Goal: Task Accomplishment & Management: Manage account settings

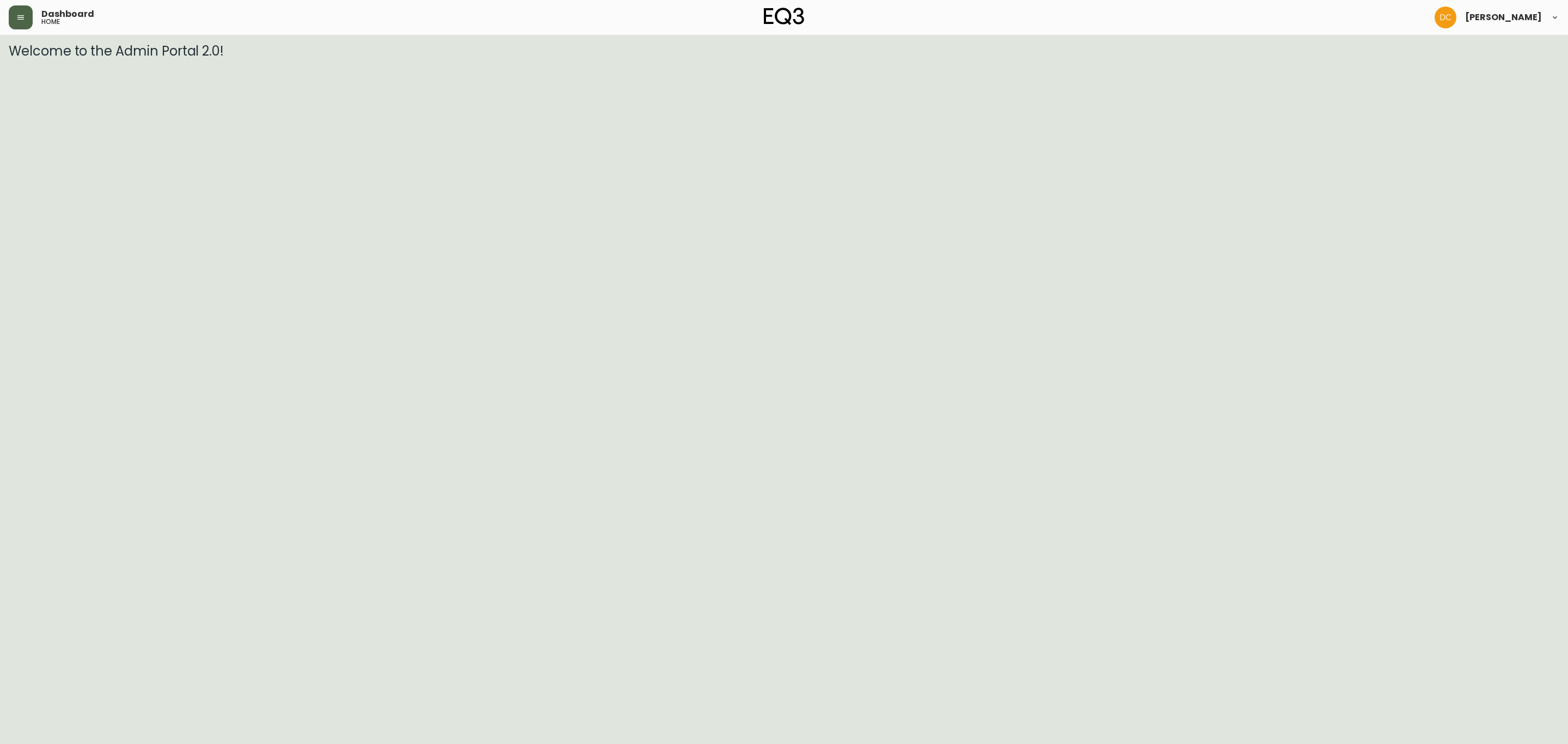
click at [26, 24] on button "button" at bounding box center [21, 17] width 24 height 24
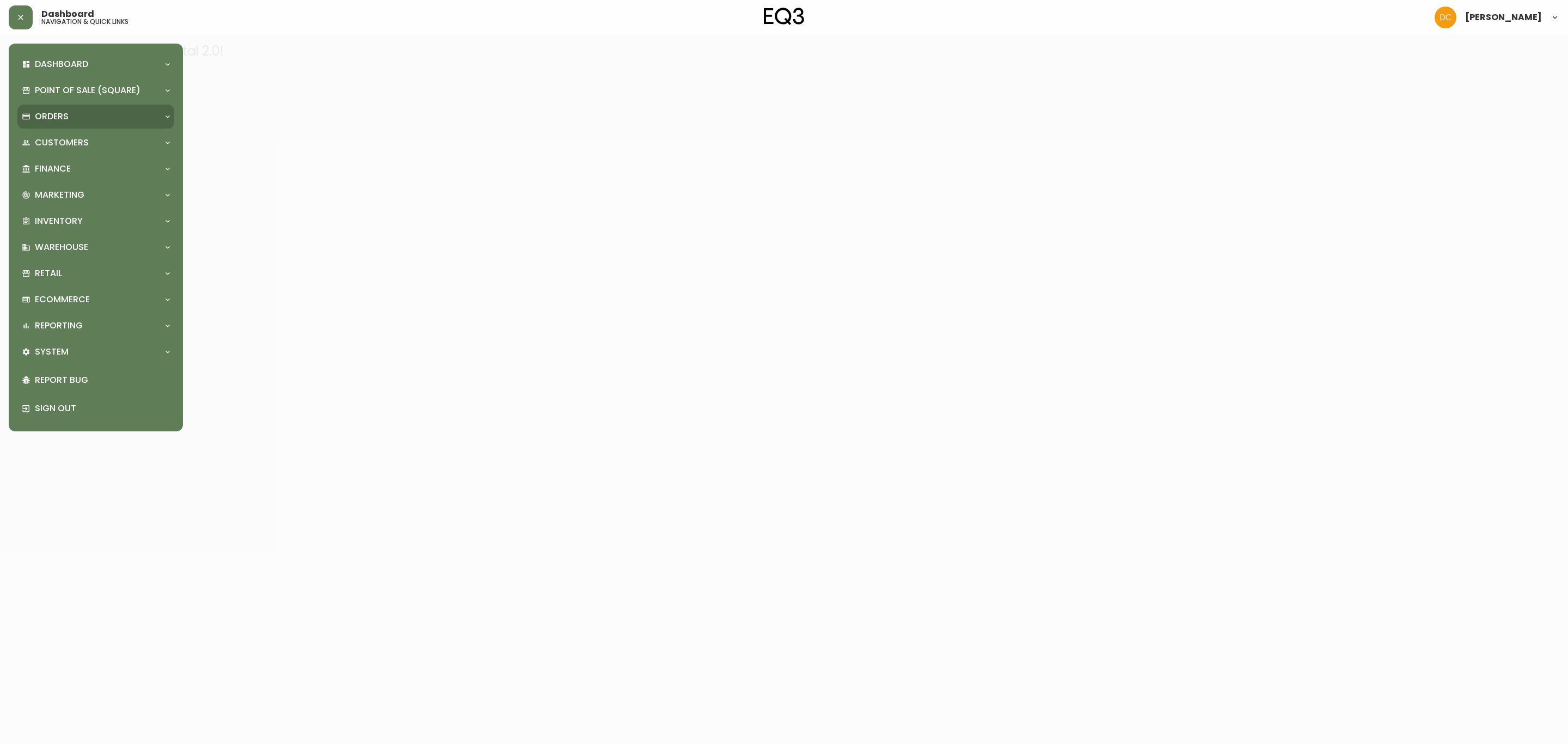
click at [70, 111] on div "Orders" at bounding box center [91, 116] width 138 height 12
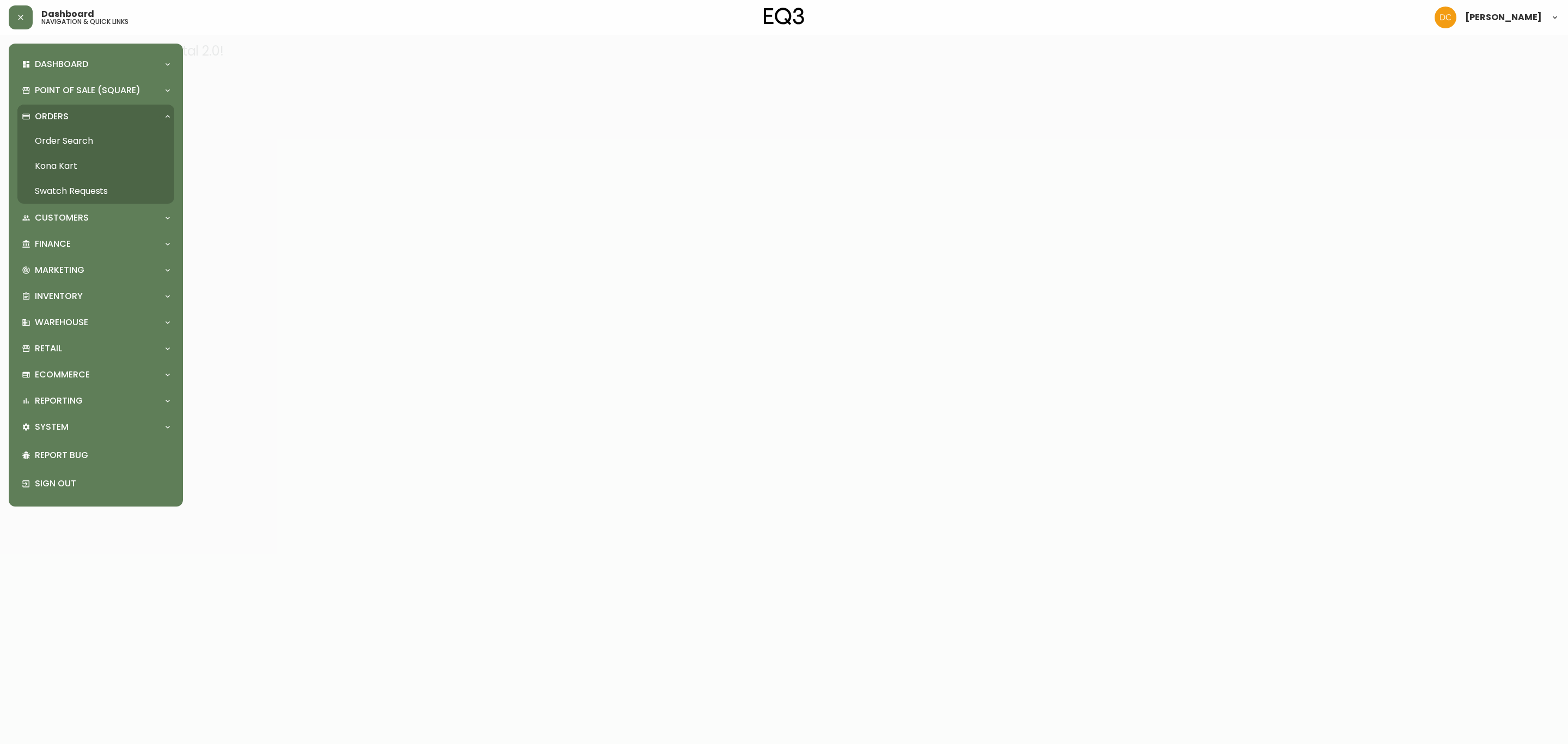
click at [75, 139] on link "Order Search" at bounding box center [96, 142] width 156 height 25
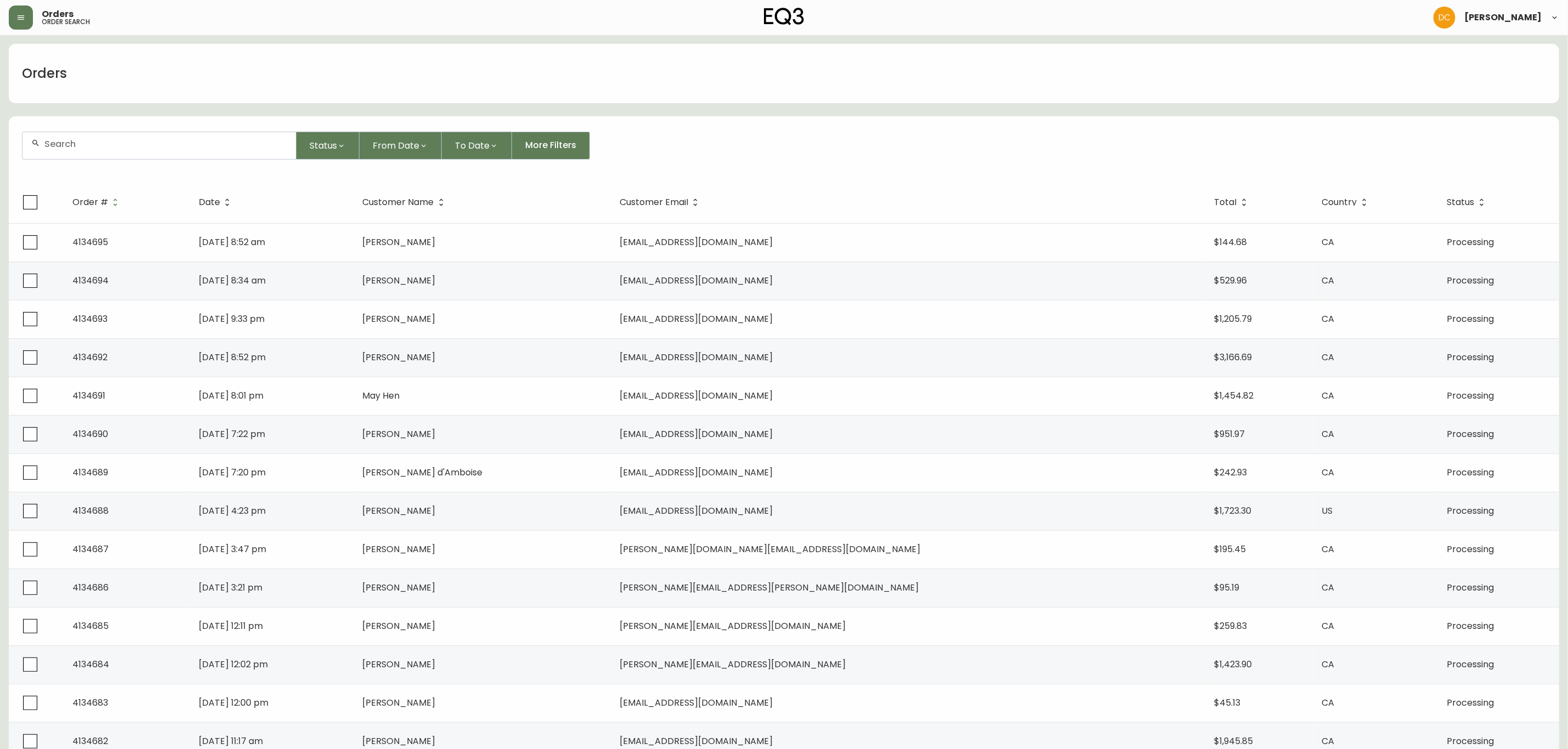
click at [160, 143] on input "text" at bounding box center [166, 143] width 243 height 10
paste input "amanda.jalo@icloud.com"
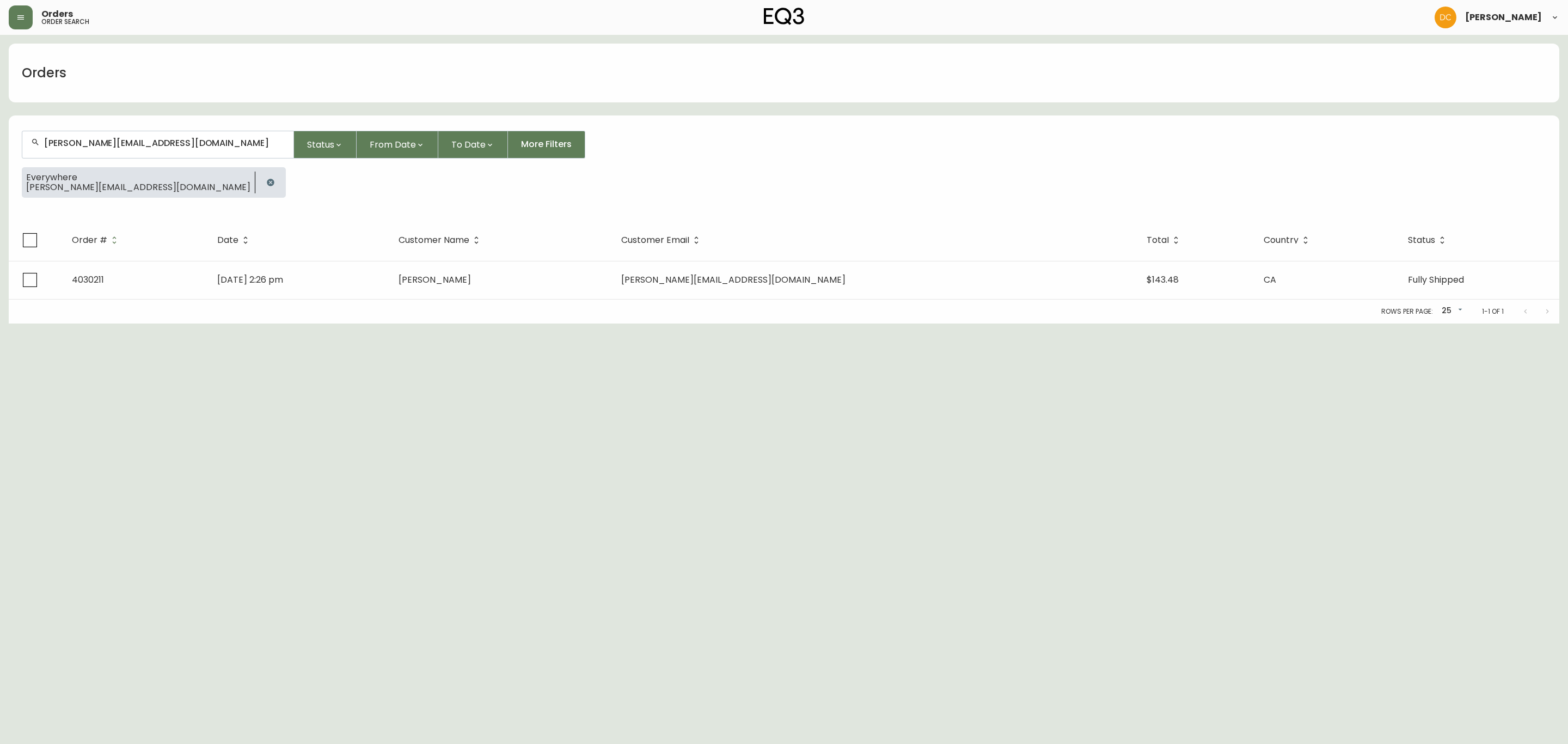
type input "amanda.jalo@icloud.com"
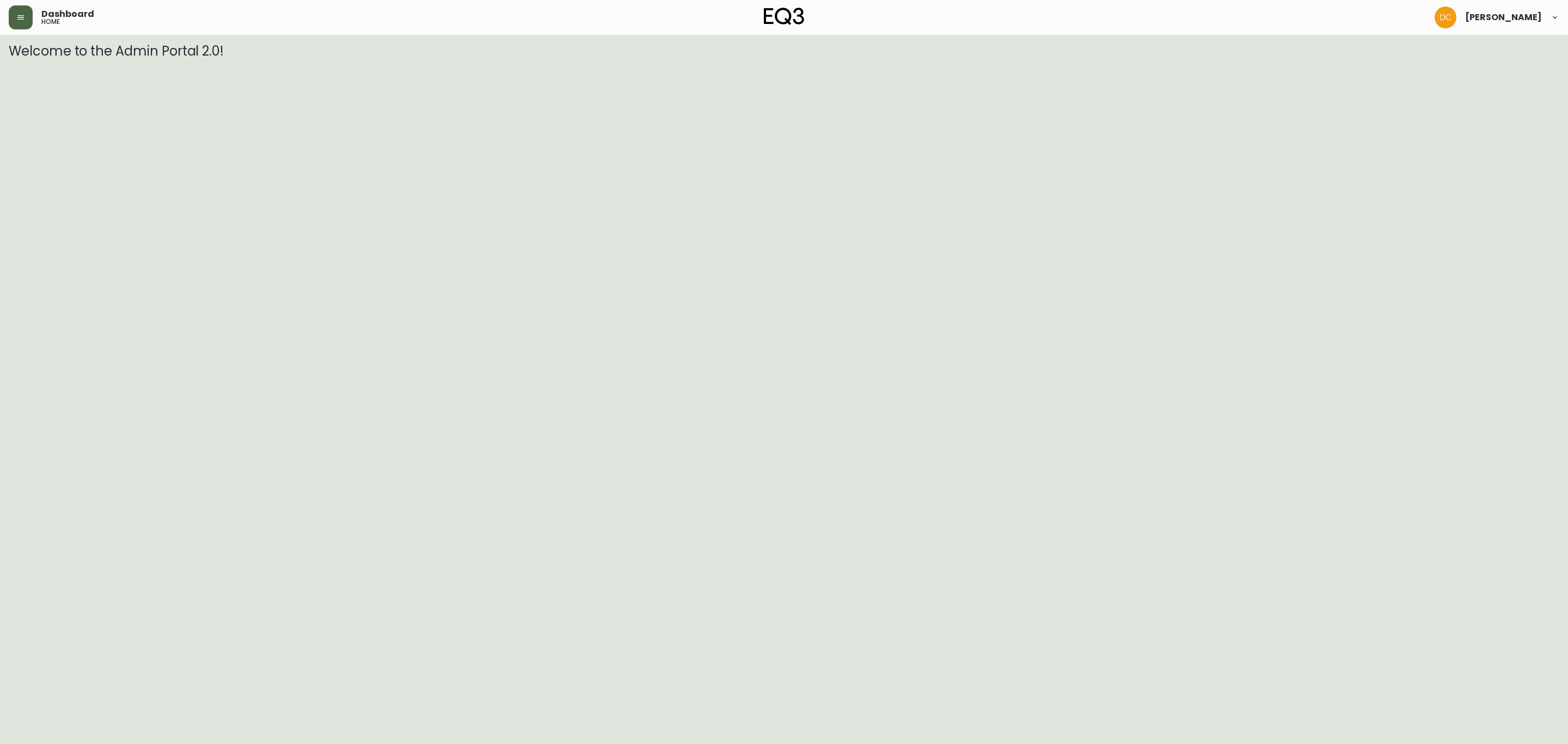
click at [27, 25] on button "button" at bounding box center [21, 17] width 24 height 24
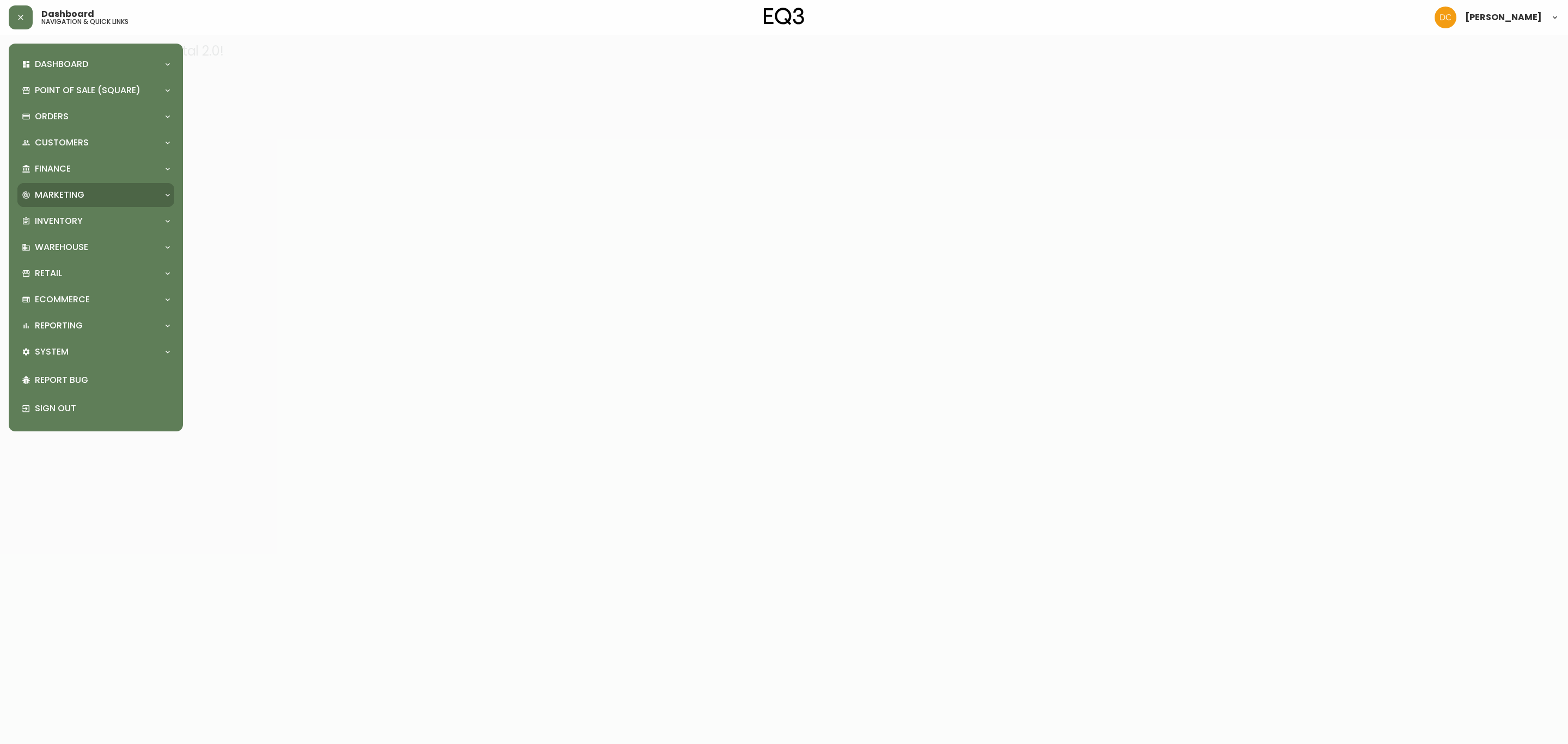
click at [85, 190] on div "Marketing" at bounding box center [91, 194] width 138 height 12
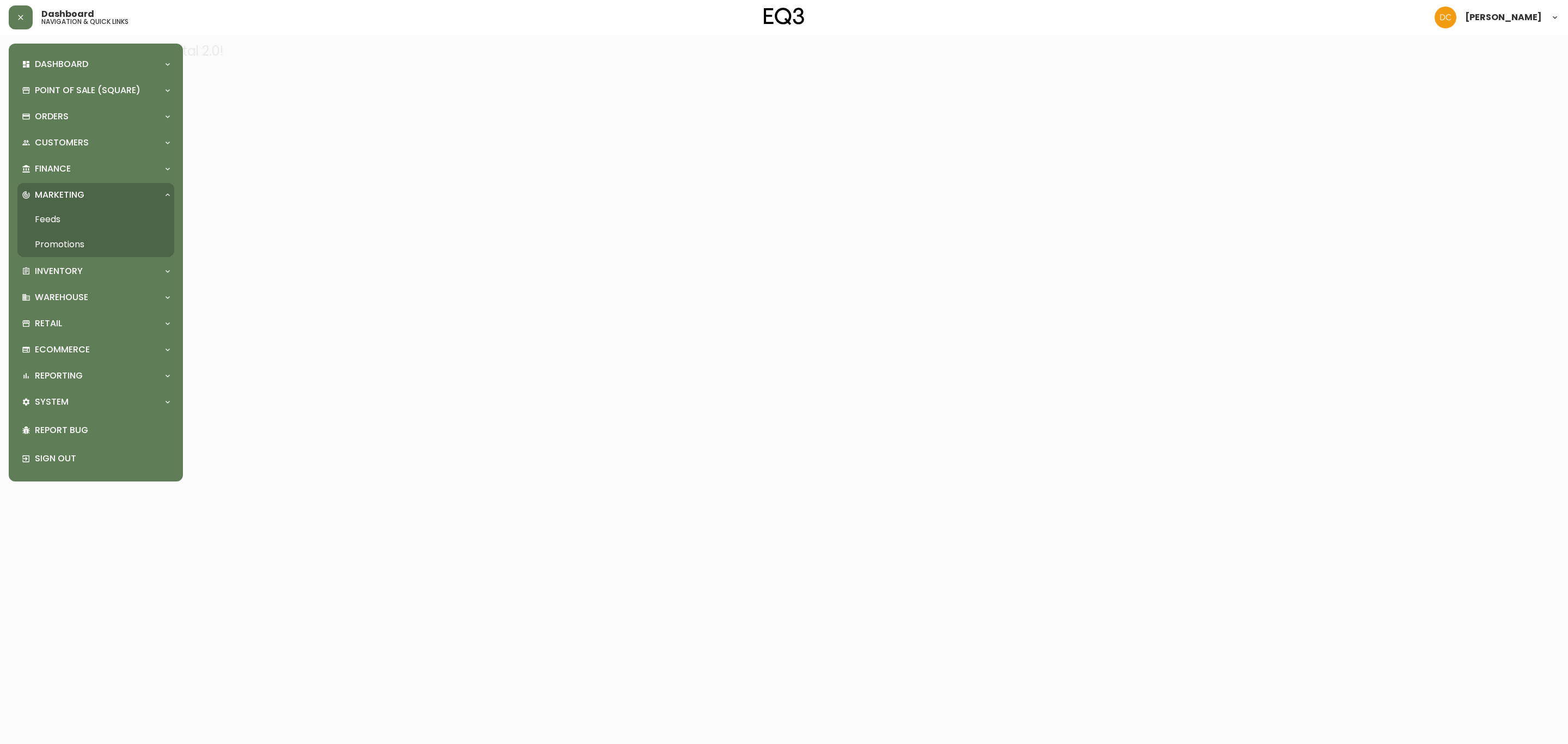
click at [85, 247] on link "Promotions" at bounding box center [96, 245] width 156 height 25
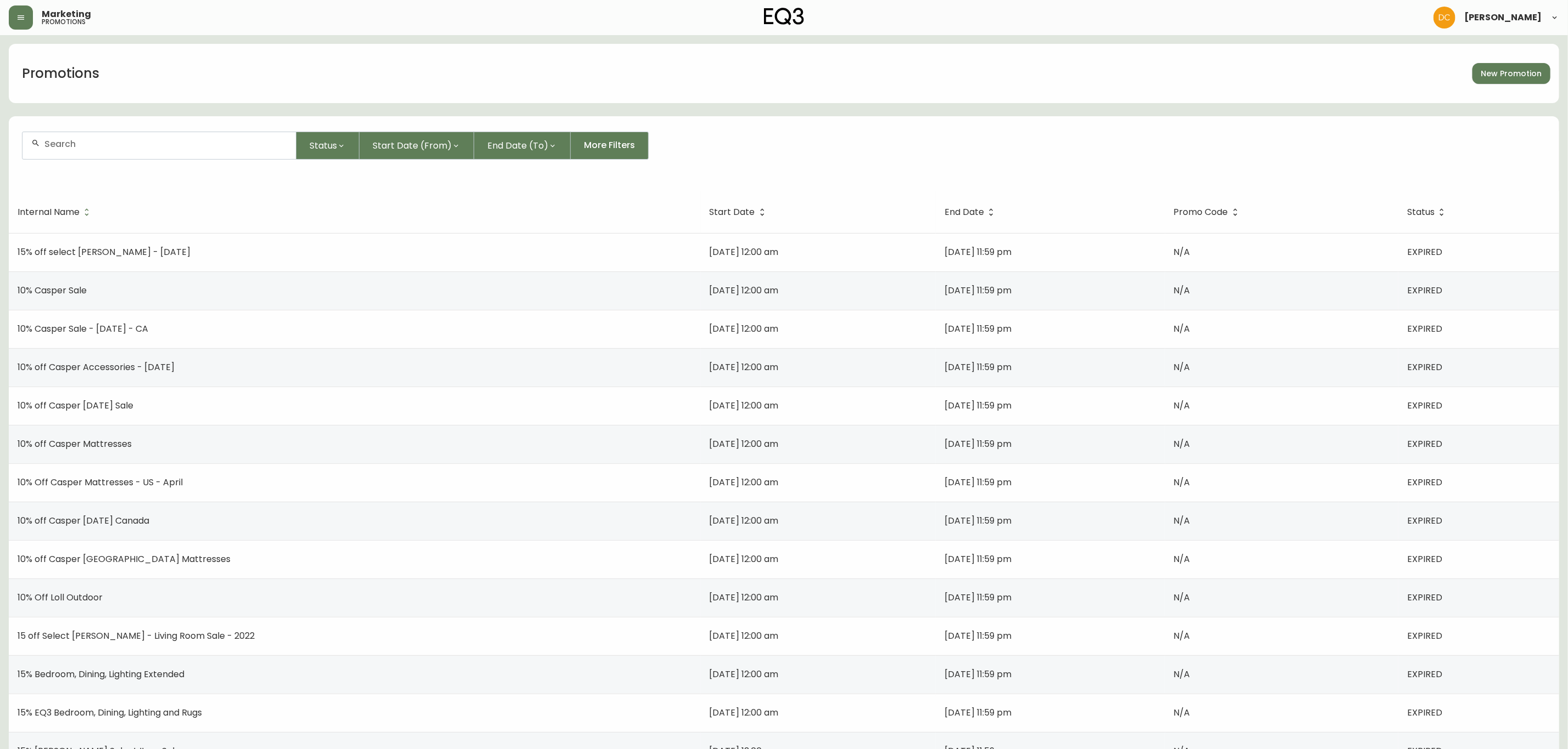
click at [200, 142] on input "text" at bounding box center [166, 143] width 243 height 10
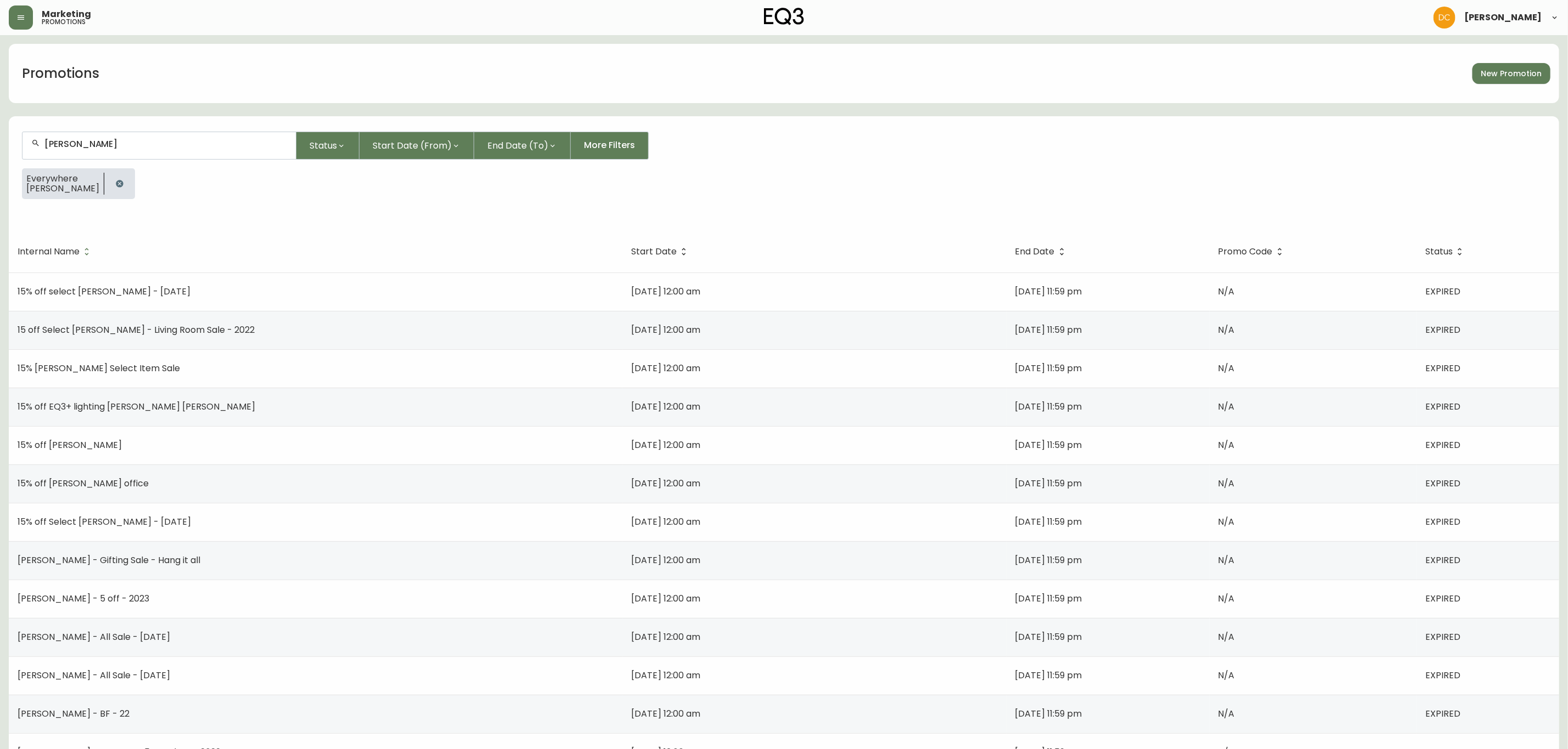
type input "[PERSON_NAME]"
click at [655, 242] on th "Start Date" at bounding box center [814, 252] width 384 height 41
click at [657, 247] on span "Start Date" at bounding box center [660, 252] width 60 height 10
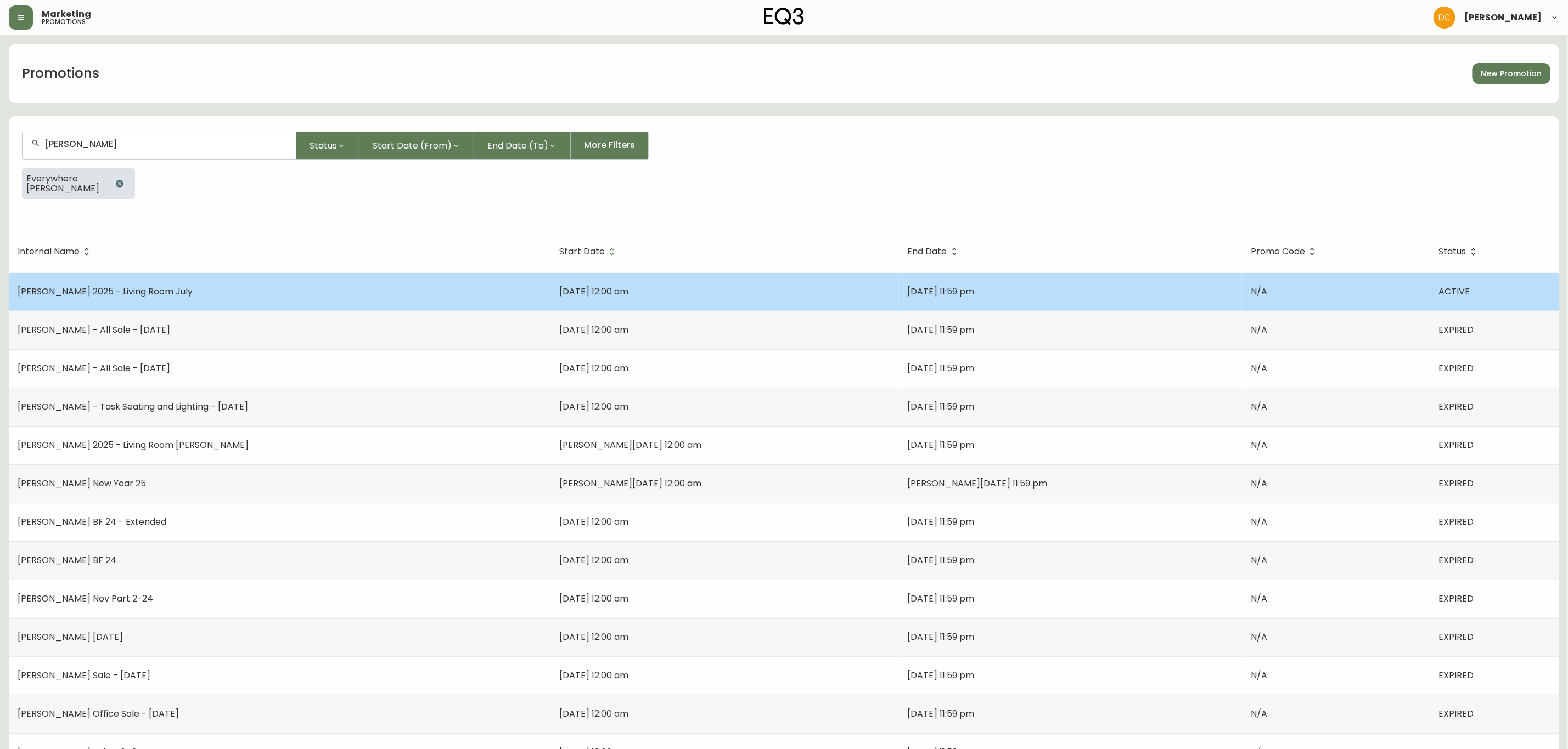
click at [628, 291] on span "[DATE] 12:00 am" at bounding box center [593, 291] width 69 height 13
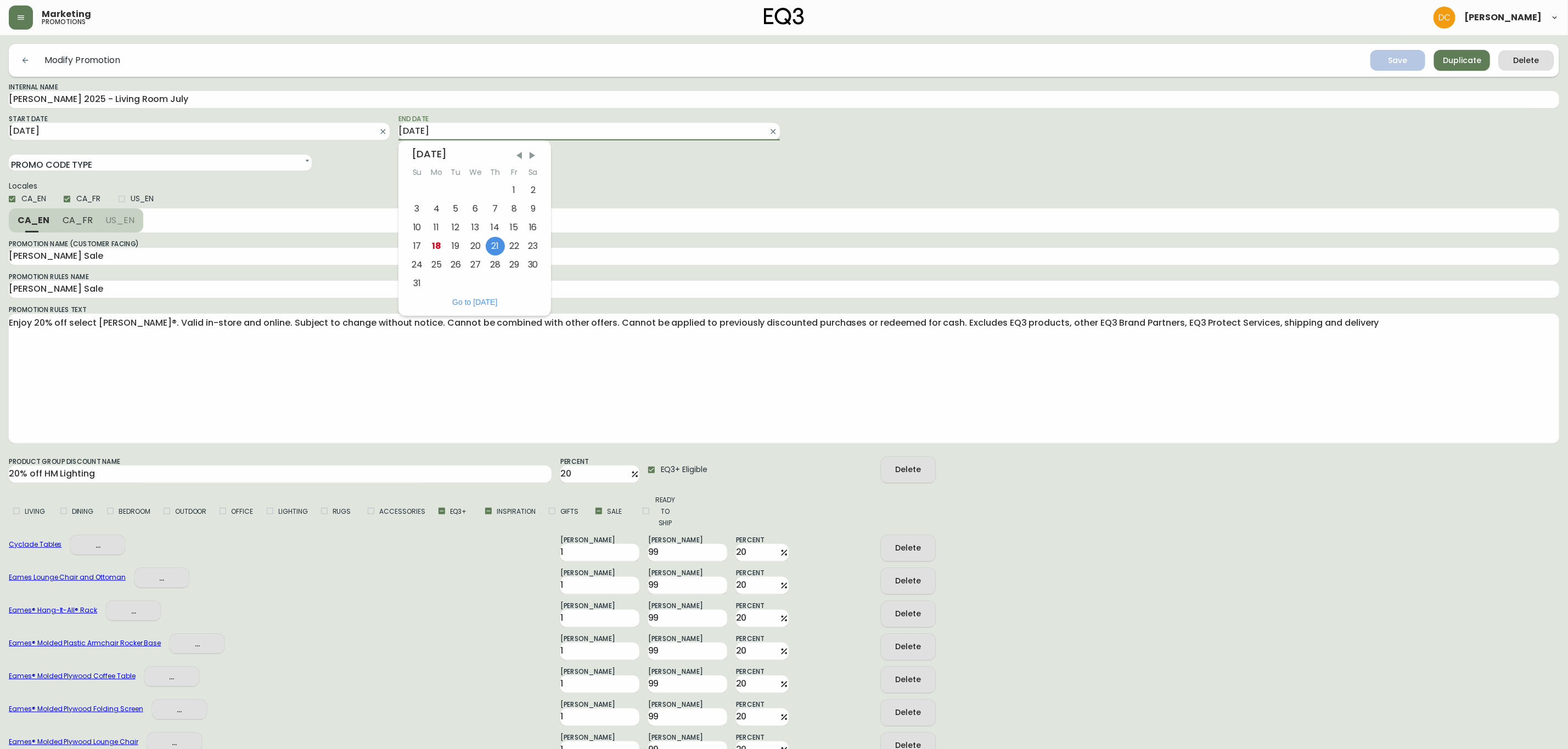
click at [552, 130] on input "[DATE]" at bounding box center [580, 131] width 363 height 18
click at [433, 265] on div "25" at bounding box center [436, 264] width 19 height 18
type input "[DATE]"
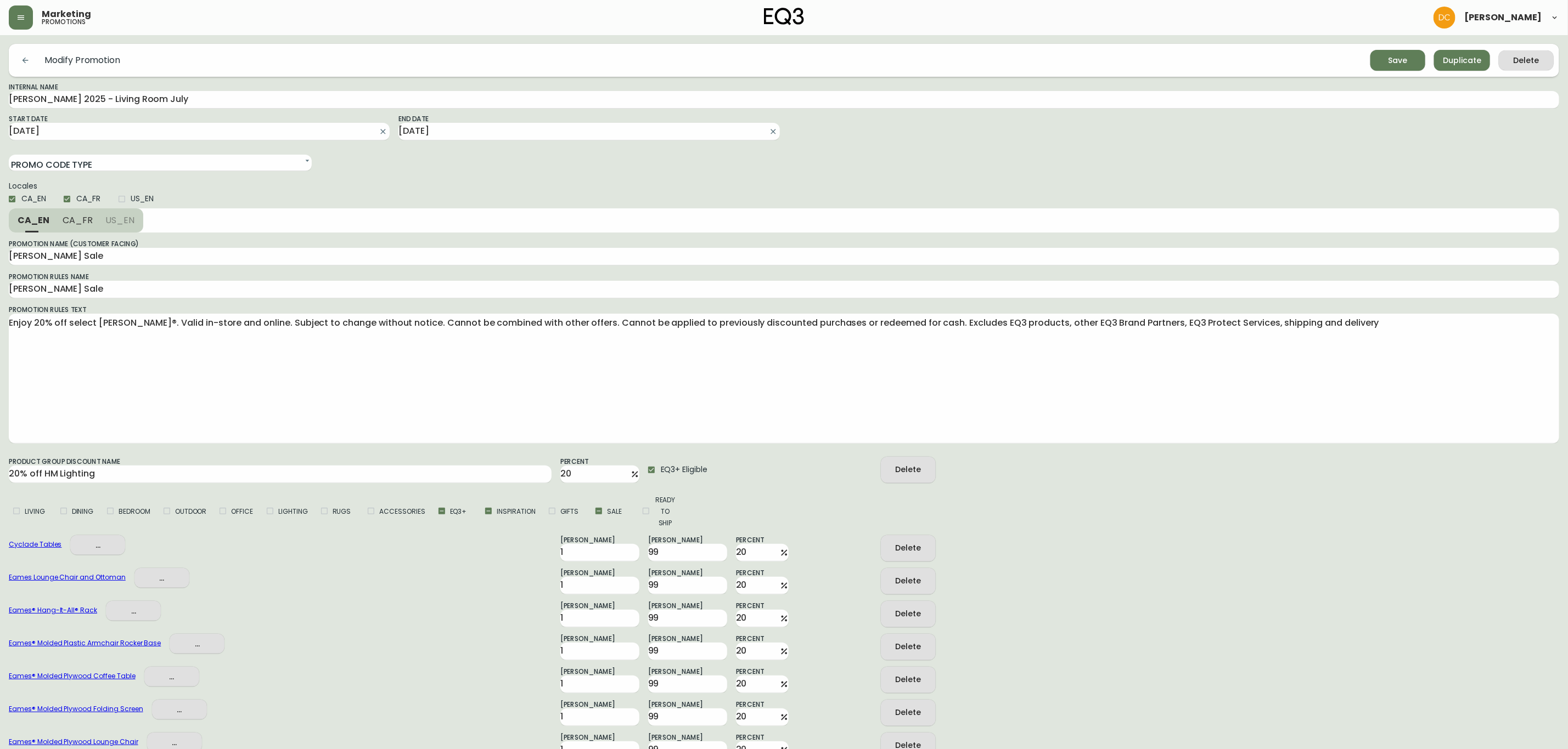
click at [753, 185] on div "Locales CA_EN [GEOGRAPHIC_DATA] US_EN" at bounding box center [784, 195] width 1550 height 26
click at [1391, 50] on button "Save" at bounding box center [1398, 60] width 55 height 21
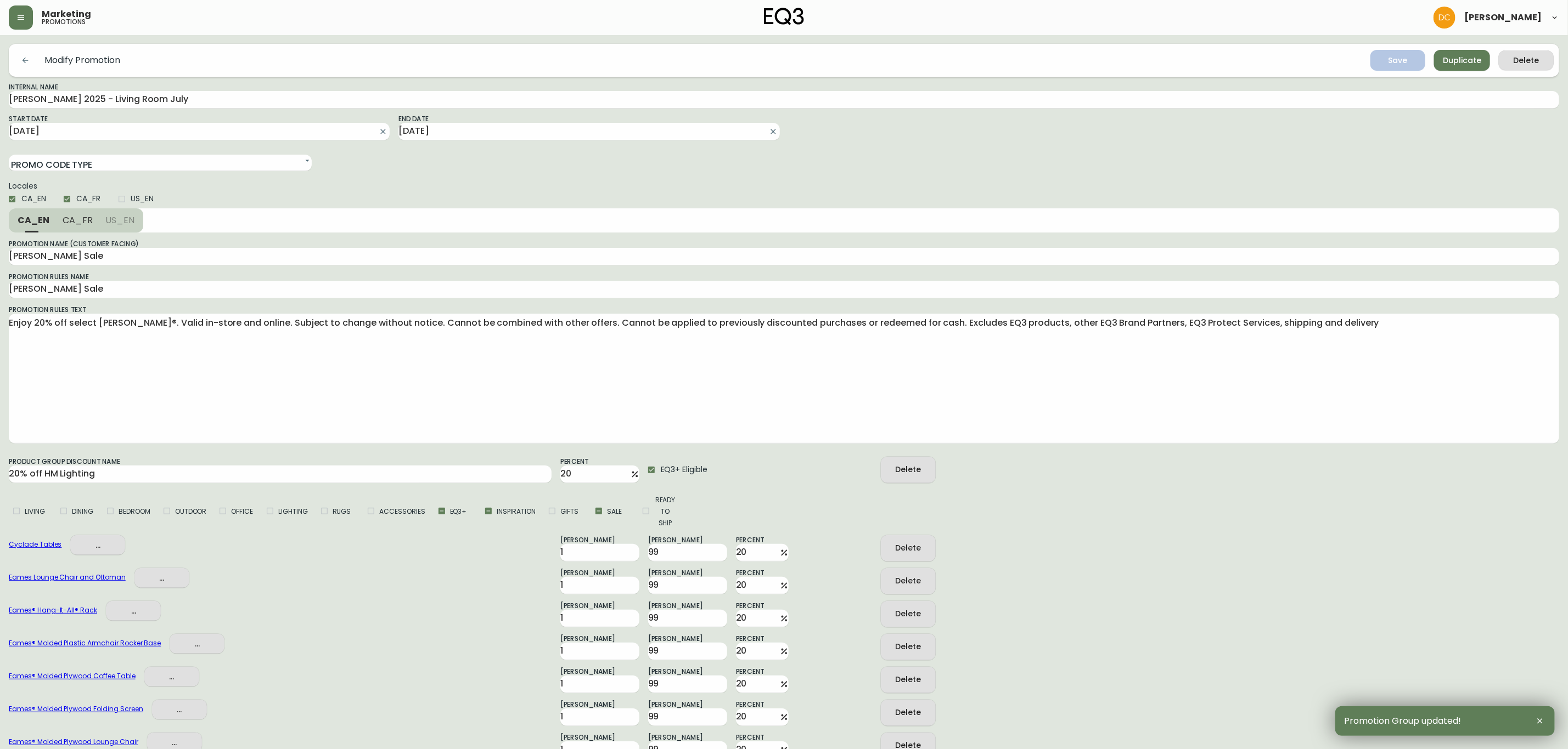
click at [25, 53] on button "button" at bounding box center [25, 60] width 22 height 22
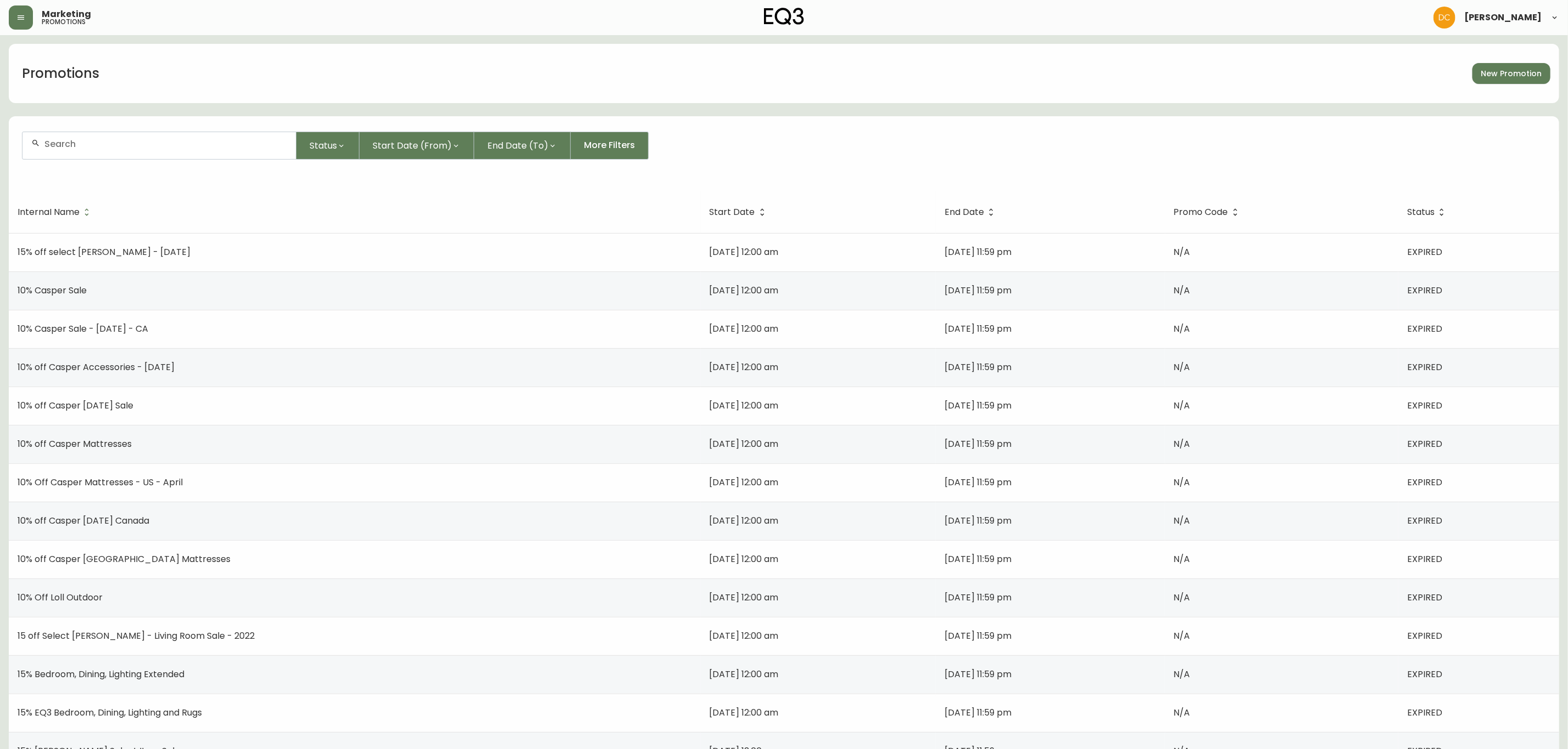
click at [185, 146] on input "text" at bounding box center [166, 143] width 243 height 10
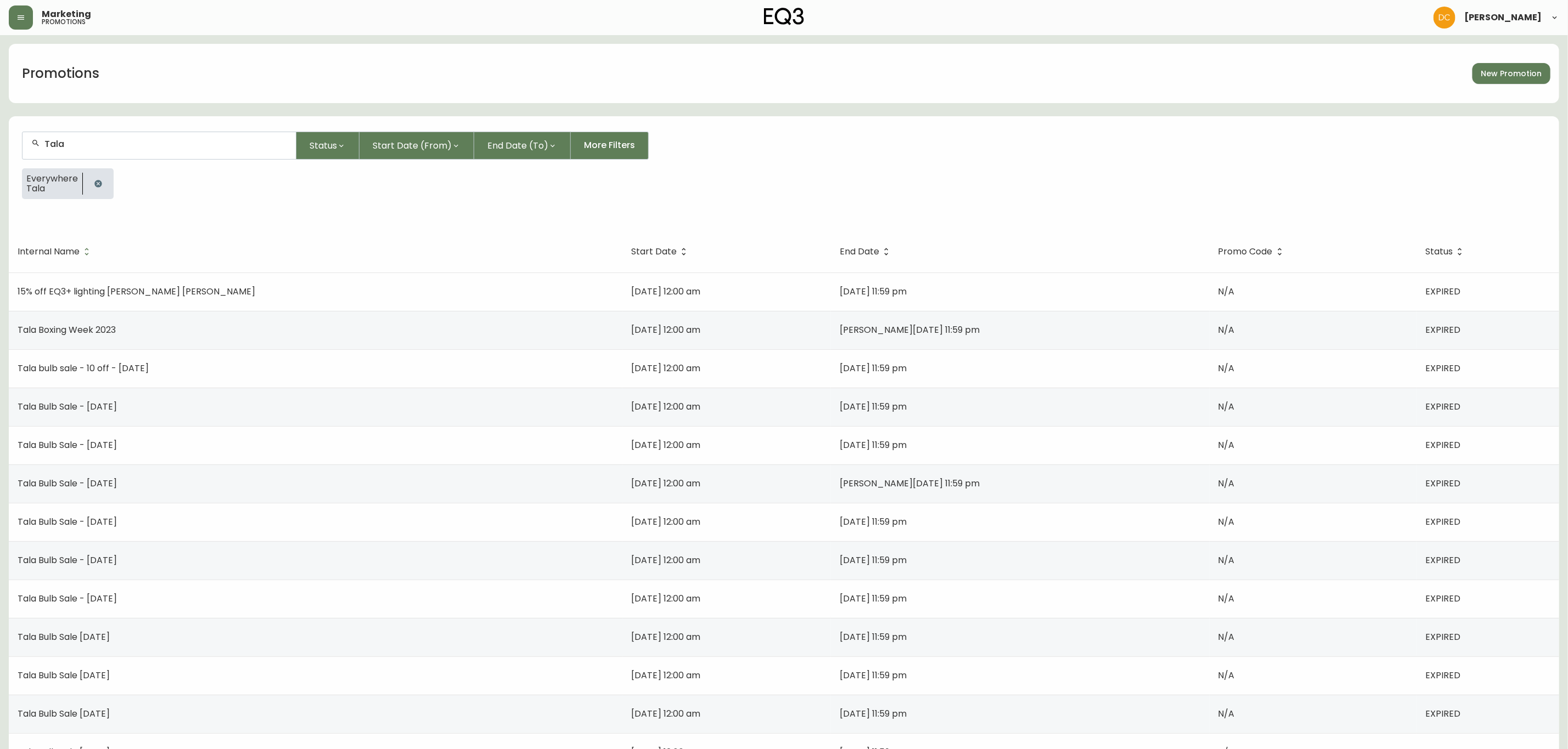
type input "Tala"
drag, startPoint x: 575, startPoint y: 256, endPoint x: 631, endPoint y: 270, distance: 57.7
click at [601, 263] on tr "Internal Name Start Date End Date Promo Code Status" at bounding box center [784, 252] width 1550 height 41
click at [631, 250] on span "Start Date" at bounding box center [653, 252] width 45 height 6
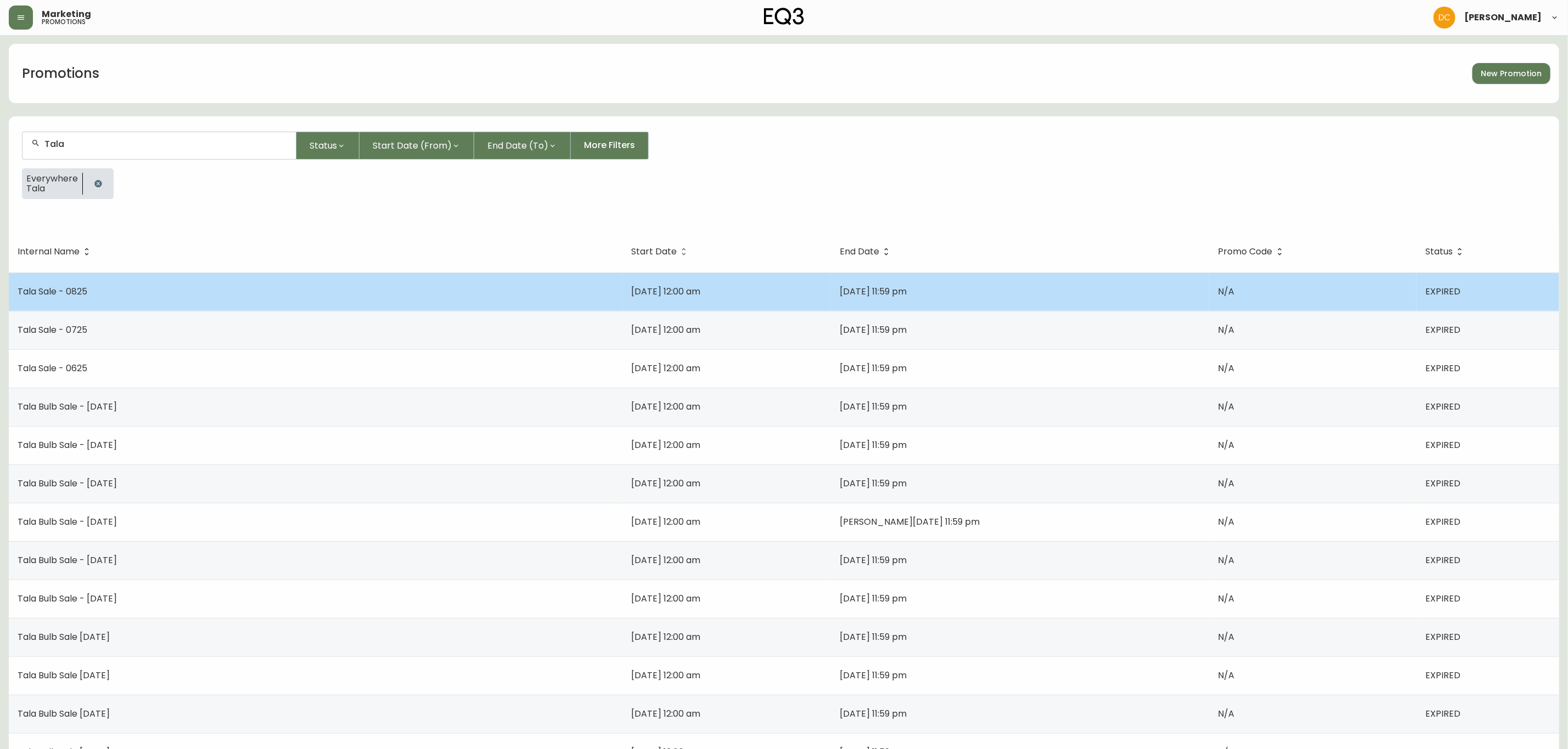
click at [221, 305] on td "Tala Sale - 0825" at bounding box center [315, 291] width 613 height 38
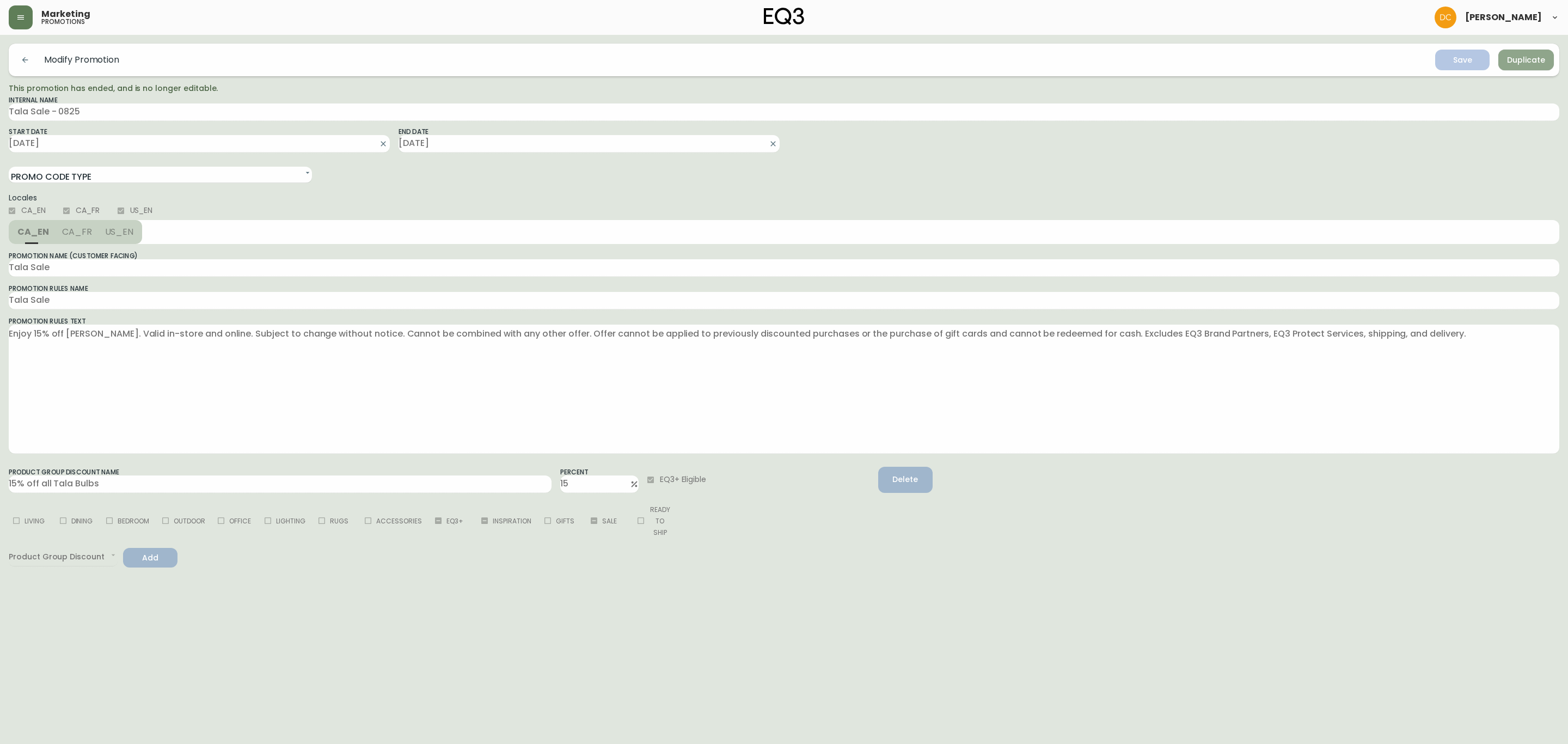
click at [1513, 56] on span "Duplicate" at bounding box center [1526, 60] width 38 height 13
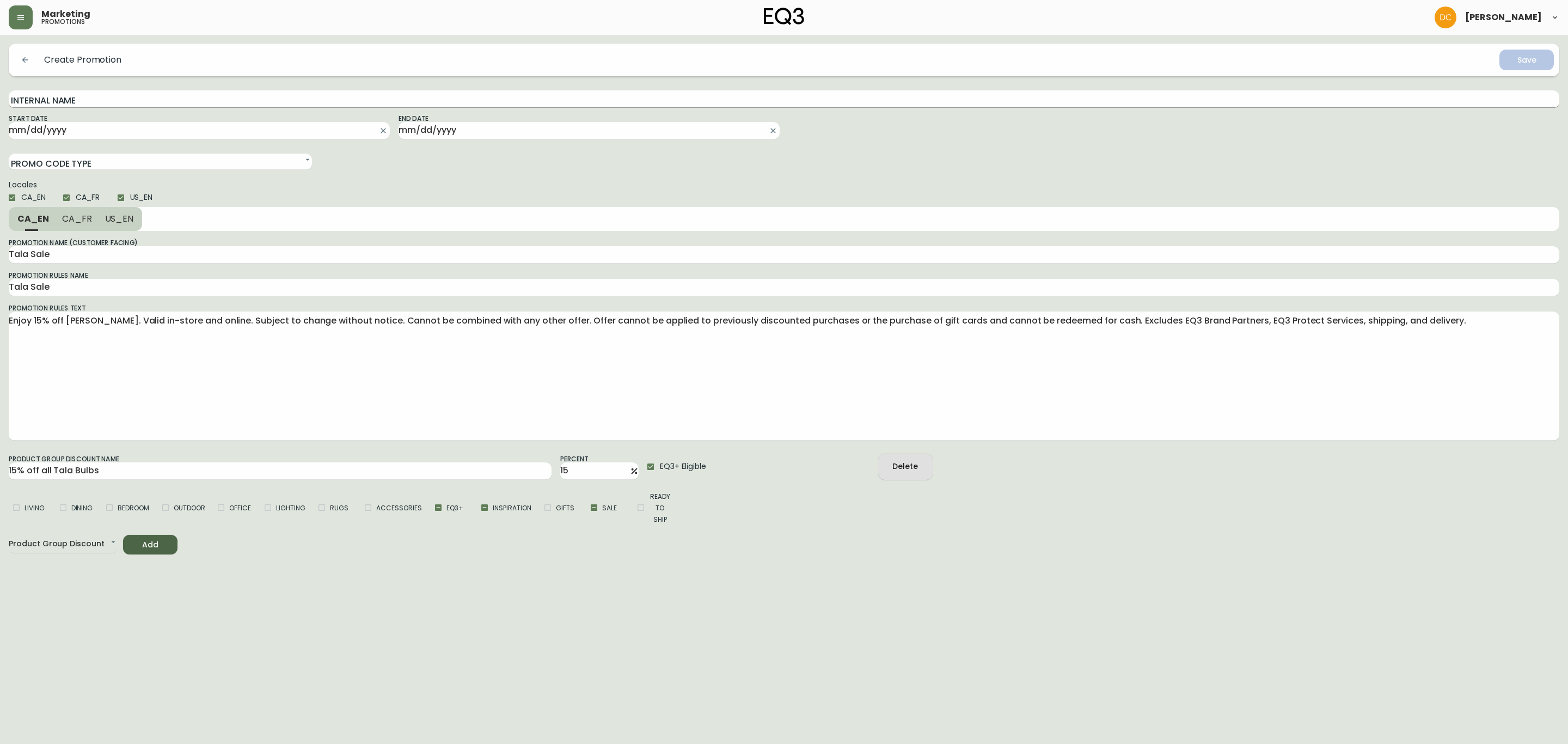
click at [198, 96] on input "Internal Name" at bounding box center [784, 99] width 1551 height 17
paste input "Tala Sale - 0825"
click at [67, 95] on input "Tala Sale - 0825" at bounding box center [784, 99] width 1551 height 17
type input "Tala Sale - 0925"
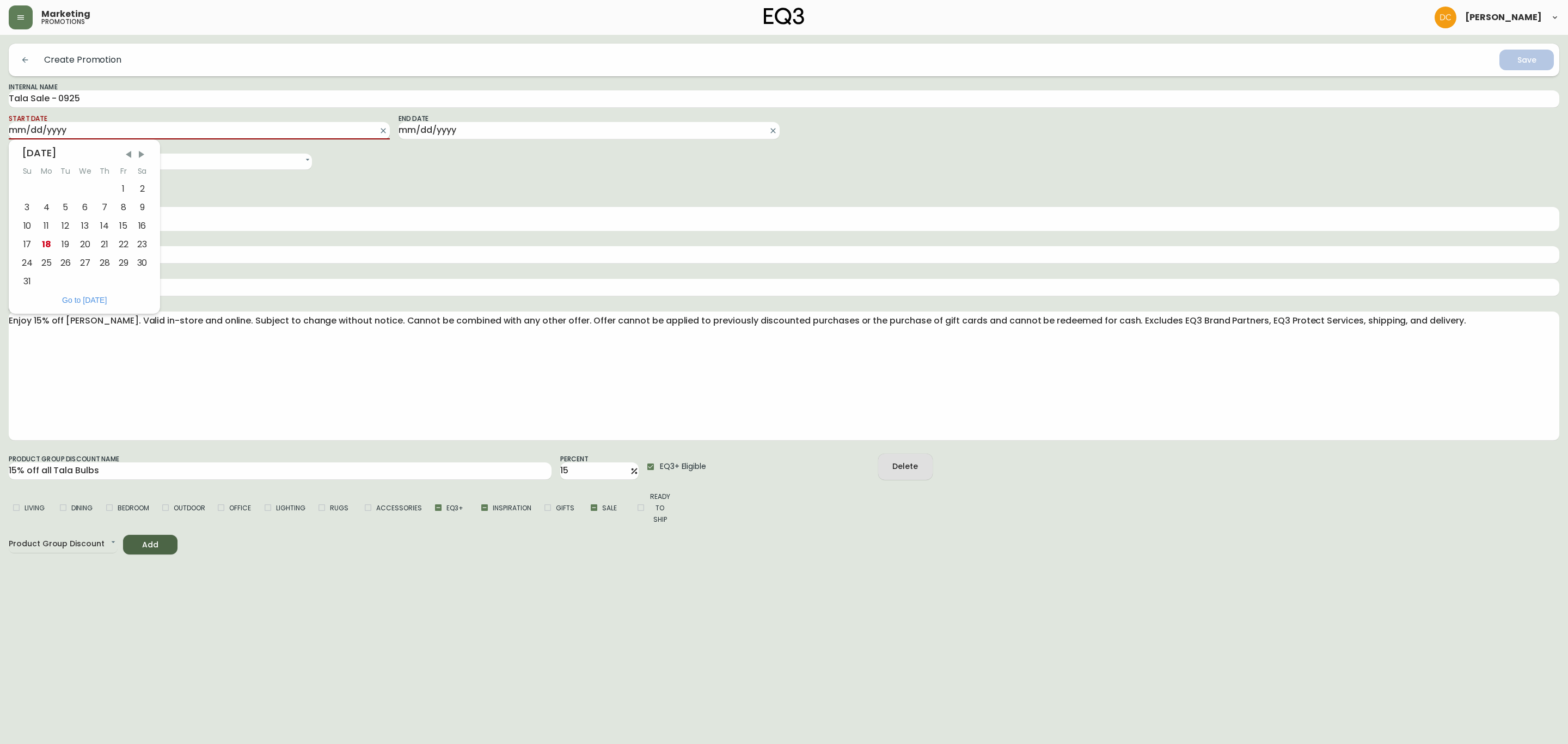
click at [187, 133] on input "Start Date" at bounding box center [190, 130] width 364 height 17
click at [89, 259] on div "27" at bounding box center [85, 262] width 20 height 18
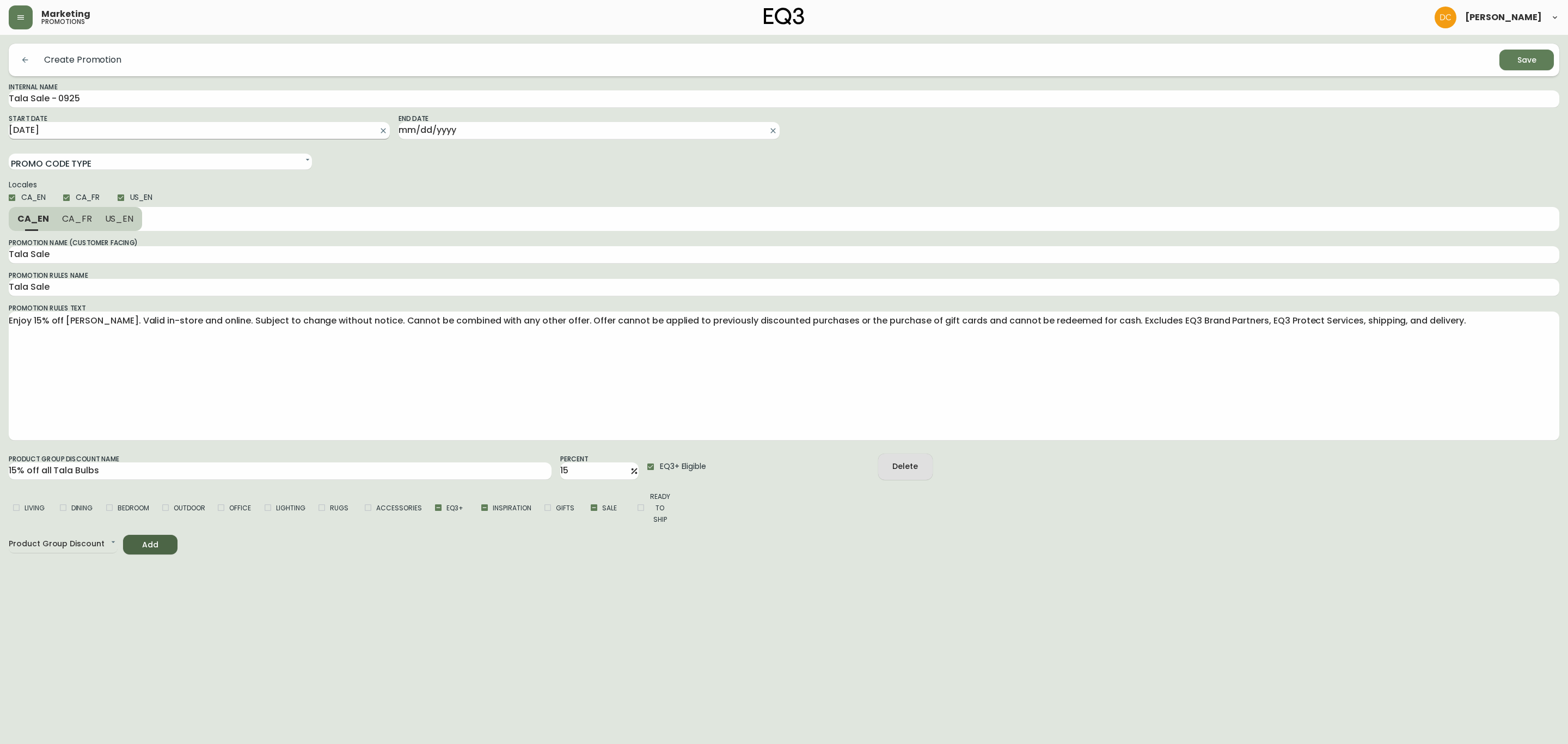
click at [134, 131] on input "[DATE]" at bounding box center [190, 130] width 364 height 17
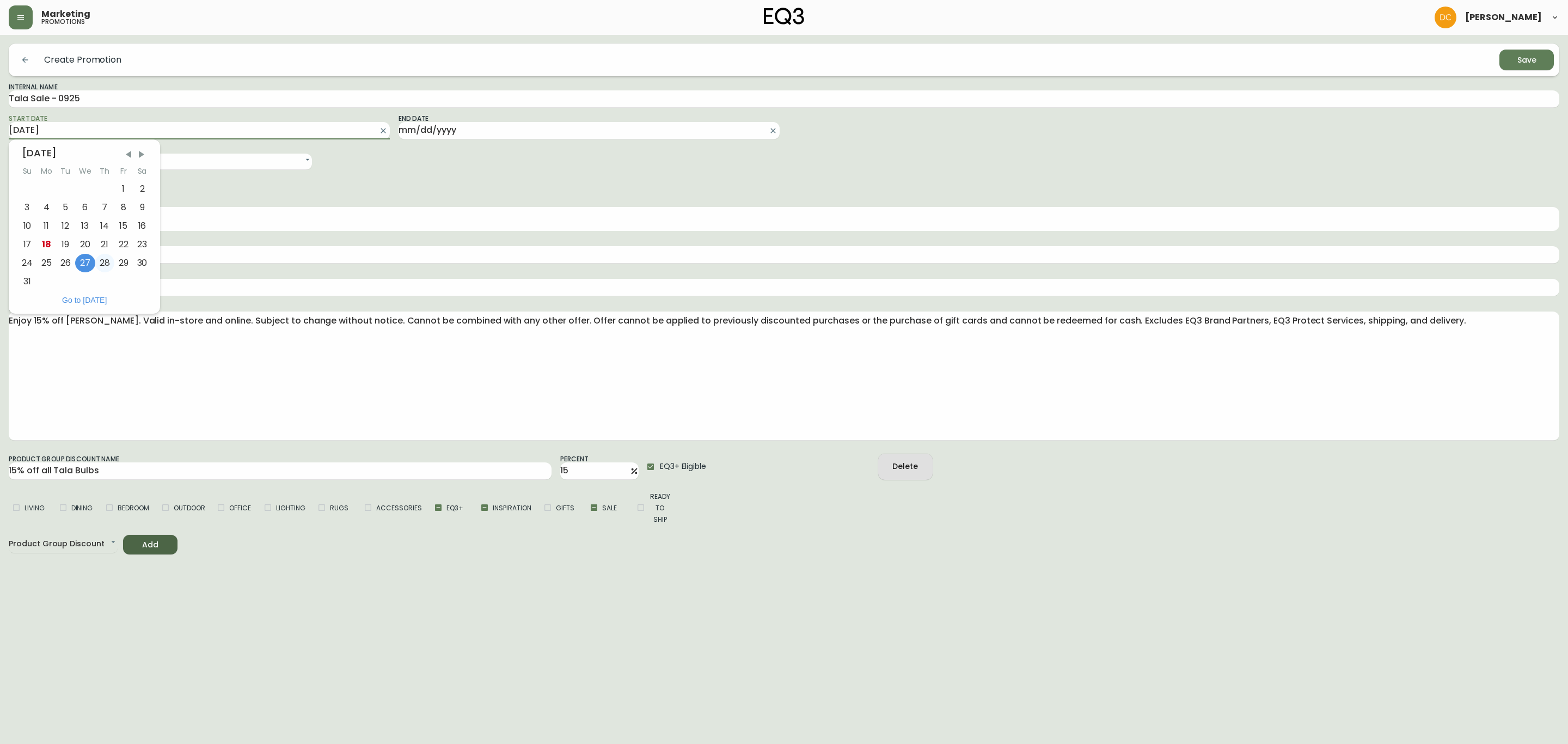
click at [104, 264] on div "28" at bounding box center [105, 262] width 19 height 18
type input "[DATE]"
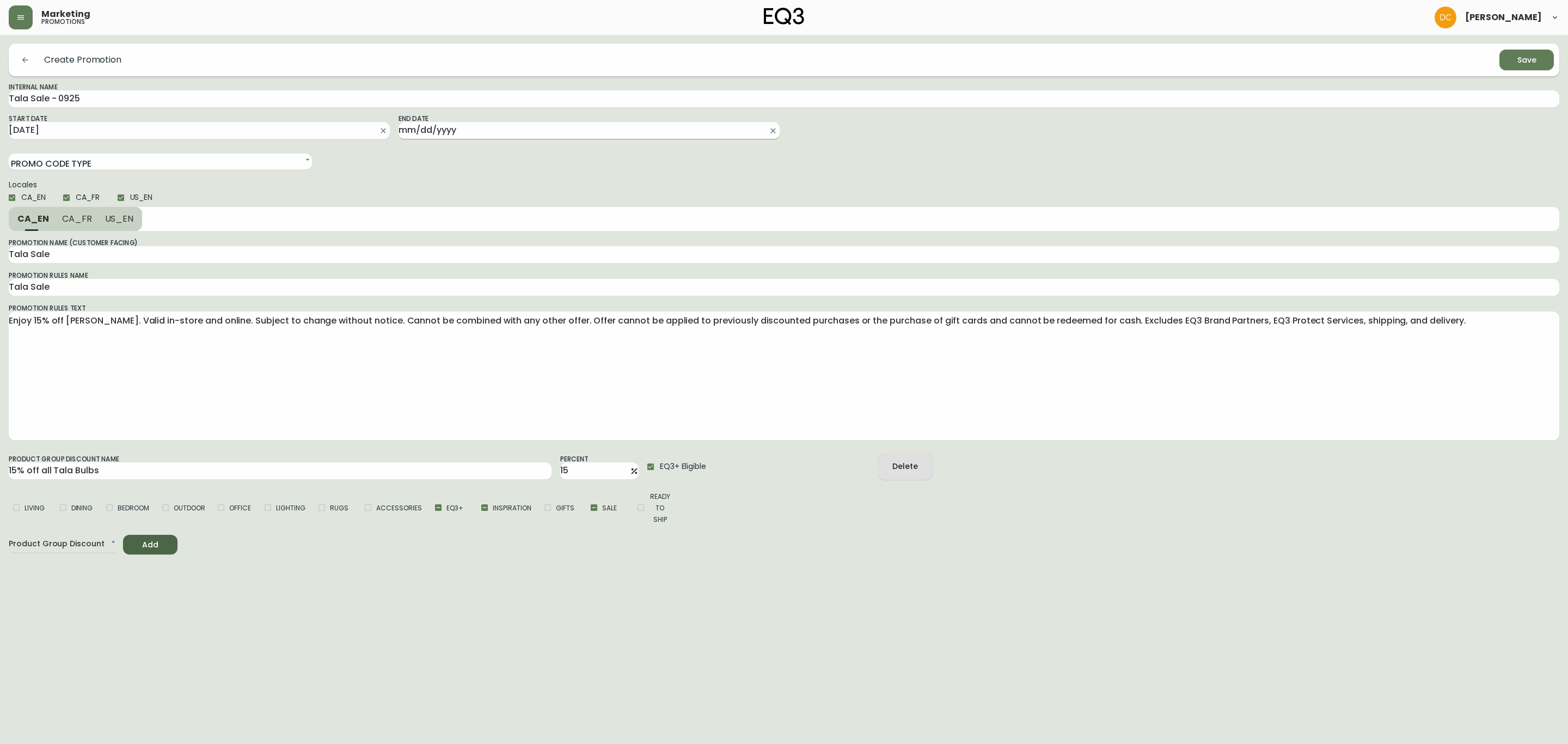
click at [448, 131] on input "End Date" at bounding box center [580, 130] width 364 height 17
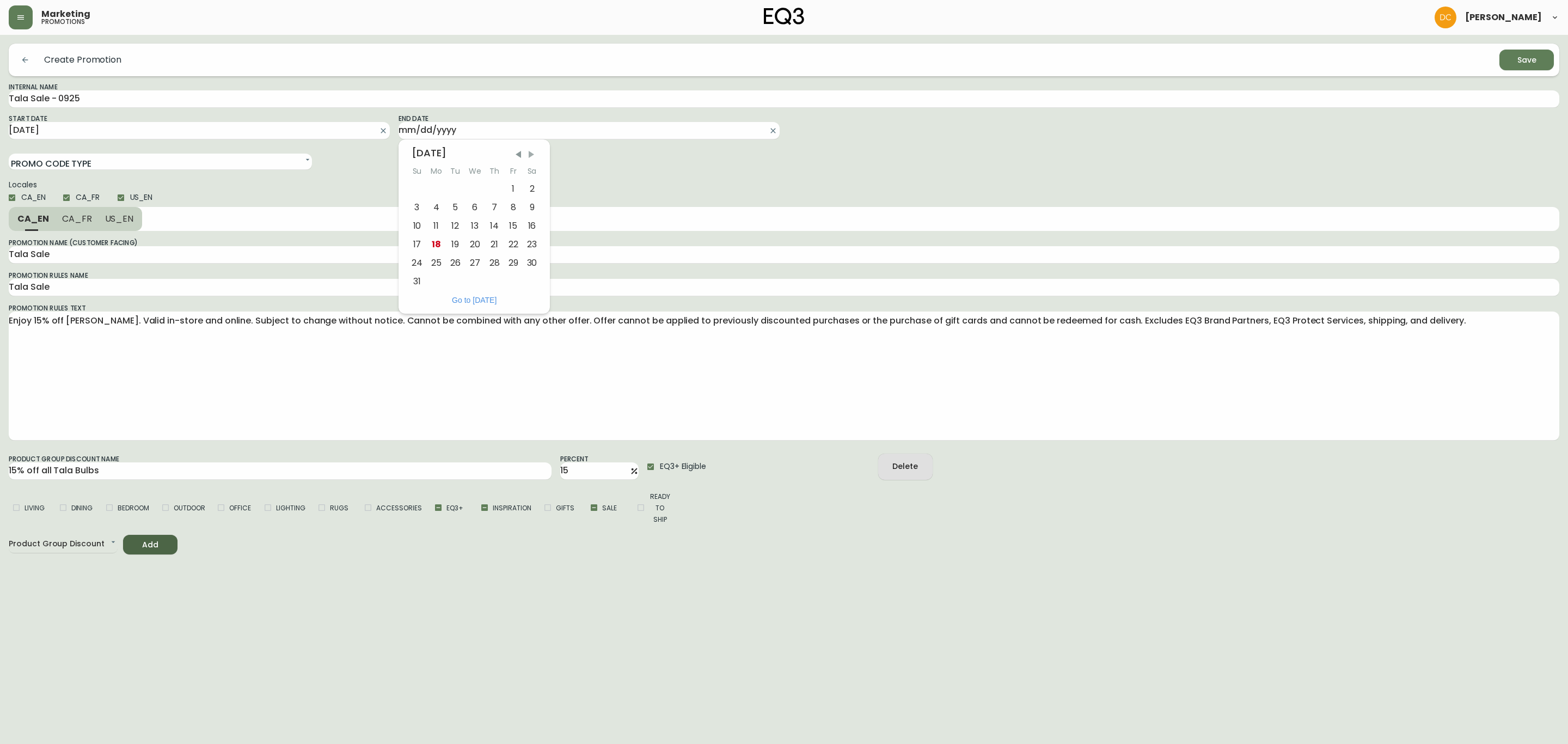
click at [531, 159] on span "Next Month" at bounding box center [532, 155] width 11 height 11
click at [456, 187] on div "2" at bounding box center [455, 188] width 19 height 18
type input "[DATE]"
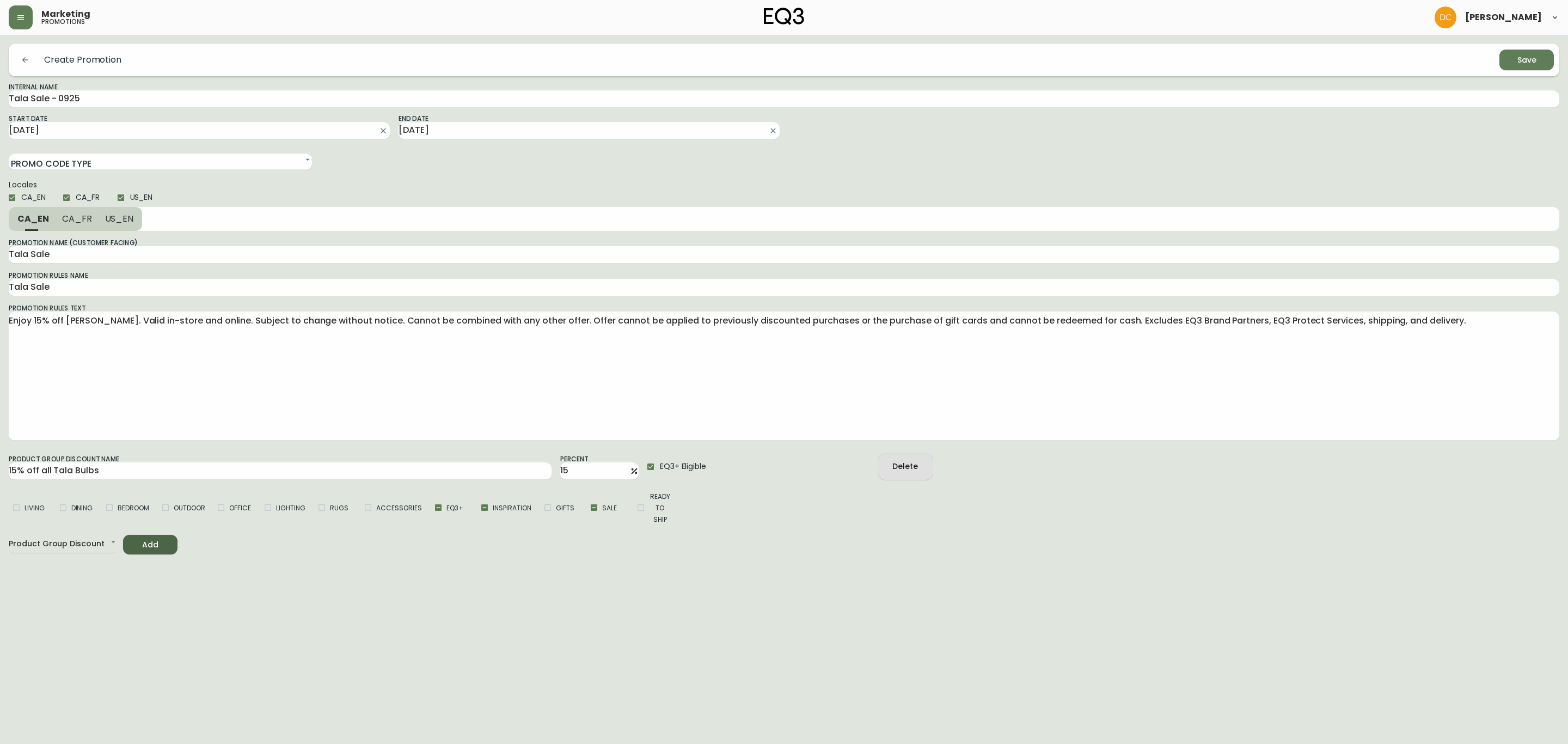
click at [558, 167] on div at bounding box center [473, 157] width 303 height 25
click at [80, 217] on span "CA_FR" at bounding box center [77, 218] width 30 height 11
type input "Solde Tala"
type textarea "Profitez de 15 % de rabais sur Tala. [GEOGRAPHIC_DATA] en magasin et en ligne. …"
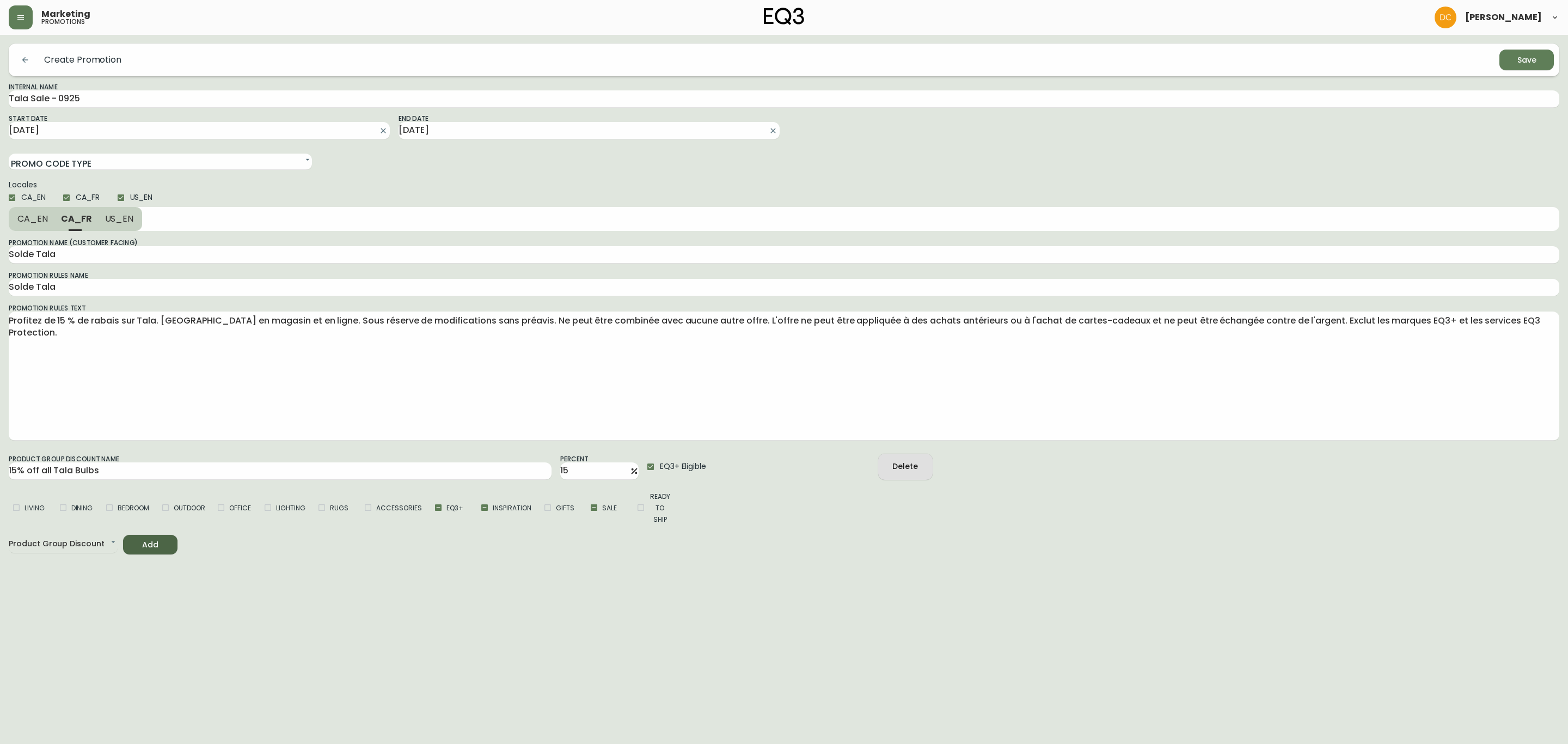
drag, startPoint x: 130, startPoint y: 220, endPoint x: 80, endPoint y: 222, distance: 50.0
click at [126, 220] on span "US_EN" at bounding box center [119, 218] width 29 height 11
type input "Tala Sale"
type textarea "Enjoy 15 % off [PERSON_NAME]. Valid in-store and online. Subject to change with…"
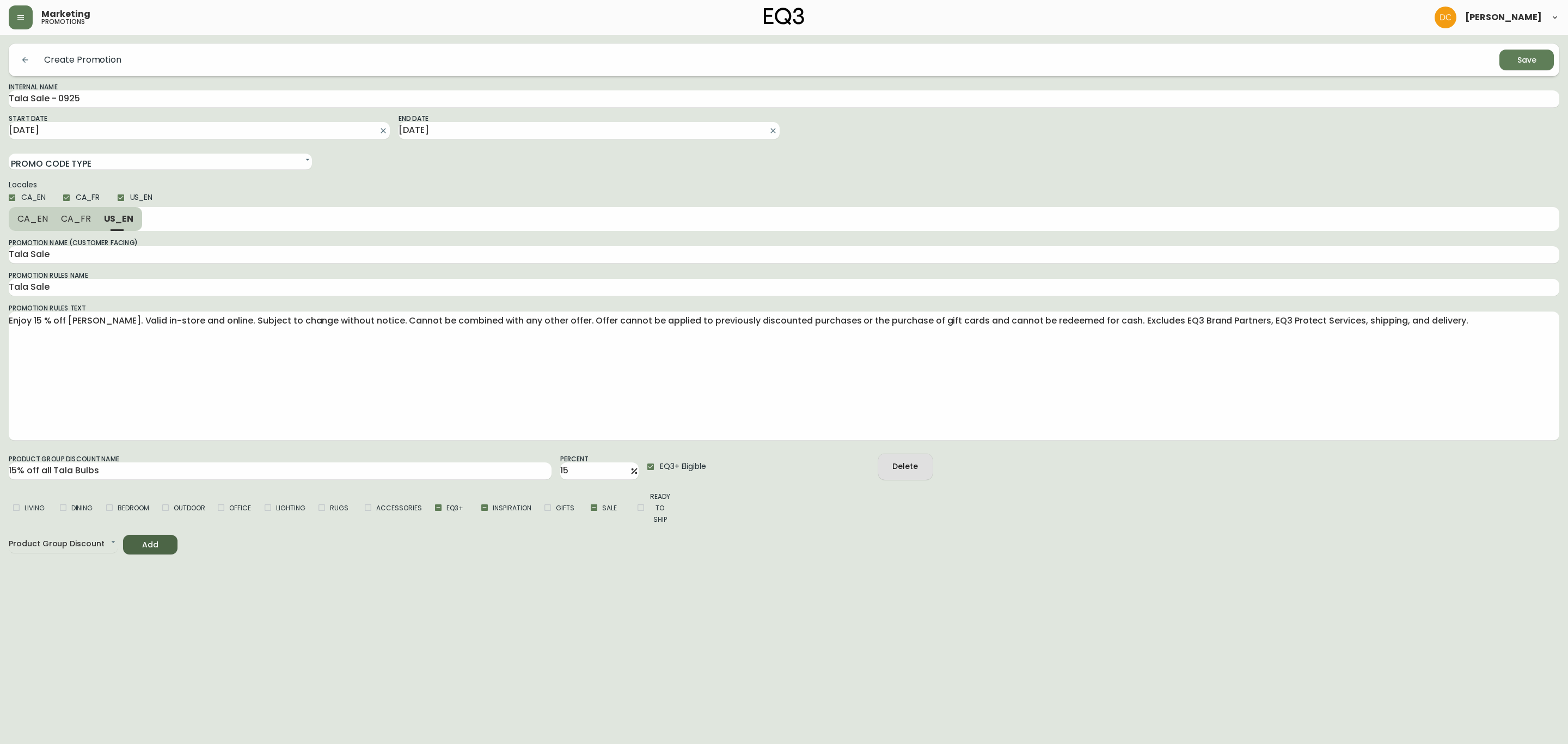
click at [72, 221] on span "CA_FR" at bounding box center [76, 218] width 30 height 11
type input "Solde Tala"
type textarea "Profitez de 15 % de rabais sur Tala. [GEOGRAPHIC_DATA] en magasin et en ligne. …"
click at [20, 224] on span "CA_EN" at bounding box center [32, 218] width 31 height 11
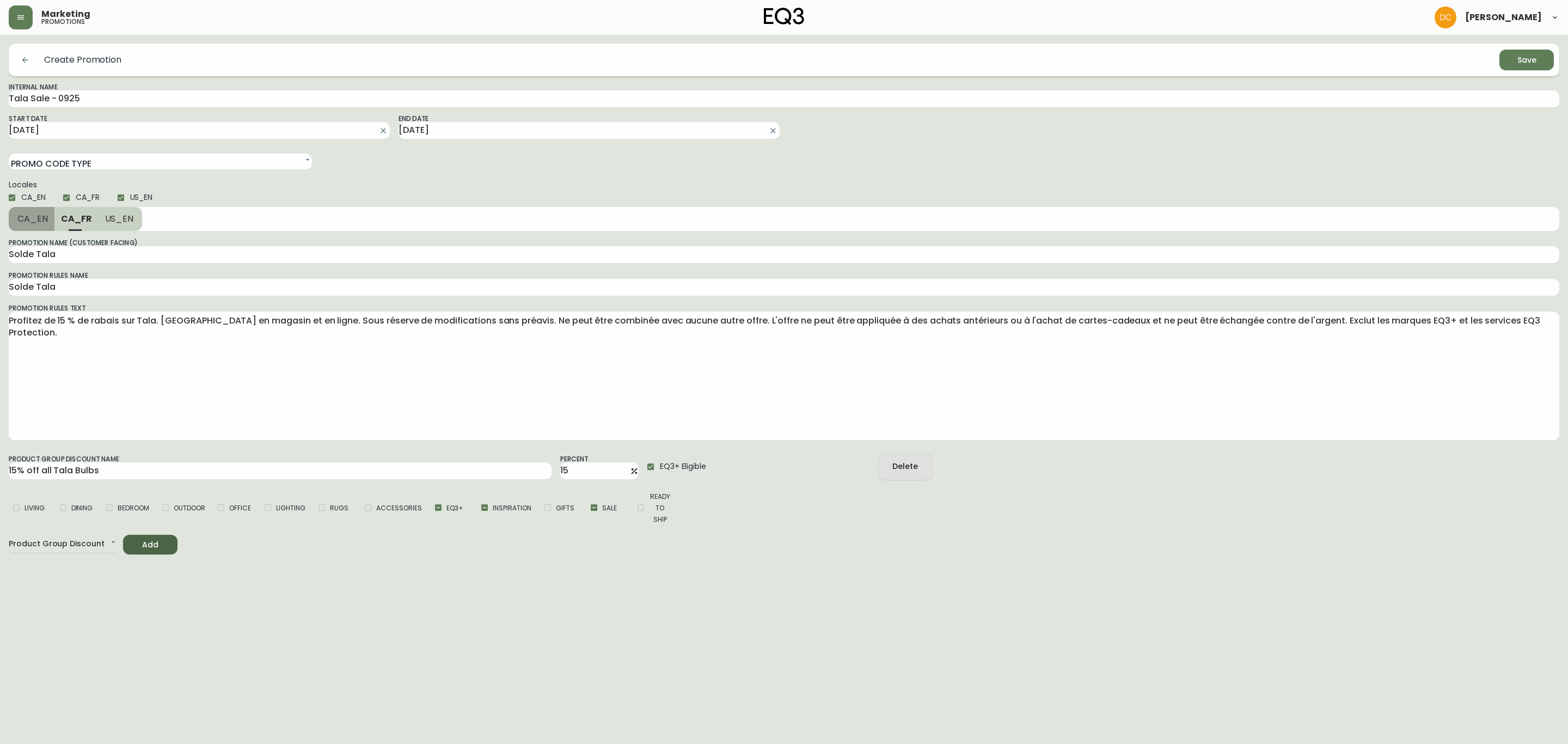
type input "Tala Sale"
type textarea "Enjoy 15% off [PERSON_NAME]. Valid in-store and online. Subject to change witho…"
click at [1536, 64] on div "Save" at bounding box center [1527, 60] width 19 height 13
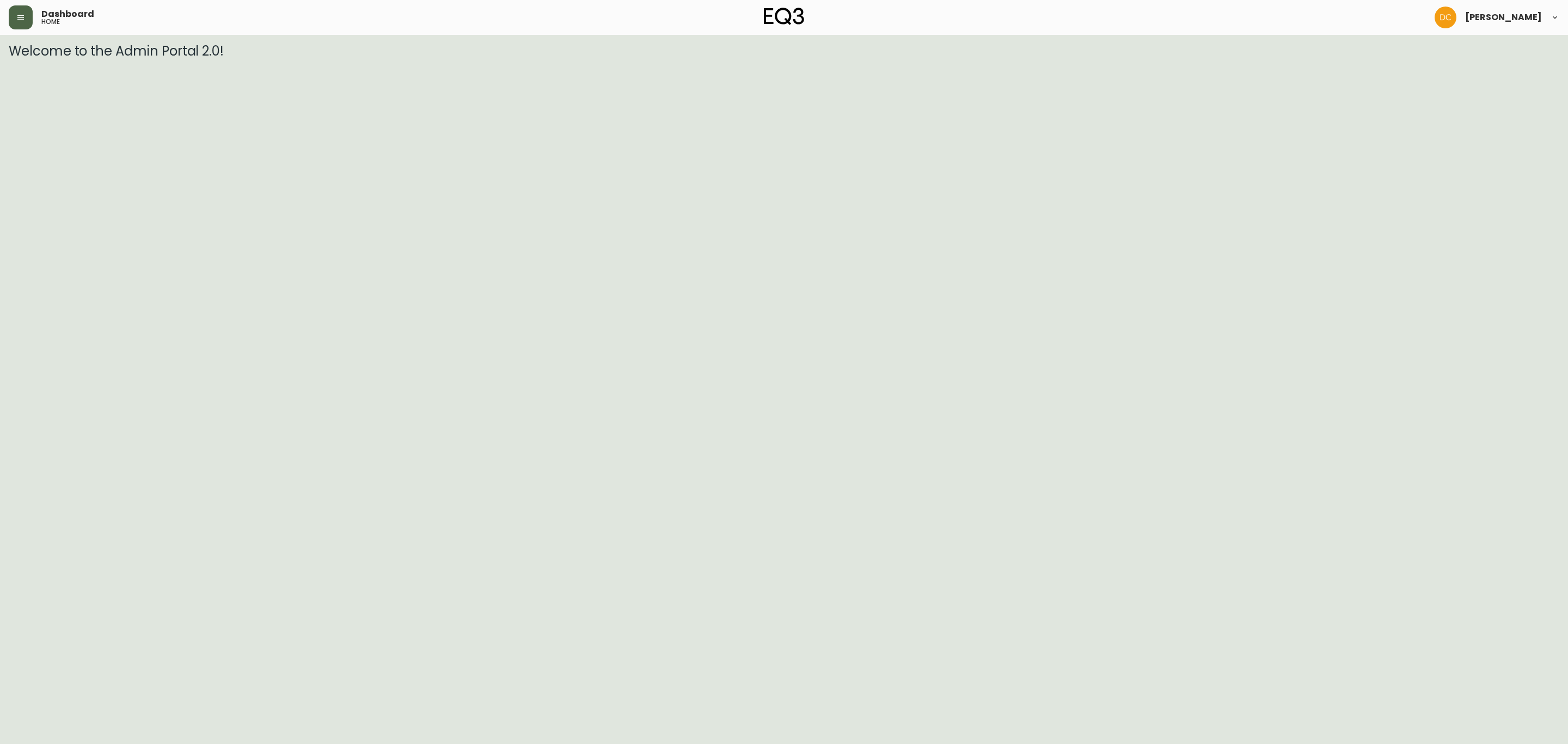
click at [18, 22] on button "button" at bounding box center [21, 17] width 24 height 24
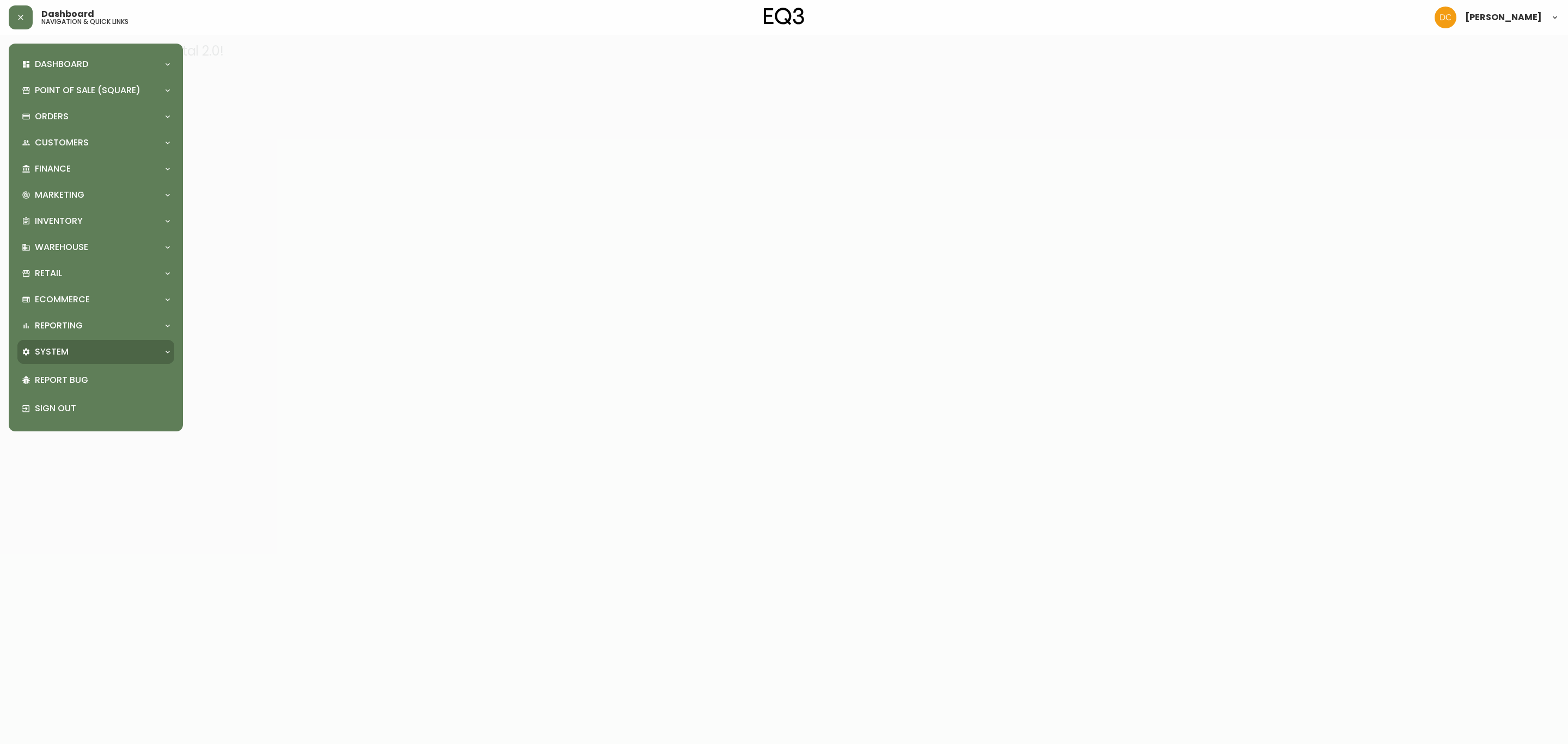
click at [96, 360] on div "System" at bounding box center [96, 352] width 156 height 24
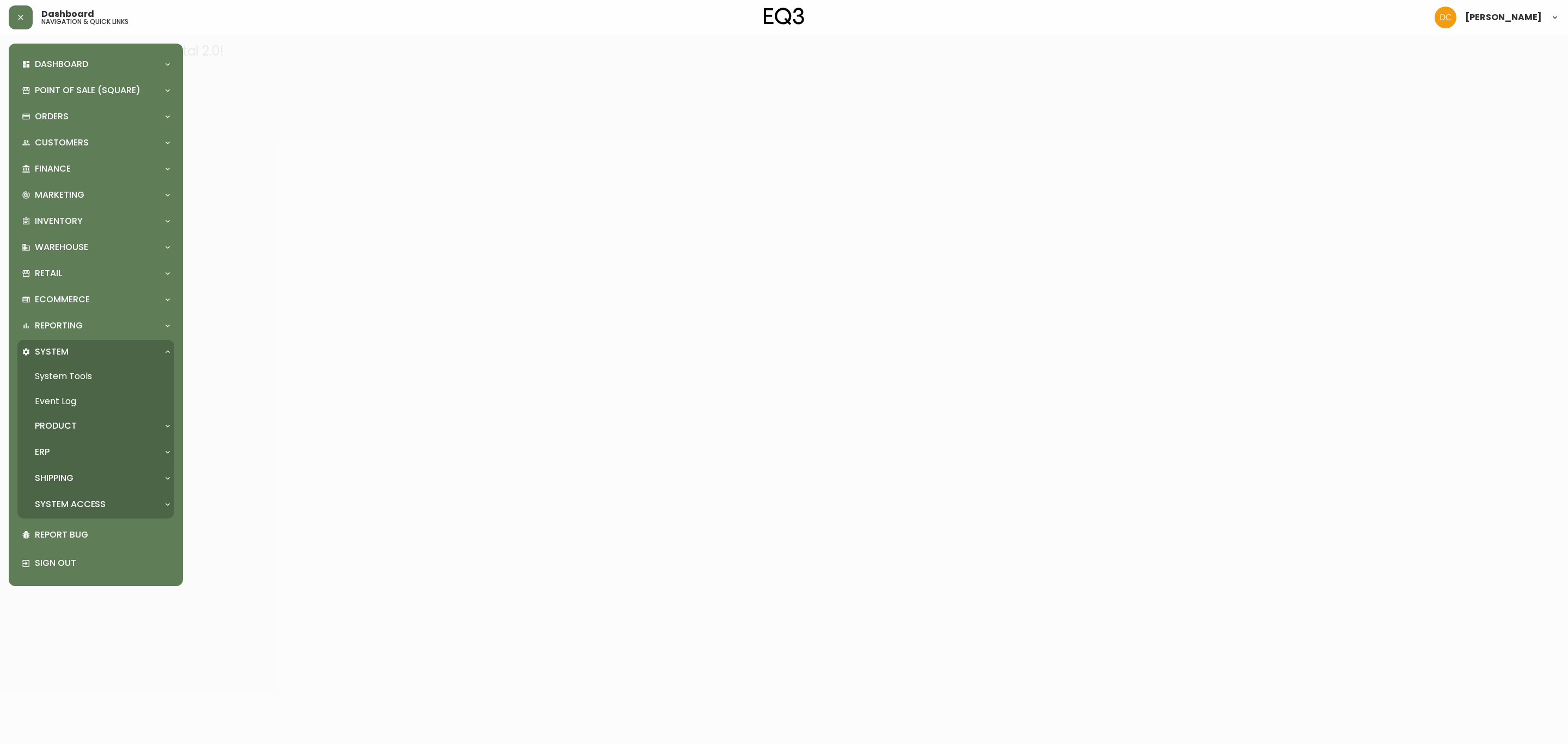
click at [87, 424] on div "Product" at bounding box center [91, 425] width 138 height 12
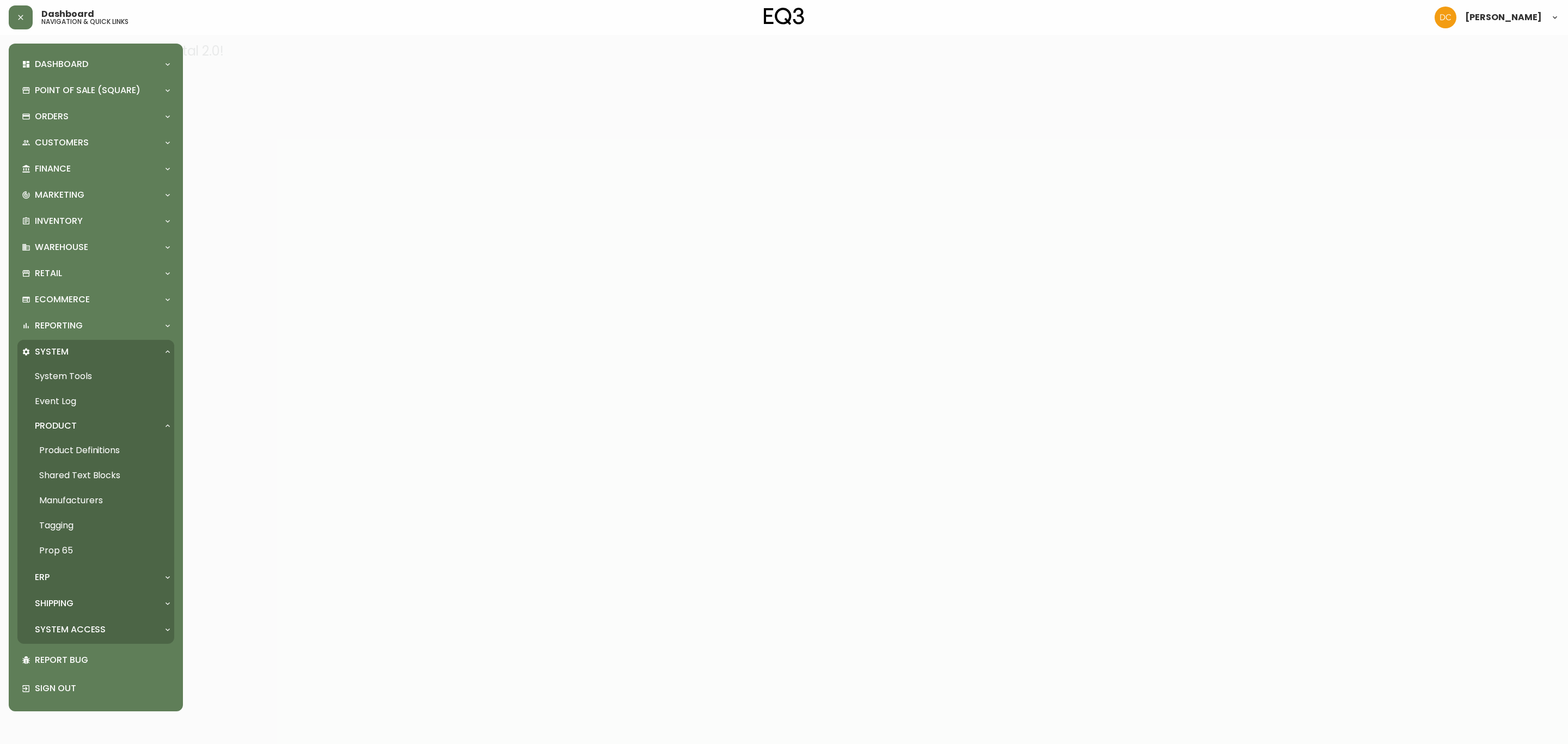
click at [94, 448] on link "Product Definitions" at bounding box center [96, 451] width 156 height 25
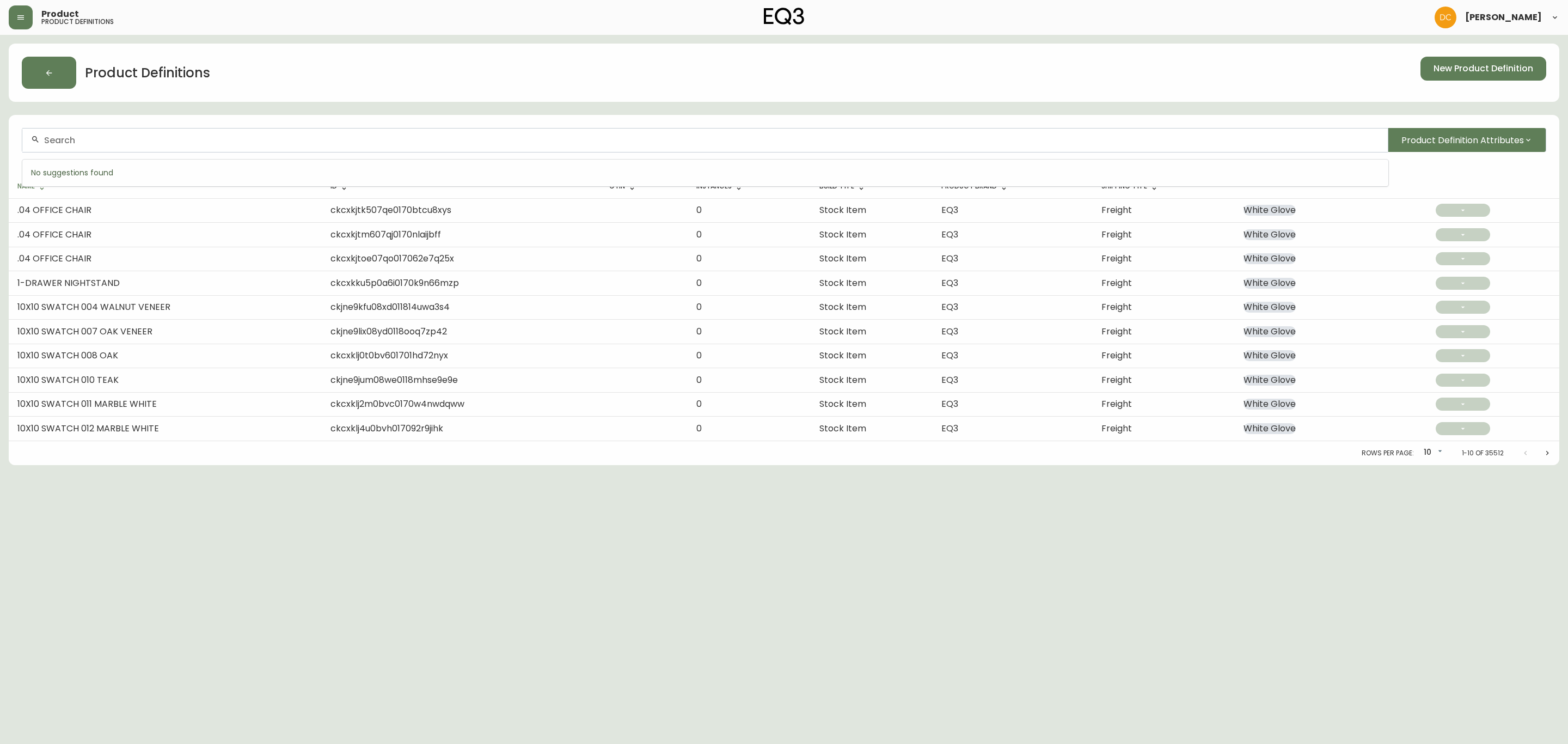
click at [187, 139] on input "text" at bounding box center [712, 140] width 1336 height 10
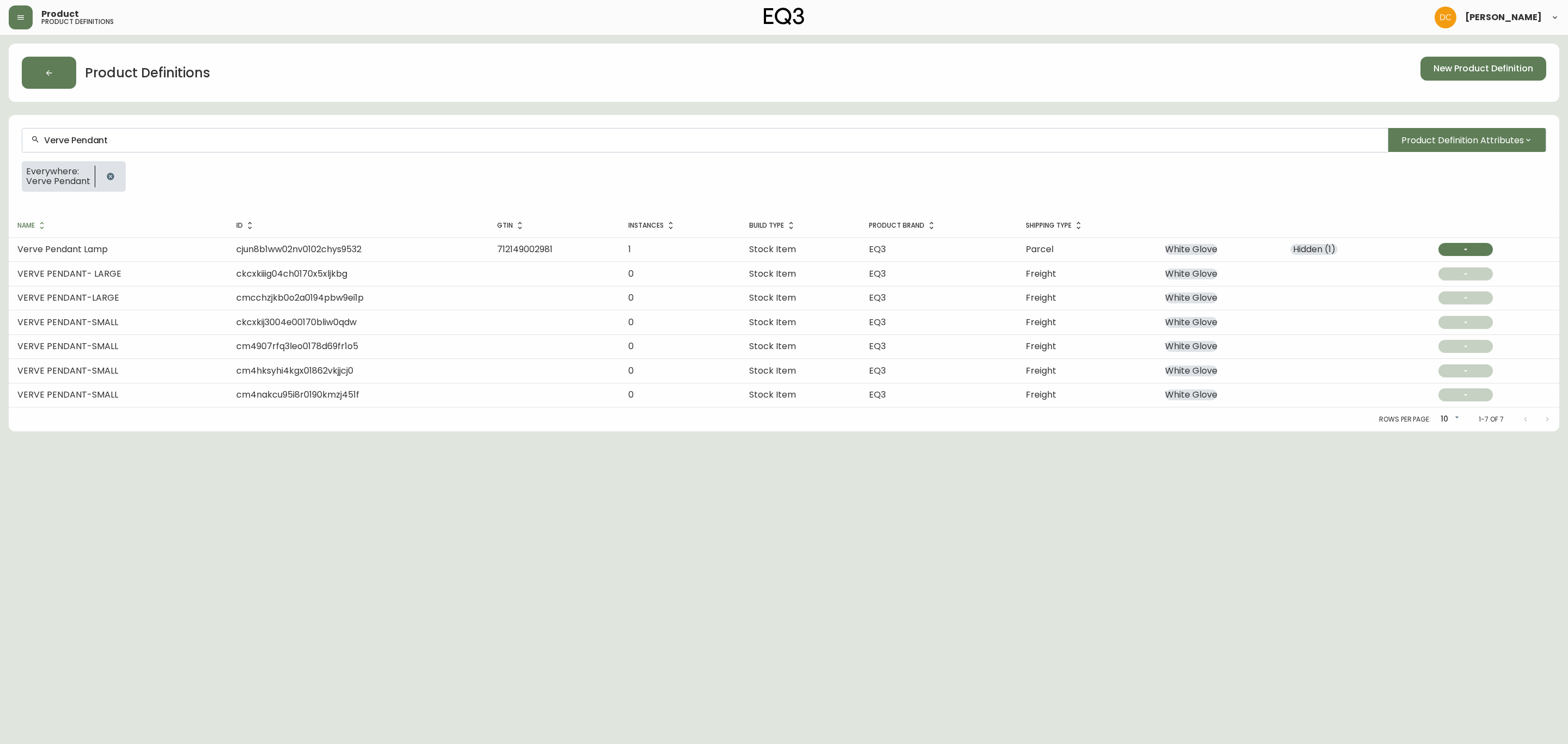
type input "Verve Pendant"
click at [134, 254] on td "Verve Pendant Lamp" at bounding box center [118, 249] width 219 height 24
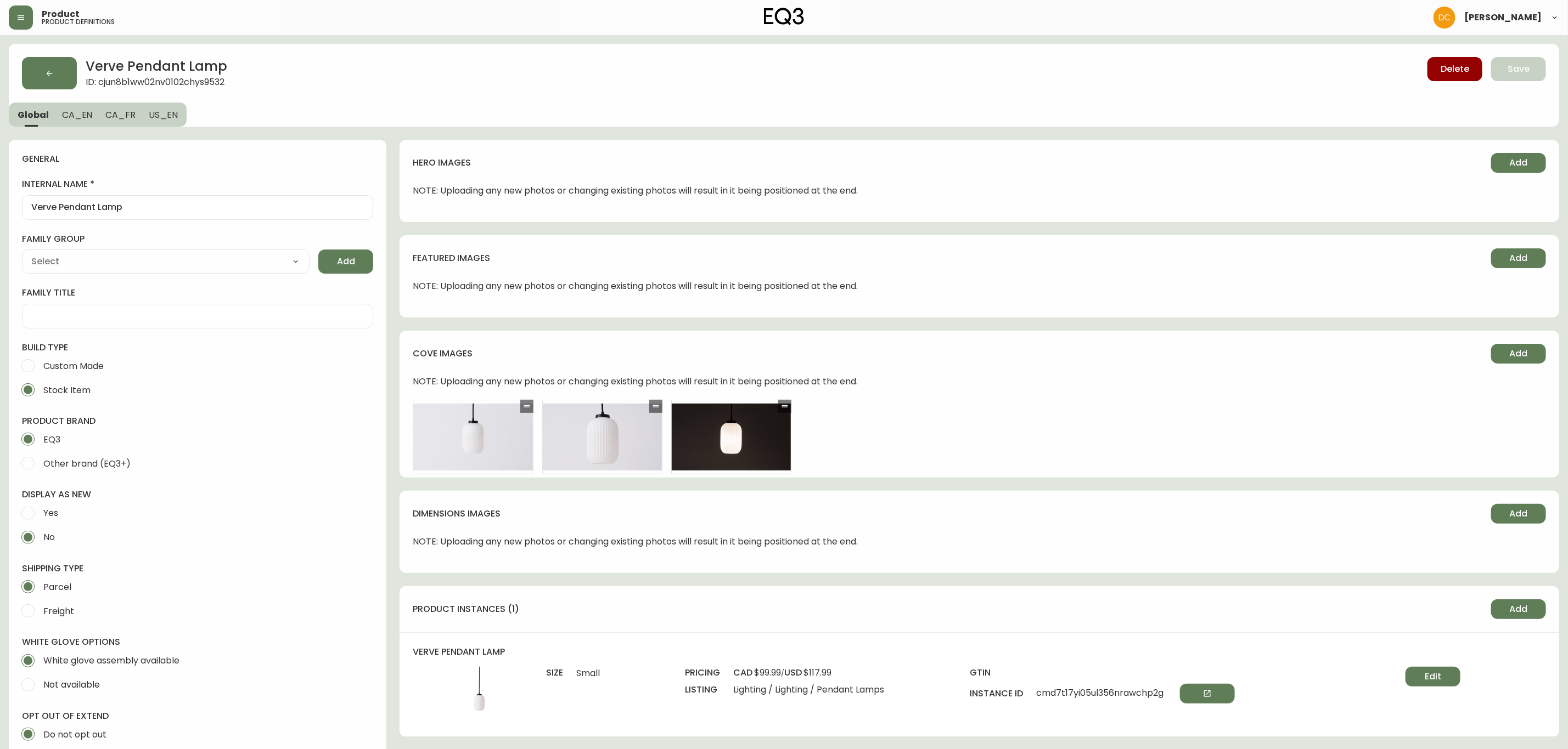
type input "EQ3"
type input "Home & Garden > Lighting > Lighting Fixtures > Ceiling Light Fixtures"
type input "Default"
select select "cjyt4m5lw0000pt749bx6gh7n"
select select "cjpjx7rji00004c744bbp6zrf"
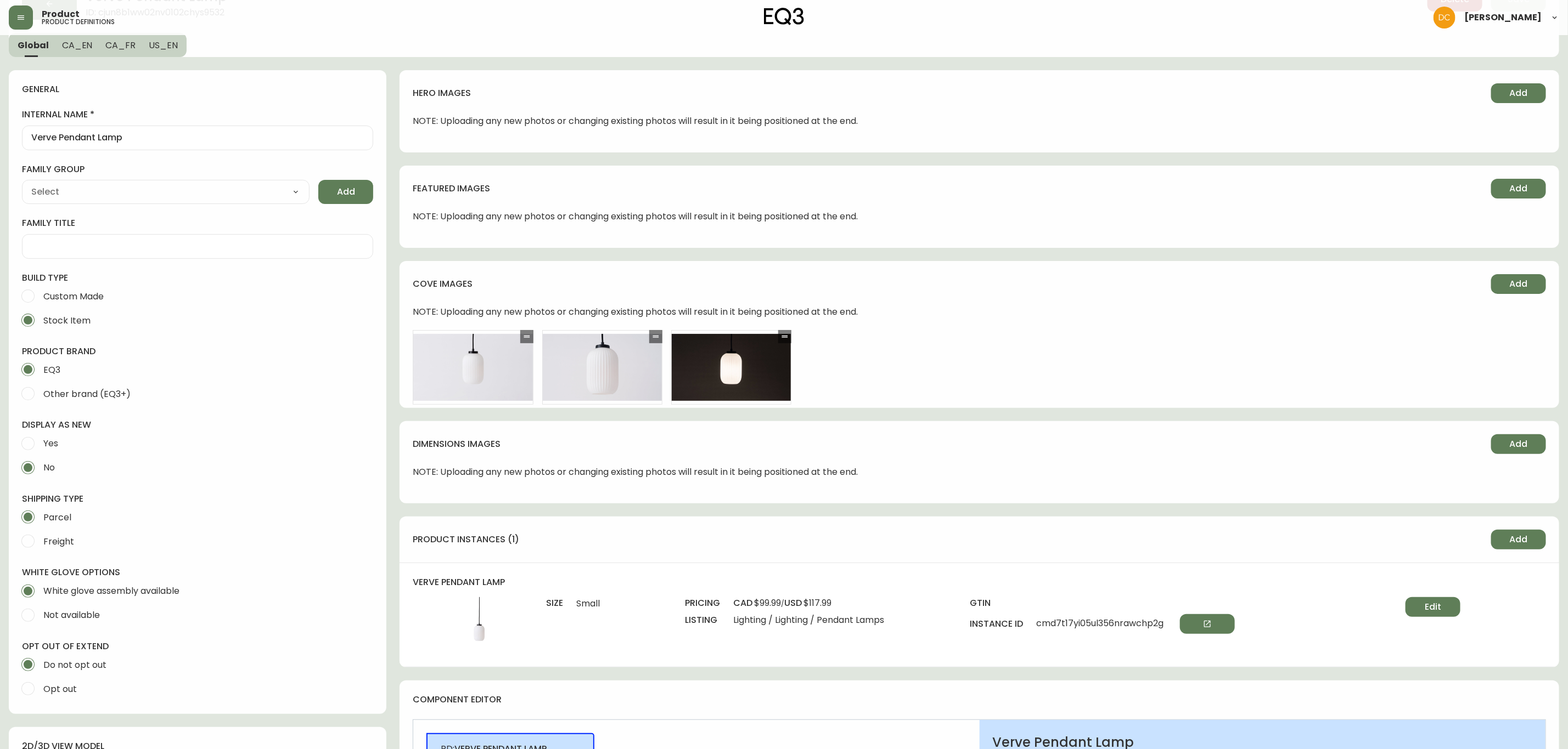
scroll to position [165, 0]
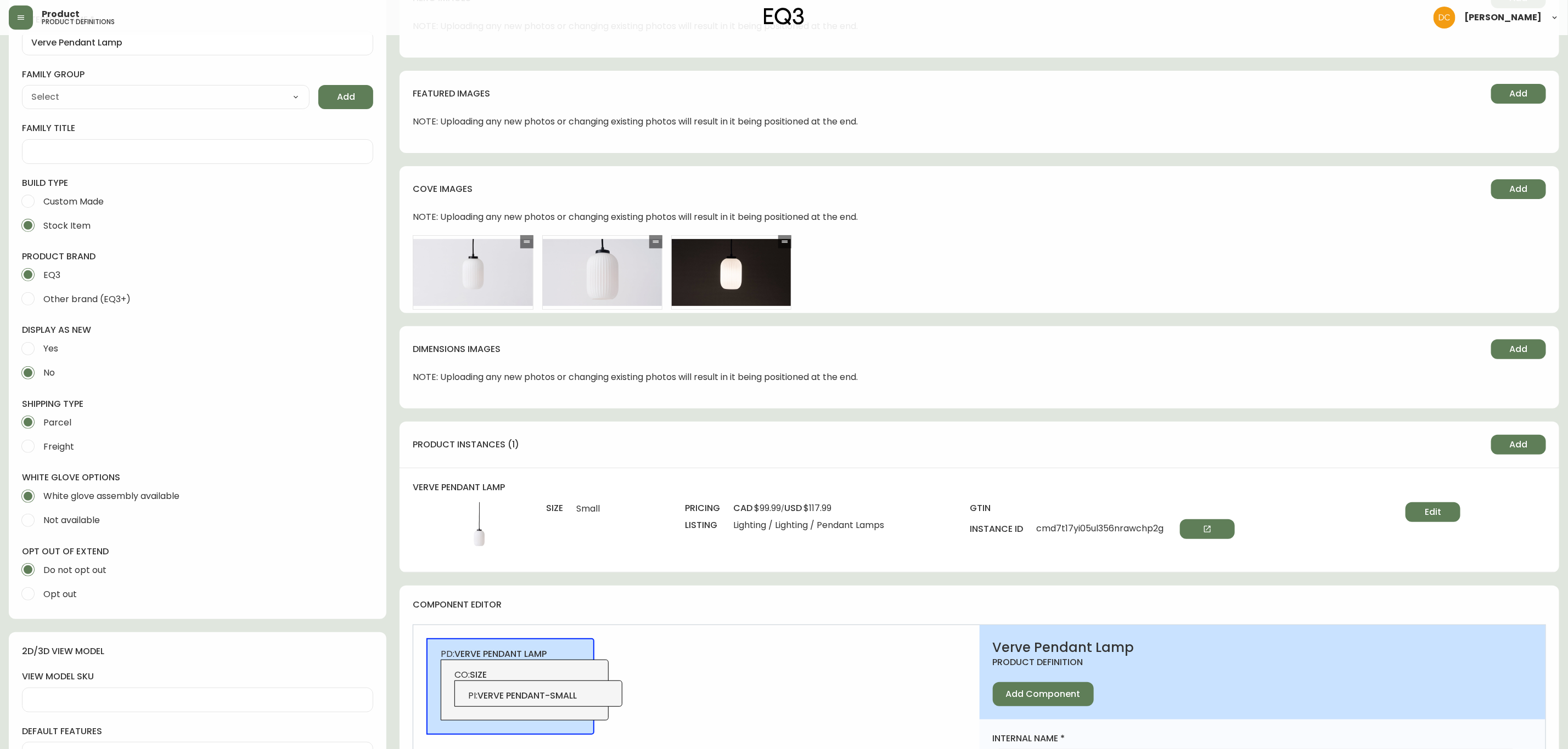
click at [948, 306] on div "cove images Add NOTE: Uploading any new photos or changing existing photos will…" at bounding box center [980, 240] width 1159 height 147
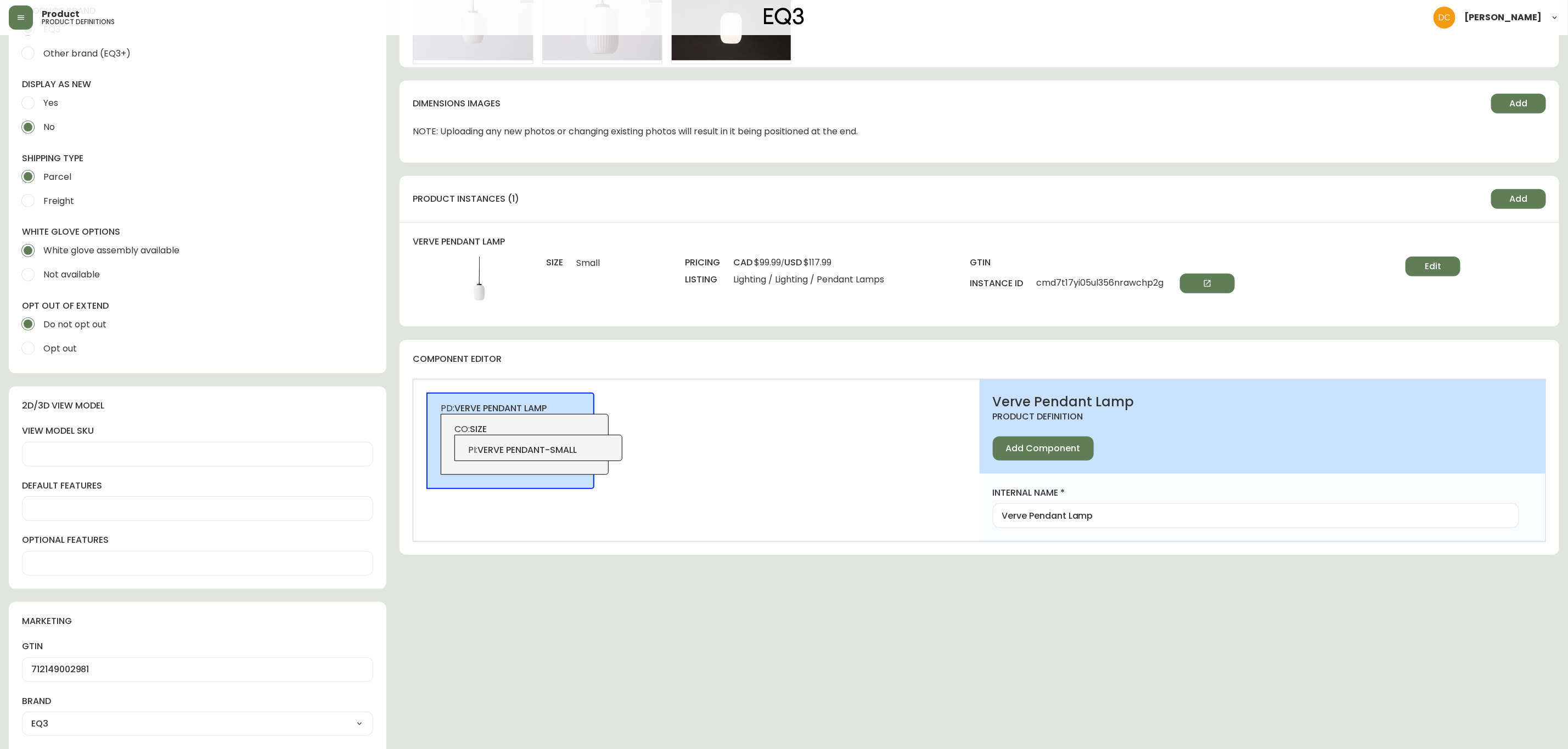
scroll to position [412, 0]
click at [581, 423] on span "CO: size" at bounding box center [525, 428] width 141 height 12
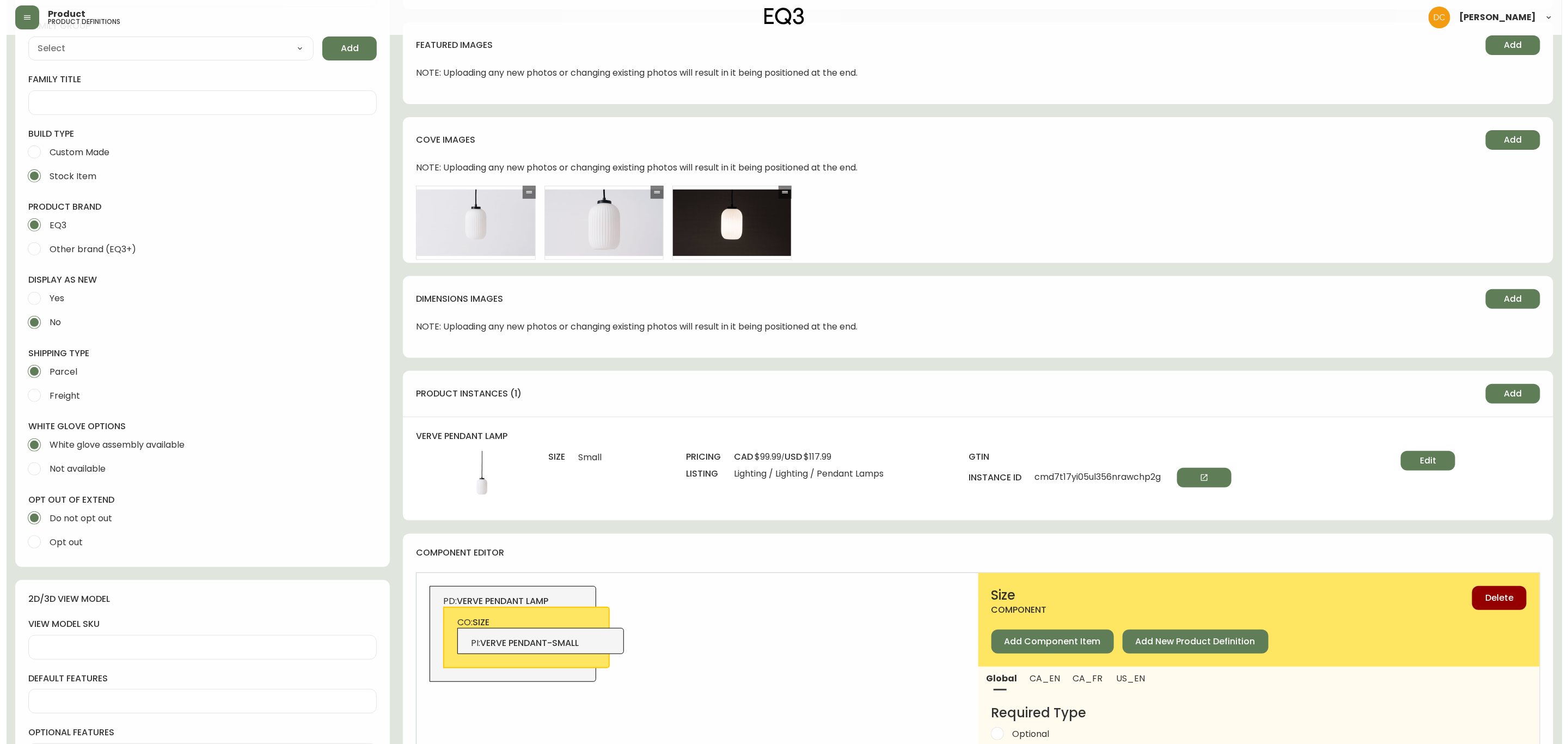
scroll to position [0, 0]
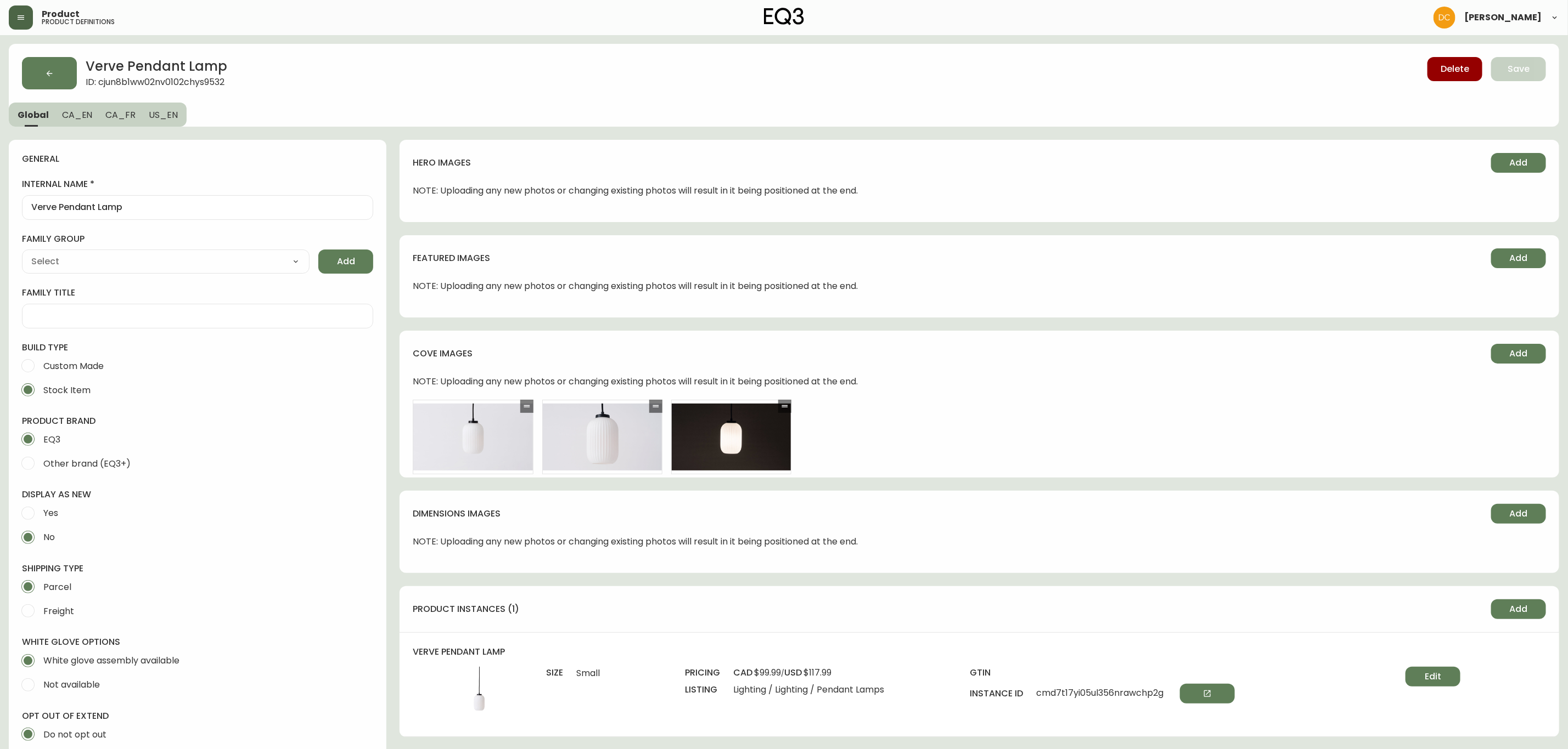
click at [14, 6] on button "button" at bounding box center [21, 18] width 24 height 24
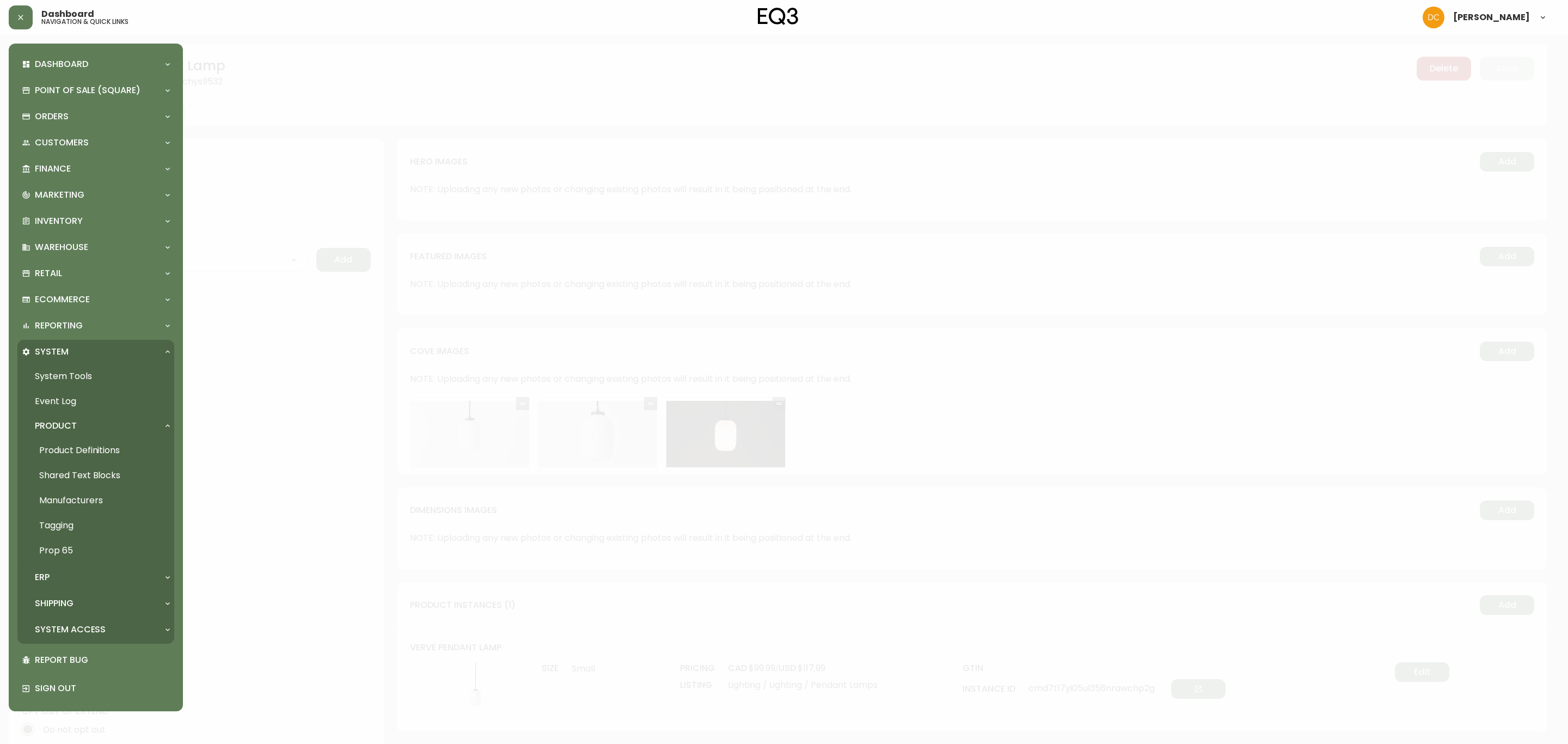
click at [84, 576] on div "ERP" at bounding box center [91, 577] width 138 height 12
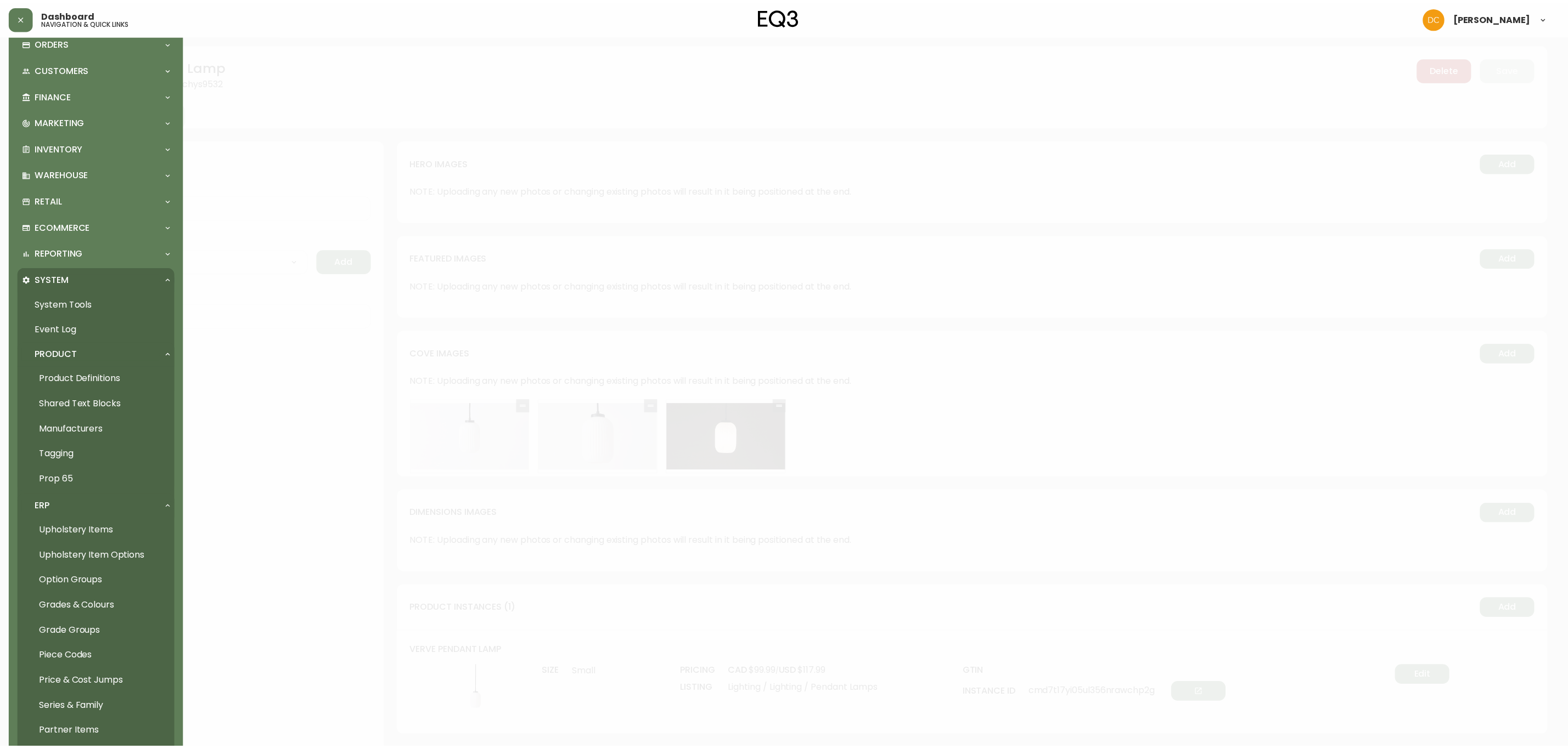
scroll to position [222, 0]
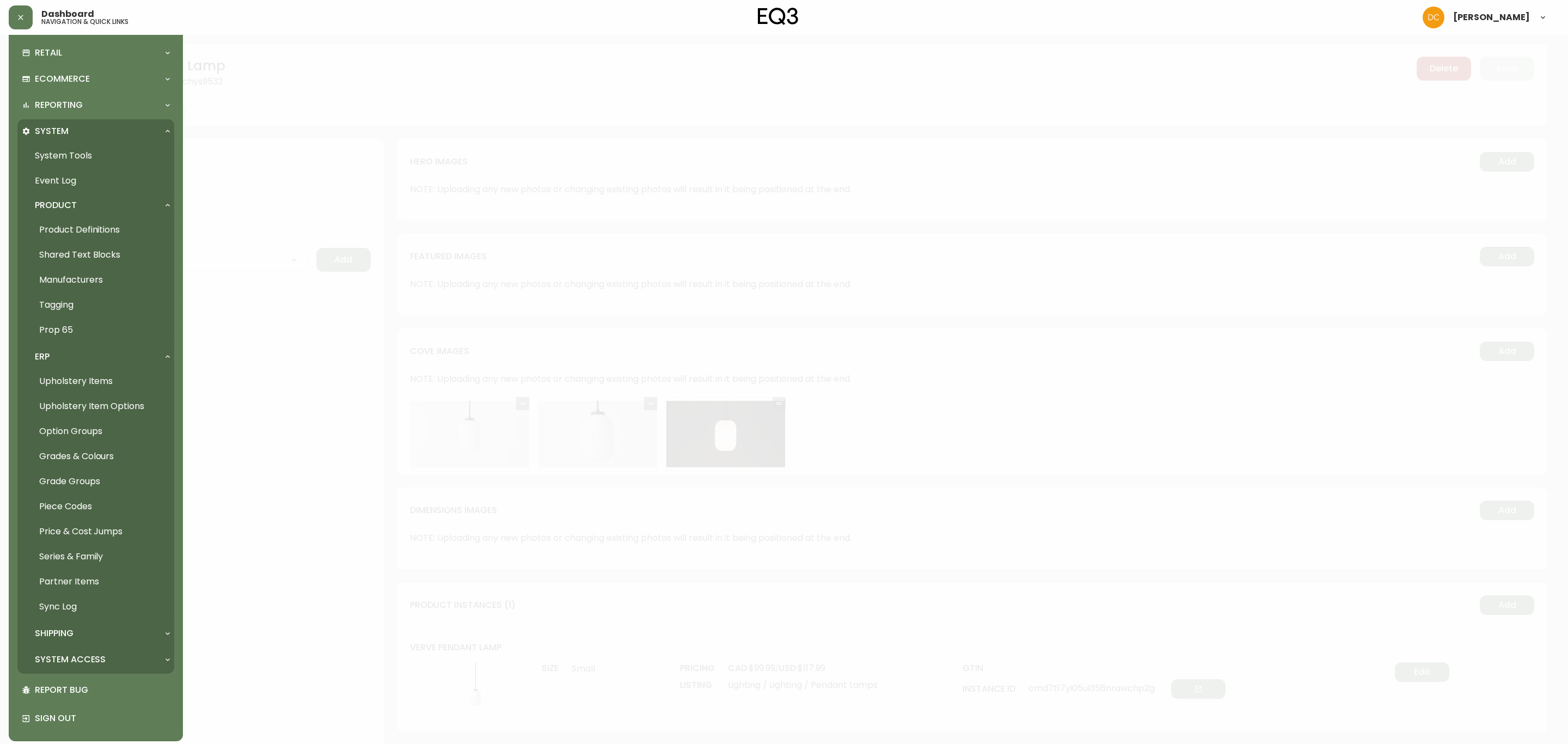
click at [83, 585] on link "Partner Items" at bounding box center [96, 582] width 156 height 25
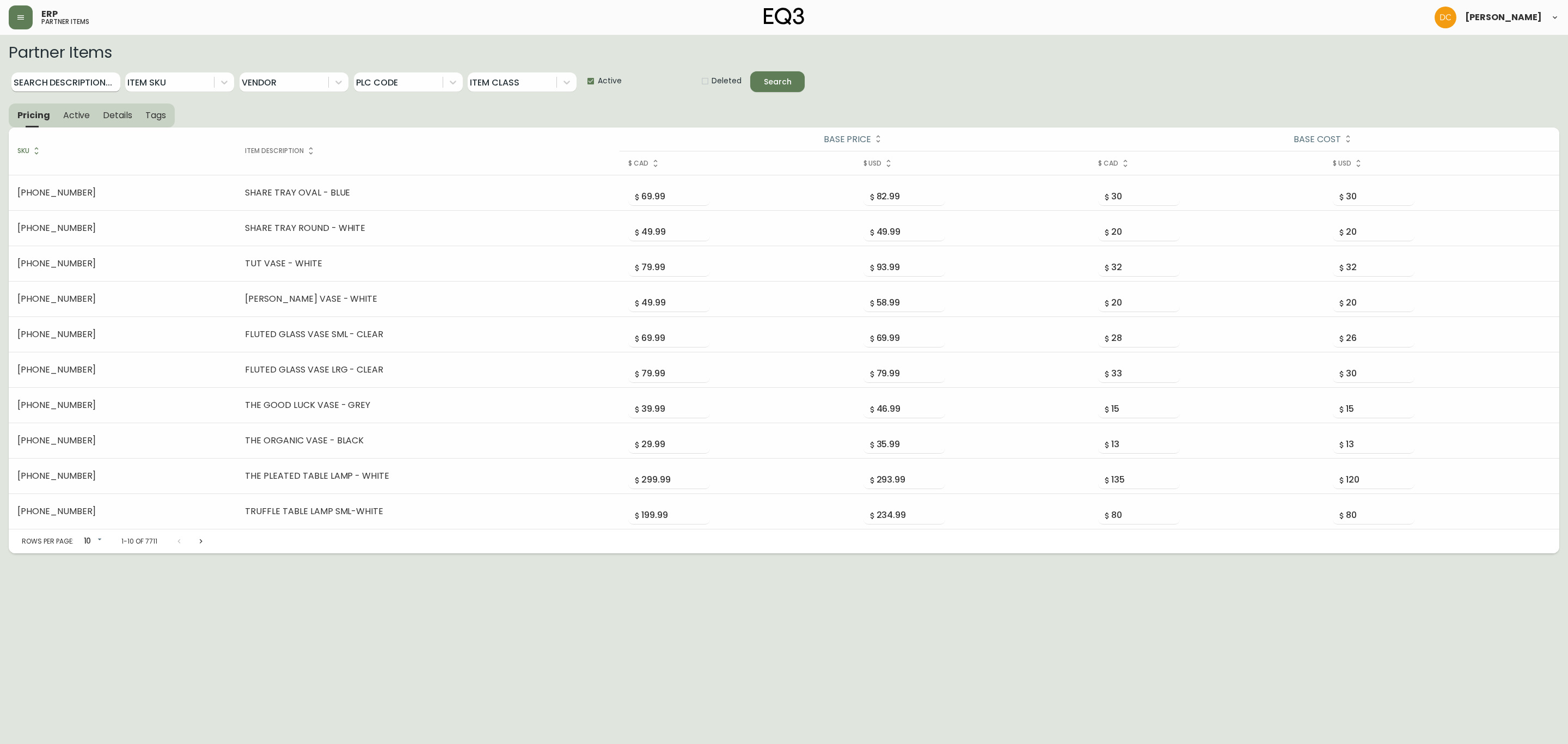
click at [62, 80] on input "Search Description..." at bounding box center [66, 82] width 109 height 20
type input "Verve"
click at [751, 71] on button "Search" at bounding box center [778, 81] width 55 height 21
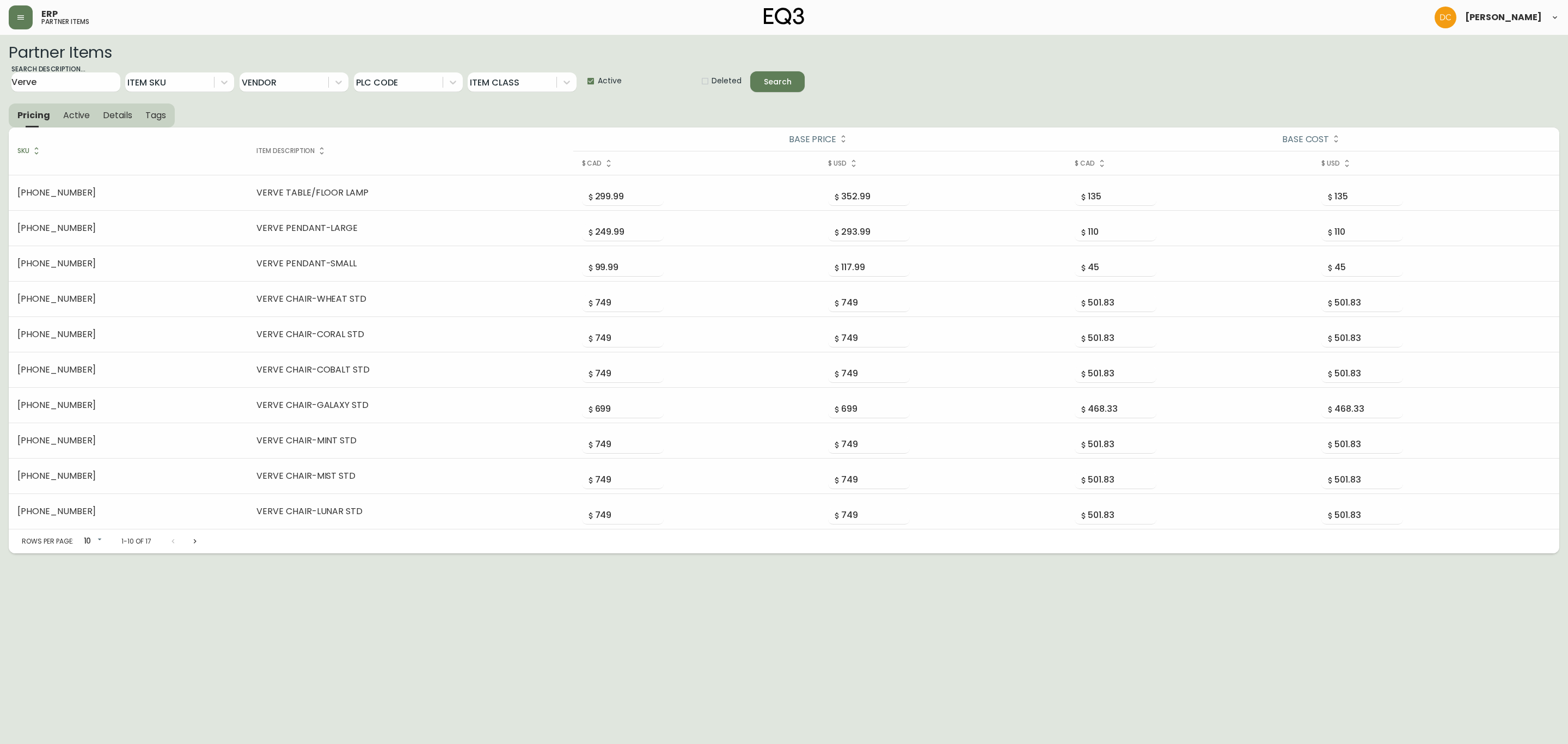
click at [617, 77] on span "Active" at bounding box center [610, 81] width 24 height 11
click at [598, 77] on input "Active" at bounding box center [587, 81] width 22 height 22
click at [764, 79] on icon "submit" at bounding box center [770, 81] width 11 height 11
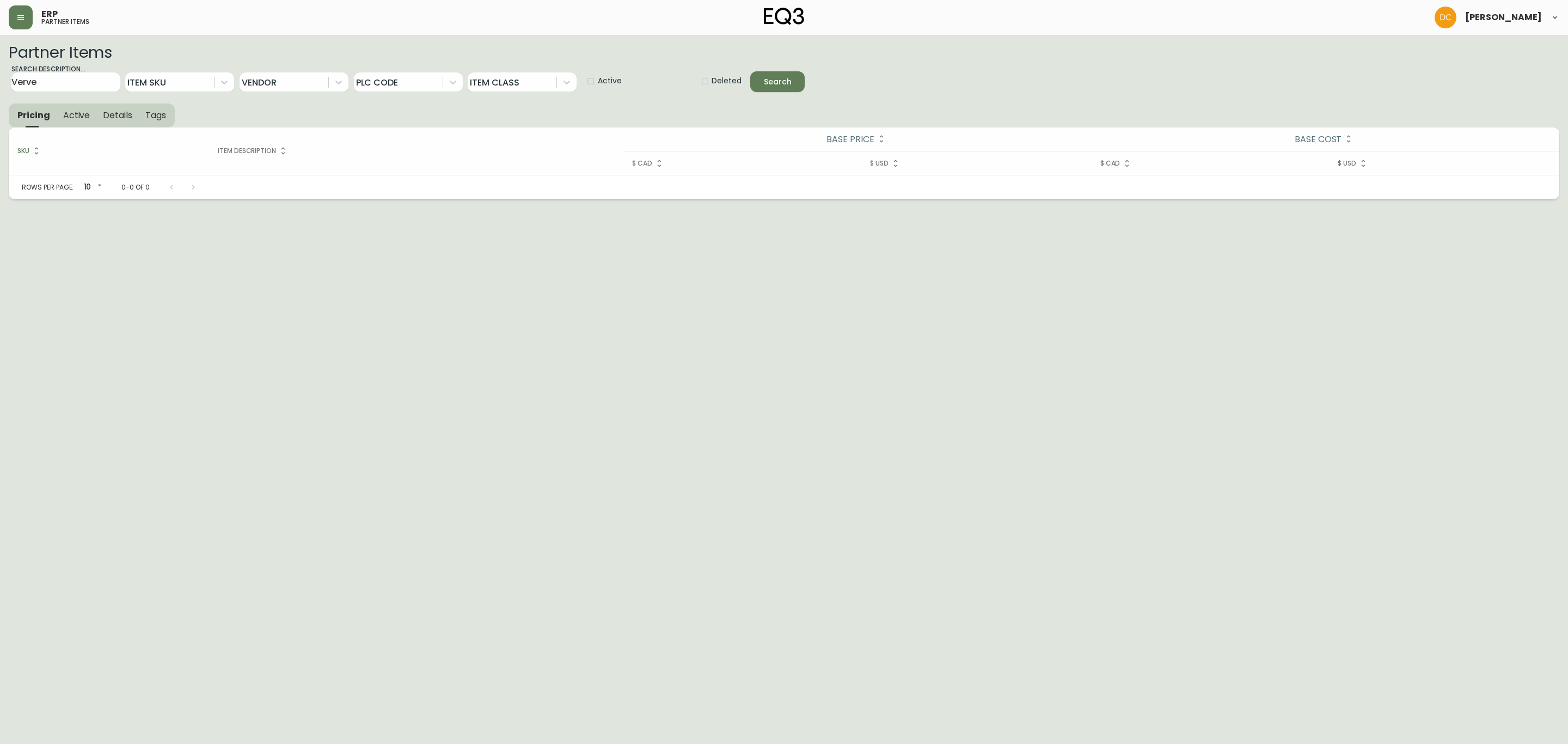
click at [610, 74] on label "Active" at bounding box center [599, 81] width 46 height 22
click at [598, 74] on input "Active" at bounding box center [587, 81] width 22 height 22
click at [610, 74] on label "Active" at bounding box center [599, 81] width 46 height 22
click at [598, 74] on input "Active" at bounding box center [587, 81] width 22 height 22
click at [788, 83] on div "Search" at bounding box center [778, 81] width 28 height 13
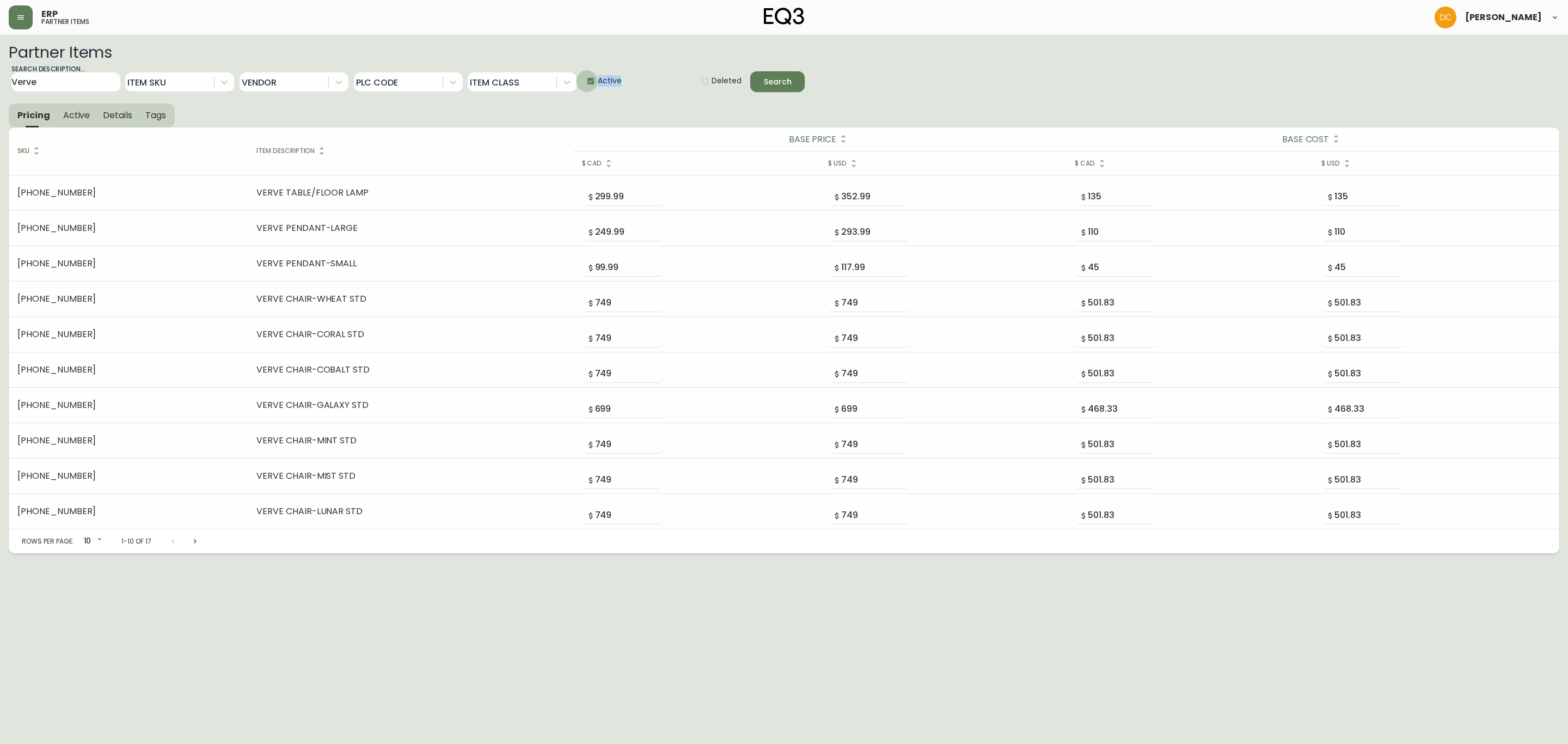
drag, startPoint x: 595, startPoint y: 87, endPoint x: 656, endPoint y: 87, distance: 61.0
click at [595, 87] on input "Active" at bounding box center [587, 81] width 22 height 22
click at [770, 79] on icon "submit" at bounding box center [770, 81] width 11 height 11
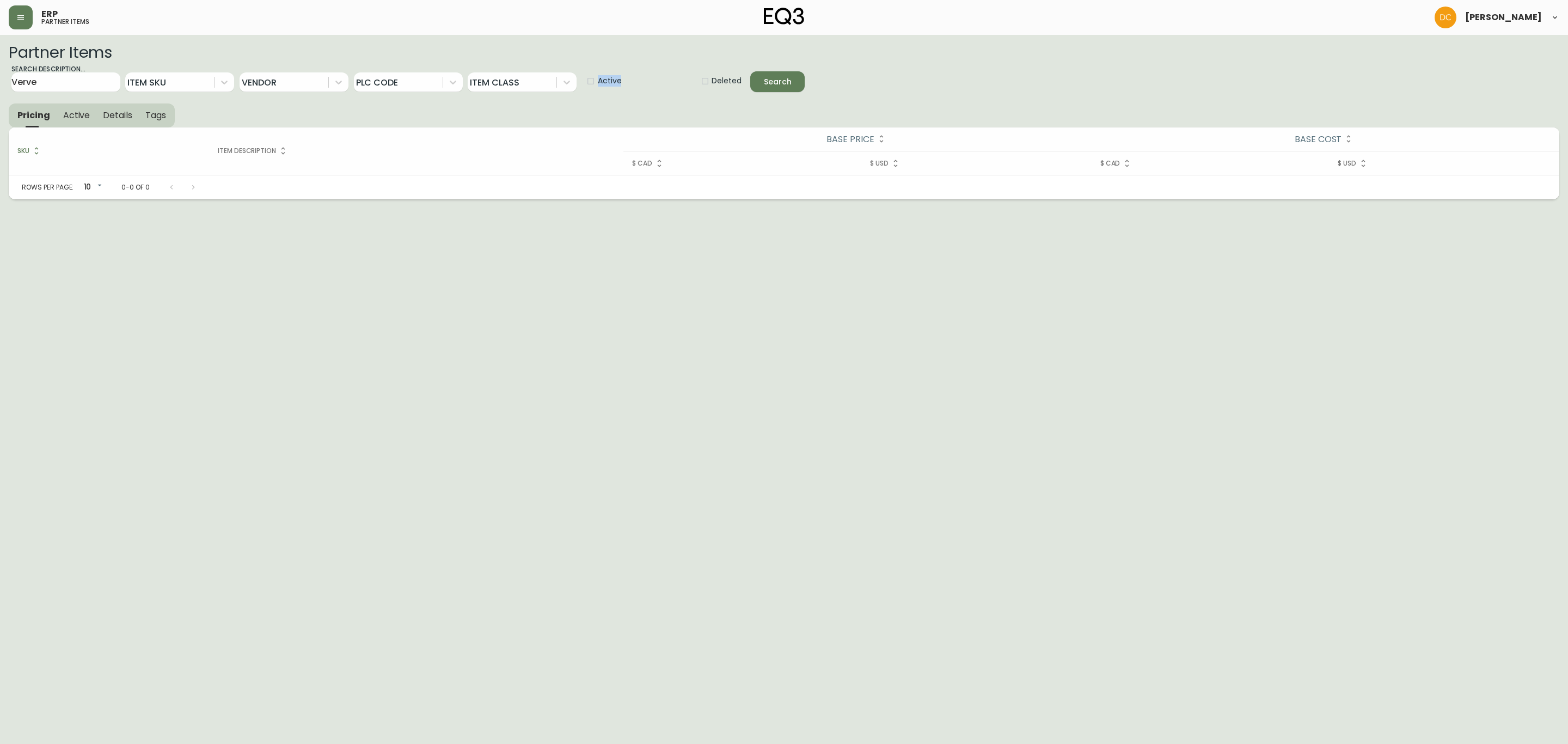
click at [623, 76] on div "Active" at bounding box center [637, 78] width 109 height 28
click at [609, 82] on span "Active" at bounding box center [610, 81] width 24 height 11
click at [598, 82] on input "Active" at bounding box center [587, 81] width 22 height 22
checkbox input "false"
click at [782, 83] on div "Search" at bounding box center [778, 81] width 28 height 13
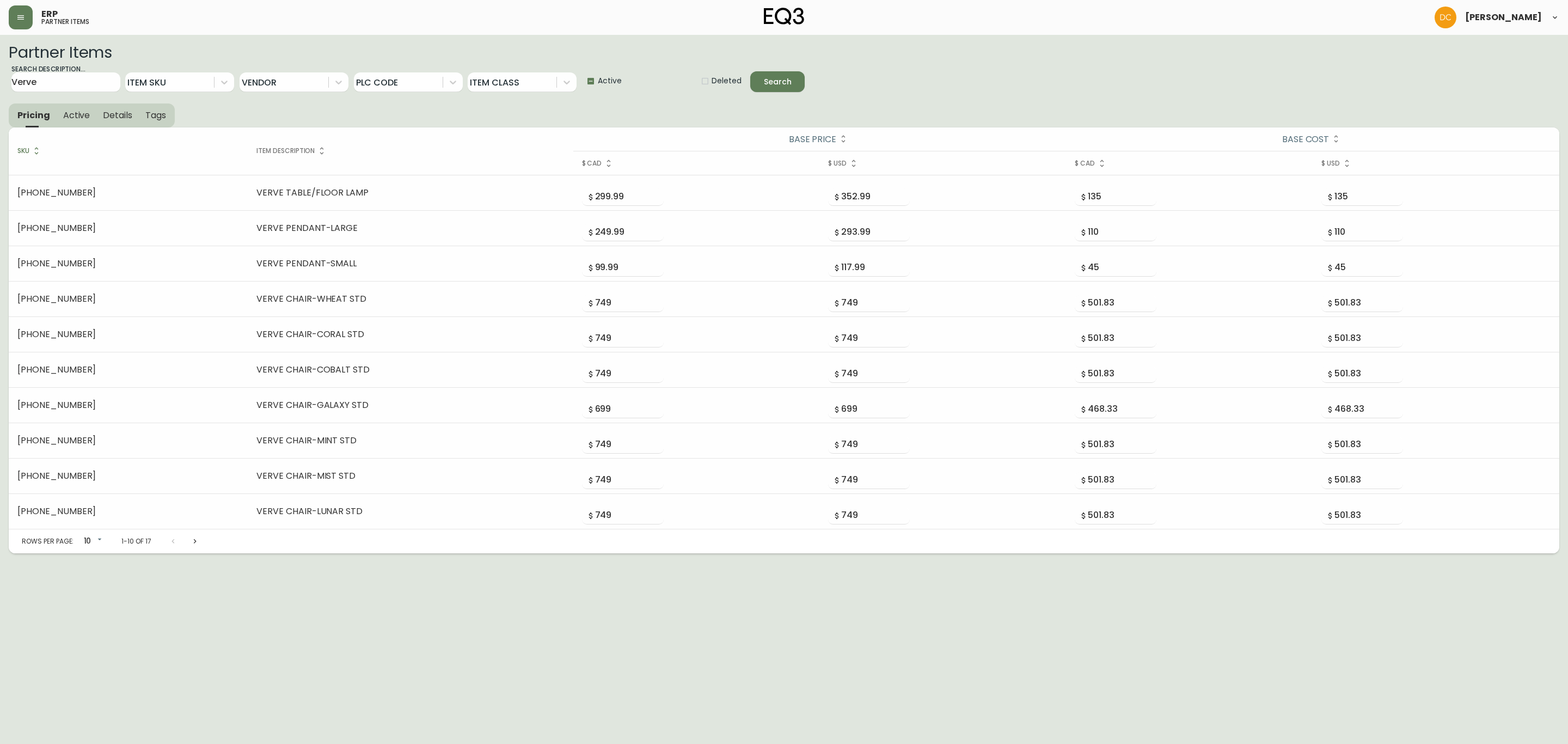
click at [728, 74] on label "Deleted" at bounding box center [715, 81] width 51 height 22
click at [712, 74] on input "Deleted" at bounding box center [701, 81] width 22 height 22
checkbox input "false"
click at [796, 81] on span "Search" at bounding box center [778, 81] width 37 height 13
click at [929, 105] on div "Pricing Active Details Tags SKU Item Description Base Price Base Cost $ CAD $ U…" at bounding box center [784, 329] width 1551 height 451
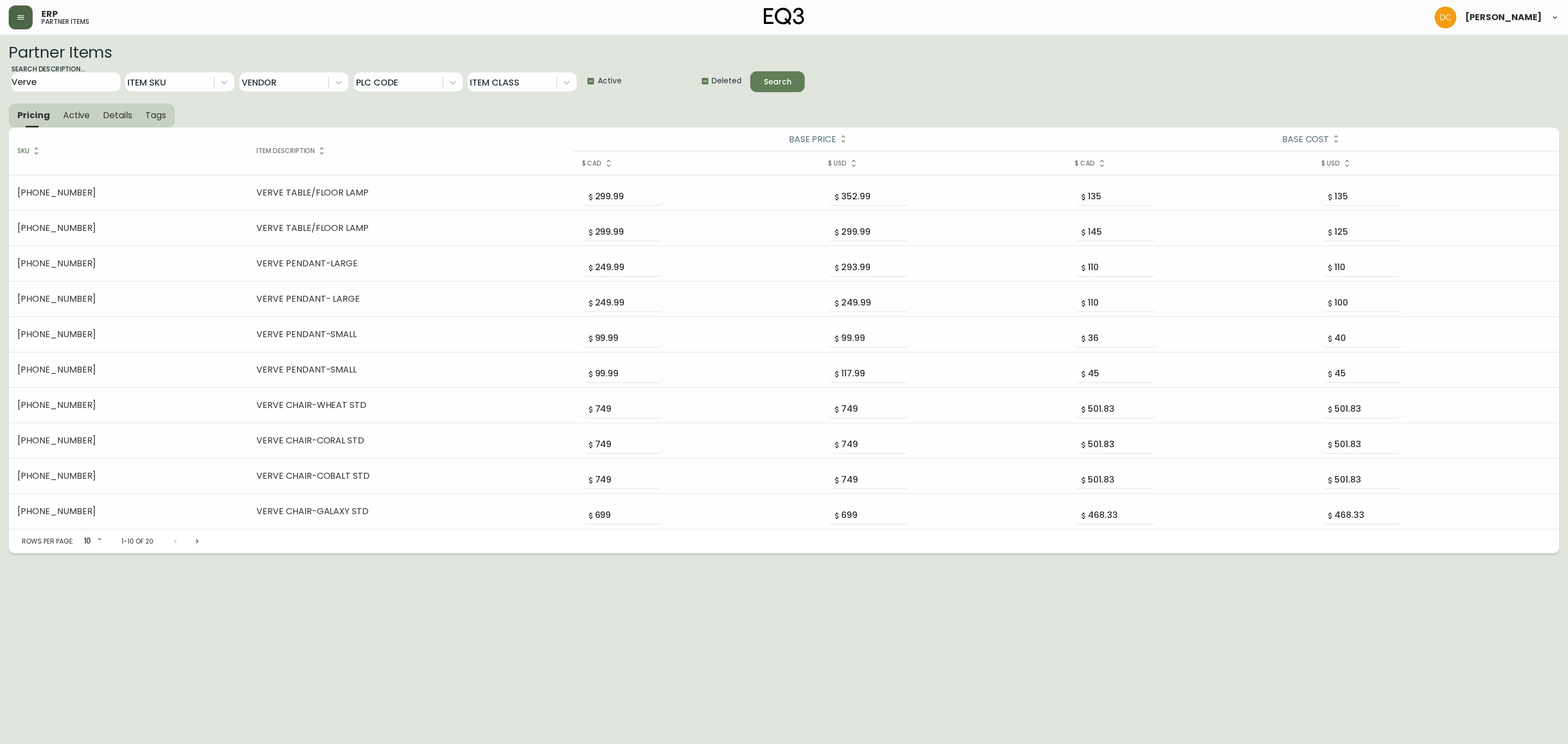
click at [23, 21] on icon "button" at bounding box center [21, 17] width 9 height 9
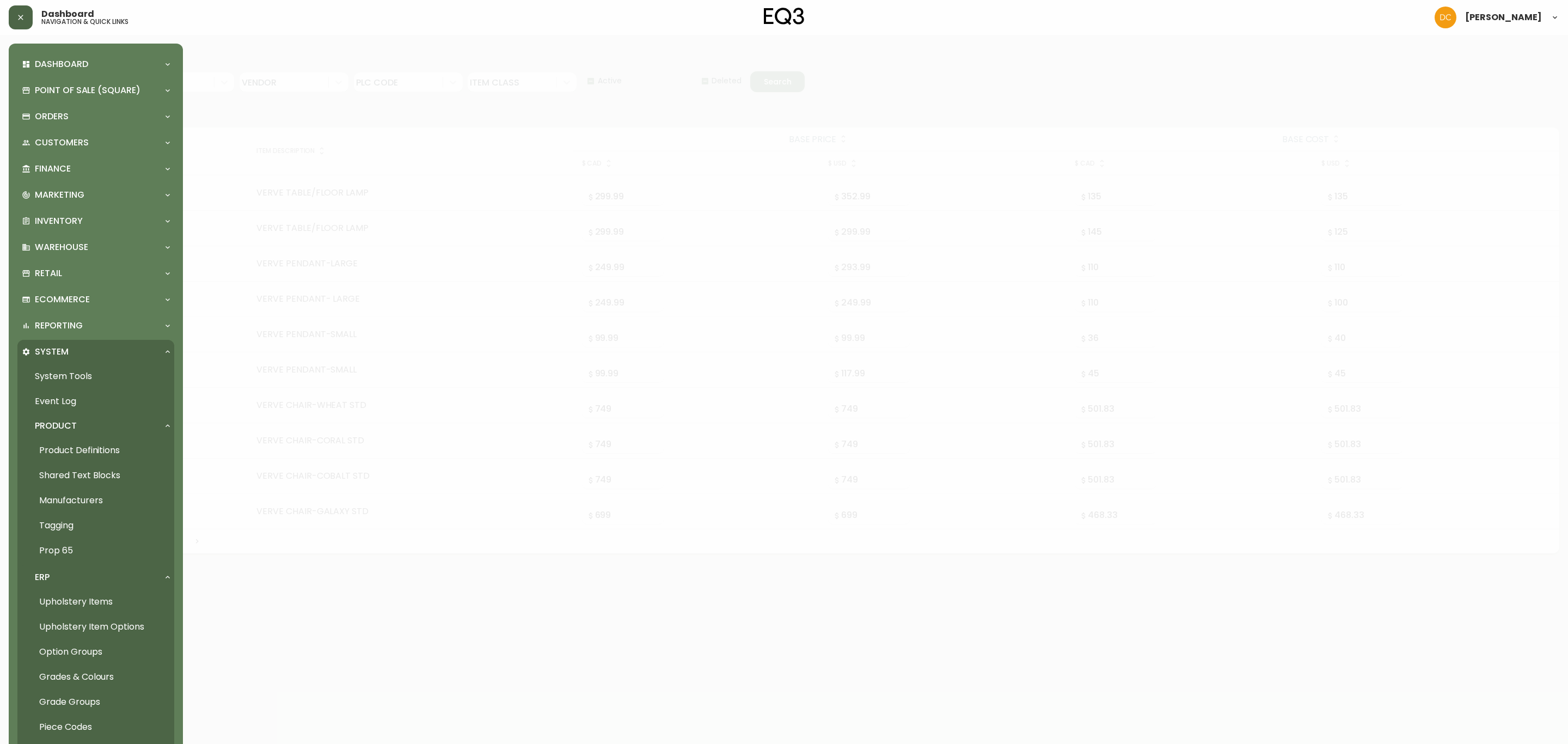
click at [110, 451] on link "Product Definitions" at bounding box center [96, 451] width 156 height 25
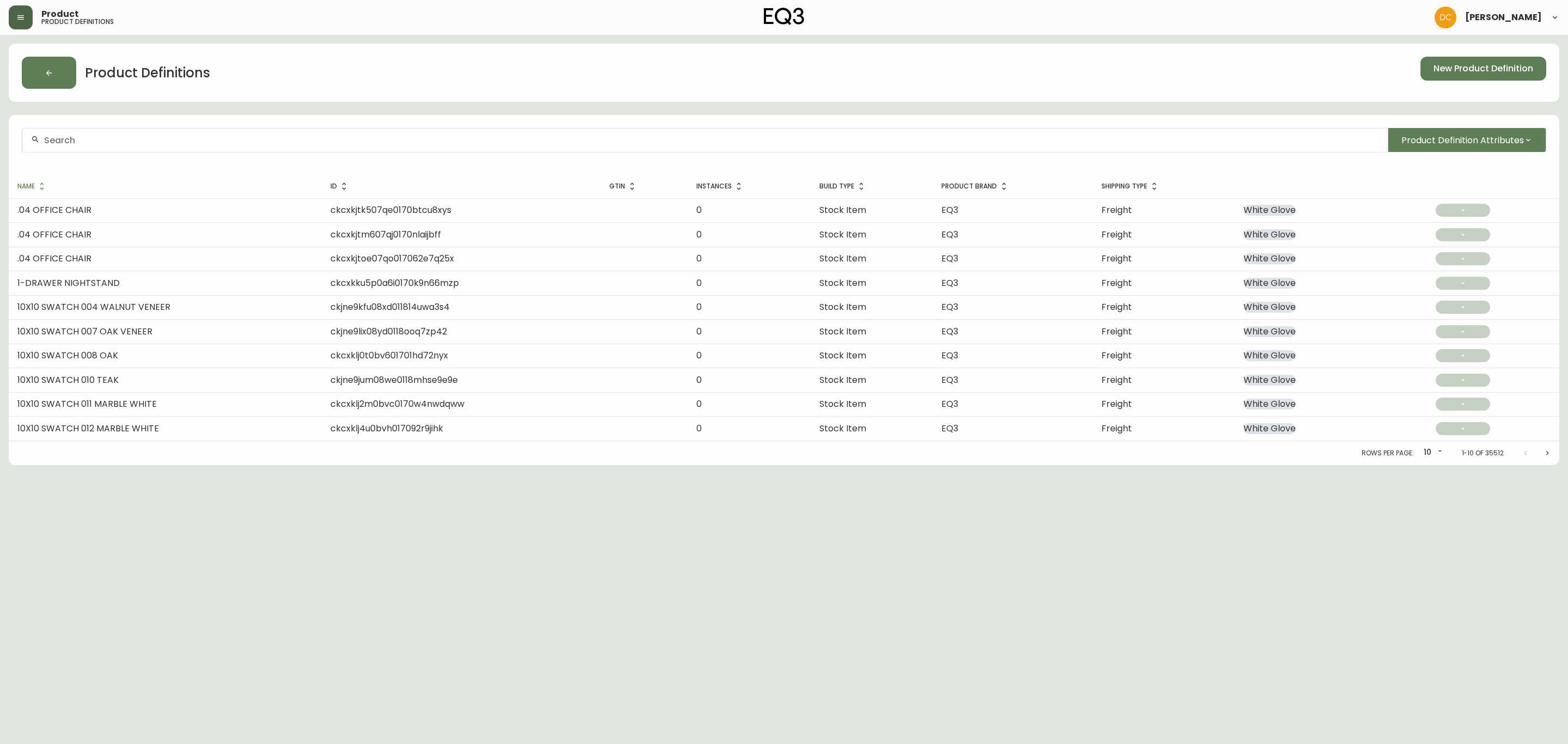
click at [463, 144] on input "text" at bounding box center [712, 140] width 1336 height 10
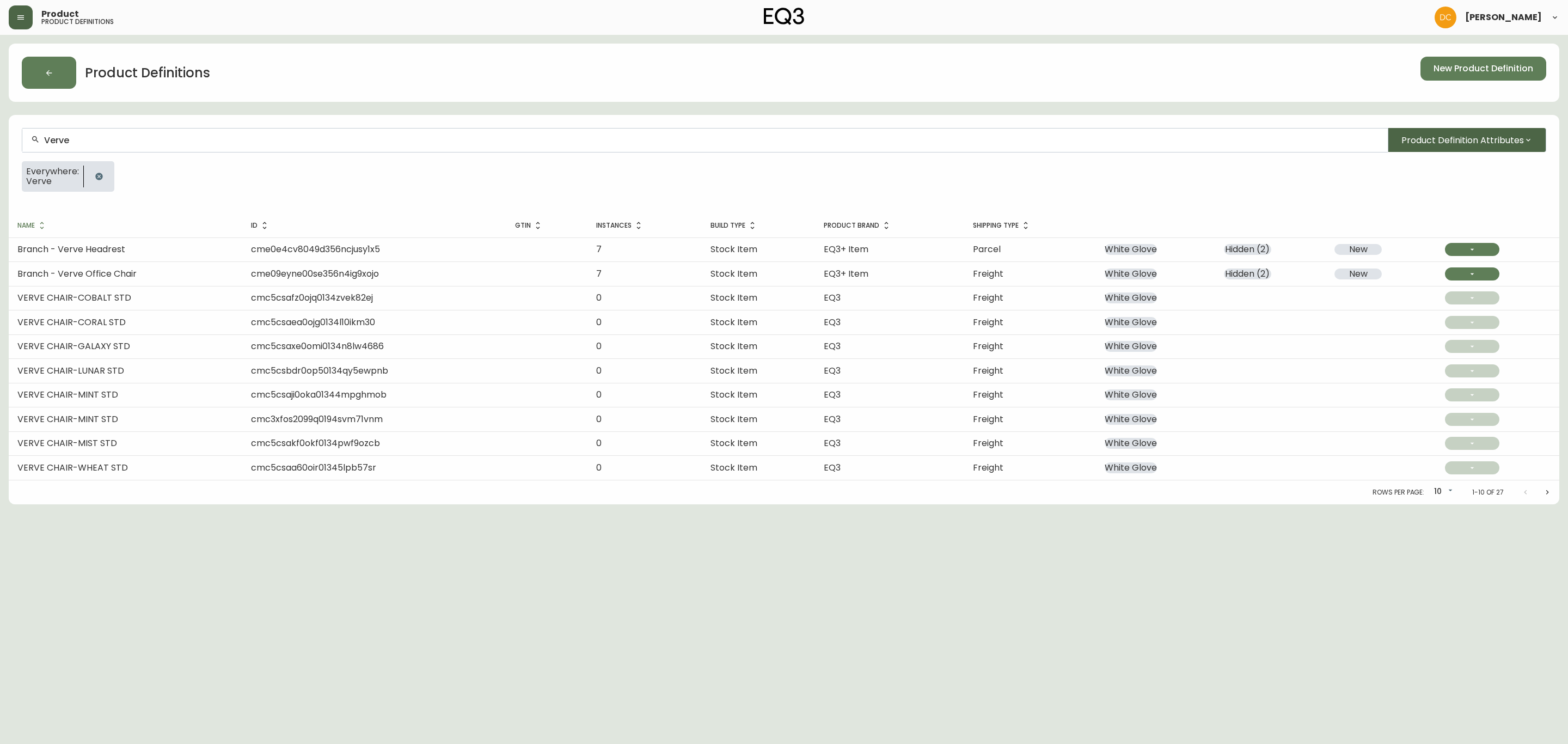
type input "Verve"
click at [1430, 145] on span "Product Definition Attributes" at bounding box center [1463, 140] width 122 height 13
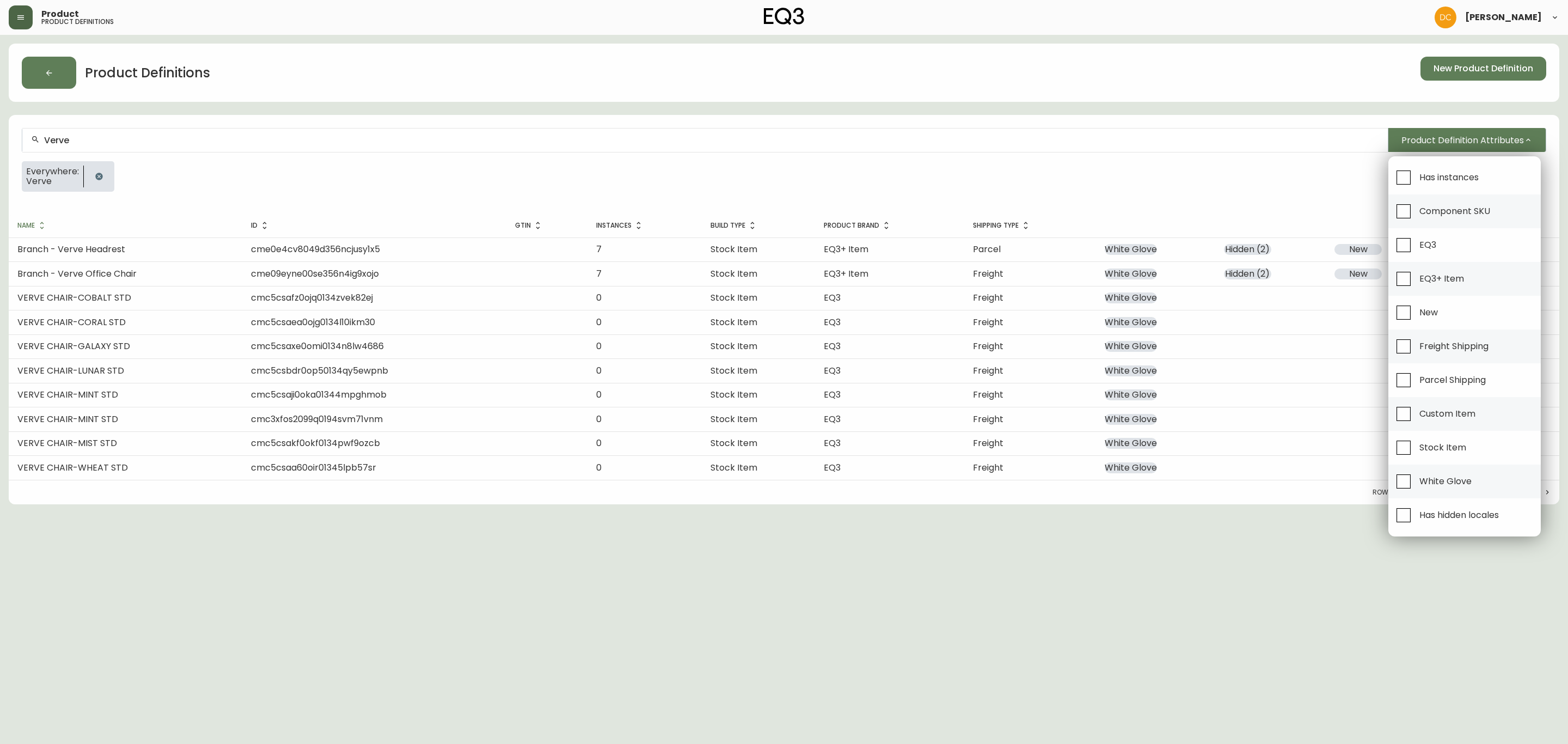
click at [1444, 245] on li "EQ3" at bounding box center [1464, 245] width 153 height 34
click at [1397, 244] on input "EQ3" at bounding box center [1404, 245] width 25 height 25
checkbox input "true"
click at [1162, 192] on div at bounding box center [784, 372] width 1568 height 744
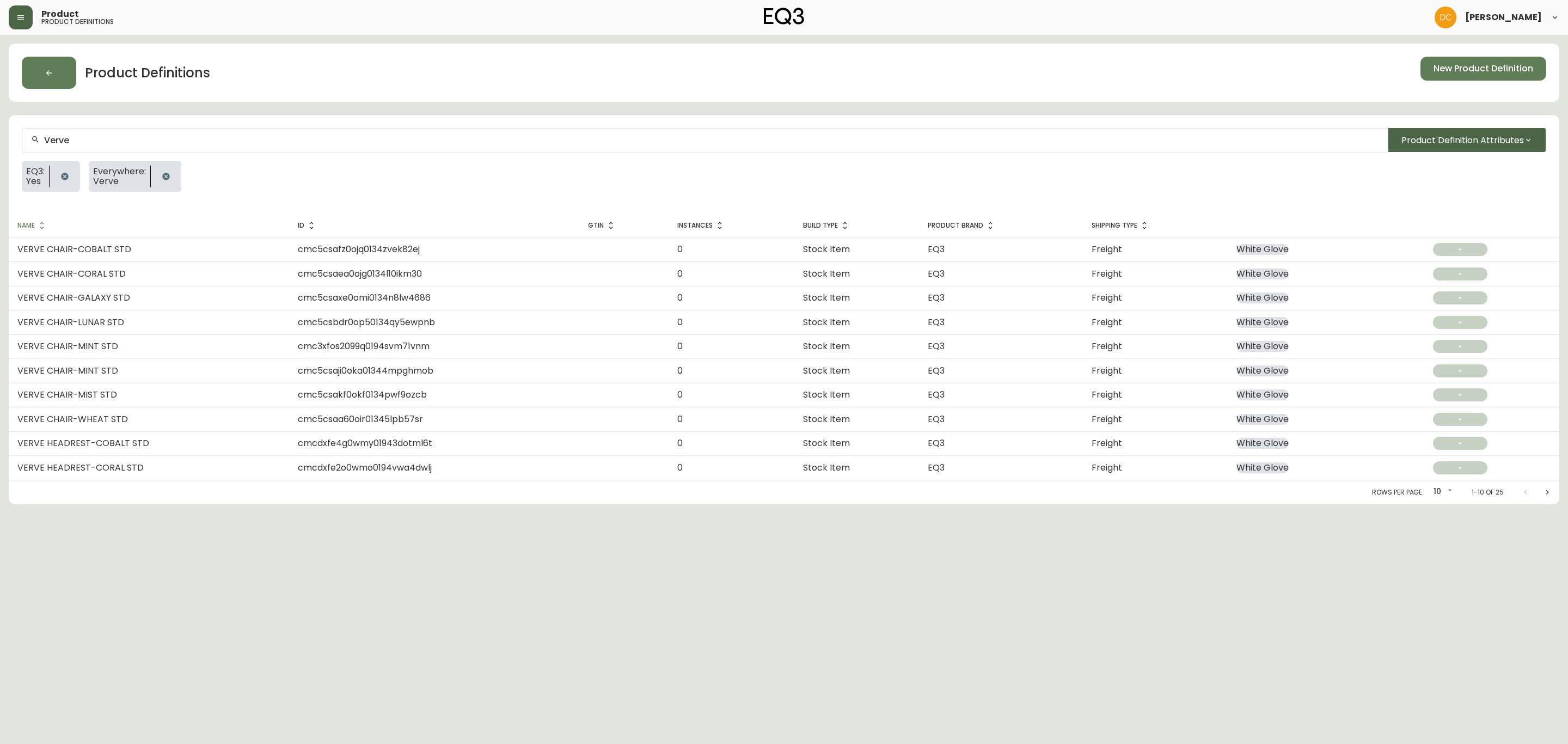
click at [1487, 143] on span "Product Definition Attributes" at bounding box center [1463, 140] width 122 height 13
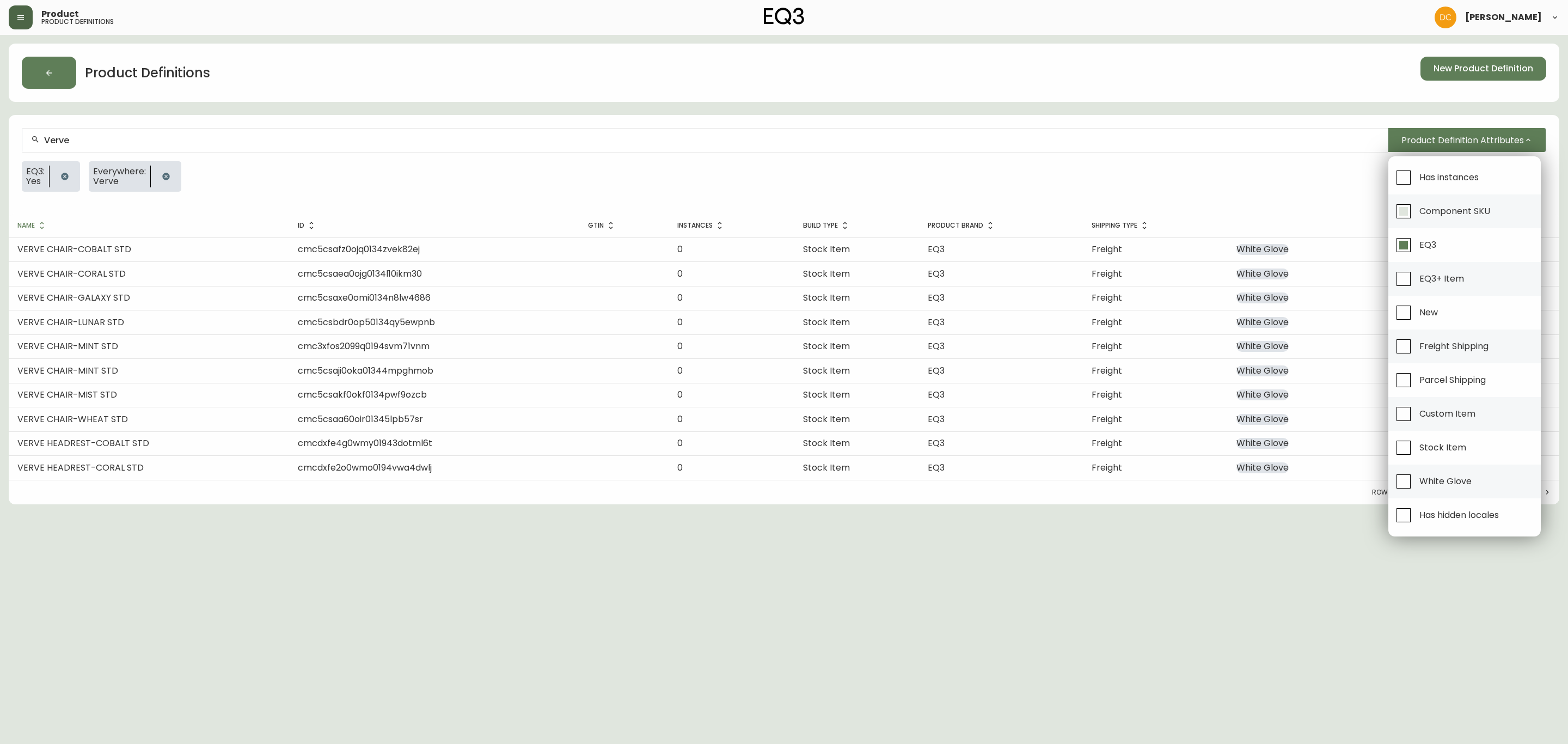
click at [1442, 216] on span "Component SKU" at bounding box center [1455, 211] width 71 height 11
click at [1416, 216] on input "Component SKU" at bounding box center [1404, 212] width 25 height 25
click at [1442, 216] on span "Component SKU" at bounding box center [1455, 211] width 71 height 11
click at [1416, 216] on input "Component SKU" at bounding box center [1404, 212] width 25 height 25
checkbox input "false"
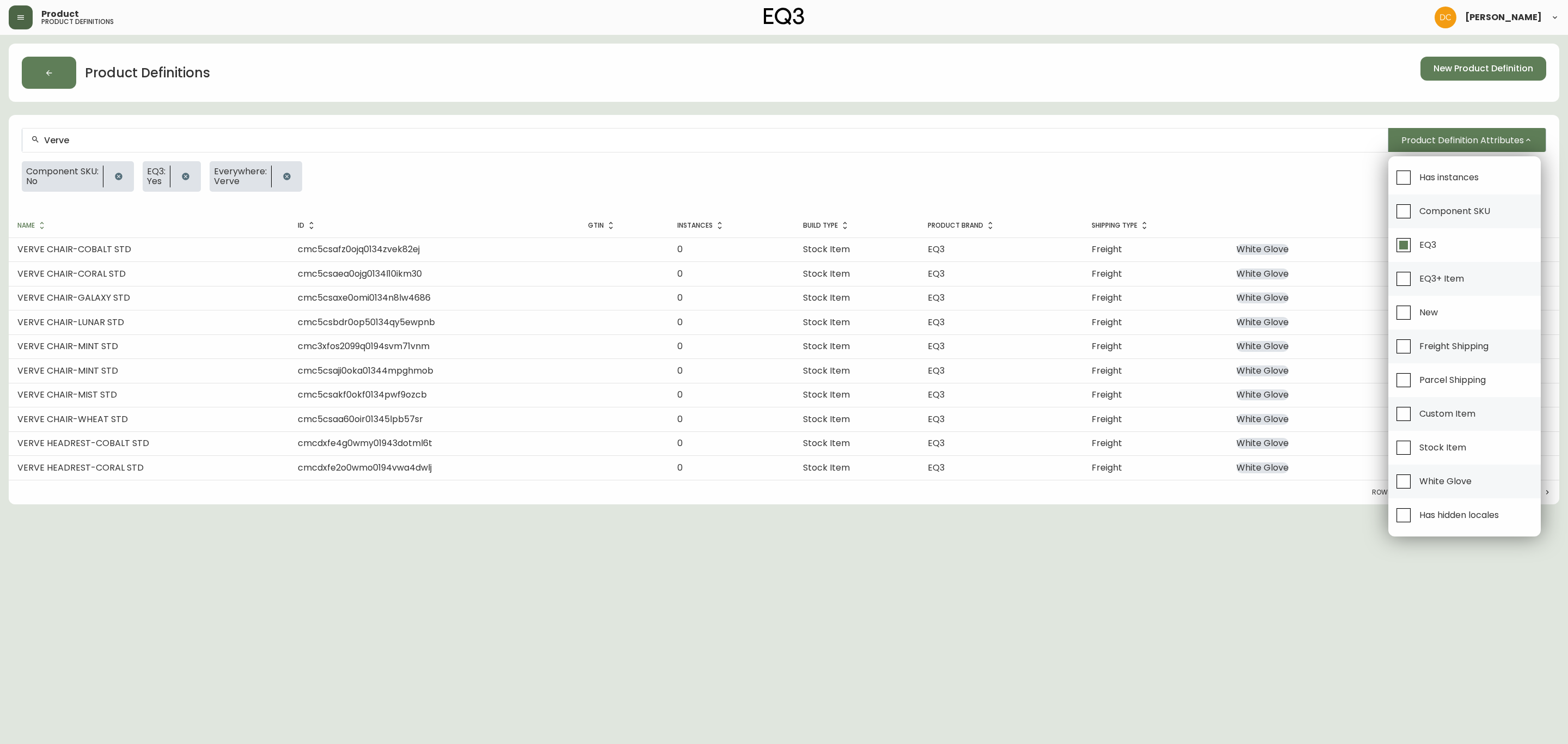
click at [1249, 183] on div at bounding box center [784, 372] width 1568 height 744
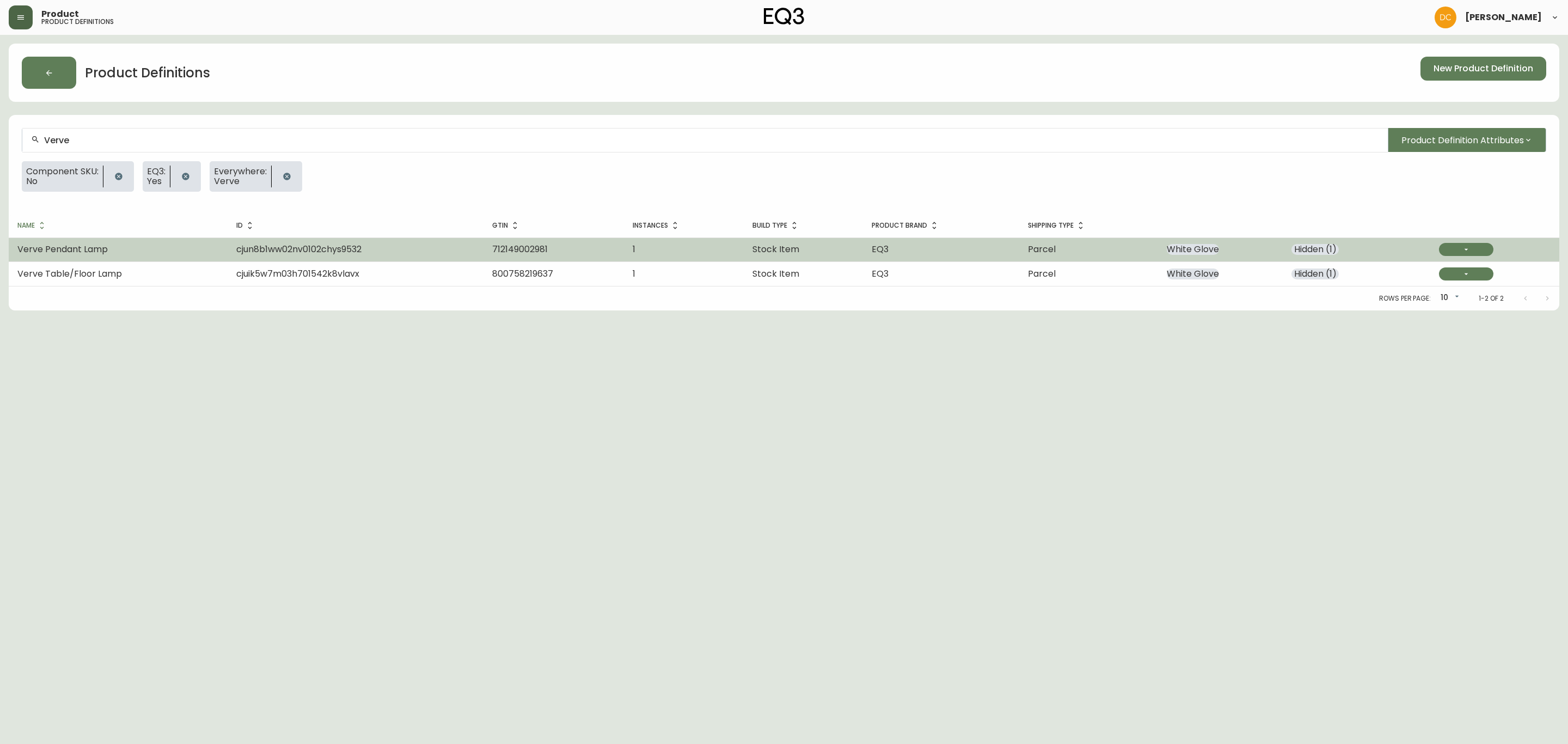
click at [208, 257] on td "Verve Pendant Lamp" at bounding box center [118, 249] width 219 height 24
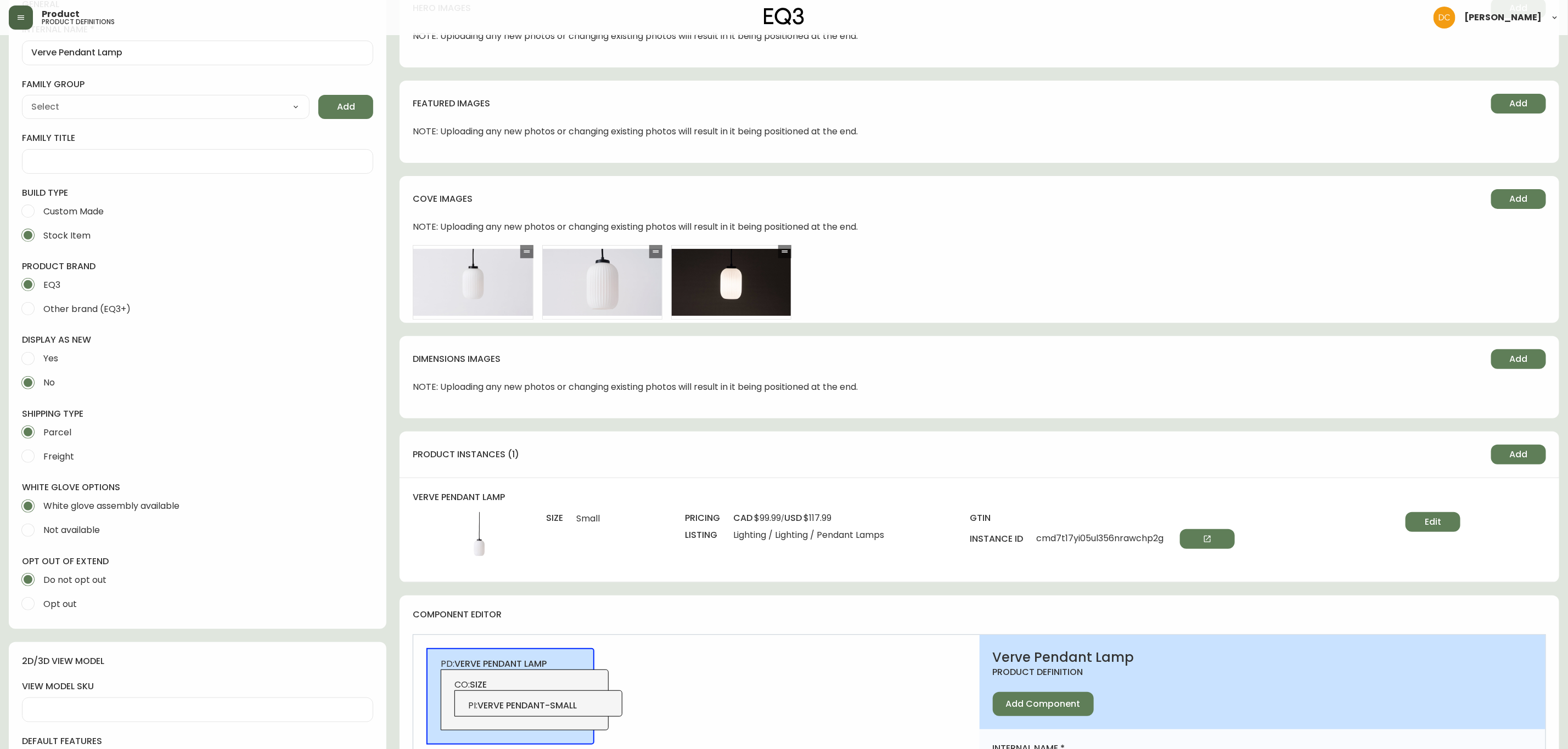
scroll to position [329, 0]
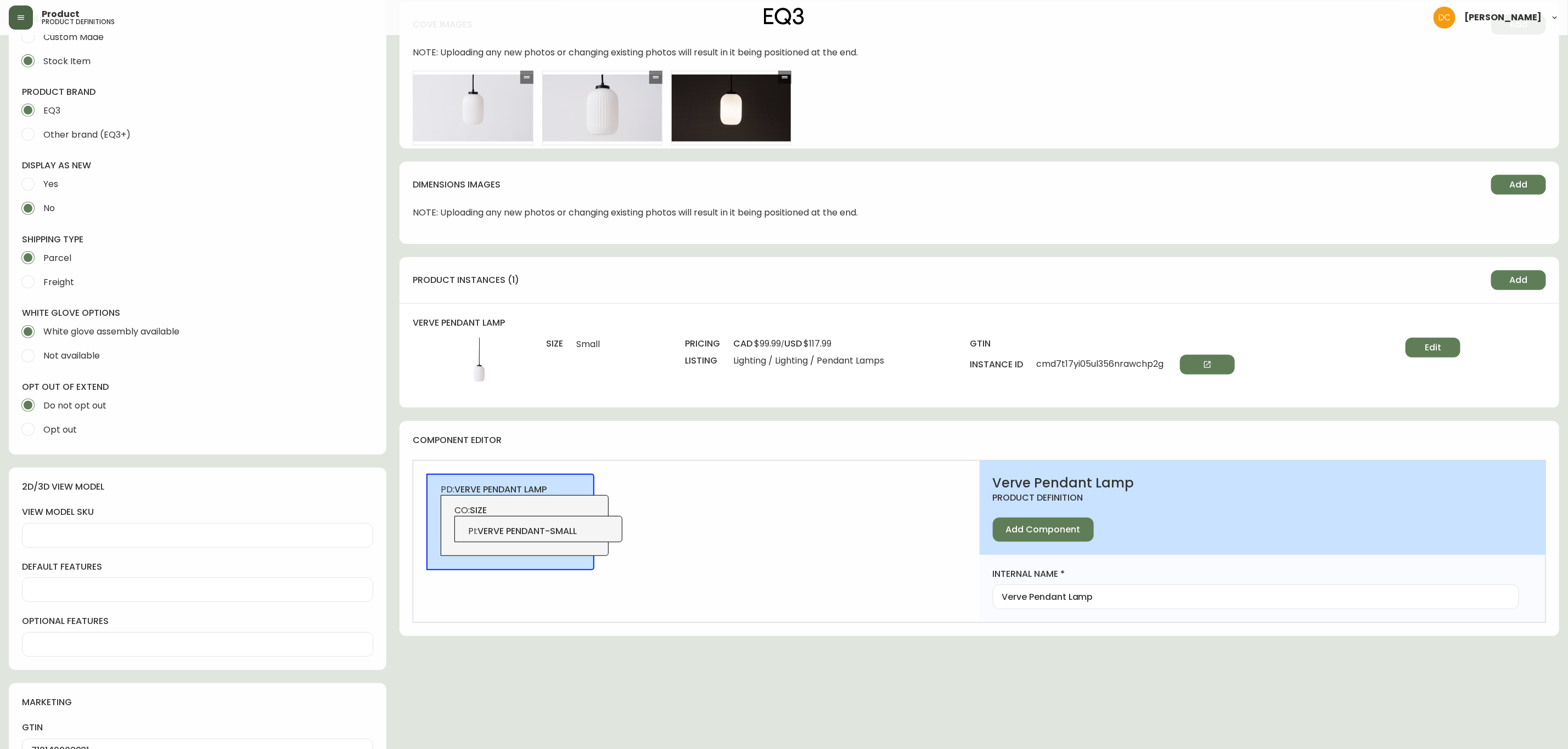
click at [578, 505] on span "CO: size" at bounding box center [525, 510] width 141 height 12
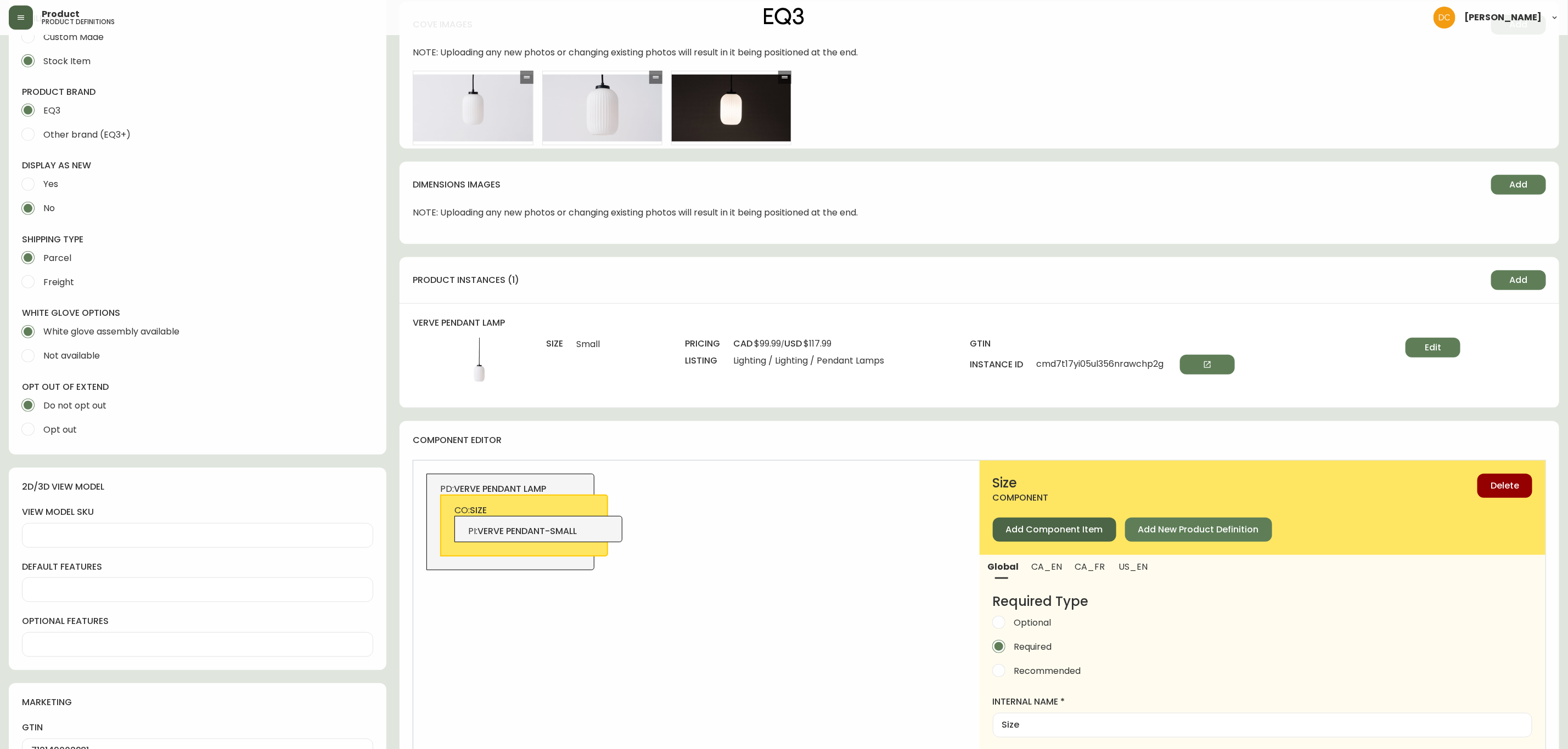
click at [1058, 525] on span "Add Component Item" at bounding box center [1054, 529] width 97 height 12
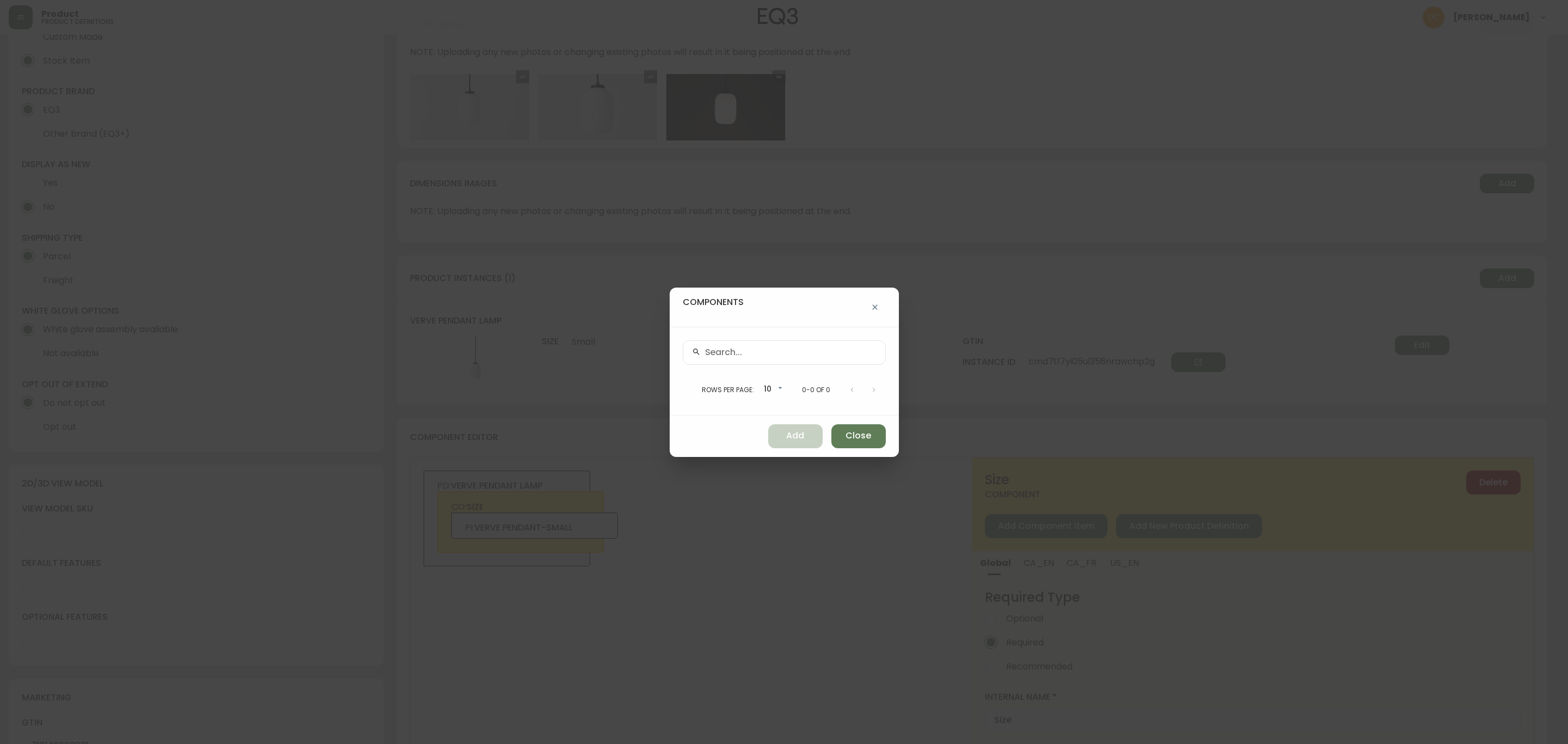
click at [796, 337] on div "Rows per page: 10 10 0-0 of 0" at bounding box center [785, 371] width 229 height 89
click at [786, 358] on div at bounding box center [784, 353] width 203 height 25
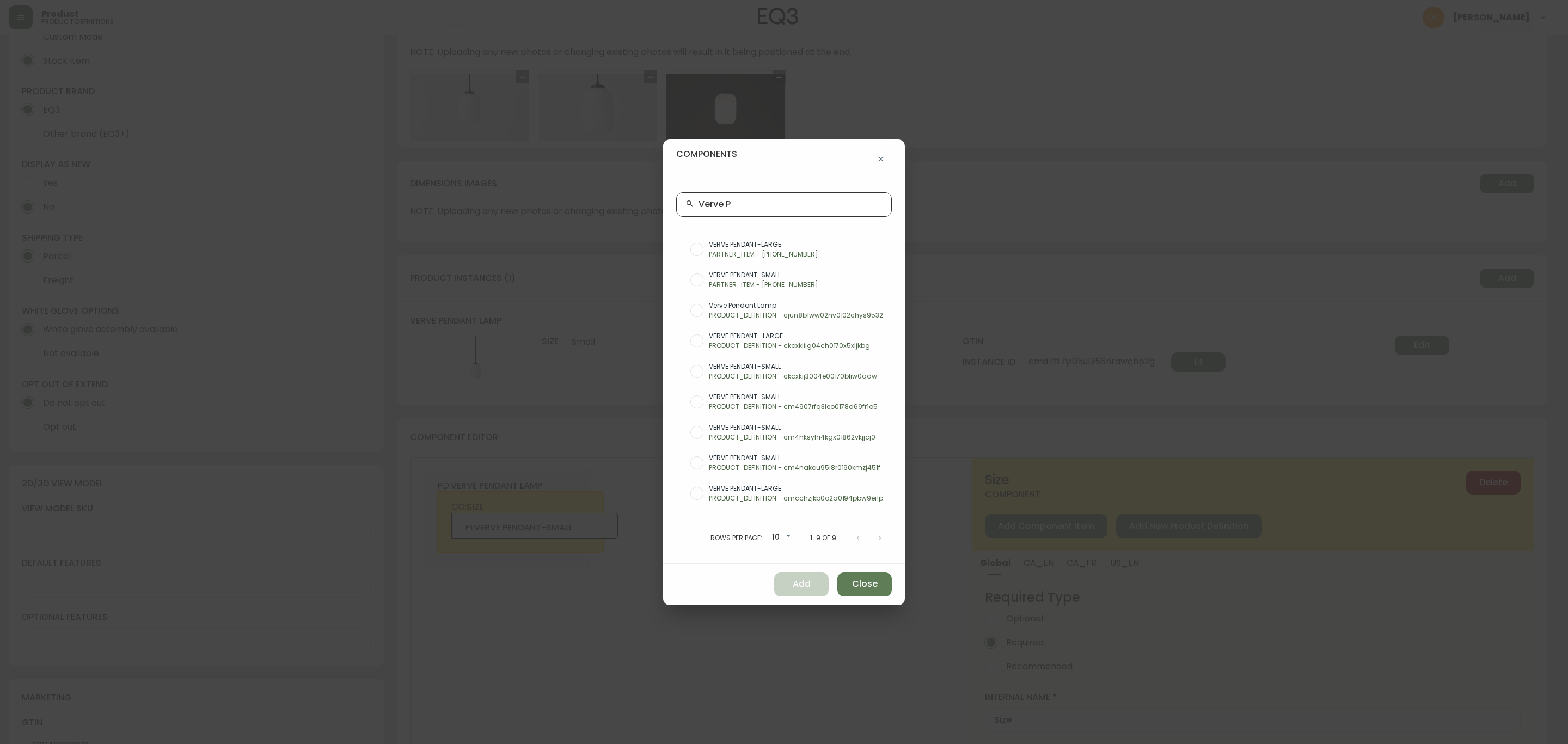
type input "Verve P"
click at [803, 257] on p "PARTNER_ITEM - 3180-365-01" at bounding box center [796, 255] width 174 height 9
radio input "true"
click at [809, 594] on button "Add" at bounding box center [801, 584] width 55 height 24
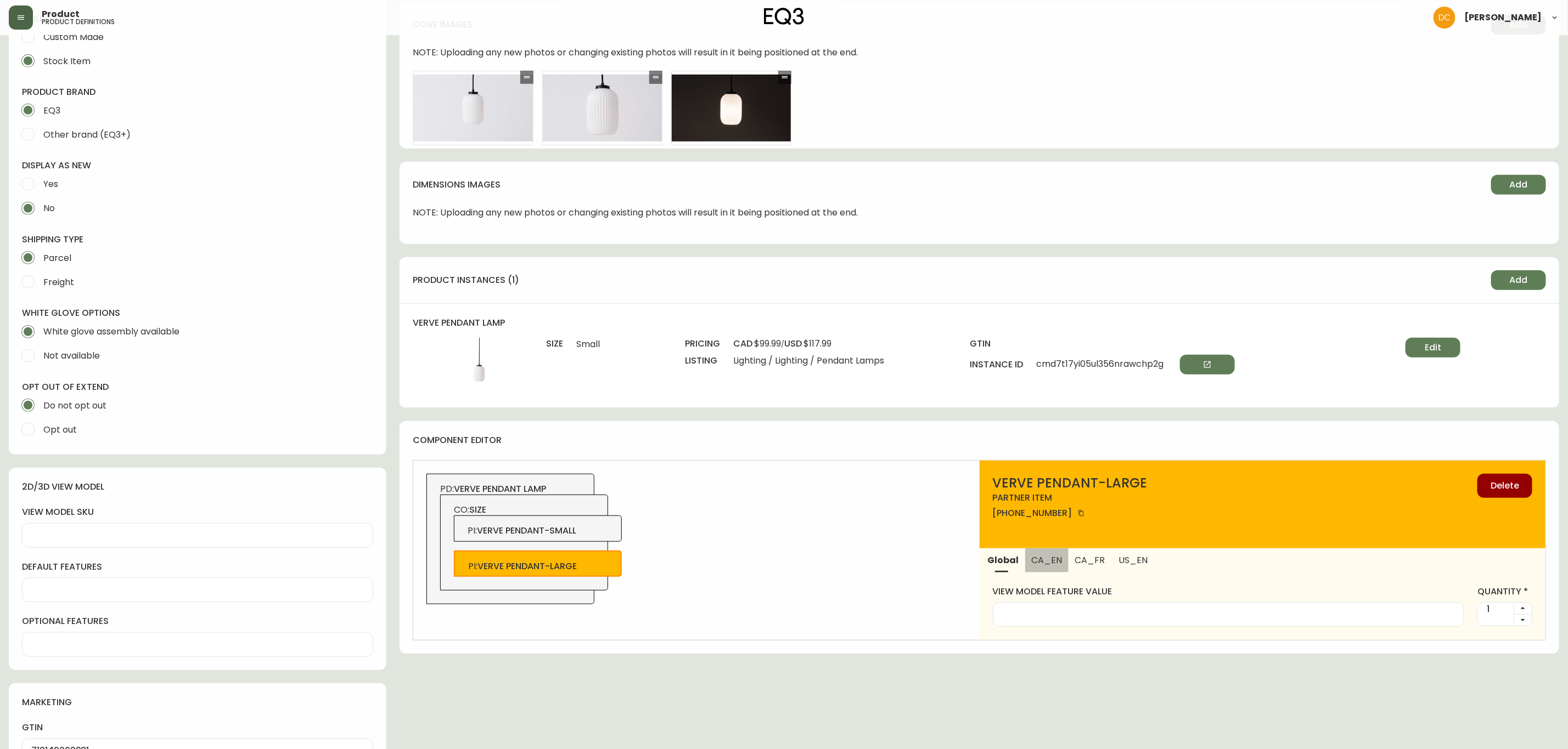
click at [1047, 556] on span "CA_EN" at bounding box center [1046, 560] width 30 height 11
click at [1046, 611] on input "alias" at bounding box center [1262, 614] width 521 height 10
type input "Large"
click at [1133, 560] on span "US_EN" at bounding box center [1131, 560] width 29 height 11
click at [1087, 614] on input "alias" at bounding box center [1262, 614] width 521 height 10
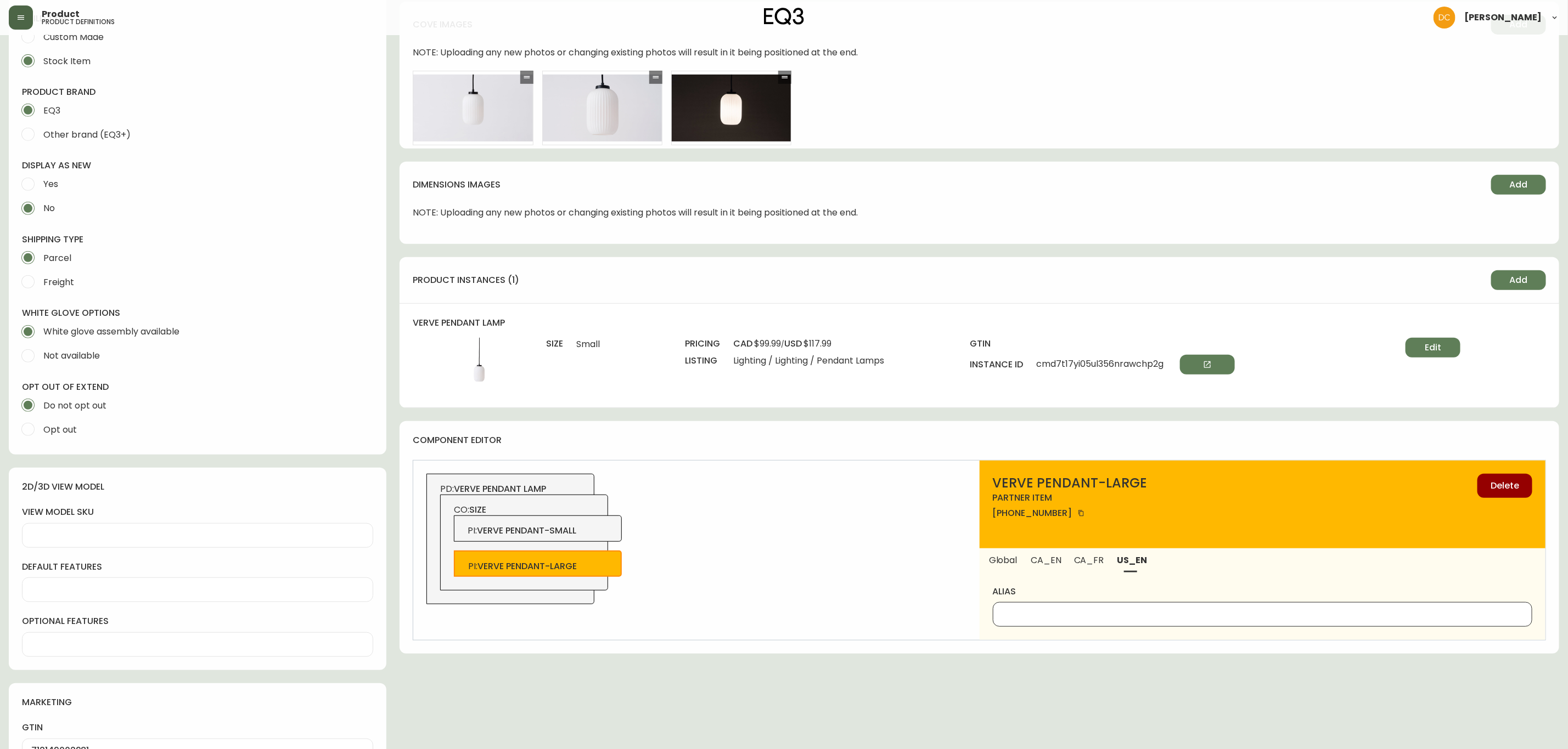
paste input "Large"
type input "Large"
click at [1082, 564] on span "CA_FR" at bounding box center [1088, 560] width 29 height 11
click at [1057, 613] on input "alias" at bounding box center [1262, 614] width 521 height 10
type input "Grand"
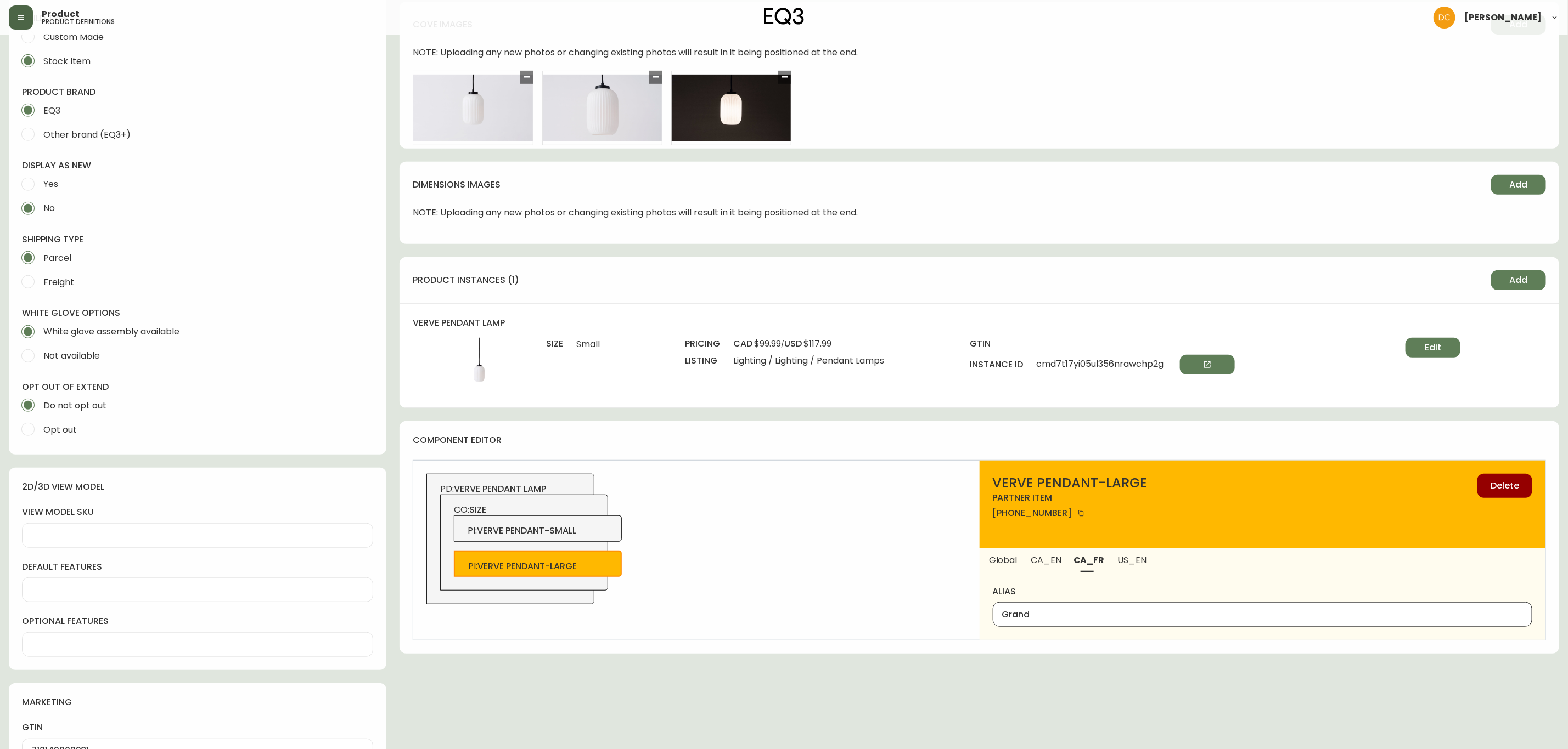
click at [792, 607] on div "PD: verve pendant lamp CO: size PI : verve pendant-small PI : verve pendant-lar…" at bounding box center [696, 550] width 565 height 179
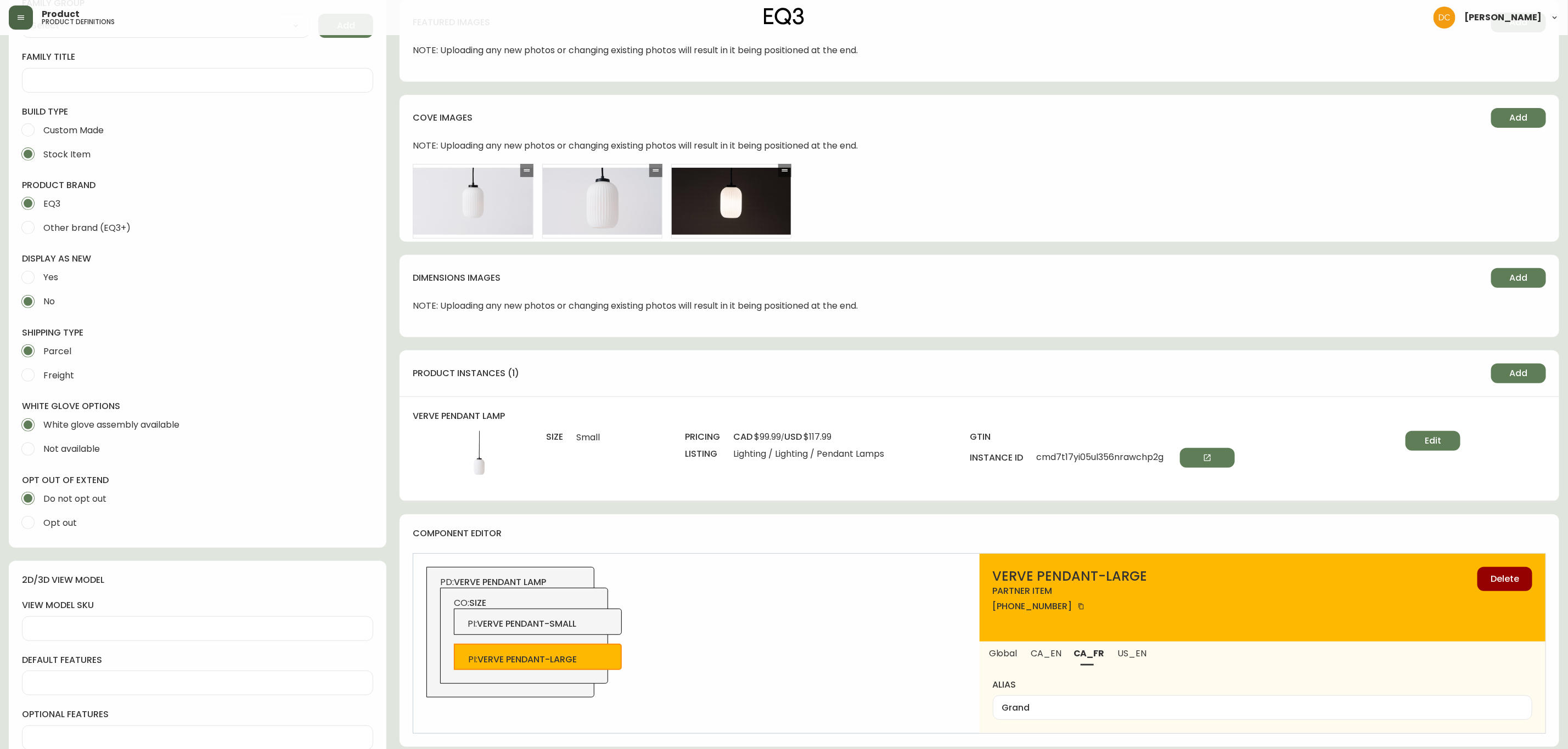
scroll to position [82, 0]
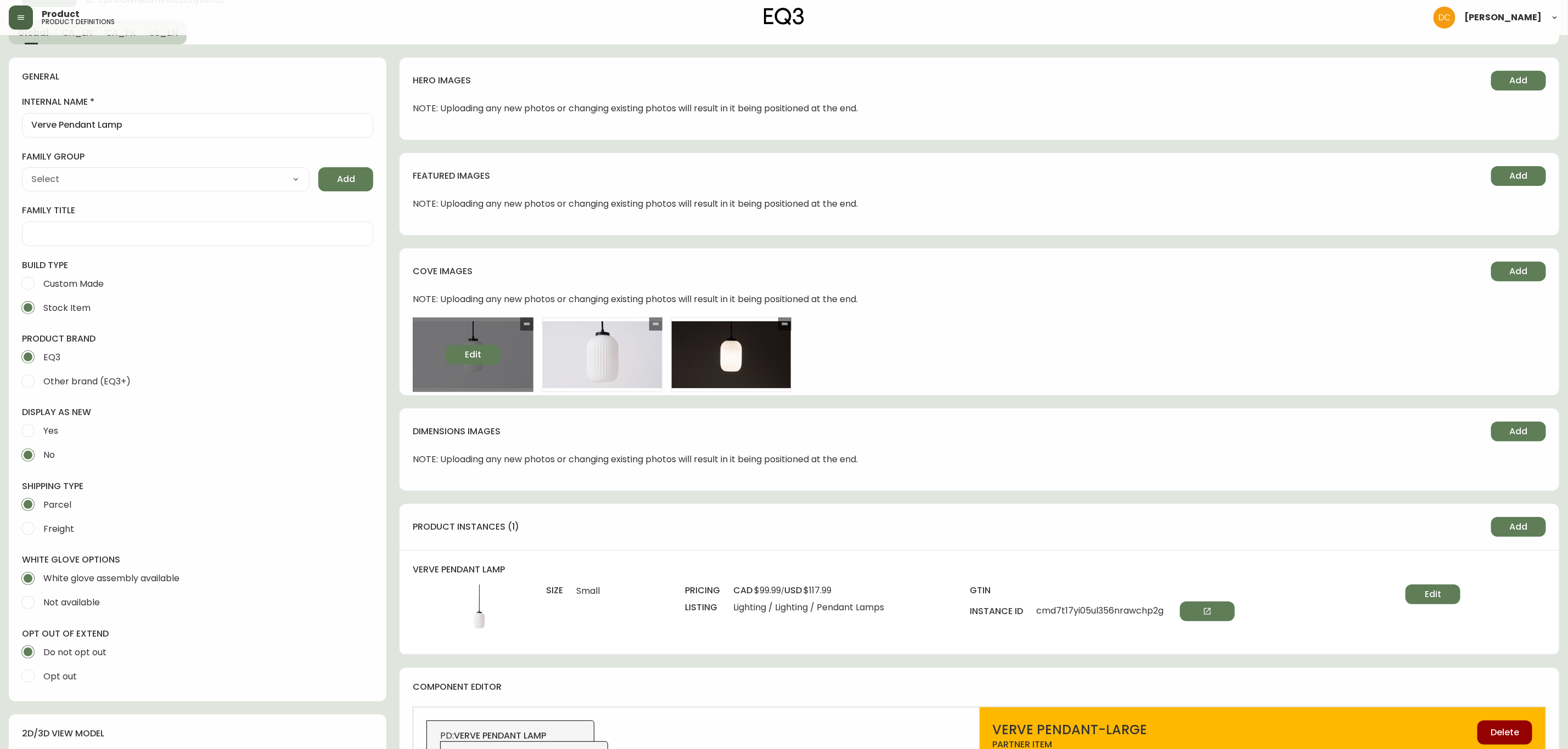
click at [479, 345] on button "Edit" at bounding box center [473, 354] width 55 height 20
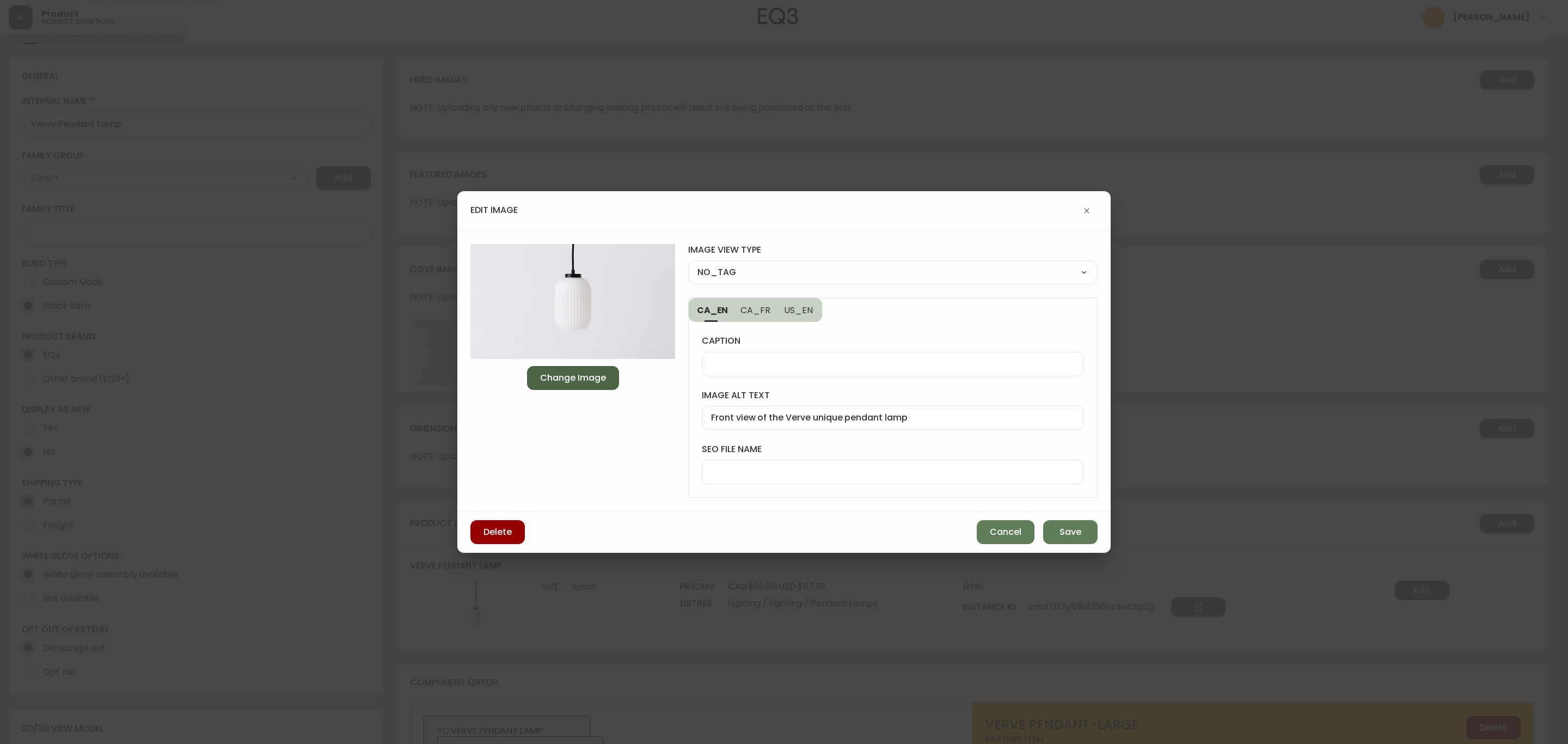
click at [557, 372] on span "Change Image" at bounding box center [573, 378] width 66 height 12
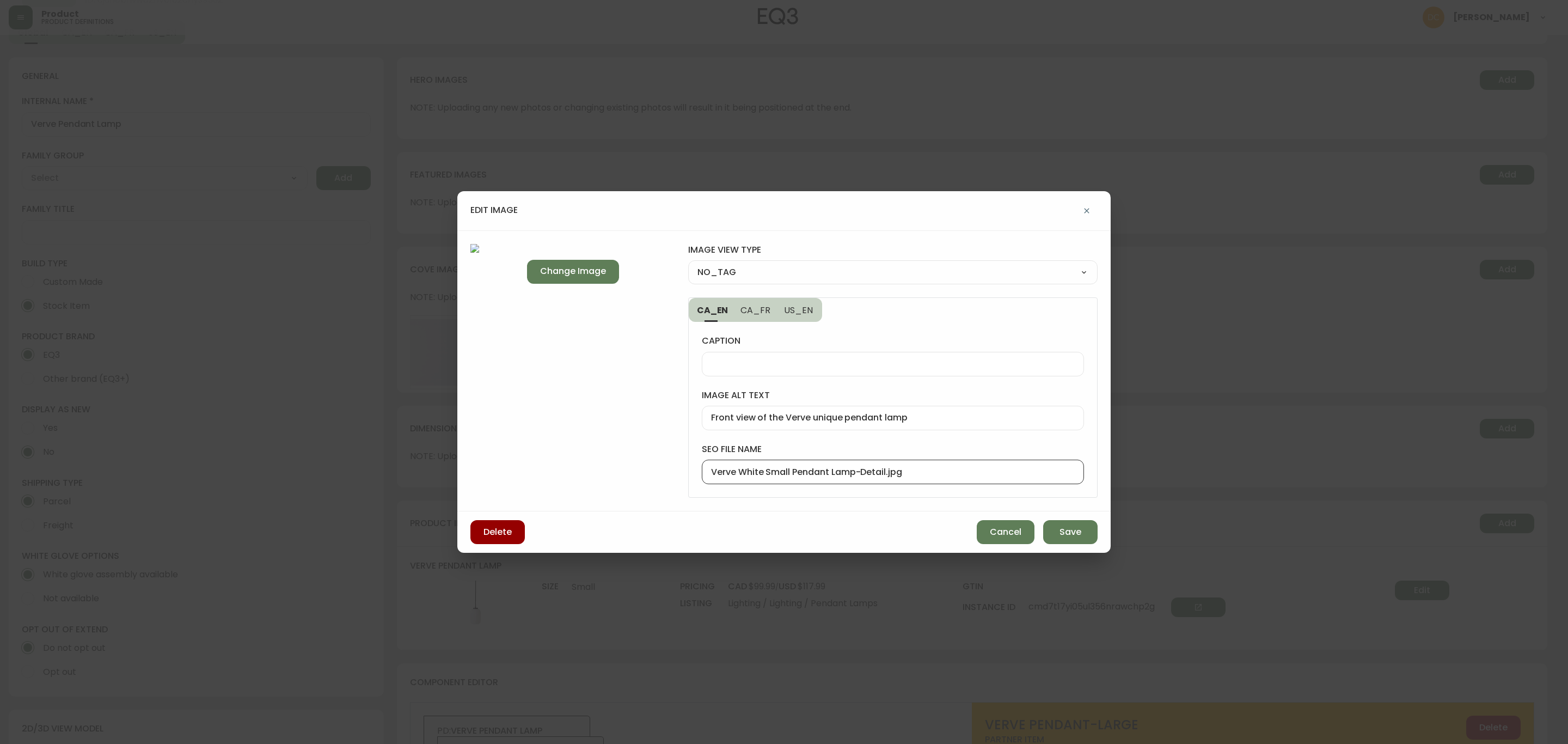
click at [861, 474] on input "Verve White Small Pendant Lamp-Detail.jpg" at bounding box center [893, 472] width 364 height 10
type input "Verve White Small Pendant Lamp Detail"
drag, startPoint x: 794, startPoint y: 269, endPoint x: 794, endPoint y: 278, distance: 9.0
click at [794, 269] on select "NO_TAG FRONT_VIEW SIDE_VIEW BACK_VIEW CORNER_VIEW FEATURED_VIEW BIRDSEYE_VIEW D…" at bounding box center [893, 272] width 409 height 17
select select "FRONT_VIEW"
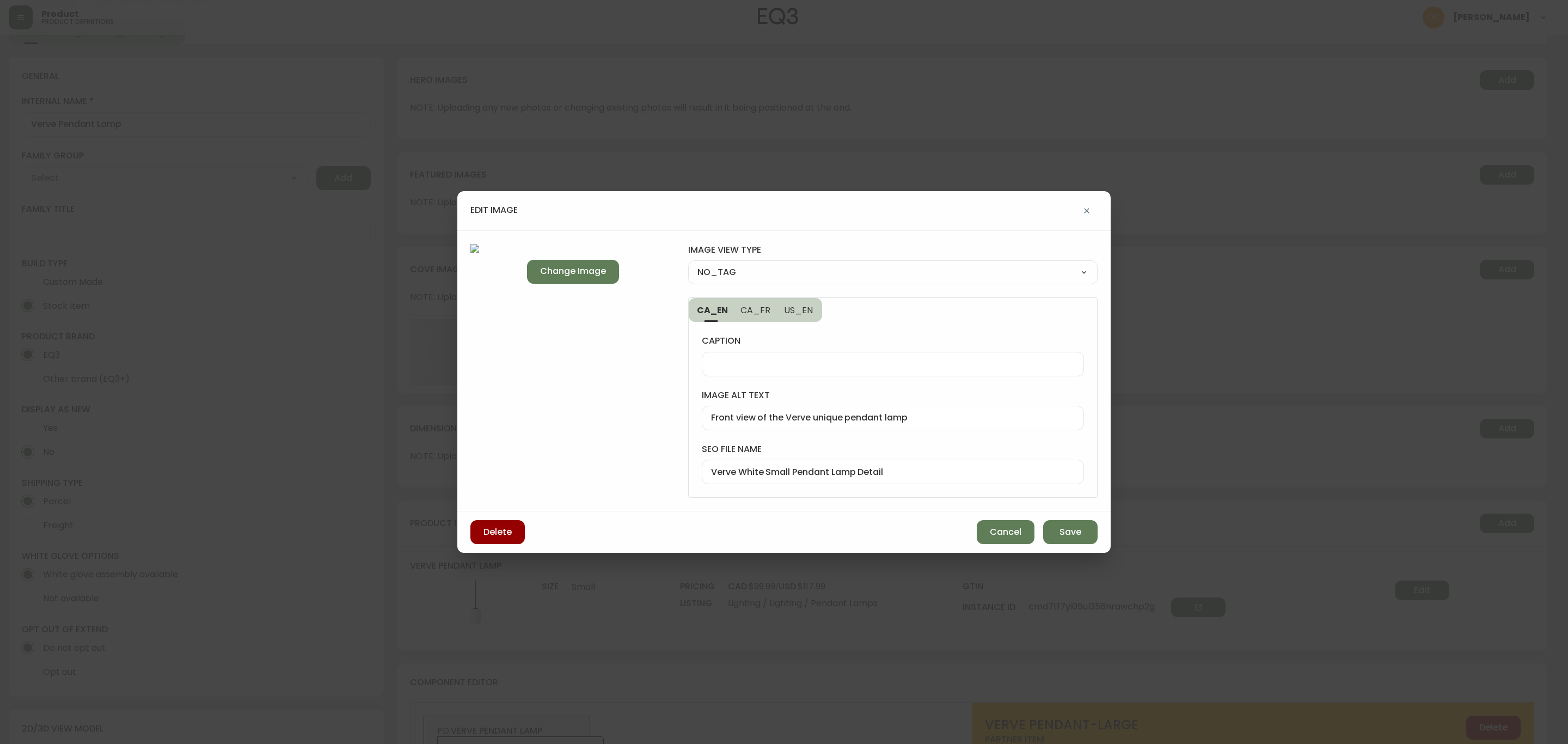
click at [688, 264] on select "NO_TAG FRONT_VIEW SIDE_VIEW BACK_VIEW CORNER_VIEW FEATURED_VIEW BIRDSEYE_VIEW D…" at bounding box center [893, 272] width 409 height 17
type input "FRONT_VIEW"
drag, startPoint x: 799, startPoint y: 308, endPoint x: 784, endPoint y: 306, distance: 15.1
click at [797, 308] on span "US_EN" at bounding box center [799, 310] width 30 height 11
type input "Front view of the Verve cool pendant lamp"
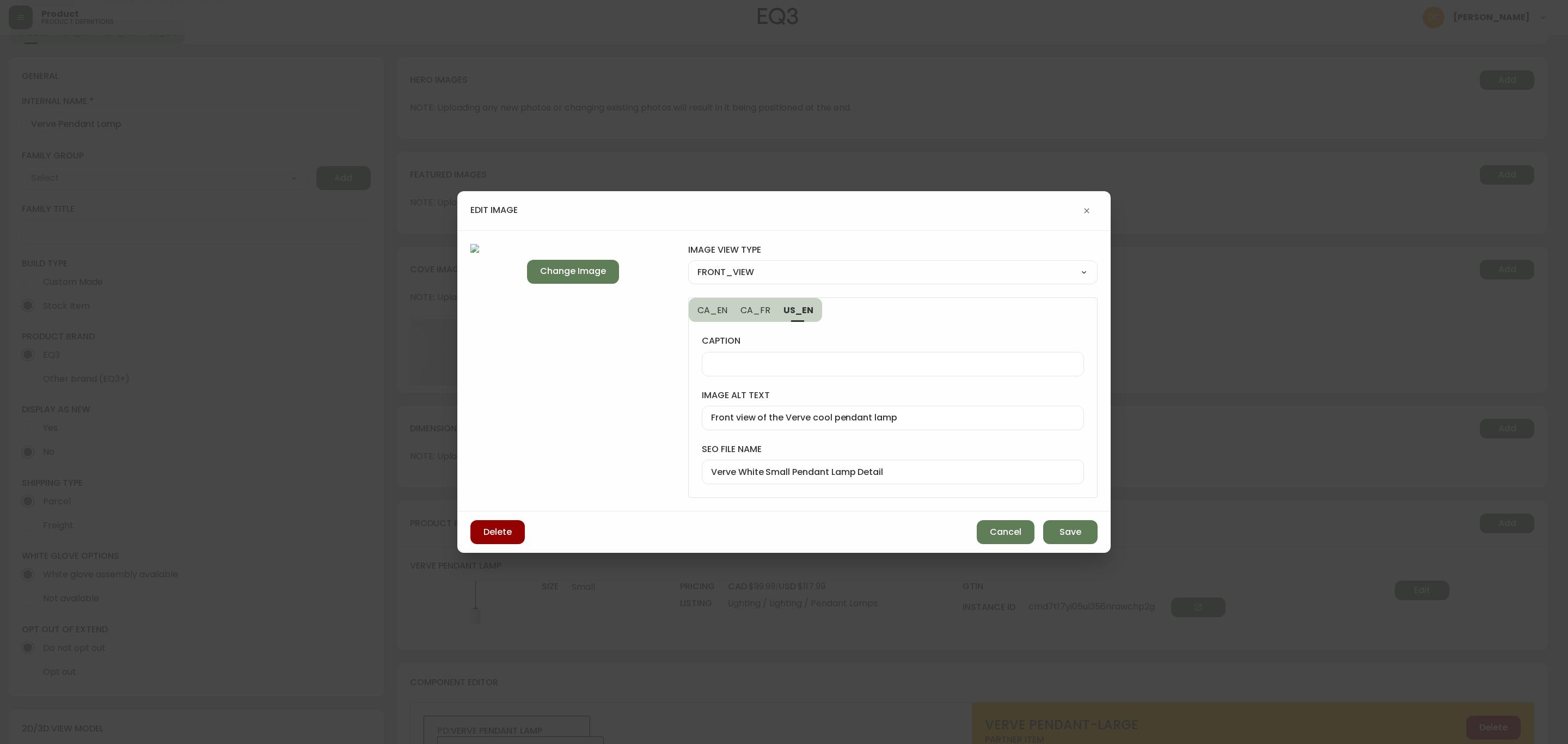
drag, startPoint x: 751, startPoint y: 306, endPoint x: 735, endPoint y: 312, distance: 17.1
click at [748, 306] on span "CA_FR" at bounding box center [756, 310] width 30 height 11
click at [722, 311] on span "CA_EN" at bounding box center [713, 310] width 30 height 11
type input "Front view of the Verve unique pendant lamp"
click at [757, 375] on div at bounding box center [893, 364] width 383 height 25
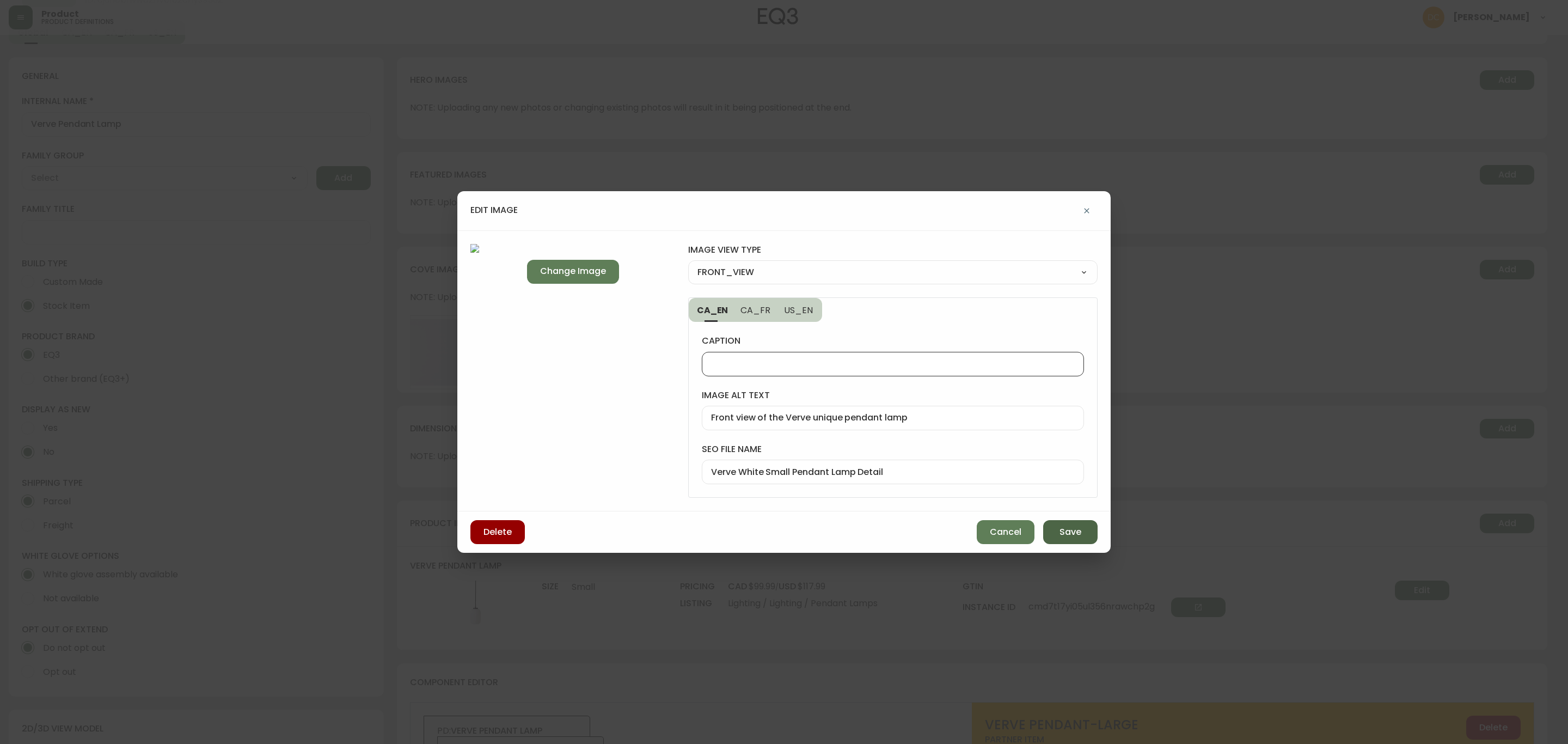
click at [1071, 531] on span "Save" at bounding box center [1071, 532] width 22 height 12
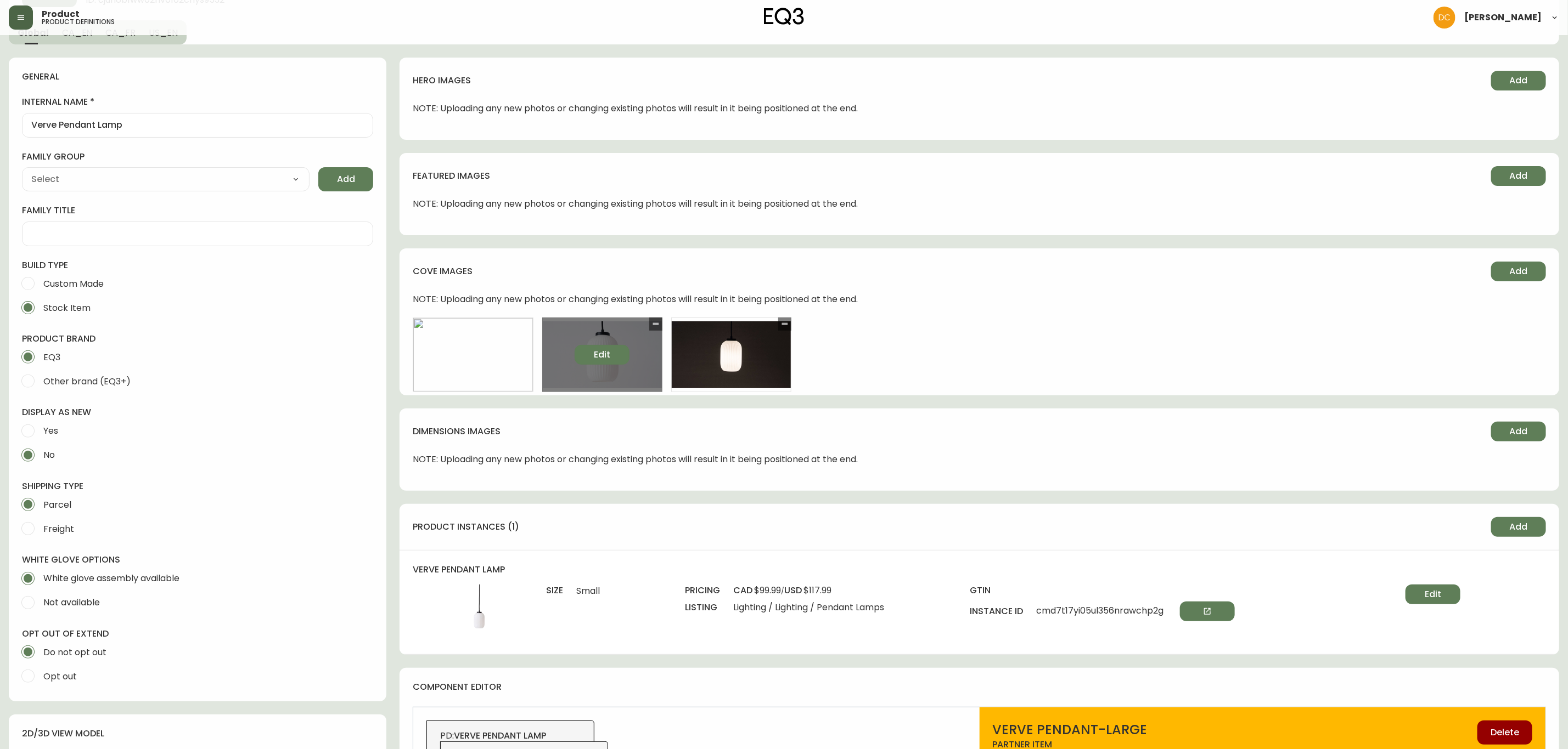
click at [599, 350] on span "Edit" at bounding box center [602, 354] width 17 height 12
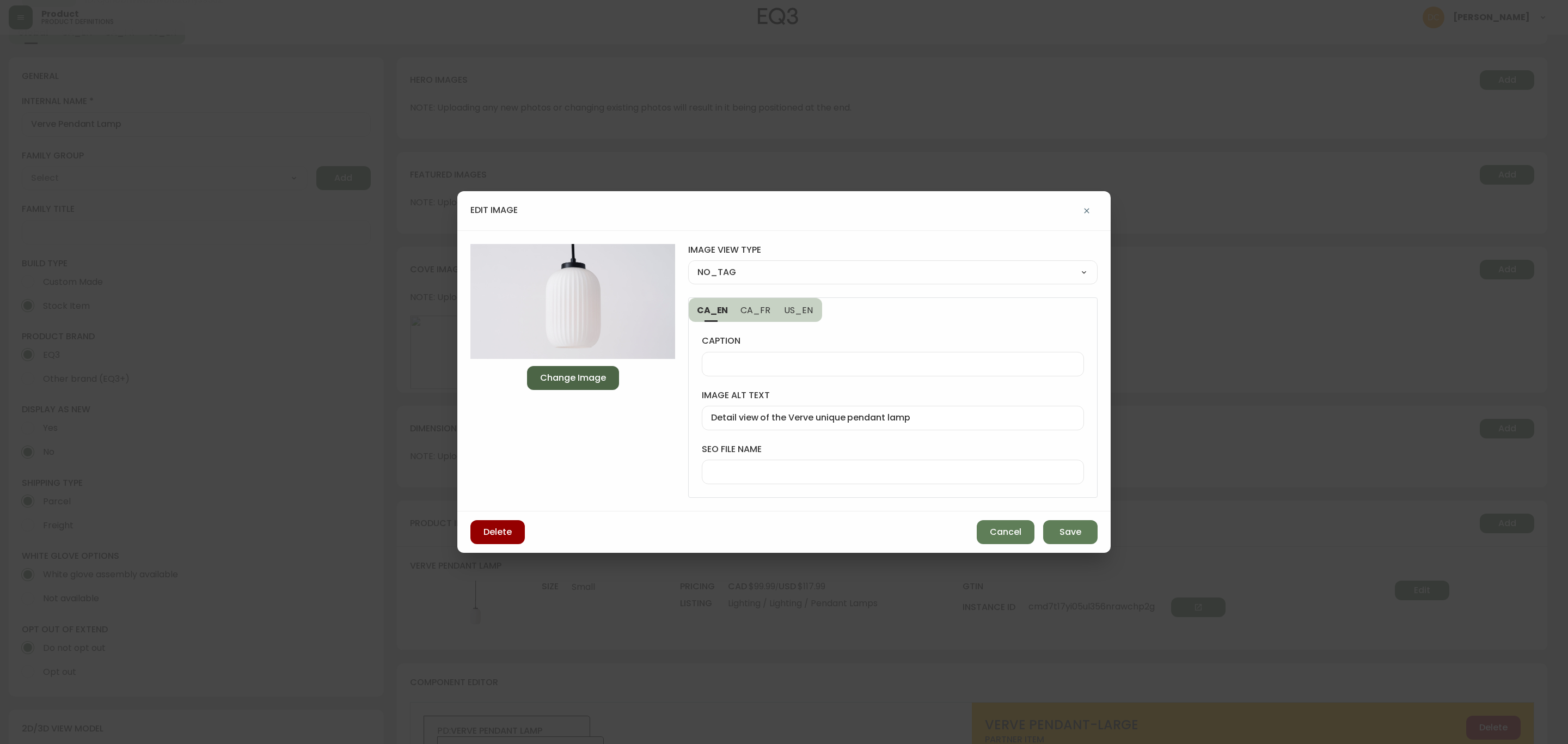
click at [575, 378] on span "Change Image" at bounding box center [573, 378] width 66 height 12
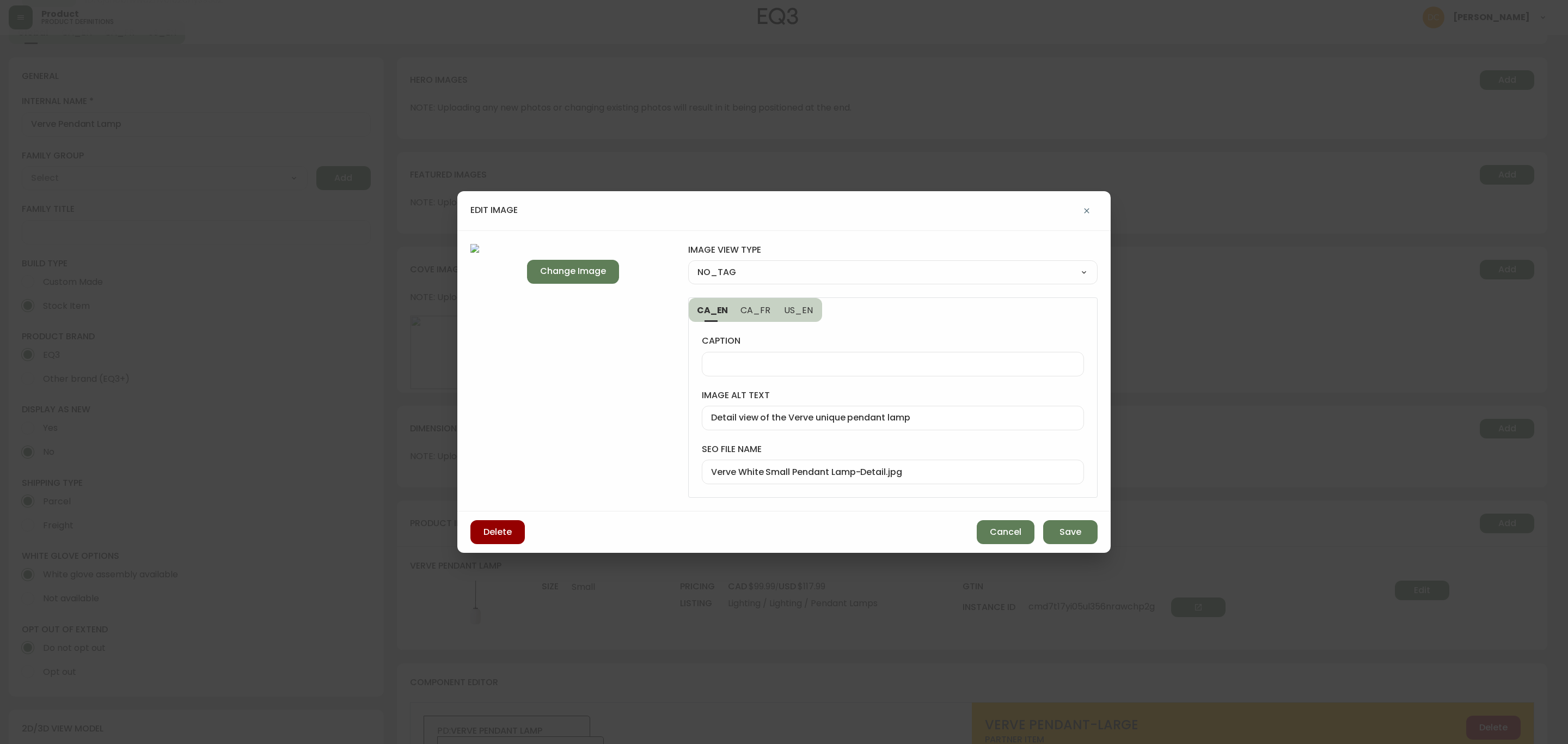
click at [863, 472] on input "Verve White Small Pendant Lamp-Detail.jpg" at bounding box center [893, 472] width 364 height 10
type input "Verve White Small Pendant Lamp Detail"
click at [858, 274] on select "NO_TAG FRONT_VIEW SIDE_VIEW BACK_VIEW CORNER_VIEW FEATURED_VIEW BIRDSEYE_VIEW D…" at bounding box center [893, 272] width 409 height 17
select select "DETAIL_VIEW"
click at [688, 264] on select "NO_TAG FRONT_VIEW SIDE_VIEW BACK_VIEW CORNER_VIEW FEATURED_VIEW BIRDSEYE_VIEW D…" at bounding box center [893, 272] width 409 height 17
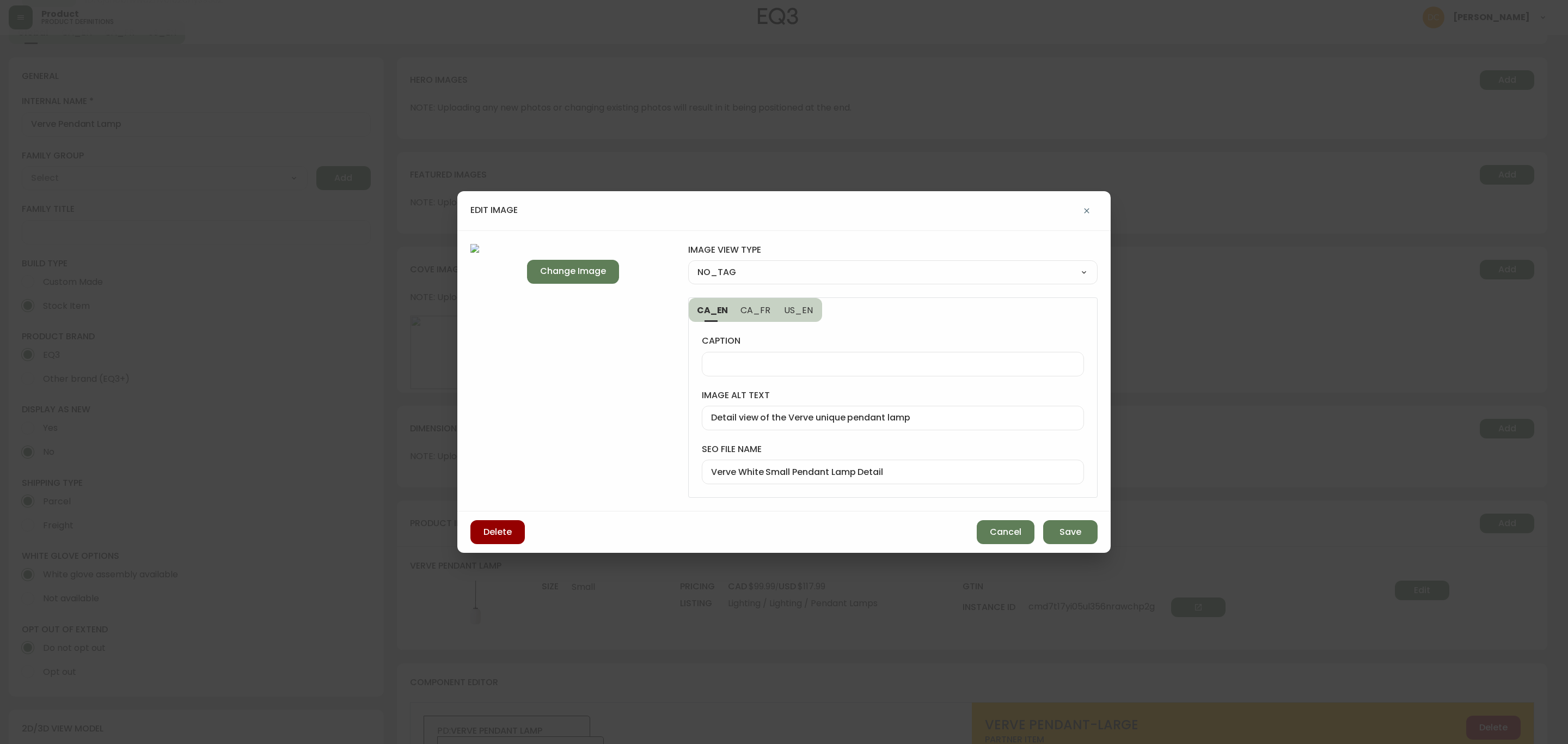
type input "DETAIL_VIEW"
click at [1061, 527] on span "Save" at bounding box center [1071, 532] width 22 height 12
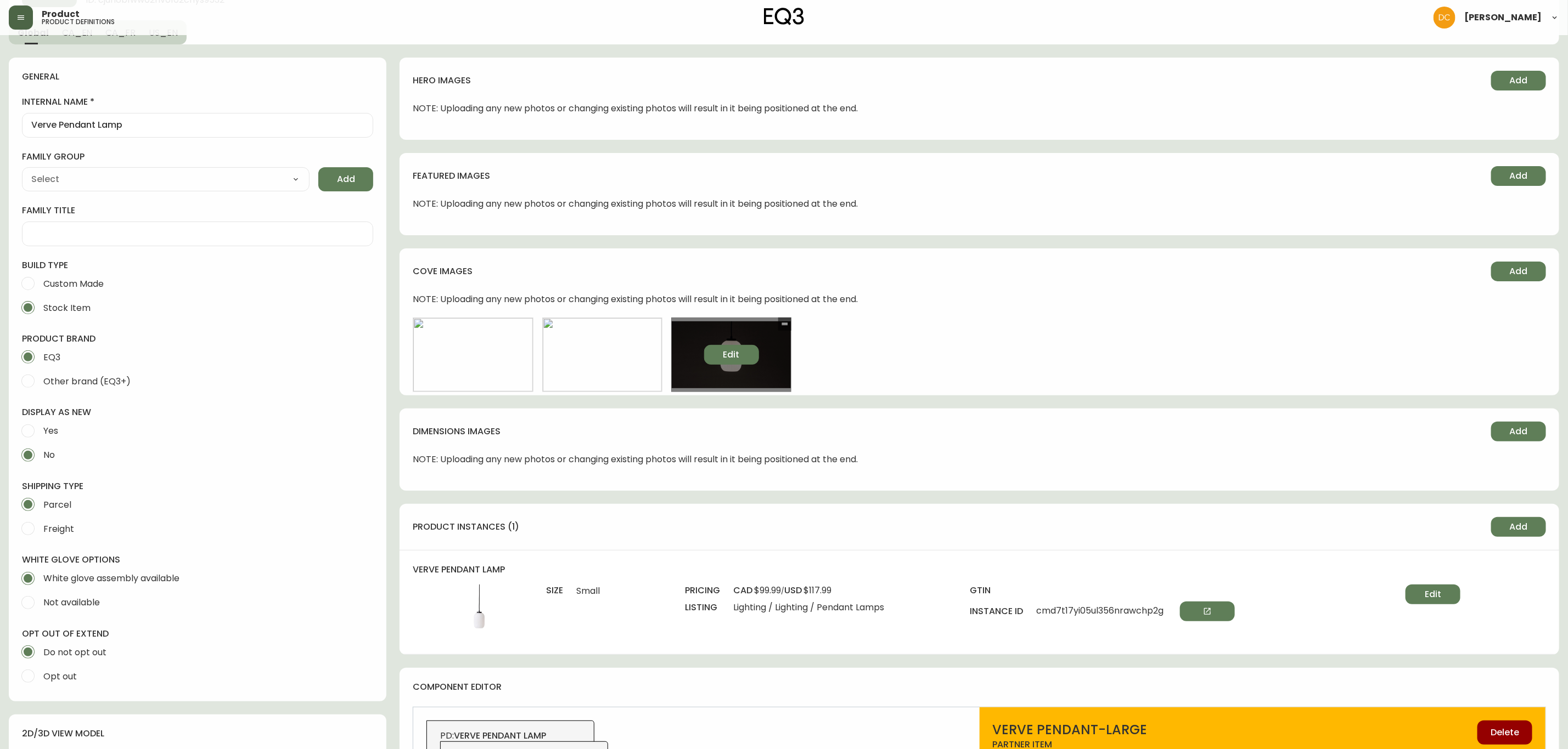
click at [747, 356] on button "Edit" at bounding box center [731, 354] width 55 height 20
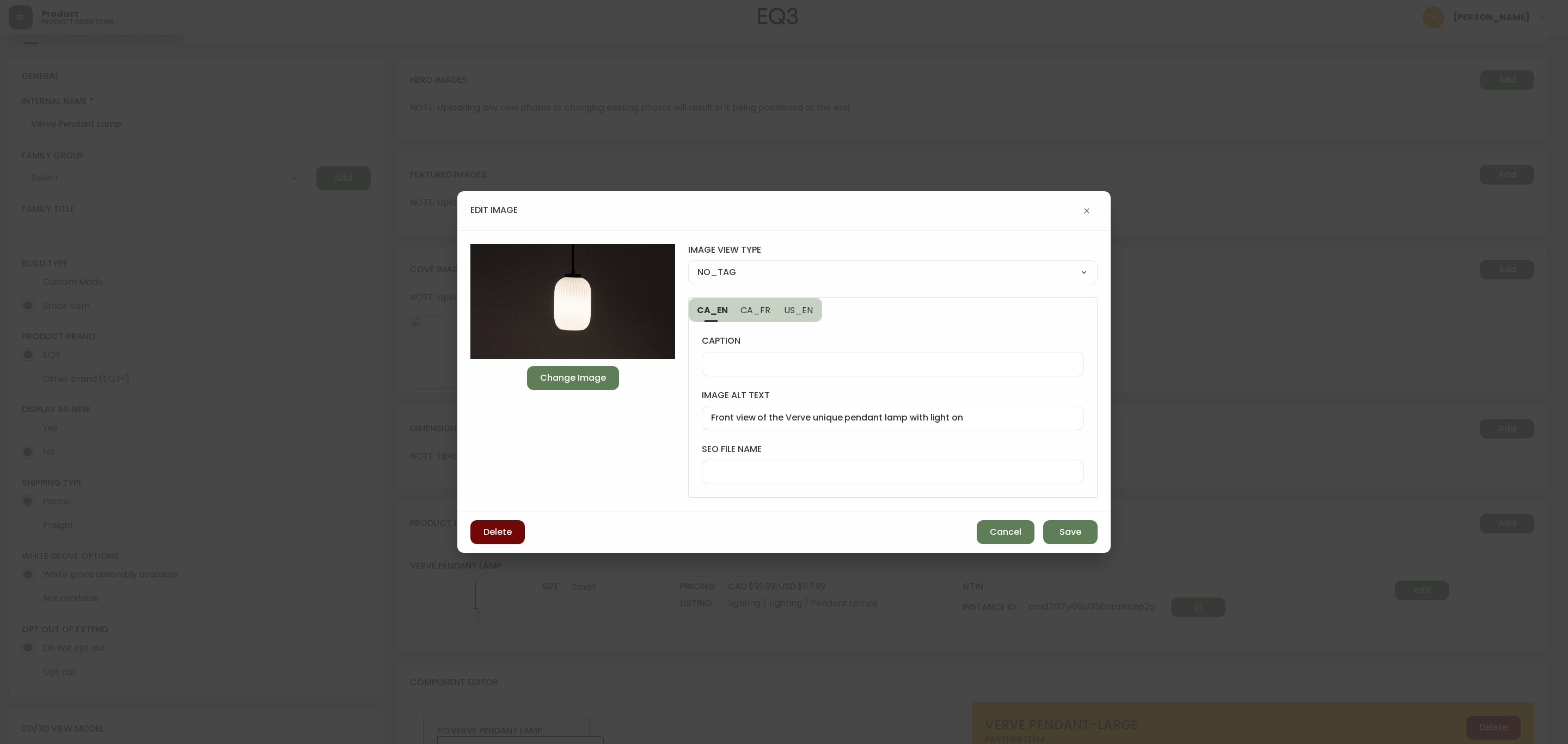
click at [493, 534] on span "Delete" at bounding box center [498, 532] width 28 height 12
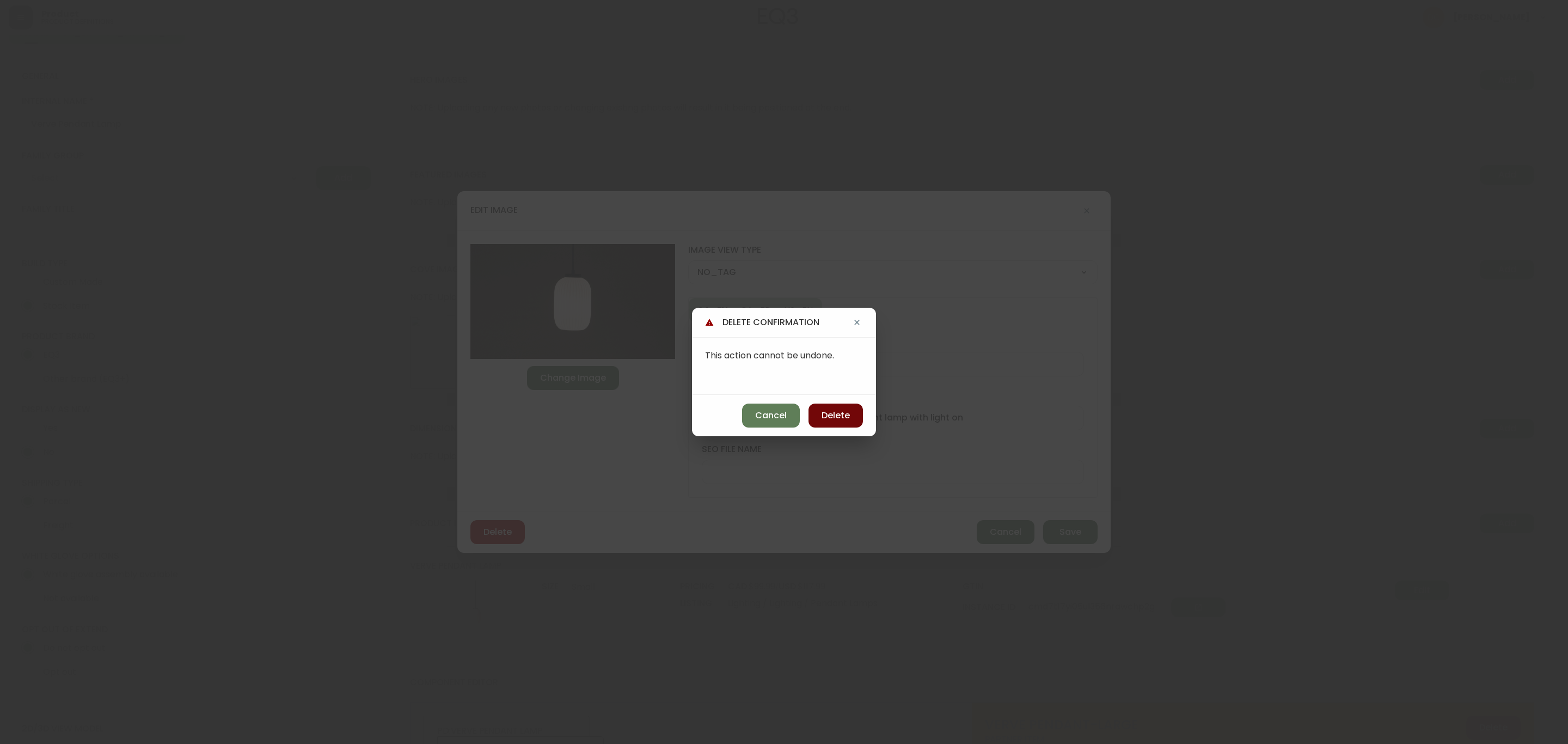
click at [840, 414] on span "Delete" at bounding box center [836, 415] width 28 height 12
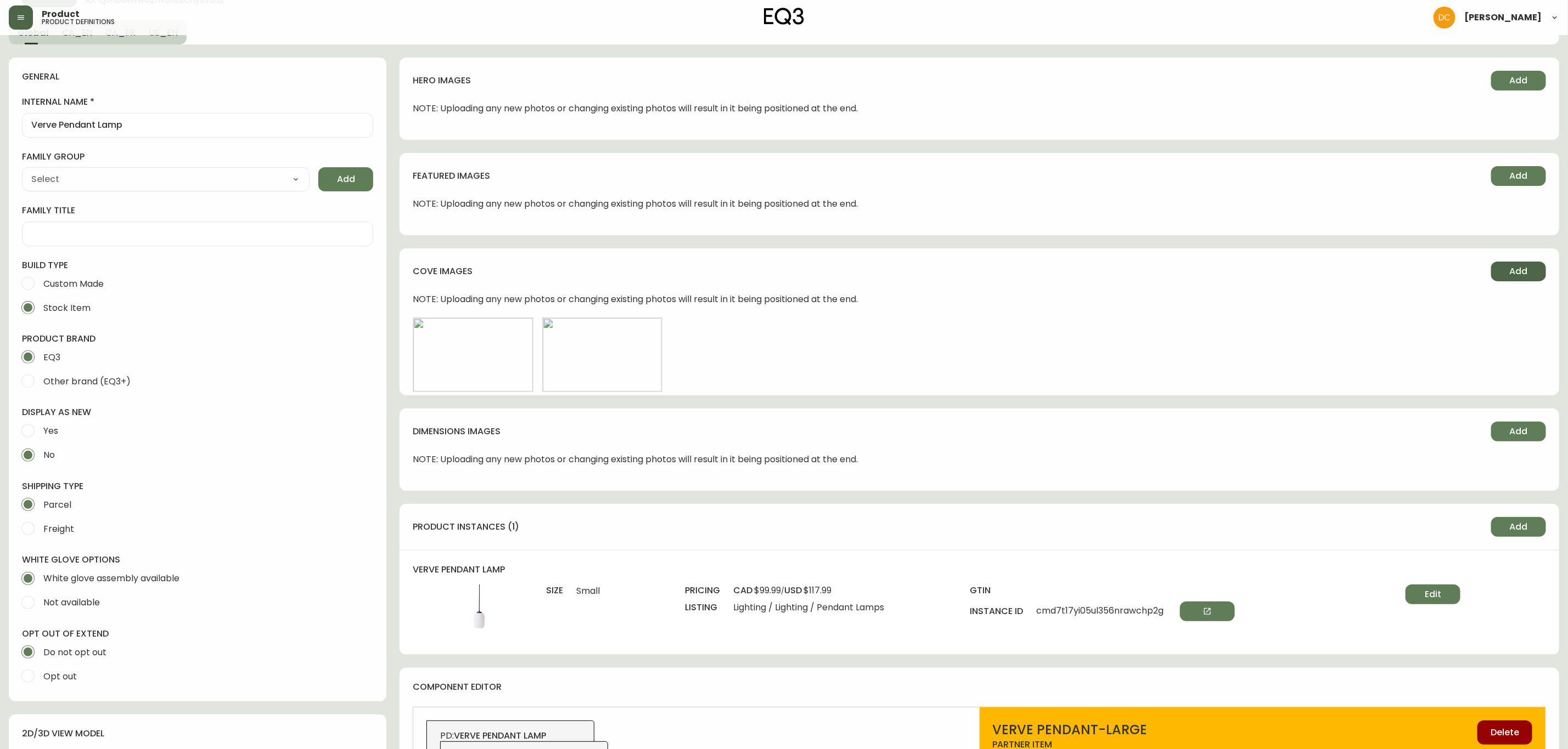
click at [1530, 263] on button "Add" at bounding box center [1518, 271] width 55 height 20
click at [733, 356] on span "Edit" at bounding box center [731, 354] width 17 height 12
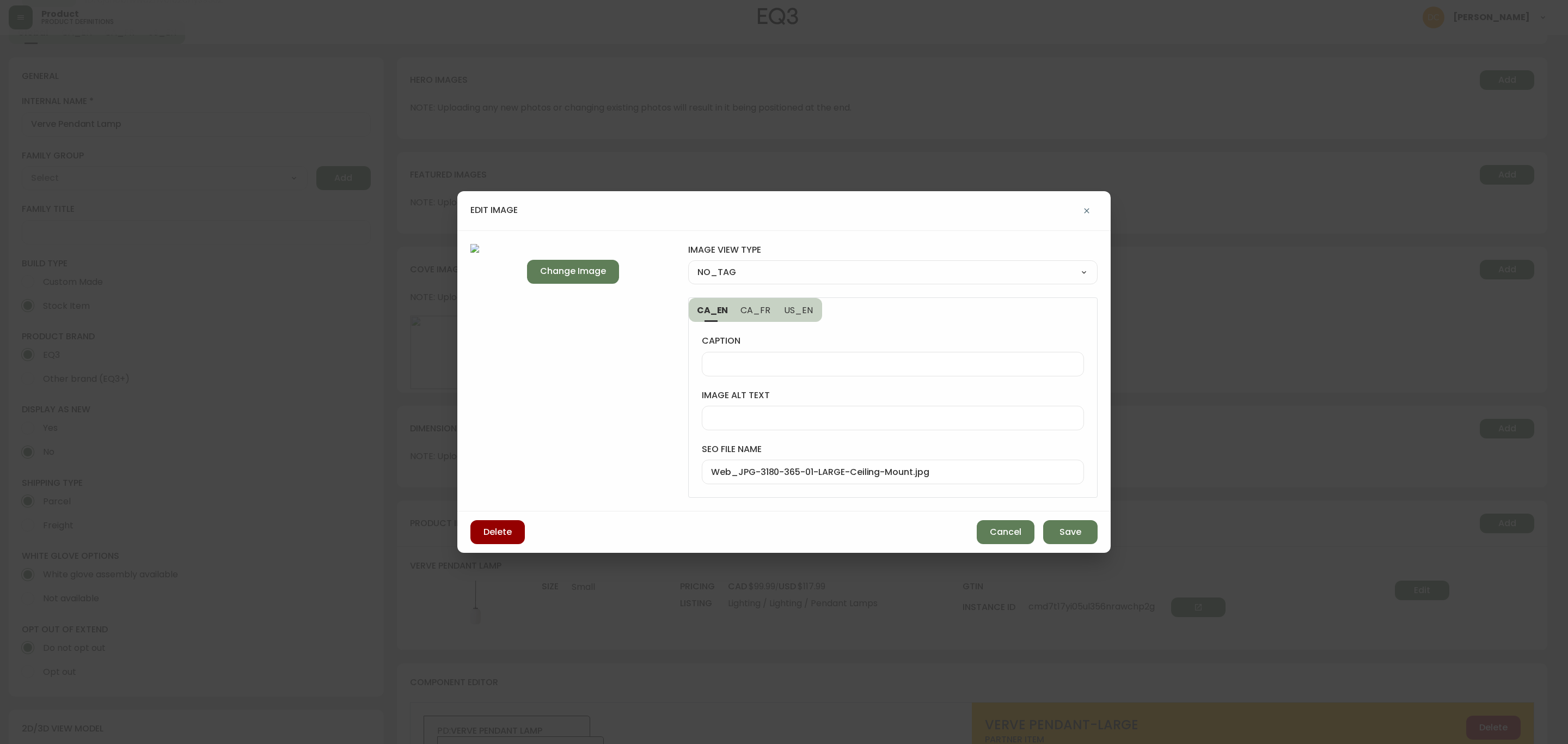
click at [804, 278] on select "NO_TAG FRONT_VIEW SIDE_VIEW BACK_VIEW CORNER_VIEW FEATURED_VIEW BIRDSEYE_VIEW D…" at bounding box center [893, 272] width 409 height 17
select select "DETAIL_VIEW"
click at [688, 264] on select "NO_TAG FRONT_VIEW SIDE_VIEW BACK_VIEW CORNER_VIEW FEATURED_VIEW BIRDSEYE_VIEW D…" at bounding box center [893, 272] width 409 height 17
type input "DETAIL_VIEW"
click at [824, 473] on input "Web_JPG-3180-365-01-LARGE-Ceiling-Mount.jpg" at bounding box center [893, 472] width 364 height 10
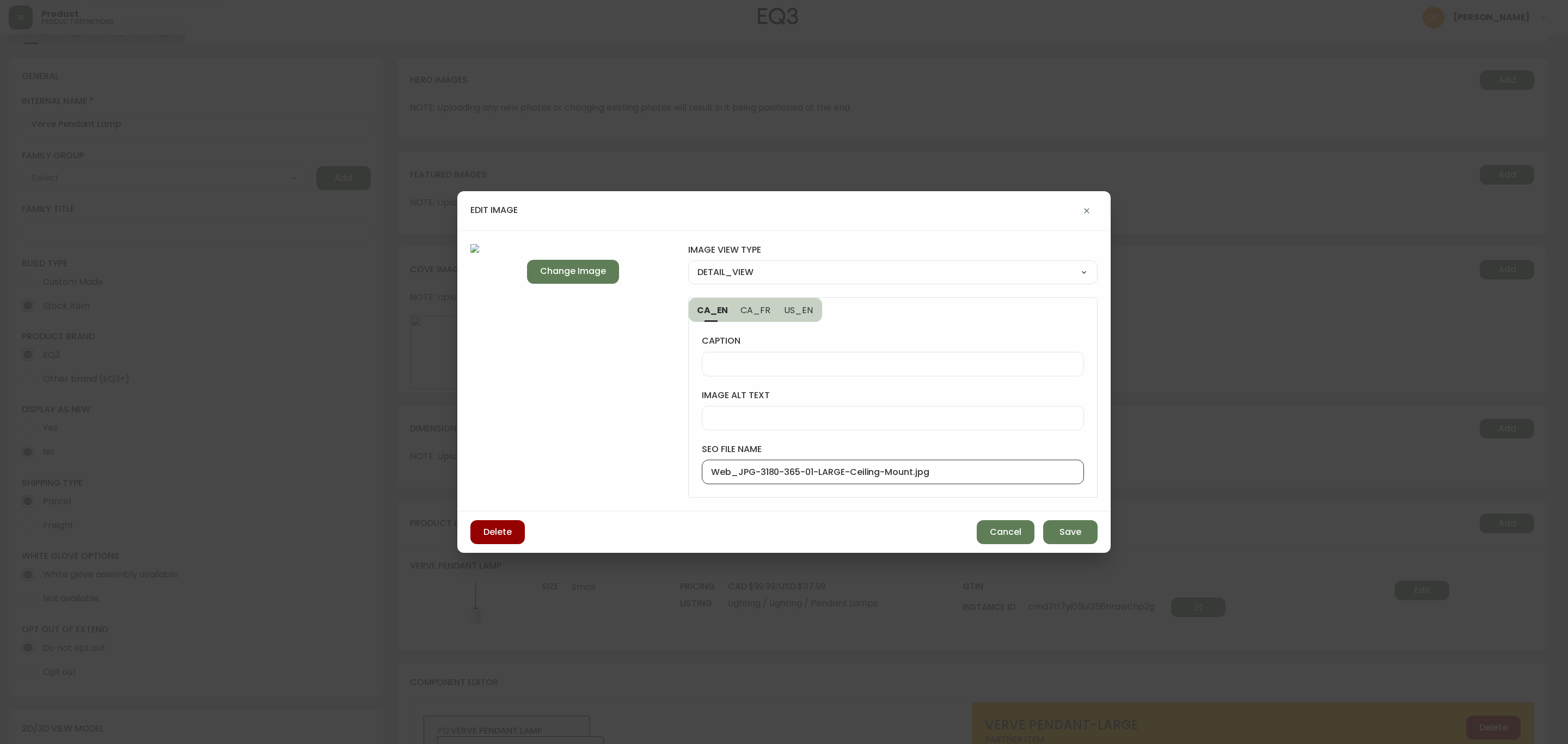
click at [824, 473] on input "Web_JPG-3180-365-01-LARGE-Ceiling-Mount.jpg" at bounding box center [893, 472] width 364 height 10
type input "Verve Pendant Hanging Detail"
click at [1065, 527] on span "Save" at bounding box center [1071, 532] width 22 height 12
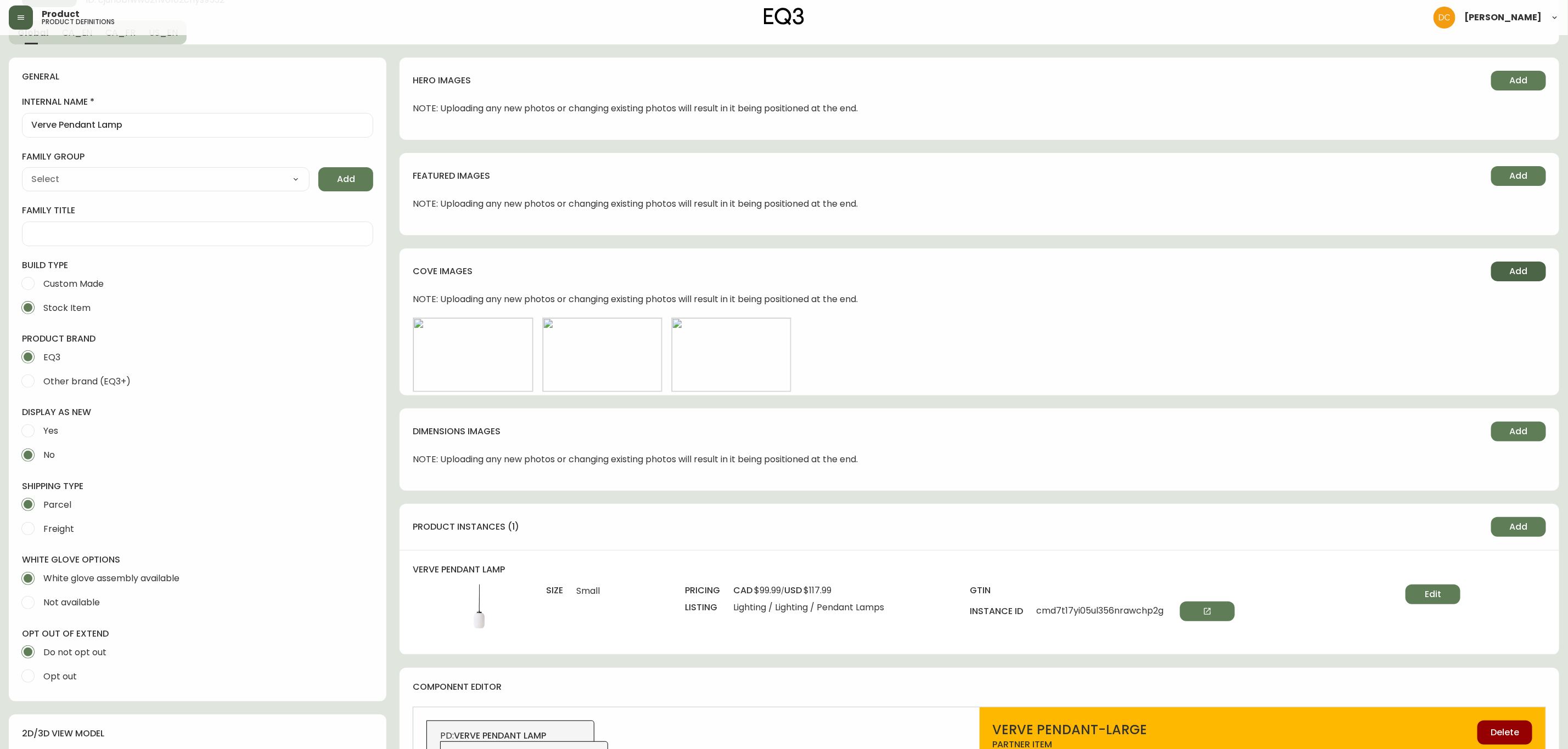
click at [1511, 269] on span "Add" at bounding box center [1519, 271] width 18 height 12
click at [856, 347] on button "Edit" at bounding box center [860, 354] width 55 height 20
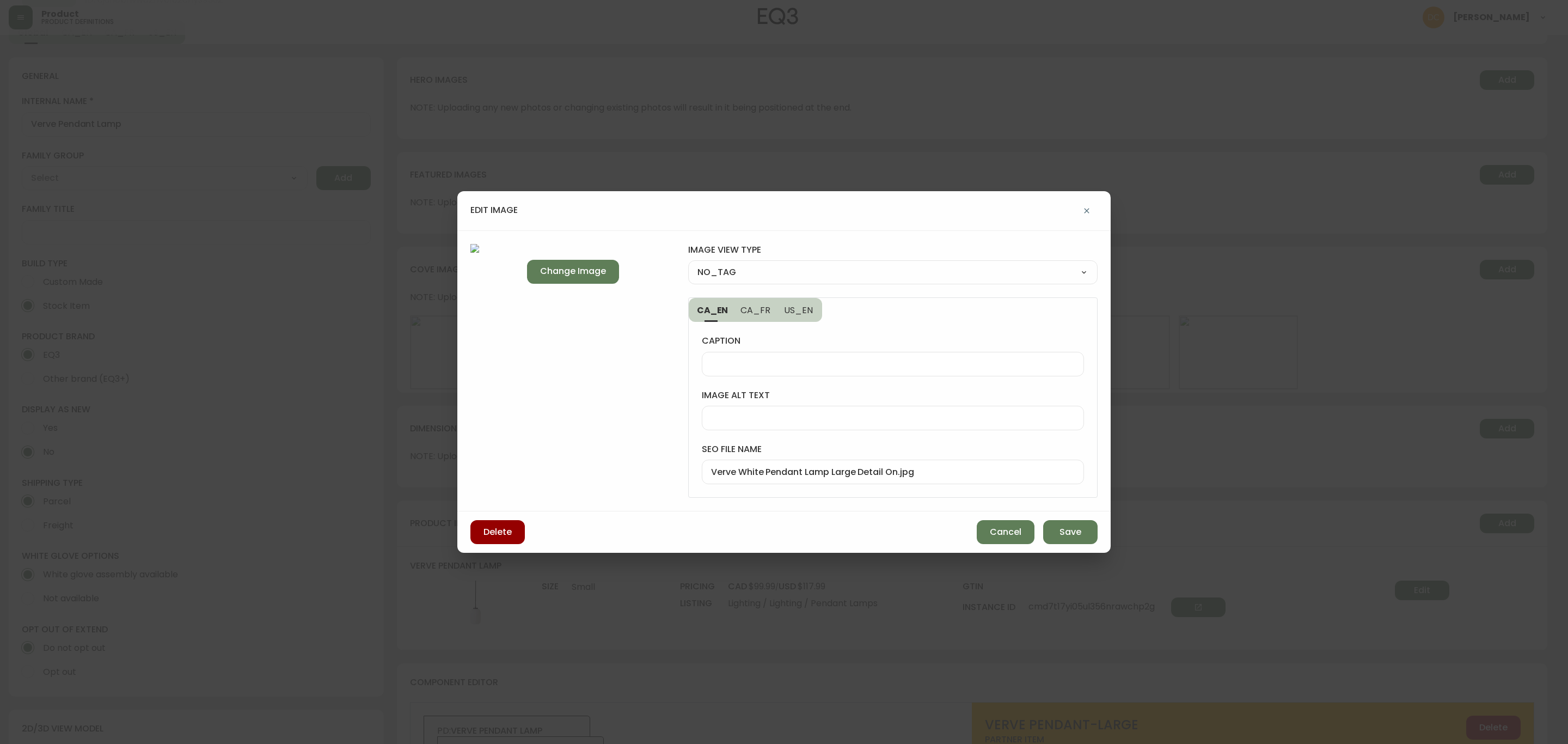
click at [773, 260] on div "NO_TAG FRONT_VIEW SIDE_VIEW BACK_VIEW CORNER_VIEW FEATURED_VIEW BIRDSEYE_VIEW D…" at bounding box center [893, 272] width 409 height 24
click at [773, 268] on select "NO_TAG FRONT_VIEW SIDE_VIEW BACK_VIEW CORNER_VIEW FEATURED_VIEW BIRDSEYE_VIEW D…" at bounding box center [893, 272] width 409 height 17
select select "DETAIL_VIEW"
click at [688, 264] on select "NO_TAG FRONT_VIEW SIDE_VIEW BACK_VIEW CORNER_VIEW FEATURED_VIEW BIRDSEYE_VIEW D…" at bounding box center [893, 272] width 409 height 17
type input "DETAIL_VIEW"
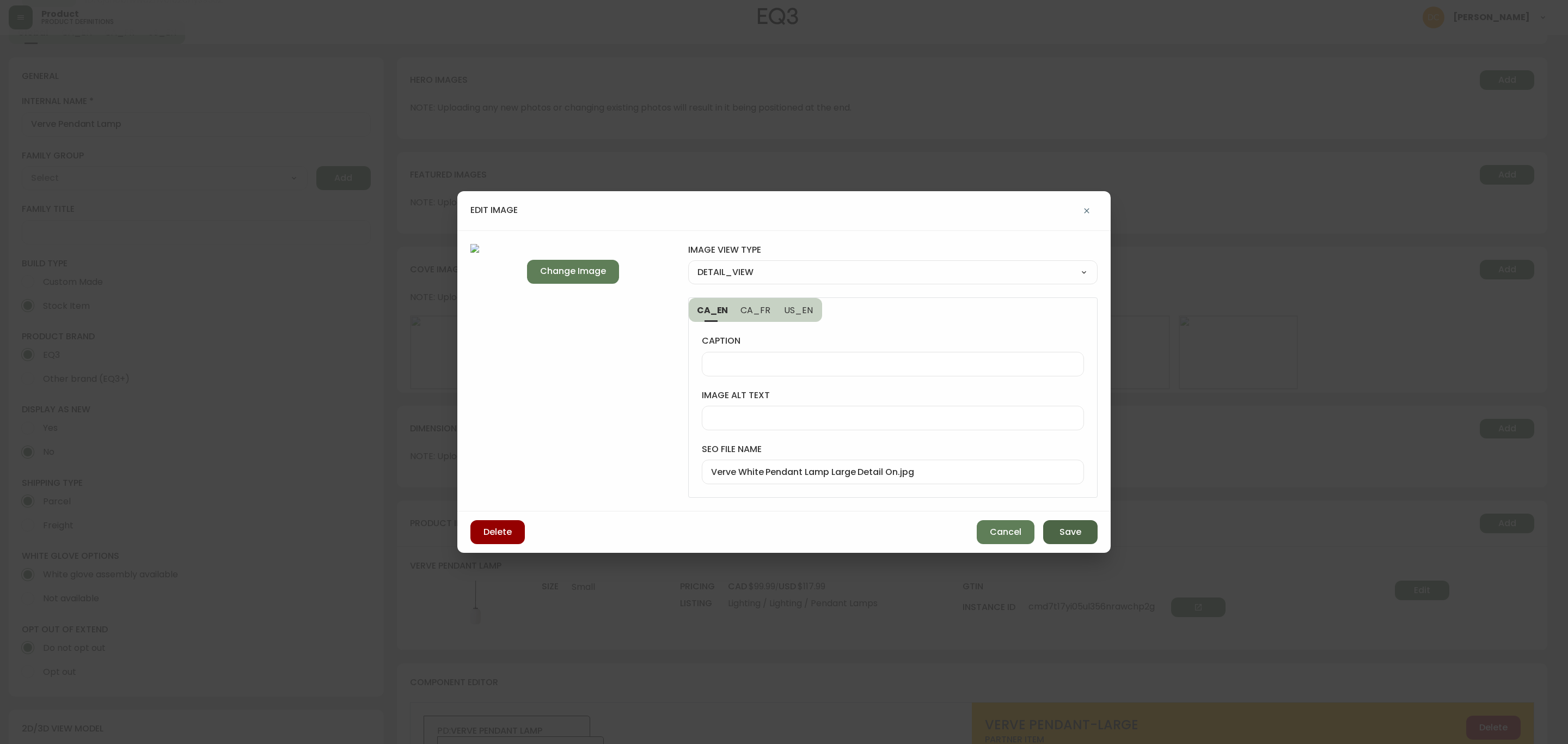
click at [1057, 531] on button "Save" at bounding box center [1070, 532] width 55 height 24
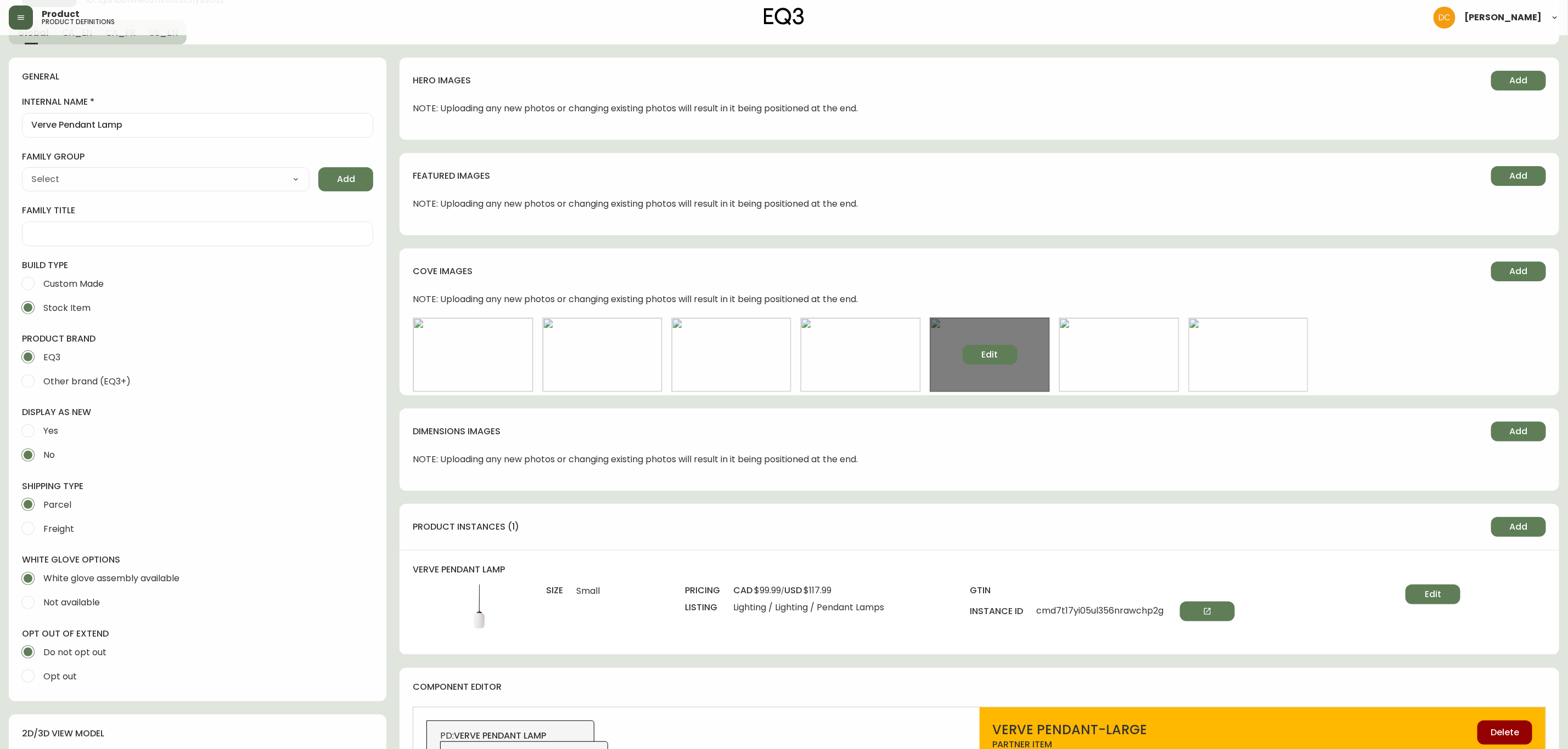
click at [989, 353] on span "Edit" at bounding box center [990, 354] width 17 height 12
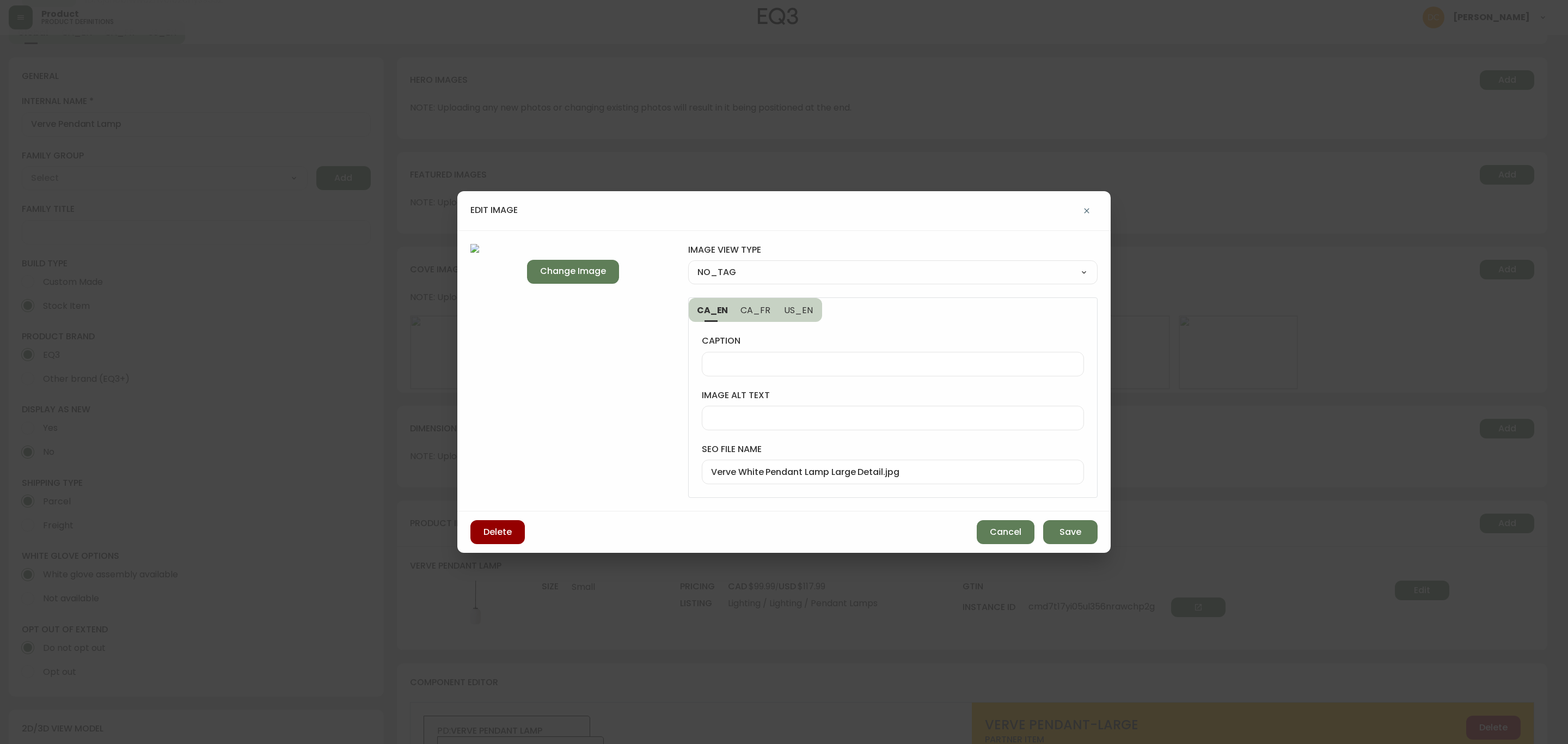
click at [793, 274] on select "NO_TAG FRONT_VIEW SIDE_VIEW BACK_VIEW CORNER_VIEW FEATURED_VIEW BIRDSEYE_VIEW D…" at bounding box center [893, 272] width 409 height 17
select select "DETAIL_VIEW"
click at [688, 264] on select "NO_TAG FRONT_VIEW SIDE_VIEW BACK_VIEW CORNER_VIEW FEATURED_VIEW BIRDSEYE_VIEW D…" at bounding box center [893, 272] width 409 height 17
type input "DETAIL_VIEW"
click at [1069, 543] on button "Save" at bounding box center [1070, 532] width 55 height 24
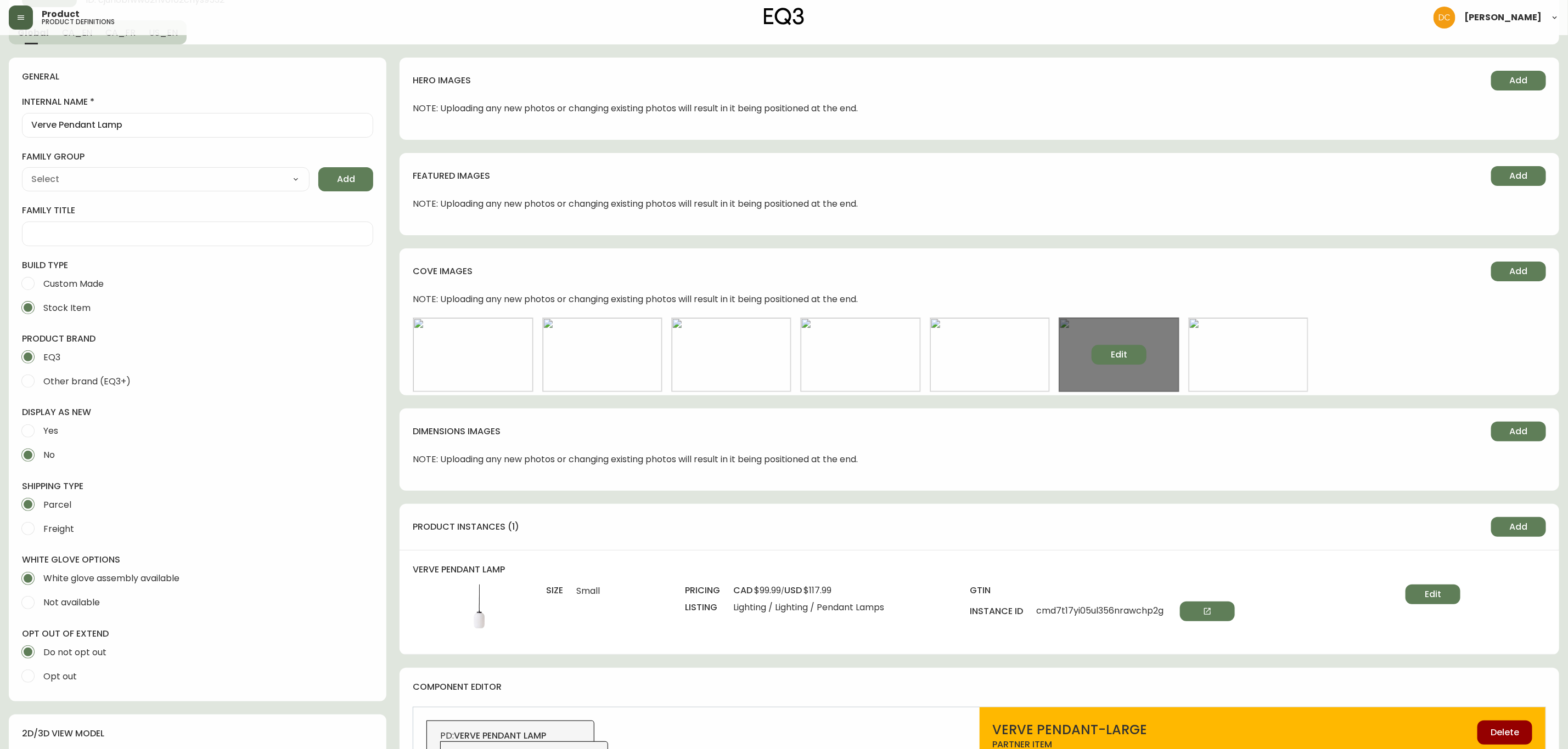
click at [1124, 356] on span "Edit" at bounding box center [1119, 354] width 17 height 12
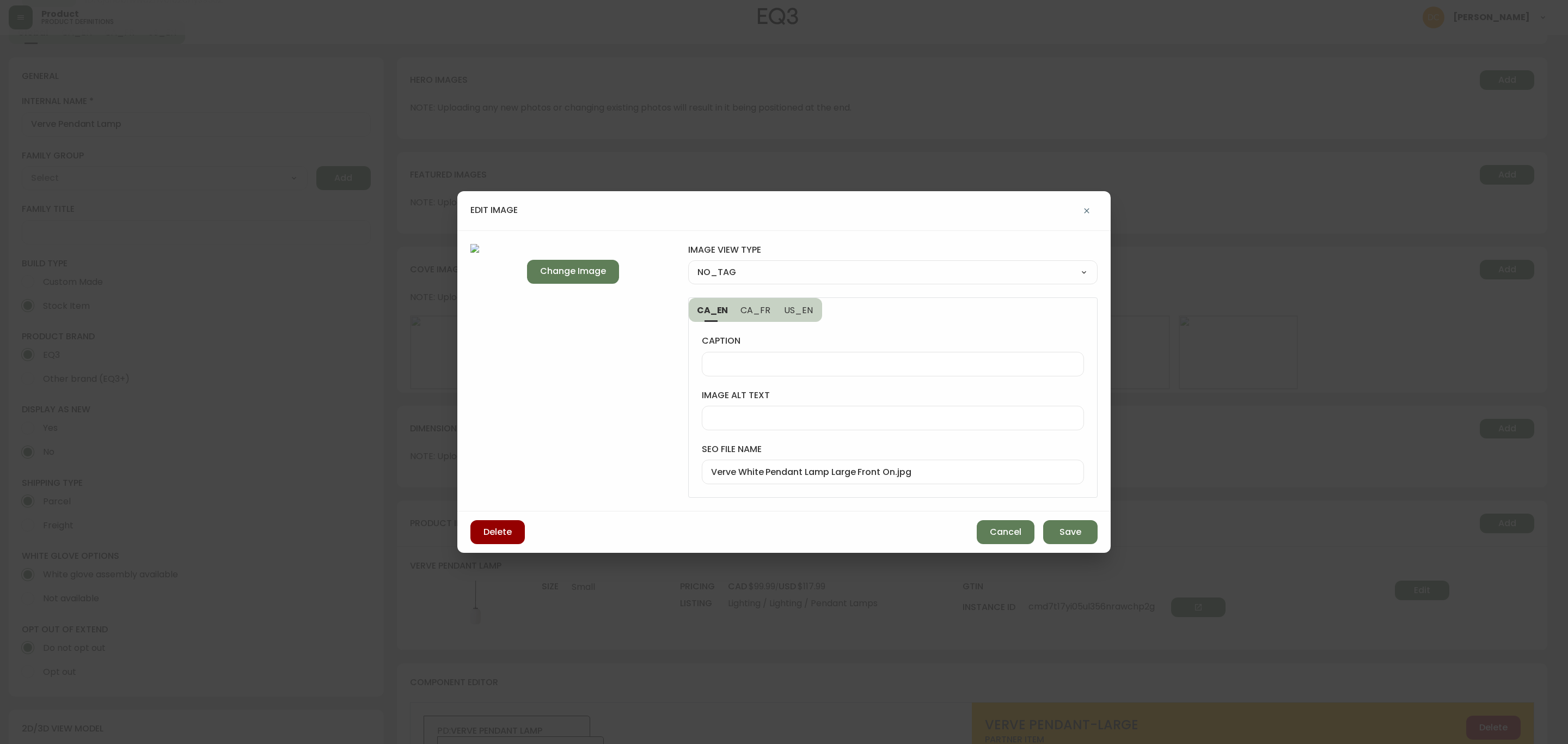
drag, startPoint x: 848, startPoint y: 266, endPoint x: 839, endPoint y: 278, distance: 15.0
click at [848, 266] on select "NO_TAG FRONT_VIEW SIDE_VIEW BACK_VIEW CORNER_VIEW FEATURED_VIEW BIRDSEYE_VIEW D…" at bounding box center [893, 272] width 409 height 17
select select "FRONT_VIEW"
click at [688, 264] on select "NO_TAG FRONT_VIEW SIDE_VIEW BACK_VIEW CORNER_VIEW FEATURED_VIEW BIRDSEYE_VIEW D…" at bounding box center [893, 272] width 409 height 17
type input "FRONT_VIEW"
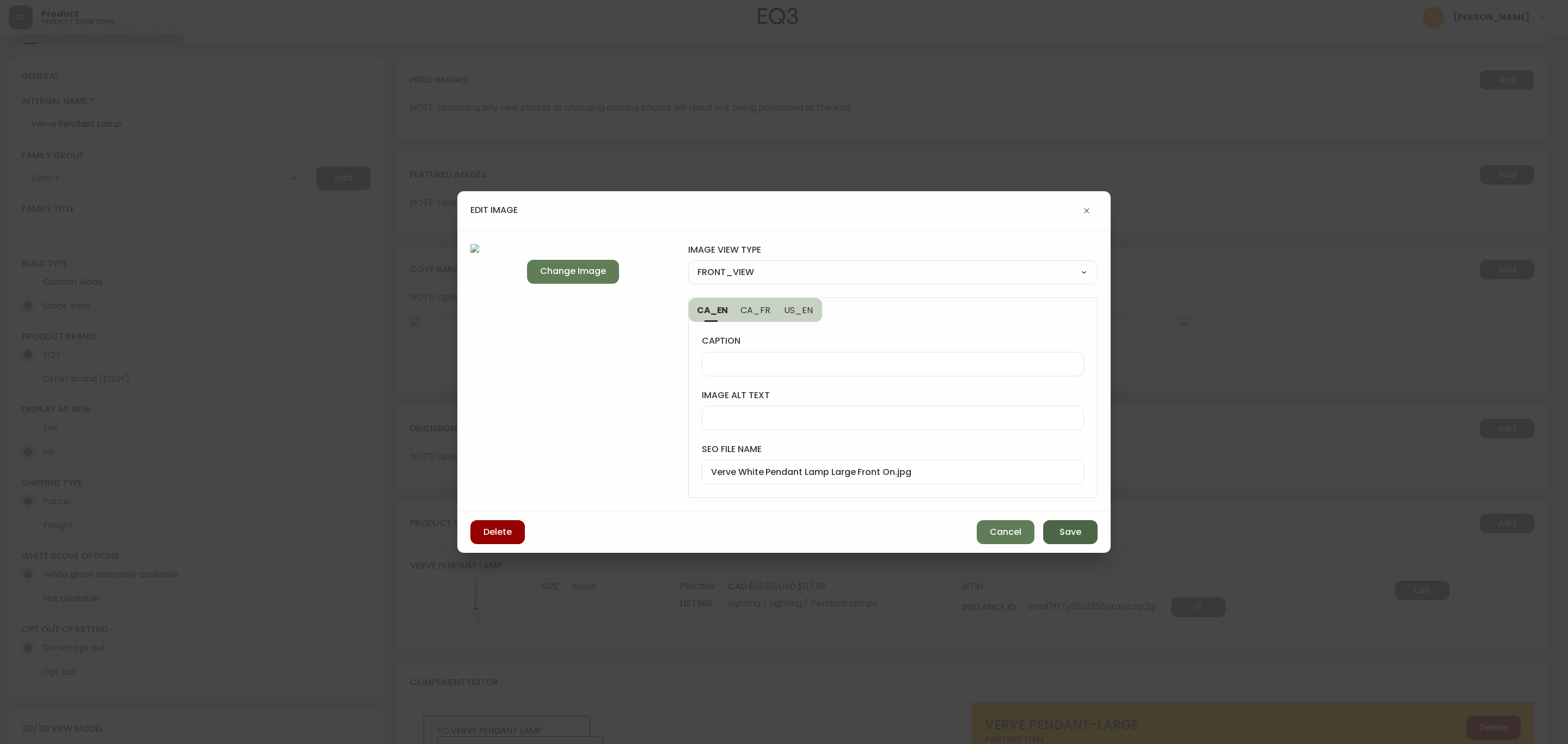
click at [1069, 533] on span "Save" at bounding box center [1071, 532] width 22 height 12
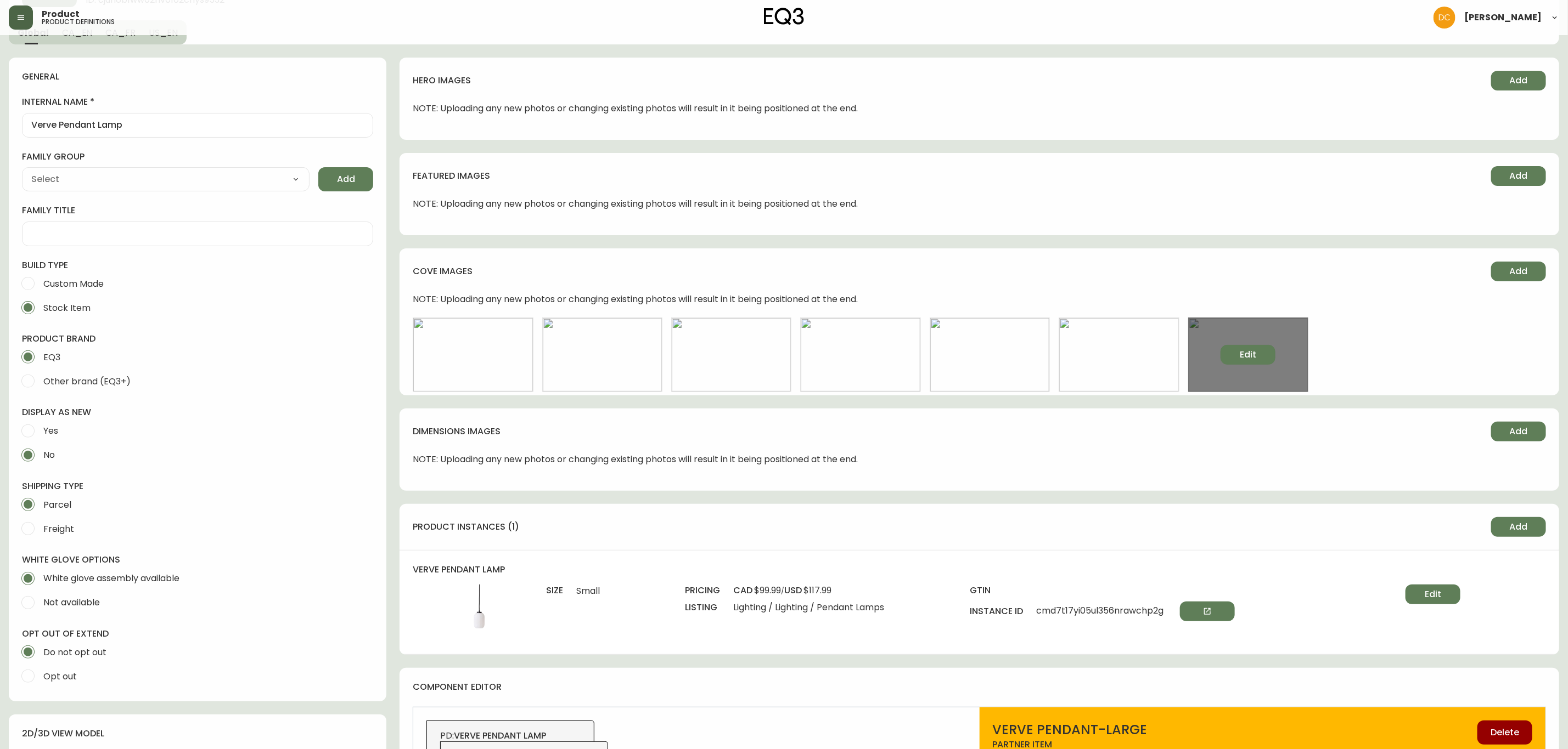
click at [1246, 359] on span "Edit" at bounding box center [1248, 354] width 17 height 12
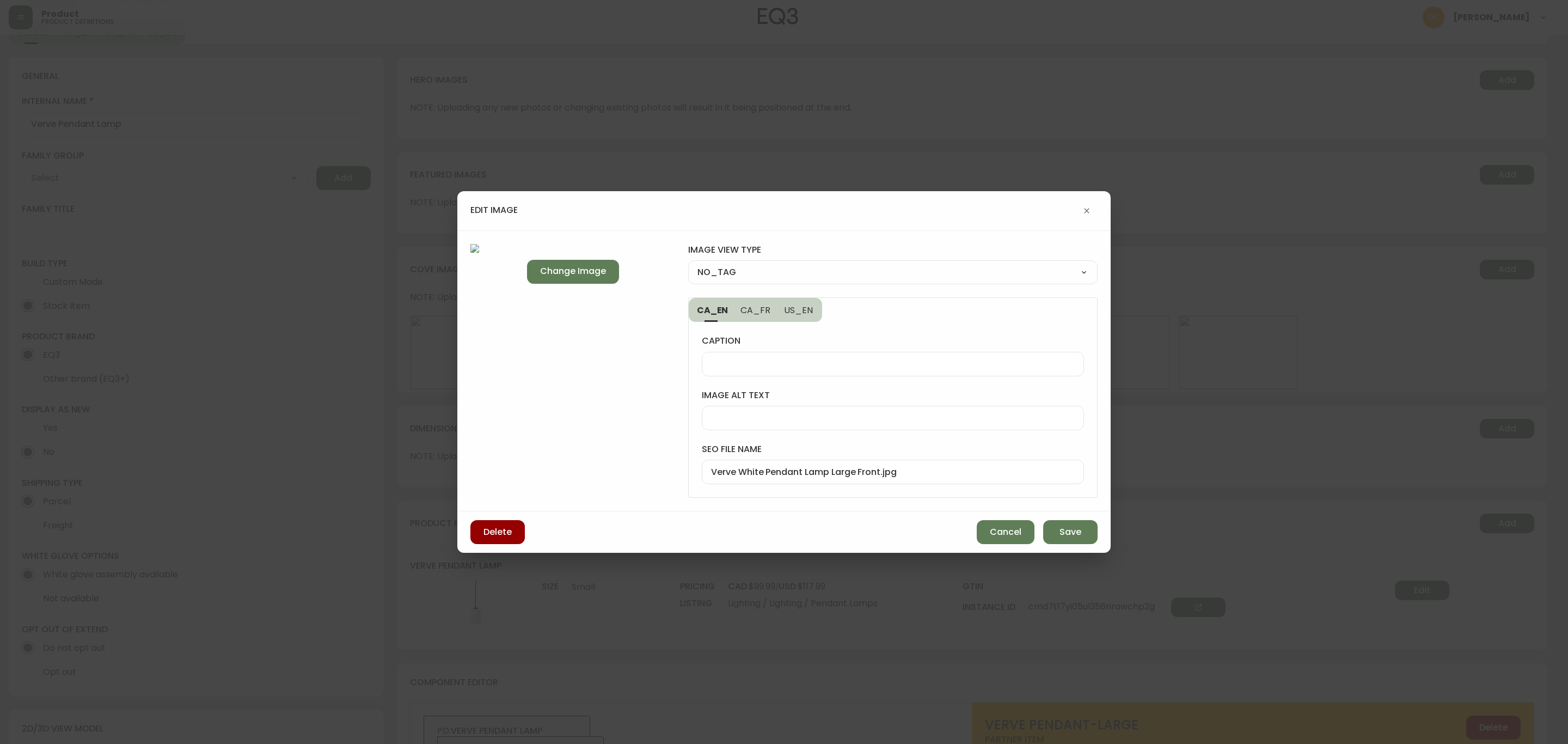
click at [835, 274] on select "NO_TAG FRONT_VIEW SIDE_VIEW BACK_VIEW CORNER_VIEW FEATURED_VIEW BIRDSEYE_VIEW D…" at bounding box center [893, 272] width 409 height 17
select select "FRONT_VIEW"
click at [688, 264] on select "NO_TAG FRONT_VIEW SIDE_VIEW BACK_VIEW CORNER_VIEW FEATURED_VIEW BIRDSEYE_VIEW D…" at bounding box center [893, 272] width 409 height 17
type input "FRONT_VIEW"
drag, startPoint x: 1072, startPoint y: 530, endPoint x: 1061, endPoint y: 532, distance: 11.2
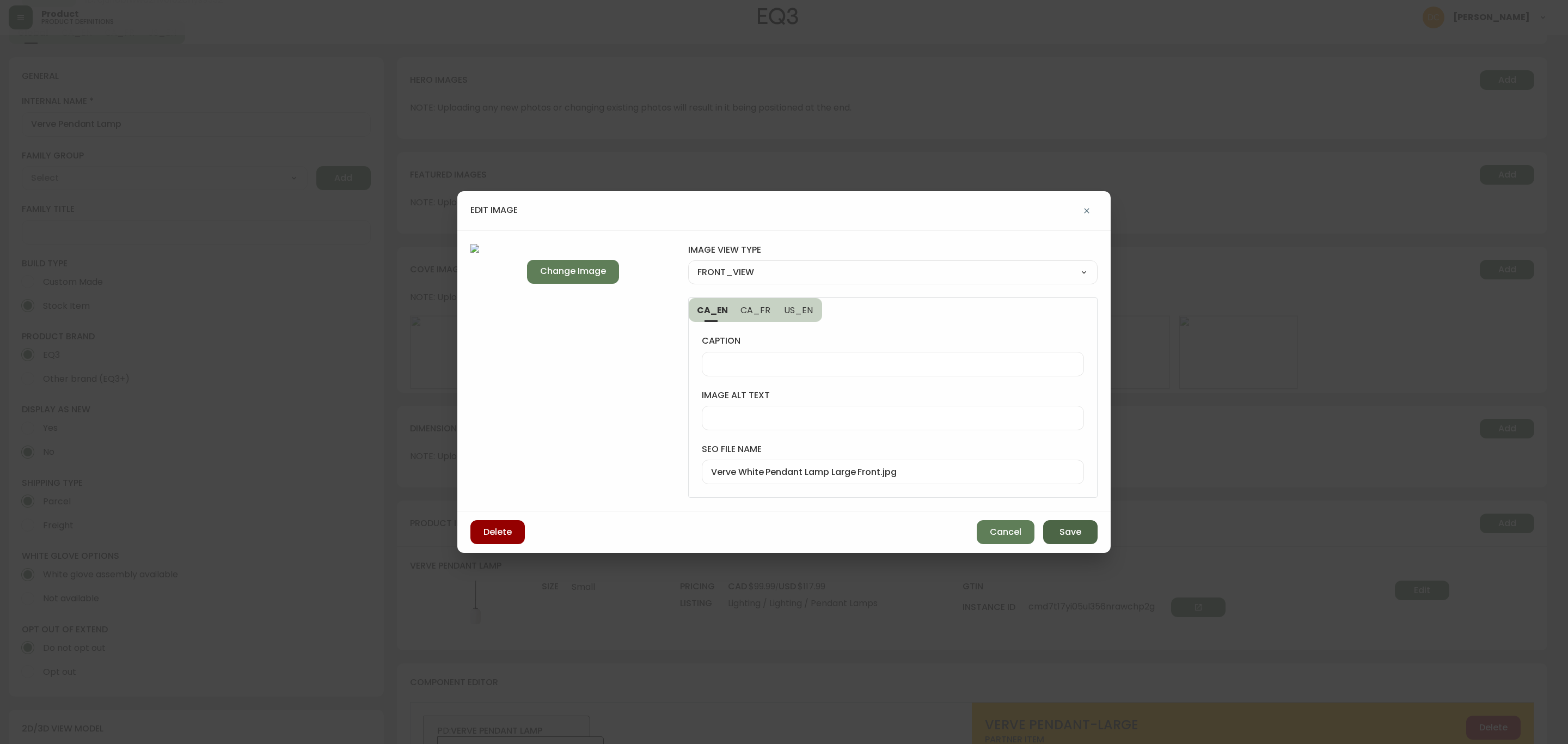
click at [1070, 530] on span "Save" at bounding box center [1071, 532] width 22 height 12
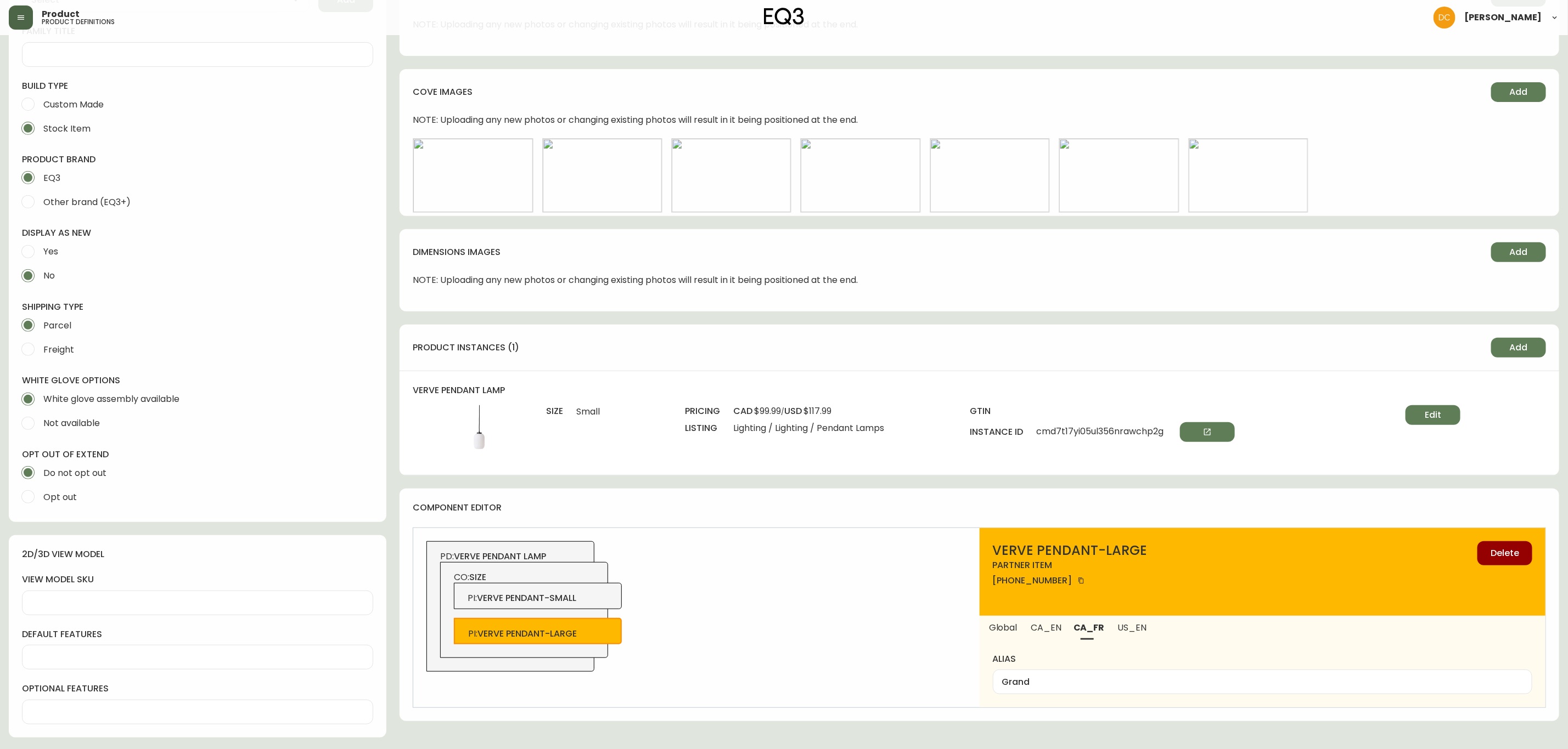
scroll to position [247, 0]
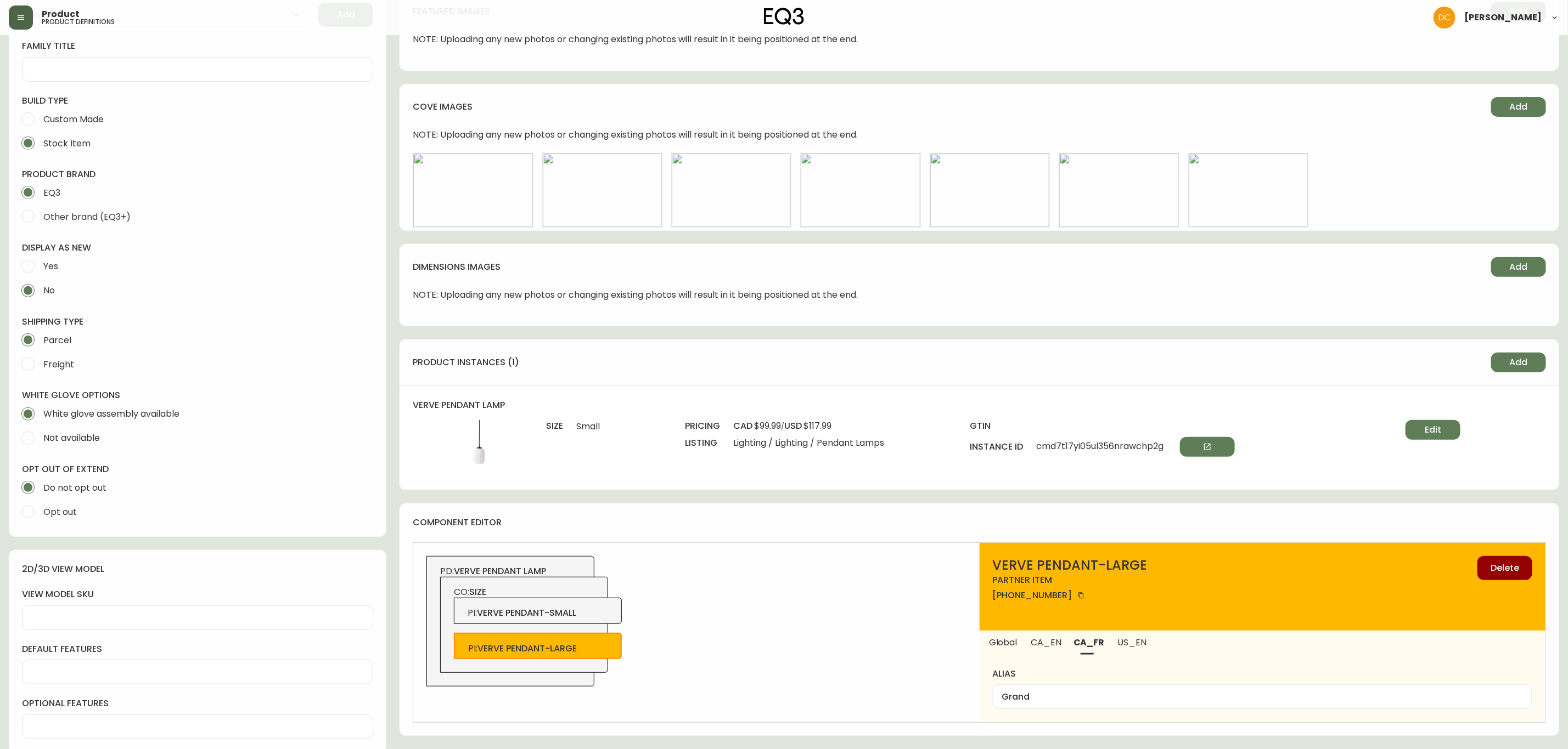
click at [1049, 642] on span "CA_EN" at bounding box center [1046, 642] width 29 height 11
click at [1084, 646] on span "CA_FR" at bounding box center [1088, 642] width 29 height 11
click at [1138, 648] on span "US_EN" at bounding box center [1131, 642] width 29 height 11
type input "Large"
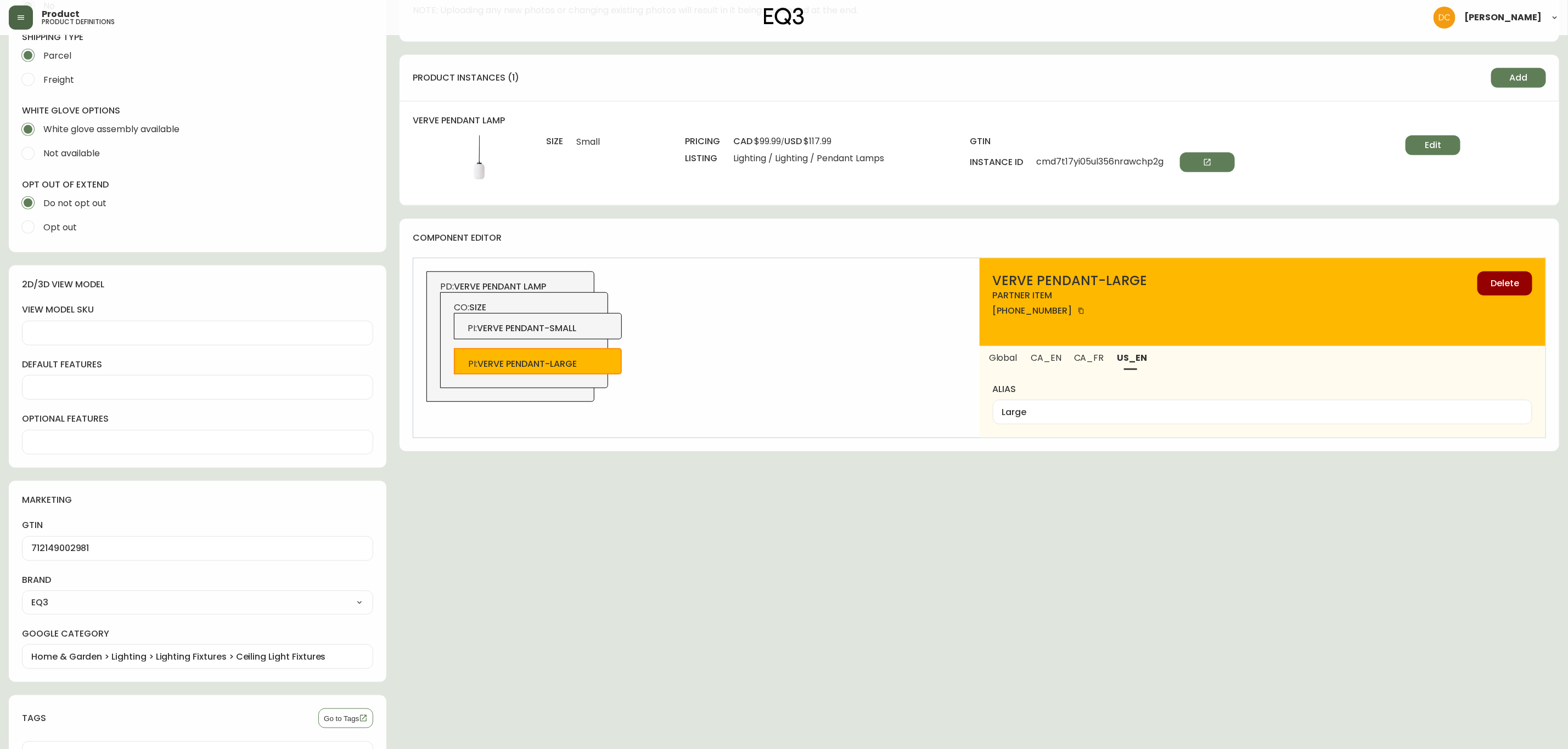
scroll to position [0, 0]
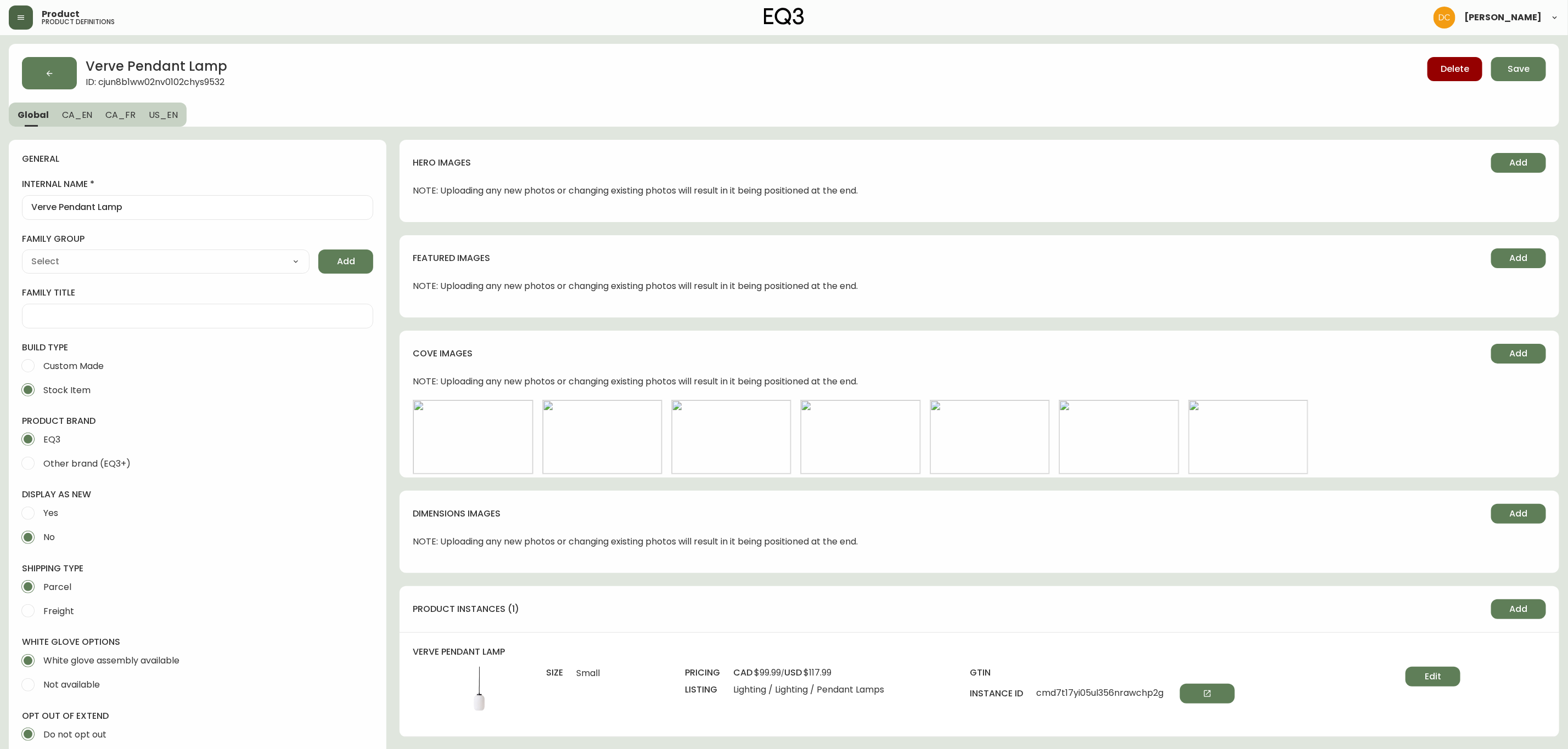
drag, startPoint x: 591, startPoint y: 668, endPoint x: 268, endPoint y: 205, distance: 564.5
click at [88, 112] on span "CA_EN" at bounding box center [77, 115] width 31 height 11
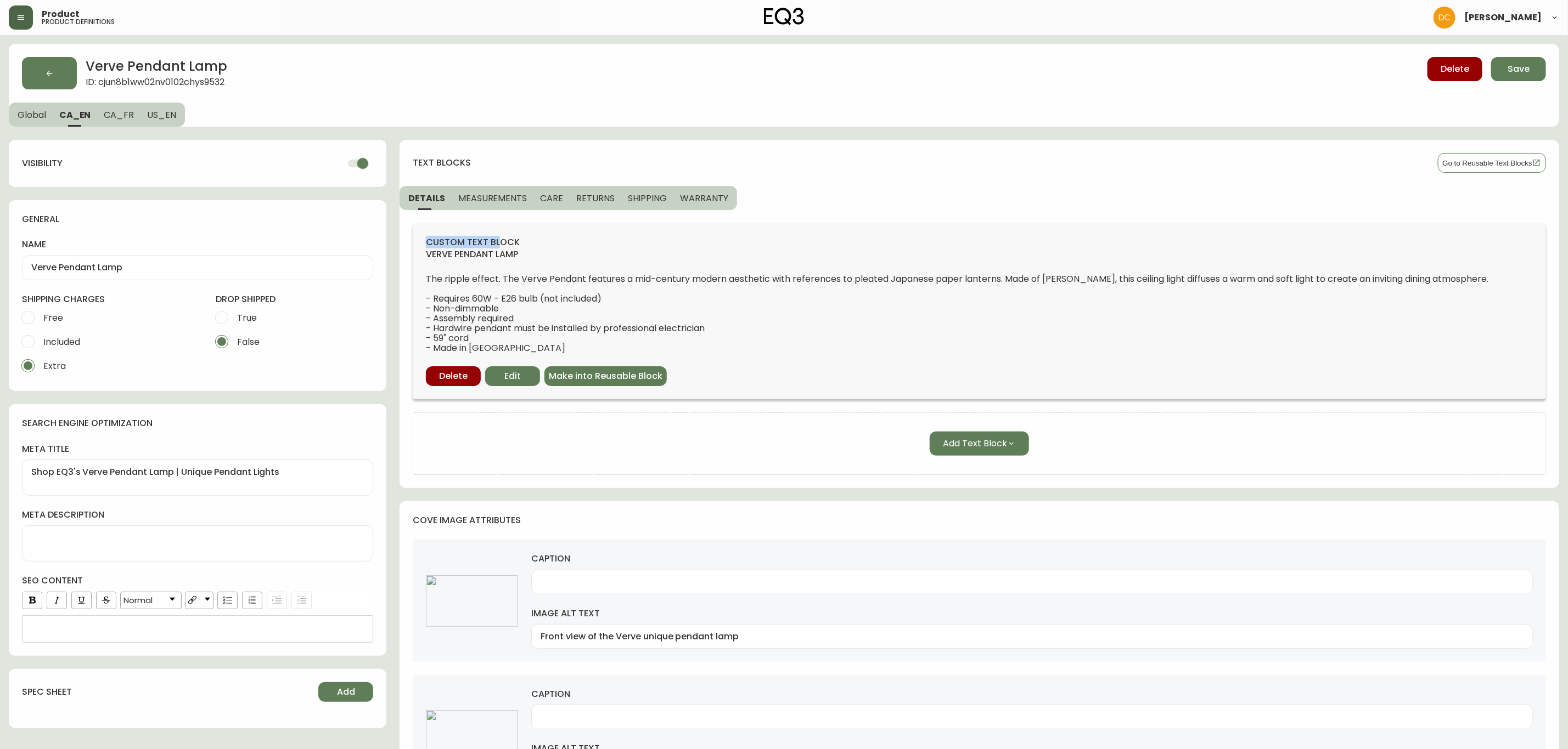
click at [498, 209] on div "text blocks Go to Reusable Text Blocks DETAILS MEASUREMENTS CARE RETURNS SHIPPI…" at bounding box center [980, 314] width 1159 height 349
click at [502, 202] on span "MEASUREMENTS" at bounding box center [492, 198] width 68 height 11
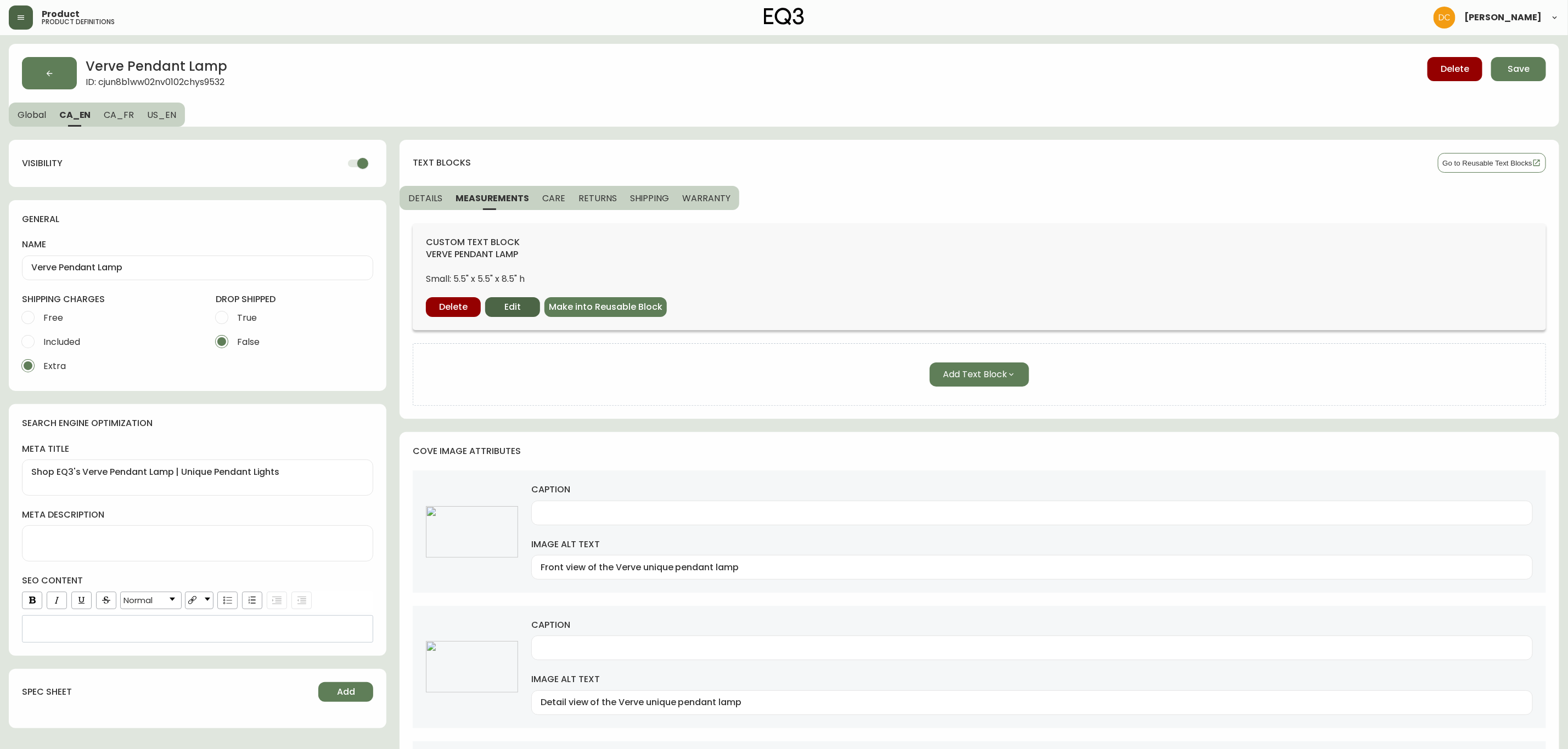
click at [525, 302] on button "Edit" at bounding box center [512, 306] width 55 height 20
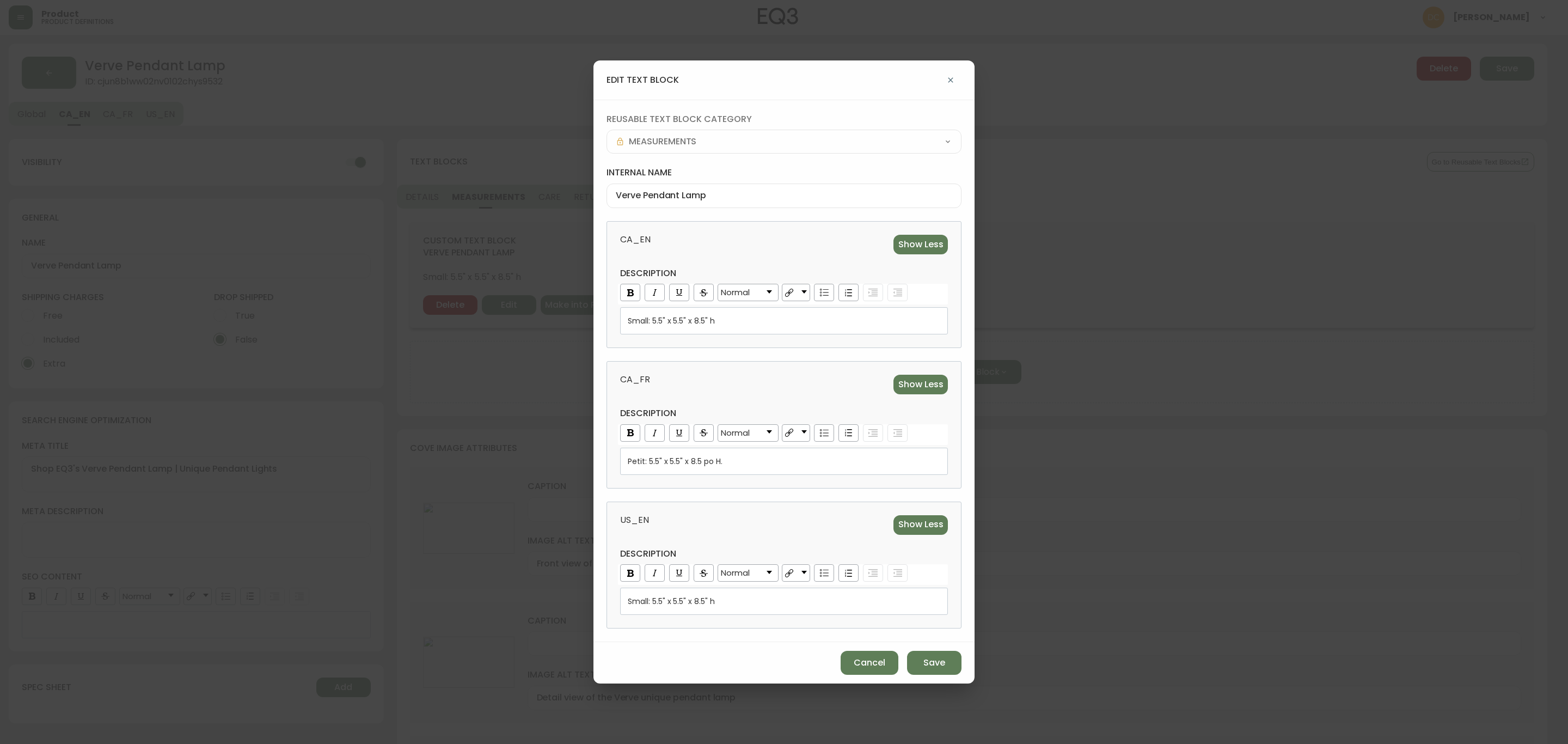
click at [748, 319] on div "Small: 5.5" x 5.5" x 8.5" h" at bounding box center [784, 321] width 313 height 11
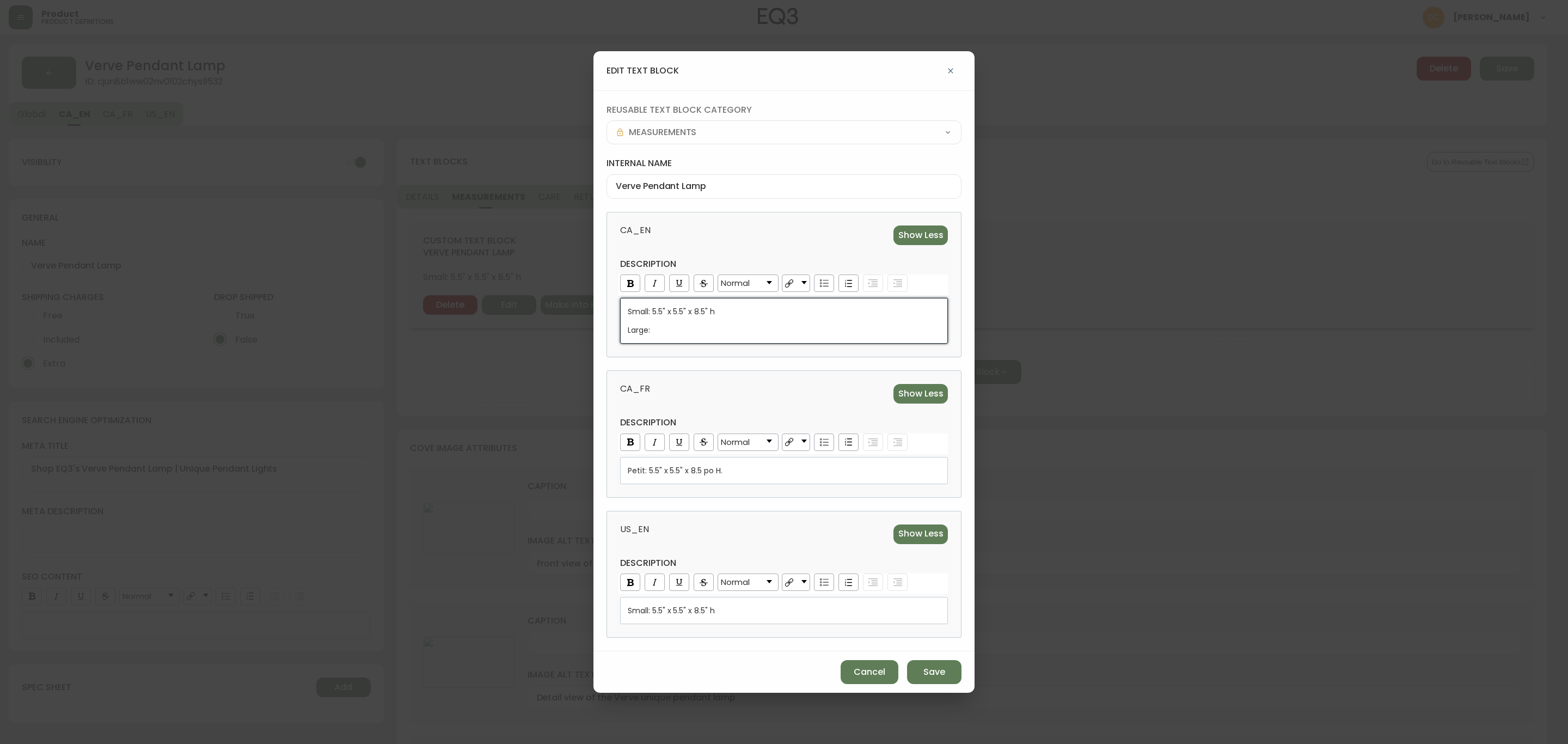
click at [703, 332] on div "Large:" at bounding box center [784, 330] width 313 height 11
click at [714, 326] on div "Large: 17" w x" at bounding box center [784, 330] width 313 height 11
click at [753, 334] on div "Large: 17" w x 14" d x" at bounding box center [784, 330] width 313 height 11
click at [744, 327] on div "Large: 17" w x 14" d x" at bounding box center [784, 330] width 313 height 11
click at [727, 327] on div "Large: 17" w x 14" d x" at bounding box center [784, 330] width 313 height 11
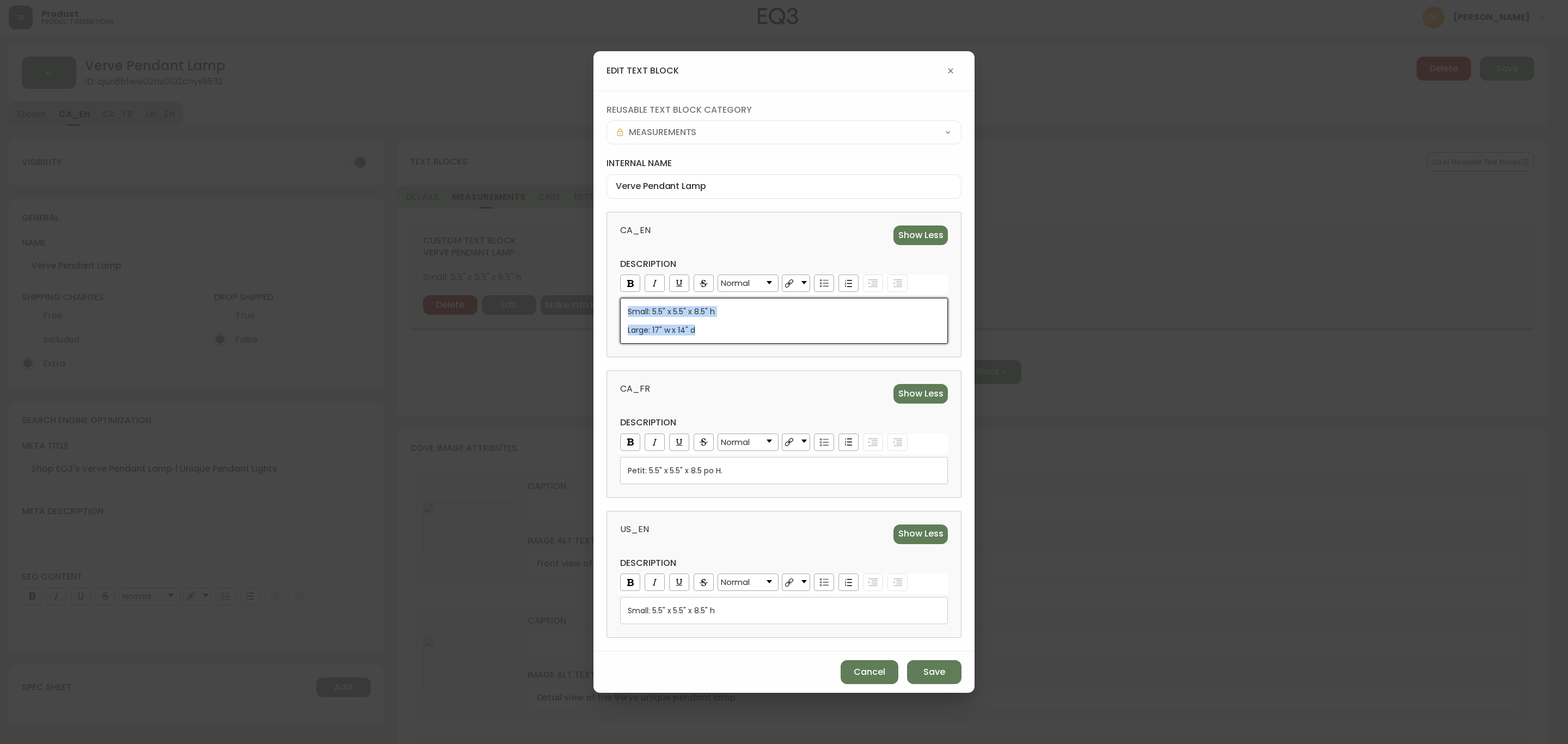
copy div "Small: 5.5" x 5.5" x 8.5" h Large: 17" w x 14" d"
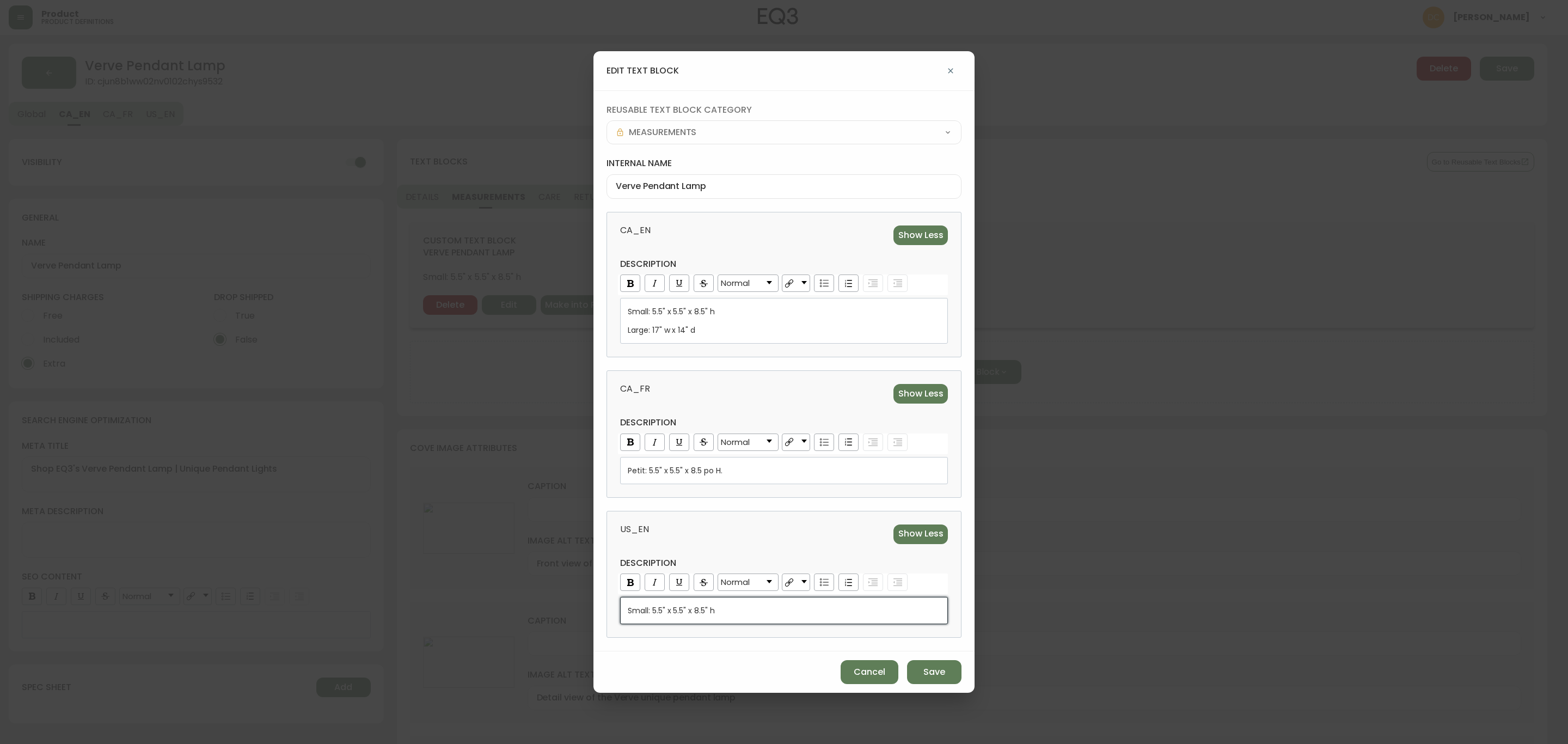
click at [733, 616] on div "Small: 5.5" x 5.5" x 8.5" h" at bounding box center [784, 611] width 313 height 11
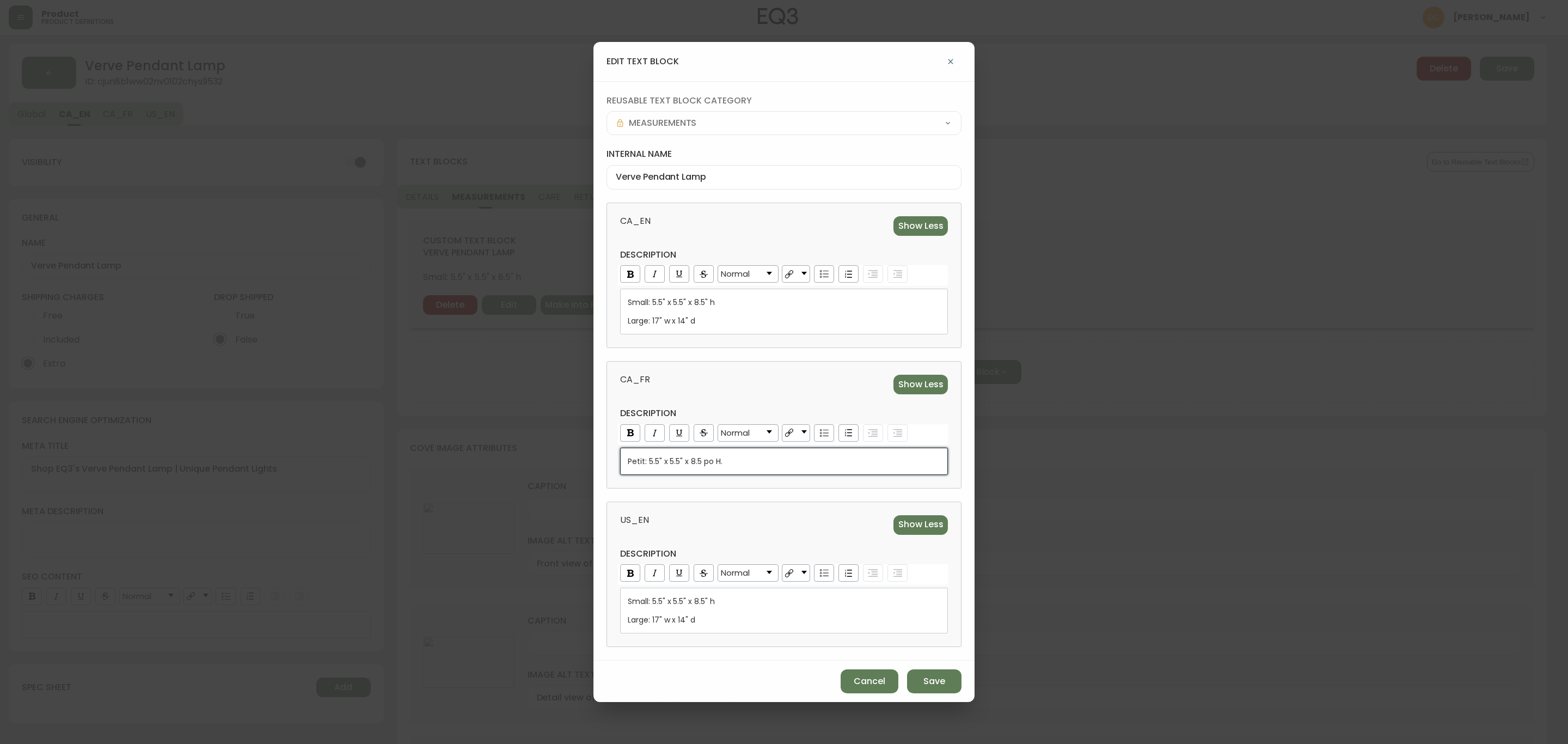
click at [760, 460] on div "Petit: 5.5" x 5.5" x 8.5 po H." at bounding box center [784, 462] width 313 height 11
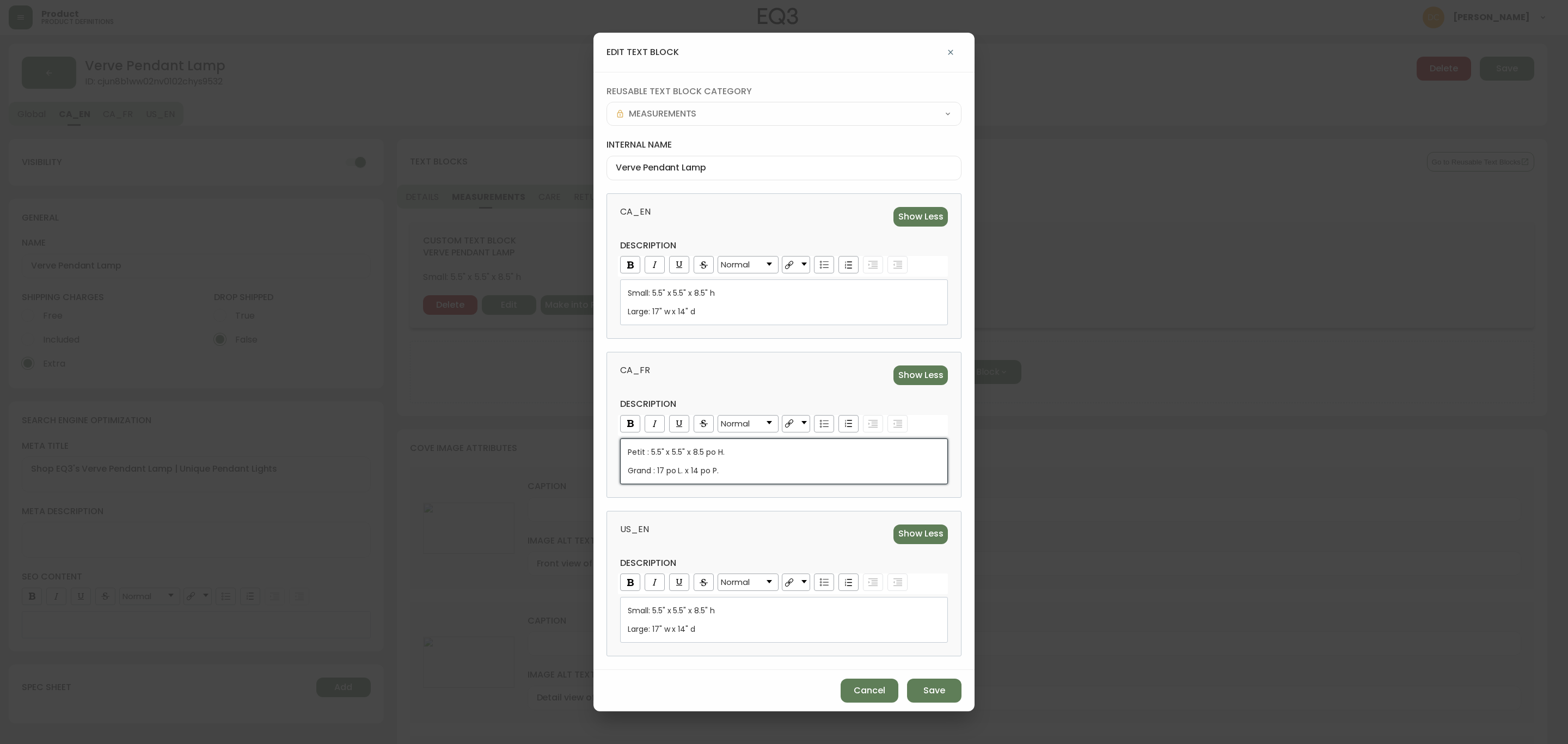
click at [831, 544] on div "US_EN Show Less description Normal Small: 5.5" x 5.5" x 8.5" h Large: 17" w x 1…" at bounding box center [784, 583] width 355 height 145
click at [940, 689] on span "Save" at bounding box center [935, 690] width 22 height 12
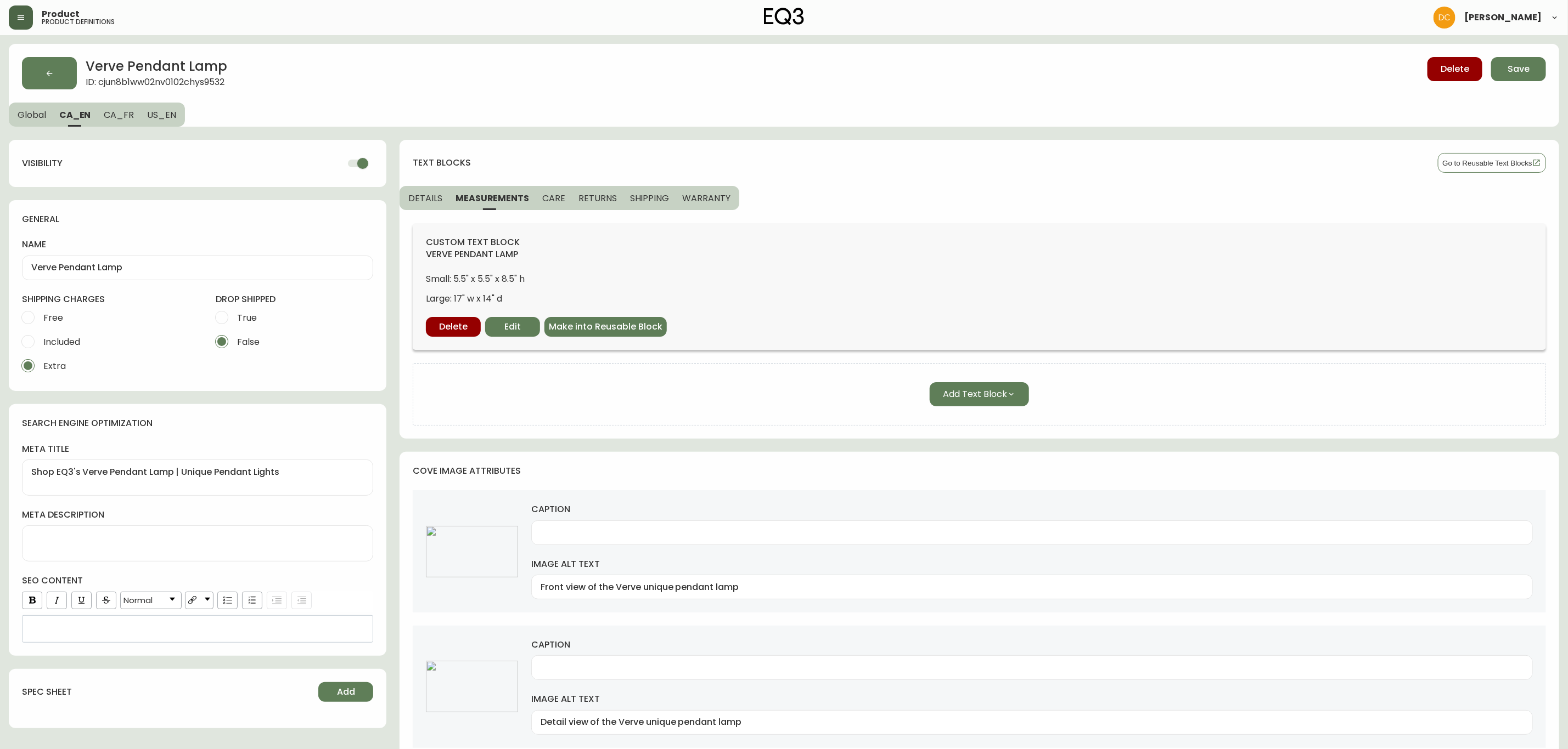
click at [417, 196] on span "DETAILS" at bounding box center [425, 198] width 34 height 11
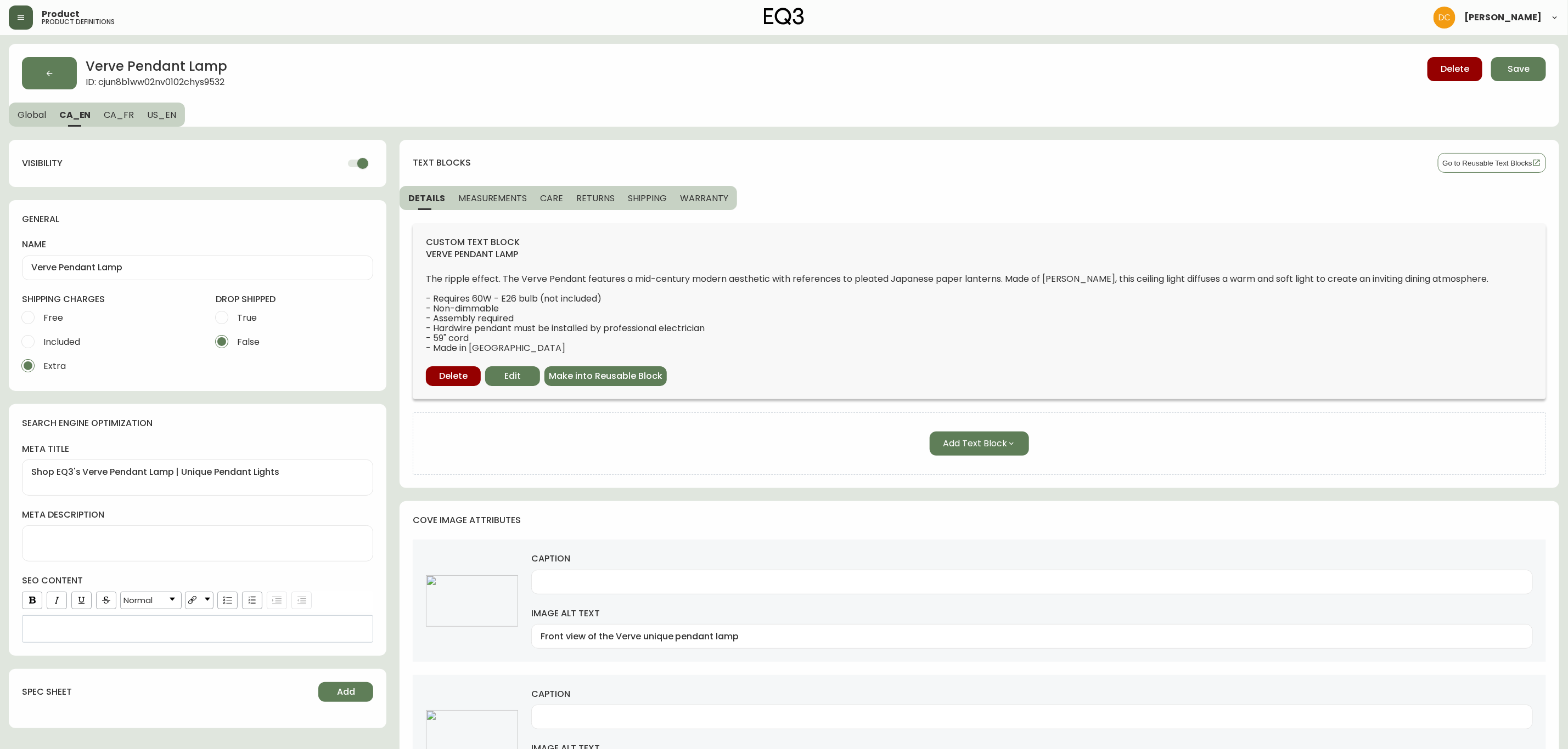
click at [495, 204] on button "MEASUREMENTS" at bounding box center [492, 198] width 82 height 24
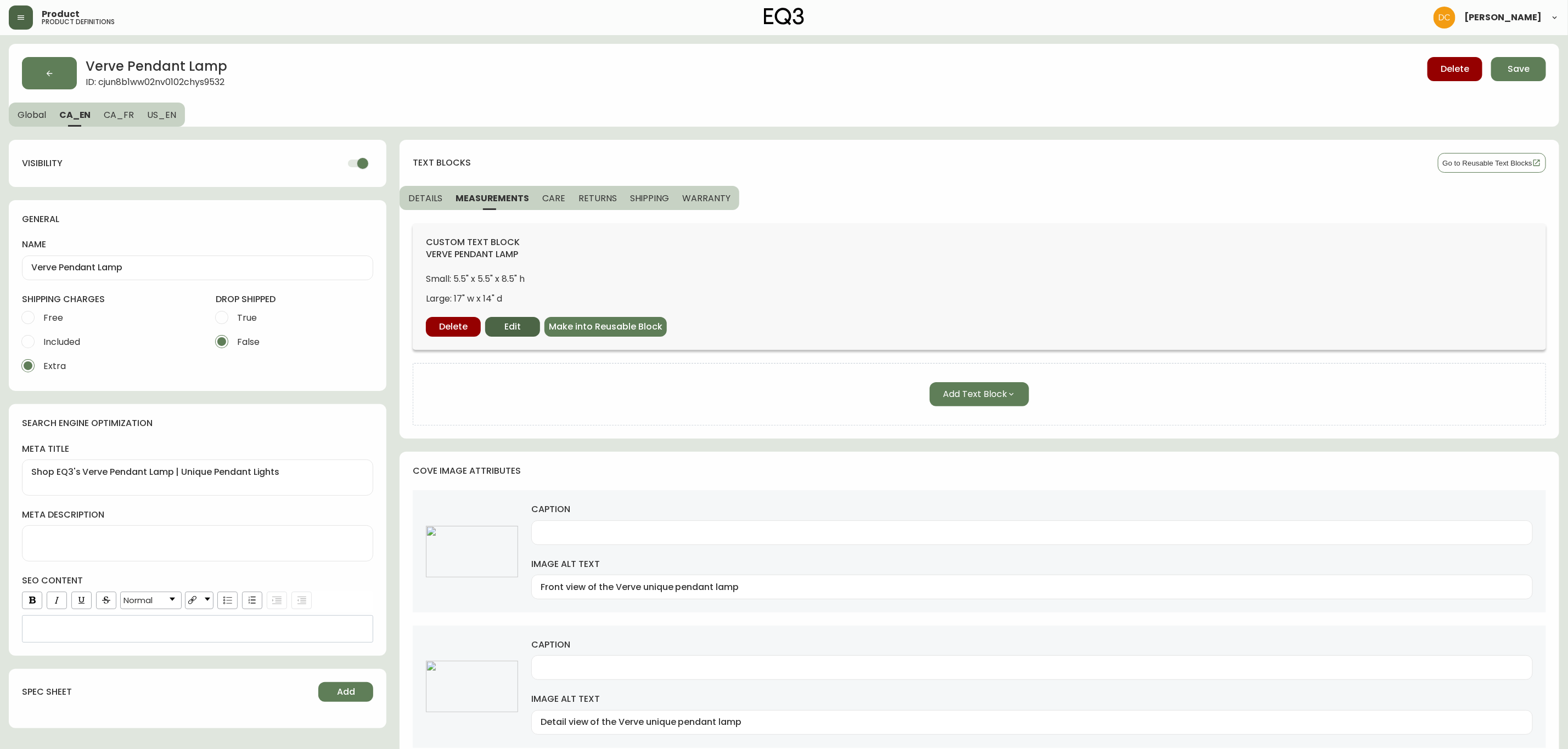
click at [516, 329] on span "Edit" at bounding box center [512, 326] width 17 height 12
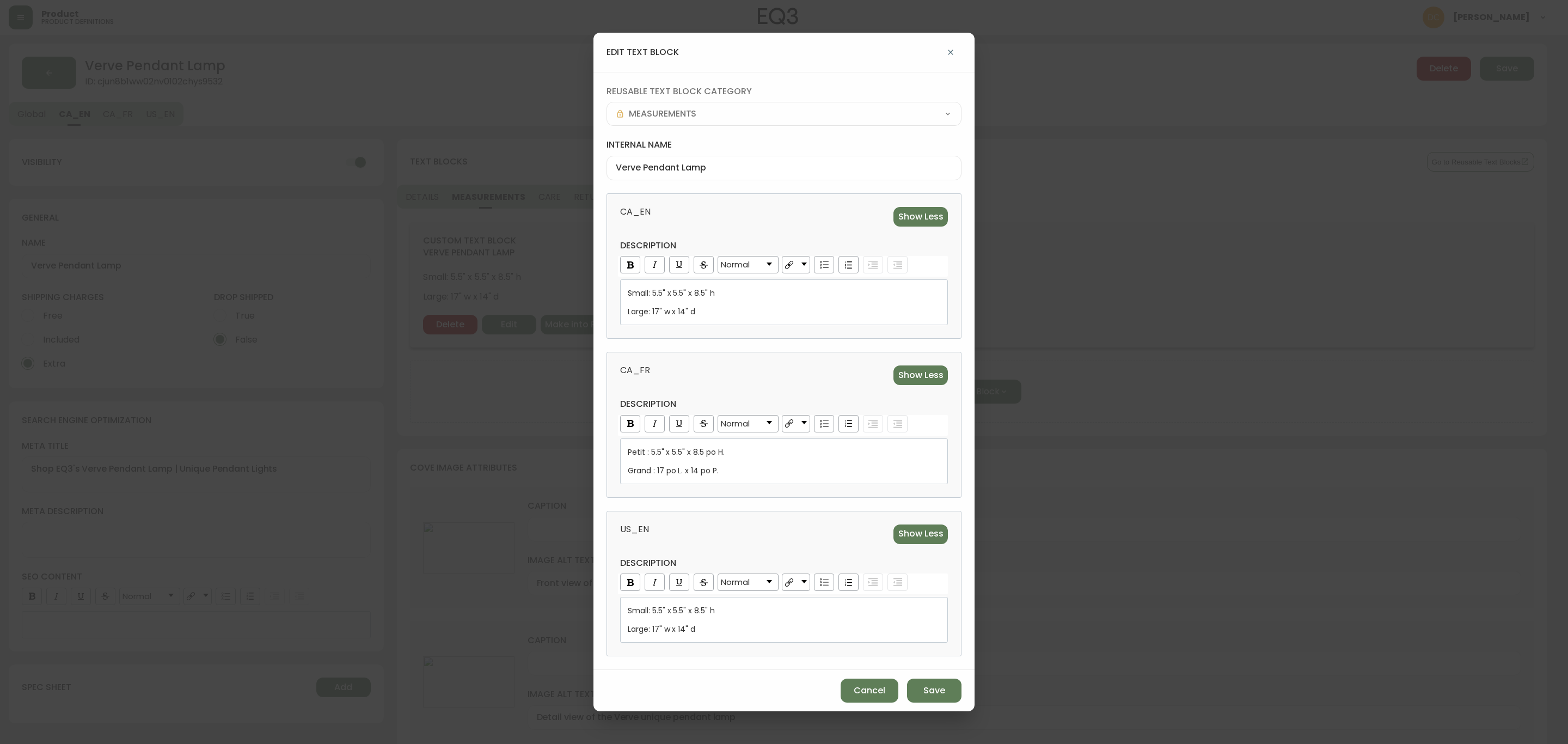
click at [654, 311] on span "Large: 17" w x 14" d" at bounding box center [661, 312] width 67 height 11
drag, startPoint x: 736, startPoint y: 306, endPoint x: 616, endPoint y: 311, distance: 120.1
click at [616, 311] on div "CA_EN Show Less description Normal Small: 5.5" x 5.5" x 8.5" h Large: 13.8" w x…" at bounding box center [784, 266] width 355 height 145
copy span "Large: 13.8" w x 13.8" d"
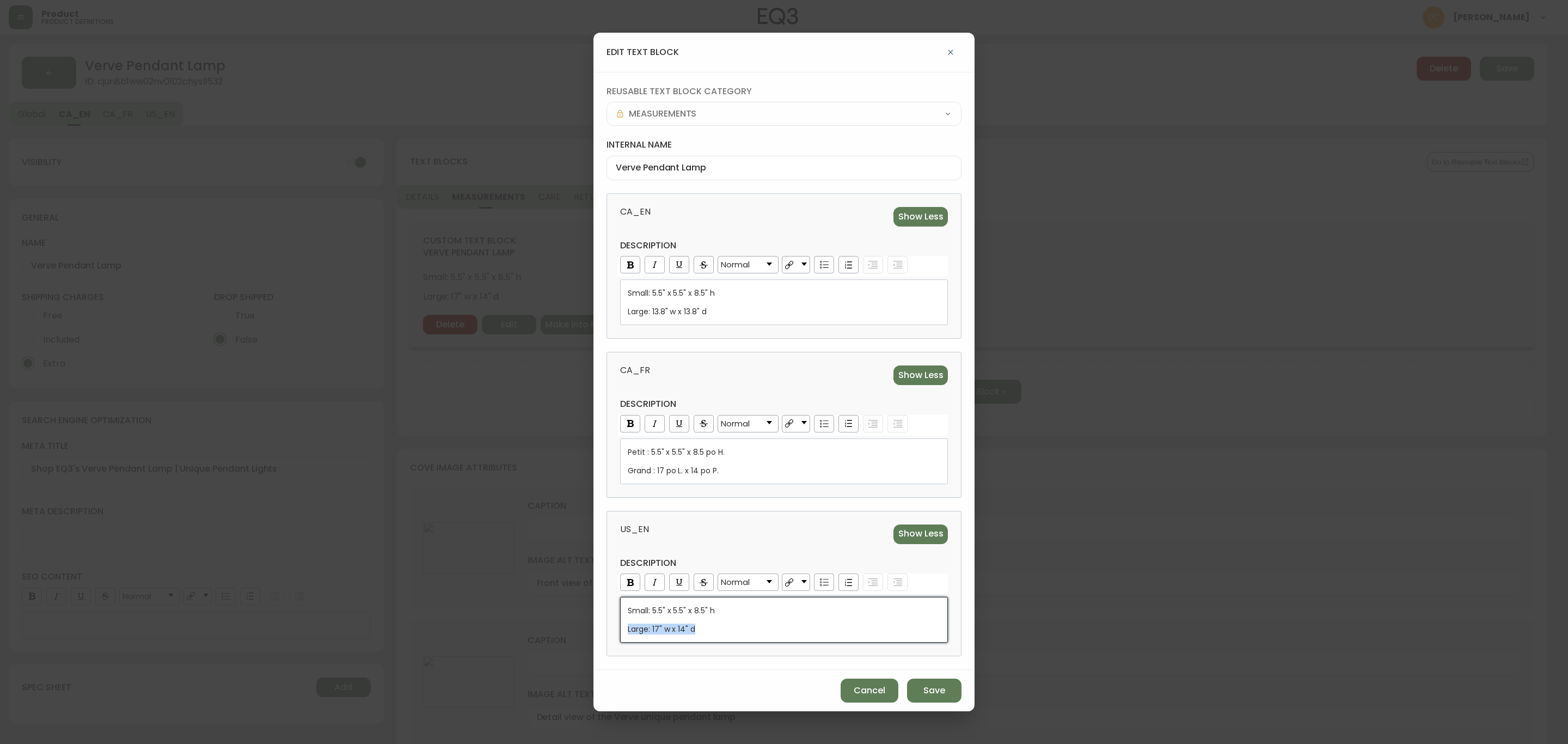
drag, startPoint x: 730, startPoint y: 632, endPoint x: 612, endPoint y: 623, distance: 118.3
click at [612, 623] on div "US_EN Show Less description Normal Small: 5.5" x 5.5" x 8.5" h Large: 17" w x 1…" at bounding box center [784, 583] width 355 height 145
click at [663, 472] on span "Grand : 17 po L. x 14 po P." at bounding box center [673, 470] width 91 height 11
click at [744, 306] on div "Large: 13.8" w x 13.8" d" at bounding box center [784, 312] width 313 height 11
click at [747, 353] on div "CA_FR Show Less description Normal Petit : 5.5" x 5.5" x 8.5 po H. Grand : 13,8…" at bounding box center [784, 425] width 355 height 145
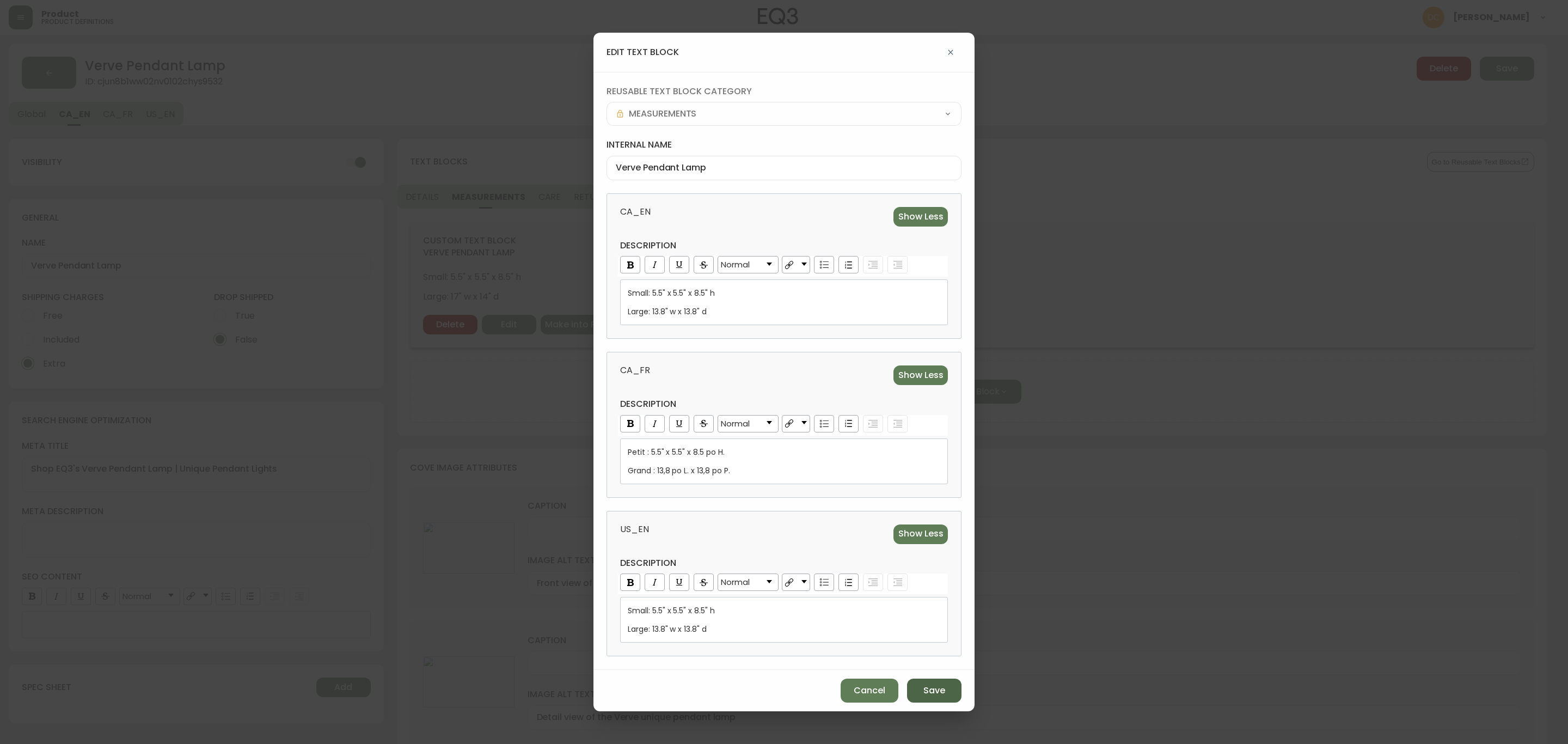
click at [922, 685] on button "Save" at bounding box center [934, 691] width 55 height 24
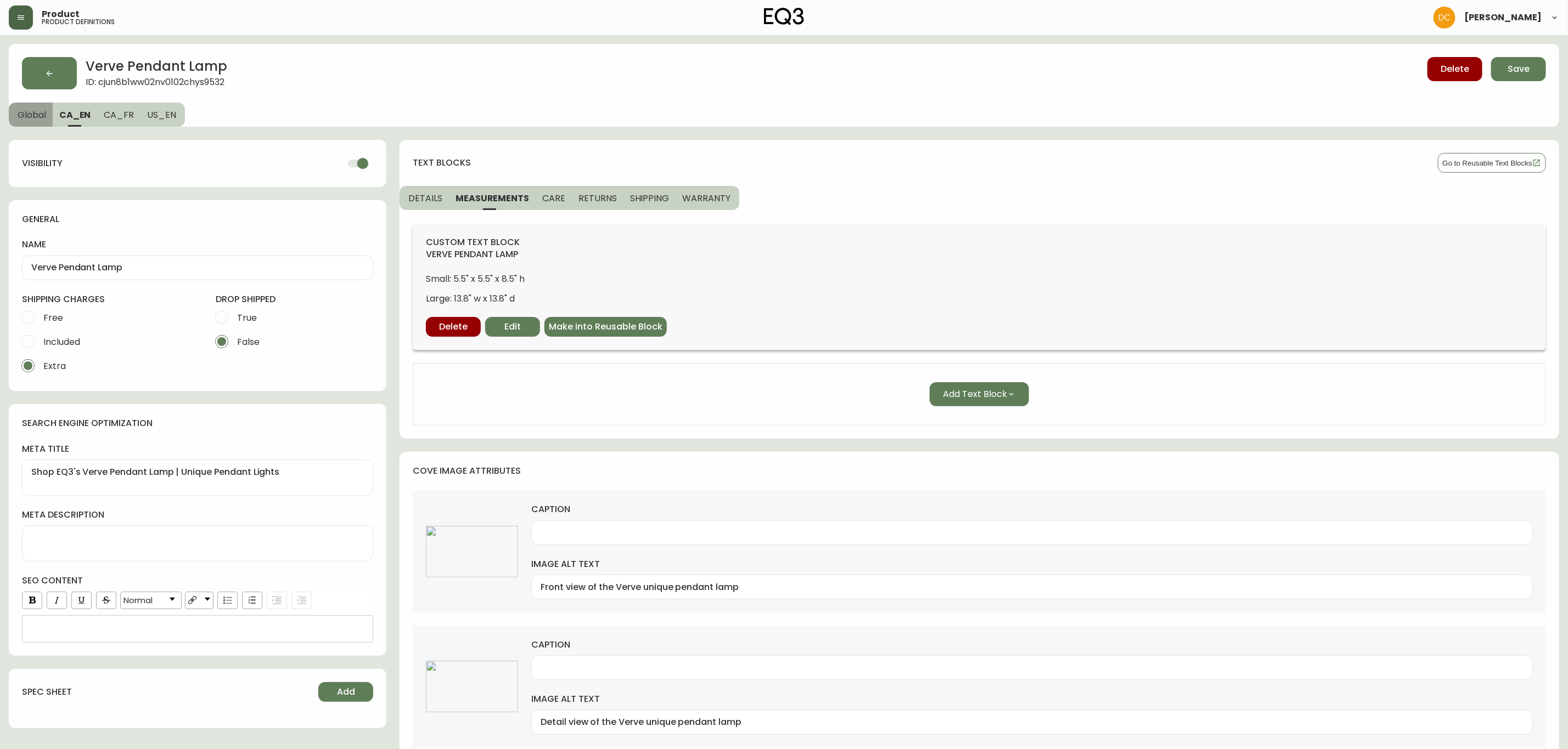
click at [33, 121] on button "Global" at bounding box center [30, 115] width 44 height 24
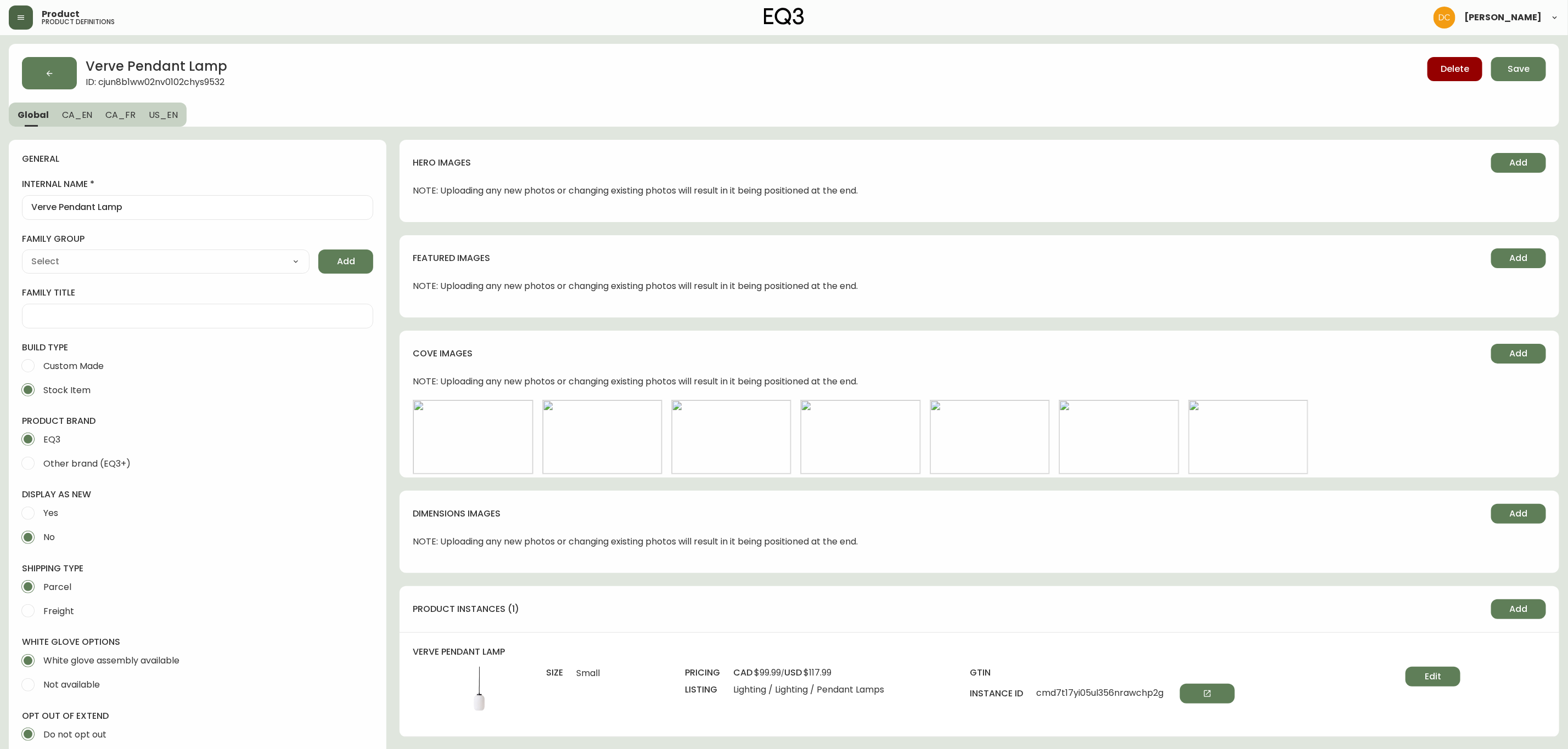
type input "EQ3"
type input "Default"
type input "Home & Garden > Lighting > Lighting Fixtures > Ceiling Light Fixtures"
select select "cjyt4m5lw0000pt749bx6gh7n"
select select "cjpjx7rji00004c744bbp6zrf"
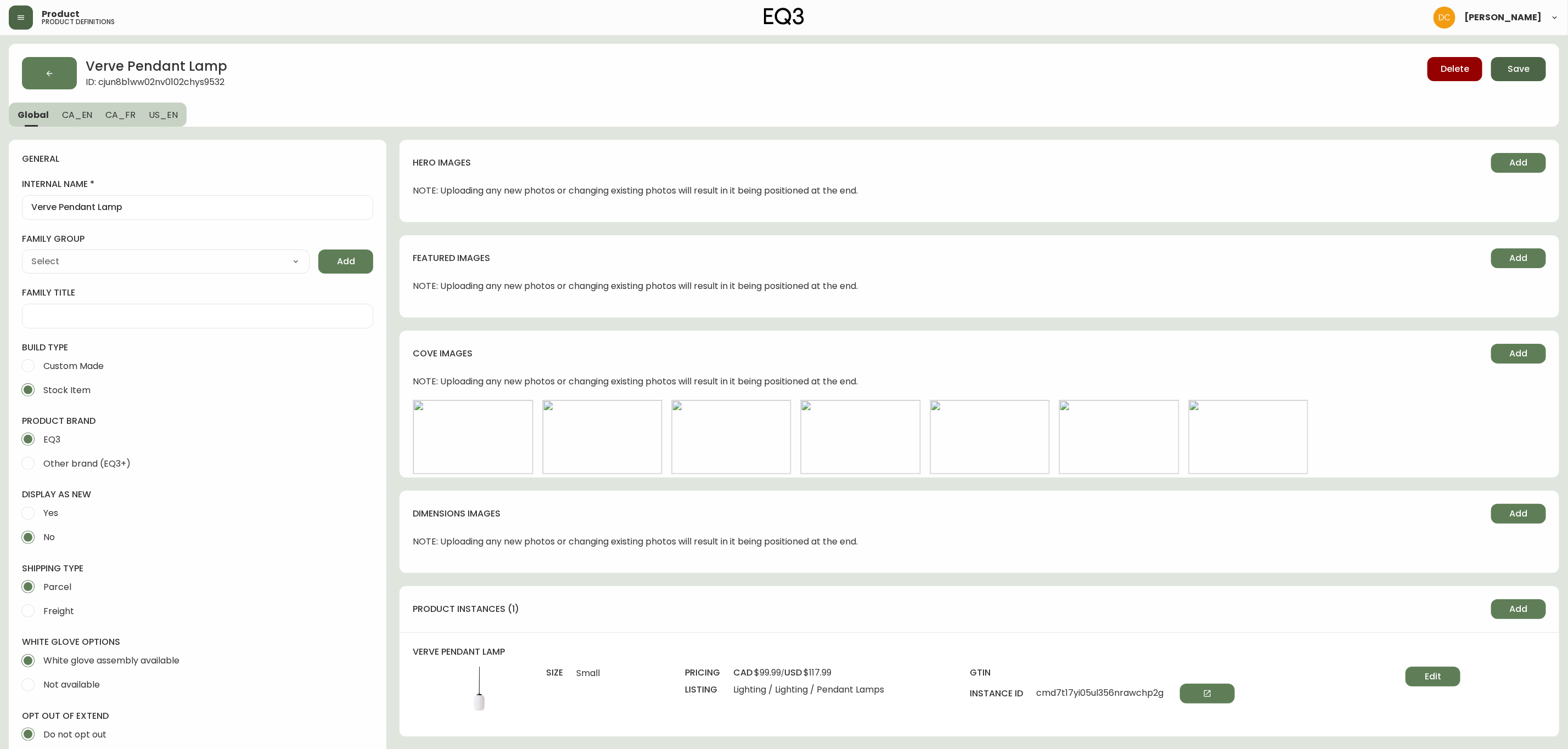
click at [1527, 76] on button "Save" at bounding box center [1518, 69] width 55 height 24
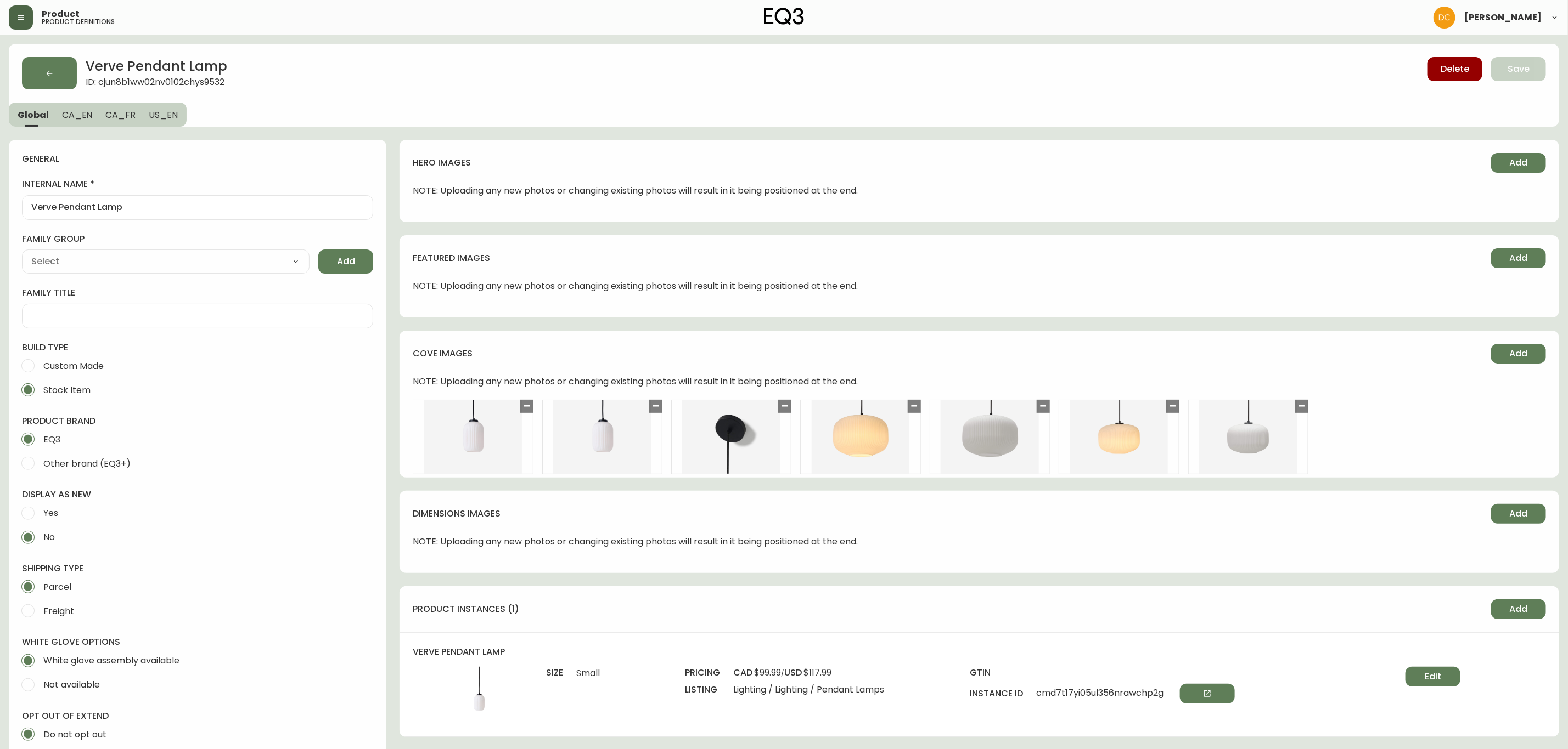
scroll to position [82, 0]
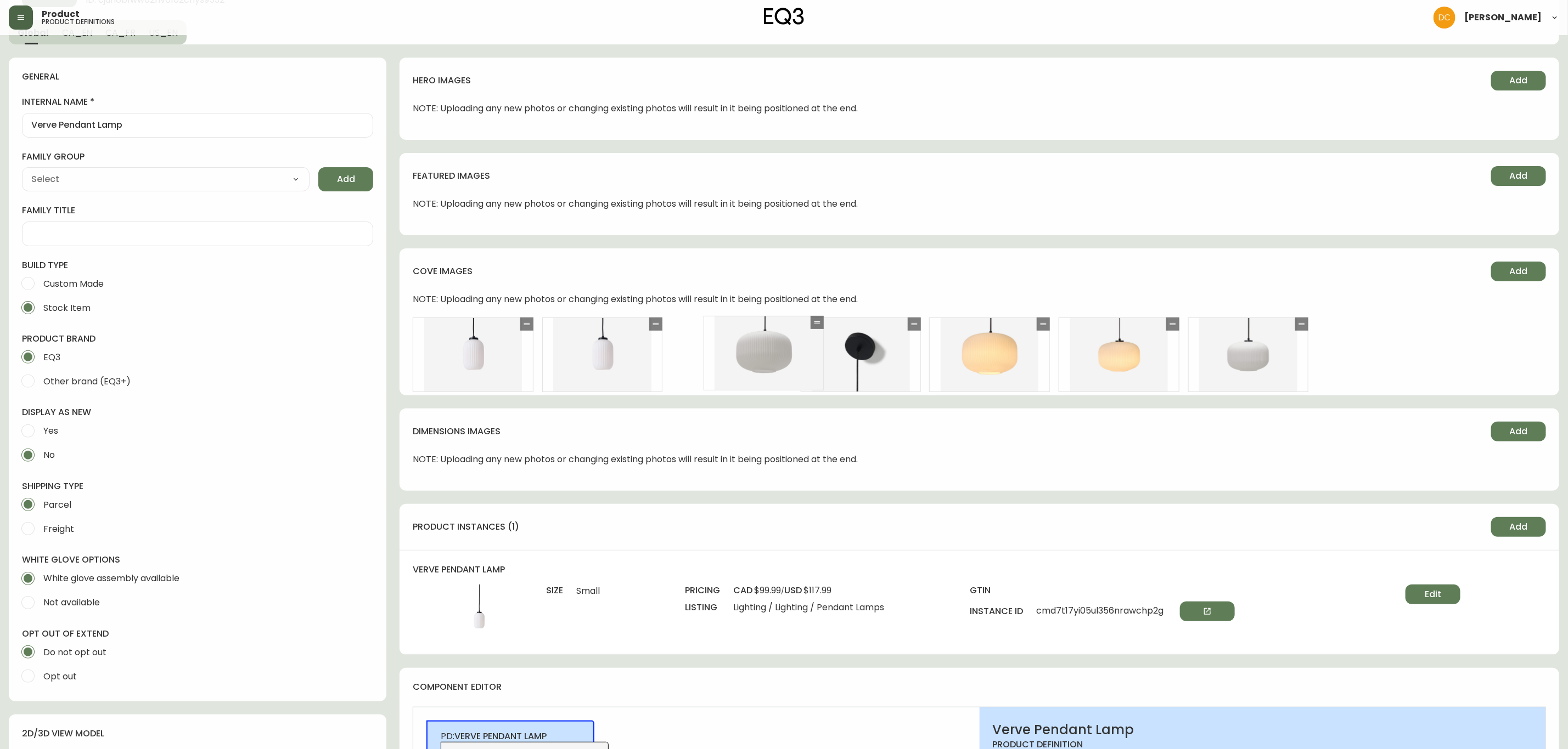
drag, startPoint x: 1040, startPoint y: 323, endPoint x: 811, endPoint y: 322, distance: 229.0
click at [812, 322] on icon at bounding box center [816, 322] width 9 height 9
drag, startPoint x: 1303, startPoint y: 328, endPoint x: 799, endPoint y: 324, distance: 504.0
click at [799, 324] on icon at bounding box center [797, 320] width 9 height 9
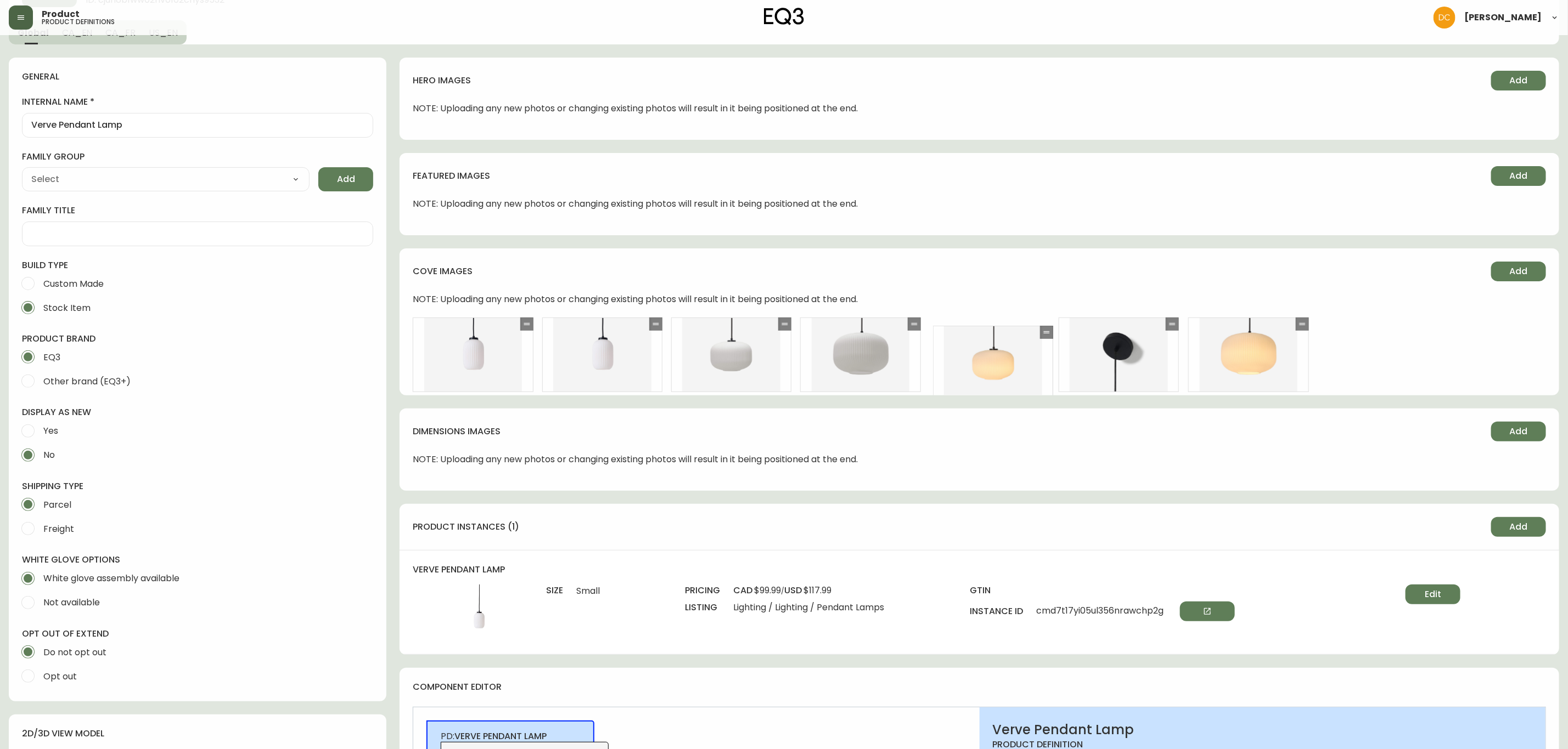
drag, startPoint x: 1307, startPoint y: 327, endPoint x: 1052, endPoint y: 336, distance: 255.2
click at [1052, 336] on div at bounding box center [1046, 332] width 14 height 14
drag, startPoint x: 1301, startPoint y: 327, endPoint x: 1026, endPoint y: 324, distance: 275.0
click at [1037, 324] on icon at bounding box center [1041, 321] width 9 height 9
drag, startPoint x: 1177, startPoint y: 324, endPoint x: 935, endPoint y: 318, distance: 242.1
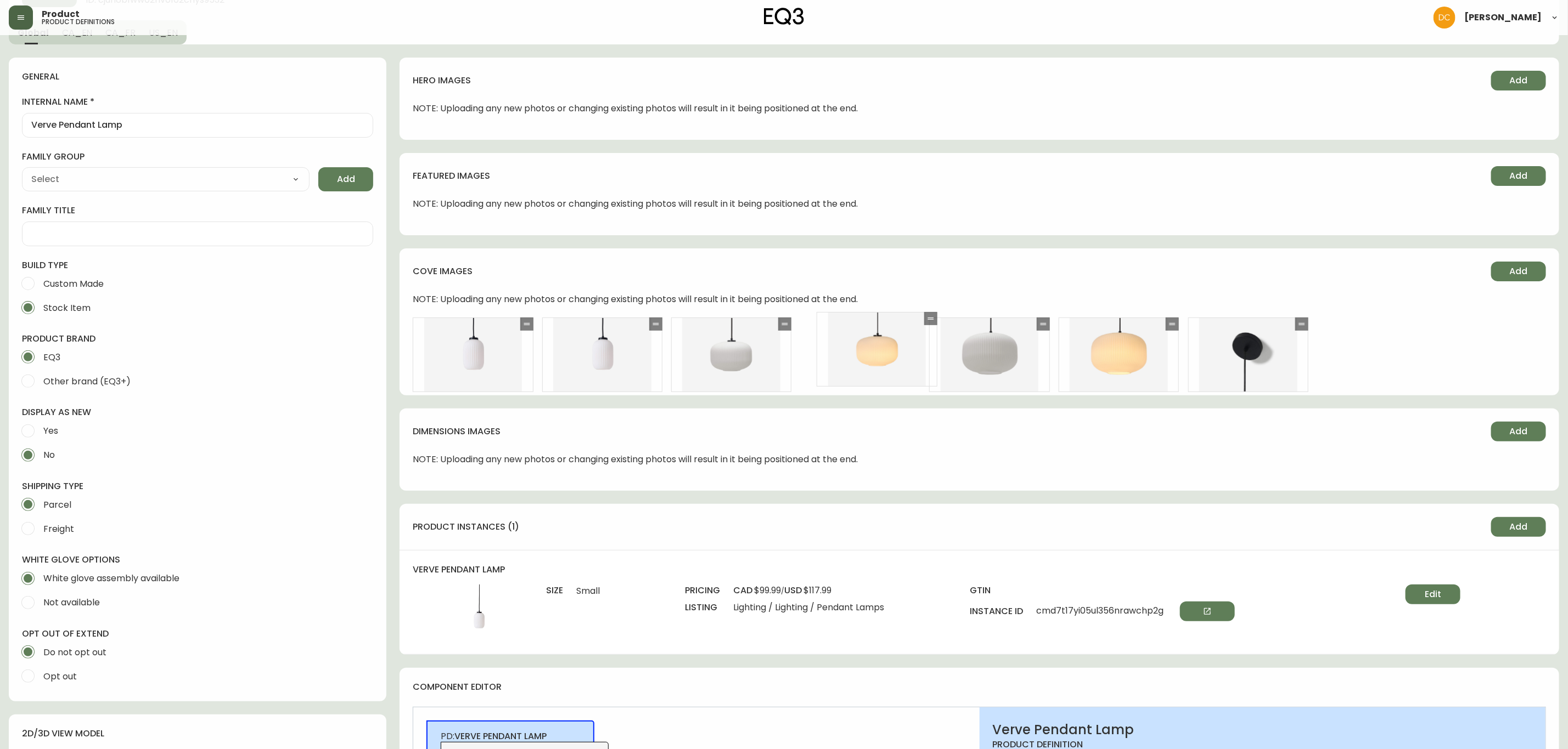
click at [935, 318] on div at bounding box center [930, 318] width 14 height 14
click at [1003, 254] on div "cove images Add NOTE: Uploading any new photos or changing existing photos will…" at bounding box center [980, 322] width 1159 height 147
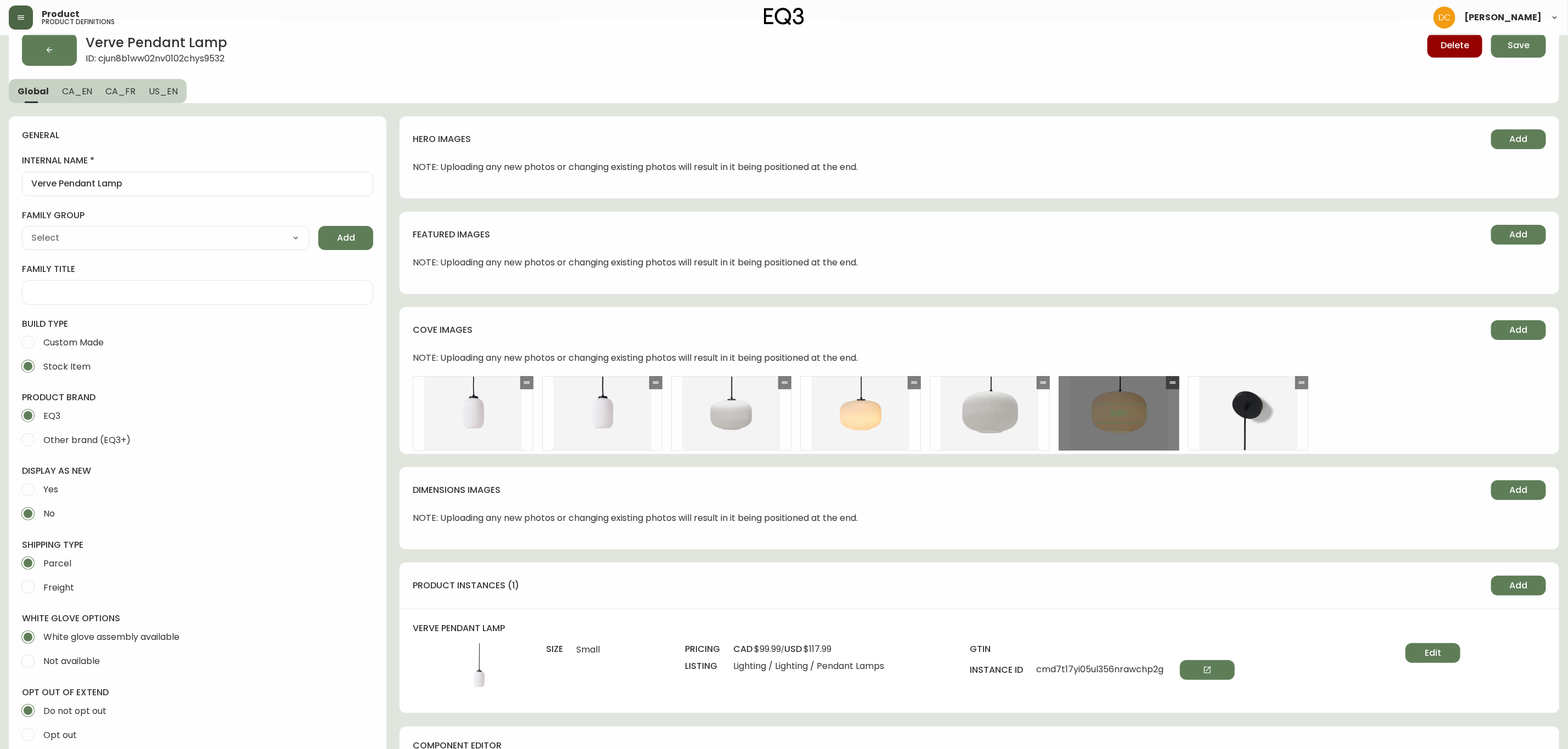
scroll to position [0, 0]
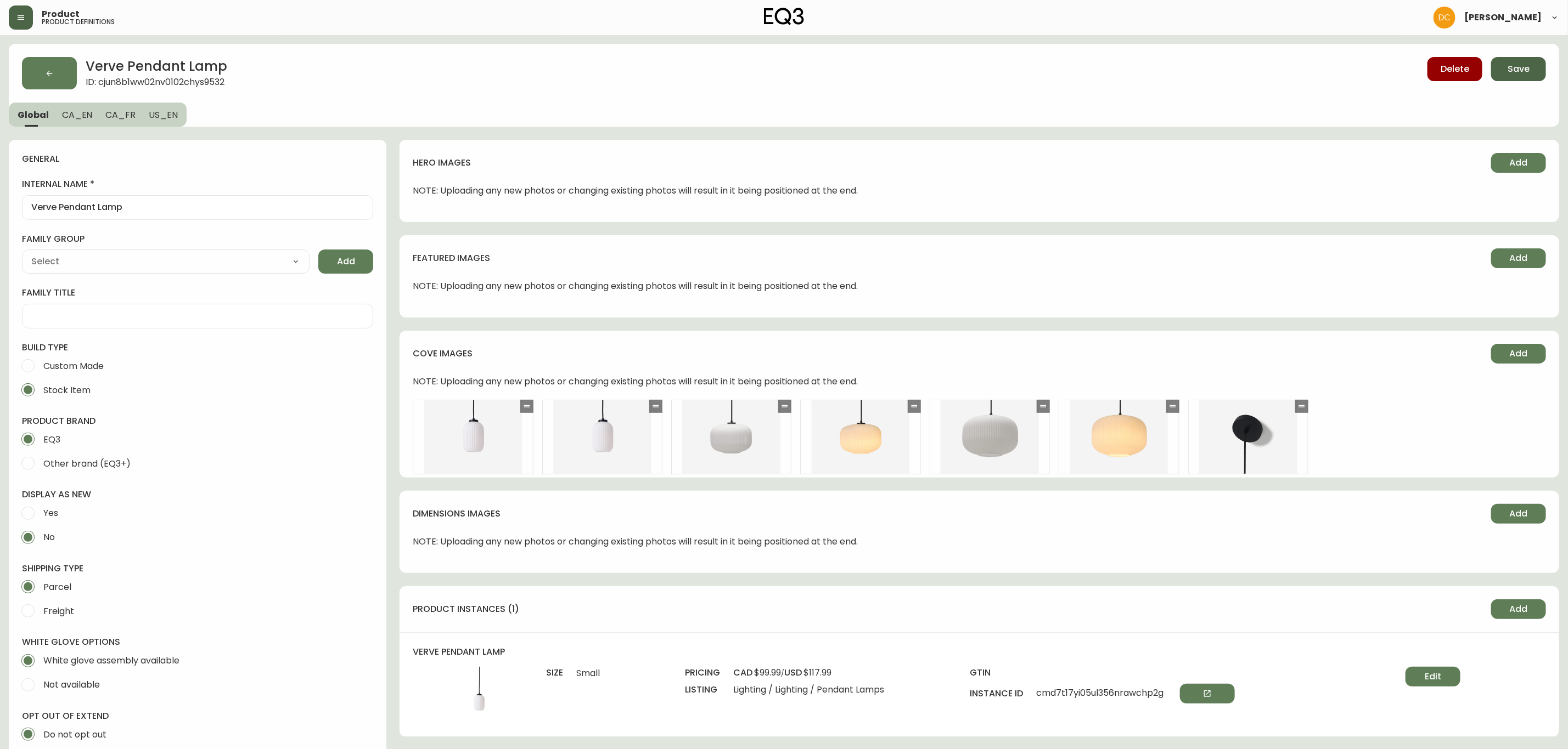
click at [1531, 70] on button "Save" at bounding box center [1518, 69] width 55 height 24
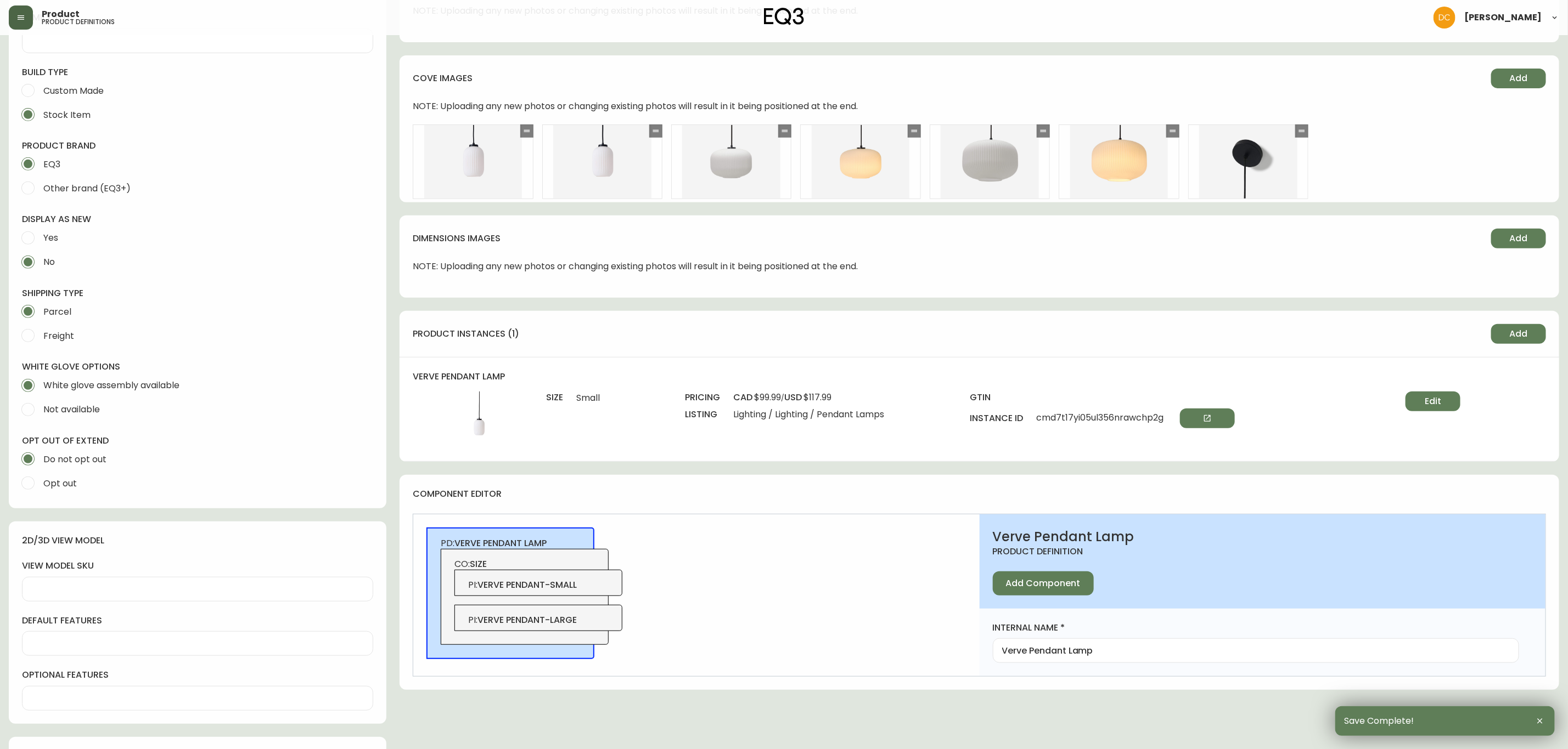
scroll to position [247, 0]
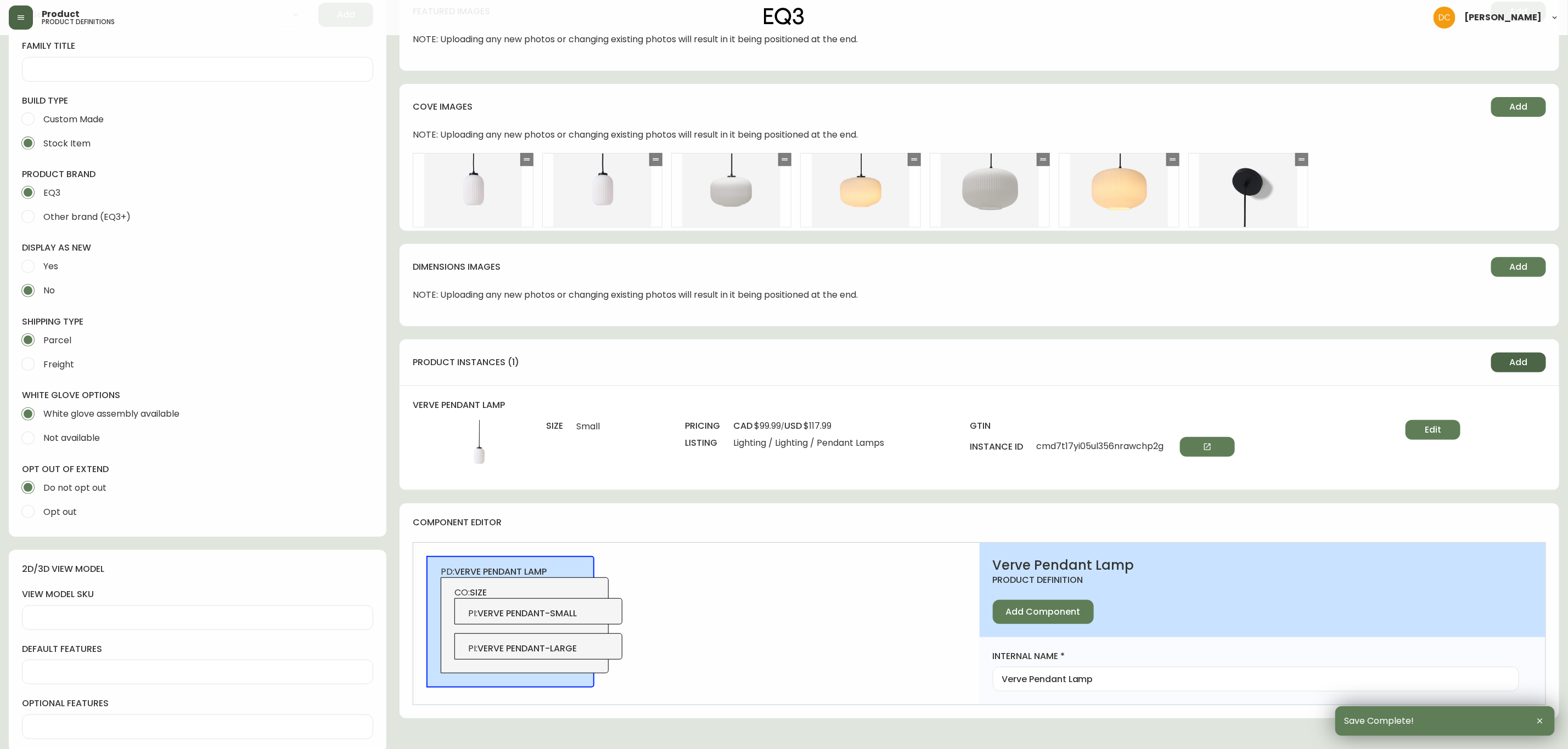
click at [1521, 361] on span "Add" at bounding box center [1519, 362] width 18 height 12
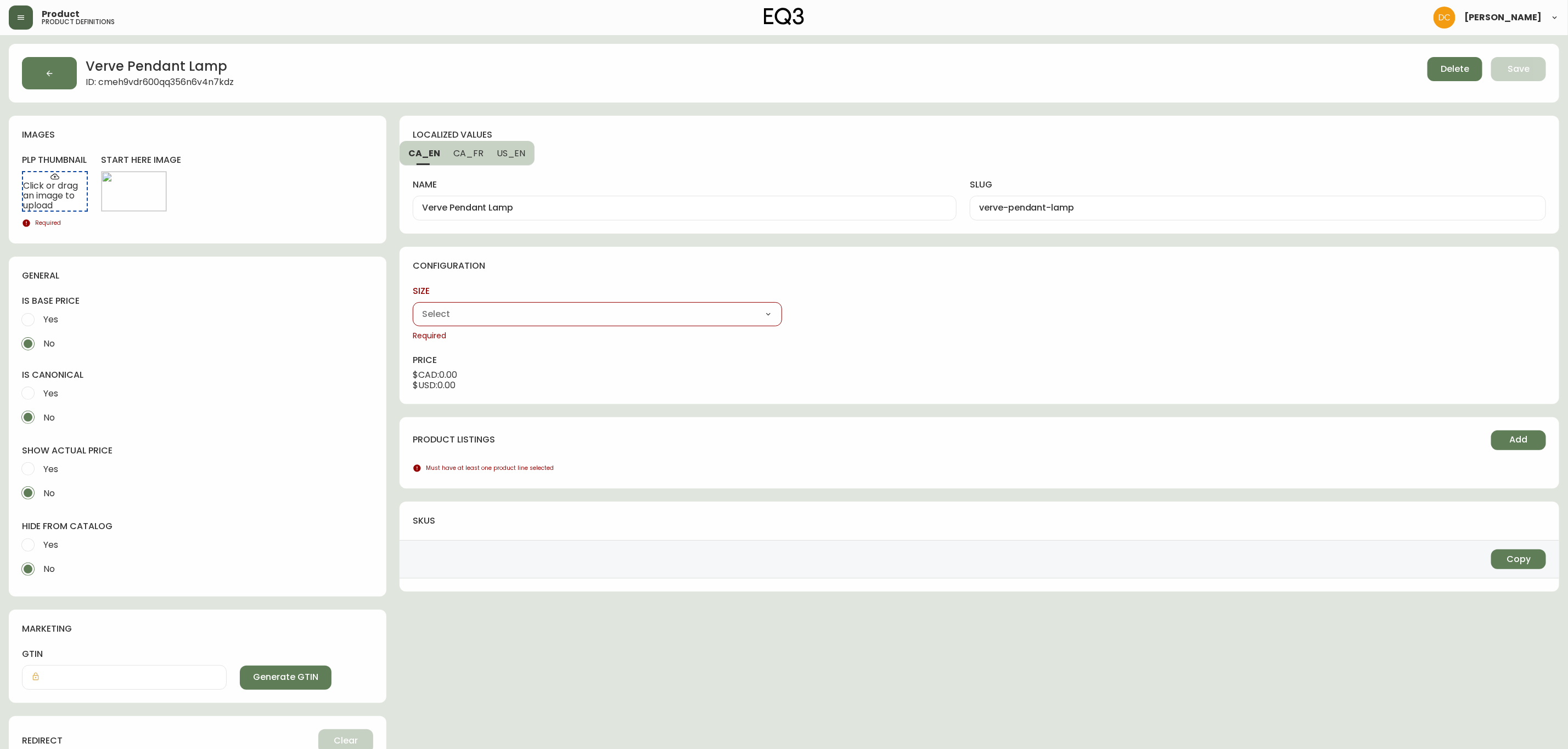
drag, startPoint x: 604, startPoint y: 311, endPoint x: 597, endPoint y: 322, distance: 13.0
click at [604, 311] on select "Small Large" at bounding box center [596, 314] width 369 height 17
select select "cmeh98r76005z356nkmlpaunc"
click at [413, 306] on select "Small Large" at bounding box center [596, 314] width 369 height 17
type input "Large"
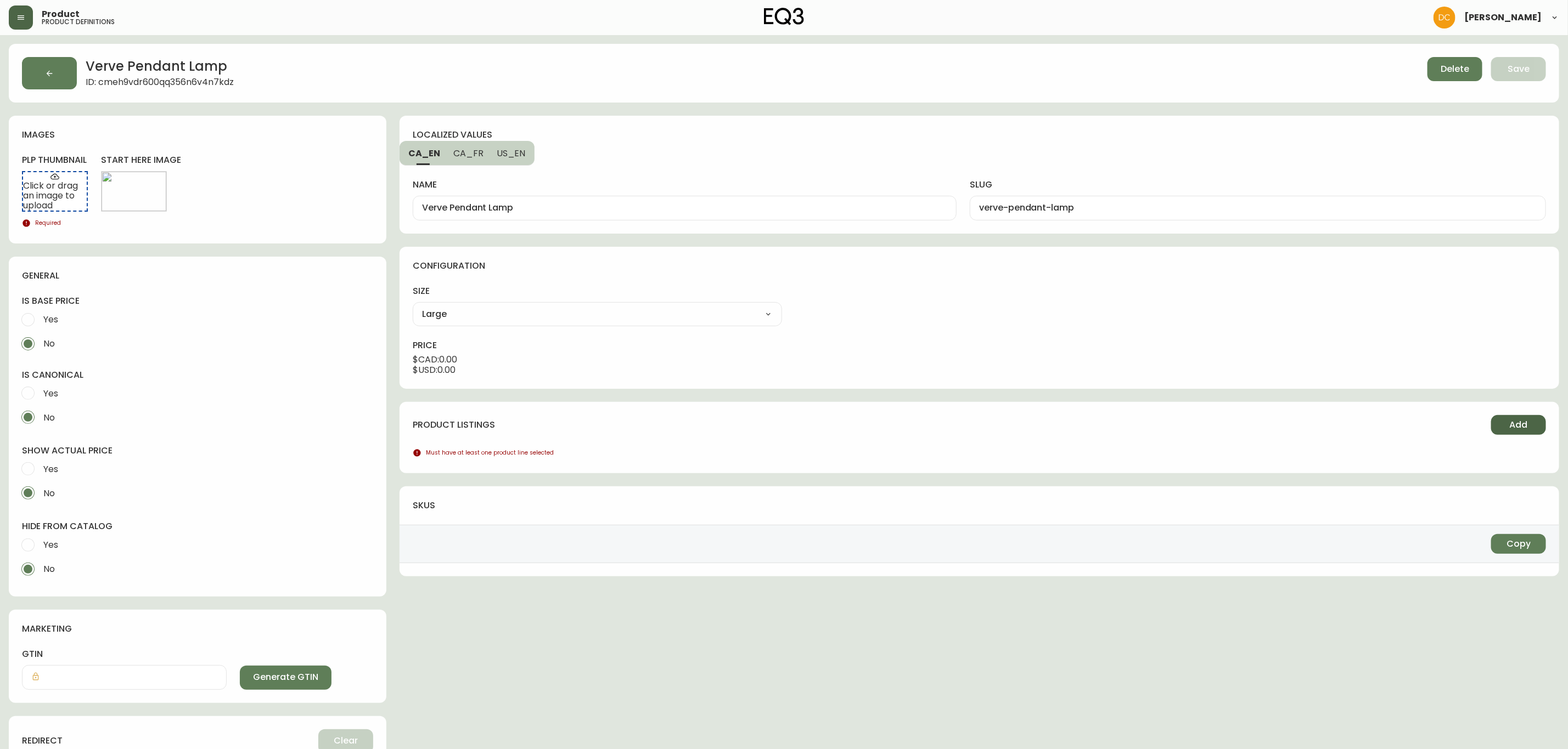
click at [1504, 430] on button "Add" at bounding box center [1518, 425] width 55 height 20
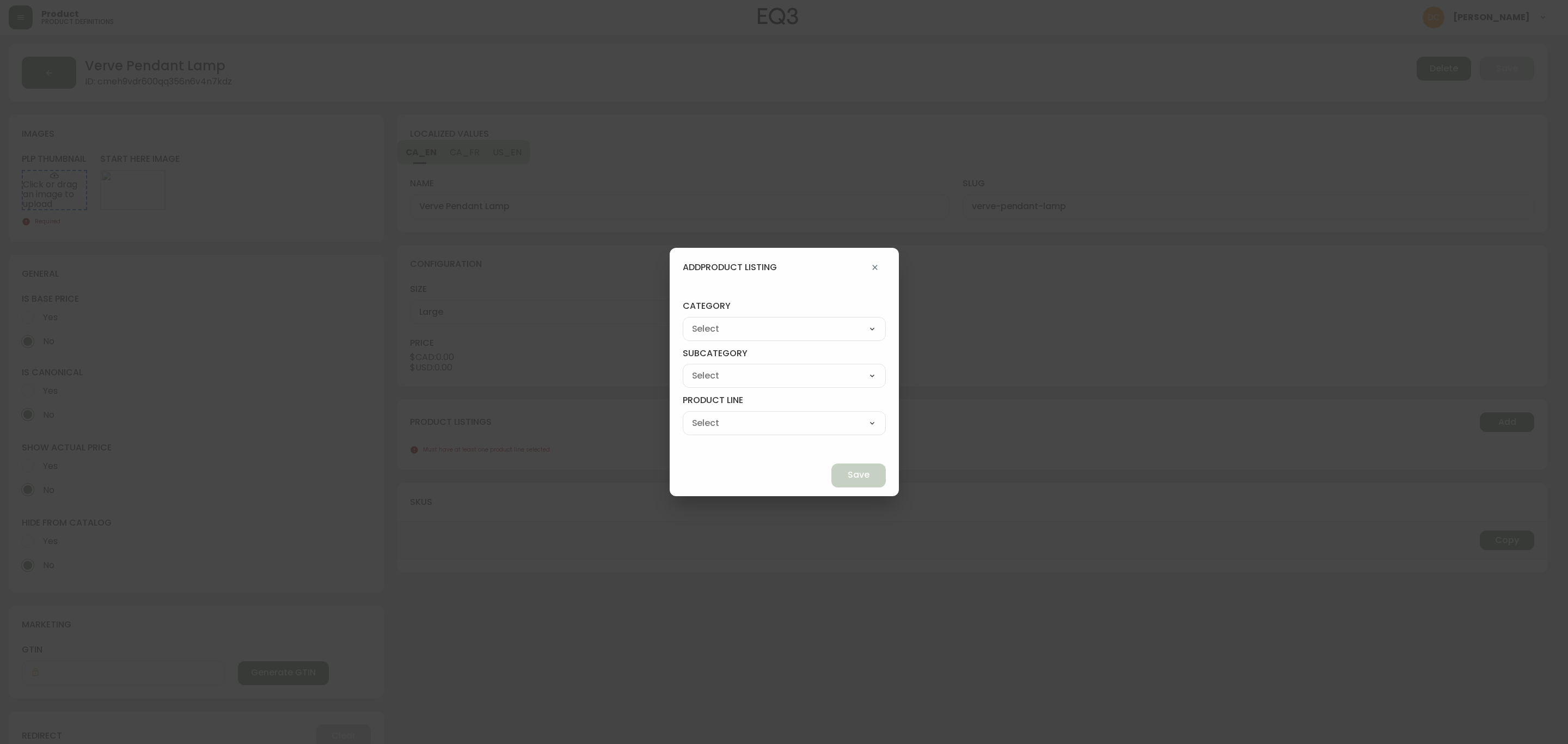
click at [791, 330] on select "Living Dining Bedroom Outdoor Office Lighting Rugs Accessories EQ3+ Inspiration…" at bounding box center [784, 329] width 203 height 17
select select "5"
click at [708, 321] on select "Living Dining Bedroom Outdoor Office Lighting Rugs Accessories EQ3+ Inspiration…" at bounding box center [784, 329] width 203 height 17
type input "Lighting"
click at [766, 384] on div "Lighting" at bounding box center [784, 376] width 203 height 24
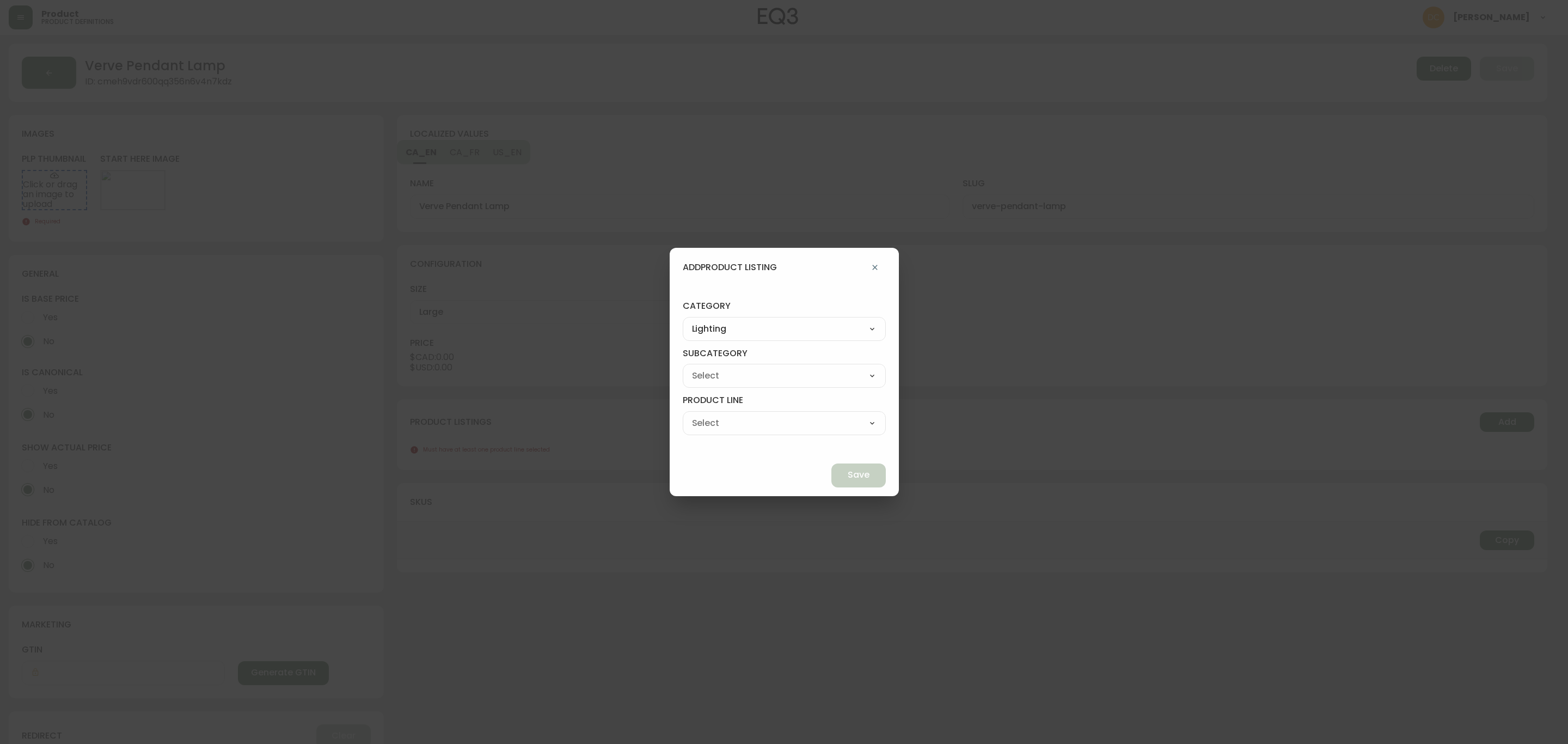
drag, startPoint x: 775, startPoint y: 375, endPoint x: 776, endPoint y: 383, distance: 8.1
click at [775, 375] on select "Lighting" at bounding box center [784, 376] width 203 height 17
select select "50"
click at [708, 368] on select "Lighting" at bounding box center [784, 376] width 203 height 17
type input "Lighting"
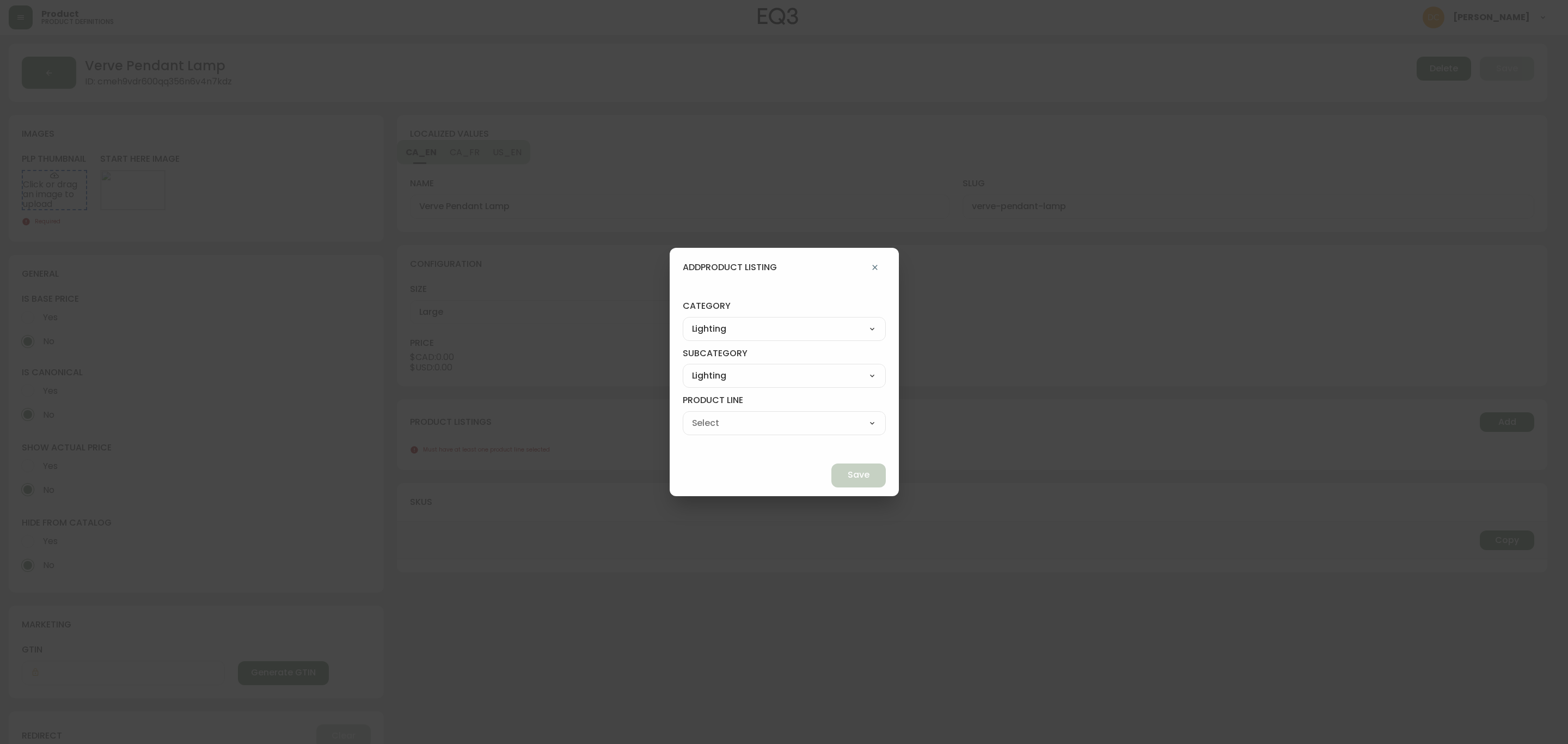
click at [763, 425] on select "View All Lighting Bulbs Floor Lamps Table & Desk Lamps Pendant Lamps Desk Lamps…" at bounding box center [784, 423] width 203 height 17
select select "350"
click at [708, 415] on select "View All Lighting Bulbs Floor Lamps Table & Desk Lamps Pendant Lamps Desk Lamps…" at bounding box center [784, 423] width 203 height 17
type input "Pendant Lamps"
click at [842, 464] on button "Save" at bounding box center [858, 475] width 55 height 24
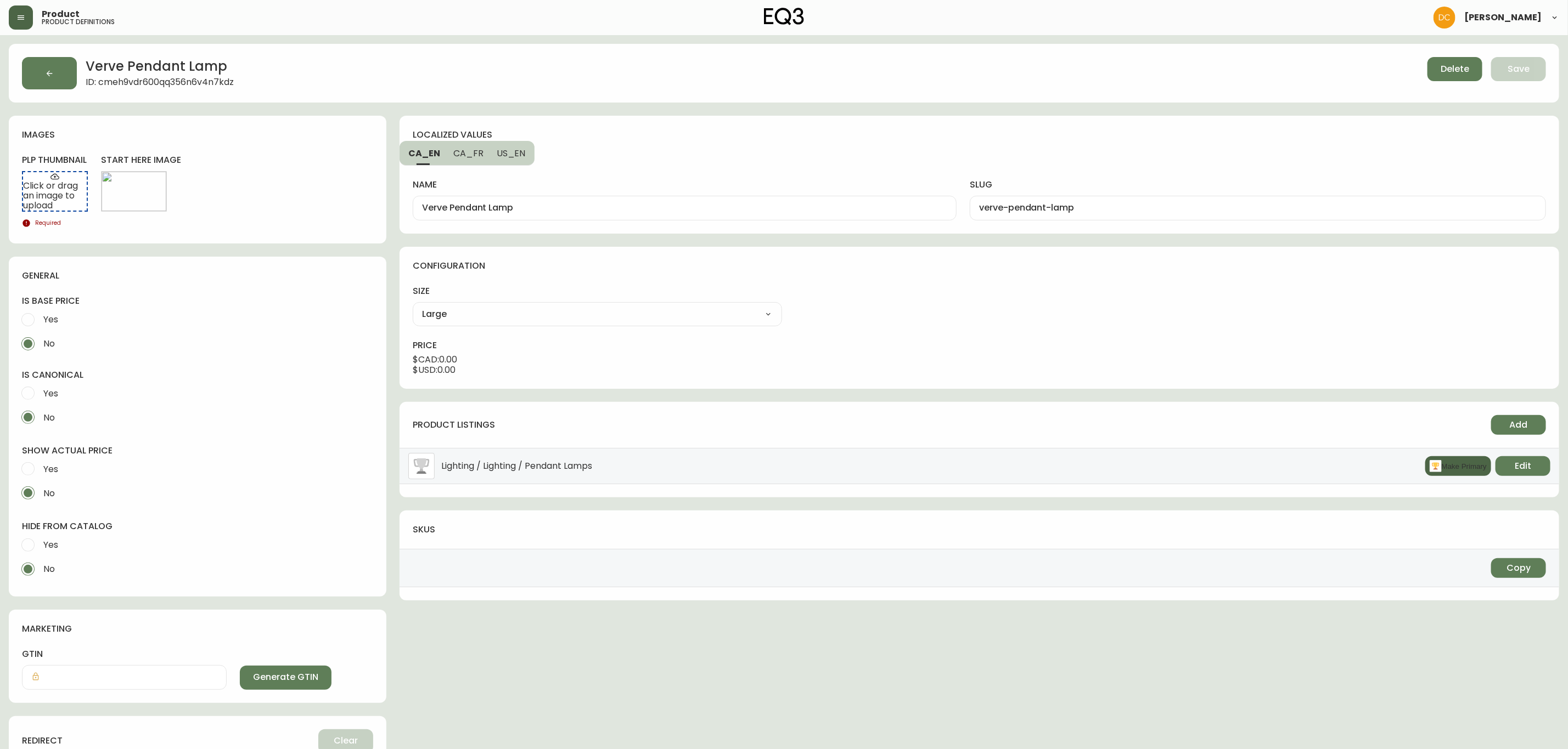
click at [1429, 466] on icon "button" at bounding box center [1435, 466] width 12 height 12
click at [47, 463] on span "Yes" at bounding box center [50, 469] width 15 height 11
click at [40, 463] on input "Yes" at bounding box center [28, 469] width 24 height 24
radio input "true"
click at [46, 498] on span "No" at bounding box center [49, 493] width 11 height 11
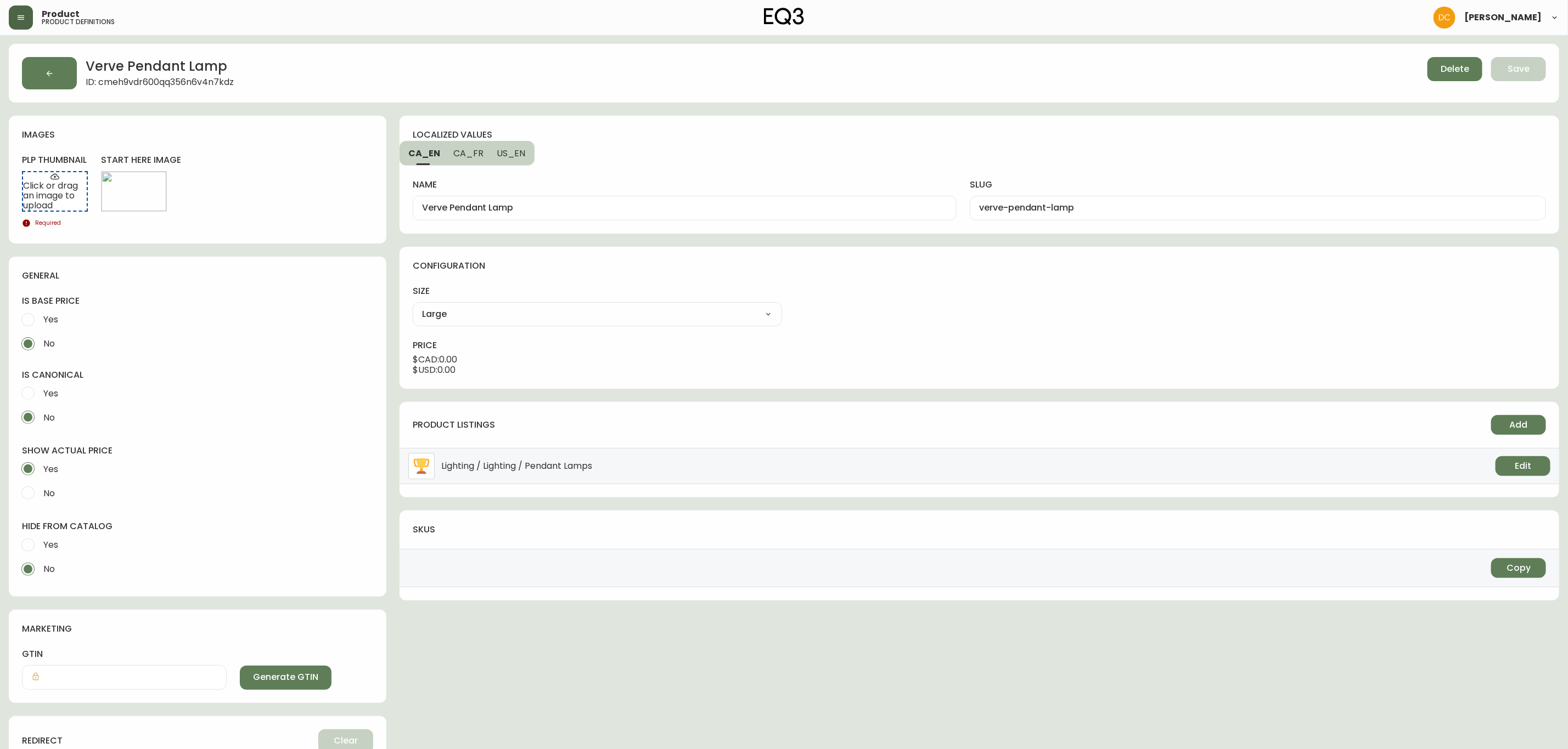
click at [40, 498] on input "No" at bounding box center [28, 493] width 24 height 24
radio input "true"
click at [48, 472] on span "Yes" at bounding box center [50, 469] width 15 height 11
click at [40, 472] on input "Yes" at bounding box center [28, 469] width 24 height 24
radio input "true"
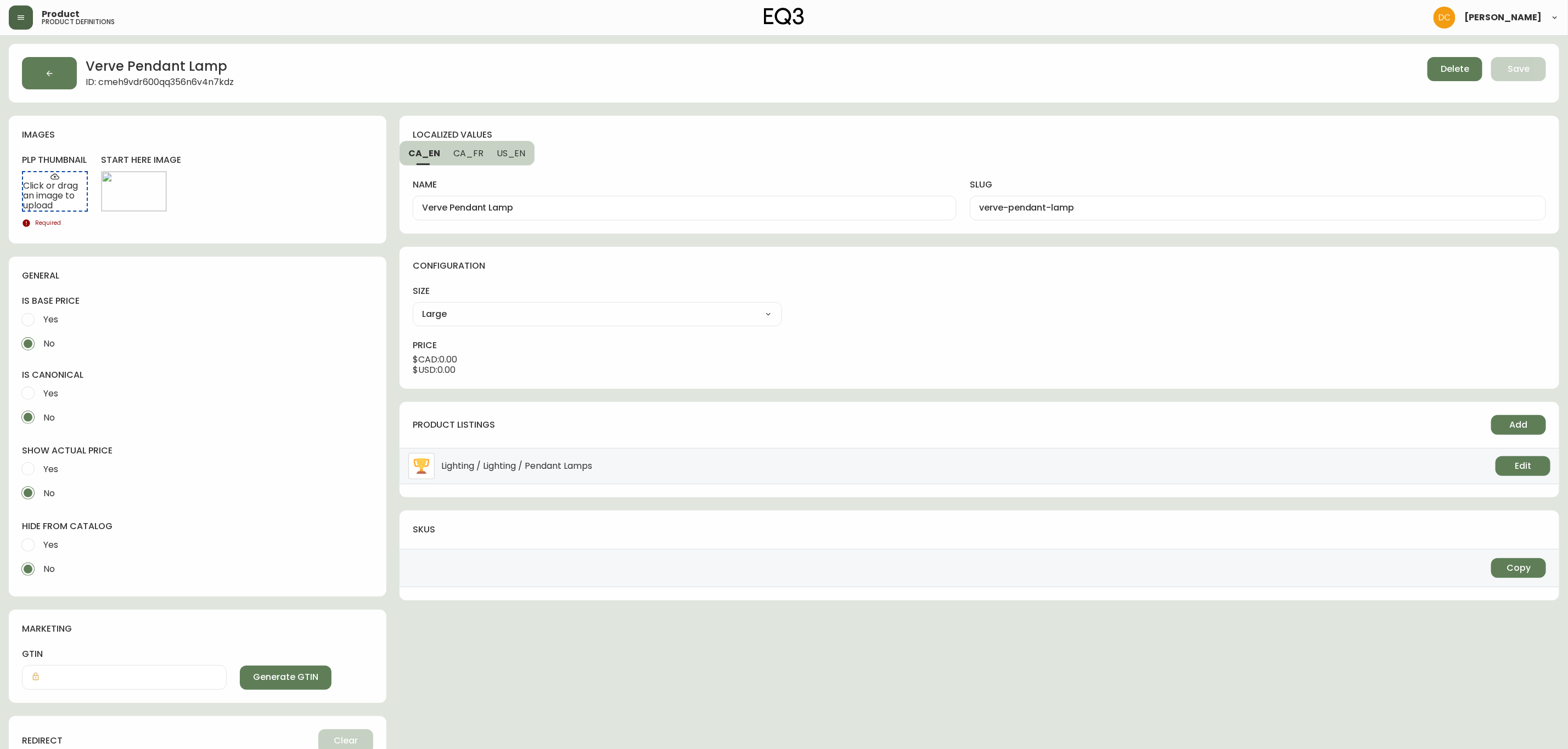
radio input "false"
click at [147, 191] on button "Edit" at bounding box center [134, 191] width 55 height 20
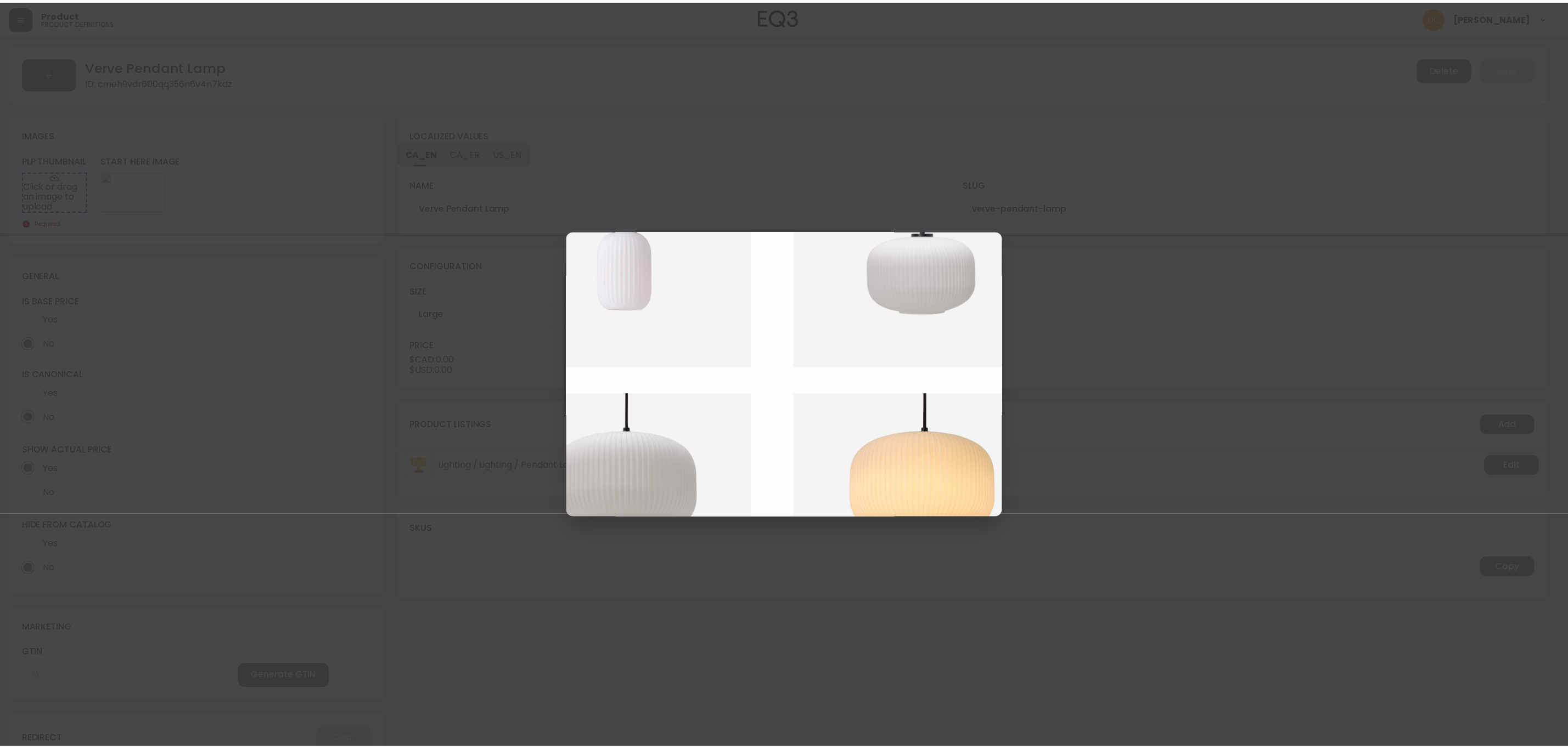
scroll to position [0, 373]
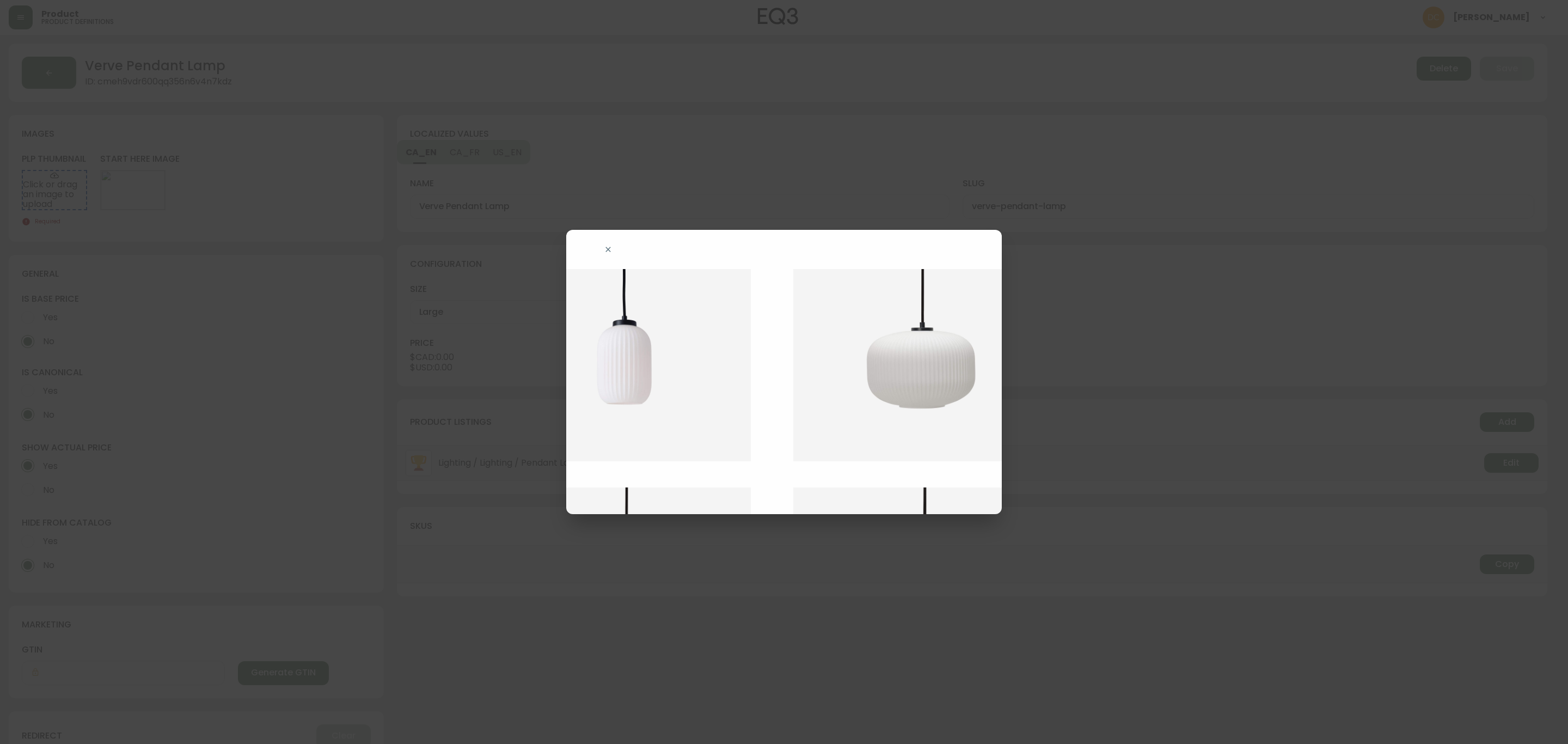
click at [922, 380] on img at bounding box center [929, 364] width 273 height 192
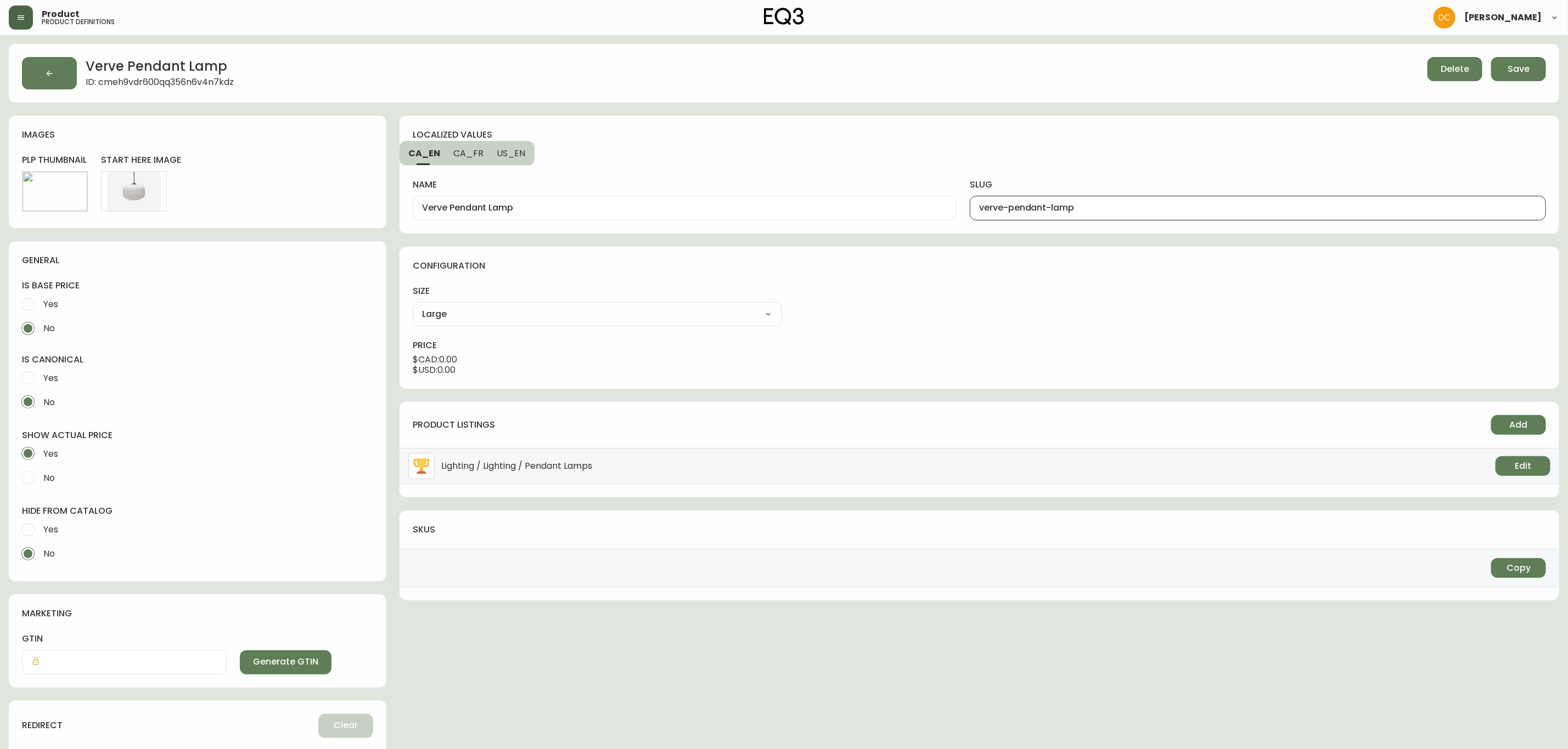
click at [1104, 208] on input "verve-pendant-lamp" at bounding box center [1257, 208] width 557 height 10
click at [60, 188] on span "Edit" at bounding box center [55, 191] width 17 height 12
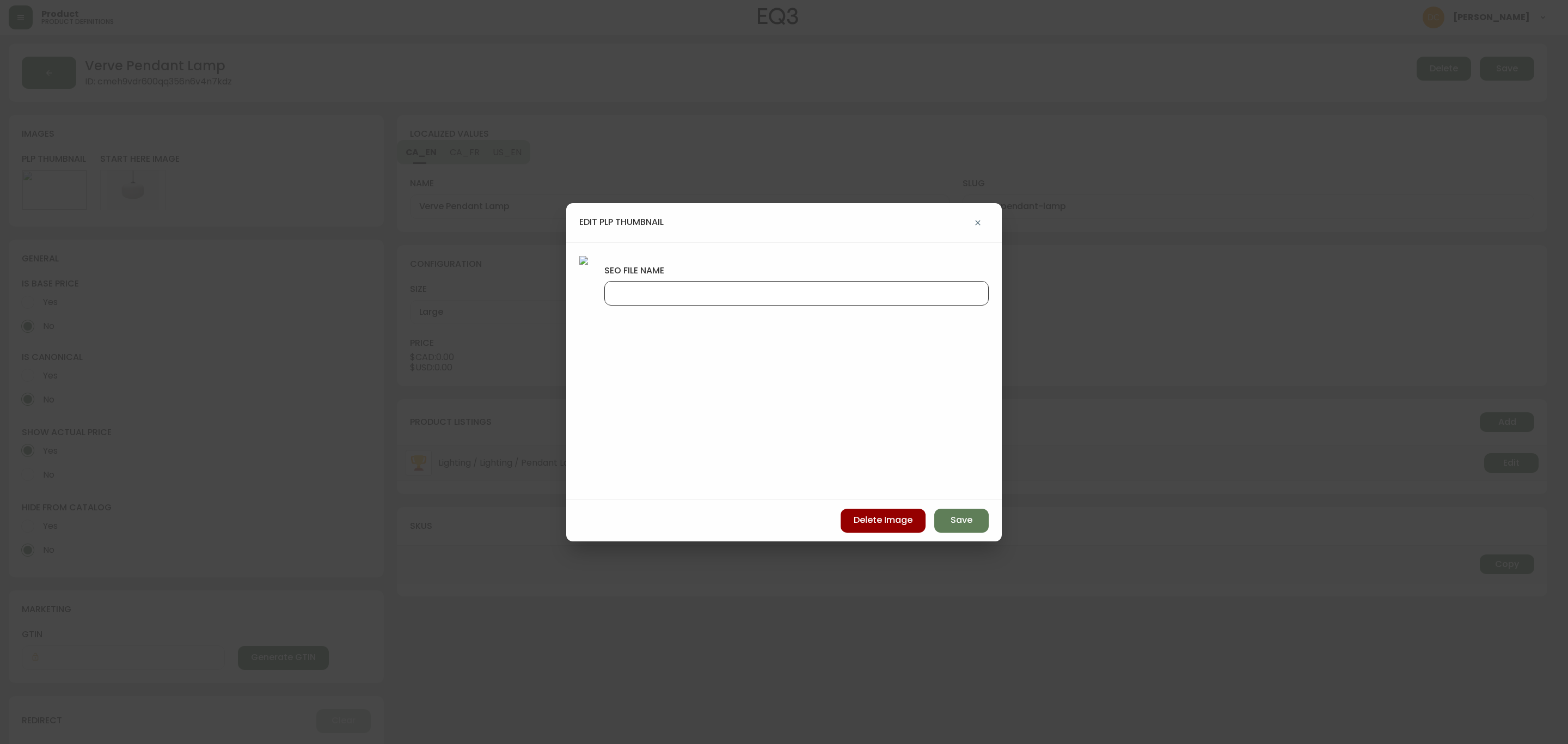
click at [845, 298] on input "seo file name" at bounding box center [797, 293] width 366 height 10
paste input "verve-pendant-lamp"
click at [857, 292] on input "verve-pendant-lamp" at bounding box center [797, 293] width 366 height 10
type input "verve-large-pendant-lamp"
click at [947, 522] on button "Save" at bounding box center [961, 521] width 55 height 24
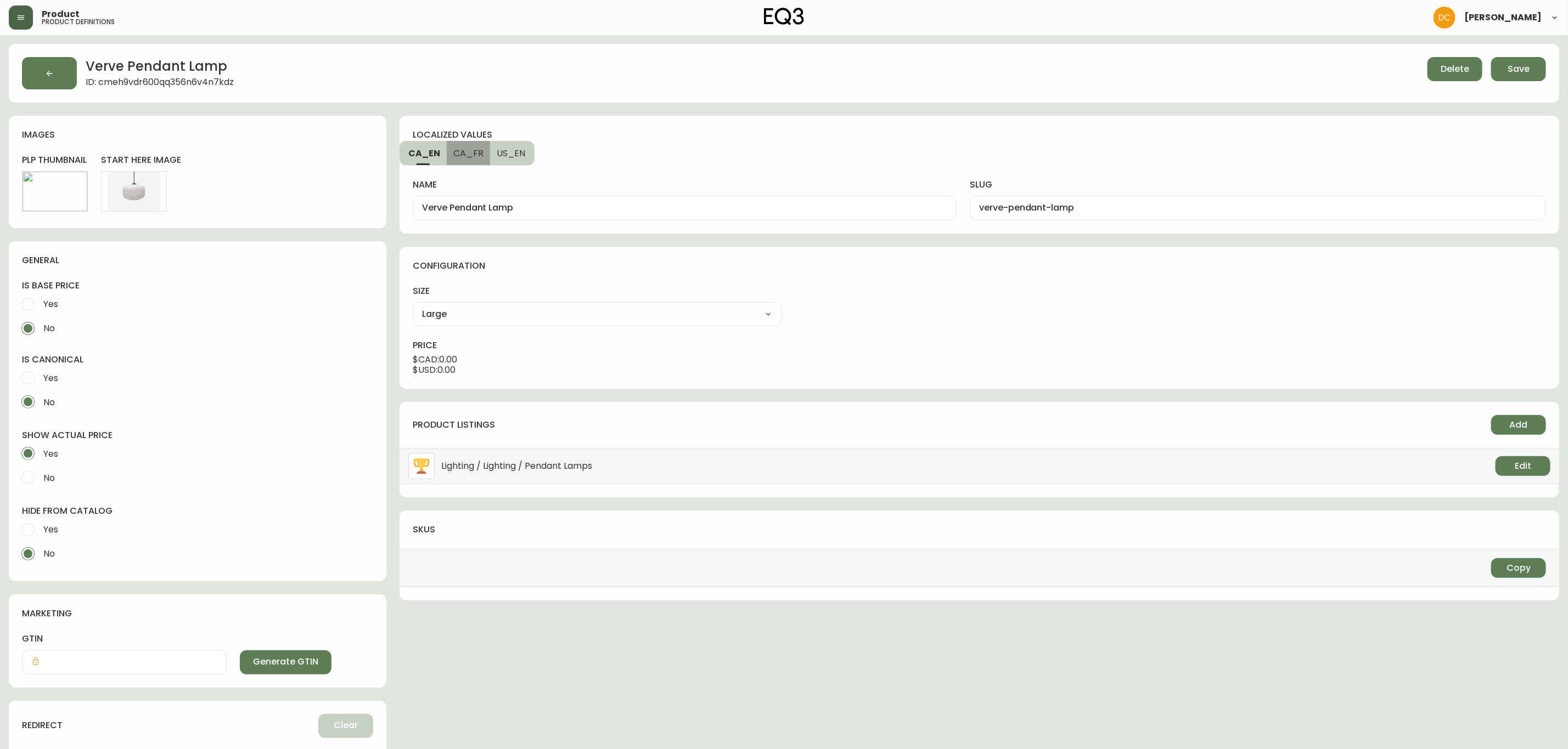
drag, startPoint x: 471, startPoint y: 163, endPoint x: 565, endPoint y: 157, distance: 94.2
click at [471, 163] on button "CA_FR" at bounding box center [468, 153] width 43 height 24
type input "Suspension Verve"
type input "suspension-verve"
click at [507, 158] on span "US_EN" at bounding box center [511, 153] width 29 height 11
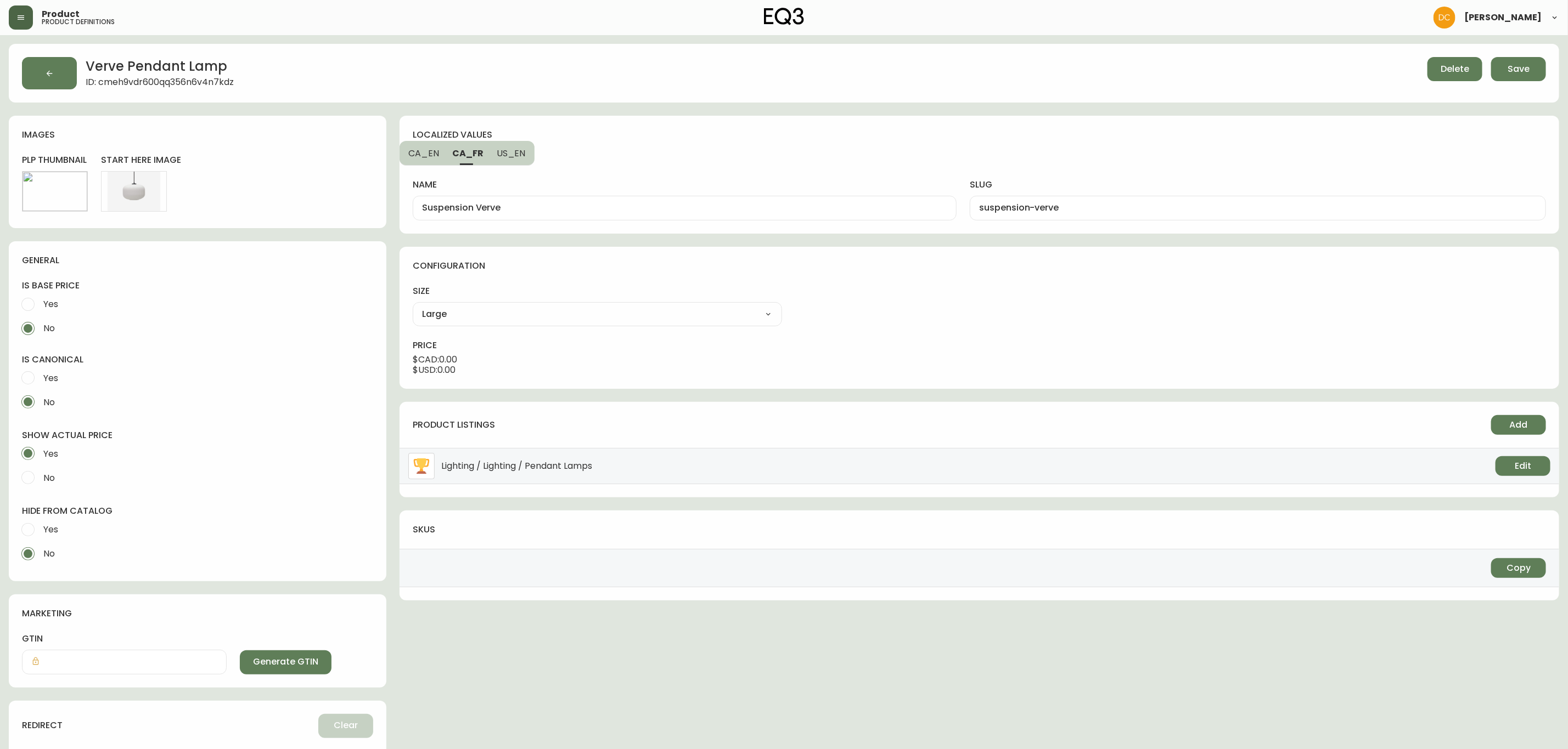
type input "Verve Pendant Lamp"
type input "verve-pendant-lamp"
click at [459, 160] on button "CA_FR" at bounding box center [467, 153] width 43 height 24
type input "Suspension Verve"
type input "suspension-verve"
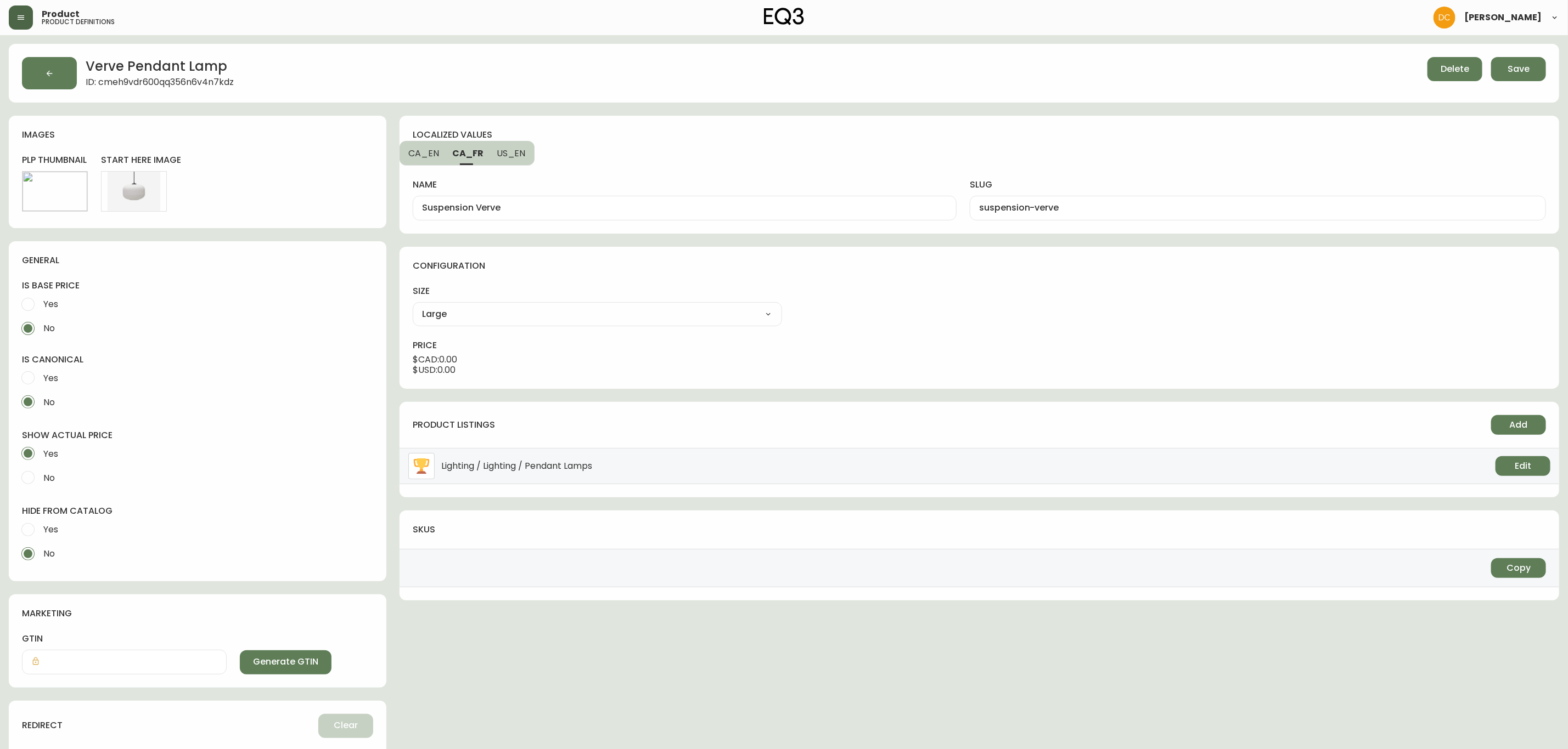
click at [402, 162] on button "CA_EN" at bounding box center [423, 153] width 46 height 24
type input "Verve Pendant Lamp"
type input "verve-pendant-lamp"
click at [1528, 75] on span "Save" at bounding box center [1519, 68] width 22 height 12
click at [240, 653] on button "Generate GTIN" at bounding box center [285, 662] width 92 height 24
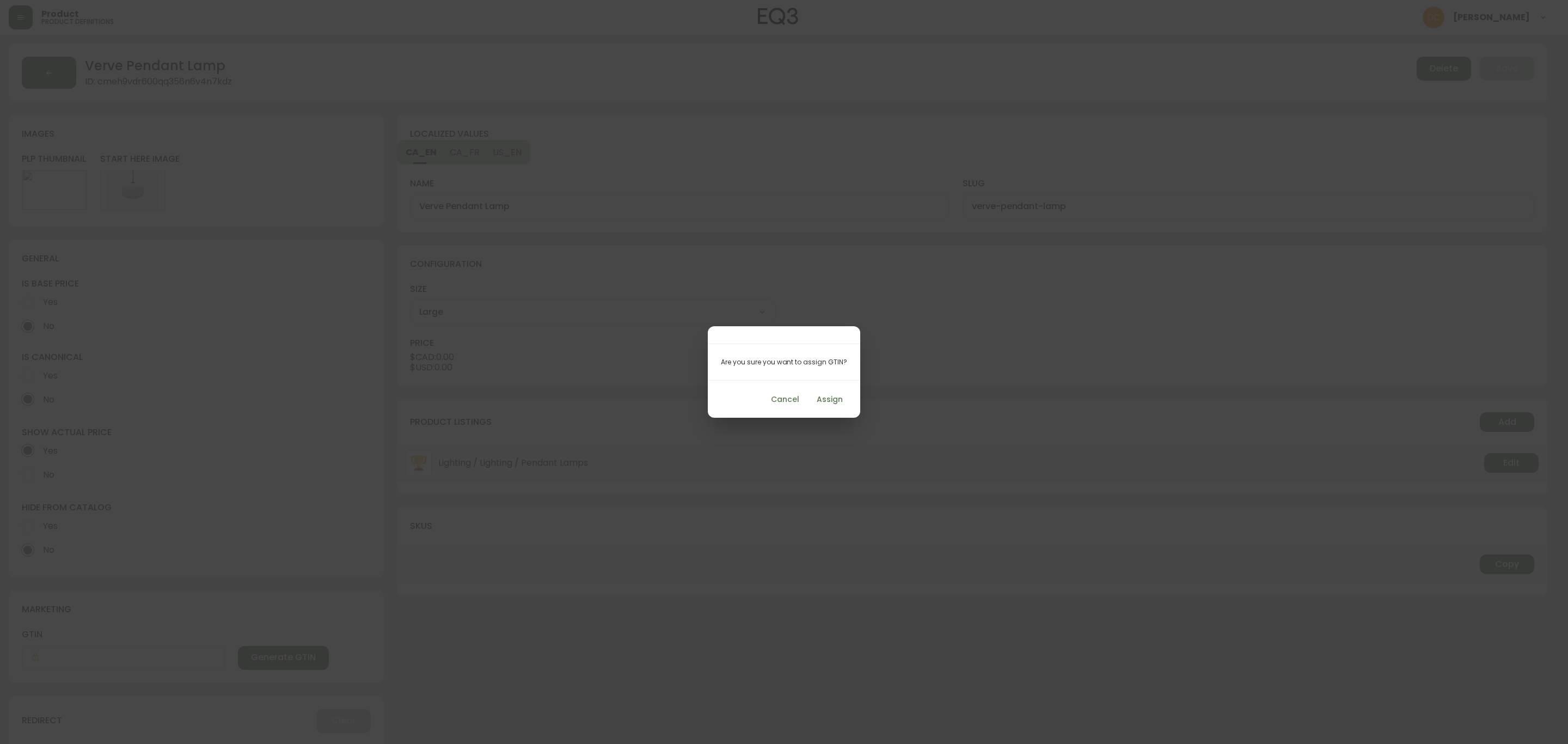
click at [827, 402] on span "Assign" at bounding box center [830, 399] width 26 height 13
click at [791, 391] on button "Cancel" at bounding box center [785, 399] width 37 height 20
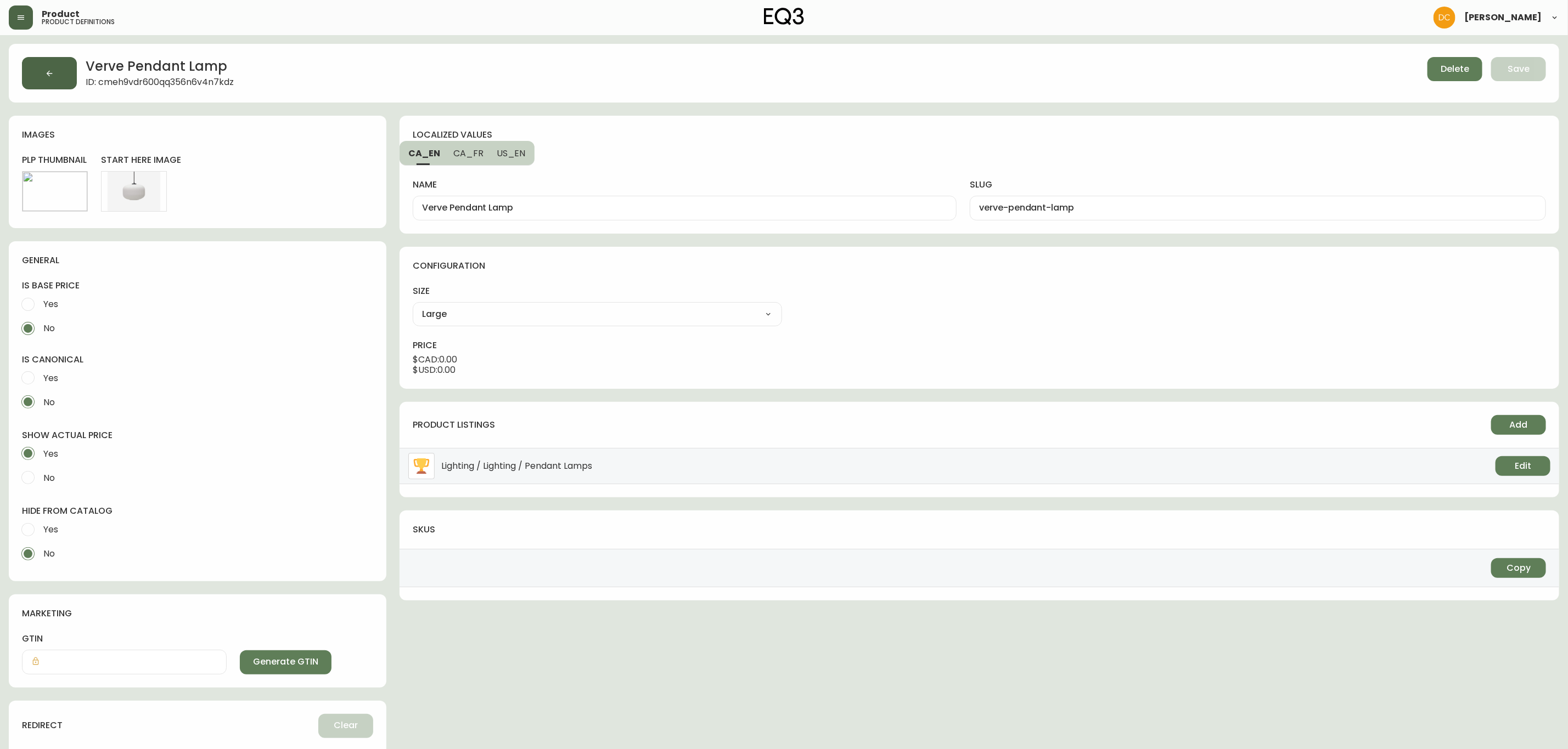
type input "712149041799"
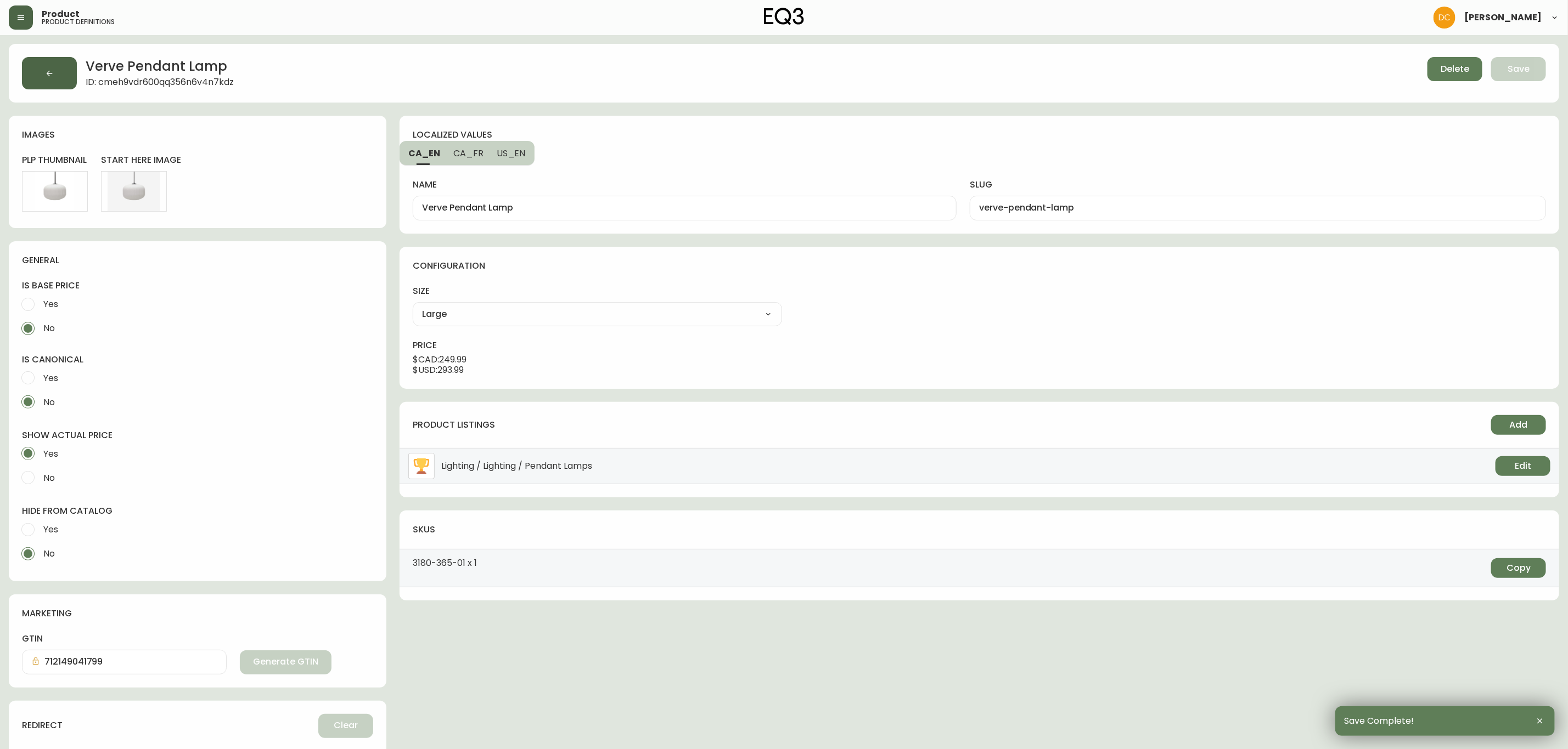
click at [53, 80] on button "button" at bounding box center [49, 73] width 55 height 33
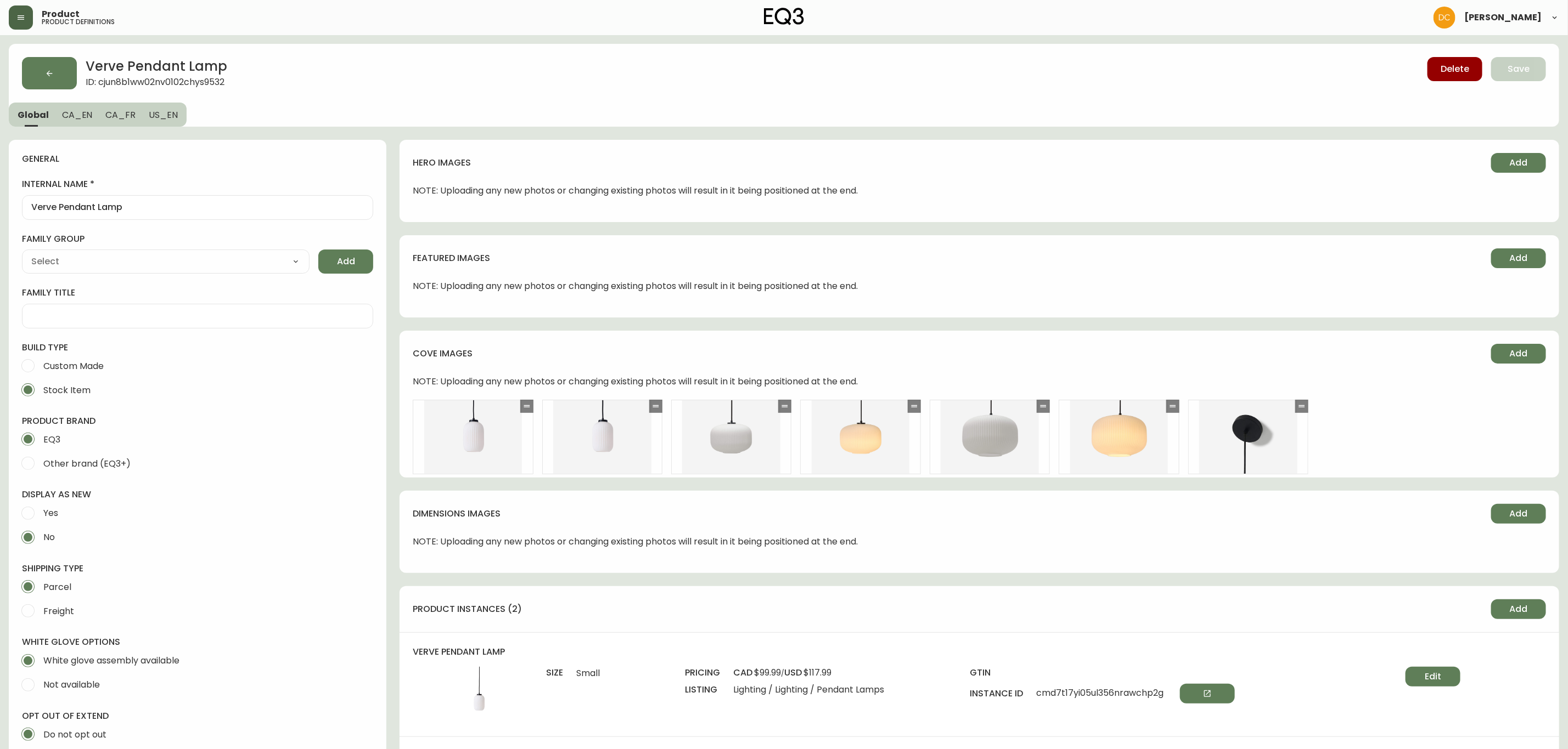
drag, startPoint x: 666, startPoint y: 660, endPoint x: 628, endPoint y: 380, distance: 282.6
drag, startPoint x: 70, startPoint y: 99, endPoint x: 77, endPoint y: 112, distance: 14.8
click at [70, 99] on div "Verve Pendant Lamp ID: cjun8b1ww02nv0102chys9532 Delete Save Global CA_EN CA_FR…" at bounding box center [784, 85] width 1550 height 83
click at [78, 114] on span "CA_EN" at bounding box center [77, 115] width 31 height 11
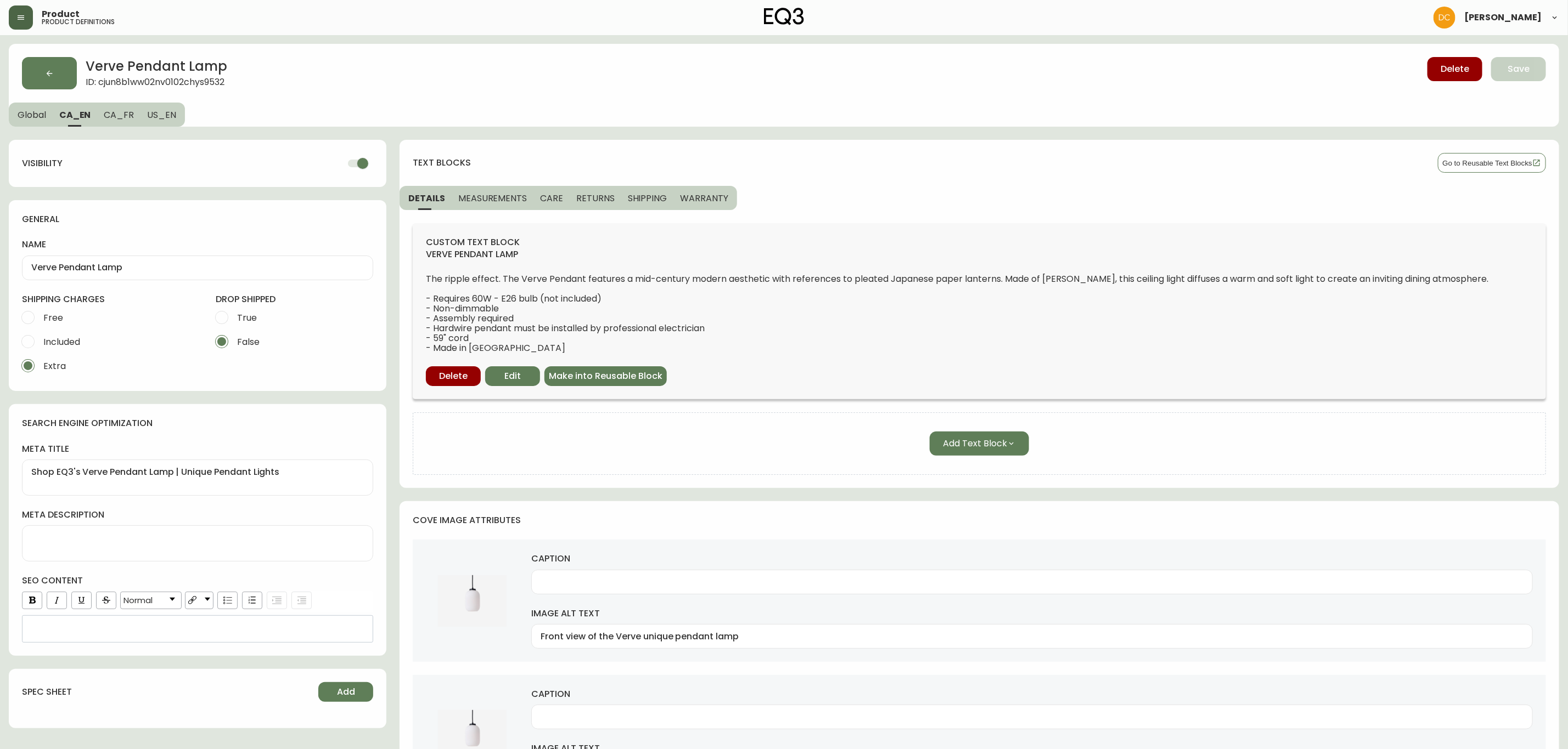
click at [114, 117] on span "CA_FR" at bounding box center [119, 115] width 30 height 11
type input "Suspension Verve"
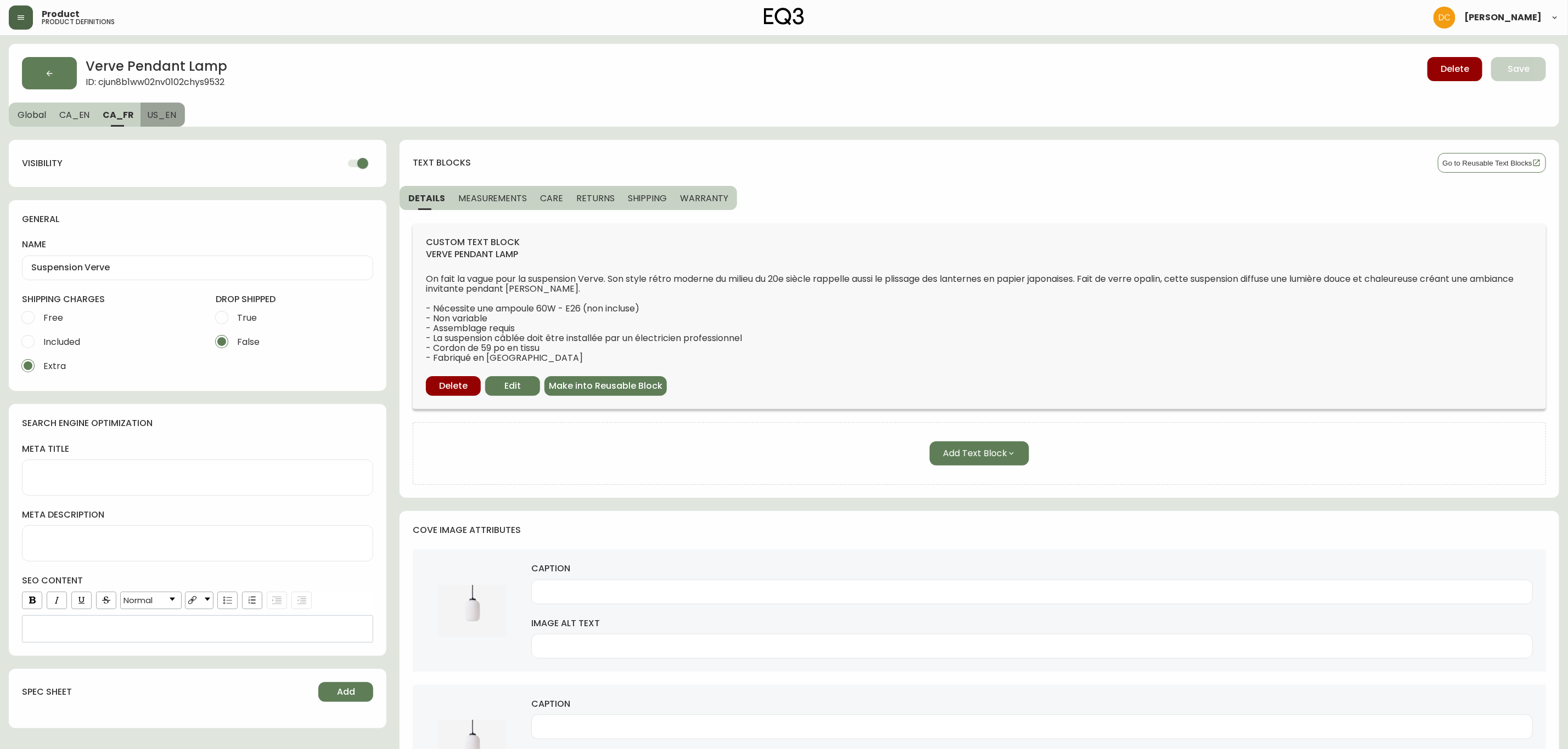
click at [154, 115] on span "US_EN" at bounding box center [162, 115] width 29 height 11
checkbox input "false"
type input "Verve Pendant Lamp"
type textarea "Shop EQ3's Verve Pendant Lamp | Modern Pendant Lights"
type input "Front view of the Verve cool pendant lamp"
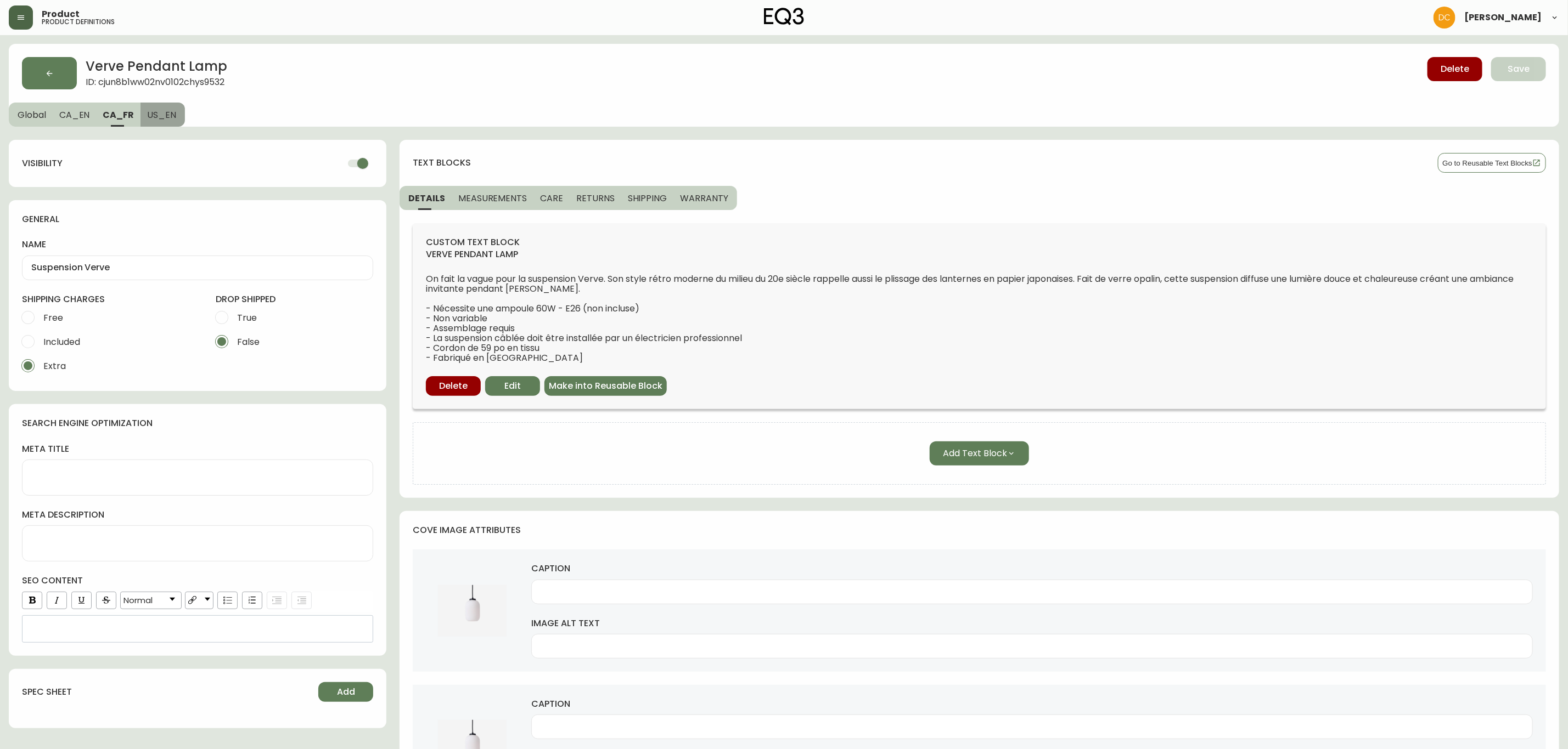
type input "Detail view of the Verve cool pendant lamp"
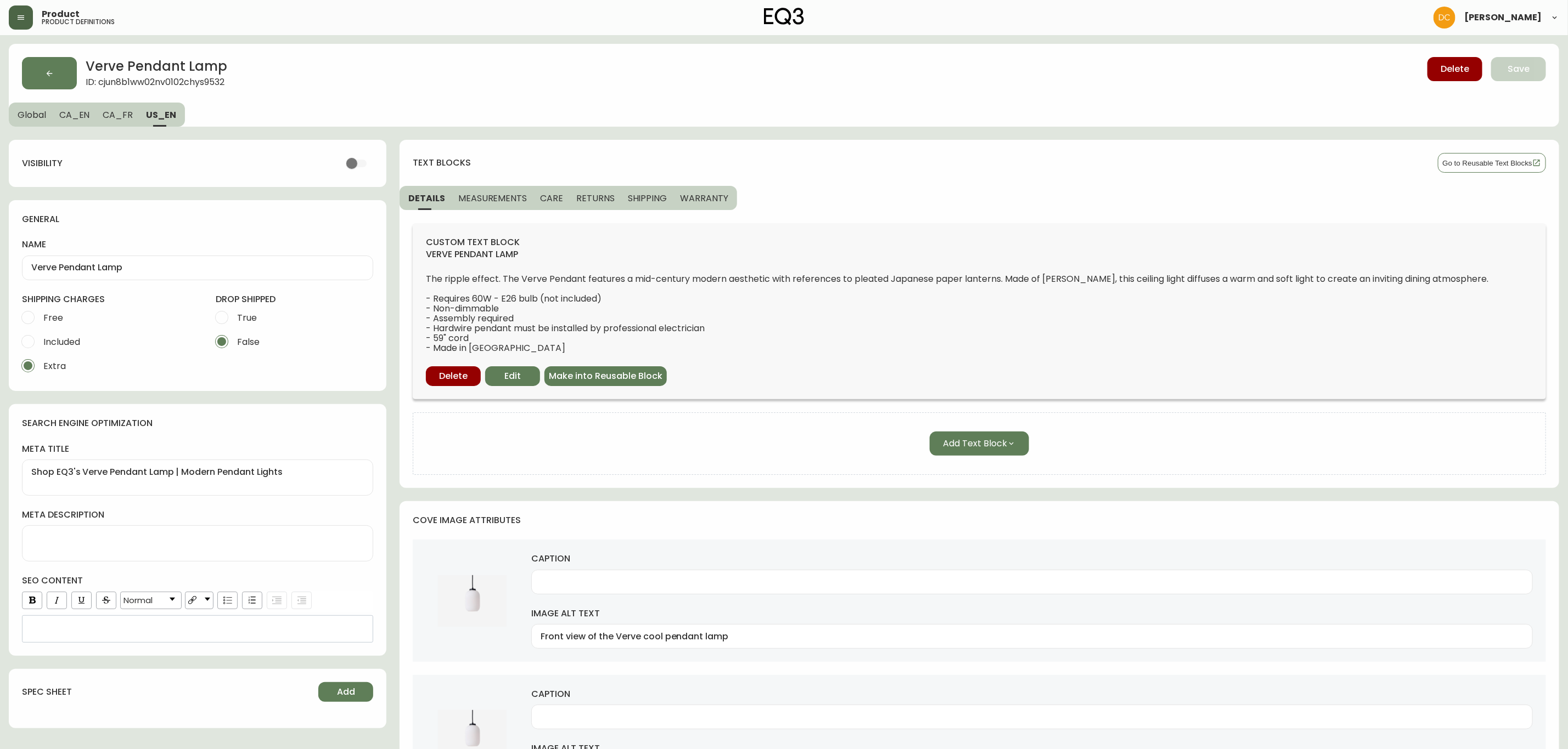
drag, startPoint x: 107, startPoint y: 112, endPoint x: 76, endPoint y: 112, distance: 31.0
click at [105, 112] on span "CA_FR" at bounding box center [118, 115] width 30 height 11
checkbox input "true"
type input "Suspension Verve"
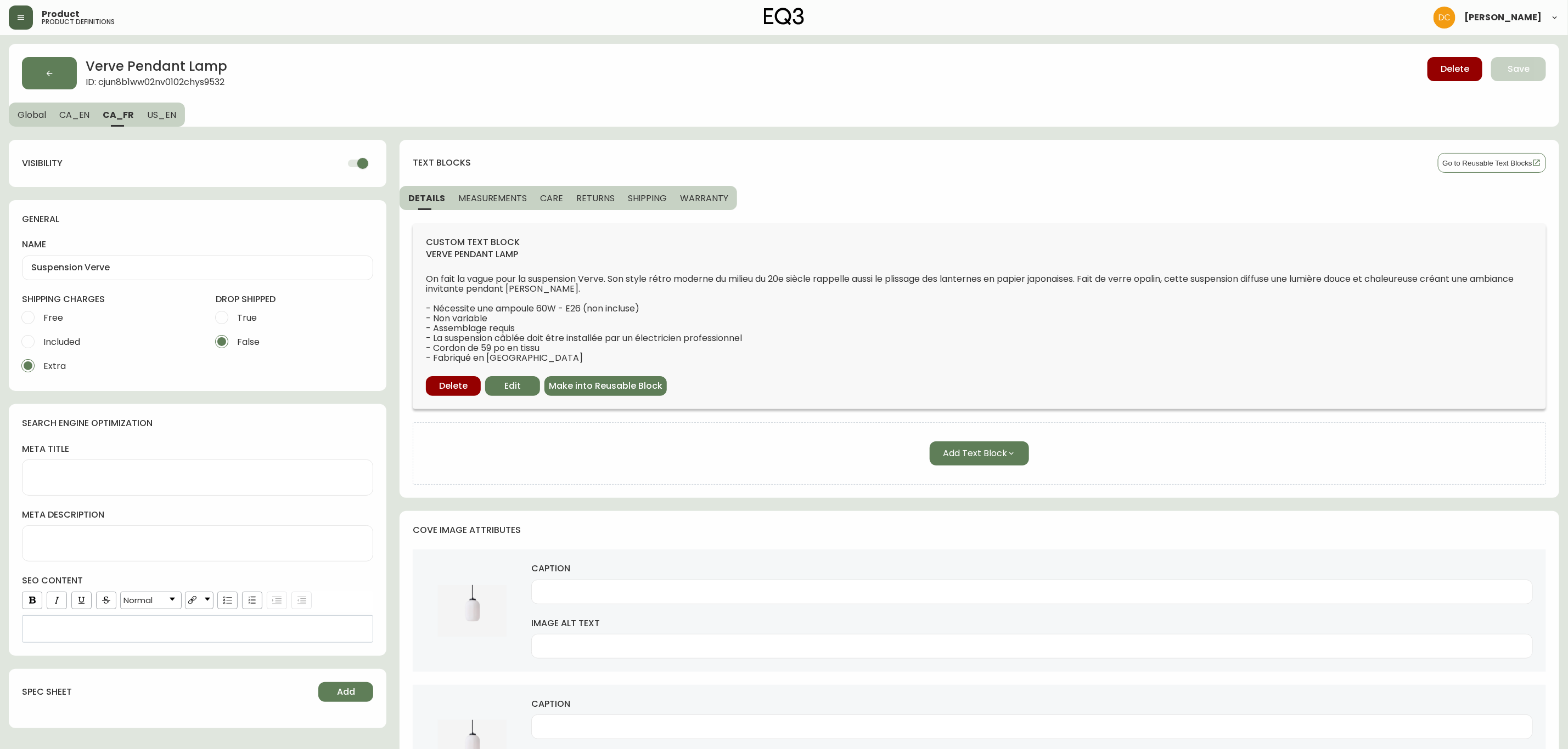
click at [47, 112] on button "Global" at bounding box center [30, 115] width 44 height 24
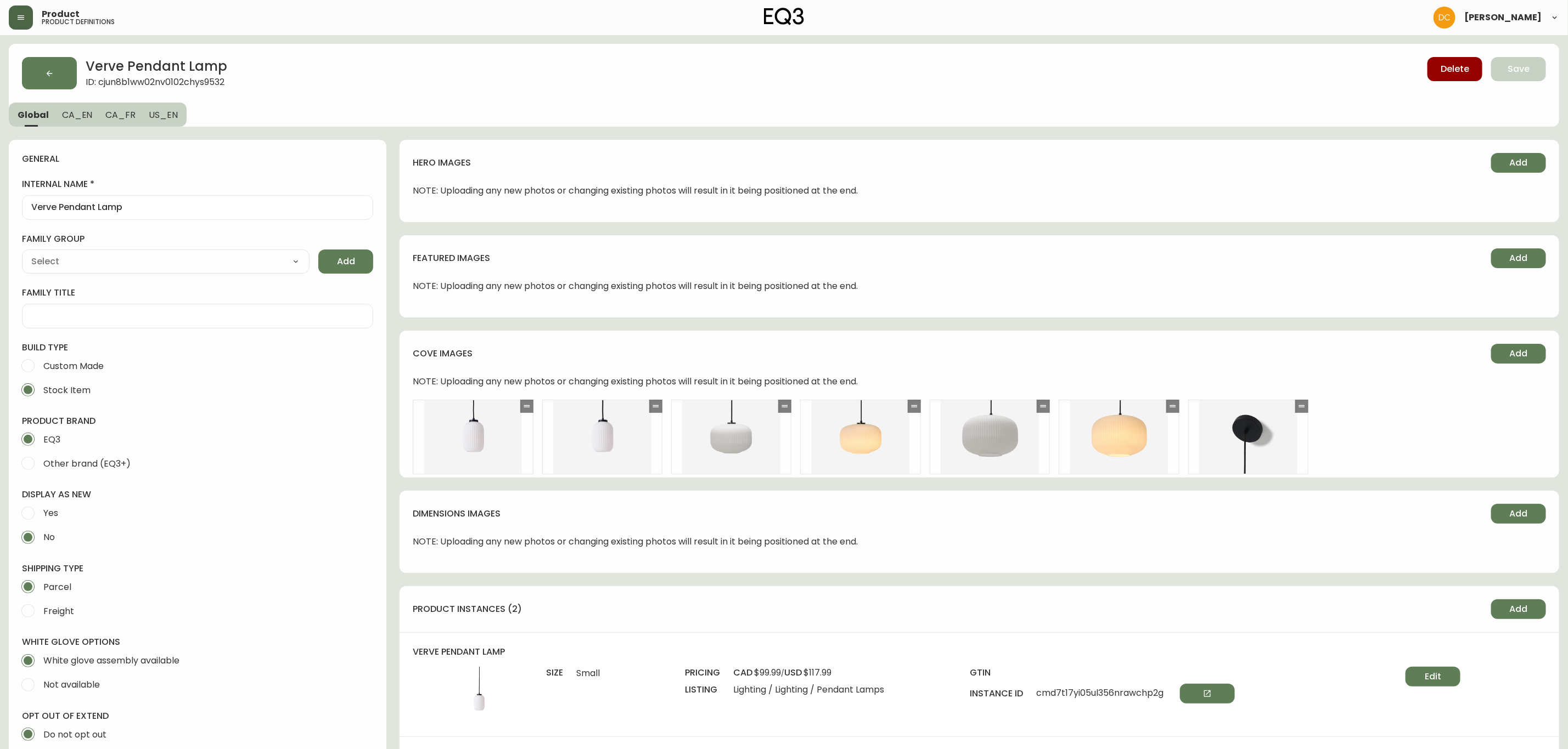
type input "EQ3"
type input "Home & Garden > Lighting > Lighting Fixtures > Ceiling Light Fixtures"
type input "Default"
select select "cjyt4m5lw0000pt749bx6gh7n"
select select "cjpjx7rji00004c744bbp6zrf"
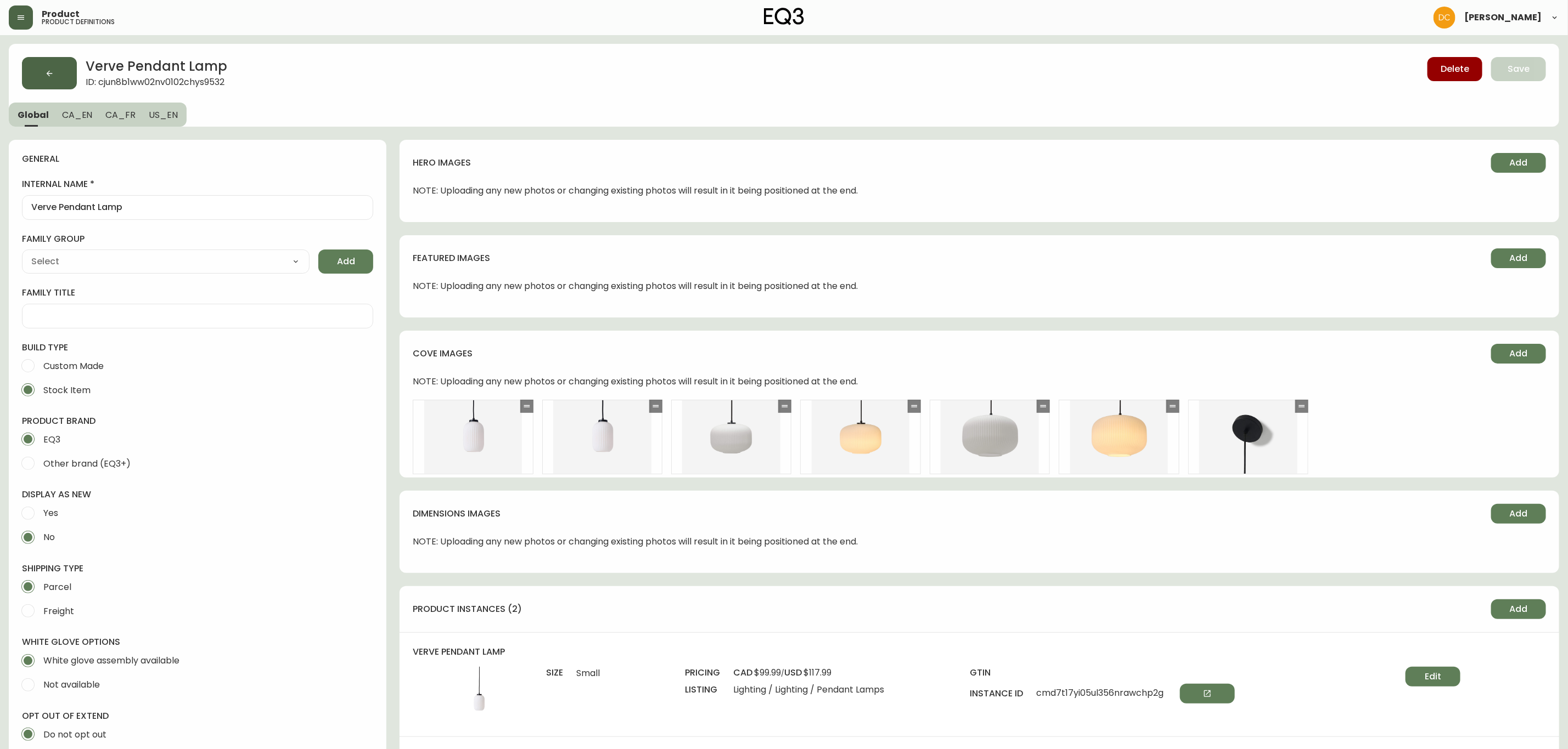
click at [29, 72] on button "button" at bounding box center [49, 73] width 55 height 33
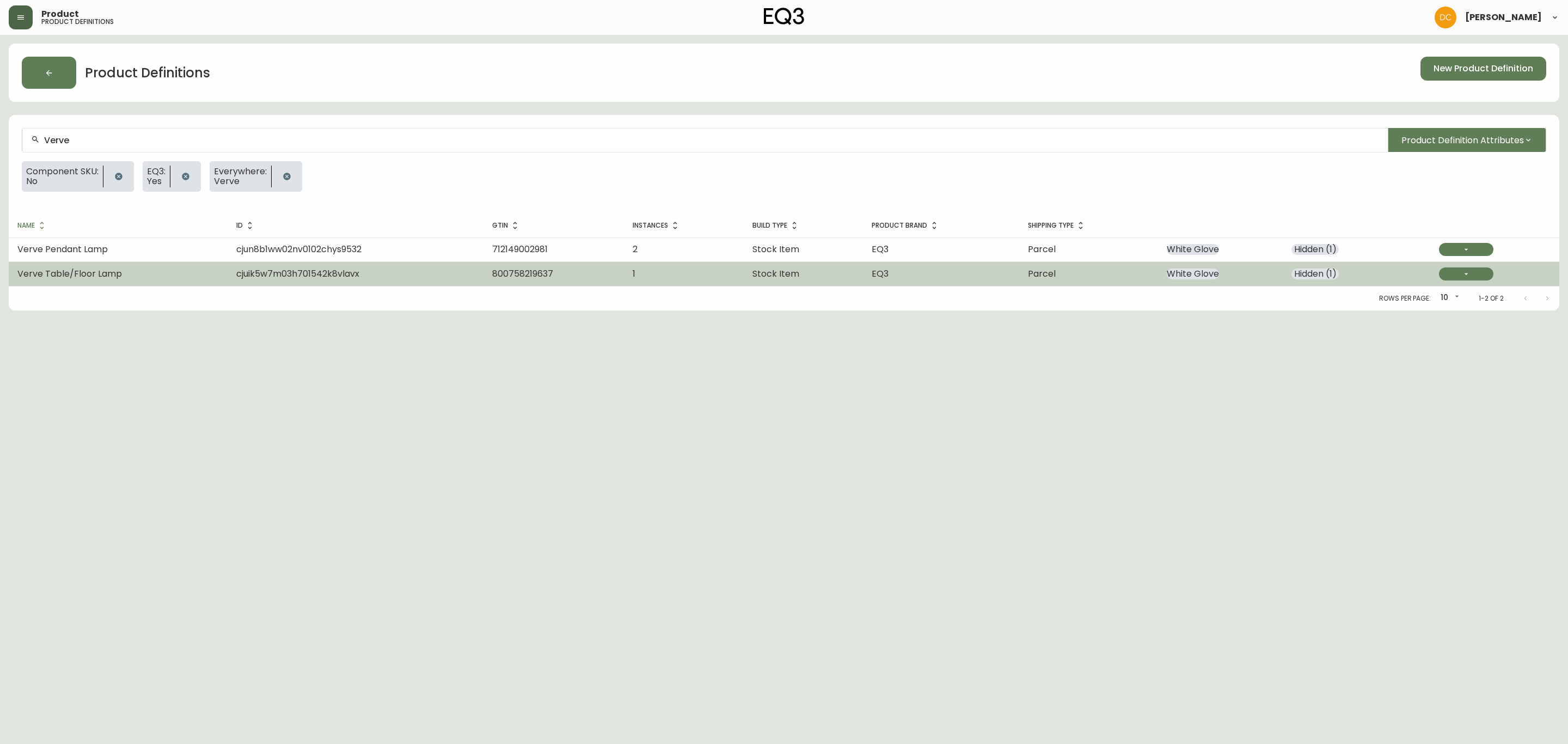
click at [239, 275] on span "cjuik5w7m03h701542k8vlavx" at bounding box center [298, 274] width 123 height 13
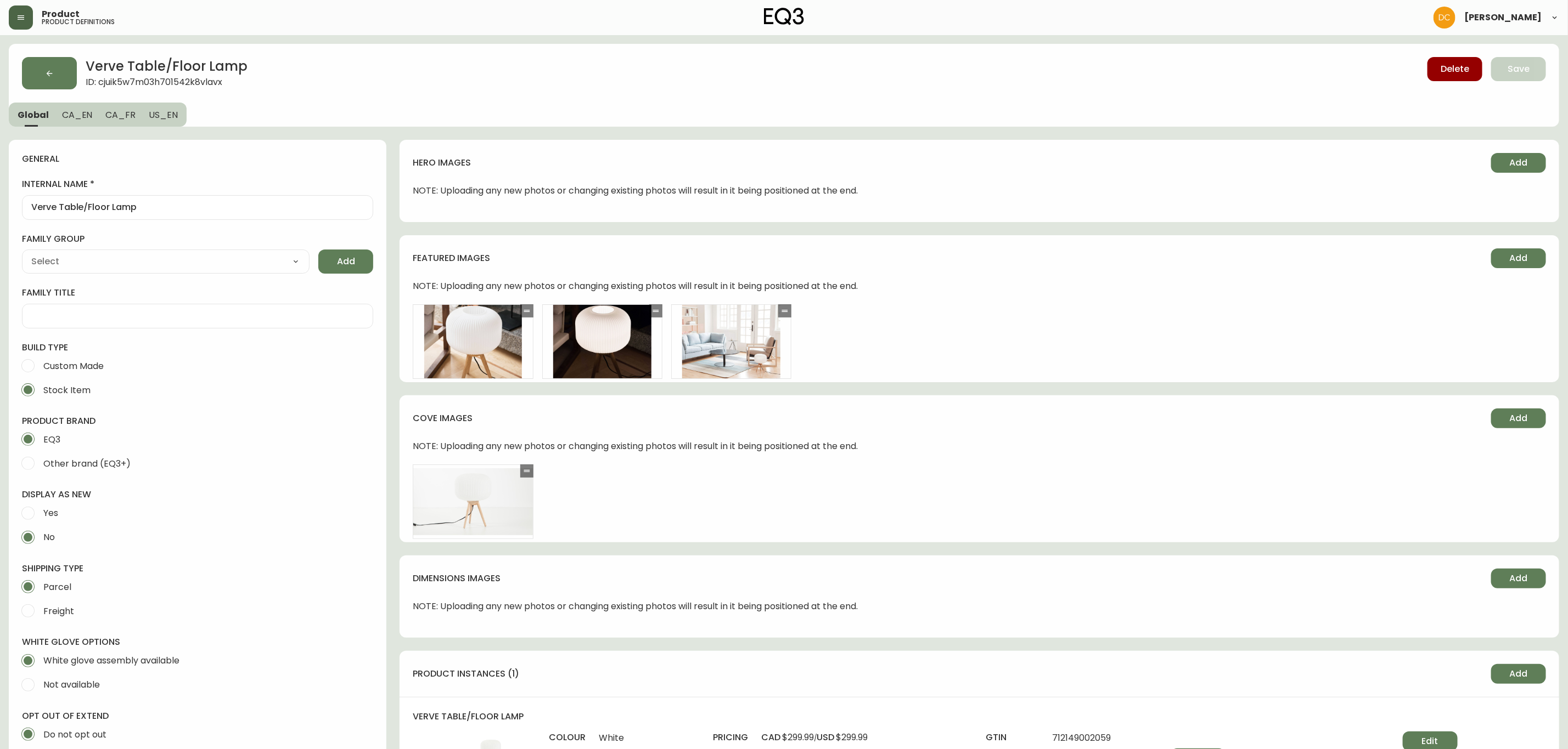
type input "EQ3"
type input "Default"
type input "Home & Garden > Lighting > Lamps"
select select "cjyt4m5lw0000pt749bx6gh7n"
select select "cjpjx7rji00004c744bbp6zrf"
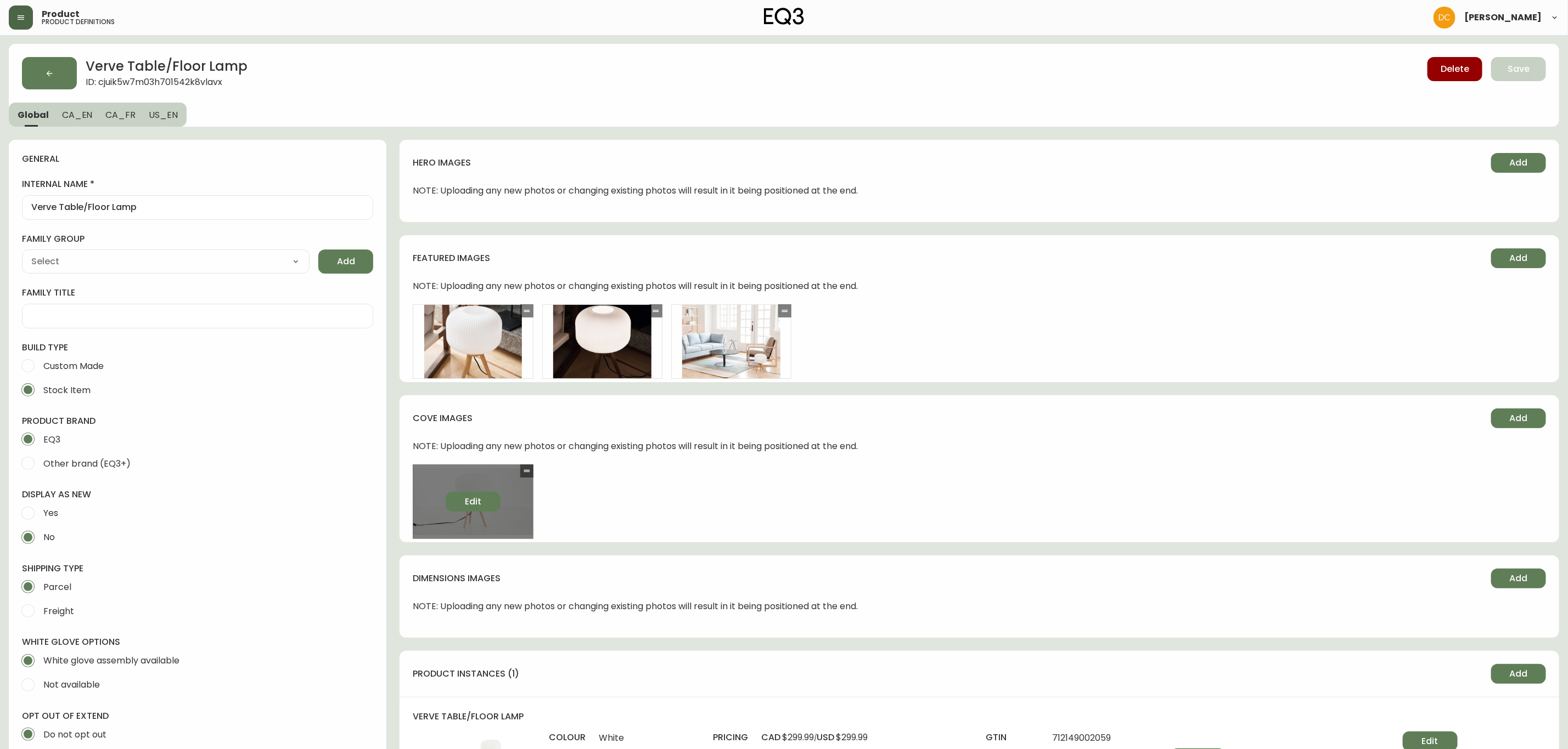
click at [474, 500] on span "Edit" at bounding box center [473, 501] width 17 height 12
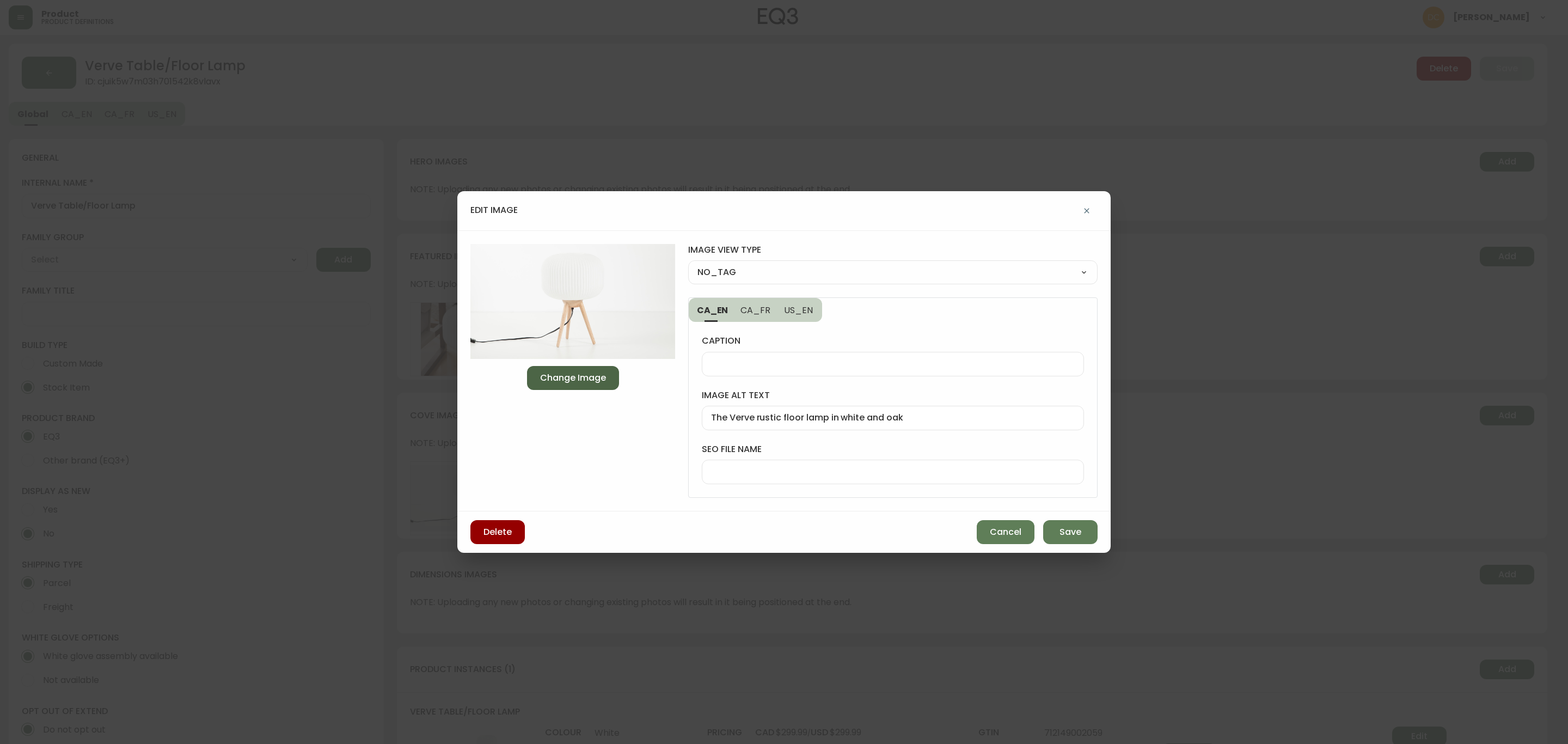
click at [586, 376] on span "Change Image" at bounding box center [573, 378] width 66 height 12
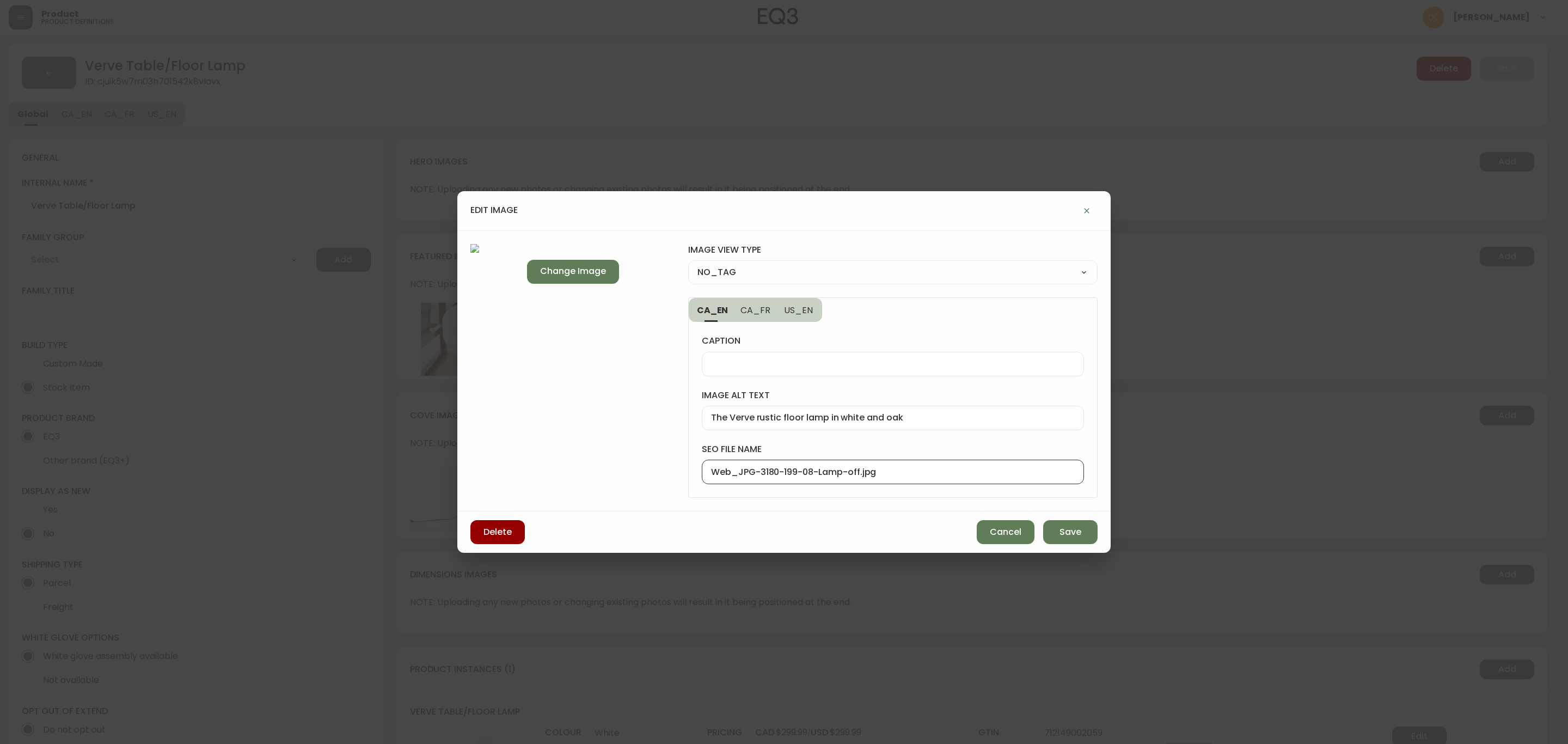
click at [822, 476] on input "Web_JPG-3180-199-08-Lamp-off.jpg" at bounding box center [893, 472] width 364 height 10
click at [822, 474] on input "Web_JPG-3180-199-08-Lamp-off.jpg" at bounding box center [893, 472] width 364 height 10
type input "Verve-Rustic-Floor-Lamp-Front"
click at [789, 270] on select "NO_TAG FRONT_VIEW SIDE_VIEW BACK_VIEW CORNER_VIEW FEATURED_VIEW BIRDSEYE_VIEW D…" at bounding box center [893, 272] width 409 height 17
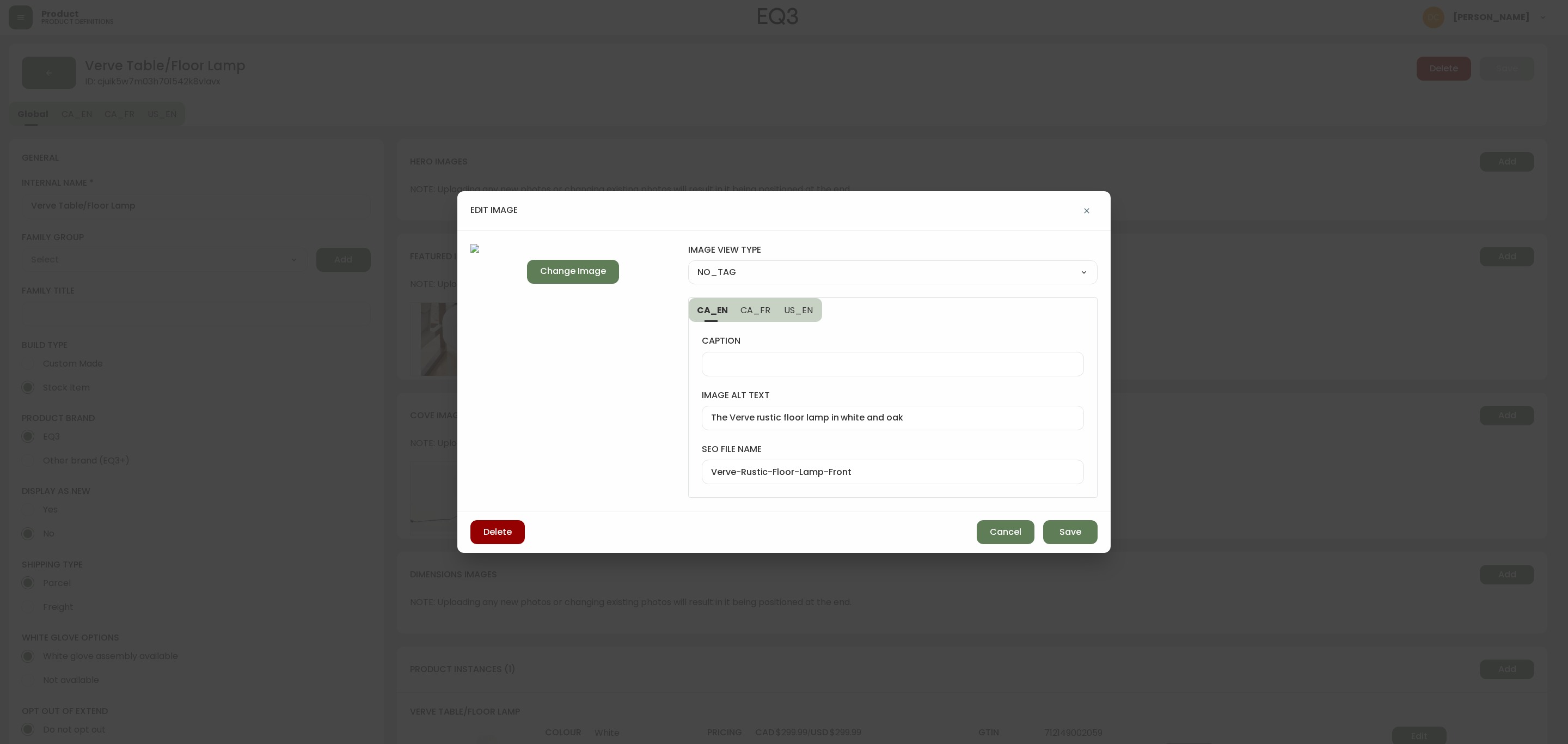
select select "FRONT_VIEW"
click at [688, 264] on select "NO_TAG FRONT_VIEW SIDE_VIEW BACK_VIEW CORNER_VIEW FEATURED_VIEW BIRDSEYE_VIEW D…" at bounding box center [893, 272] width 409 height 17
type input "FRONT_VIEW"
click at [1065, 535] on span "Save" at bounding box center [1071, 532] width 22 height 12
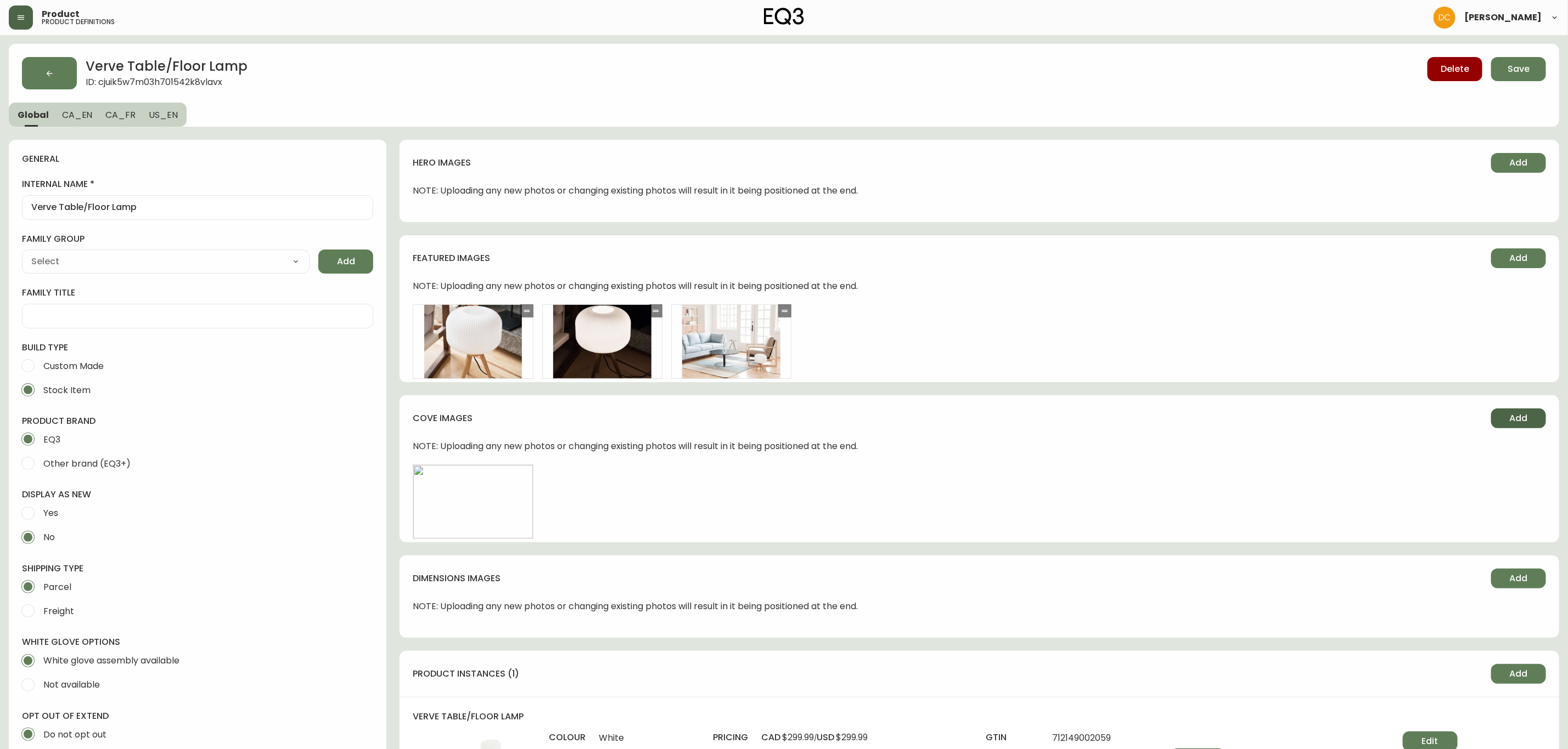
click at [1511, 415] on span "Add" at bounding box center [1519, 418] width 18 height 12
click at [592, 498] on button "Edit" at bounding box center [601, 501] width 55 height 20
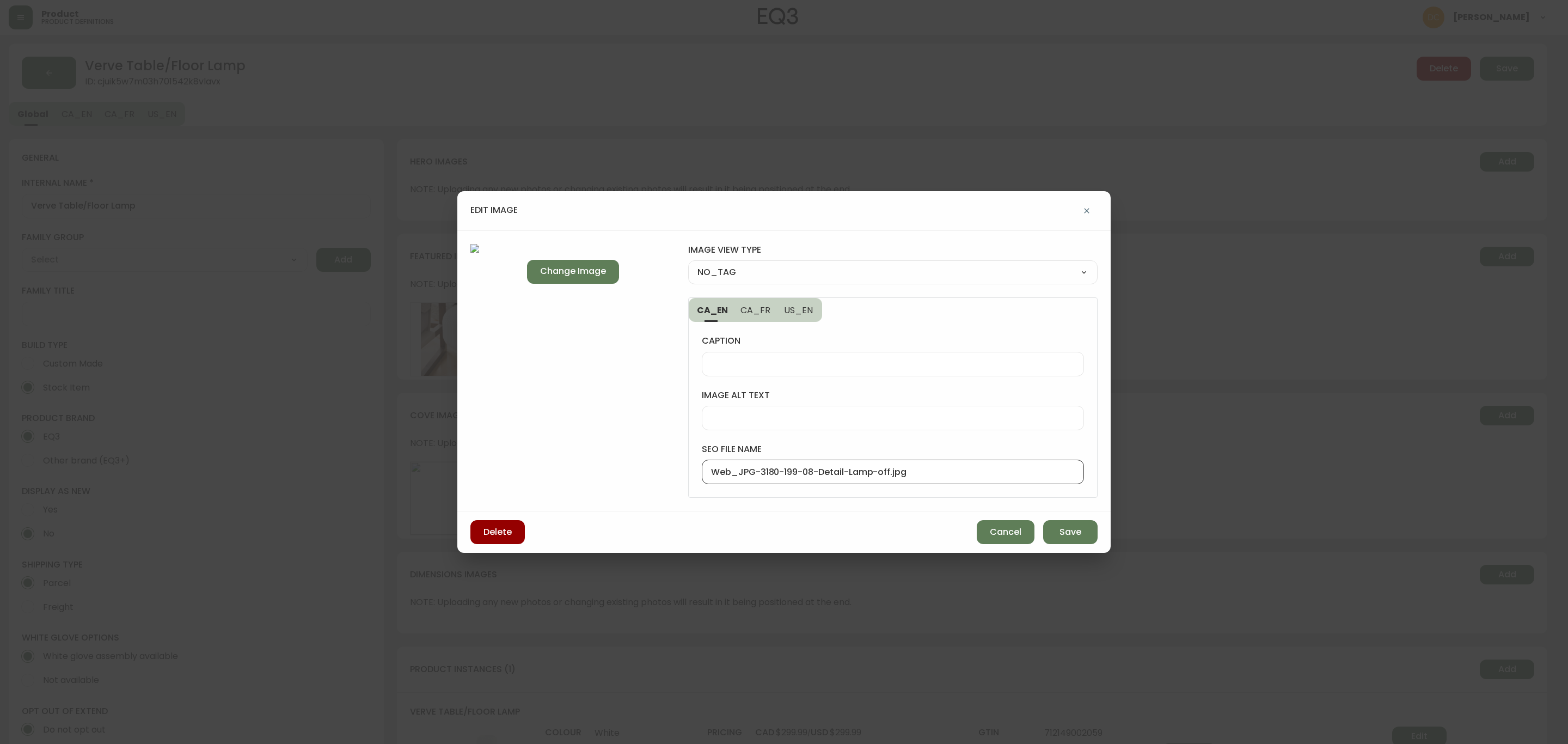
click at [812, 473] on input "Web_JPG-3180-199-08-Detail-Lamp-off.jpg" at bounding box center [893, 472] width 364 height 10
click at [813, 473] on input "Web_JPG-3180-199-08-Detail-Lamp-off.jpg" at bounding box center [893, 472] width 364 height 10
type input "Verve-White-Shade-Floor-Lamp-Detail"
click at [788, 275] on select "NO_TAG FRONT_VIEW SIDE_VIEW BACK_VIEW CORNER_VIEW FEATURED_VIEW BIRDSEYE_VIEW D…" at bounding box center [893, 272] width 409 height 17
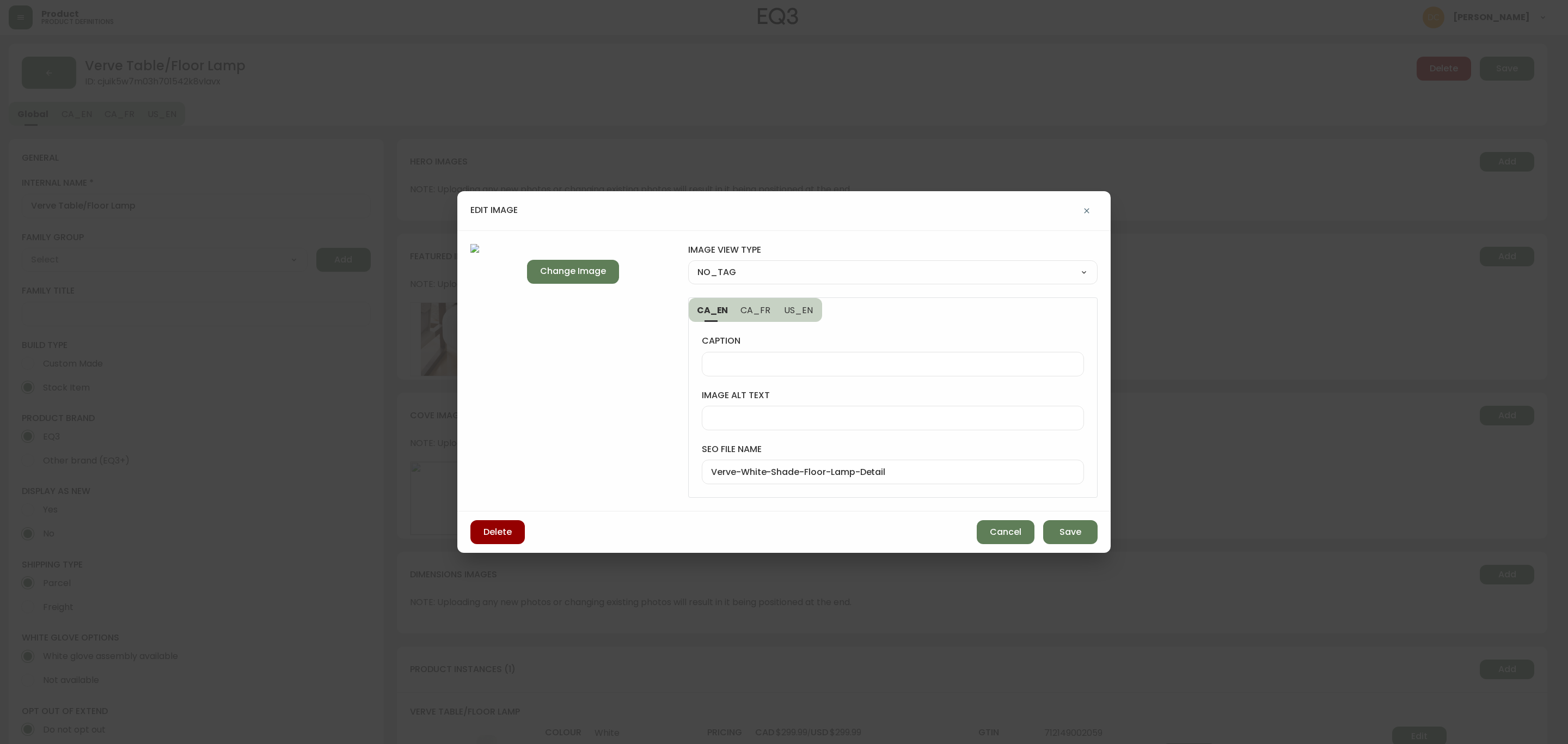
select select "DETAIL_VIEW"
click at [688, 264] on select "NO_TAG FRONT_VIEW SIDE_VIEW BACK_VIEW CORNER_VIEW FEATURED_VIEW BIRDSEYE_VIEW D…" at bounding box center [893, 272] width 409 height 17
type input "DETAIL_VIEW"
click at [1065, 531] on span "Save" at bounding box center [1071, 532] width 22 height 12
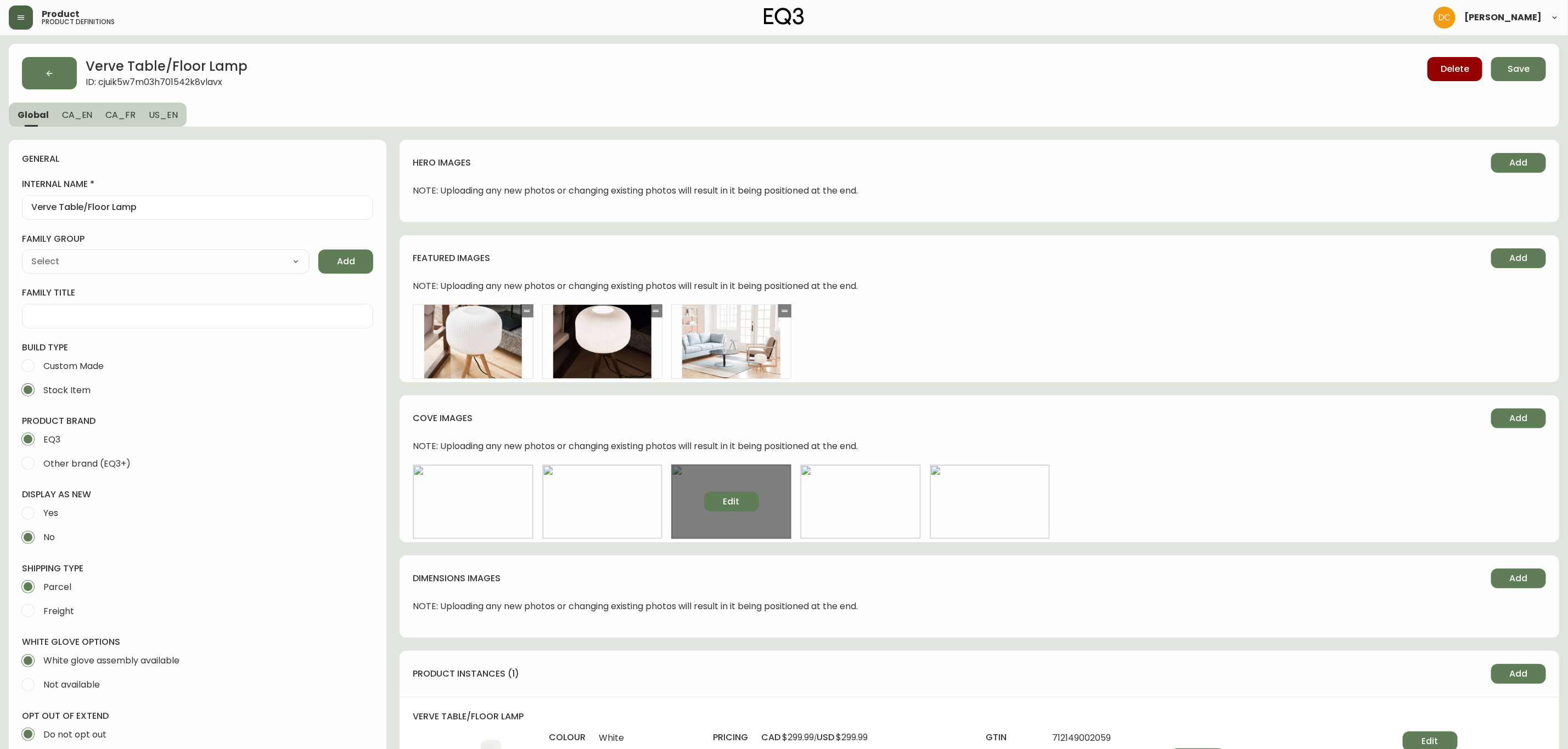
click at [726, 501] on span "Edit" at bounding box center [731, 501] width 17 height 12
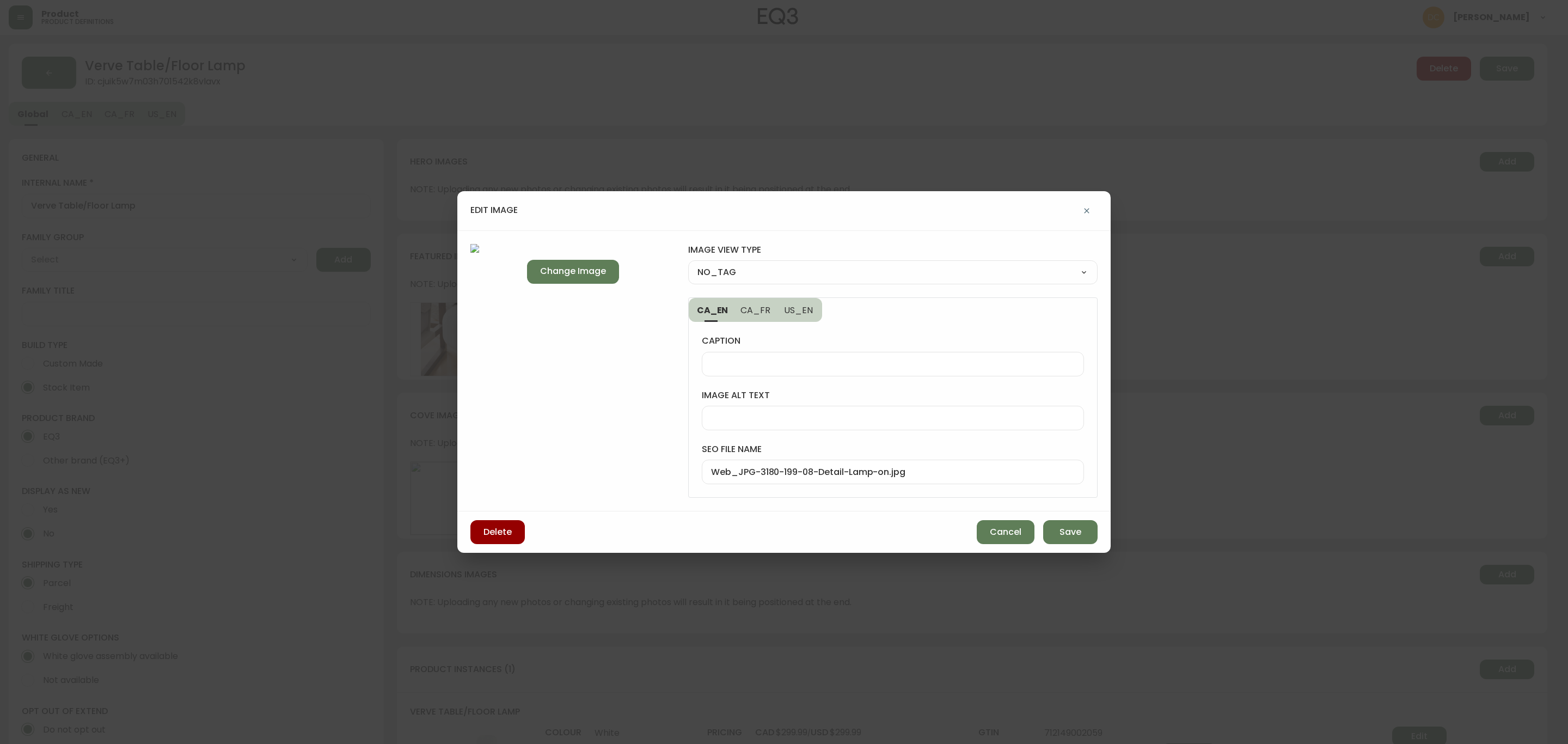
click at [831, 479] on div "Web_JPG-3180-199-08-Detail-Lamp-on.jpg" at bounding box center [893, 472] width 383 height 25
paste input "Verve-White-Shade-Floor-Lamp-Detail"
type input "Verve-White-Shade-Floor-Lamp-Detail-Lamp-On"
click at [805, 273] on select "NO_TAG FRONT_VIEW SIDE_VIEW BACK_VIEW CORNER_VIEW FEATURED_VIEW BIRDSEYE_VIEW D…" at bounding box center [893, 272] width 409 height 17
select select "DETAIL_VIEW"
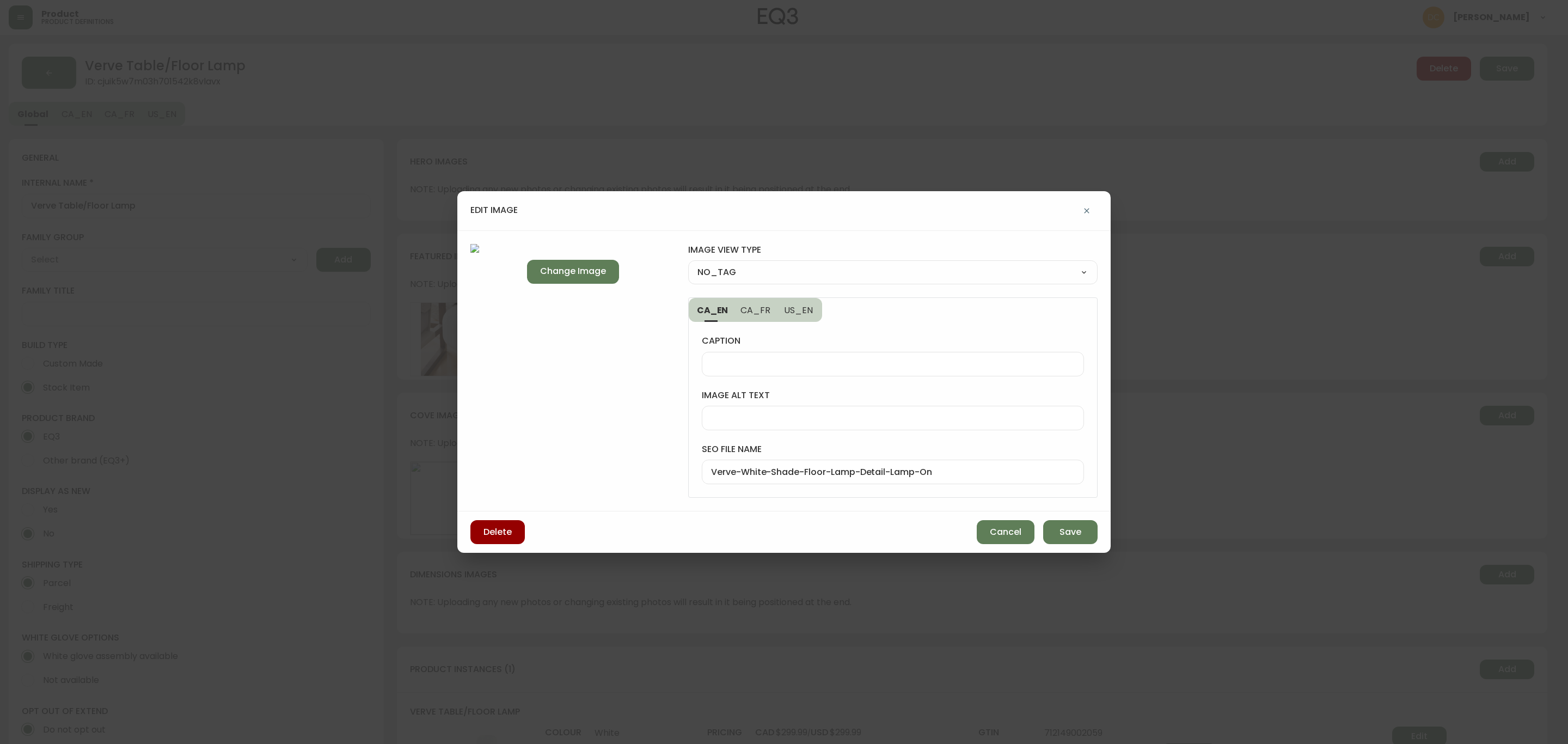
click at [688, 264] on select "NO_TAG FRONT_VIEW SIDE_VIEW BACK_VIEW CORNER_VIEW FEATURED_VIEW BIRDSEYE_VIEW D…" at bounding box center [893, 272] width 409 height 17
type input "DETAIL_VIEW"
click at [1093, 546] on div "Delete Cancel Save" at bounding box center [784, 532] width 654 height 41
click at [1079, 533] on span "Save" at bounding box center [1071, 532] width 22 height 12
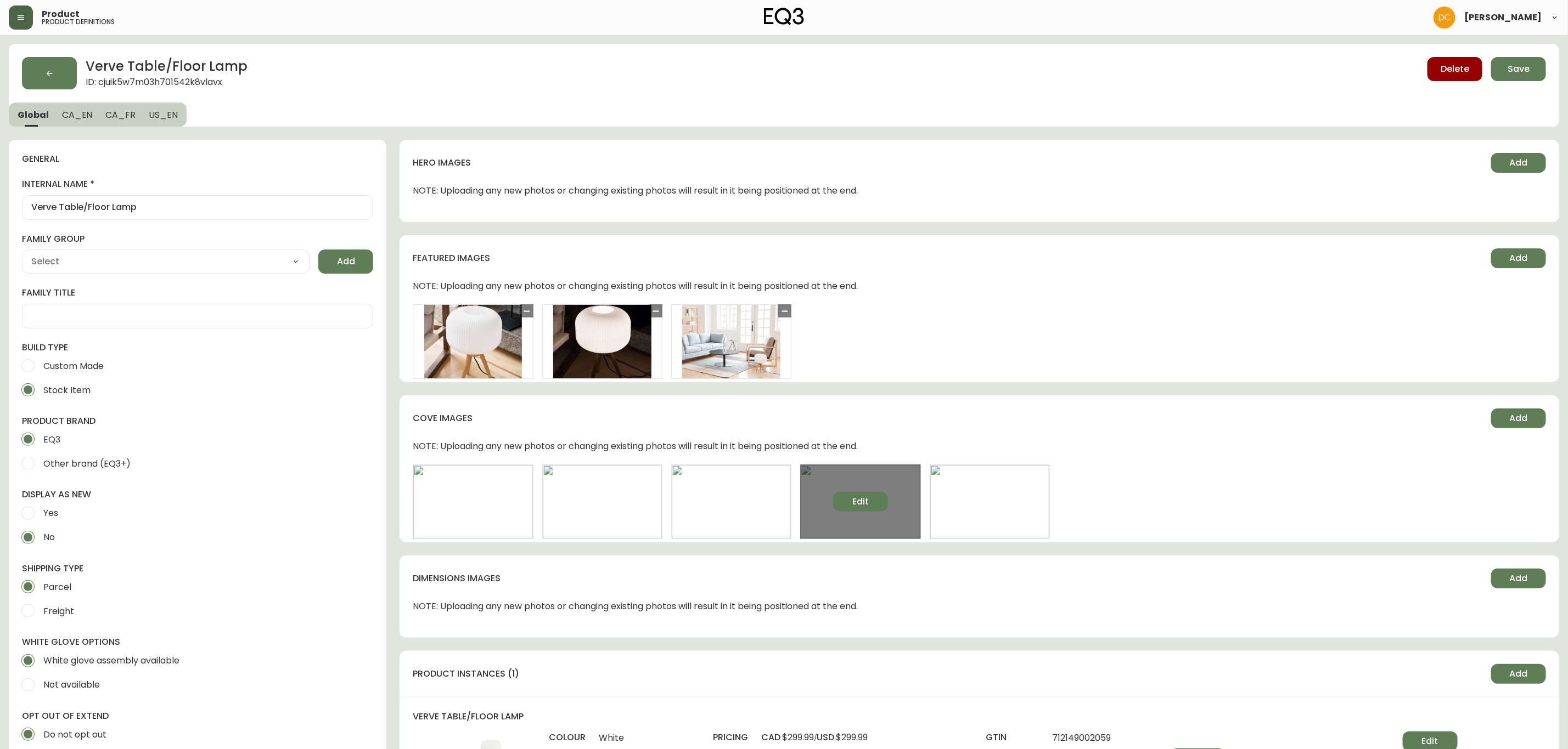
click at [863, 501] on span "Edit" at bounding box center [860, 501] width 17 height 12
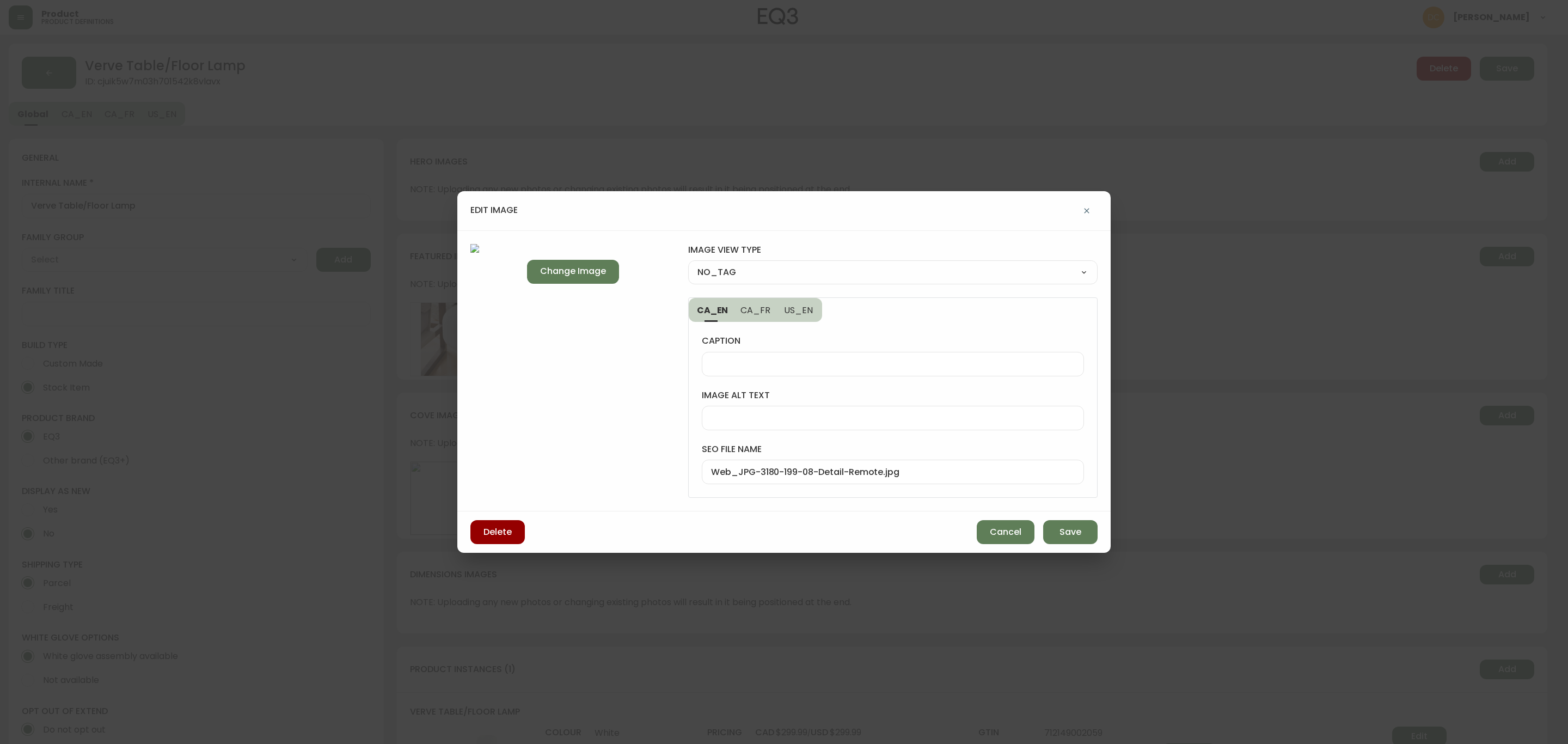
click at [863, 487] on div "caption image alt text seo file name Web_JPG-3180-199-08-Detail-Remote.jpg" at bounding box center [893, 410] width 409 height 176
click at [880, 478] on input "Web_JPG-3180-199-08-Detail-Remote.jpg" at bounding box center [893, 472] width 364 height 10
paste input "Verve-White-Shade-Floor-Lamp-Detail-Lamp-On"
drag, startPoint x: 944, startPoint y: 471, endPoint x: 862, endPoint y: 470, distance: 82.0
click at [862, 470] on input "Verve-White-Shade-Floor-Lamp-Detail-Lamp-On" at bounding box center [893, 472] width 364 height 10
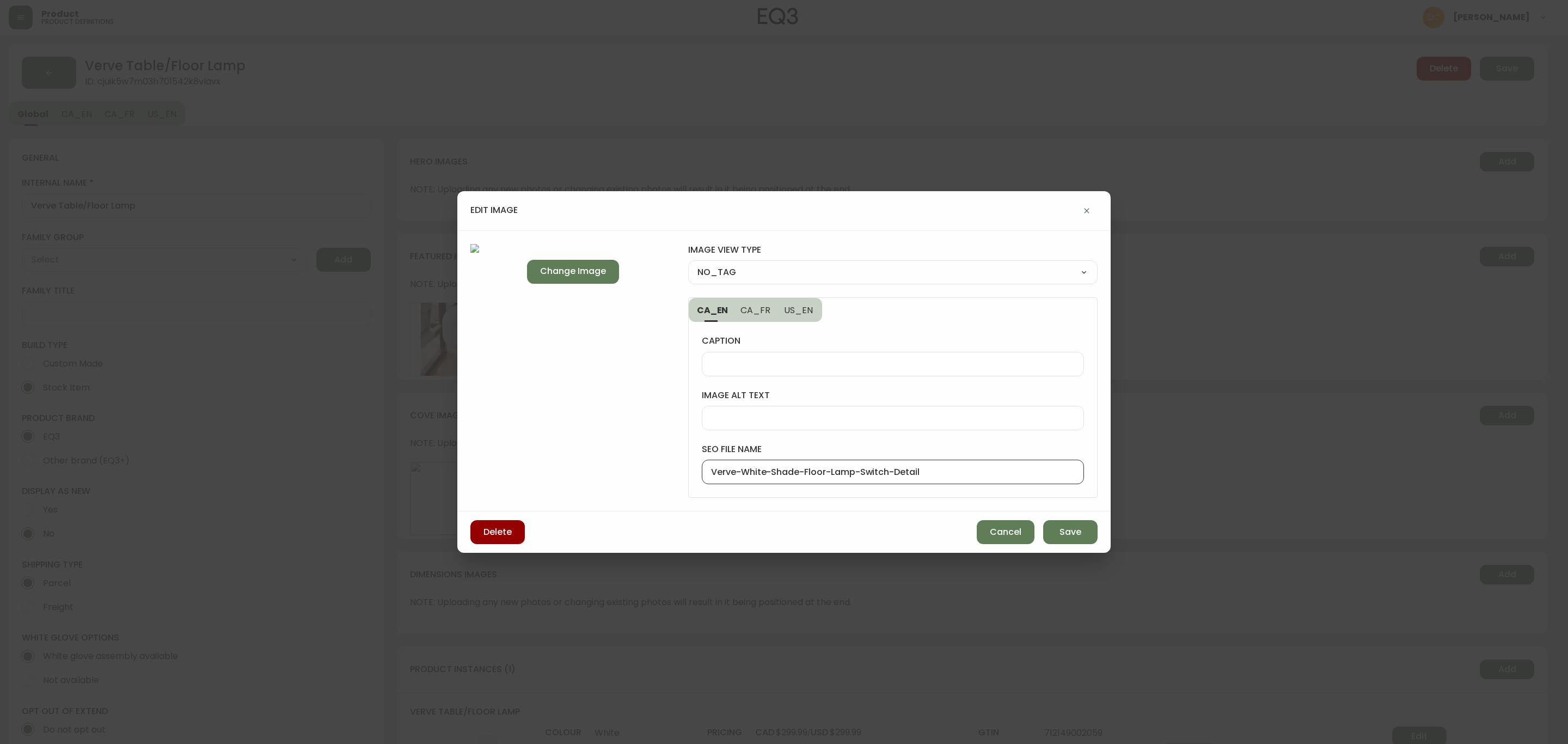
type input "Verve-White-Shade-Floor-Lamp-Switch-Detail"
drag, startPoint x: 763, startPoint y: 273, endPoint x: 760, endPoint y: 278, distance: 5.8
click at [762, 272] on select "NO_TAG FRONT_VIEW SIDE_VIEW BACK_VIEW CORNER_VIEW FEATURED_VIEW BIRDSEYE_VIEW D…" at bounding box center [893, 272] width 409 height 17
select select "DETAIL_VIEW"
click at [688, 264] on select "NO_TAG FRONT_VIEW SIDE_VIEW BACK_VIEW CORNER_VIEW FEATURED_VIEW BIRDSEYE_VIEW D…" at bounding box center [893, 272] width 409 height 17
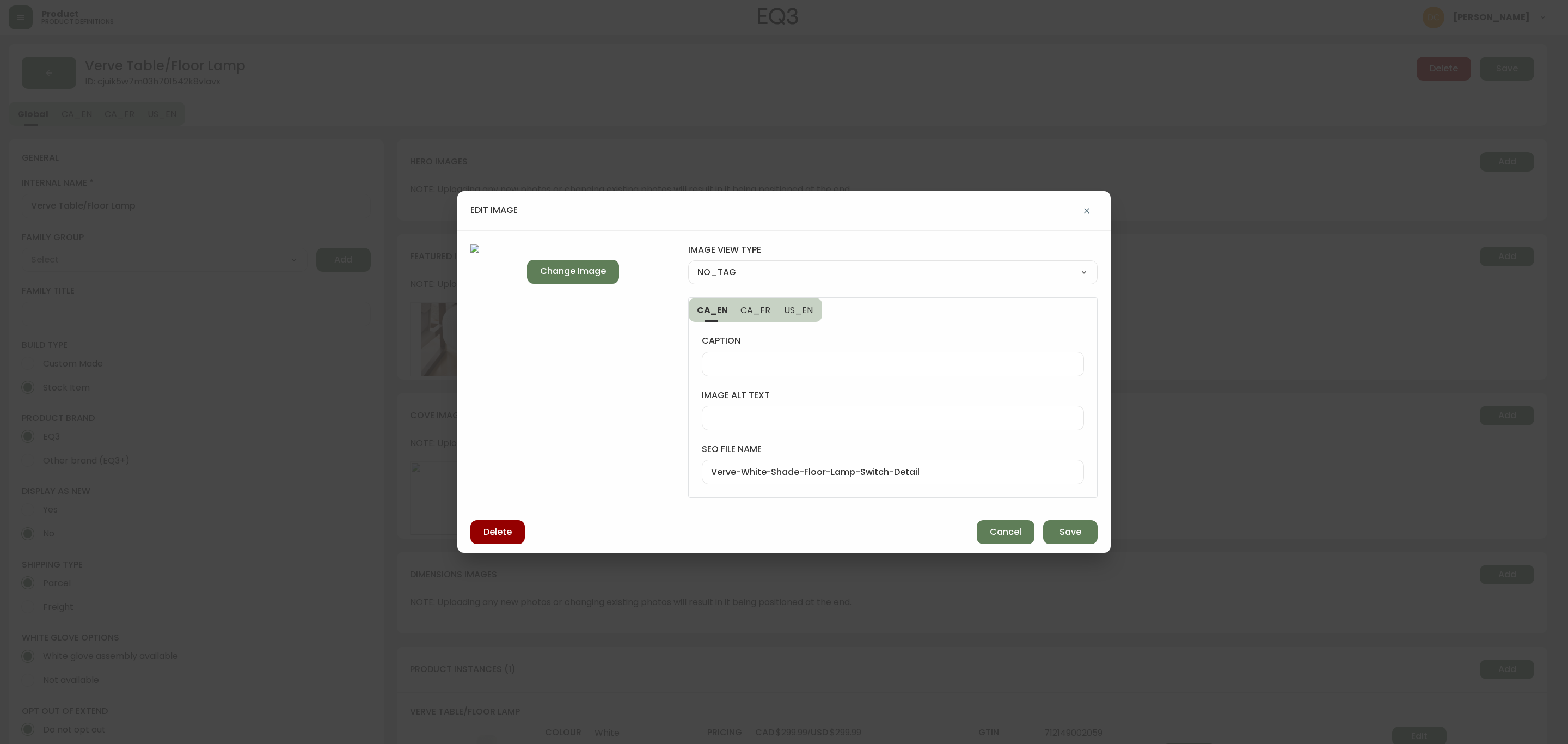
type input "DETAIL_VIEW"
click at [1090, 539] on button "Save" at bounding box center [1070, 532] width 55 height 24
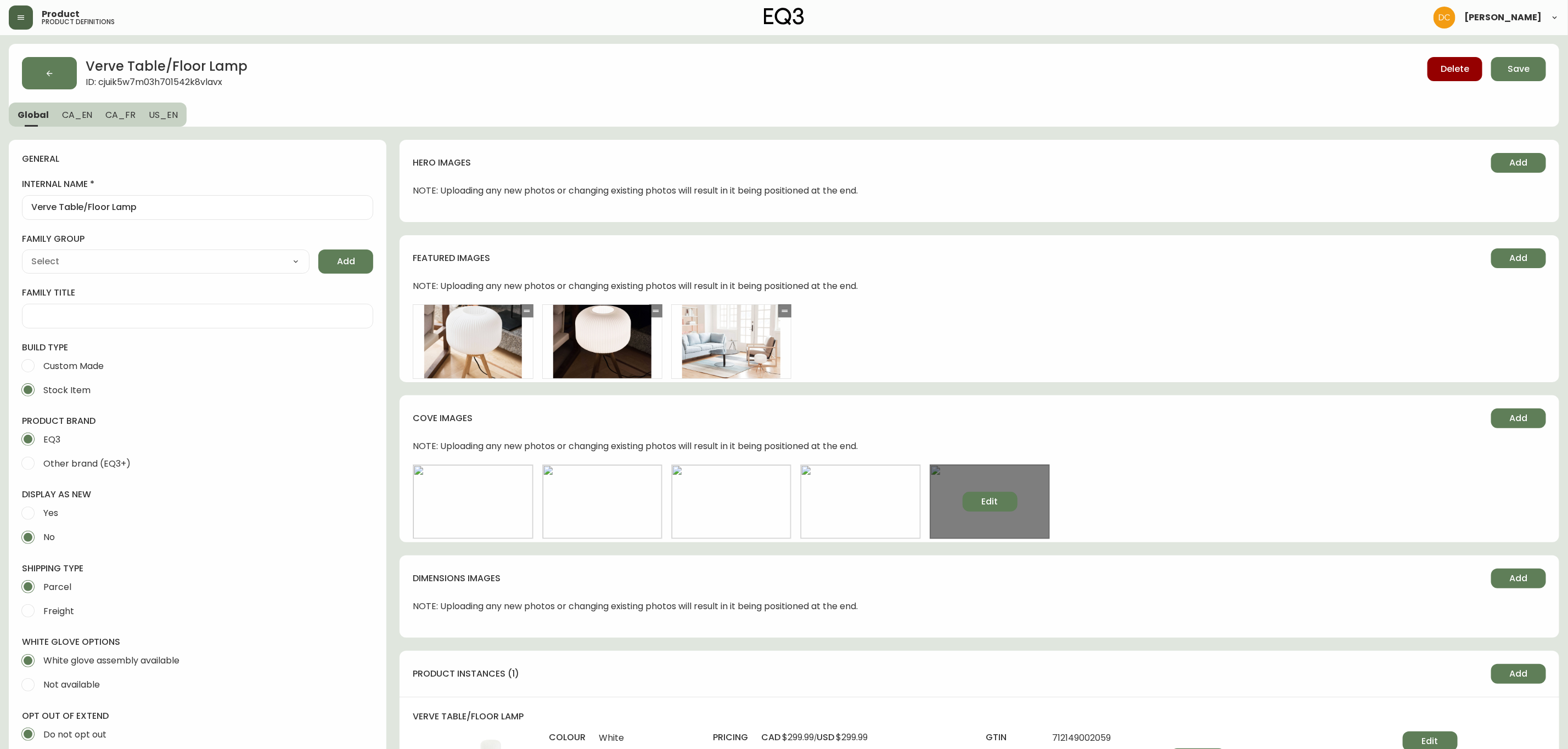
click at [1008, 501] on button "Edit" at bounding box center [990, 501] width 55 height 20
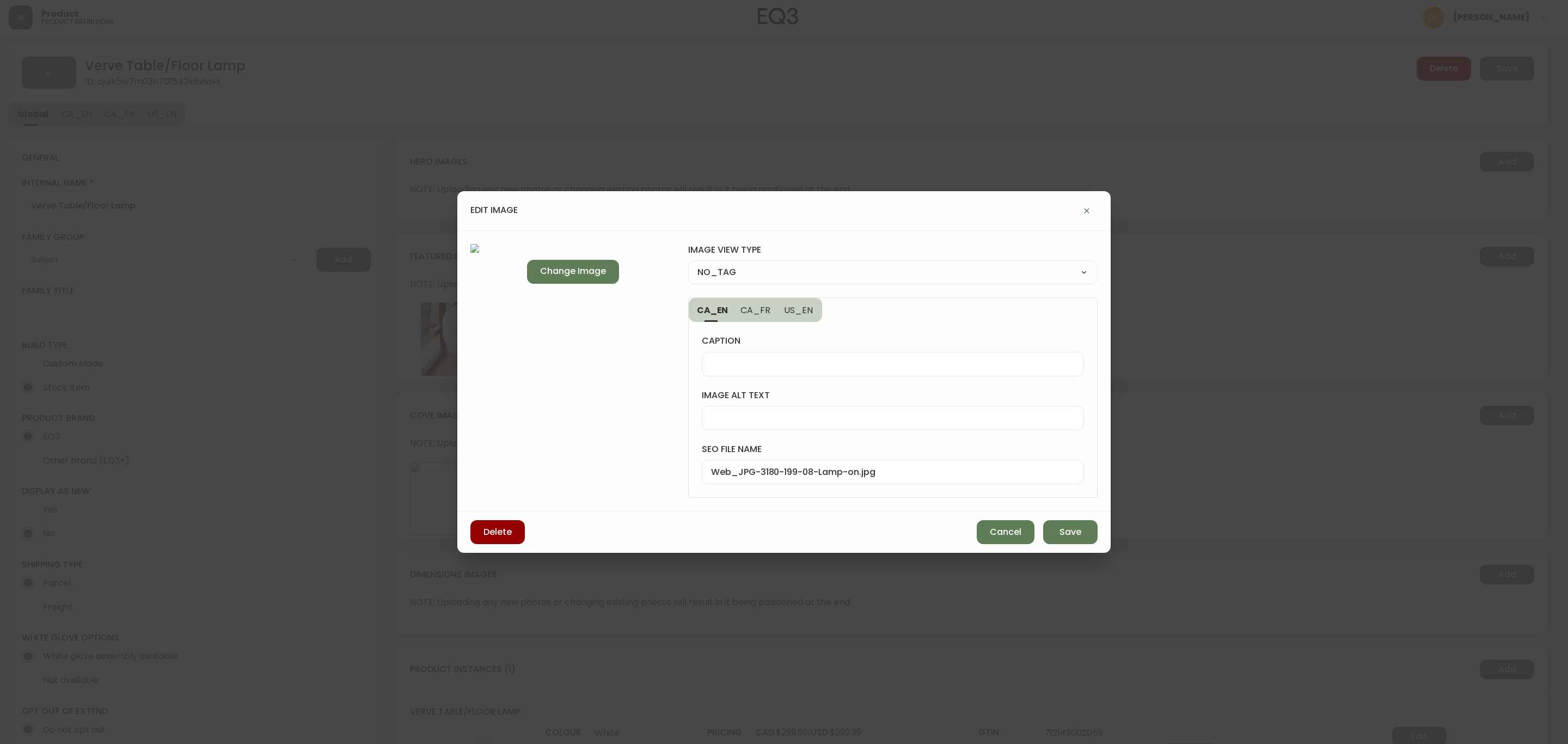
click at [880, 474] on input "Web_JPG-3180-199-08-Lamp-on.jpg" at bounding box center [893, 472] width 364 height 10
paste input "Verve-White-Shade-Floor-Lamp-Switch-Detail"
drag, startPoint x: 918, startPoint y: 476, endPoint x: 861, endPoint y: 478, distance: 57.0
click at [861, 478] on div "Verve-White-Shade-Floor-Lamp-Switch-Detail" at bounding box center [893, 472] width 383 height 25
type input "Verve-White-Shade-Floor-Lamp-Front-Lamp-On"
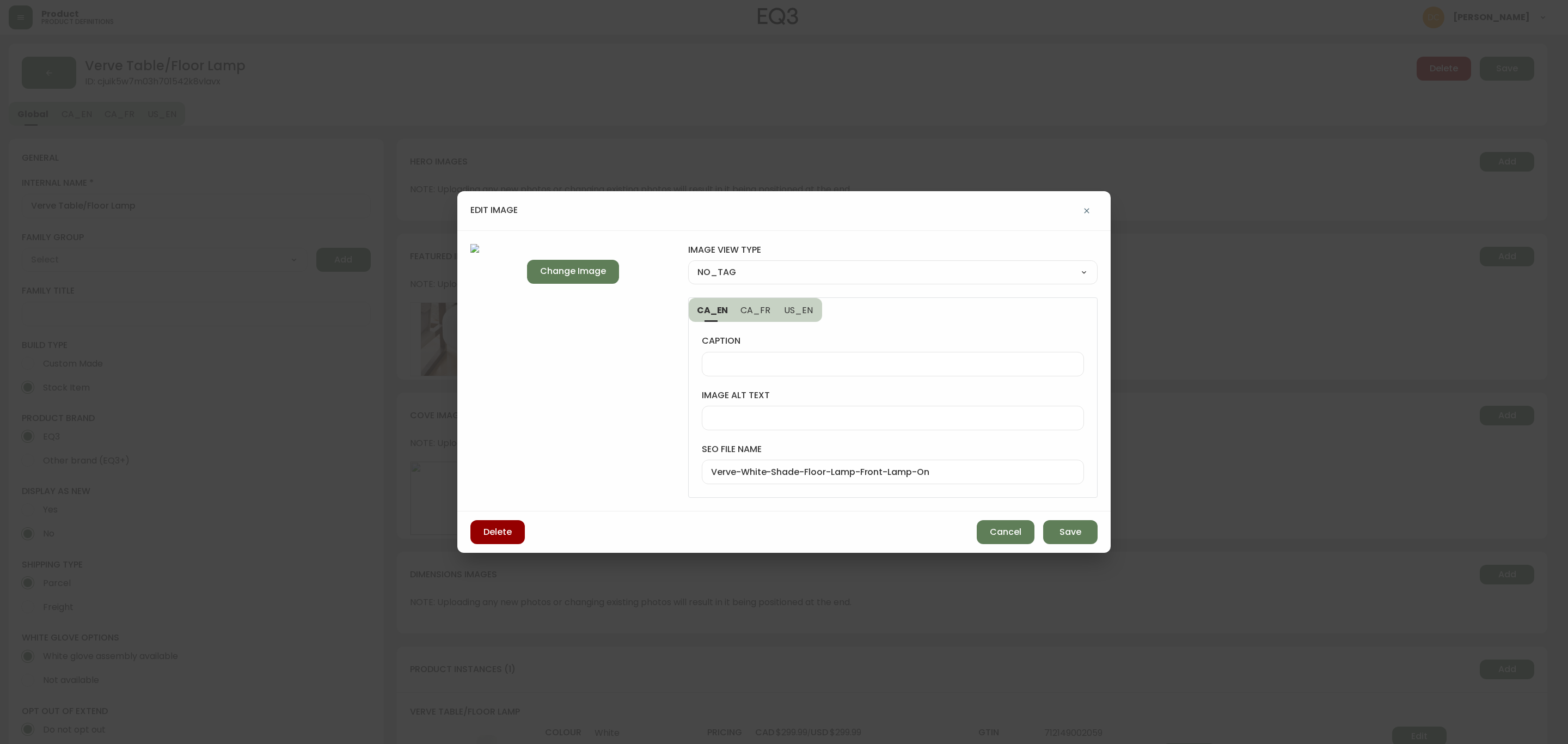
drag, startPoint x: 771, startPoint y: 260, endPoint x: 767, endPoint y: 266, distance: 7.2
click at [768, 266] on div "NO_TAG FRONT_VIEW SIDE_VIEW BACK_VIEW CORNER_VIEW FEATURED_VIEW BIRDSEYE_VIEW D…" at bounding box center [893, 272] width 409 height 24
click at [767, 265] on select "NO_TAG FRONT_VIEW SIDE_VIEW BACK_VIEW CORNER_VIEW FEATURED_VIEW BIRDSEYE_VIEW D…" at bounding box center [893, 272] width 409 height 17
select select "DETAIL_VIEW"
click at [688, 264] on select "NO_TAG FRONT_VIEW SIDE_VIEW BACK_VIEW CORNER_VIEW FEATURED_VIEW BIRDSEYE_VIEW D…" at bounding box center [893, 272] width 409 height 17
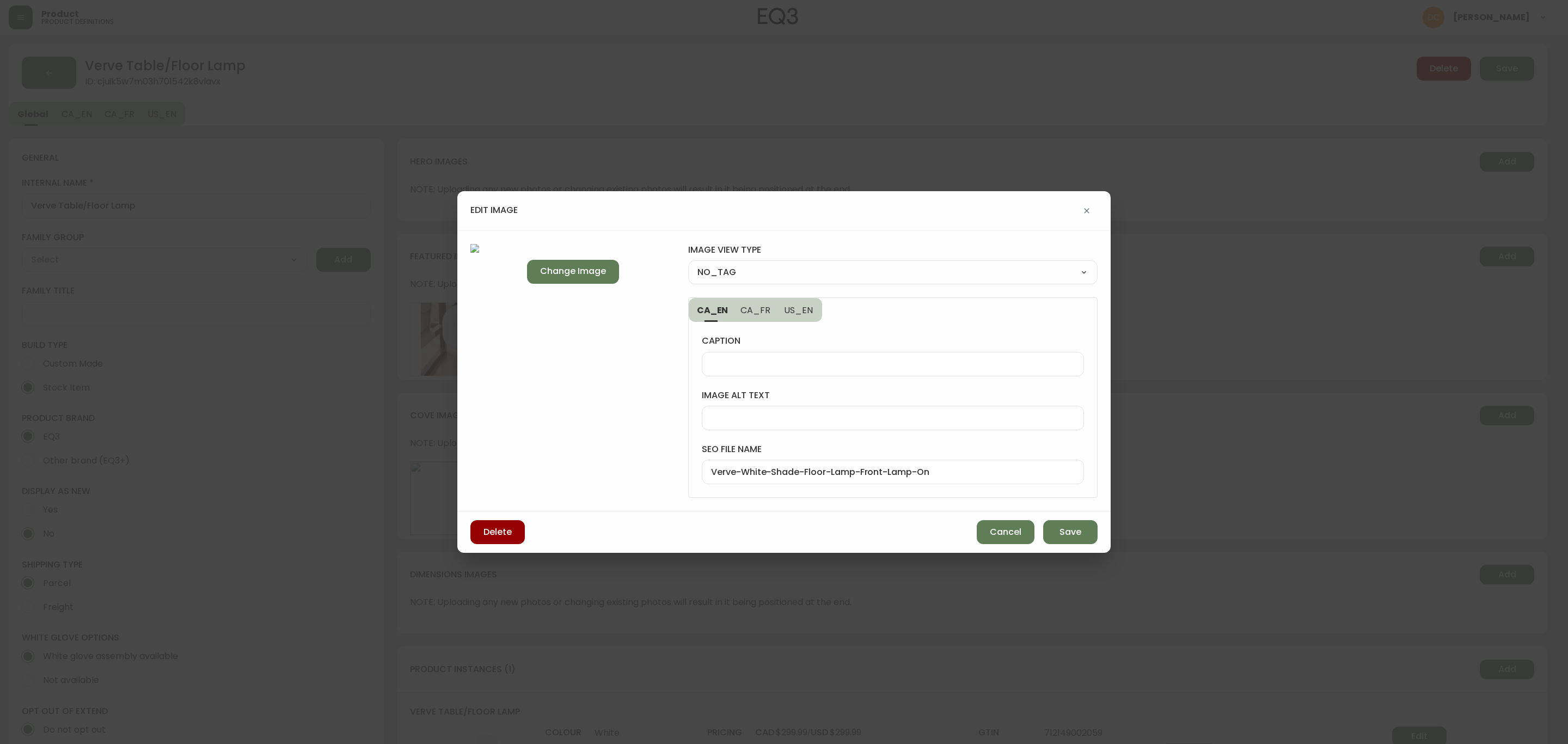
type input "DETAIL_VIEW"
click at [822, 270] on select "NO_TAG FRONT_VIEW SIDE_VIEW BACK_VIEW CORNER_VIEW FEATURED_VIEW BIRDSEYE_VIEW D…" at bounding box center [893, 272] width 409 height 17
select select "FRONT_VIEW"
click at [688, 264] on select "NO_TAG FRONT_VIEW SIDE_VIEW BACK_VIEW CORNER_VIEW FEATURED_VIEW BIRDSEYE_VIEW D…" at bounding box center [893, 272] width 409 height 17
type input "FRONT_VIEW"
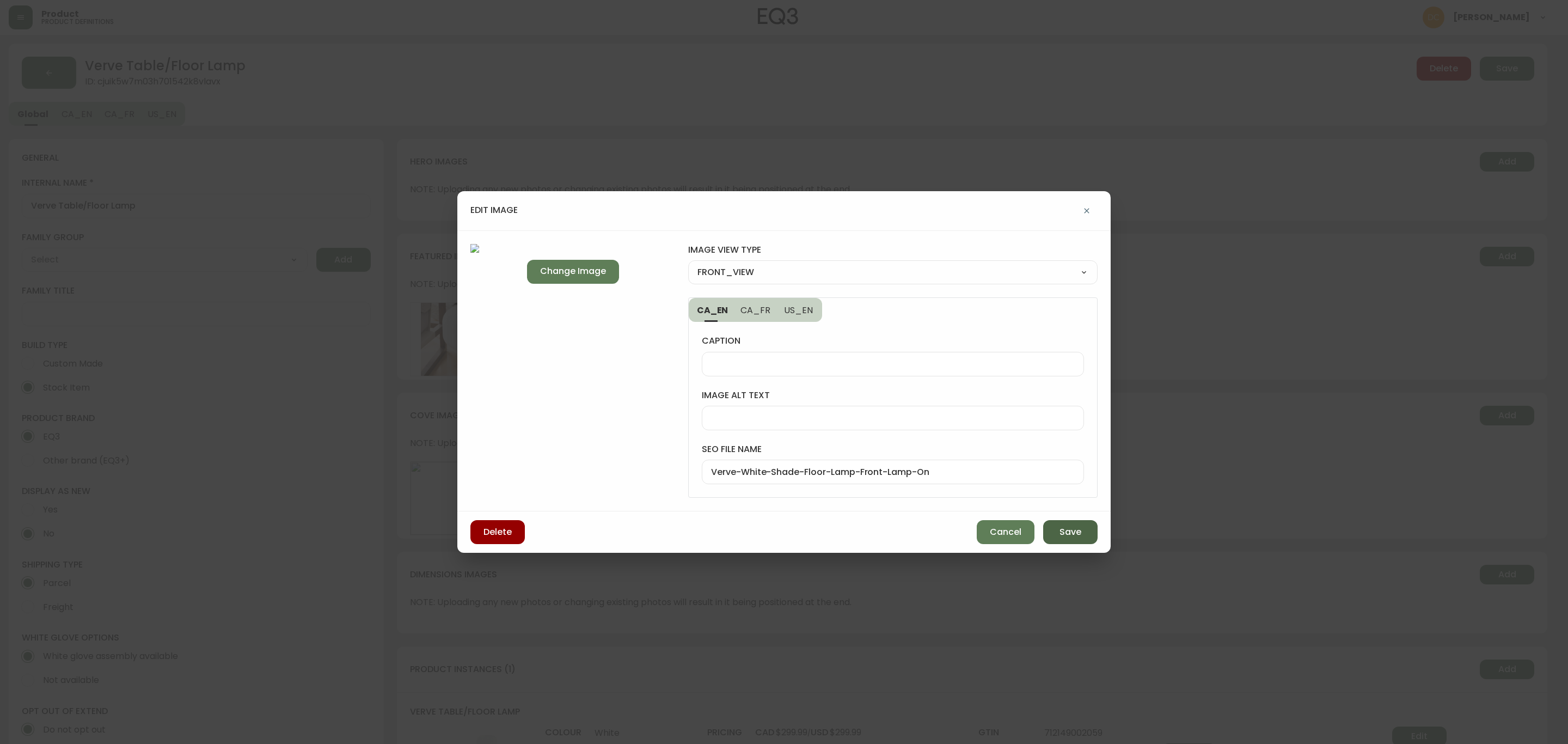
click at [1067, 536] on span "Save" at bounding box center [1071, 532] width 22 height 12
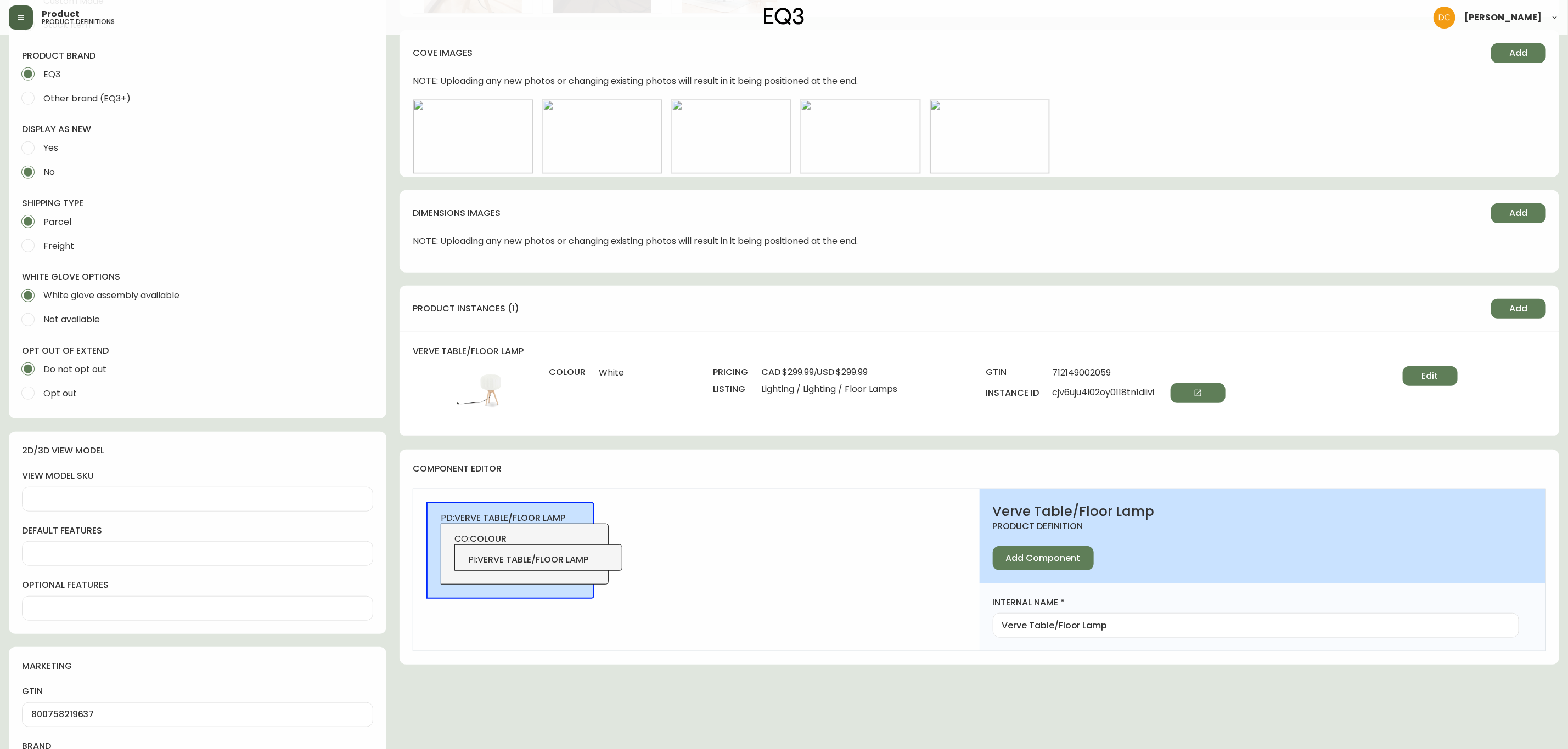
scroll to position [329, 0]
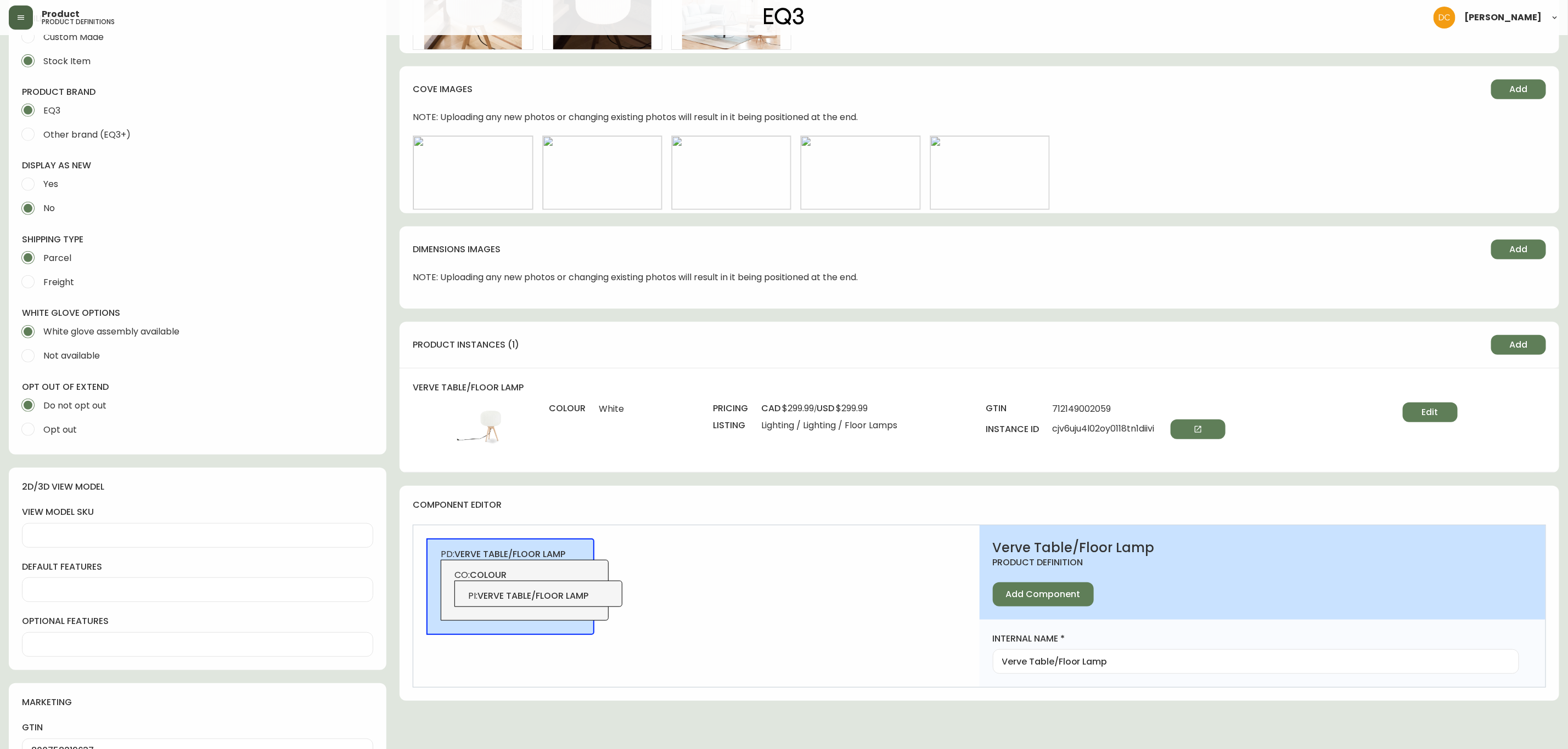
click at [614, 594] on div "PI : verve table/floor lamp" at bounding box center [538, 594] width 168 height 26
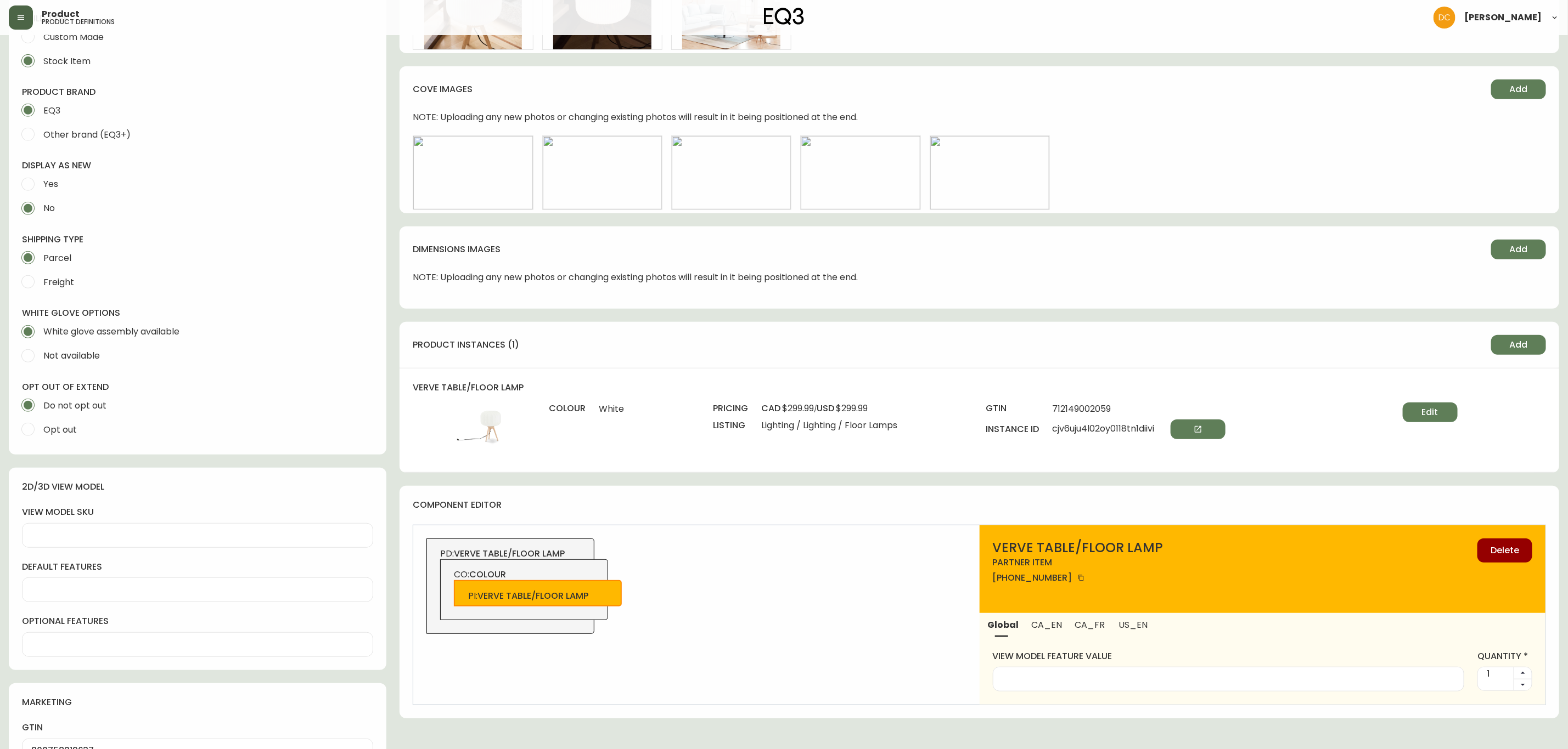
click at [575, 571] on span "CO: colour" at bounding box center [524, 575] width 141 height 12
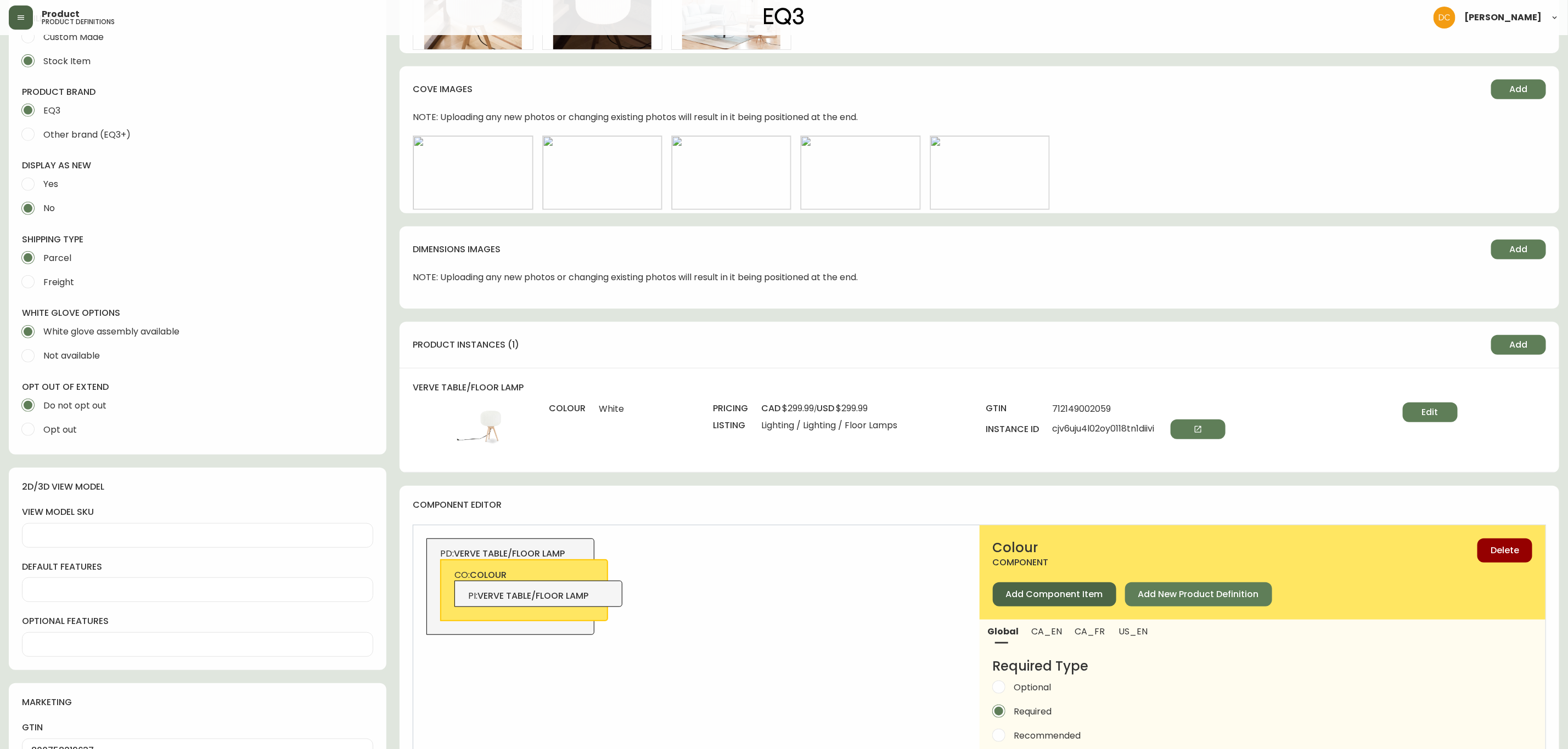
click at [1067, 601] on button "Add Component Item" at bounding box center [1054, 595] width 123 height 24
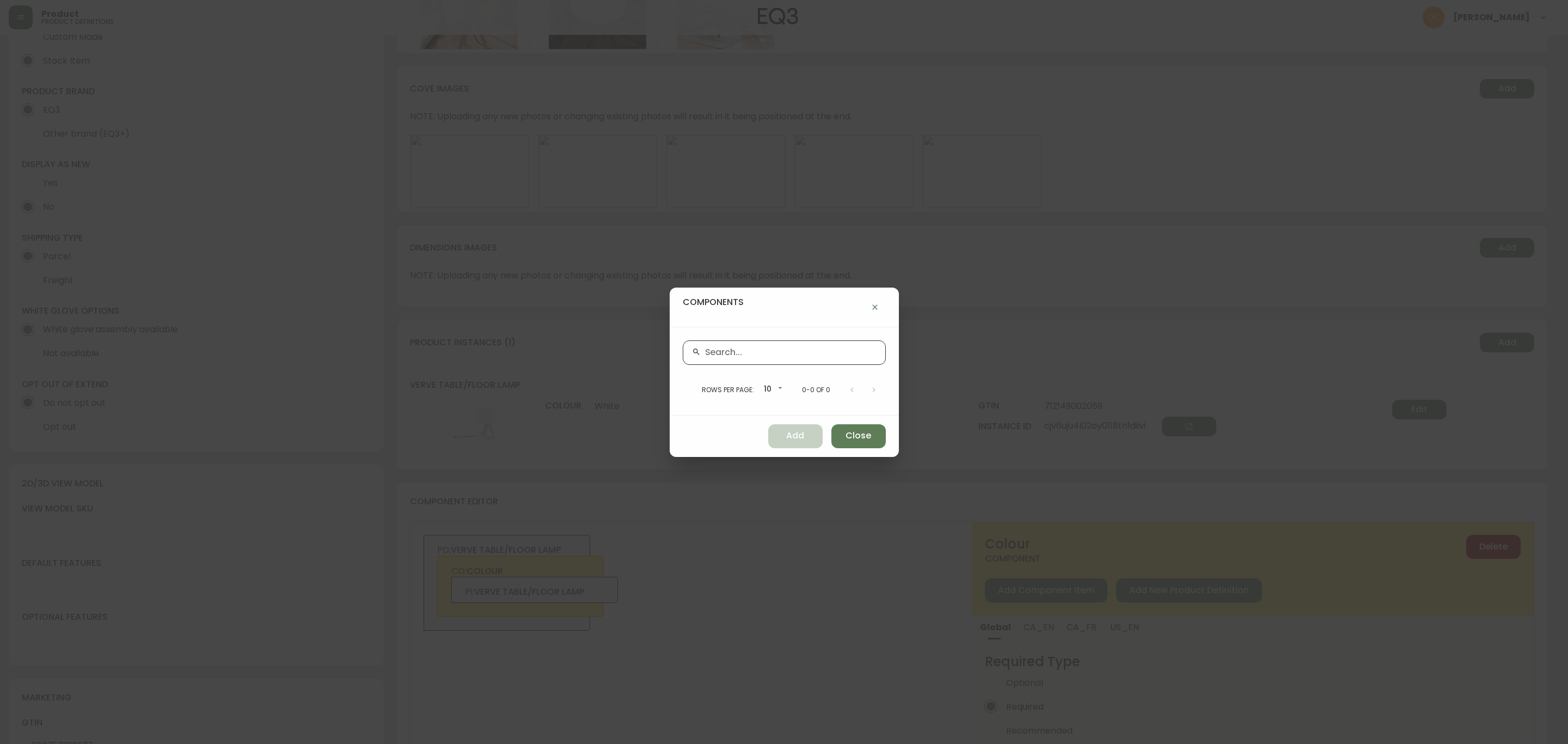
click at [822, 357] on input "text" at bounding box center [790, 353] width 172 height 10
click at [750, 348] on input "text" at bounding box center [790, 353] width 172 height 10
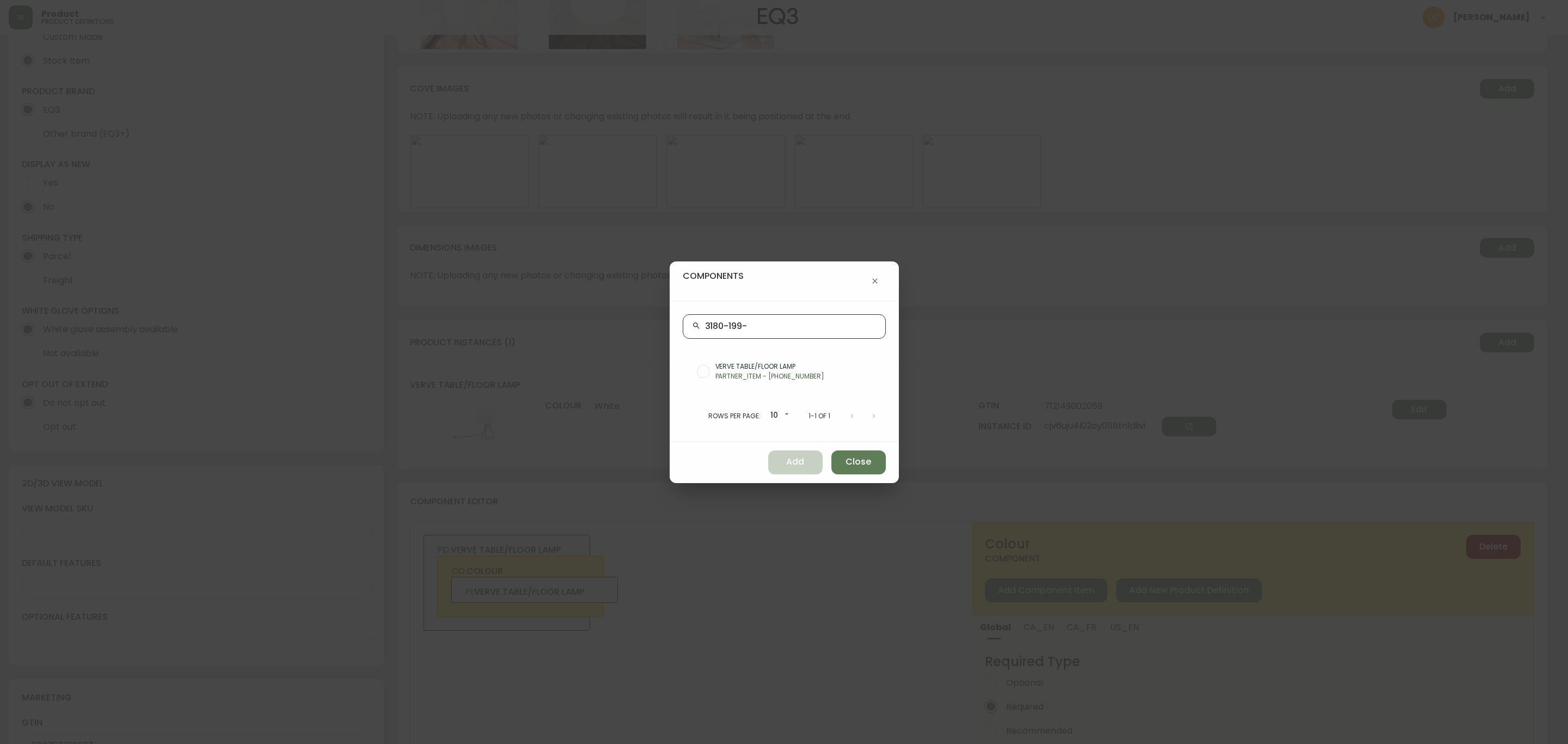
type input "3180-199-"
click at [759, 362] on span "VERVE TABLE/FLOOR LAMP" at bounding box center [796, 367] width 162 height 9
radio input "true"
click at [786, 458] on span "Add" at bounding box center [795, 462] width 18 height 12
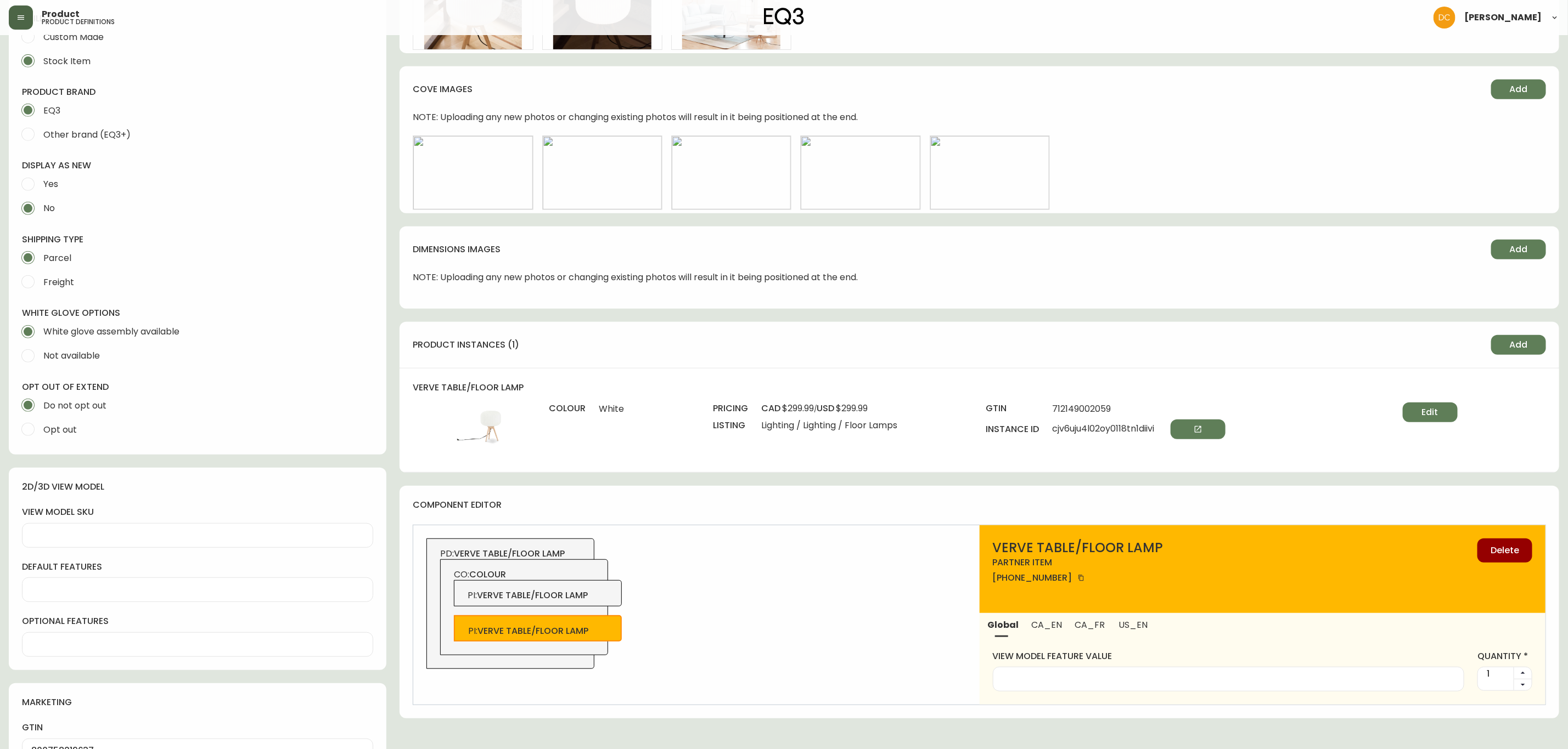
click at [1051, 627] on span "CA_EN" at bounding box center [1046, 625] width 30 height 11
click at [600, 601] on span "PI : verve table/floor lamp" at bounding box center [538, 595] width 141 height 12
type input "White"
click at [1034, 675] on input "White" at bounding box center [1262, 679] width 521 height 10
click at [599, 615] on div "CO: colour PI : verve table/floor lamp PI : verve table/floor lamp" at bounding box center [524, 607] width 168 height 96
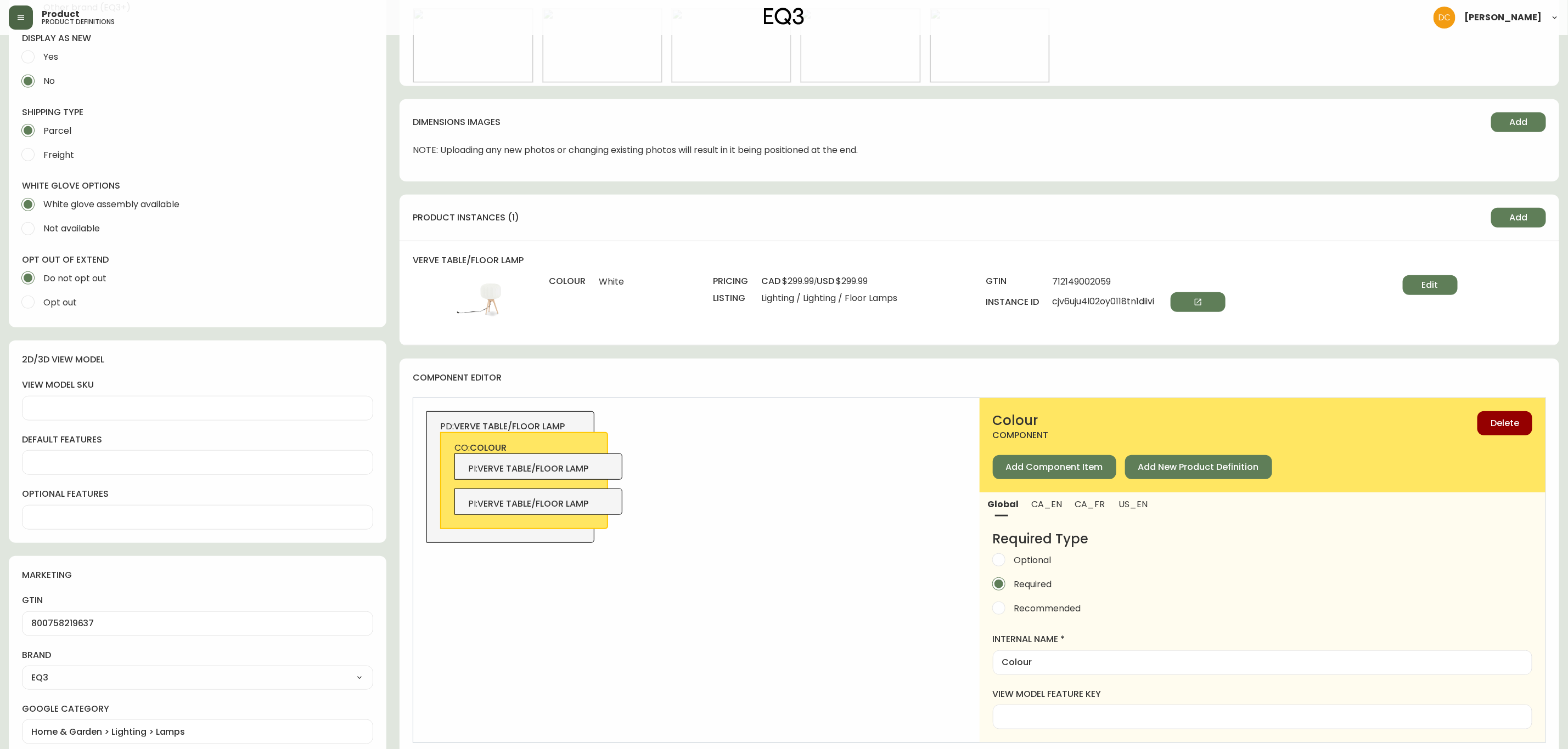
scroll to position [576, 0]
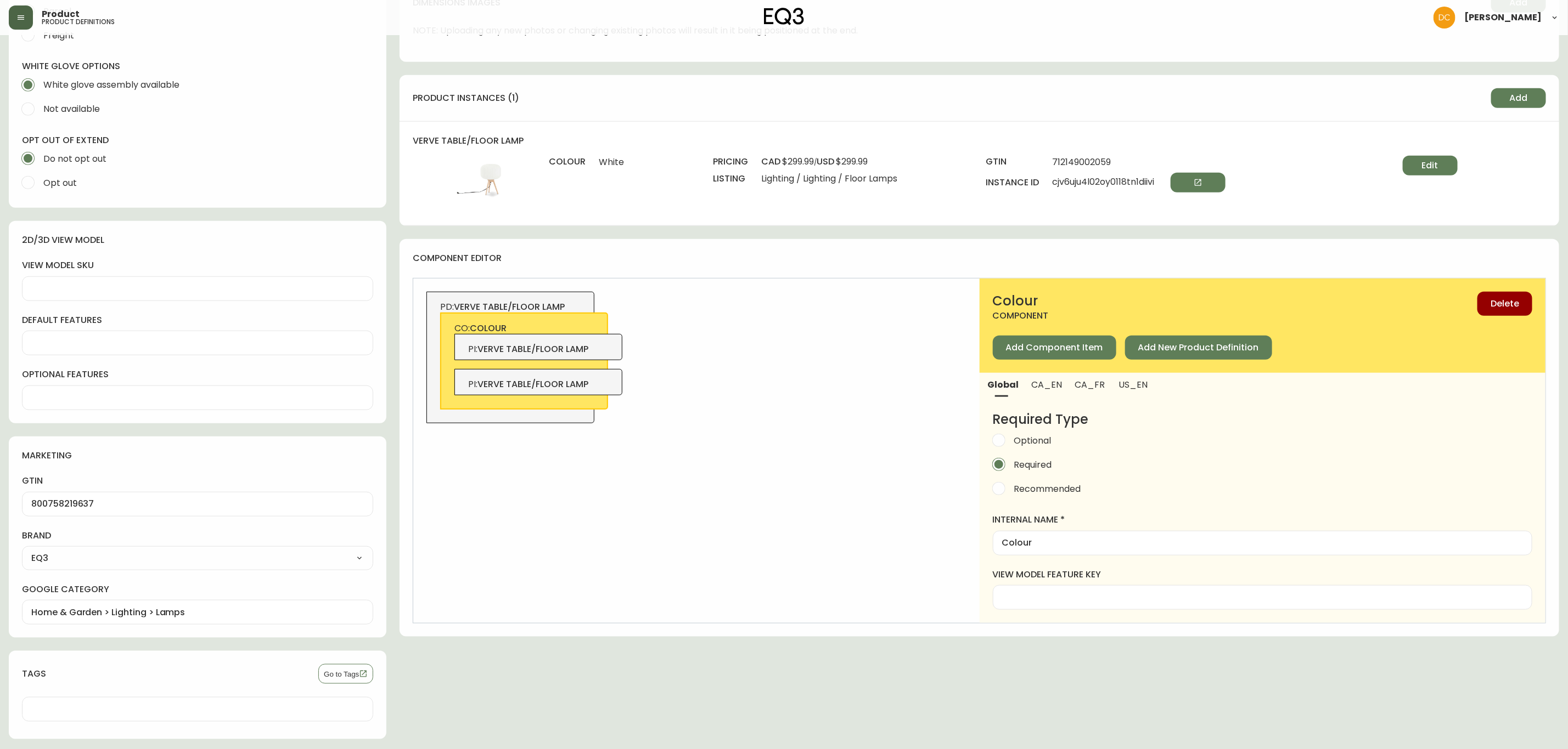
click at [595, 378] on div "PI : verve table/floor lamp" at bounding box center [538, 382] width 168 height 26
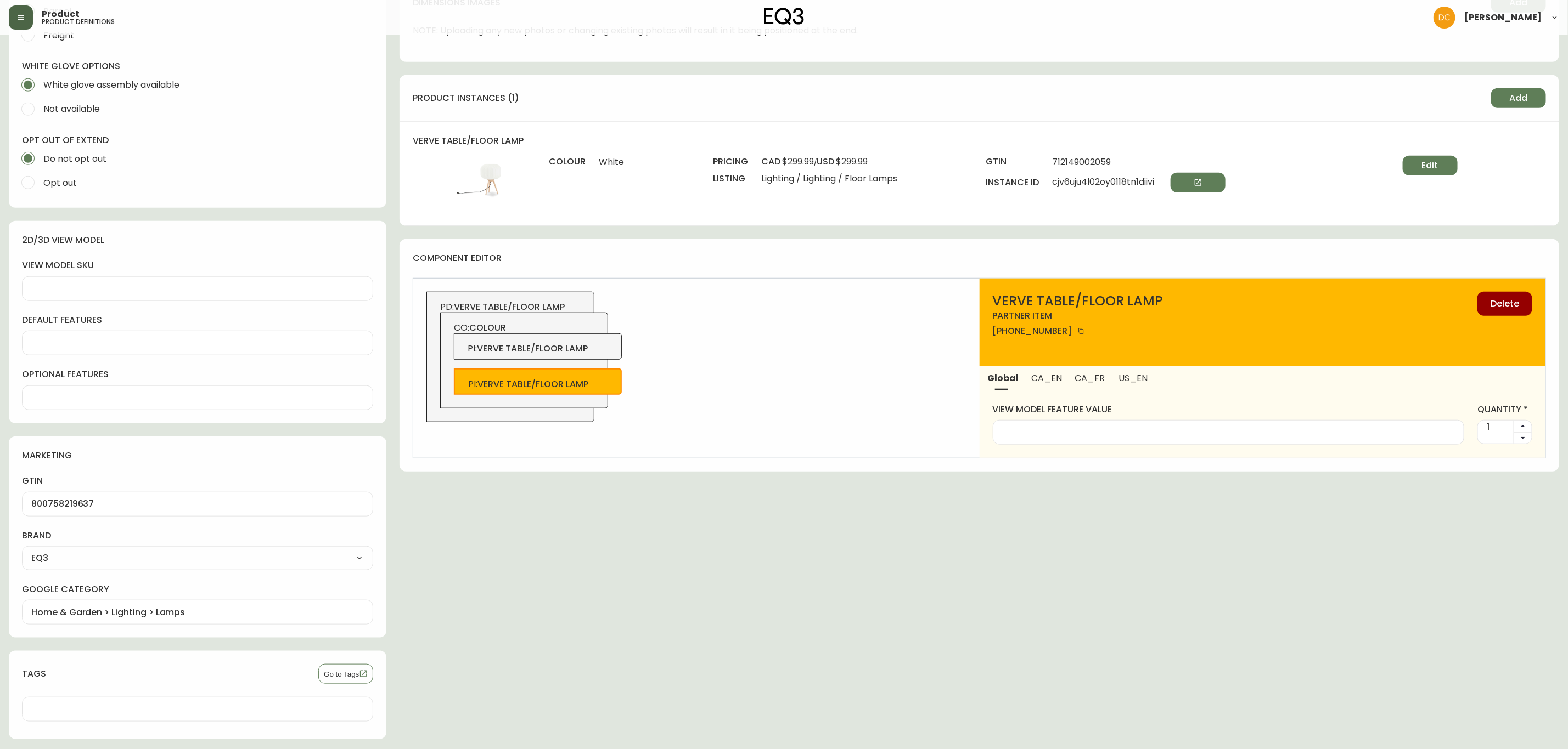
click at [1040, 385] on button "CA_EN" at bounding box center [1046, 378] width 43 height 24
click at [1058, 430] on input "alias" at bounding box center [1262, 432] width 521 height 10
paste input "White"
type input "White"
click at [1123, 385] on button "US_EN" at bounding box center [1132, 378] width 45 height 24
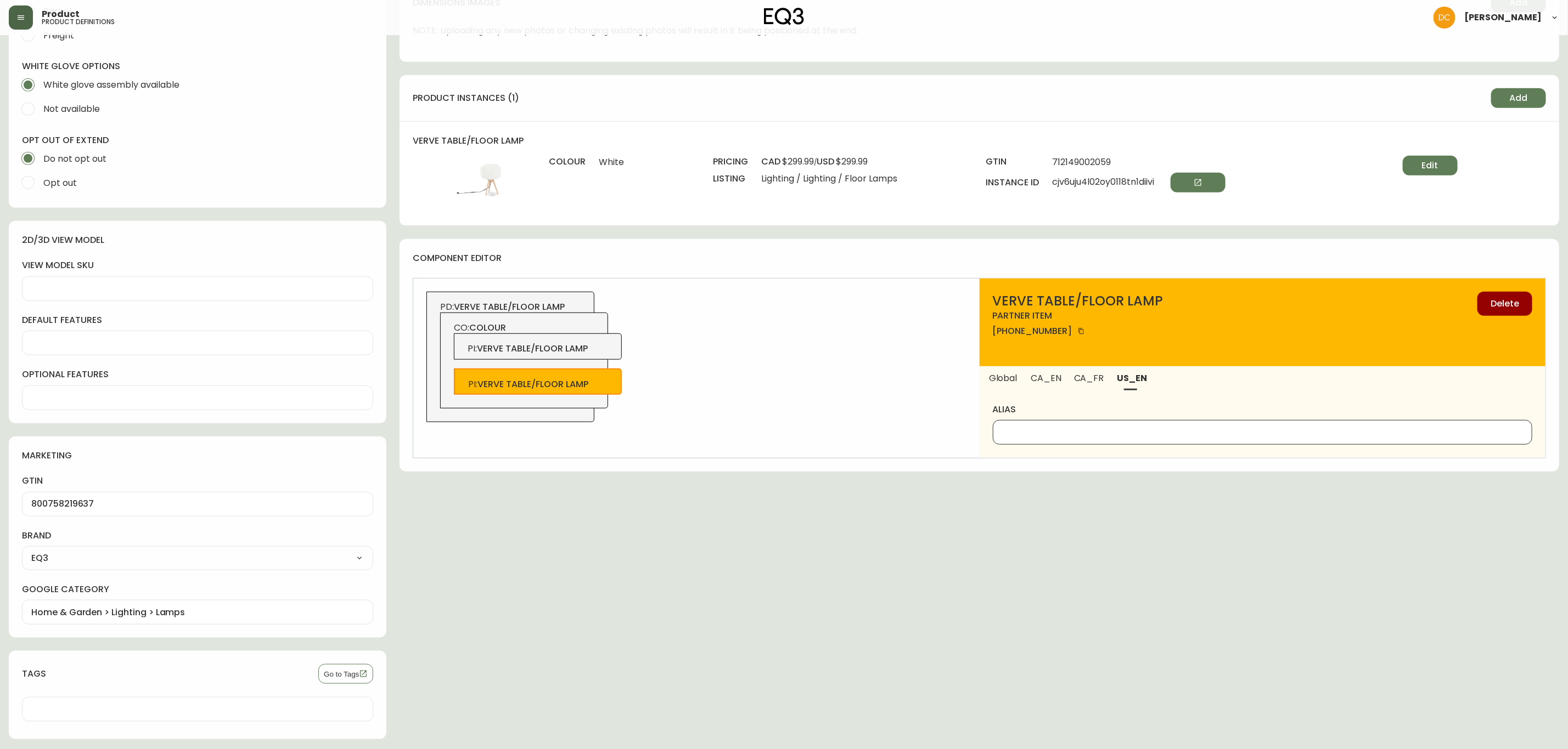
click at [1103, 433] on input "alias" at bounding box center [1262, 432] width 521 height 10
paste input "White"
type input "White"
drag, startPoint x: 1089, startPoint y: 380, endPoint x: 1065, endPoint y: 426, distance: 51.9
click at [1089, 380] on span "CA_FR" at bounding box center [1088, 378] width 29 height 11
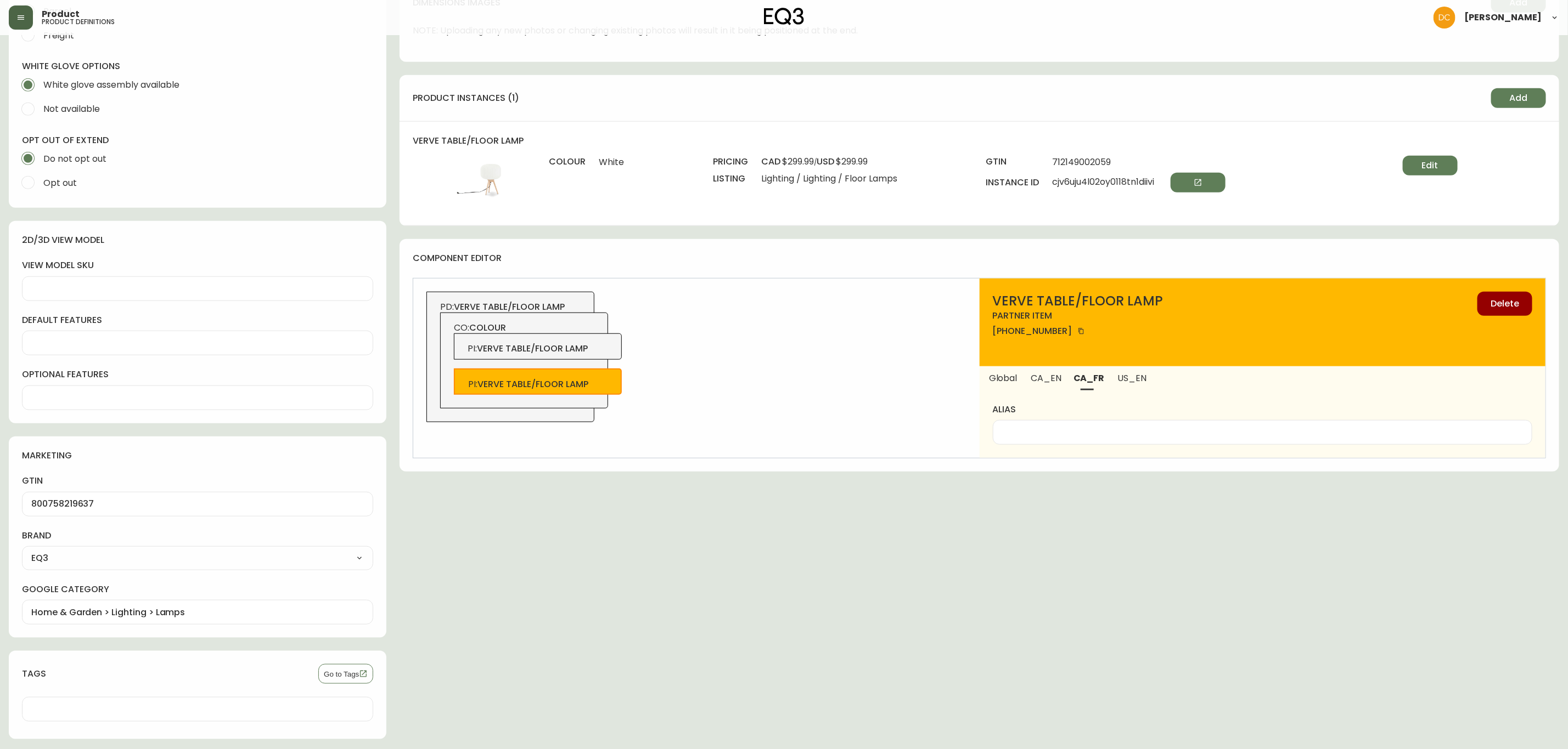
click at [1064, 426] on div at bounding box center [1261, 432] width 539 height 25
type input "Blanc"
click at [883, 535] on div "hero images Add NOTE: Uploading any new photos or changing existing photos will…" at bounding box center [980, 257] width 1159 height 1387
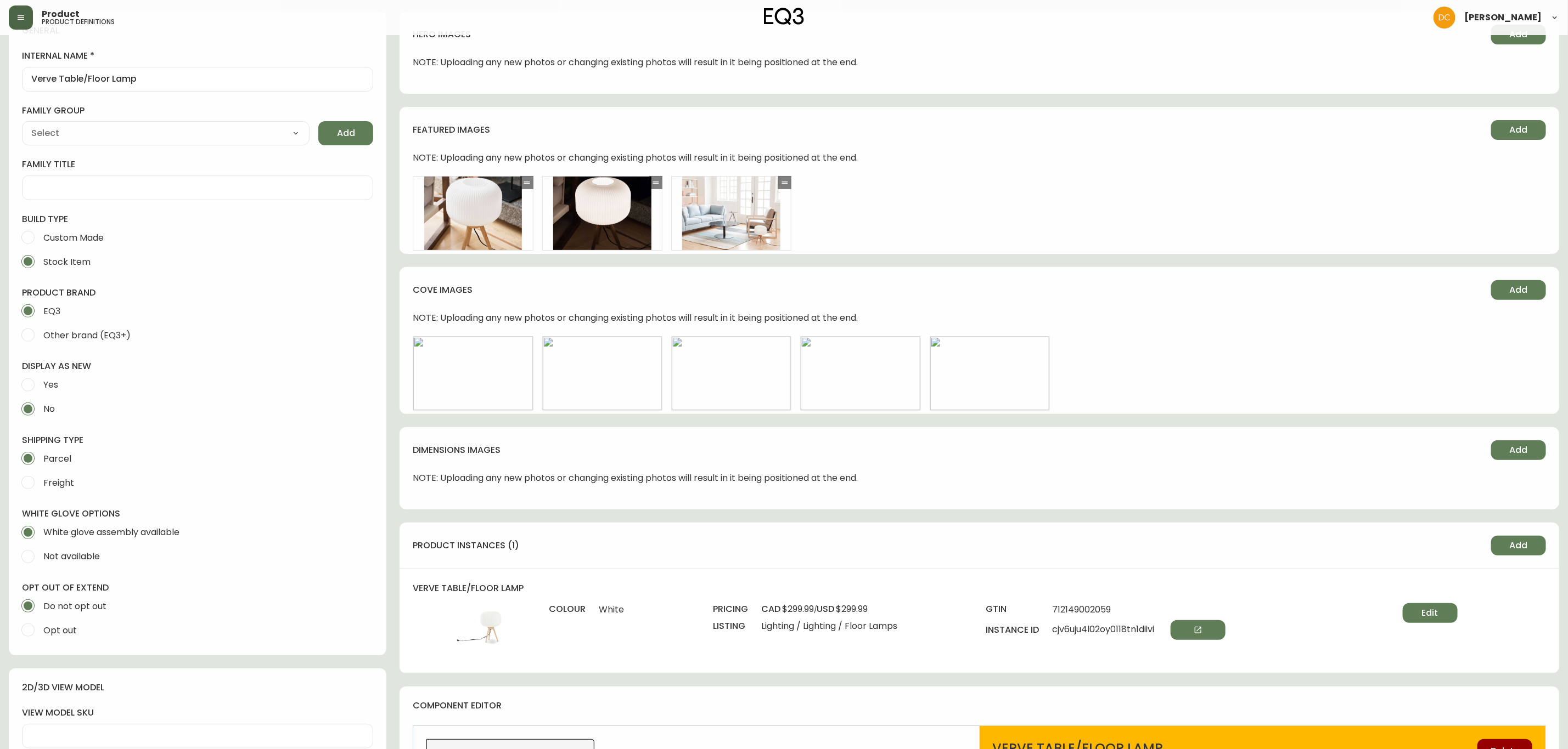
scroll to position [0, 0]
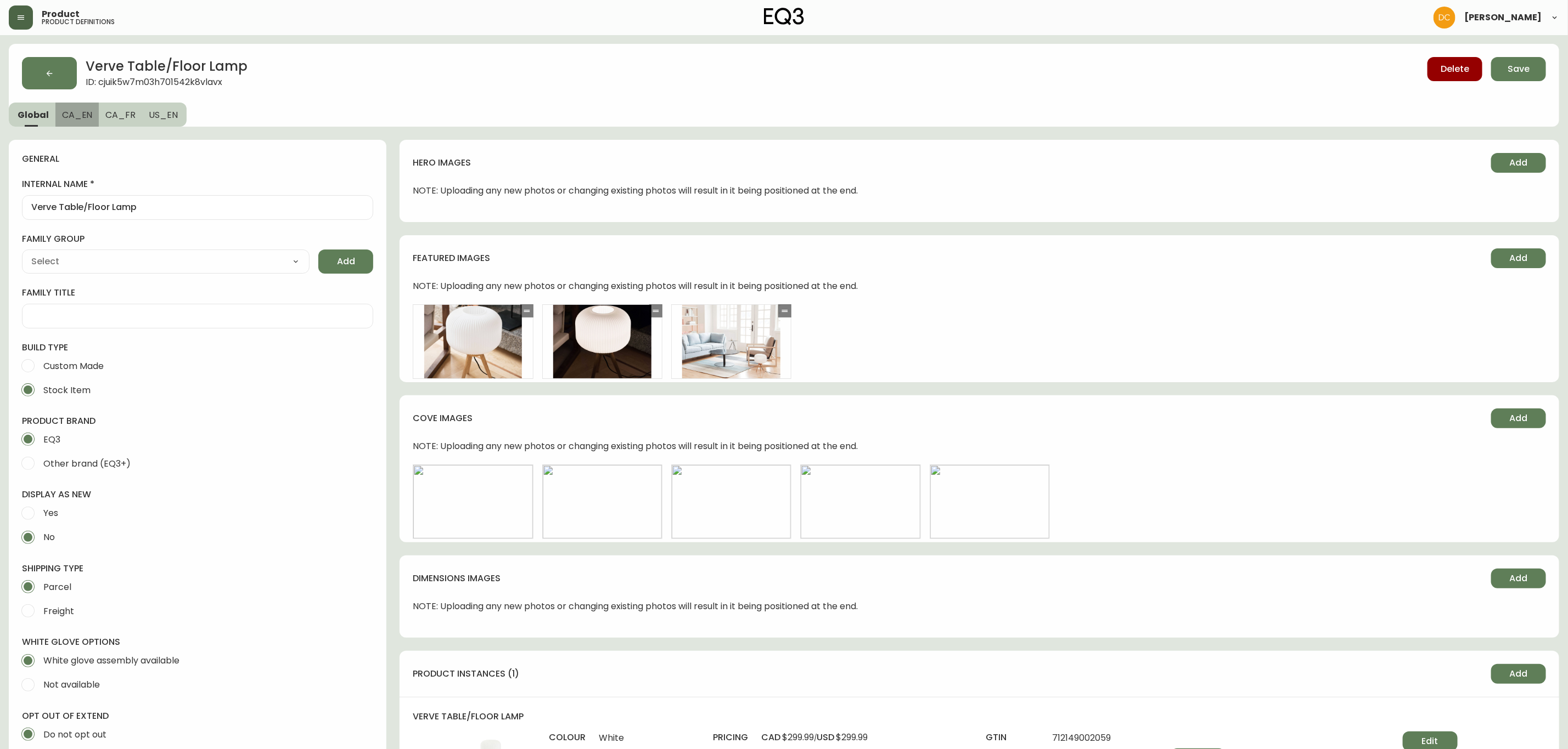
click at [76, 110] on span "CA_EN" at bounding box center [77, 115] width 31 height 11
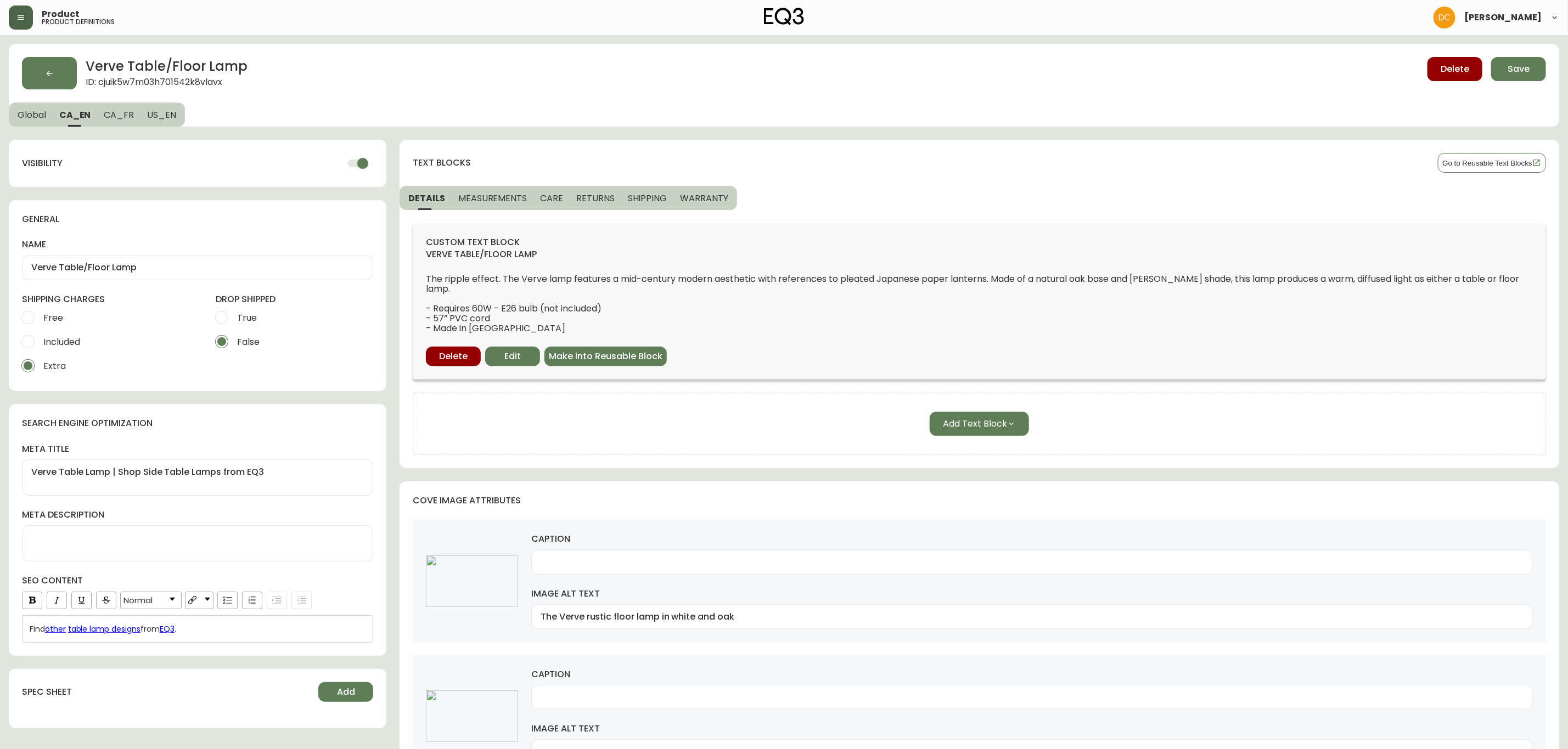
click at [484, 191] on button "MEASUREMENTS" at bounding box center [492, 198] width 82 height 24
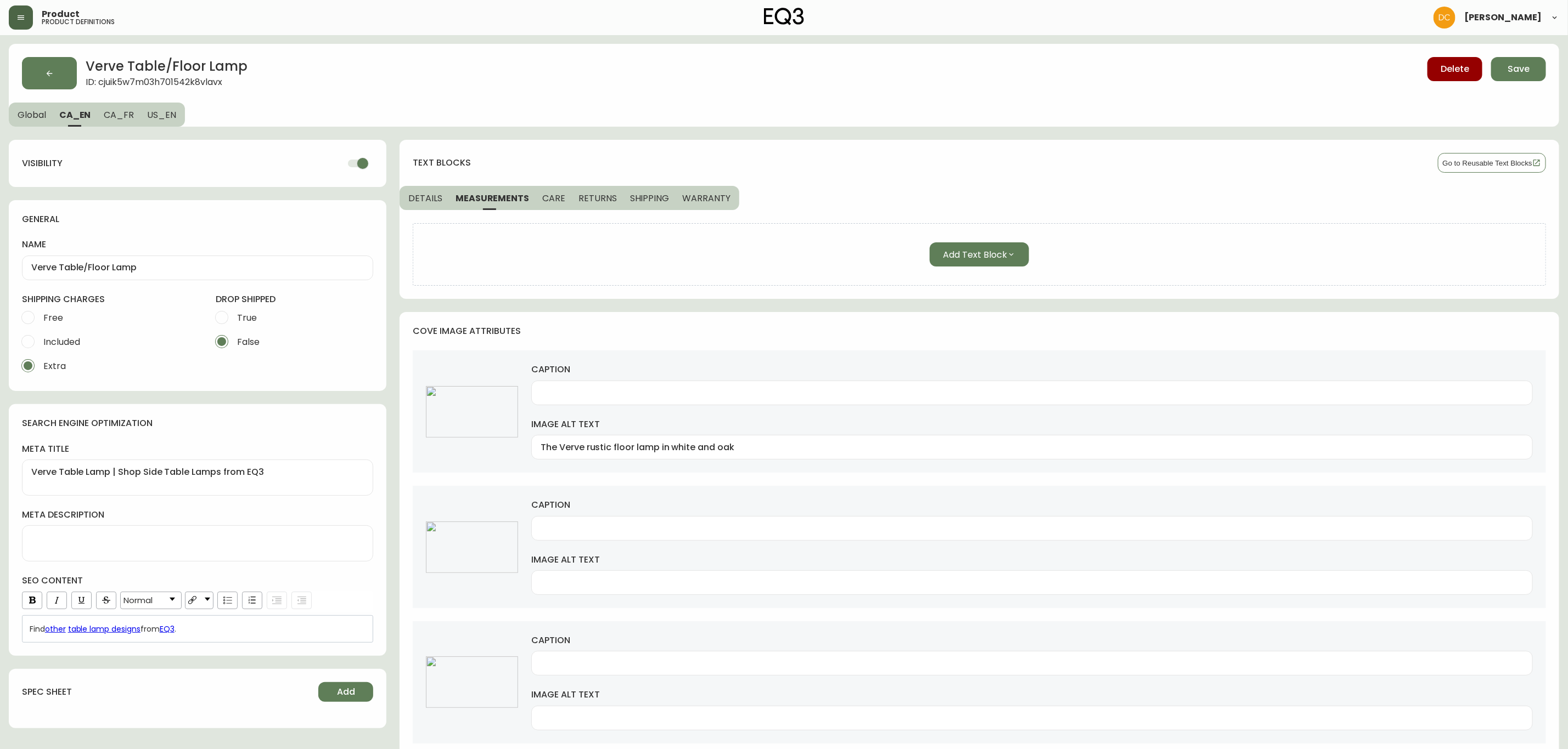
click at [30, 115] on span "Global" at bounding box center [32, 115] width 29 height 11
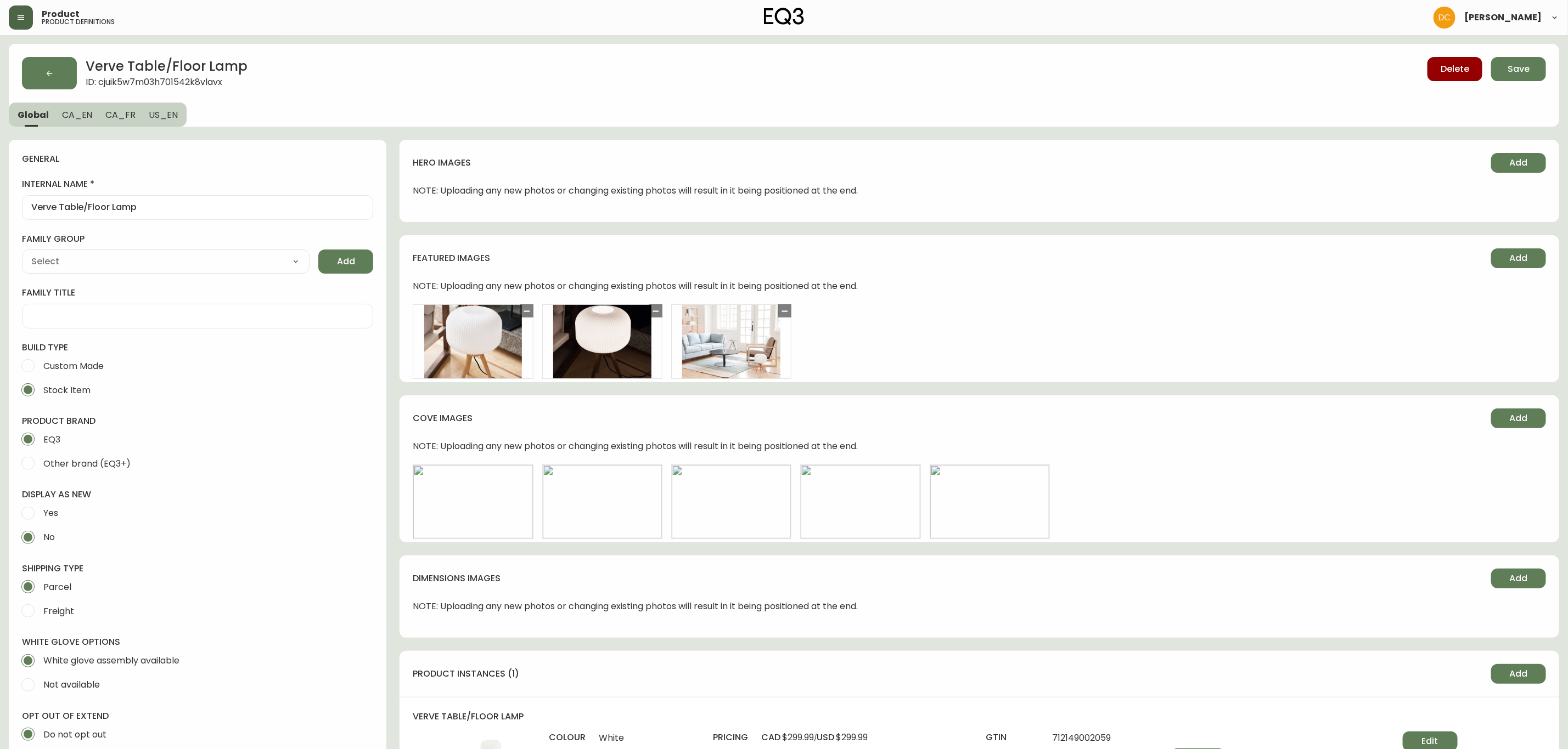
type input "EQ3"
select select "cjyt4m5lw0000pt749bx6gh7n"
type input "Default"
type input "Home & Garden > Lighting > Lamps"
select select "cjpjx7rji00004c744bbp6zrf"
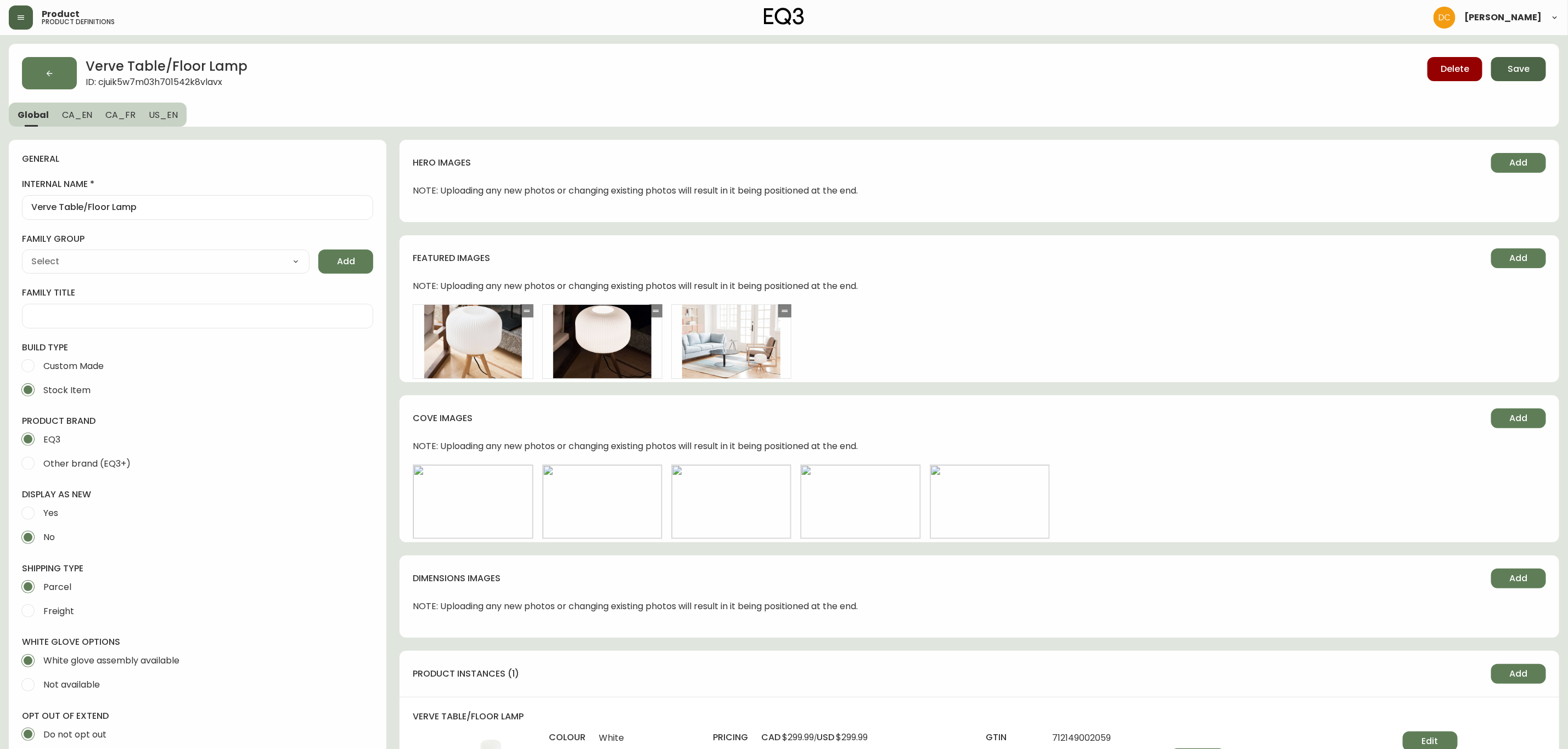
click at [1504, 68] on button "Save" at bounding box center [1518, 69] width 55 height 24
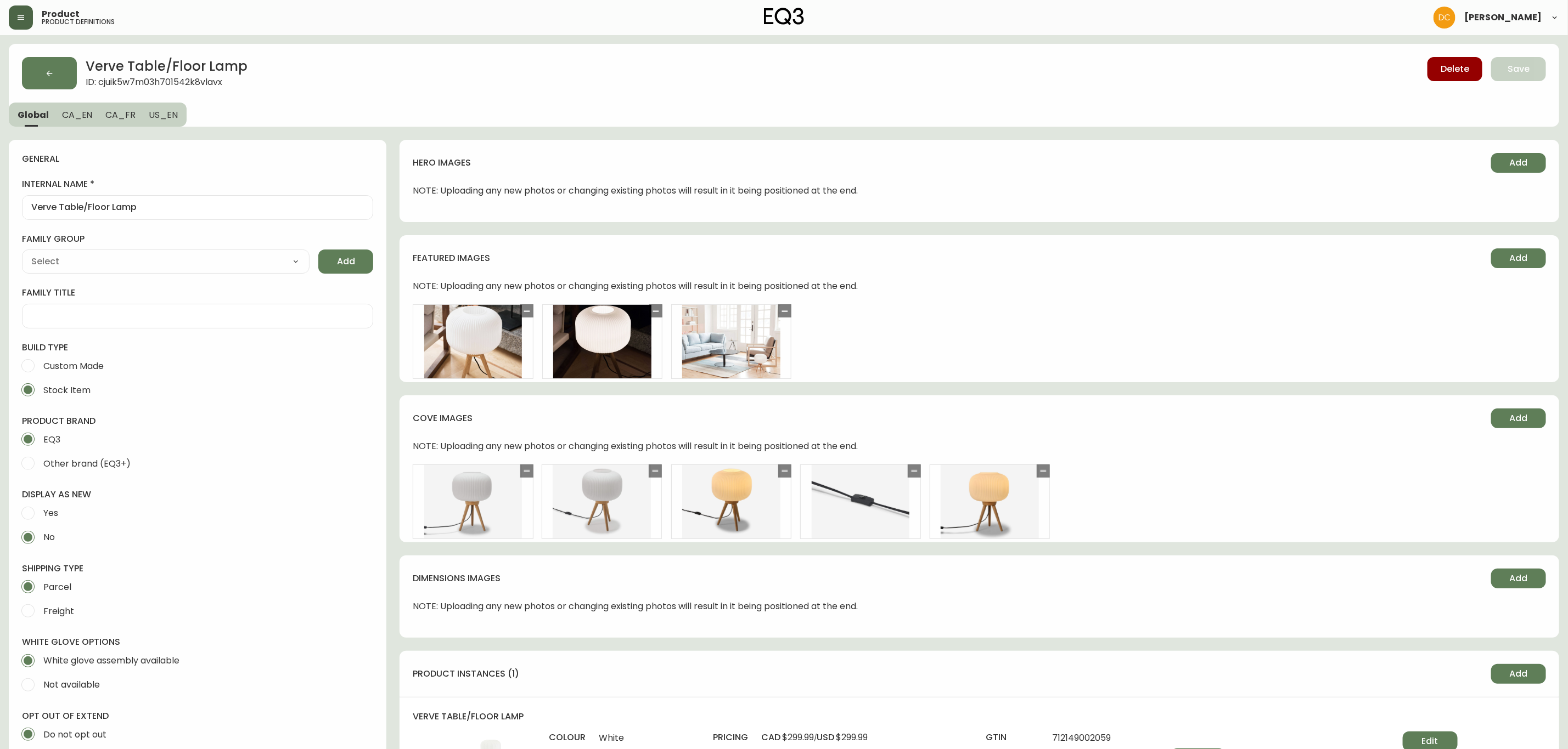
click at [651, 470] on icon at bounding box center [655, 470] width 9 height 9
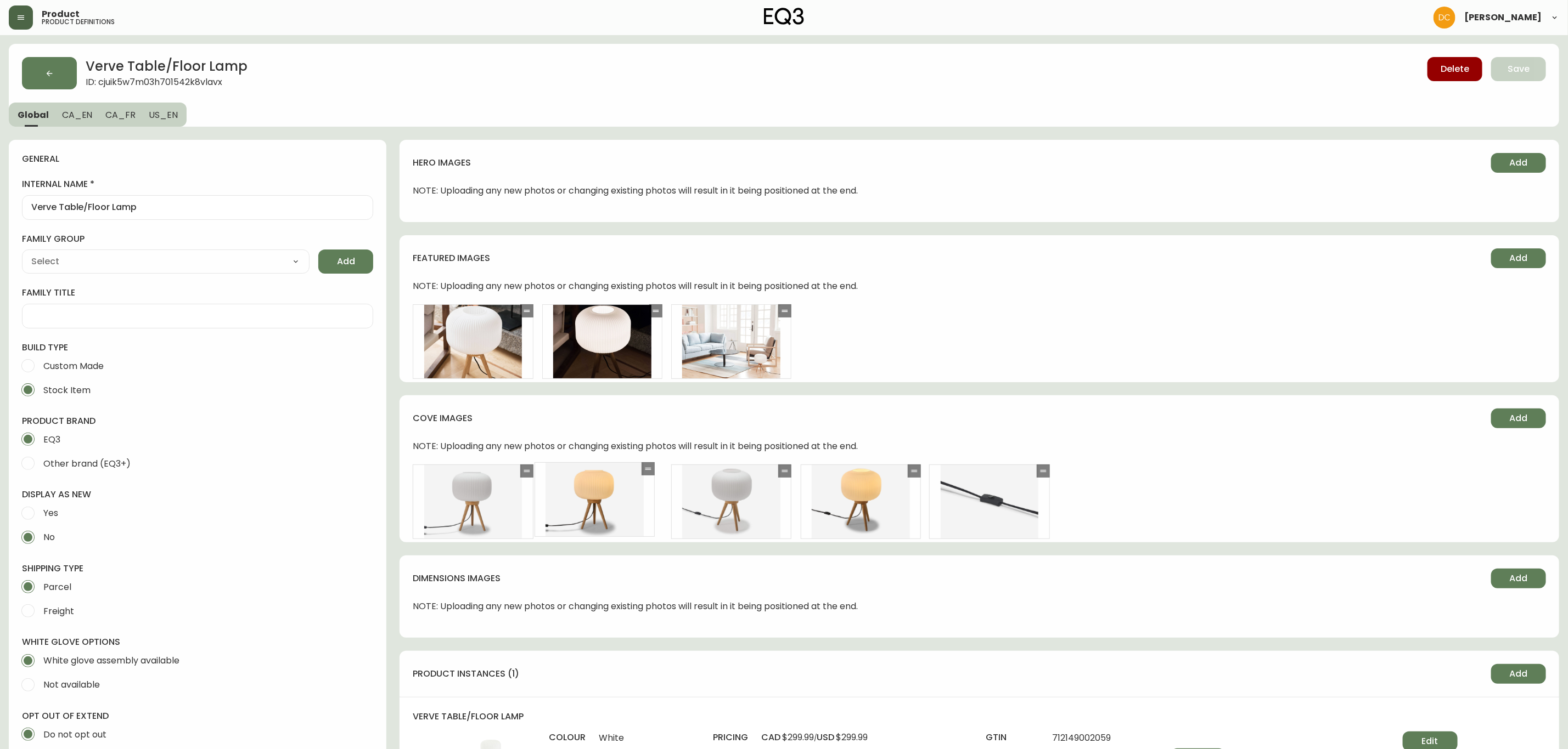
drag, startPoint x: 1040, startPoint y: 472, endPoint x: 645, endPoint y: 470, distance: 395.0
click at [645, 470] on icon at bounding box center [647, 469] width 9 height 9
click at [808, 587] on div "dimensions images Add" at bounding box center [979, 585] width 1133 height 33
click at [1499, 66] on button "Save" at bounding box center [1518, 69] width 55 height 24
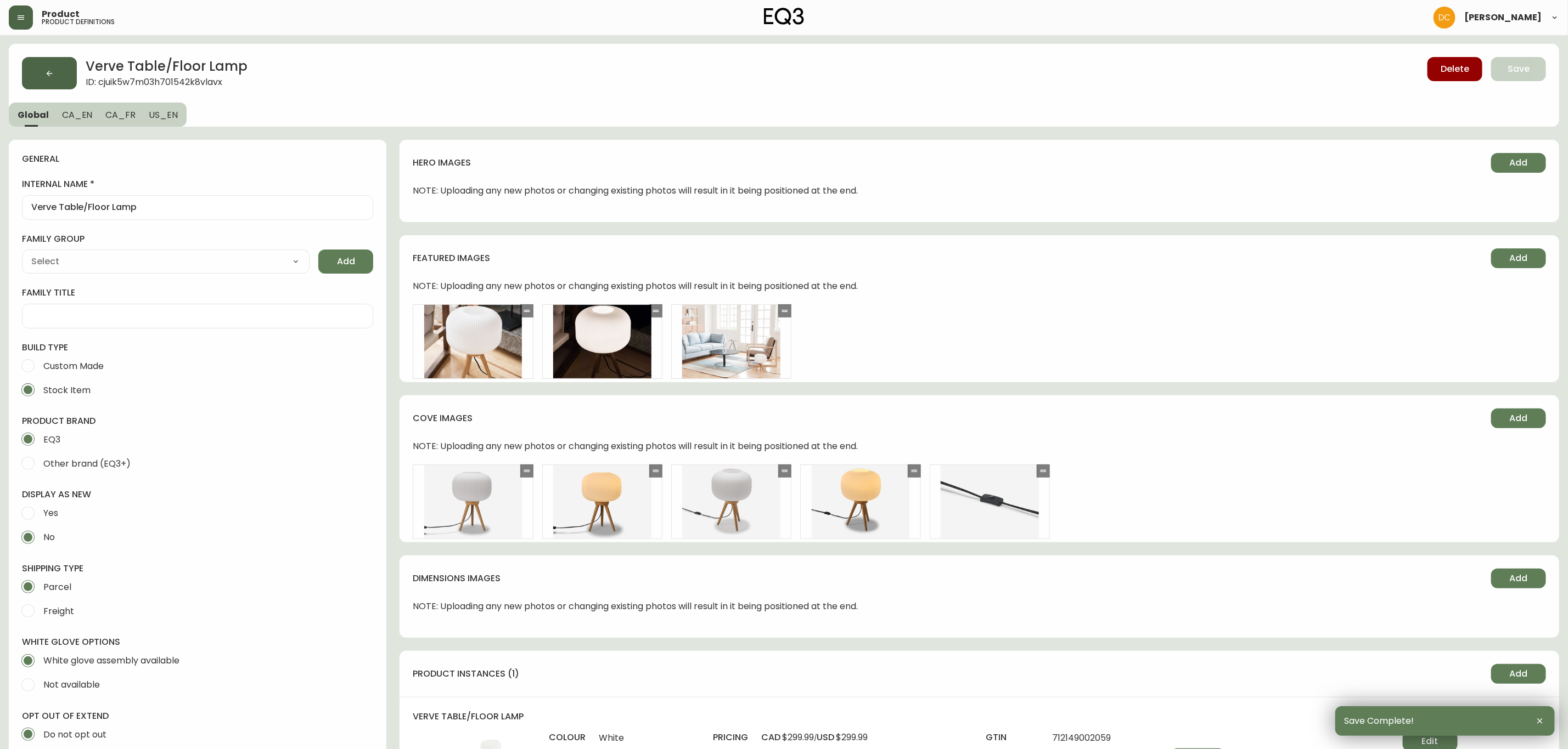
click at [66, 71] on button "button" at bounding box center [49, 73] width 55 height 33
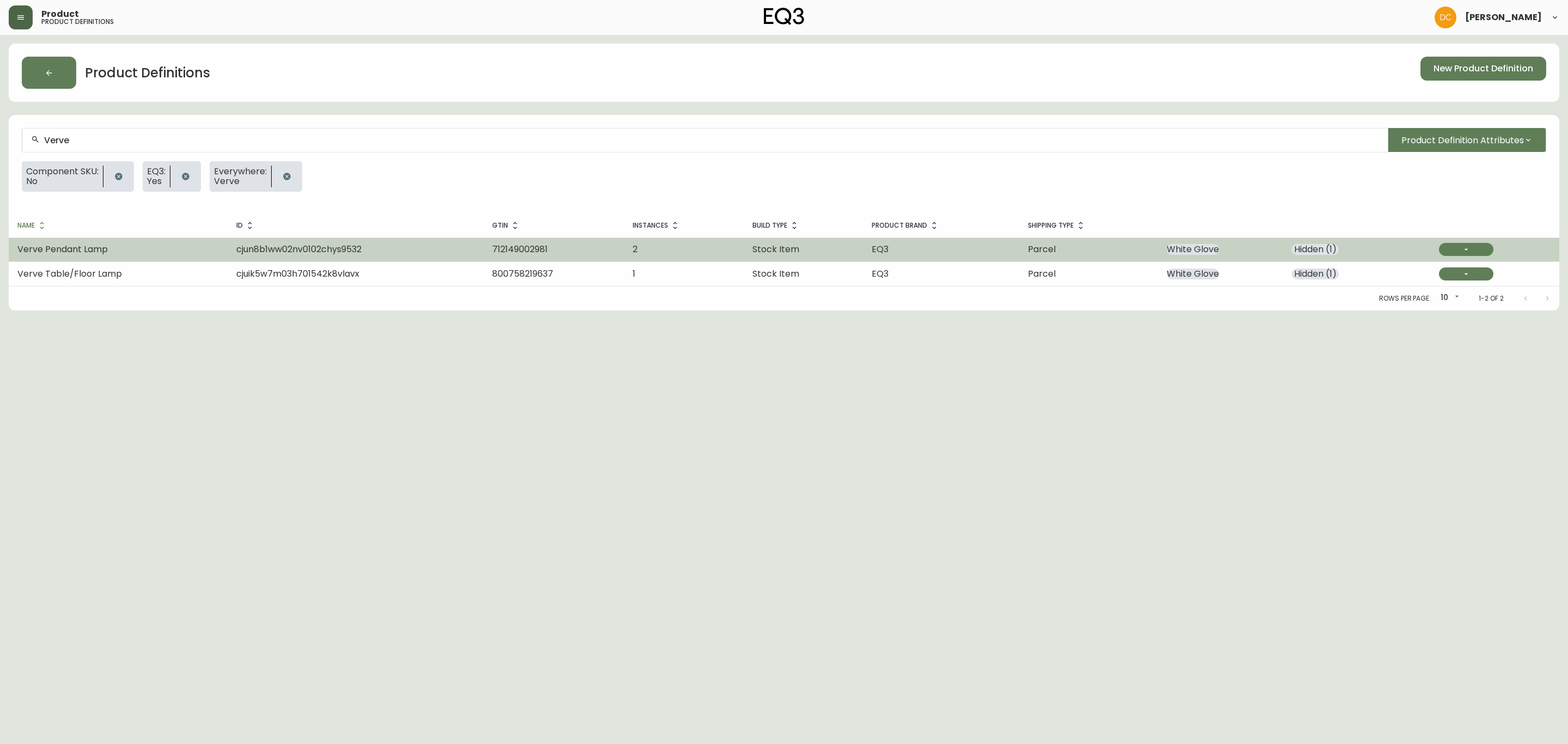
click at [219, 248] on td "Verve Pendant Lamp" at bounding box center [118, 249] width 219 height 24
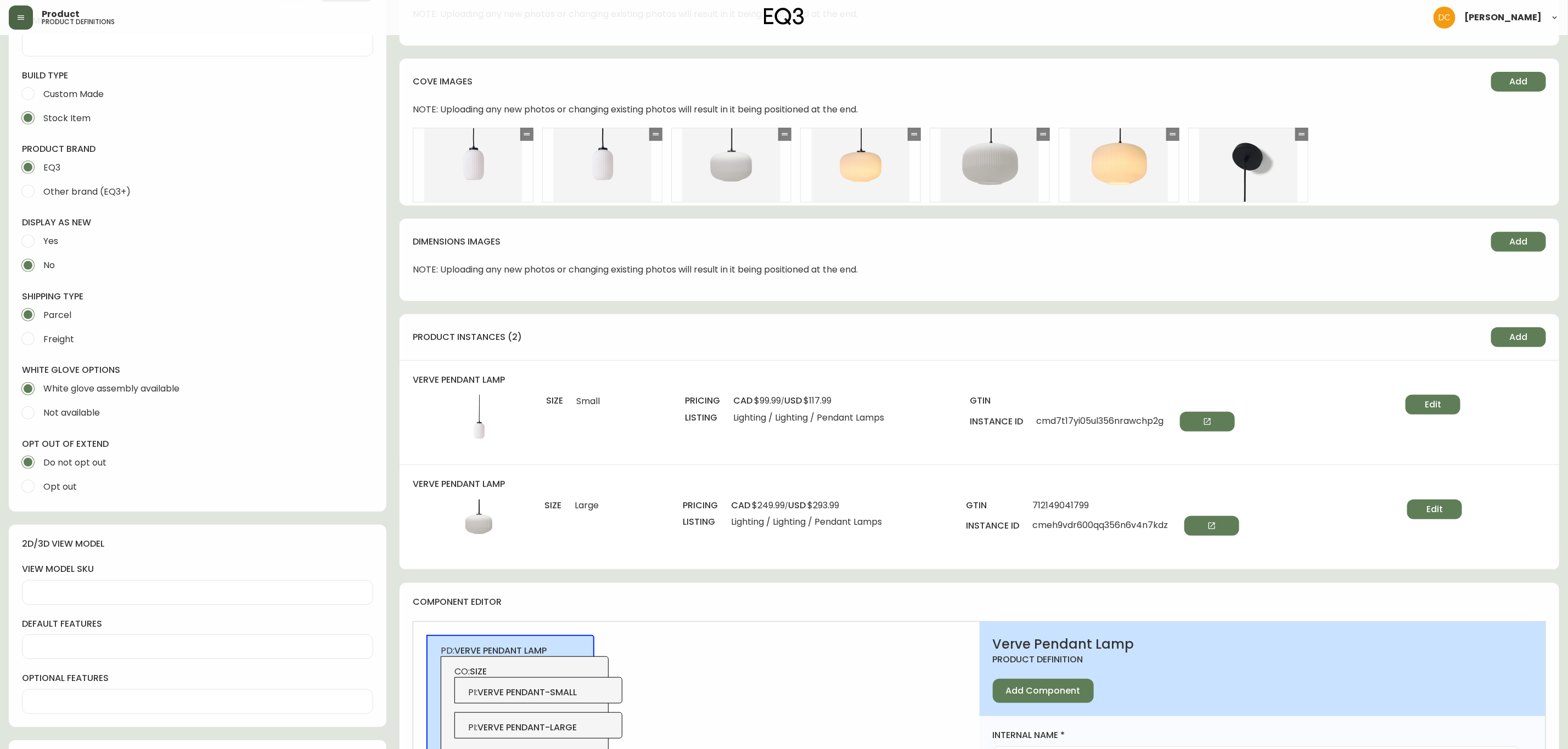
scroll to position [247, 0]
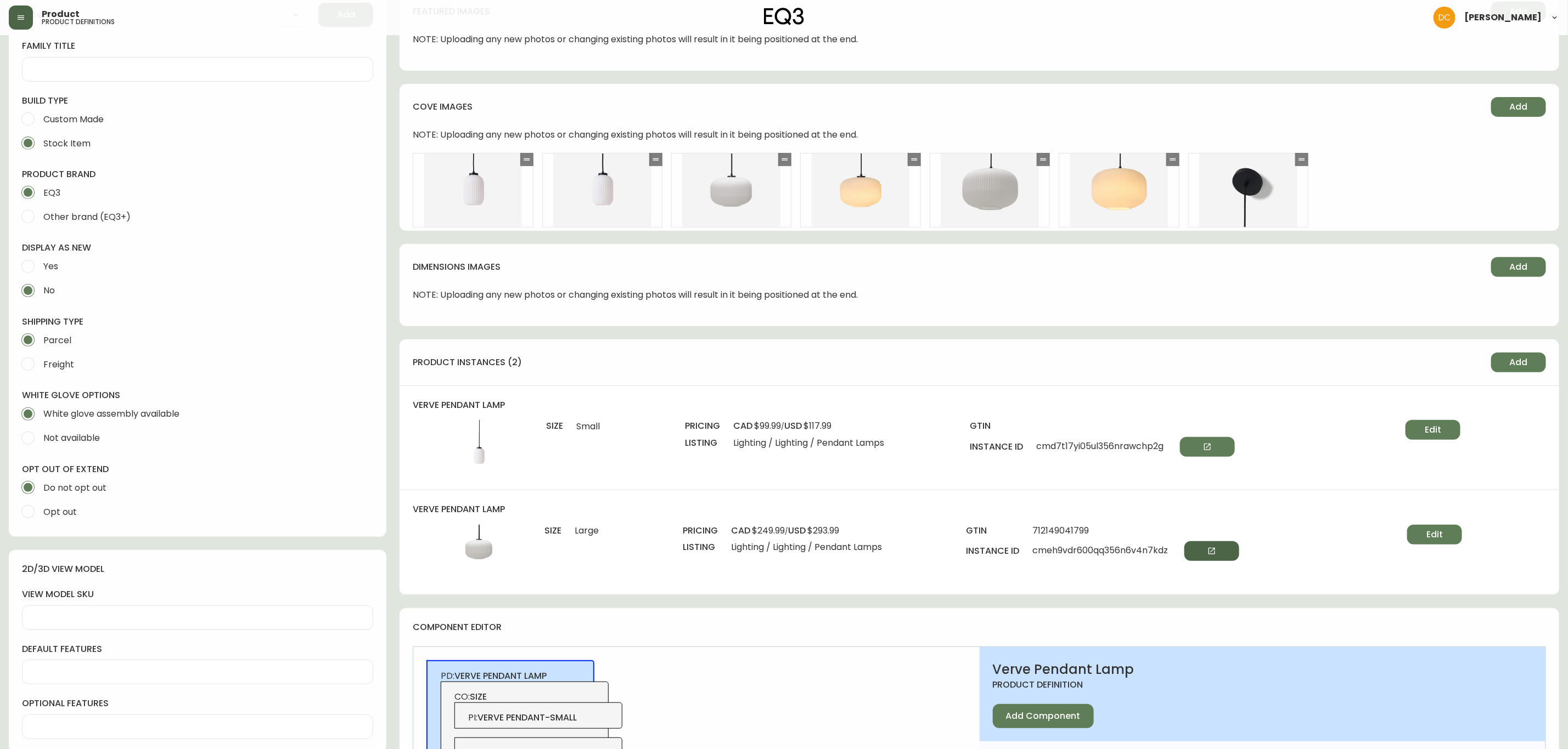
click at [1210, 541] on button "button" at bounding box center [1211, 551] width 55 height 20
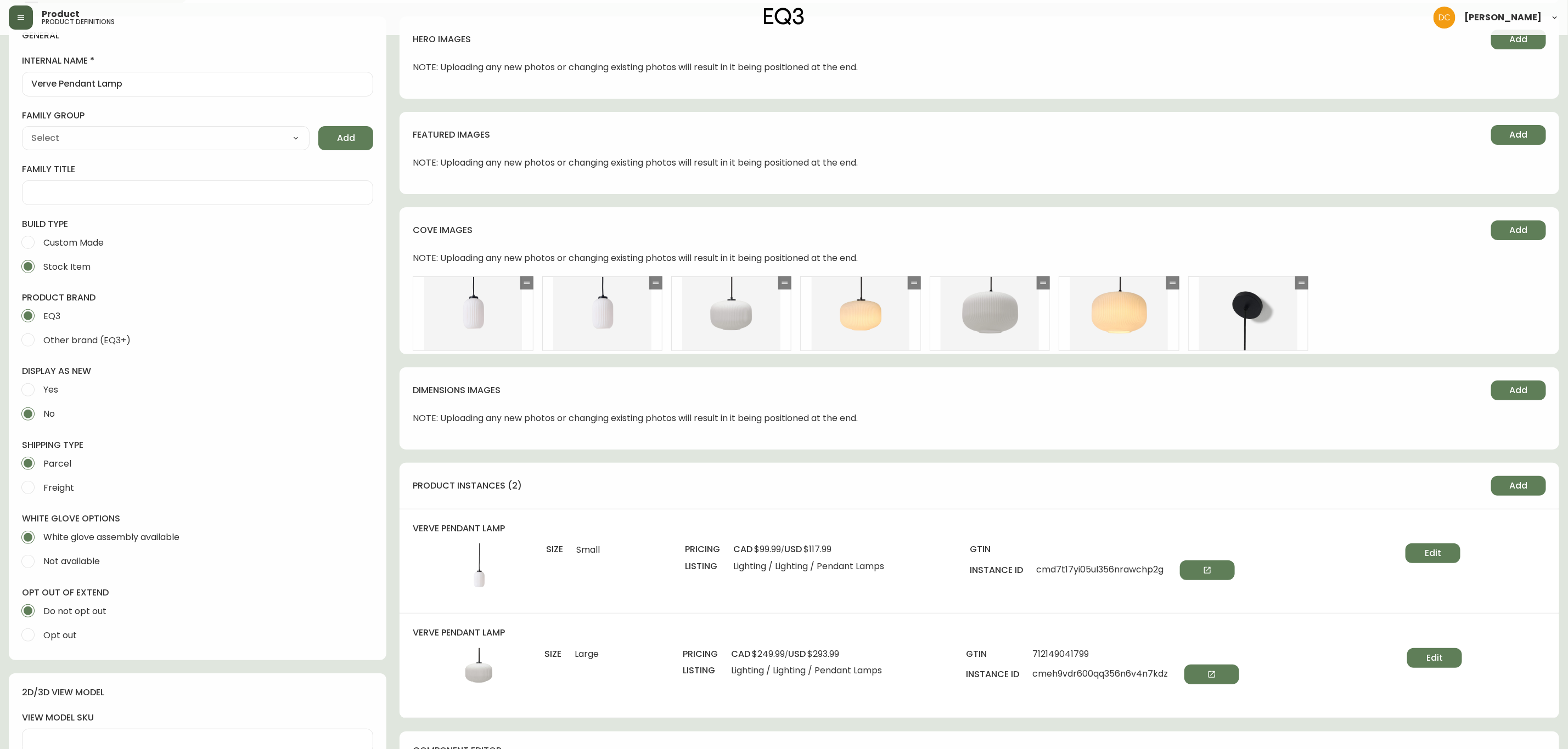
scroll to position [0, 0]
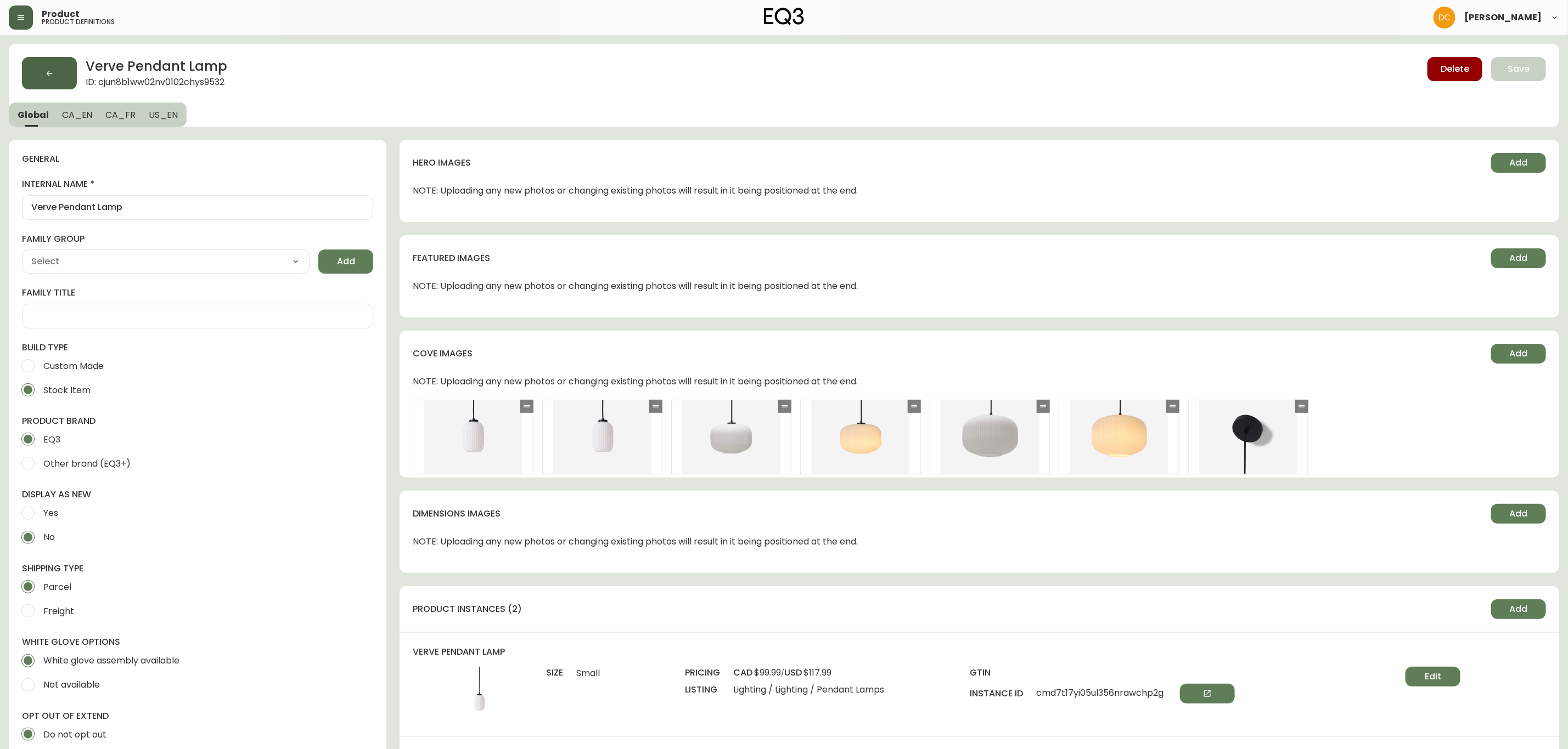
click at [34, 66] on button "button" at bounding box center [49, 73] width 55 height 33
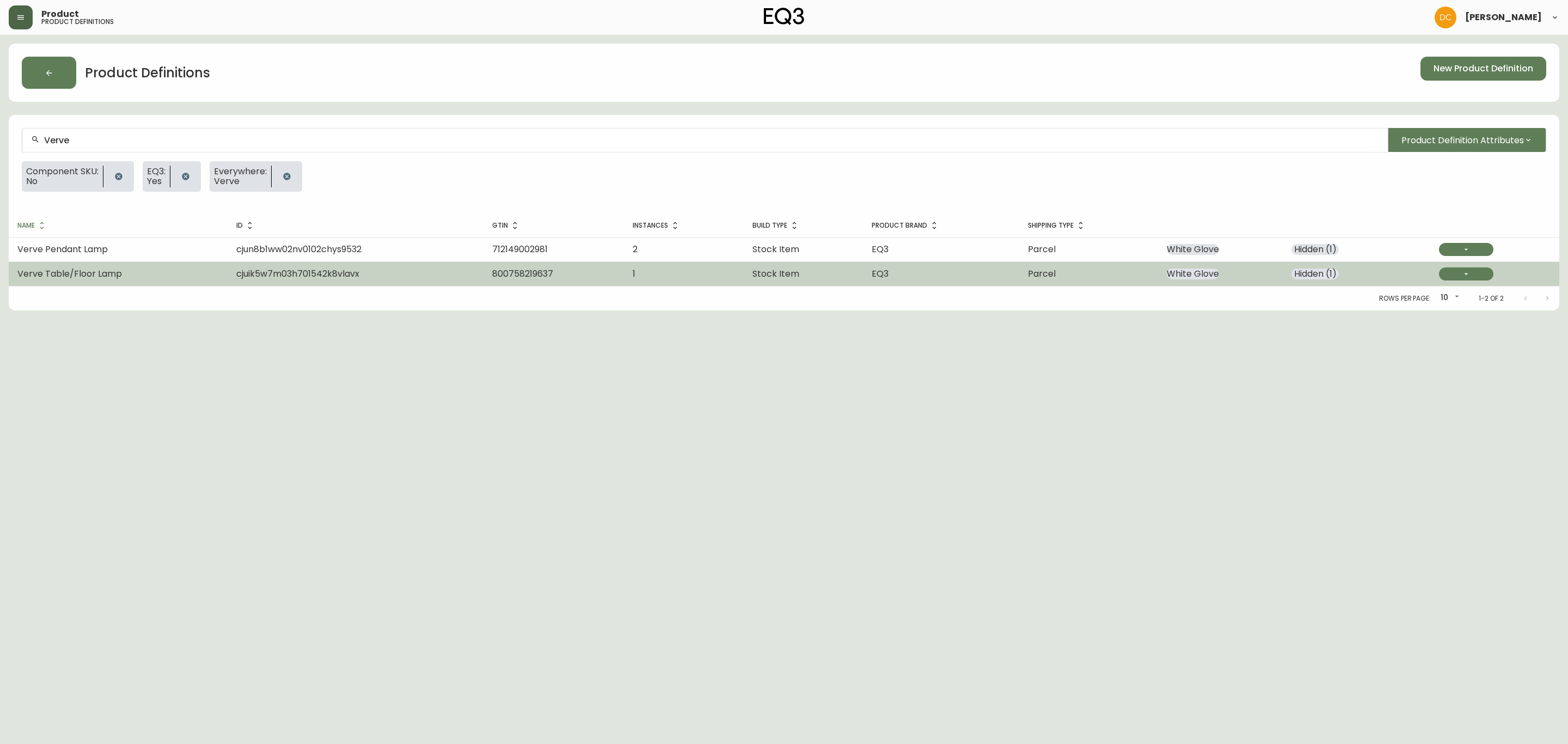
click at [228, 275] on td "cjuik5w7m03h701542k8vlavx" at bounding box center [356, 274] width 256 height 24
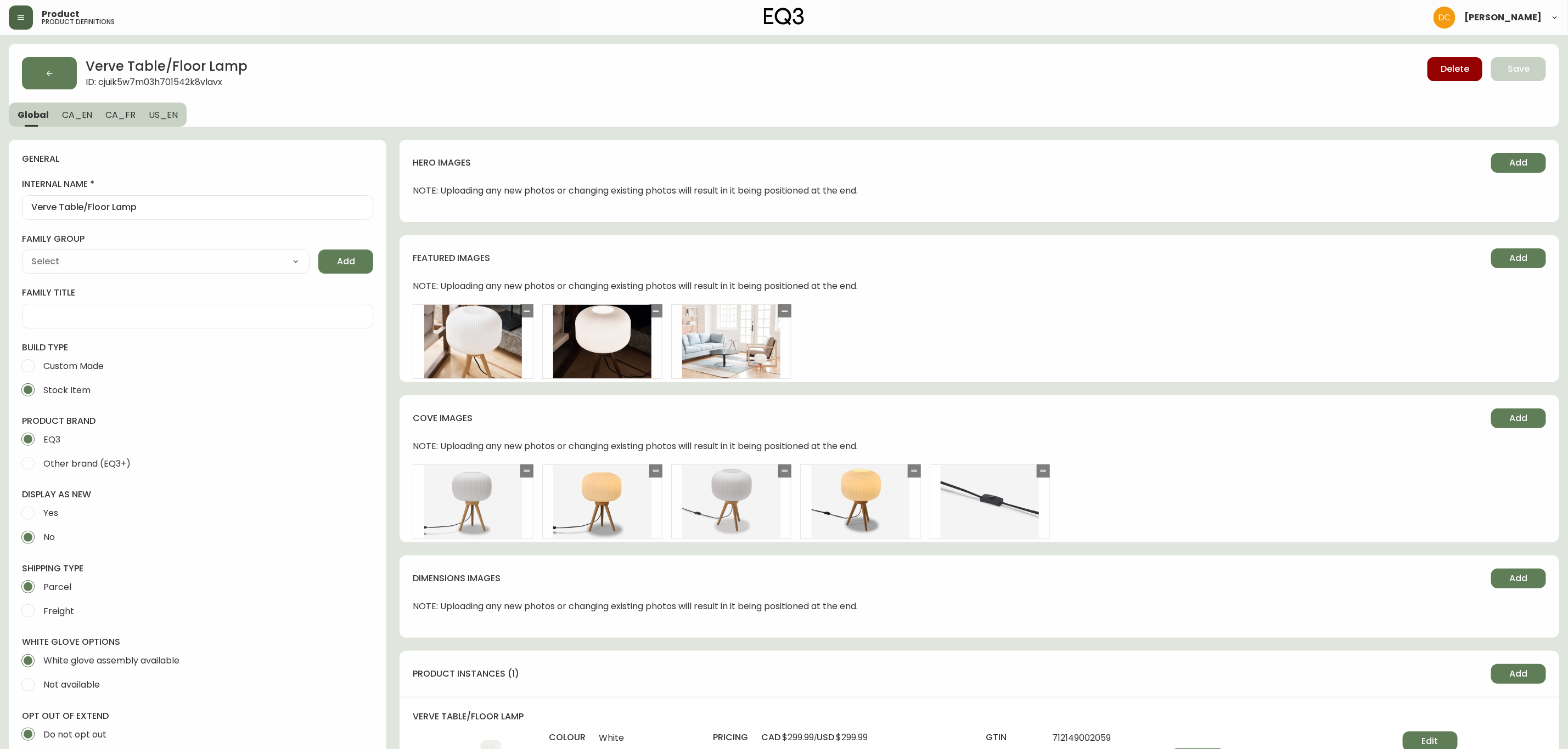
type input "EQ3"
type input "Default"
type input "Home & Garden > Lighting > Lamps"
select select "cjyt4m5lw0000pt749bx6gh7n"
select select "cjpjx7rji00004c744bbp6zrf"
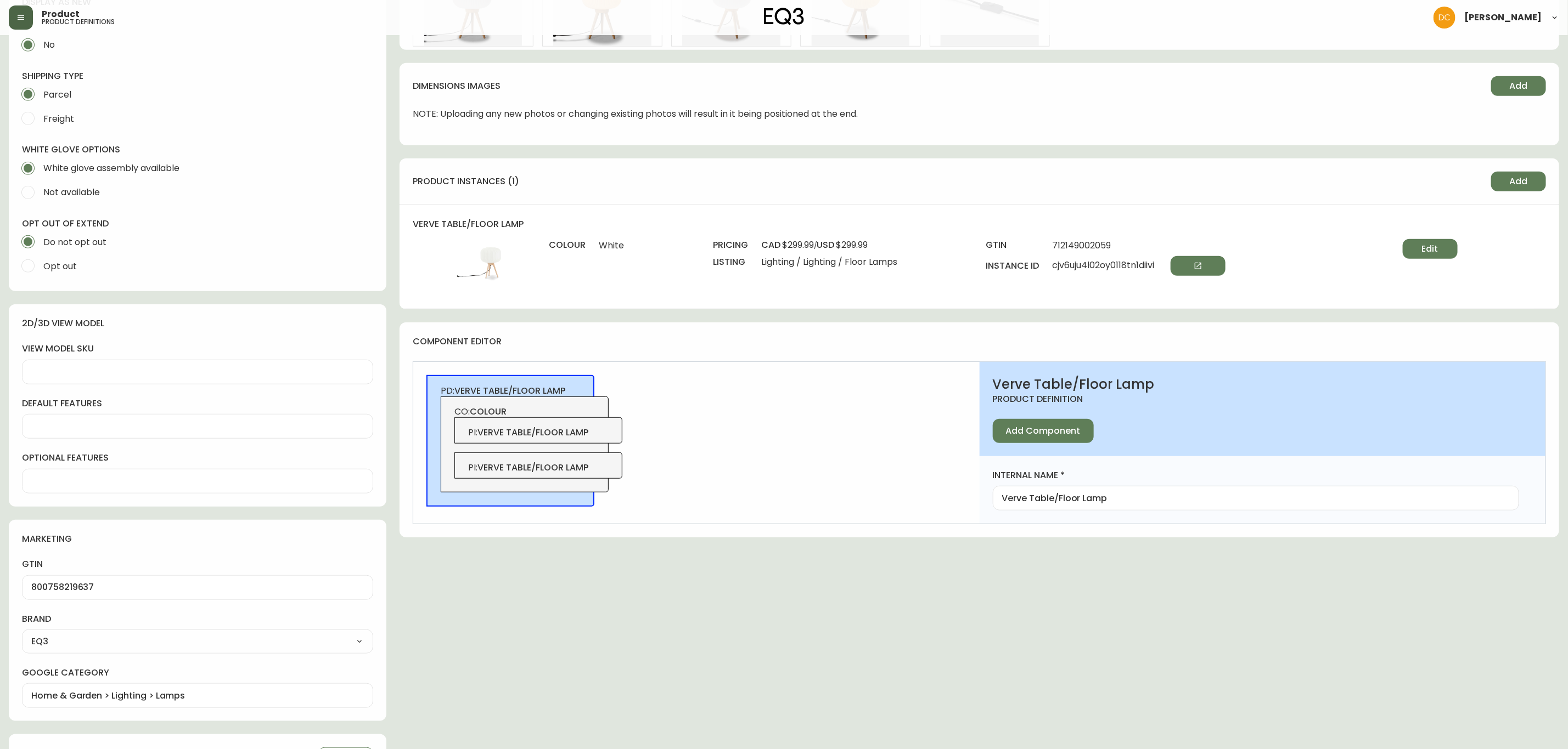
scroll to position [493, 0]
click at [596, 431] on span "PI : verve table/floor lamp" at bounding box center [538, 431] width 141 height 12
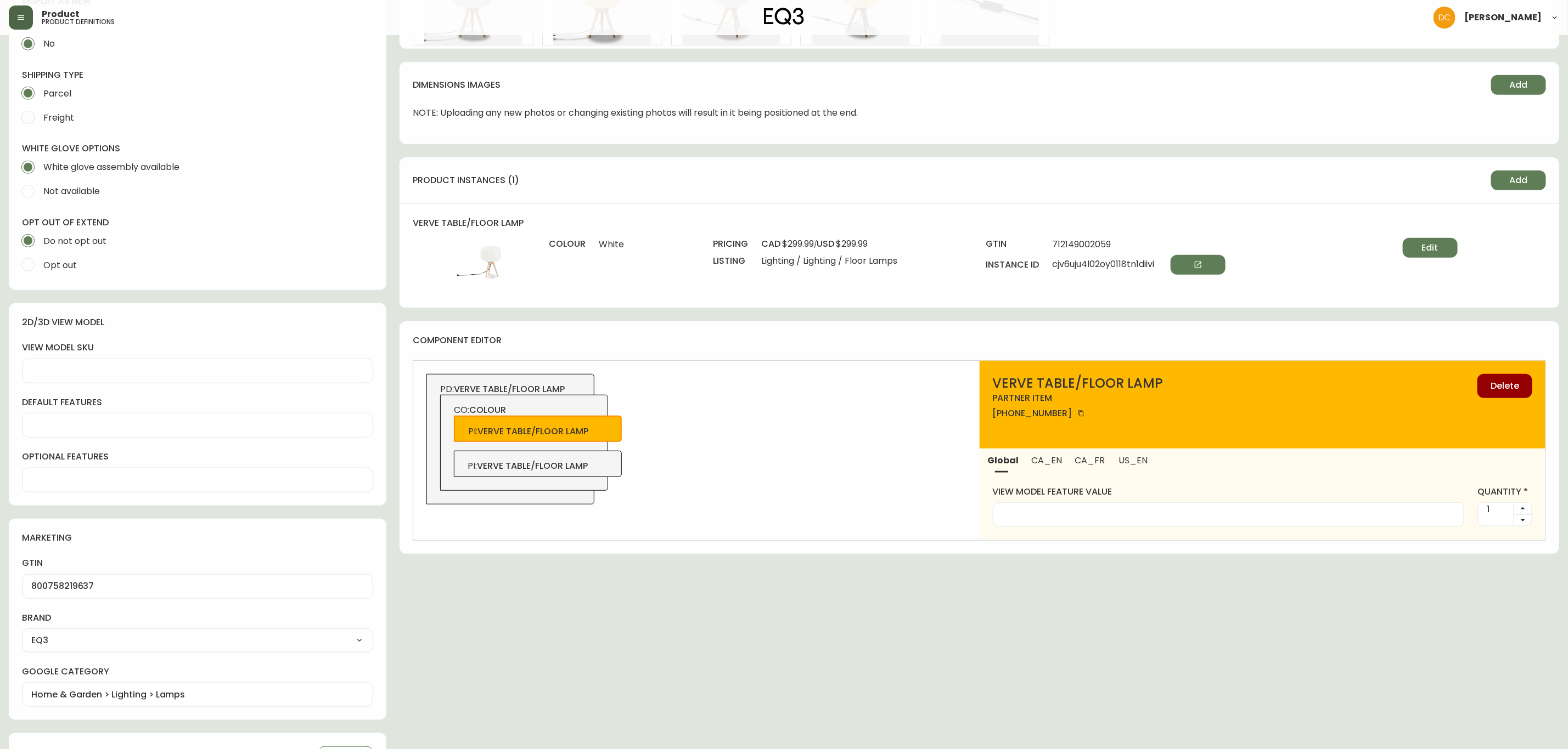
click at [588, 468] on span "verve table/floor lamp" at bounding box center [532, 466] width 111 height 13
click at [592, 423] on div "PI : verve table/floor lamp" at bounding box center [538, 428] width 168 height 26
click at [1036, 461] on span "CA_EN" at bounding box center [1046, 460] width 30 height 11
click at [608, 461] on div "PI : verve table/floor lamp" at bounding box center [538, 463] width 168 height 26
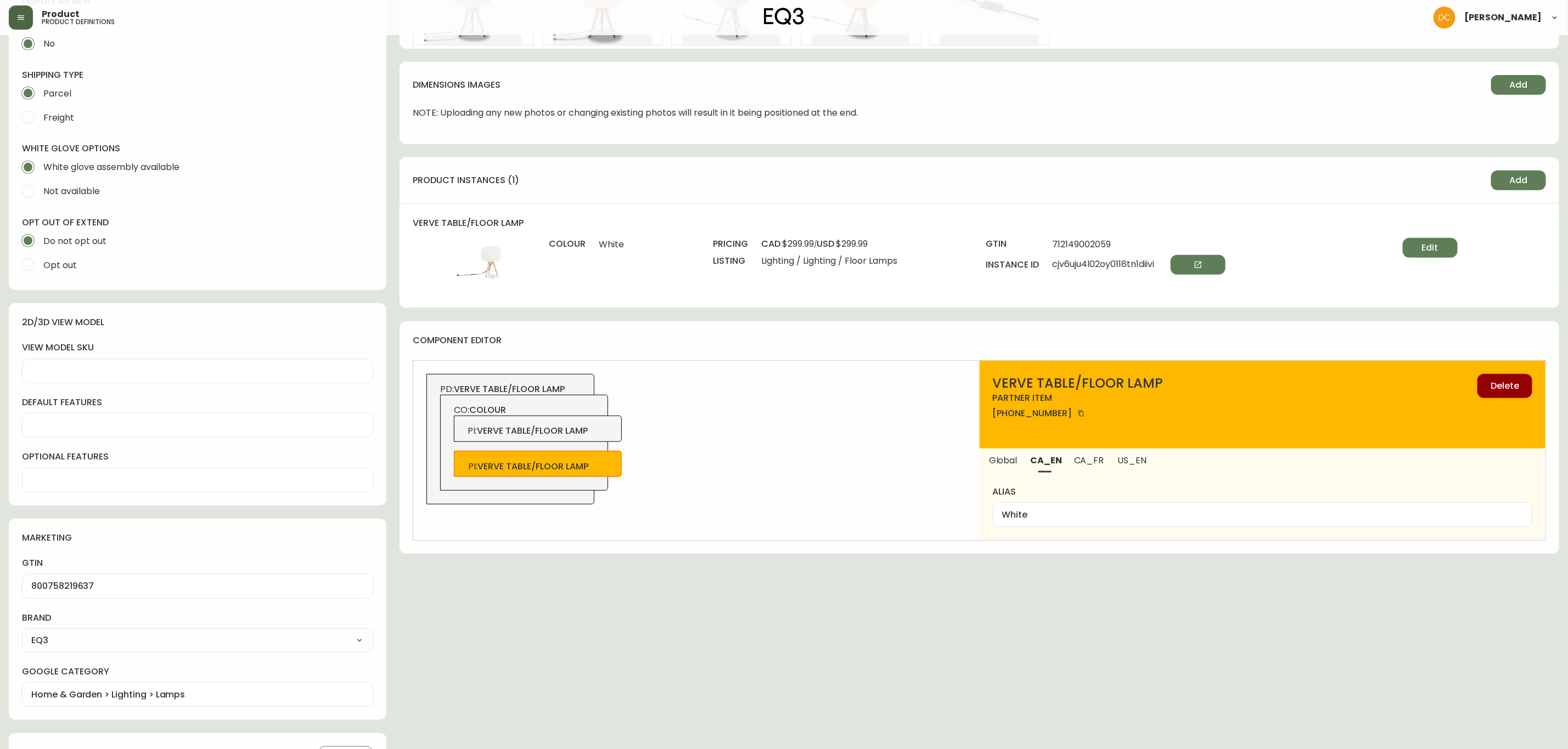
click at [594, 412] on span "CO: colour" at bounding box center [524, 410] width 141 height 12
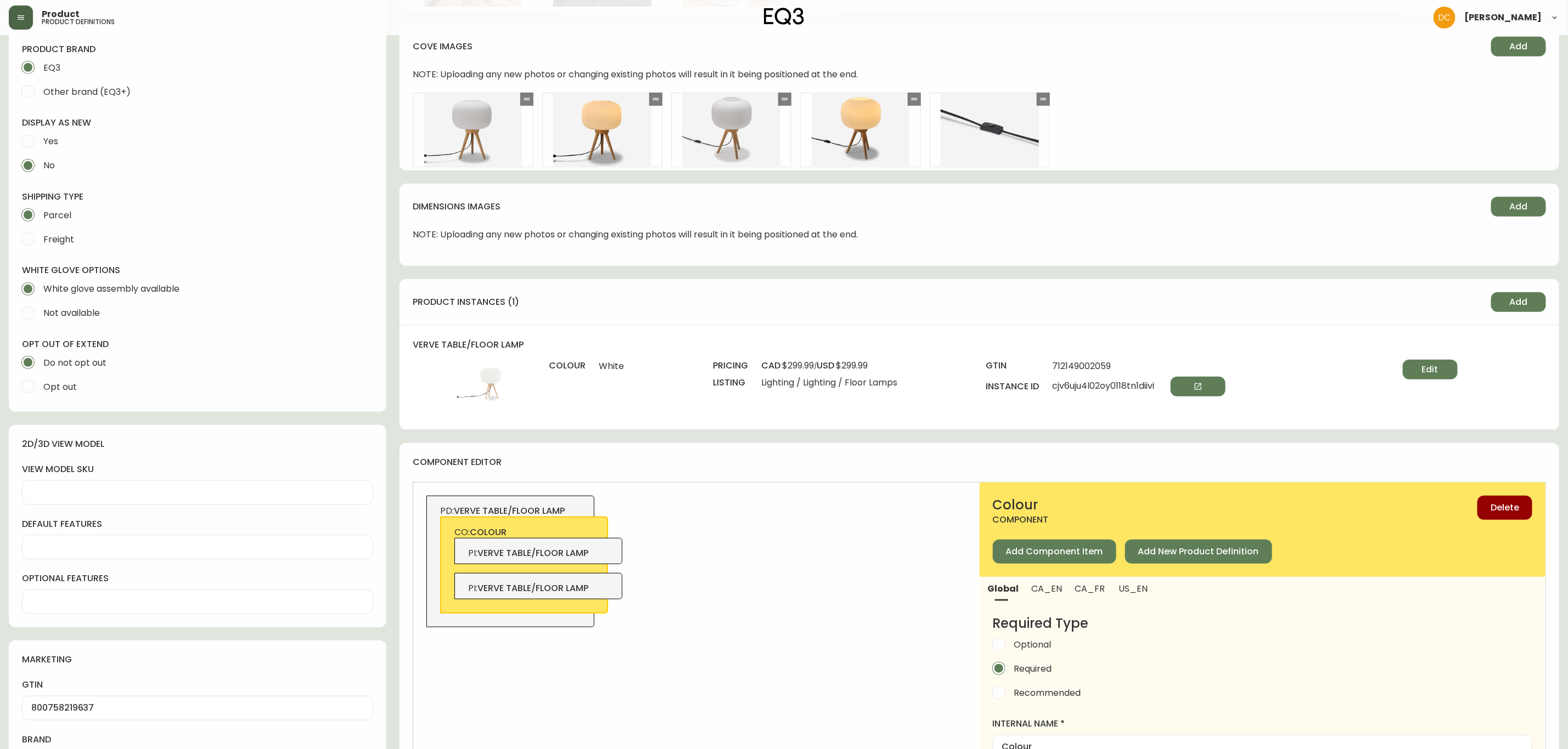
scroll to position [247, 0]
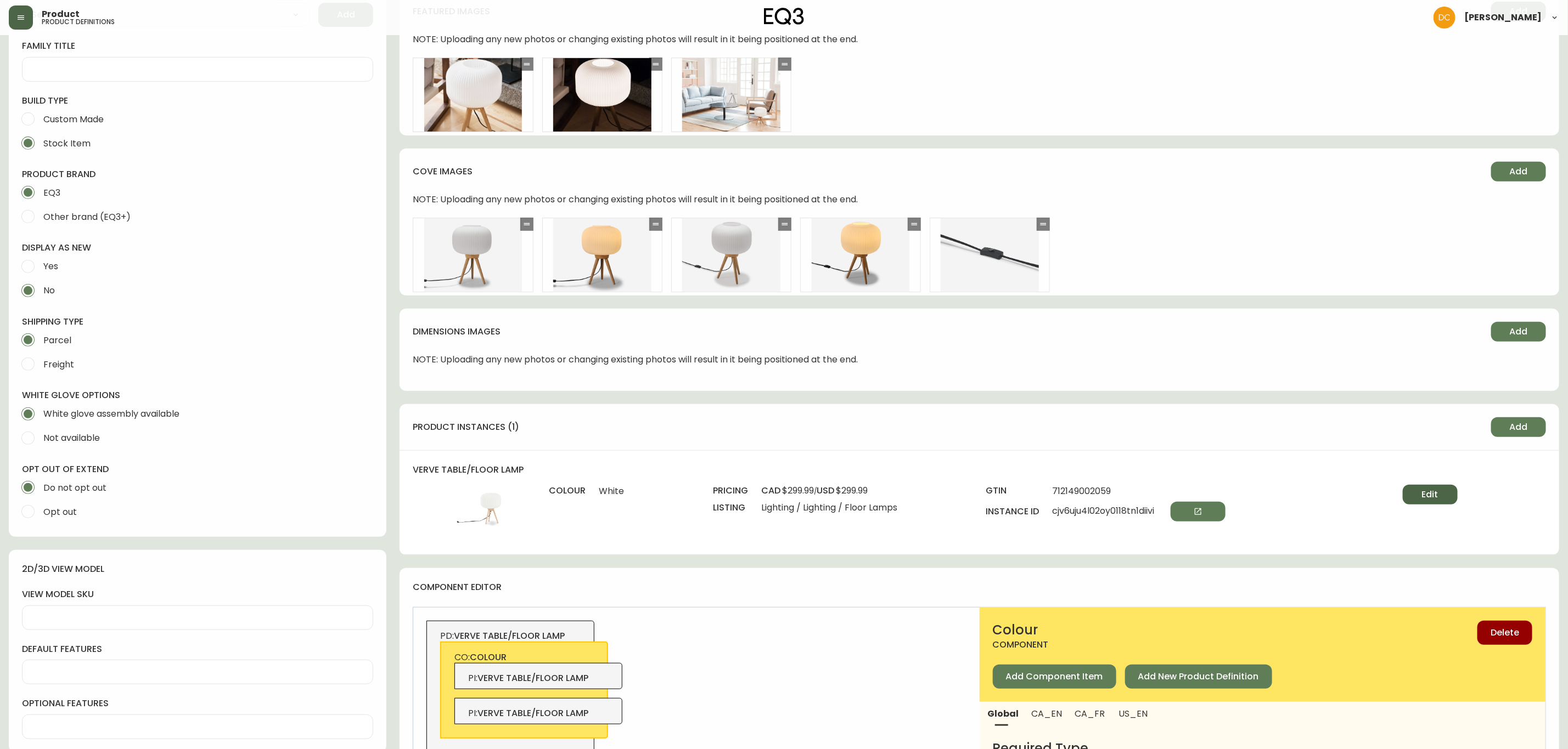
click at [1422, 494] on span "Edit" at bounding box center [1429, 494] width 17 height 12
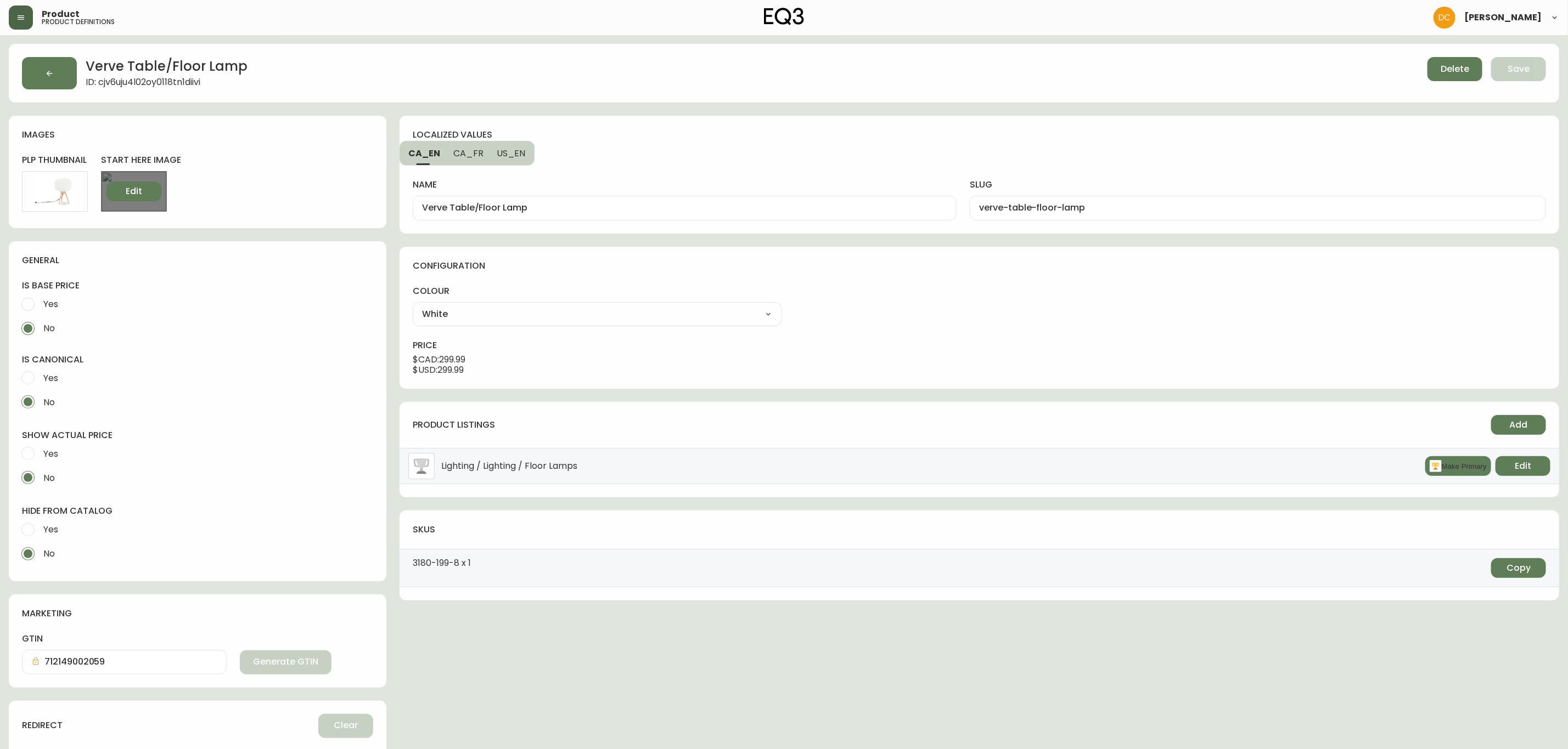
click at [132, 191] on span "Edit" at bounding box center [134, 191] width 17 height 12
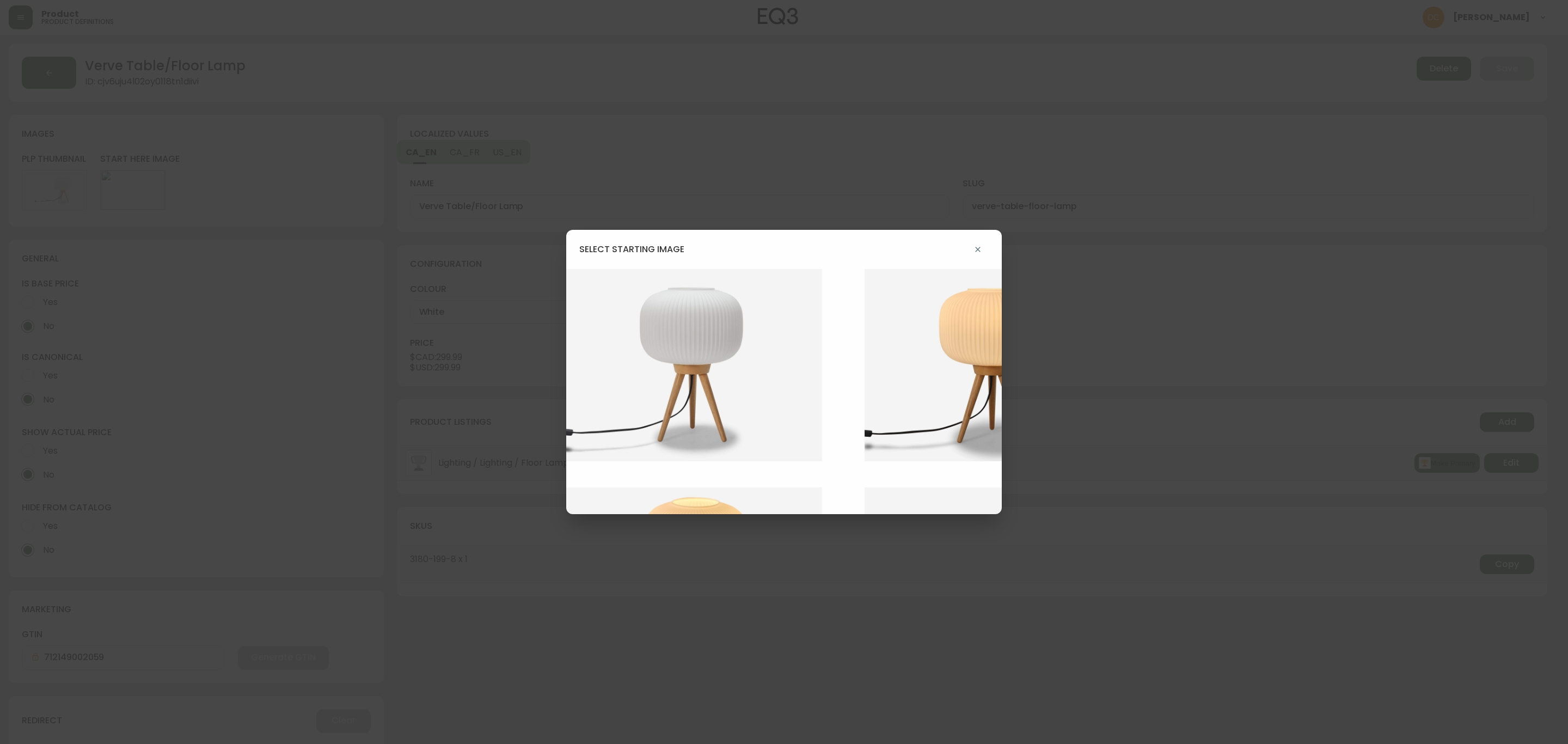
click at [737, 387] on img at bounding box center [703, 364] width 273 height 192
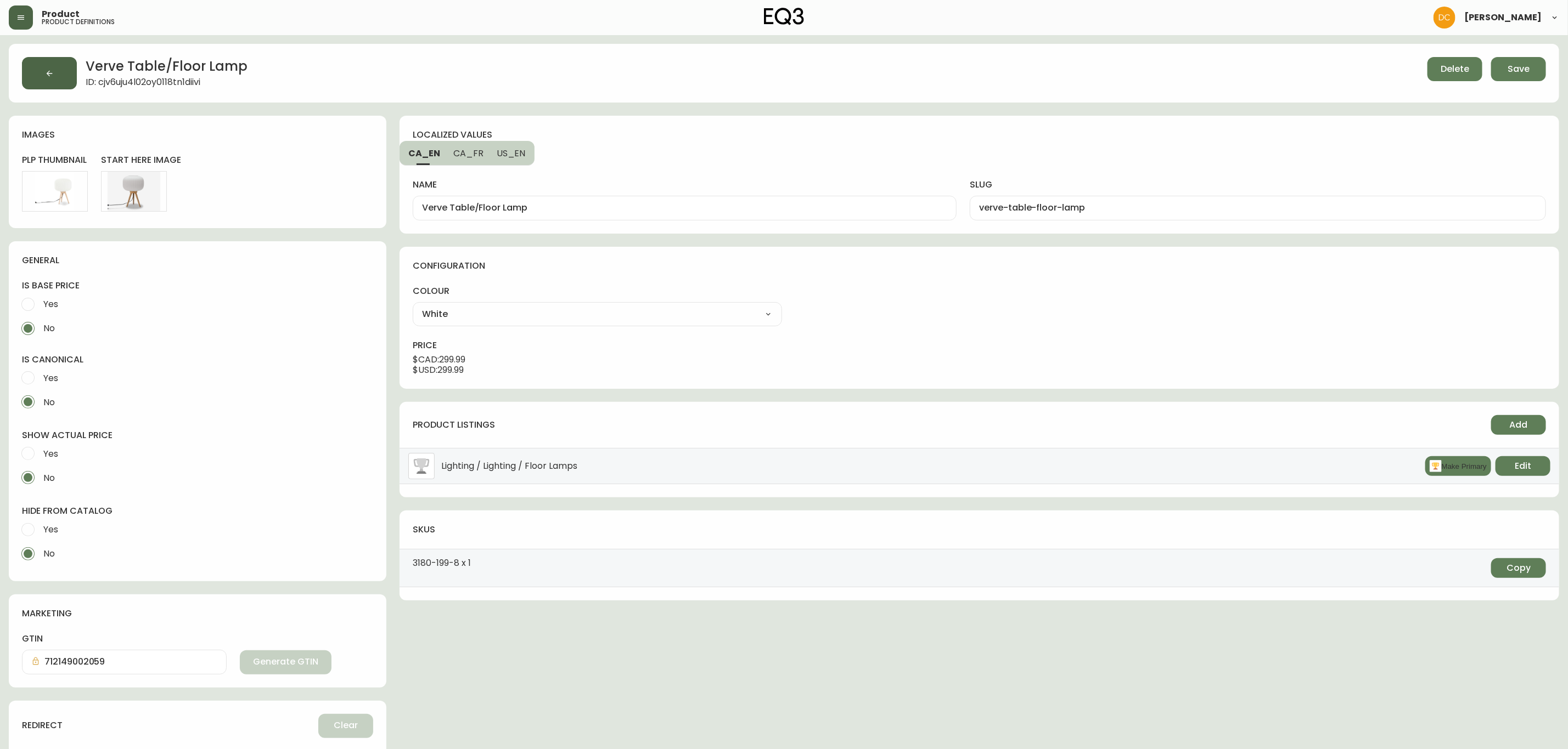
click at [57, 64] on button "button" at bounding box center [49, 73] width 55 height 33
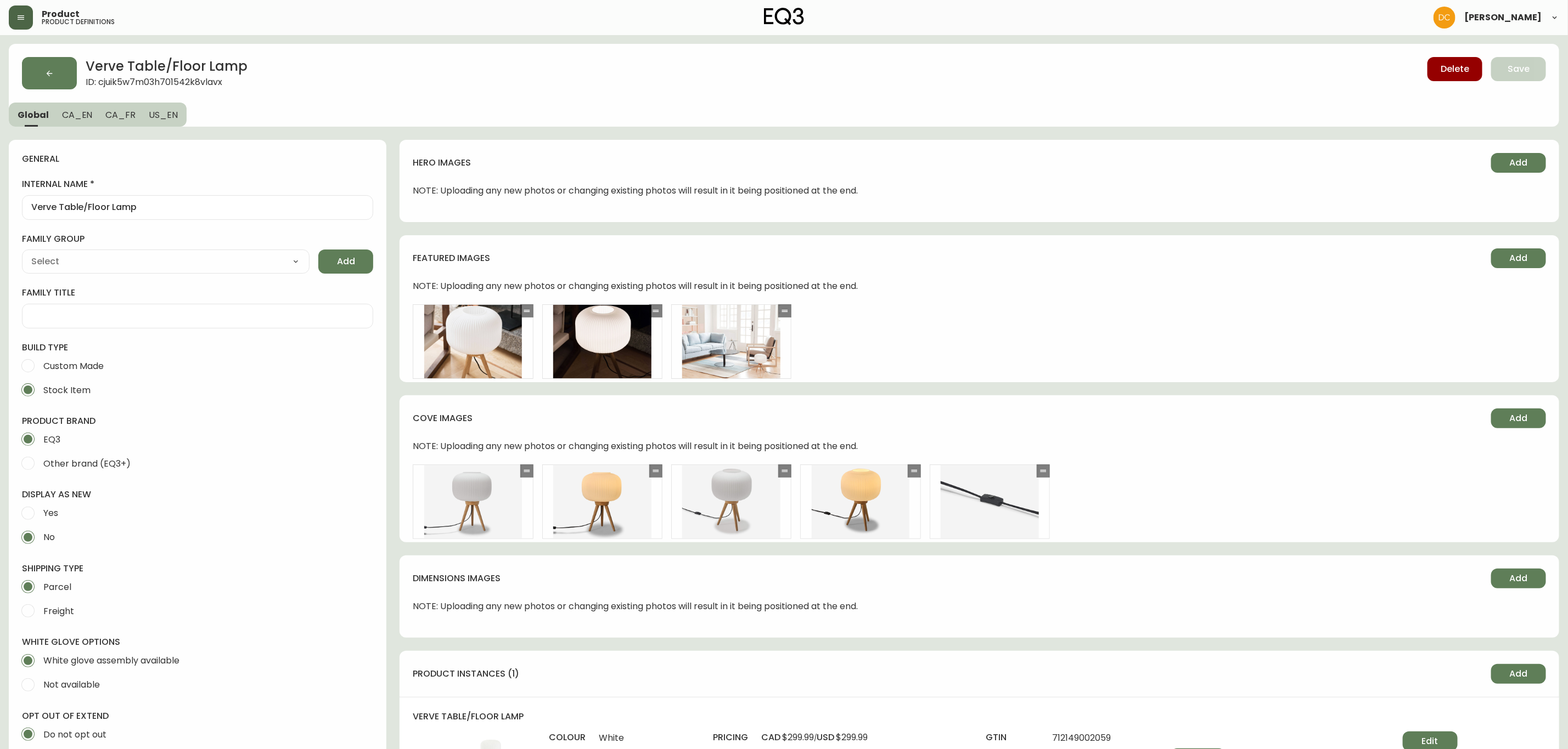
type input "EQ3"
type input "Home & Garden > Lighting > Lamps"
type input "Default"
select select "cjyt4m5lw0000pt749bx6gh7n"
select select "cjpjx7rji00004c744bbp6zrf"
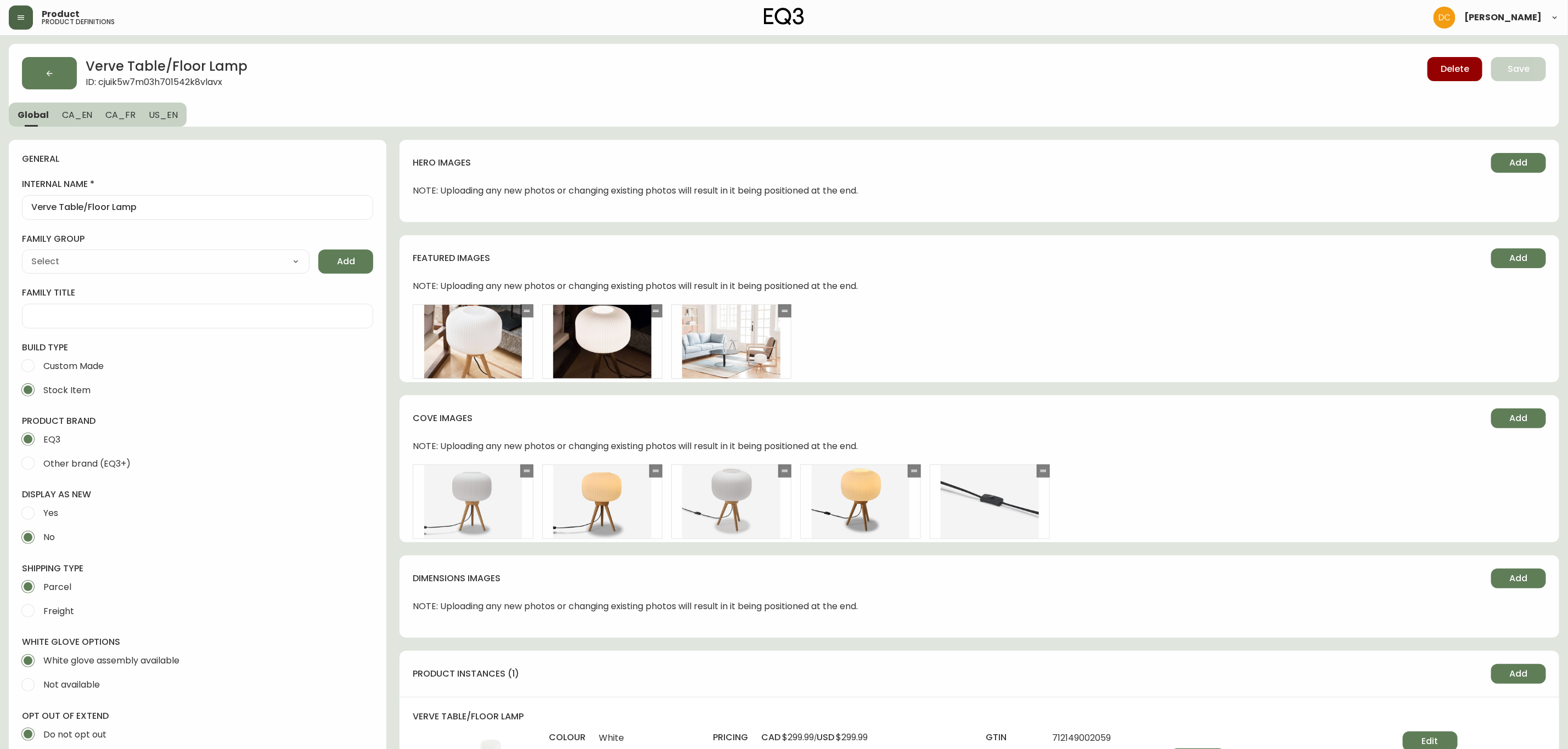
click at [49, 71] on icon "button" at bounding box center [49, 73] width 9 height 9
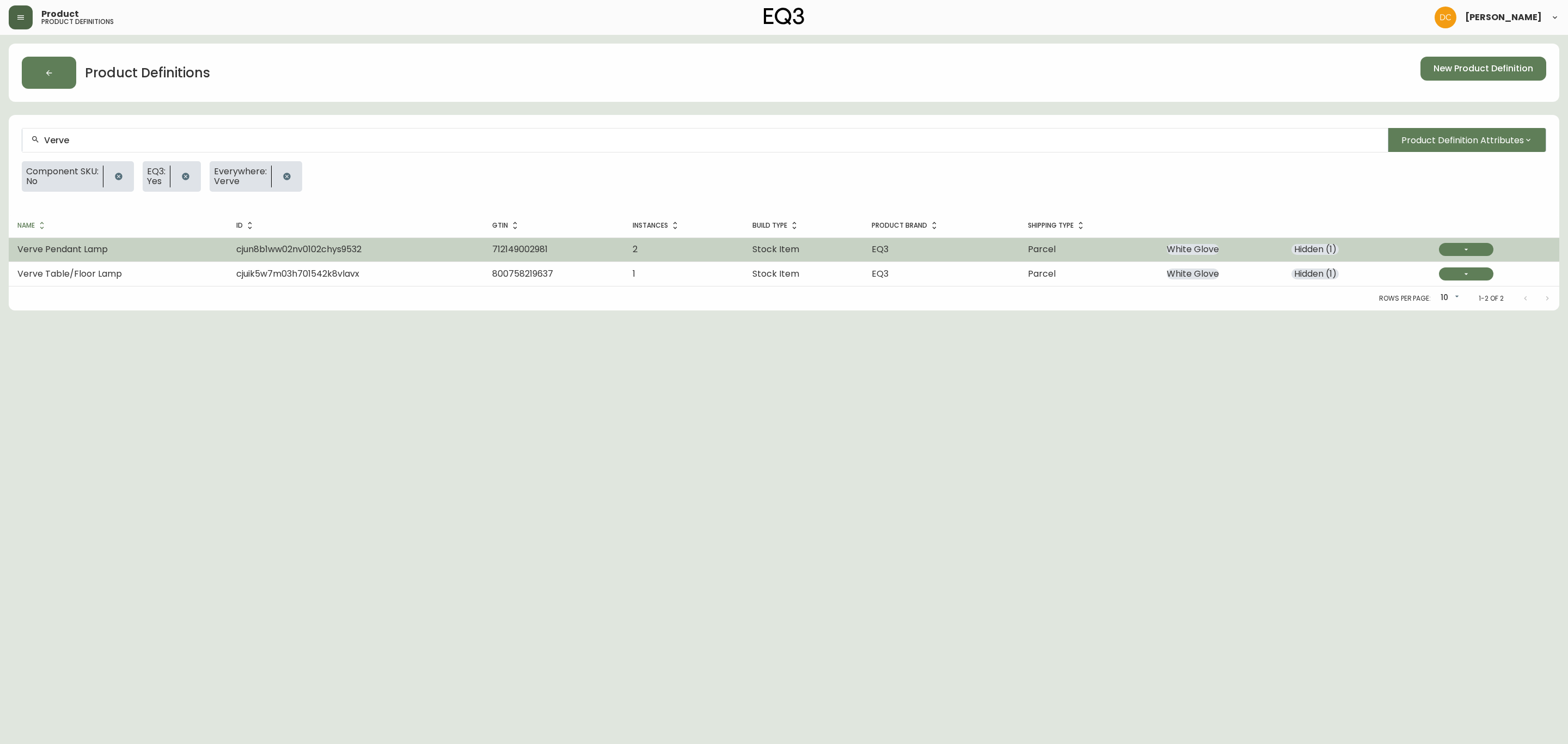
click at [200, 255] on td "Verve Pendant Lamp" at bounding box center [118, 249] width 219 height 24
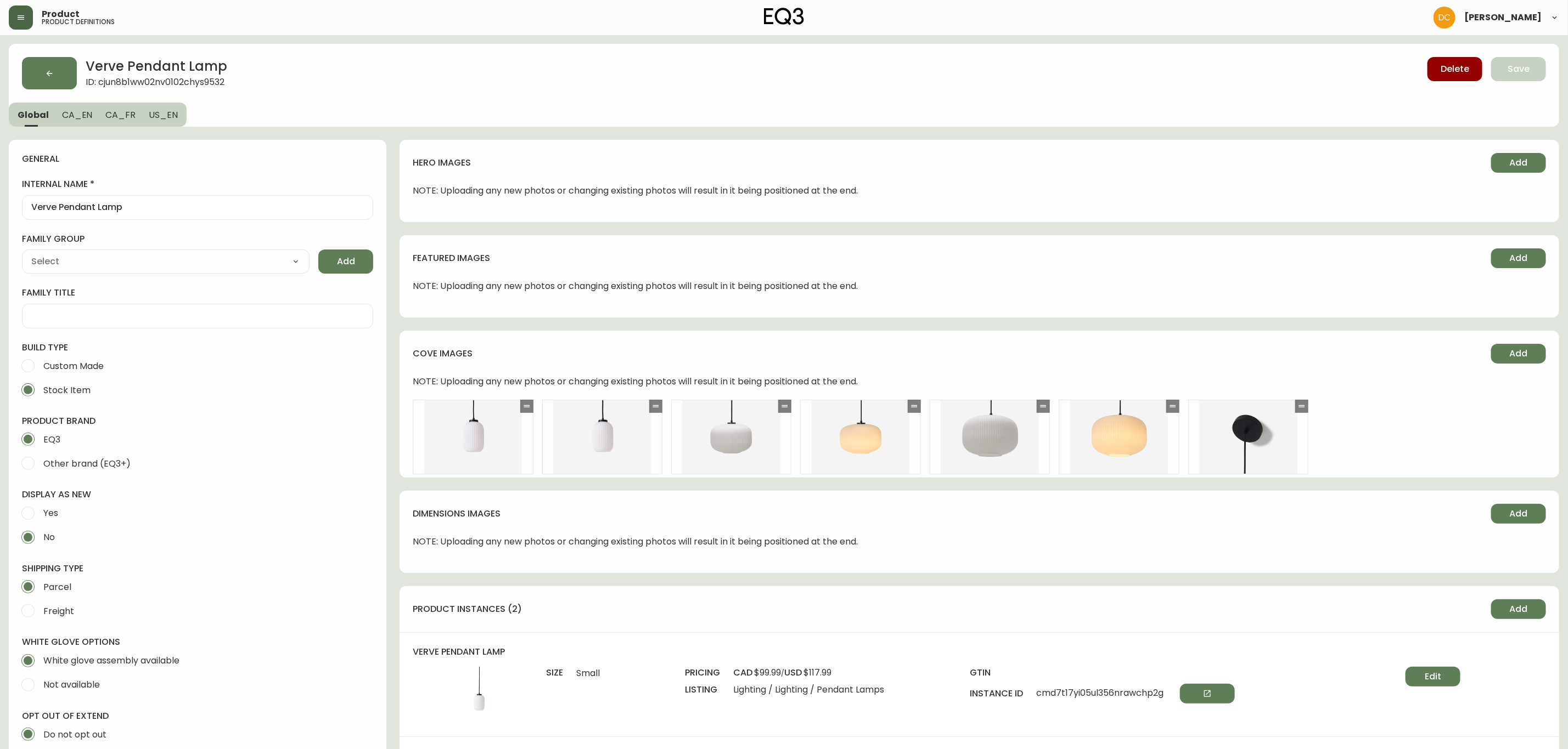
type input "EQ3"
select select "cjyt4m5lw0000pt749bx6gh7n"
type input "Home & Garden > Lighting > Lighting Fixtures > Ceiling Light Fixtures"
type input "Default"
select select "cjpjx7rji00004c744bbp6zrf"
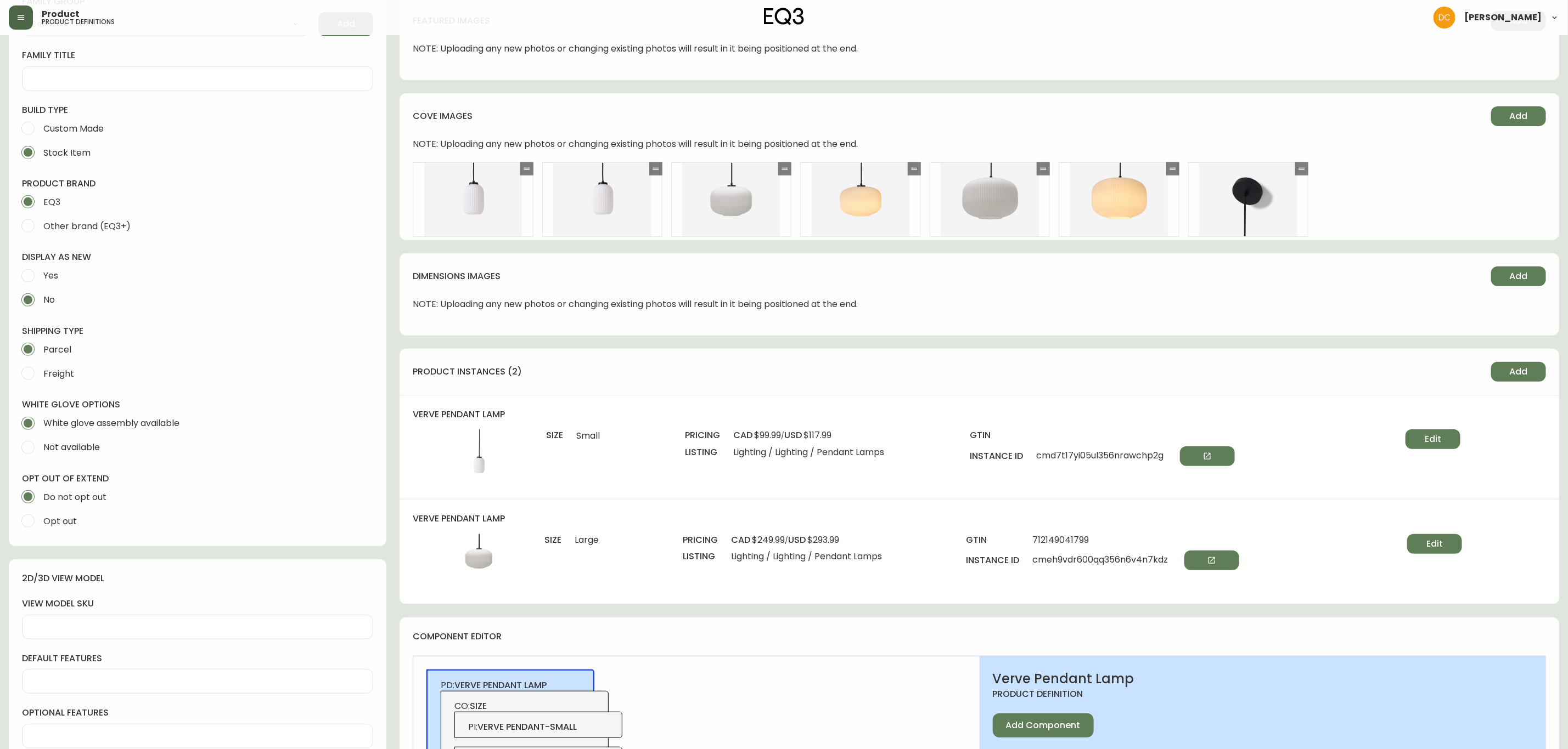
scroll to position [247, 0]
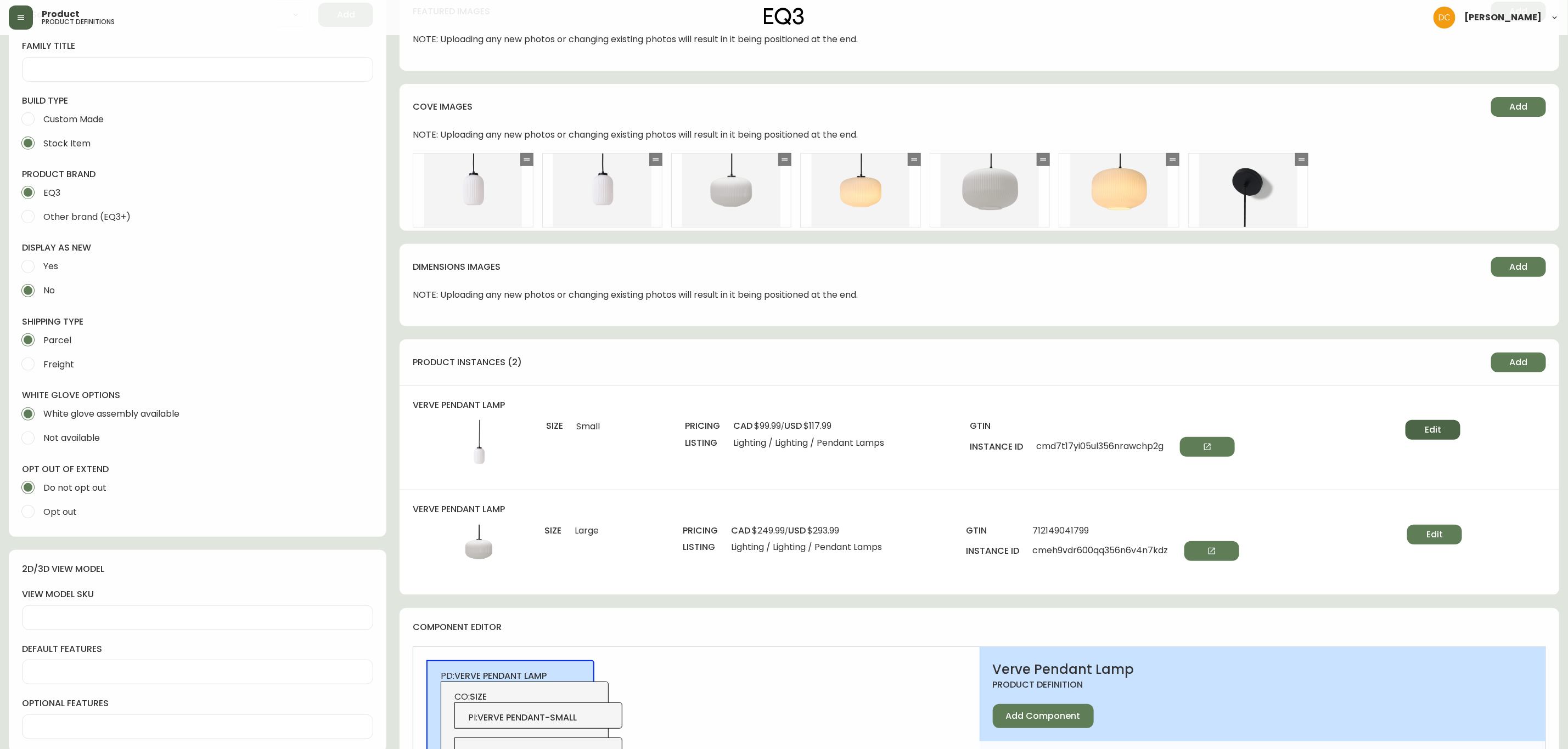
click at [1427, 423] on button "Edit" at bounding box center [1433, 430] width 55 height 20
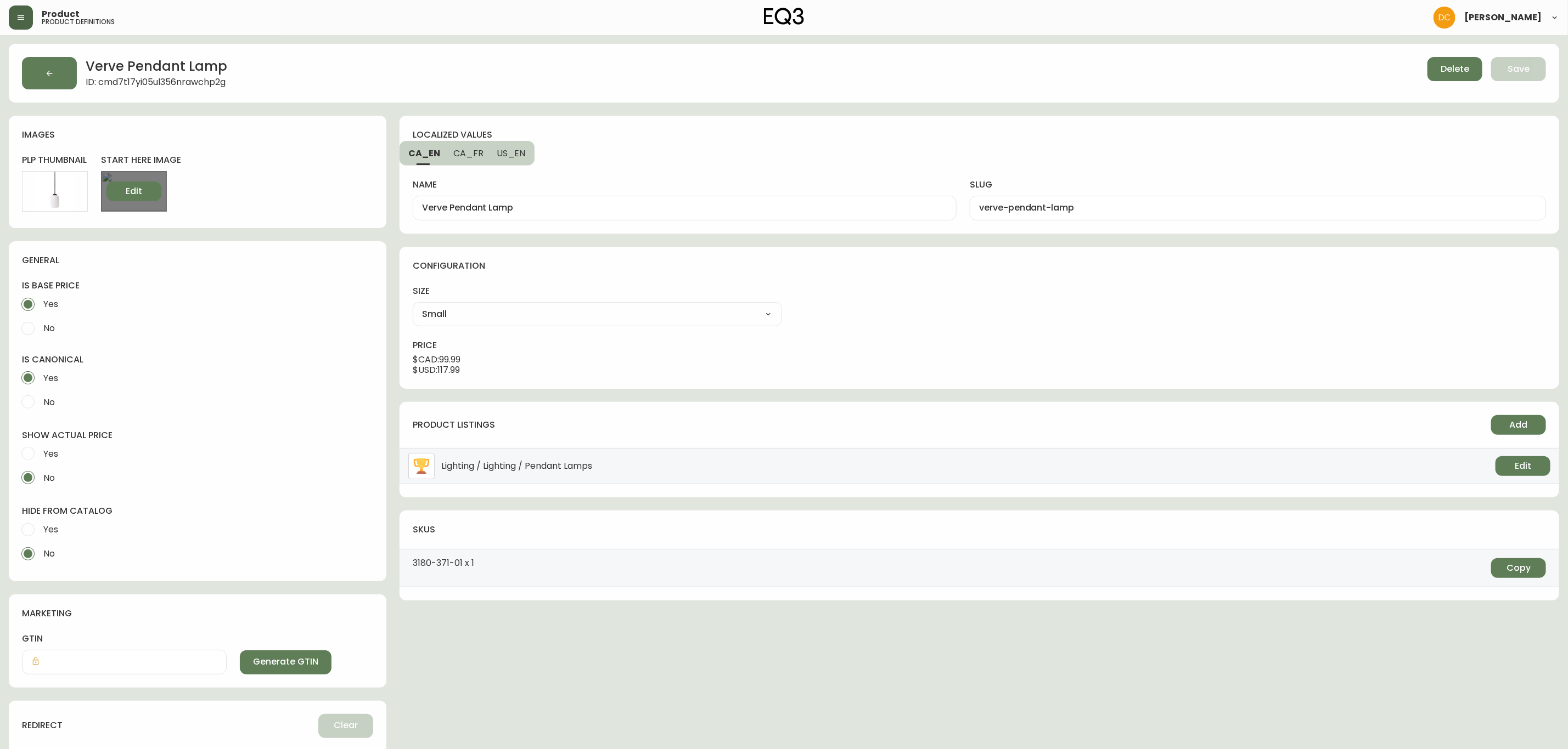
click at [131, 193] on span "Edit" at bounding box center [134, 191] width 17 height 12
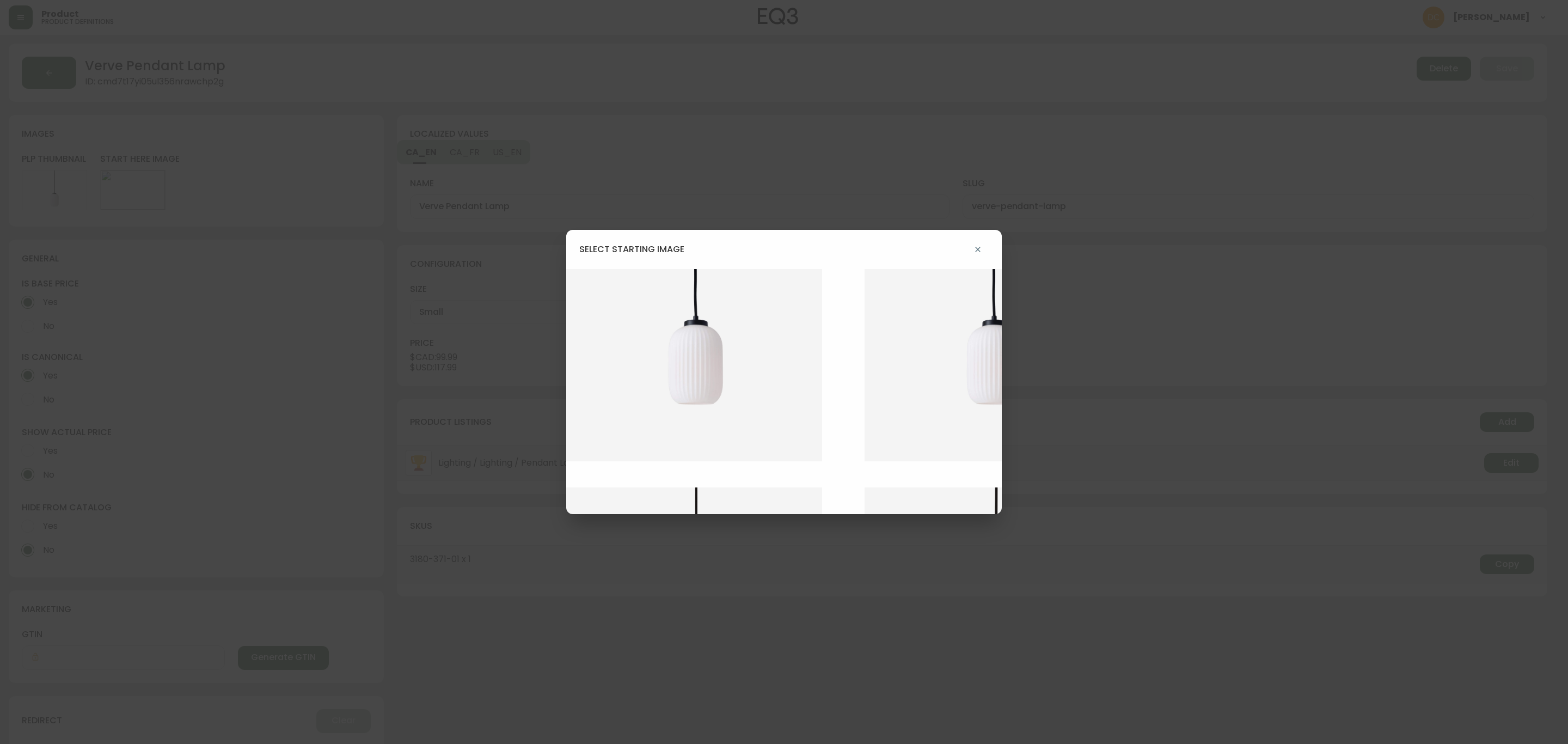
click at [667, 348] on img at bounding box center [703, 364] width 273 height 192
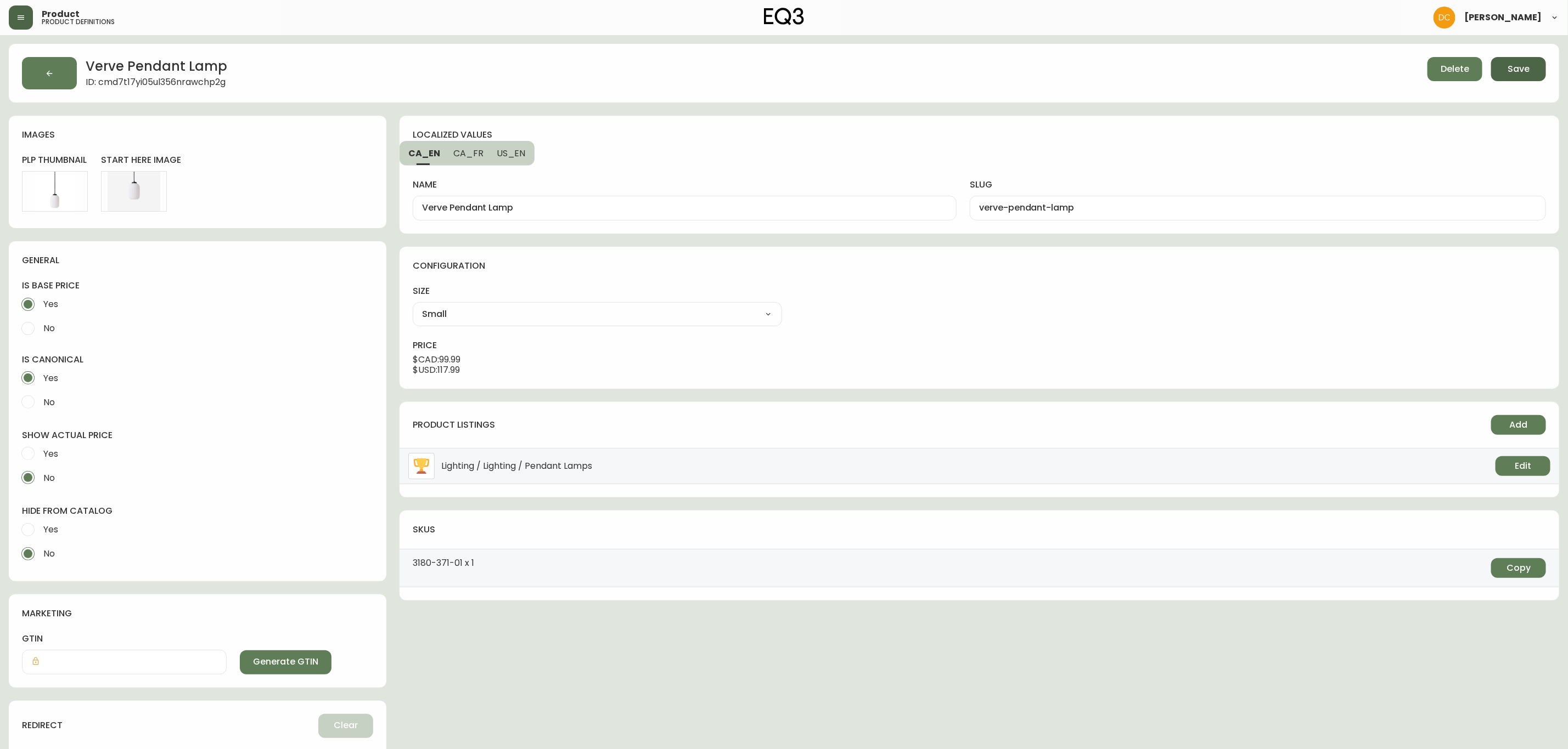
click at [1519, 63] on span "Save" at bounding box center [1519, 68] width 22 height 12
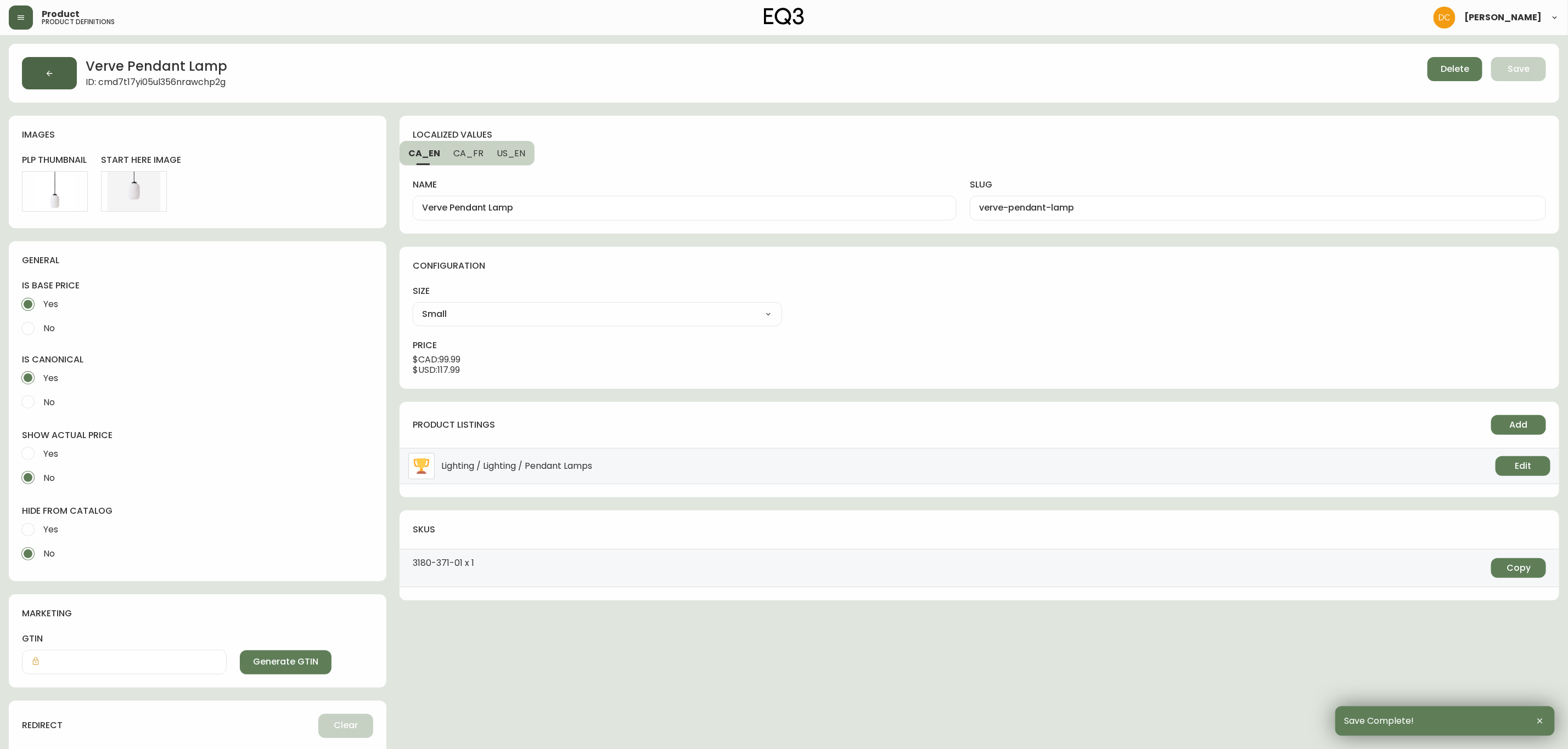
click at [61, 72] on button "button" at bounding box center [49, 73] width 55 height 33
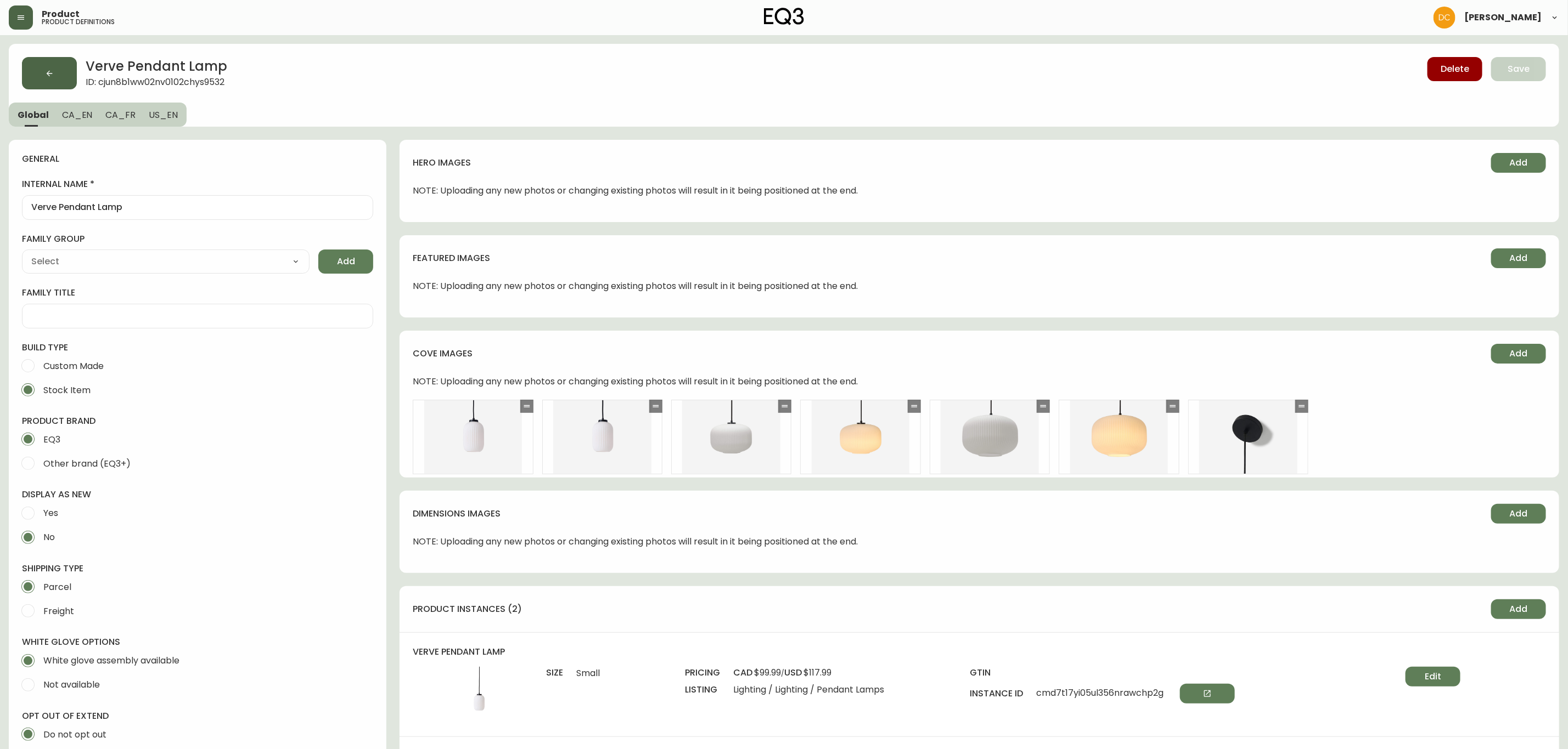
click at [54, 80] on button "button" at bounding box center [49, 73] width 55 height 33
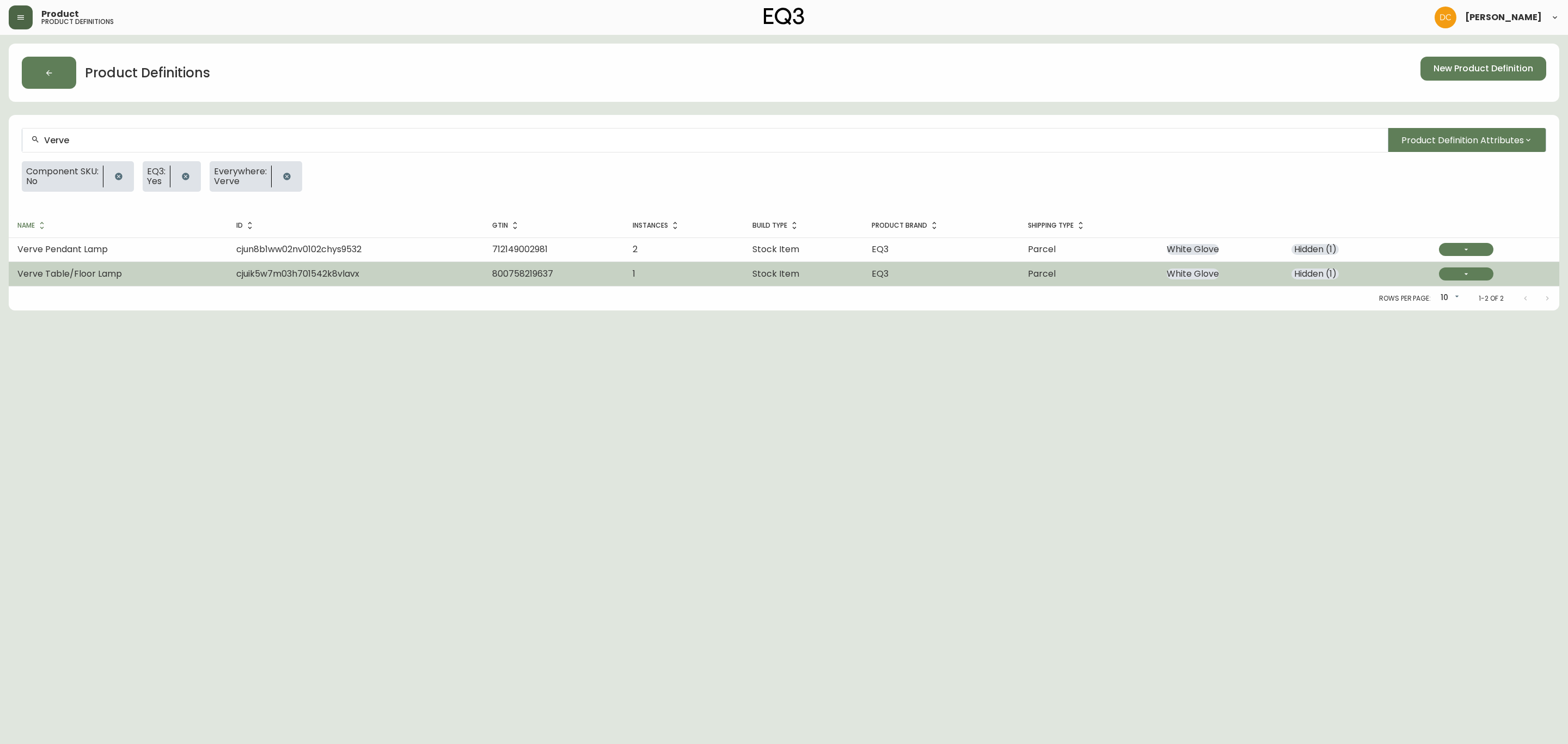
click at [162, 275] on td "Verve Table/Floor Lamp" at bounding box center [118, 274] width 219 height 24
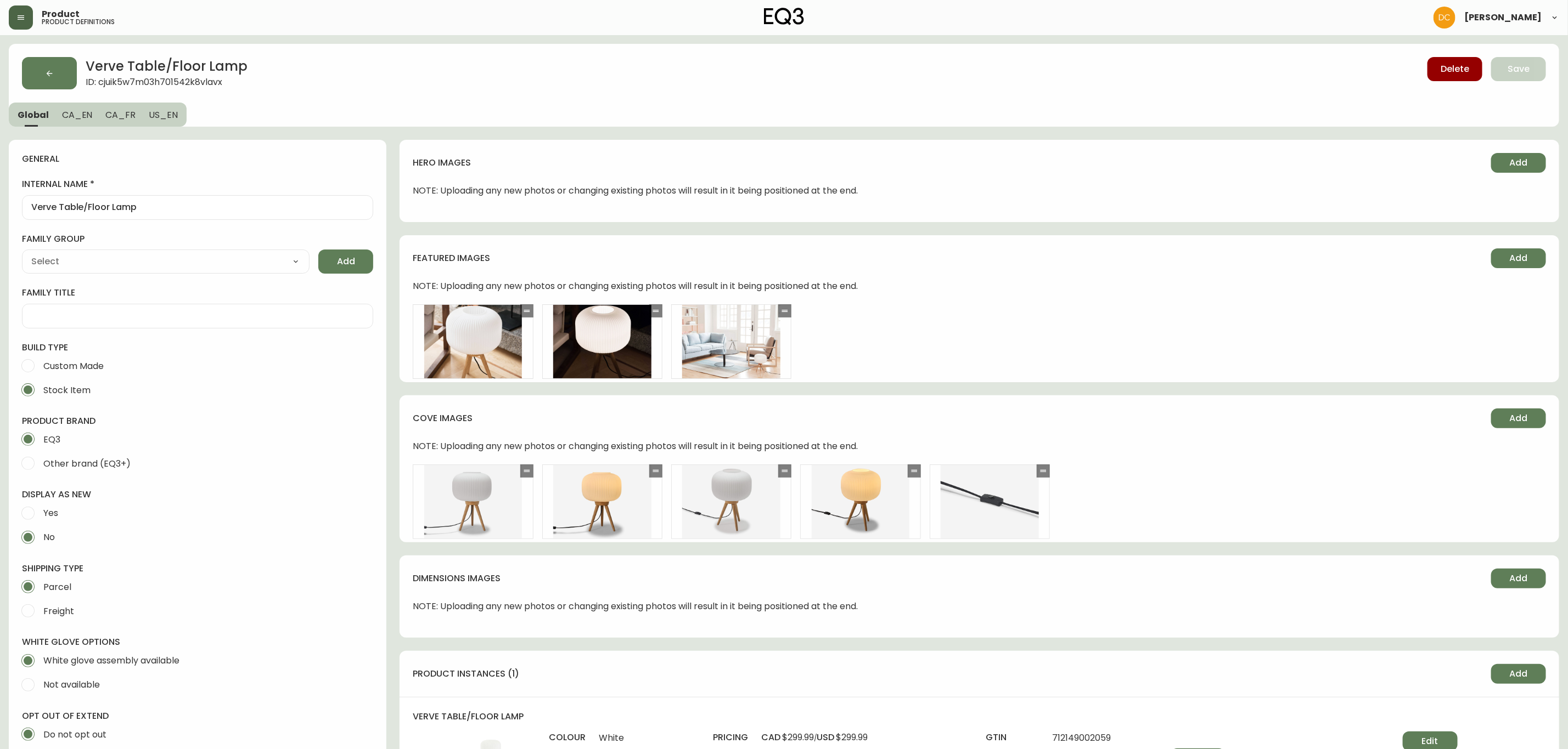
type input "EQ3"
type input "Home & Garden > Lighting > Lamps"
type input "Default"
select select "cjyt4m5lw0000pt749bx6gh7n"
select select "cjpjx7rji00004c744bbp6zrf"
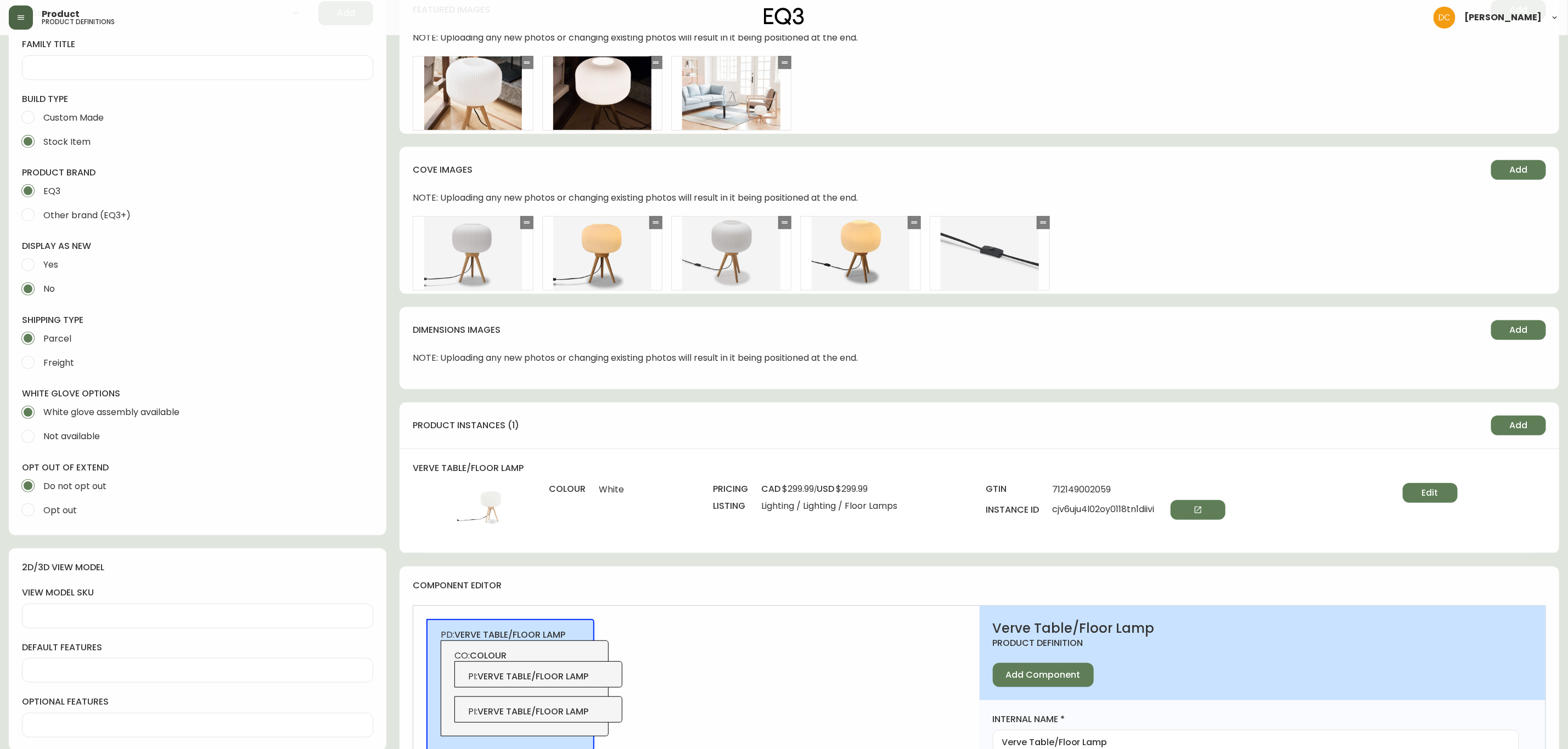
scroll to position [247, 0]
click at [1396, 491] on div "Edit" at bounding box center [1386, 513] width 143 height 57
click at [1438, 493] on span "Edit" at bounding box center [1429, 494] width 17 height 12
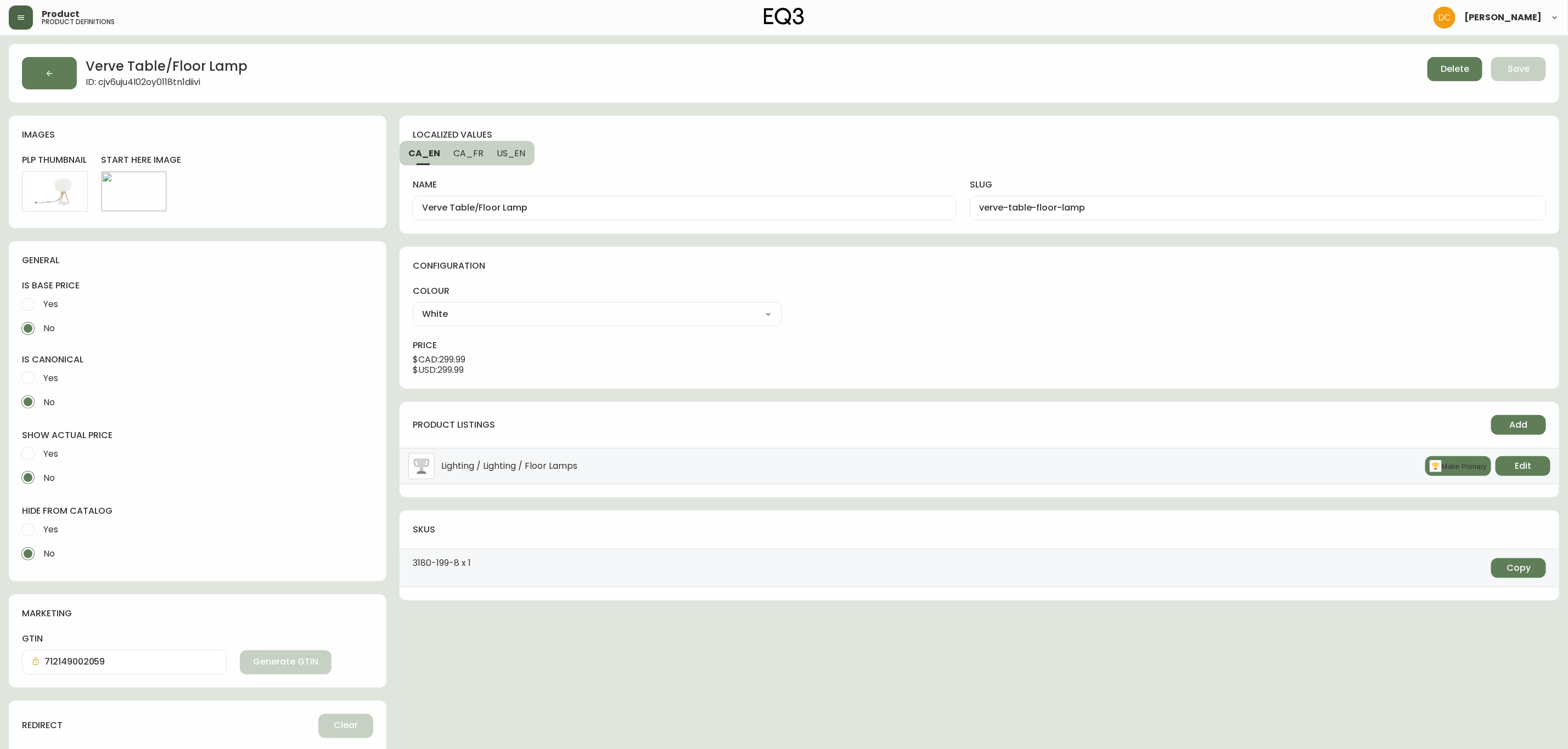
click at [539, 315] on select "White White" at bounding box center [596, 314] width 369 height 17
select select "cmeh9zoun019c356nbx72ls81"
click at [413, 306] on select "White White" at bounding box center [596, 314] width 369 height 17
click at [135, 193] on span "Edit" at bounding box center [134, 191] width 17 height 12
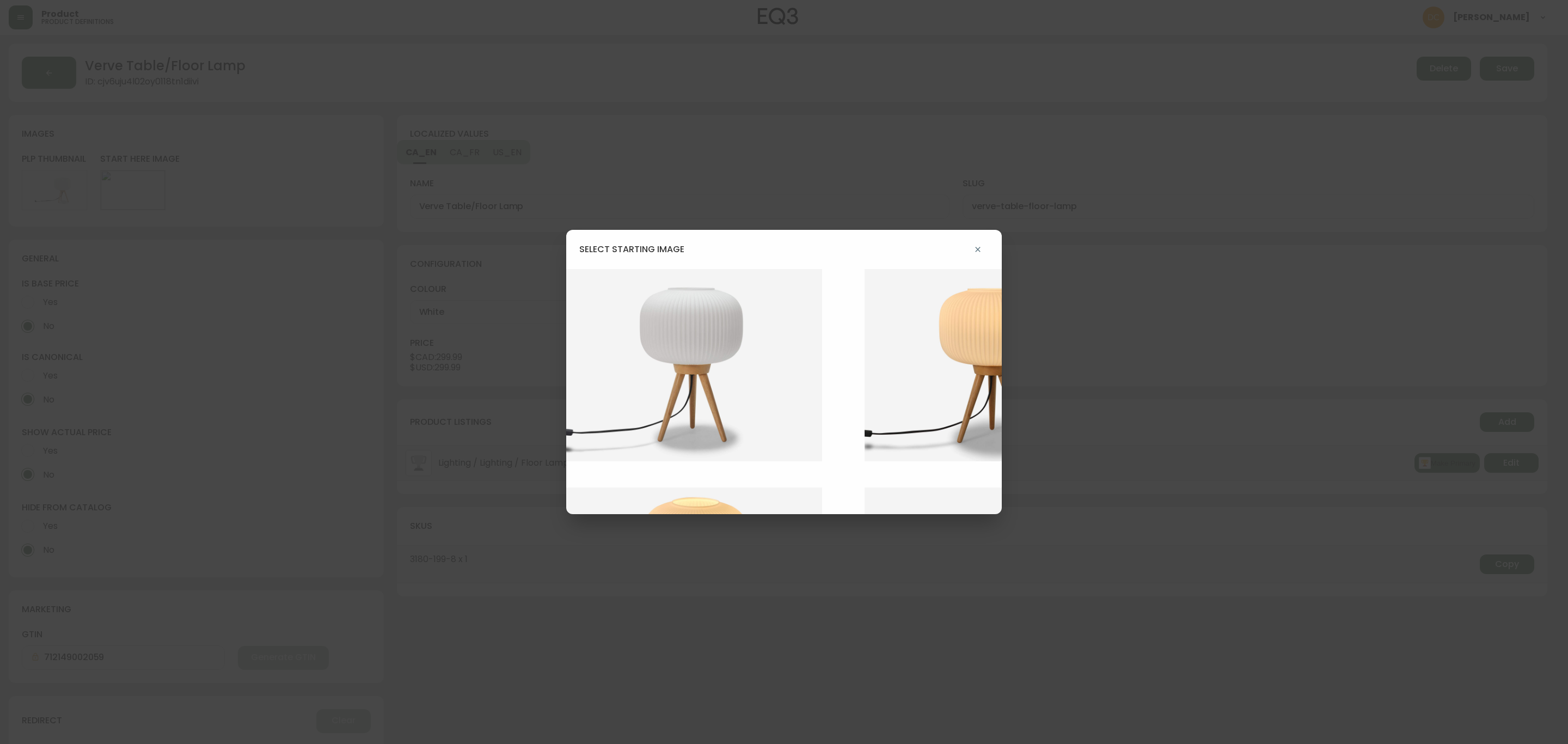
click at [699, 335] on img at bounding box center [703, 364] width 273 height 192
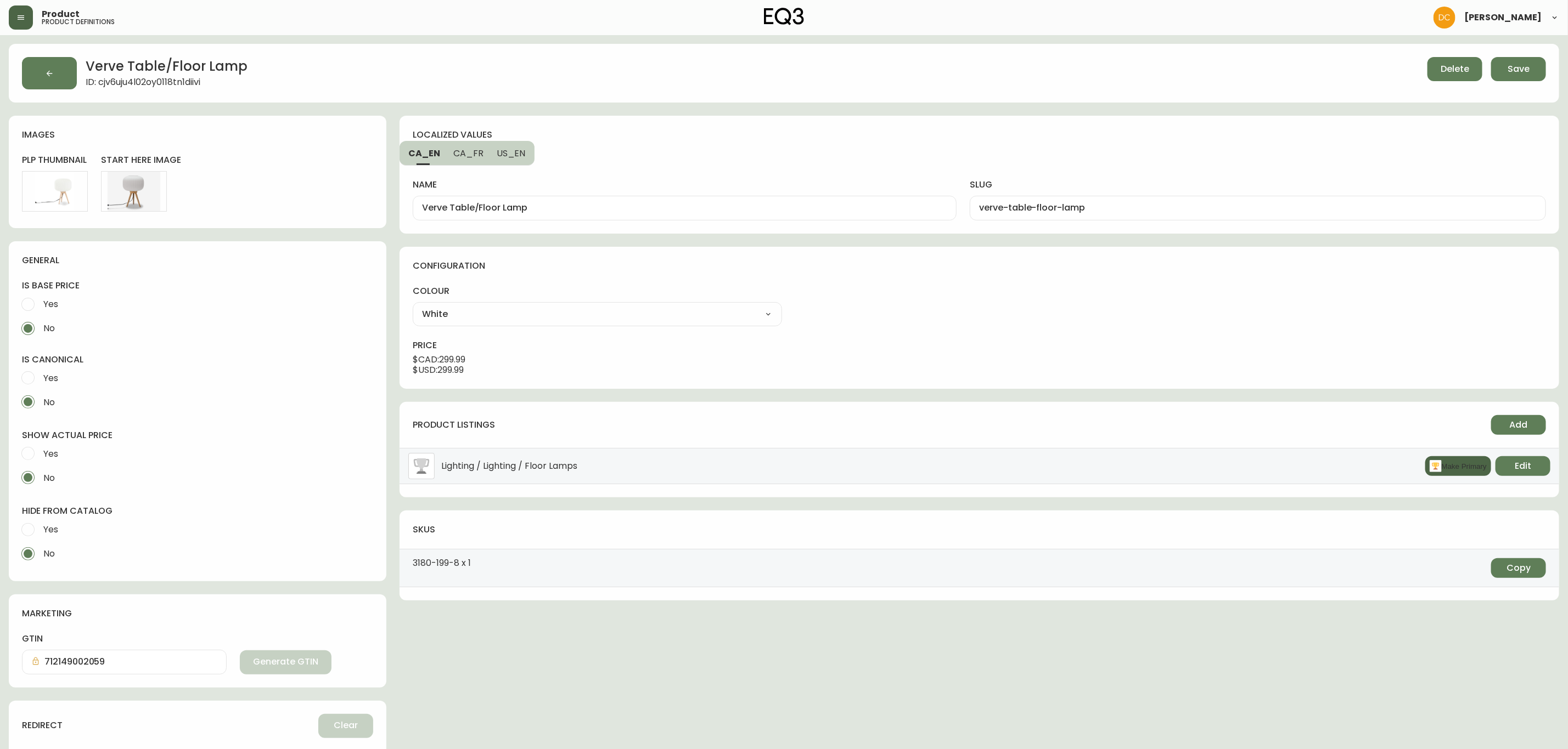
click at [1437, 461] on button "Make Primary" at bounding box center [1457, 466] width 66 height 20
click at [49, 193] on span "Edit" at bounding box center [55, 191] width 17 height 12
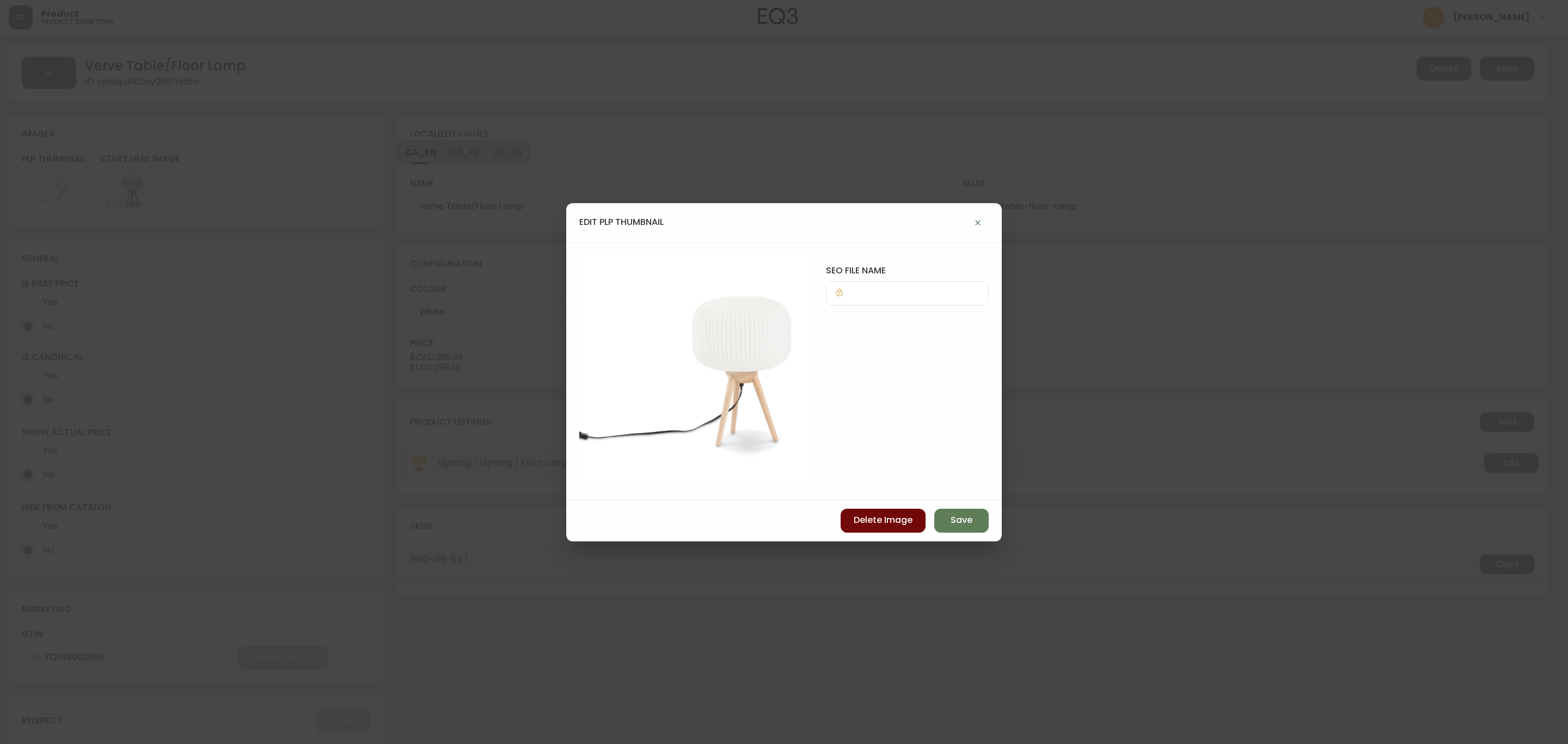
click at [879, 516] on span "Delete Image" at bounding box center [883, 519] width 58 height 12
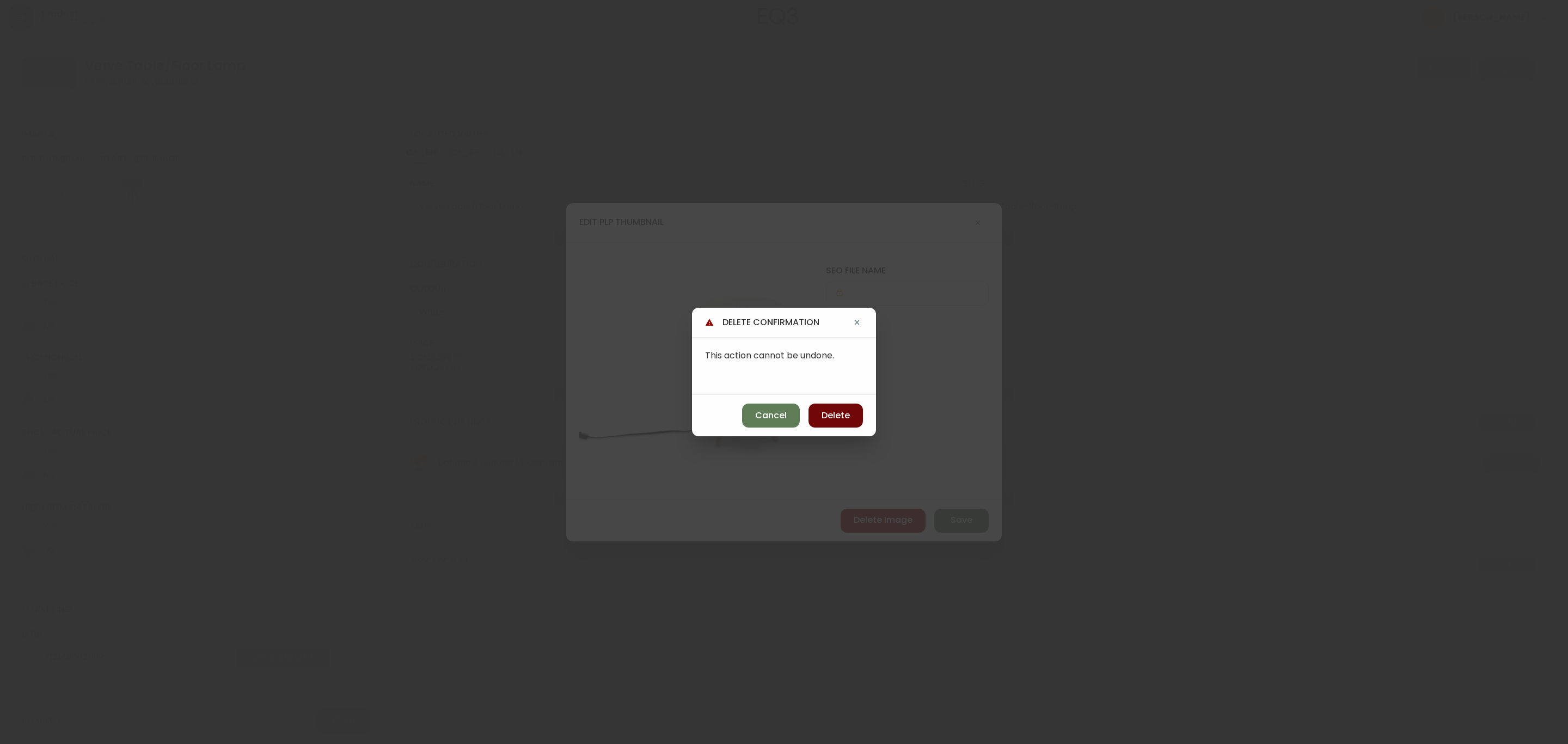
click at [839, 423] on button "Delete" at bounding box center [835, 416] width 55 height 24
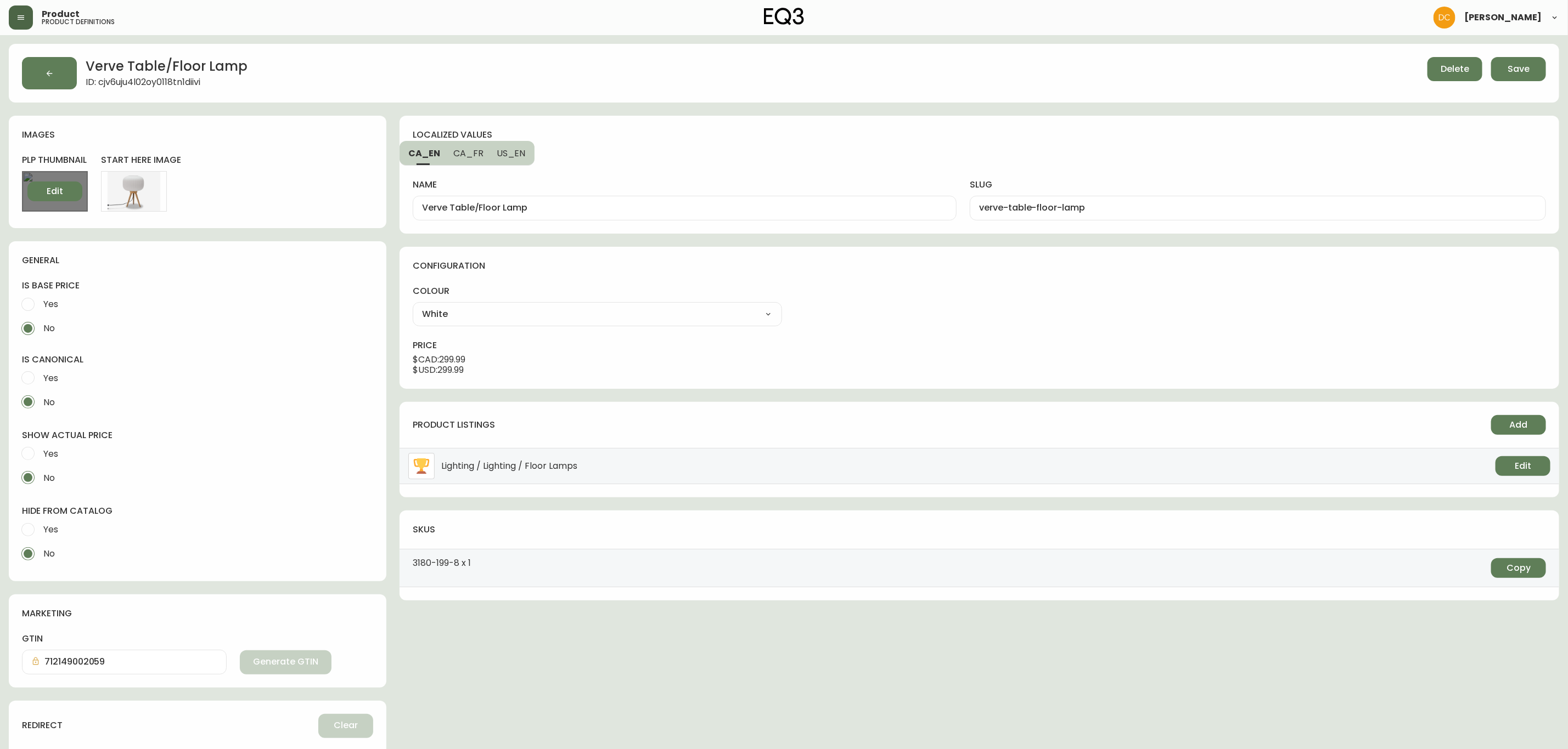
click at [56, 185] on button "Edit" at bounding box center [54, 191] width 55 height 20
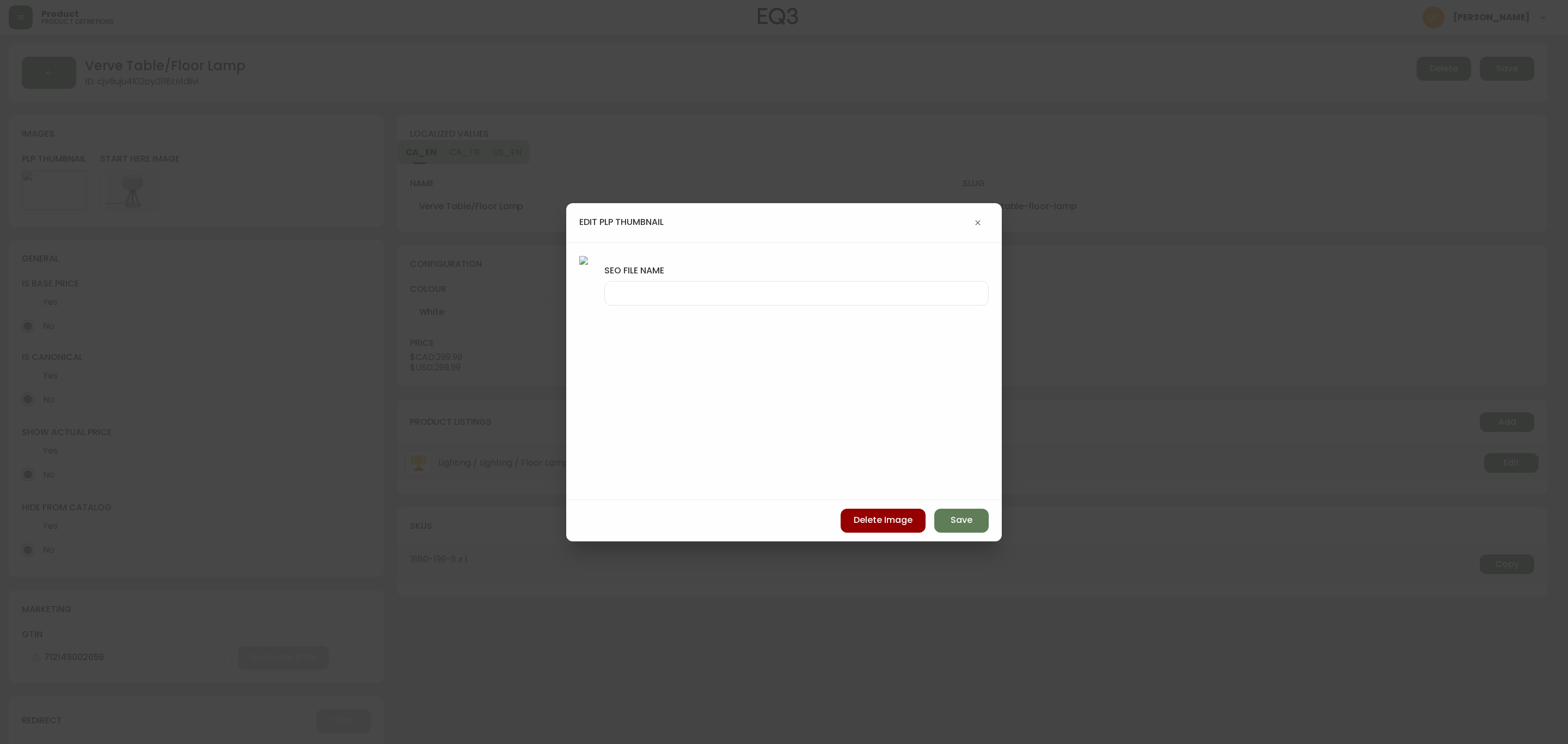
click at [966, 505] on div "Delete Image Save" at bounding box center [784, 521] width 435 height 41
click at [975, 234] on div "edit plp thumbnail" at bounding box center [784, 223] width 435 height 40
click at [989, 225] on div "edit plp thumbnail" at bounding box center [784, 223] width 435 height 40
click at [967, 224] on button "button" at bounding box center [978, 223] width 22 height 22
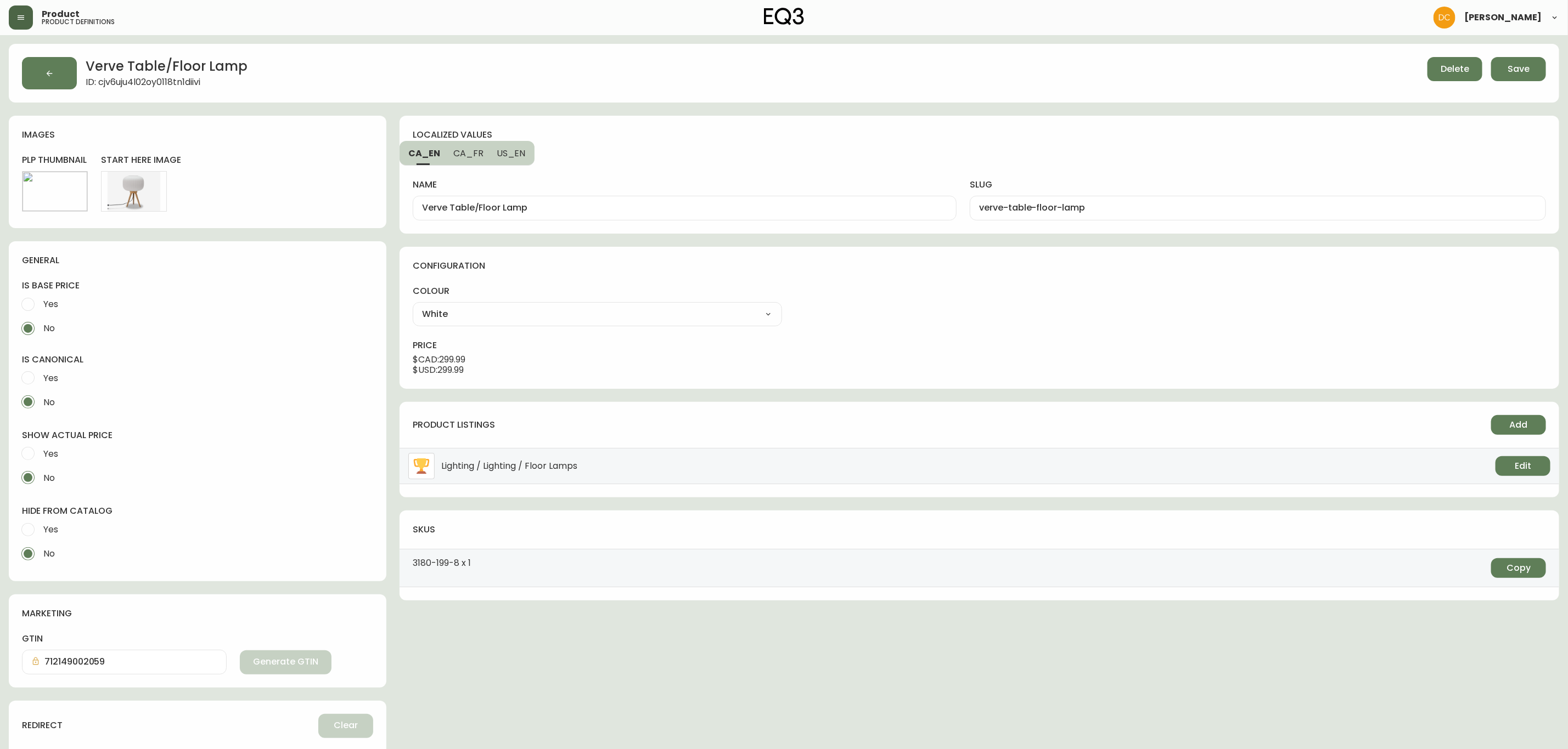
click at [34, 376] on input "Yes" at bounding box center [28, 378] width 24 height 24
radio input "true"
radio input "false"
click at [50, 301] on span "Yes" at bounding box center [50, 304] width 15 height 11
click at [40, 301] on input "Yes" at bounding box center [28, 304] width 24 height 24
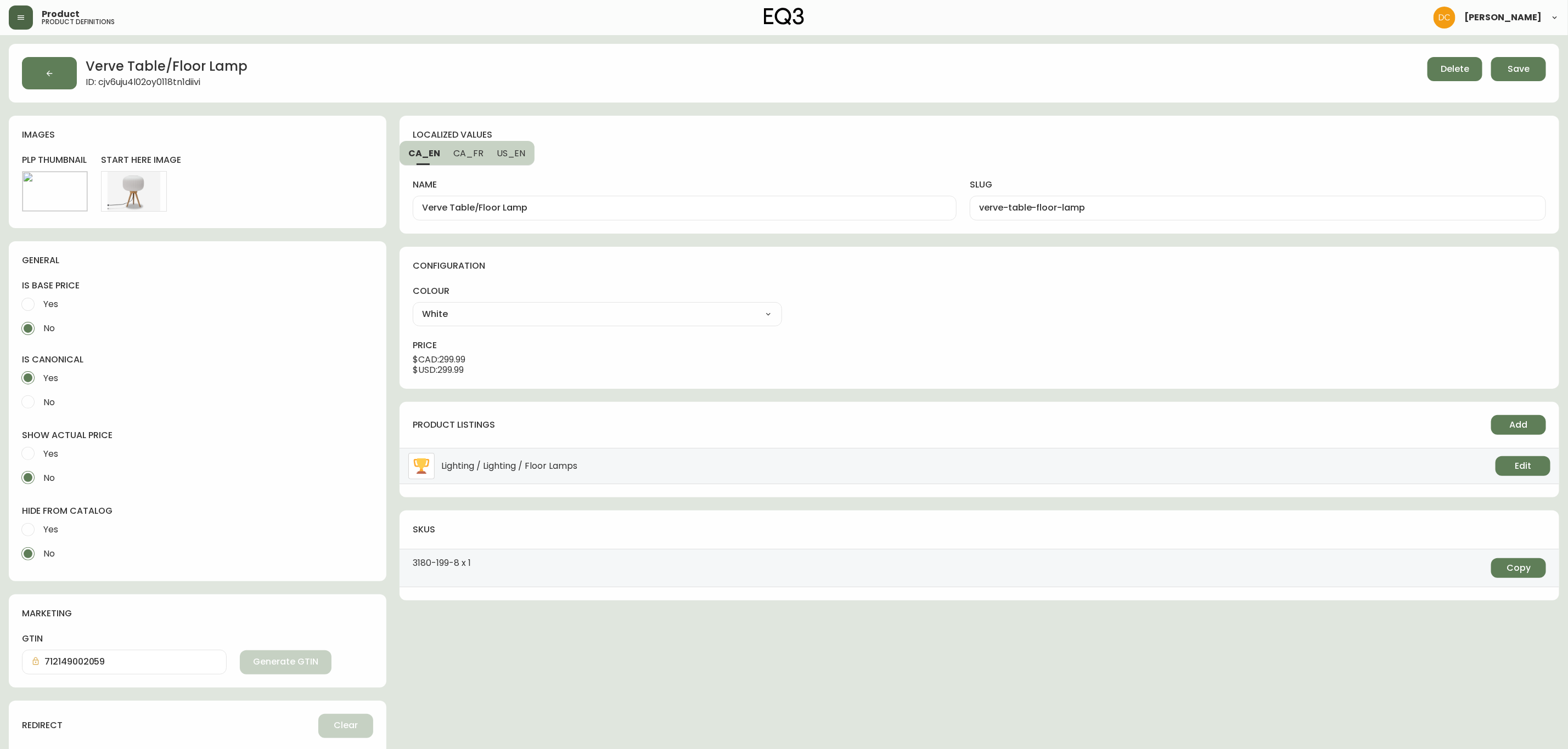
radio input "true"
radio input "false"
click at [1527, 75] on span "Save" at bounding box center [1519, 68] width 22 height 12
click at [36, 71] on button "button" at bounding box center [49, 73] width 55 height 33
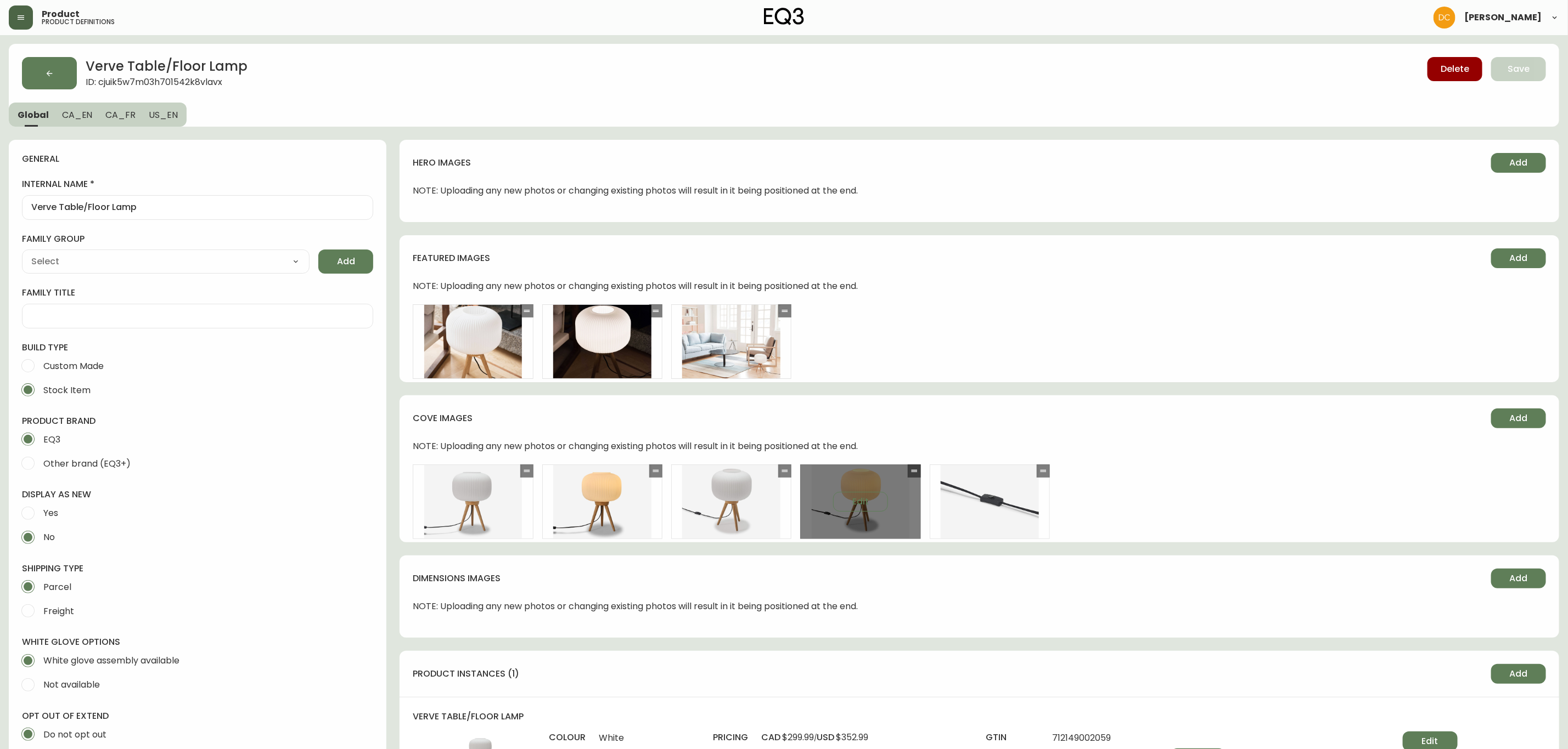
type input "EQ3"
type input "Home & Garden > Lighting > Lamps"
type input "Default"
select select "cjyt4m5lw0000pt749bx6gh7n"
select select "cjpjx7rji00004c744bbp6zrf"
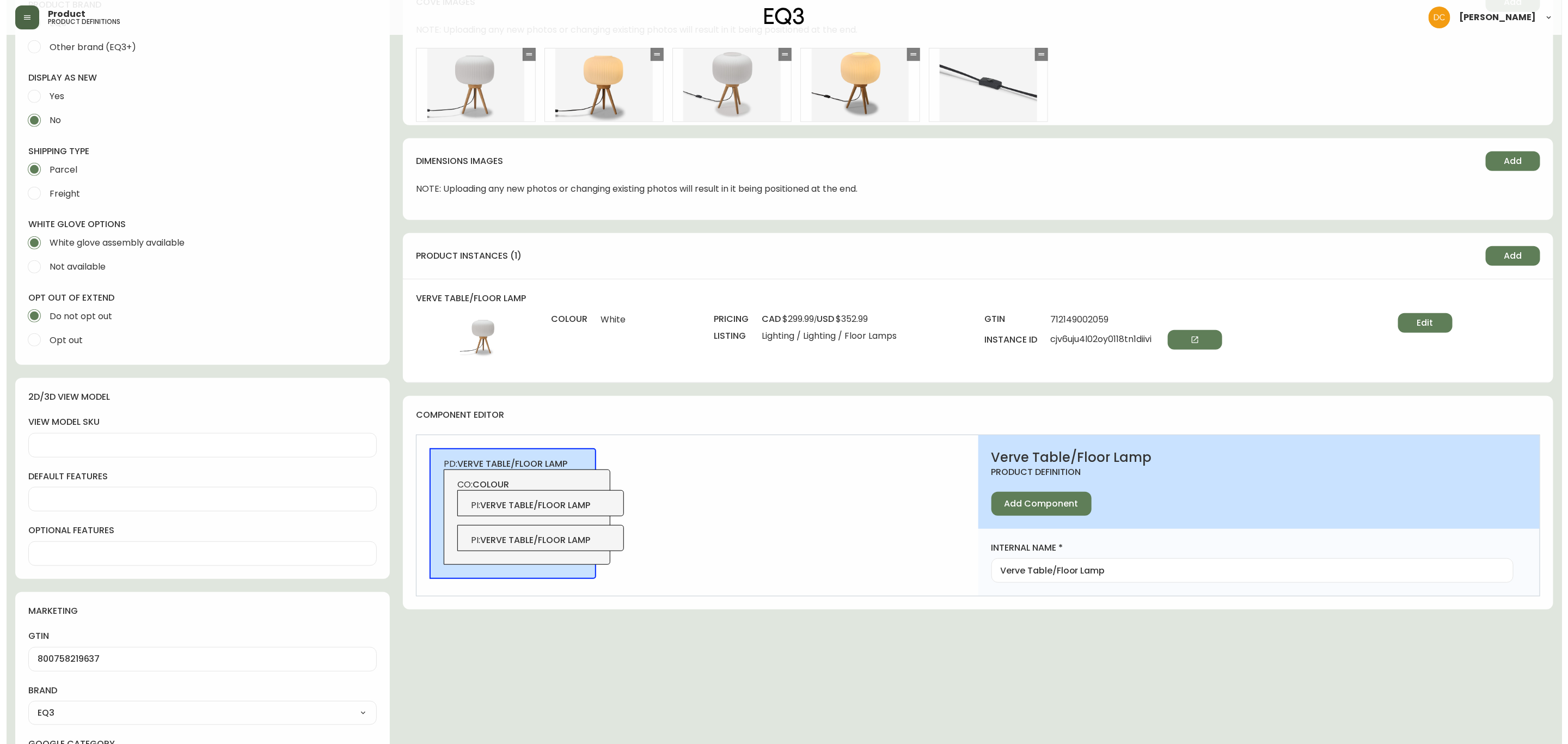
scroll to position [164, 0]
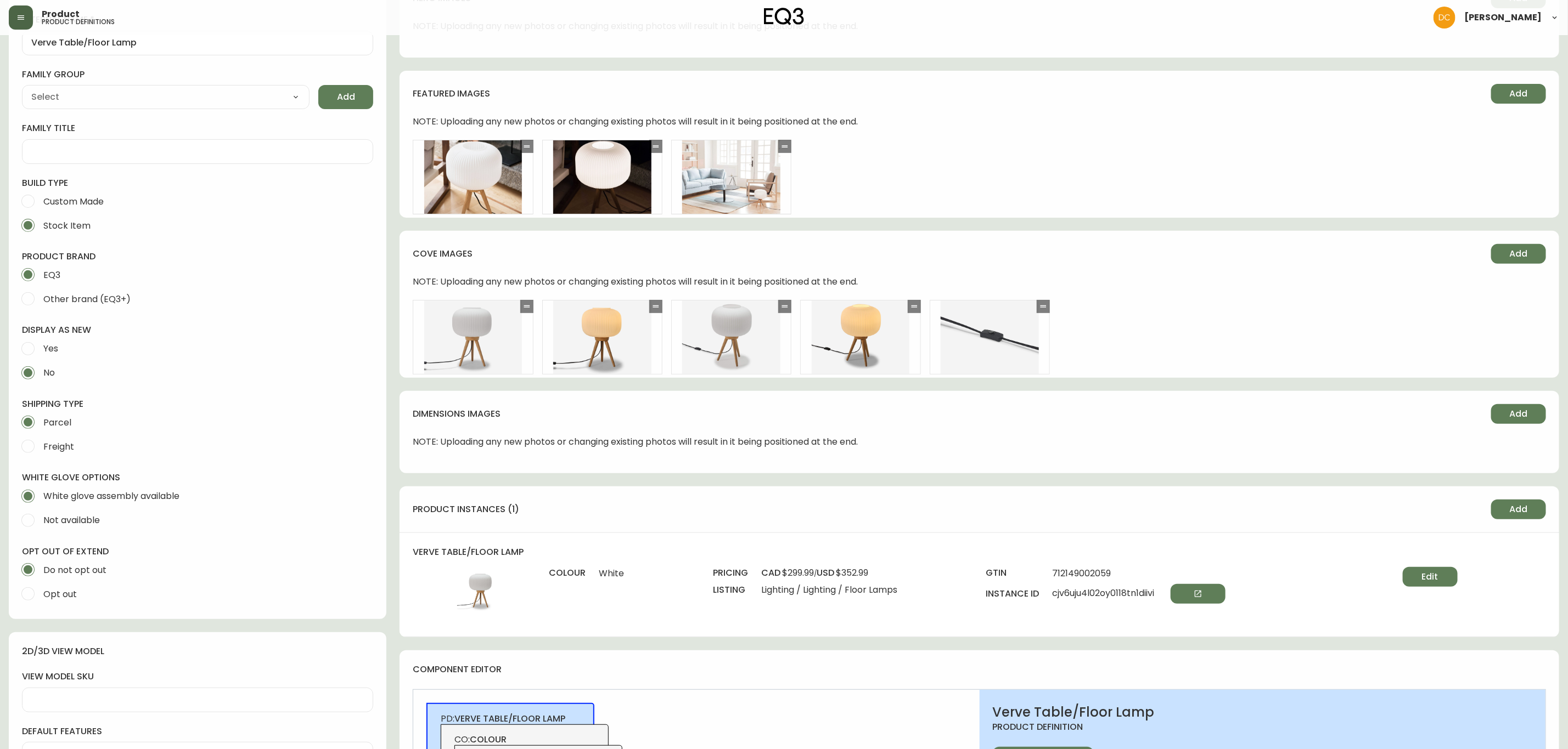
click at [18, 6] on button "button" at bounding box center [21, 18] width 24 height 24
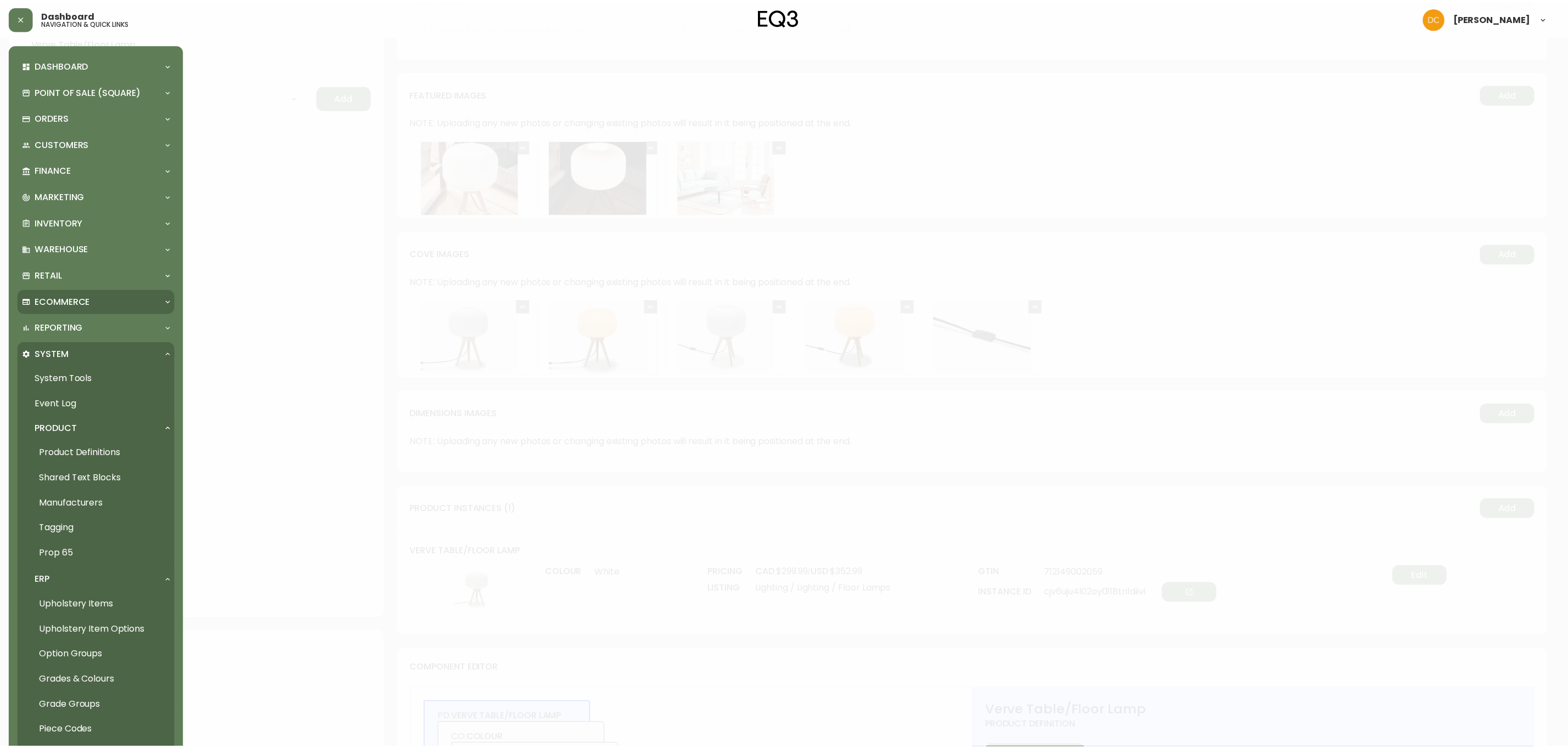
scroll to position [165, 0]
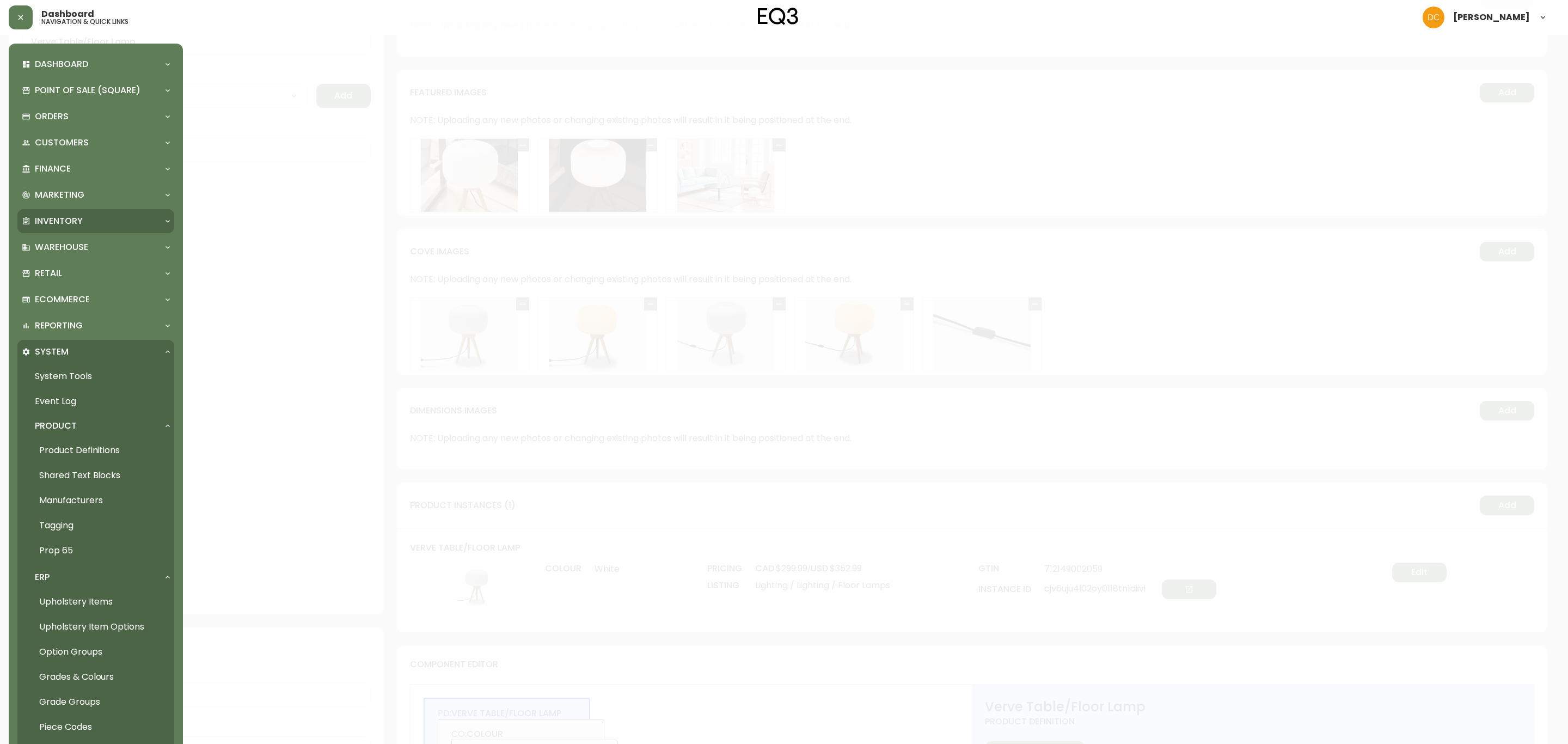
click at [90, 223] on div "Inventory" at bounding box center [91, 221] width 138 height 12
click at [551, 471] on div at bounding box center [784, 372] width 1568 height 744
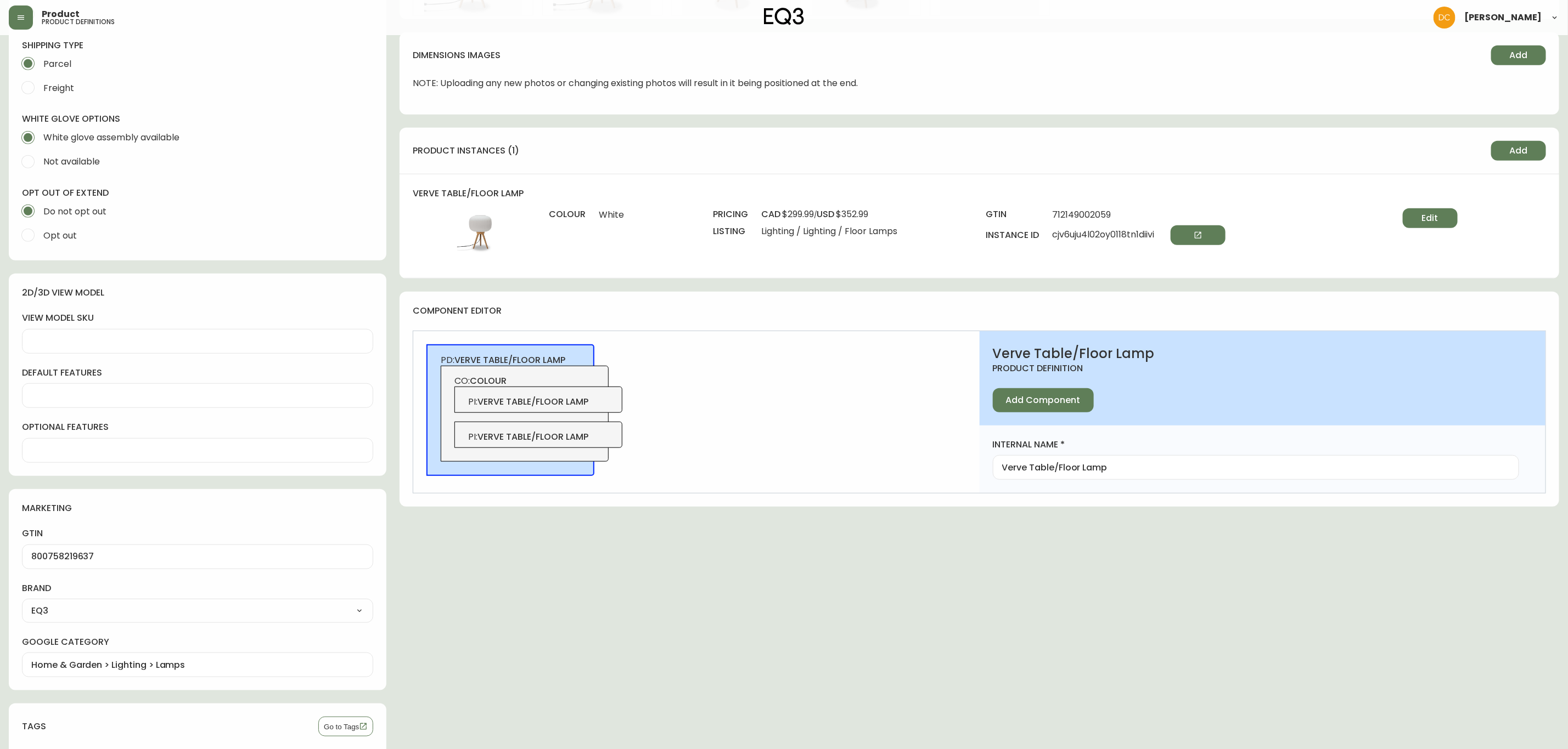
scroll to position [494, 0]
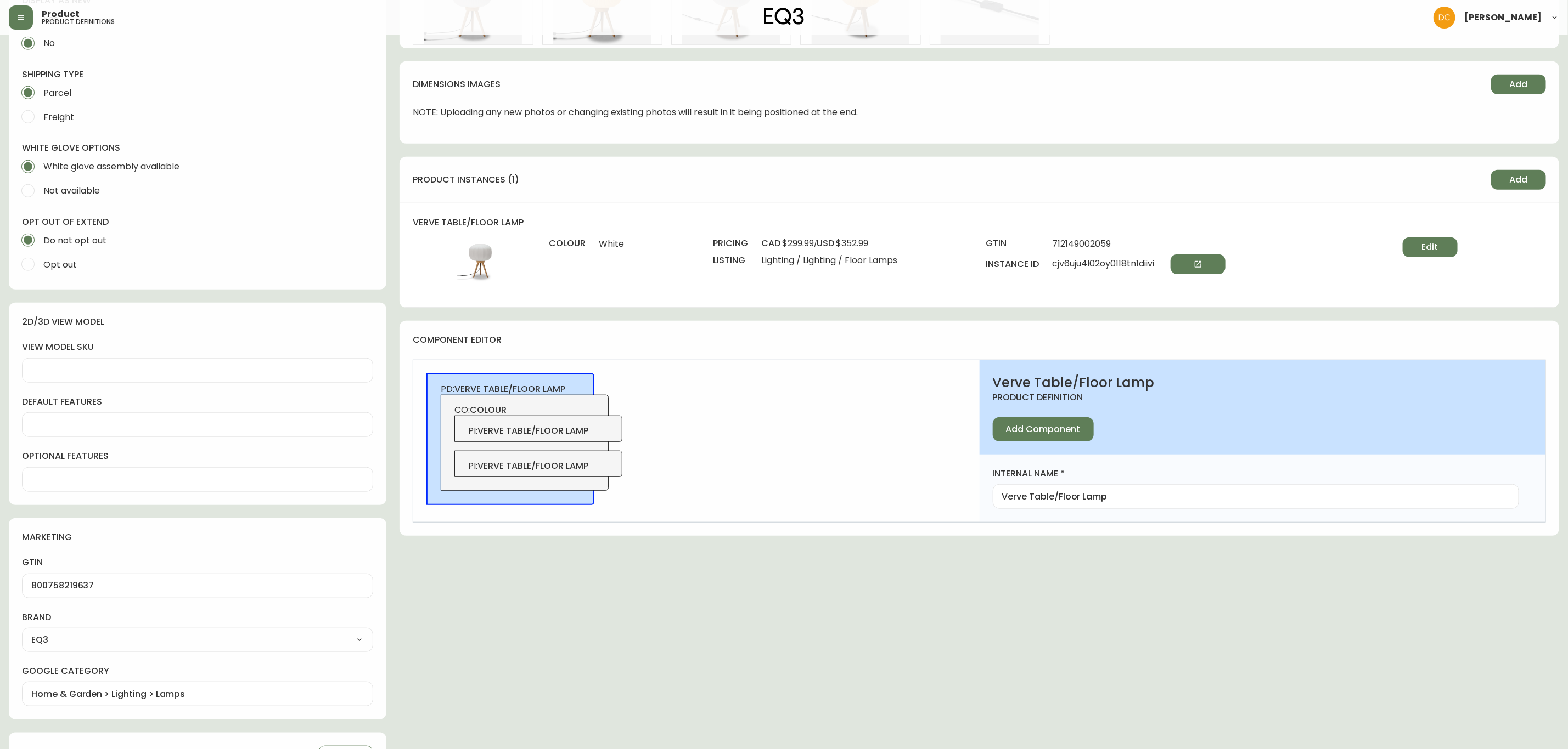
click at [592, 431] on span "PI : verve table/floor lamp" at bounding box center [538, 431] width 141 height 12
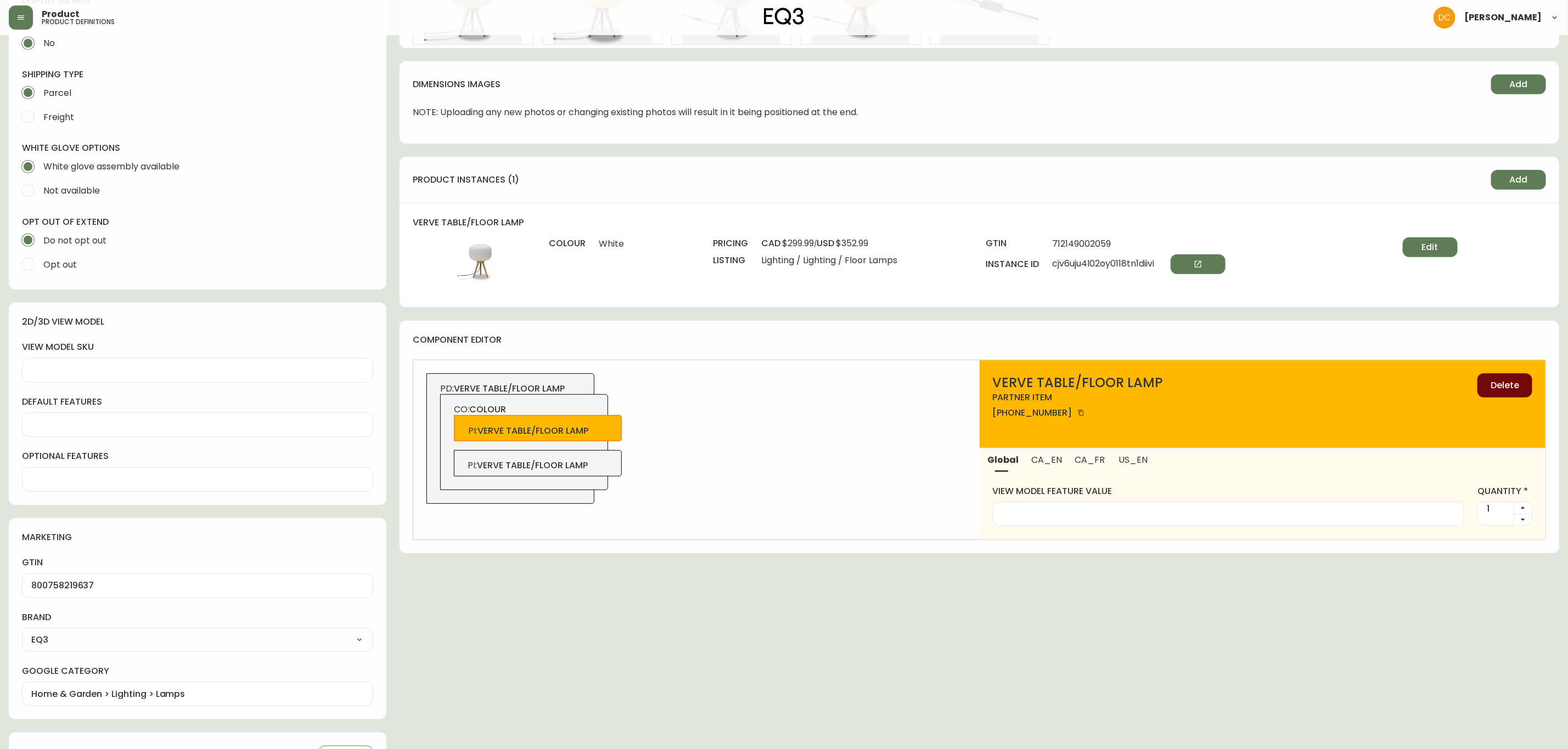
click at [1502, 382] on span "Delete" at bounding box center [1504, 385] width 29 height 12
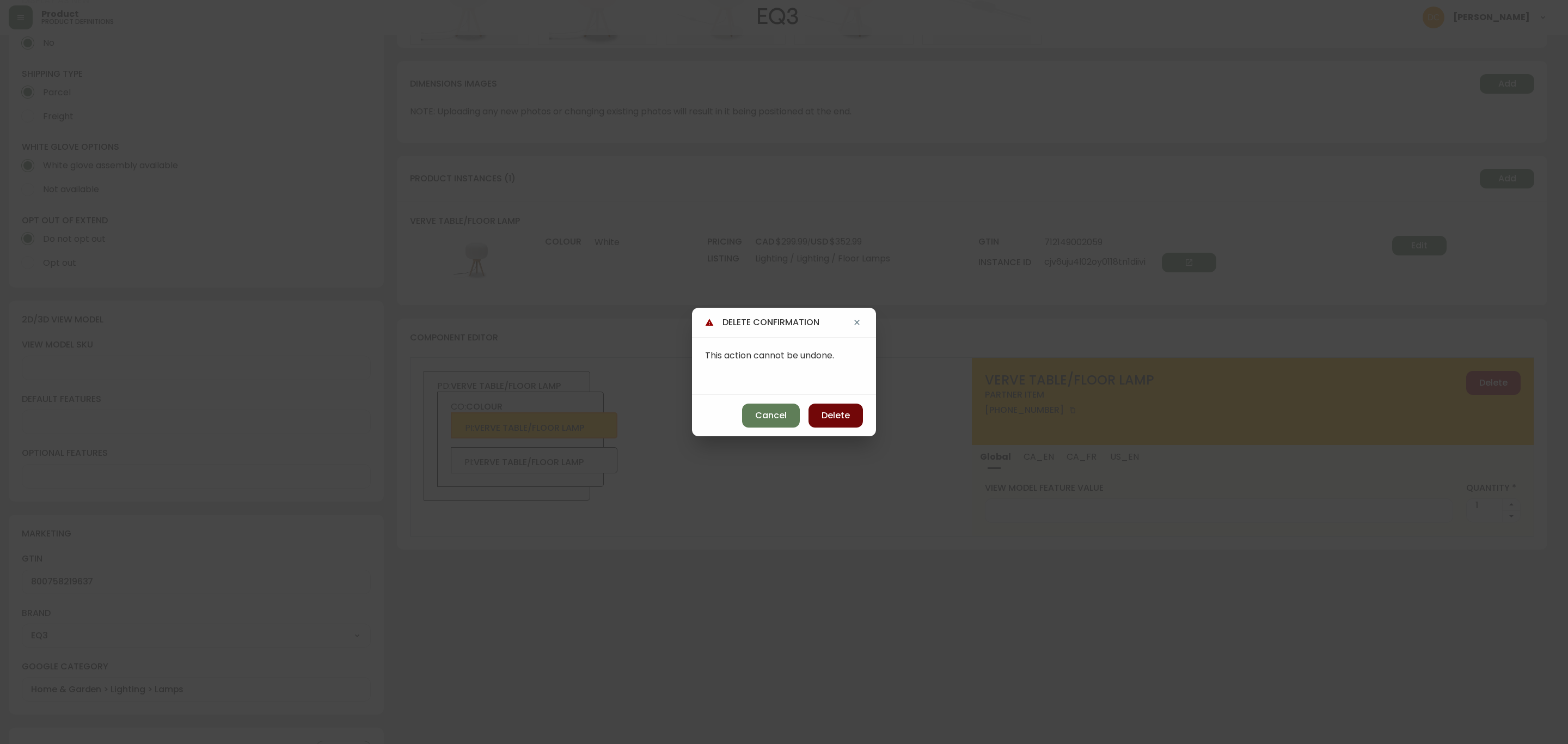
click at [850, 417] on button "Delete" at bounding box center [835, 416] width 55 height 24
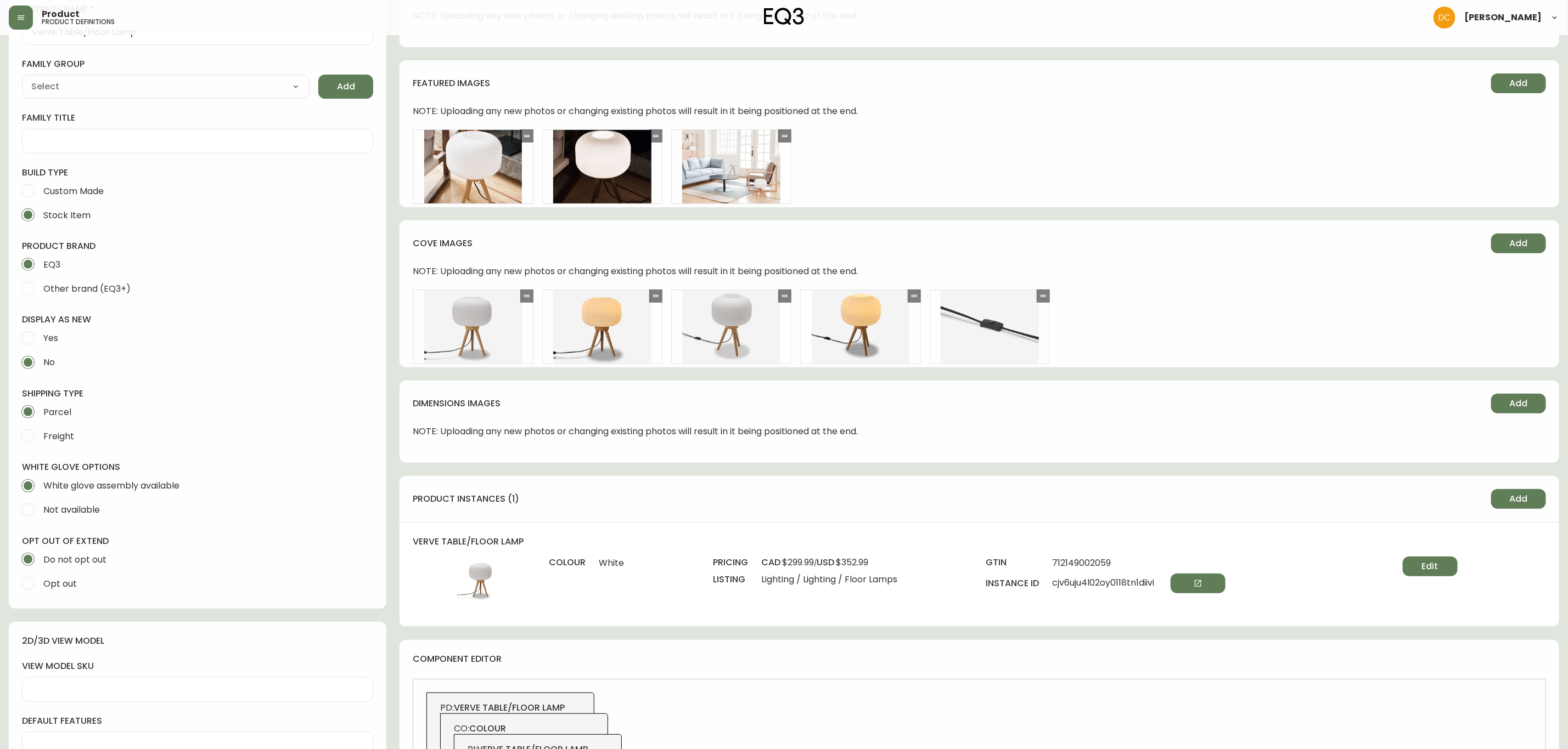
scroll to position [1, 0]
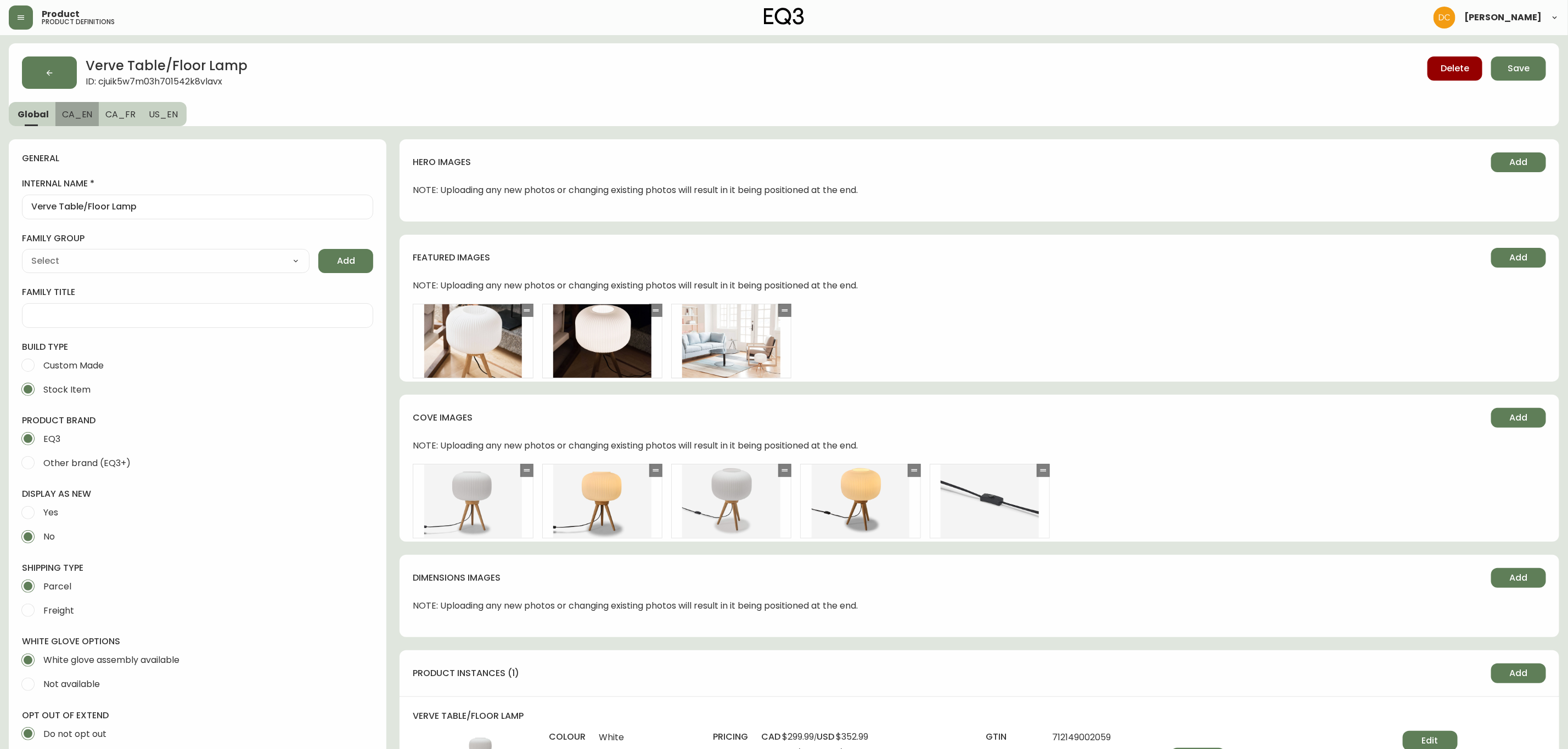
click at [74, 115] on span "CA_EN" at bounding box center [77, 114] width 31 height 11
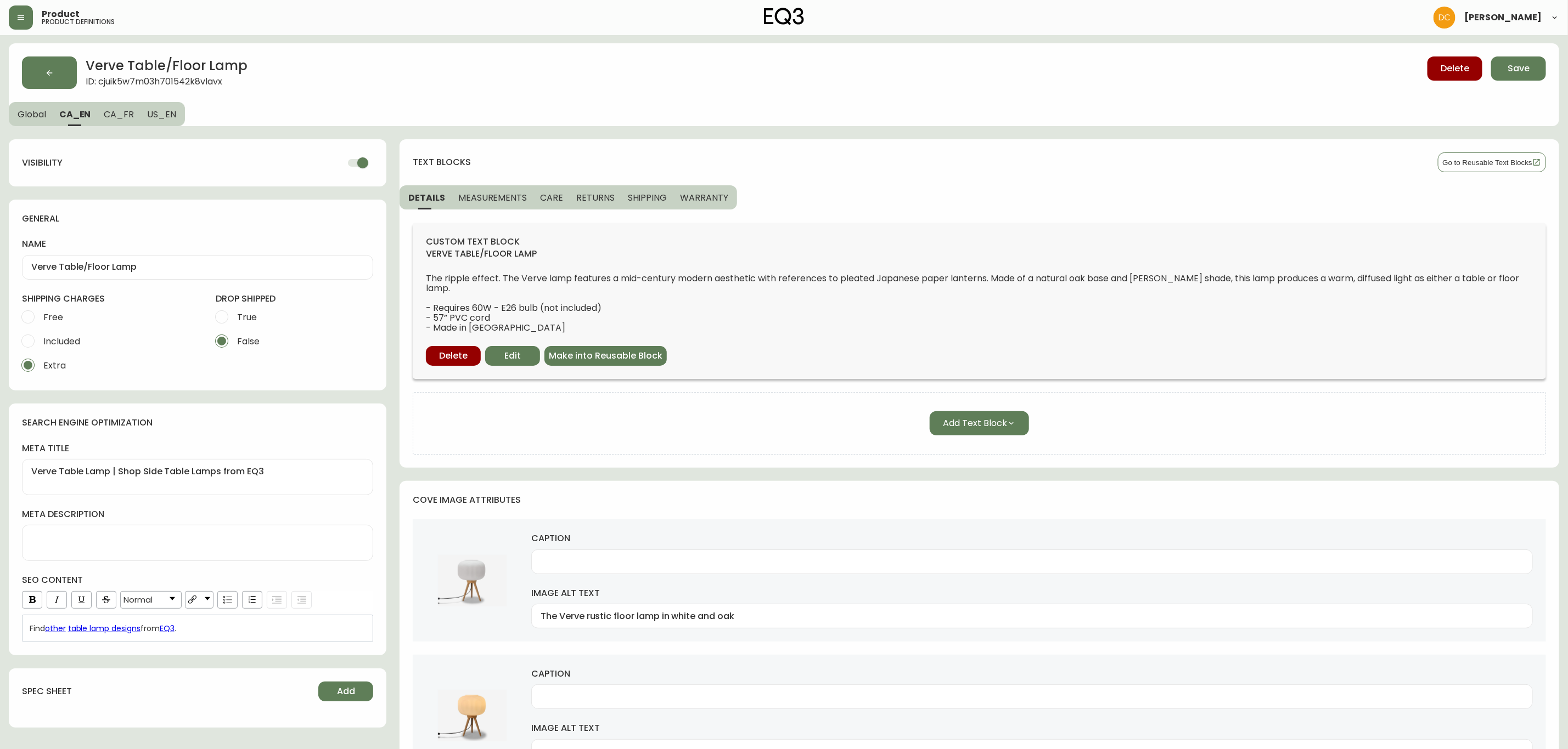
click at [114, 108] on span "CA_FR" at bounding box center [119, 114] width 30 height 11
type input "Lampe de table et sur pied Verve"
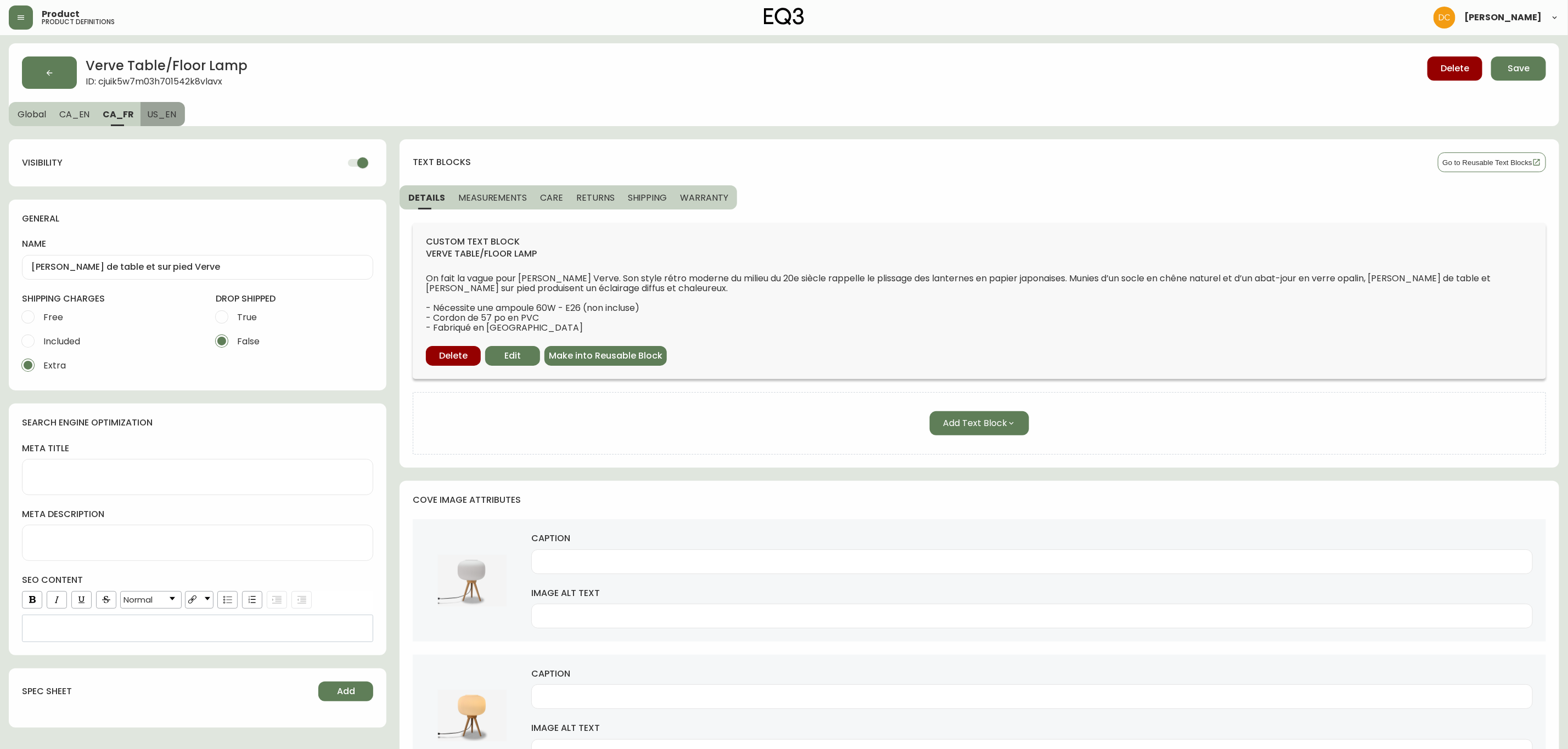
click at [157, 108] on span "US_EN" at bounding box center [162, 114] width 29 height 11
checkbox input "false"
type input "Verve Table/Floor Lamp"
type textarea "Verve Table Lamp | Shop Bedside Table Lamps from EQ3"
type input "The Verve white floor lamp with oak legs"
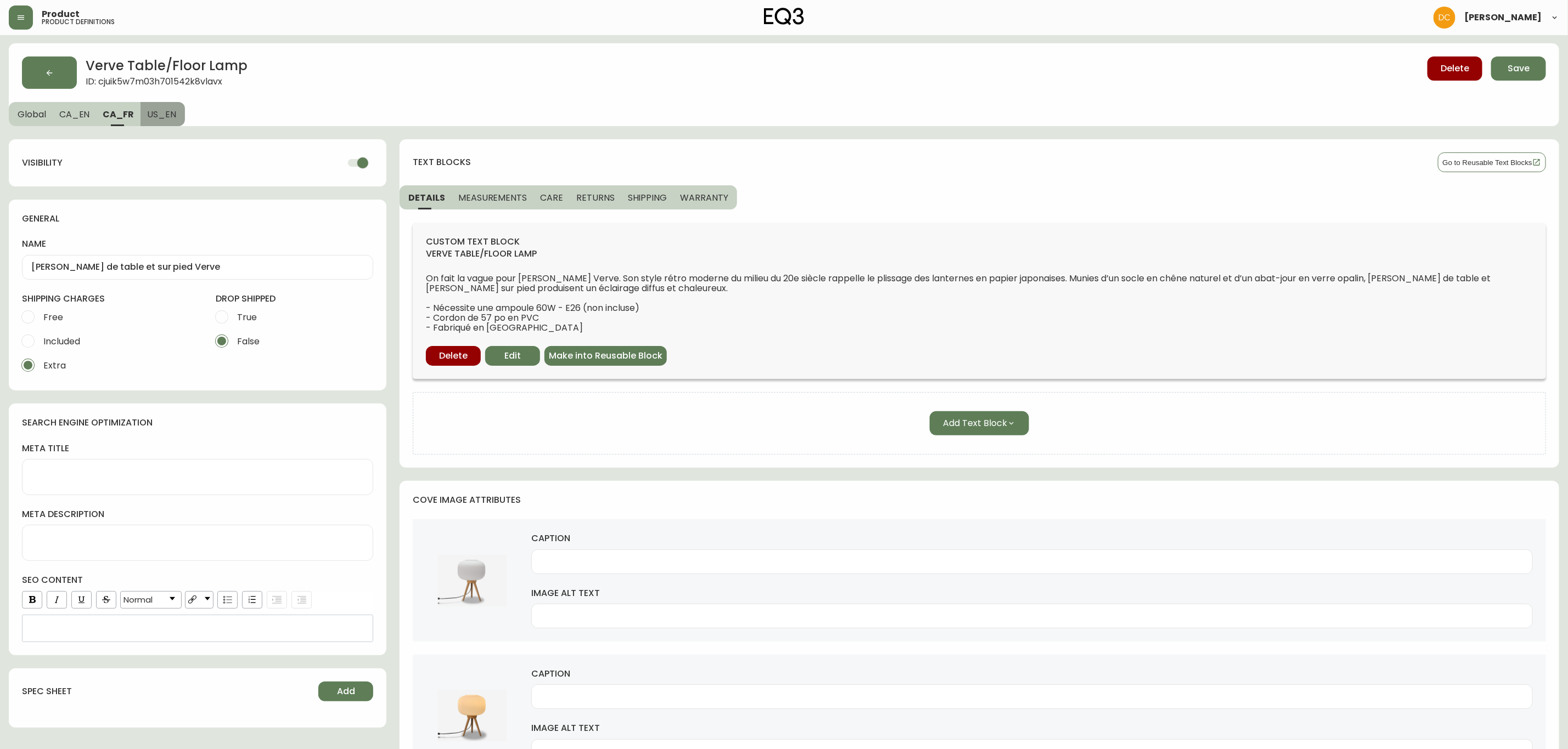
type input "Lamp with oak legs and white shade on floor of bright room"
type input "Lamp with oak legs and white shade on floor of dark room"
type input "Lamp with white shade and oak legs in corner of living space"
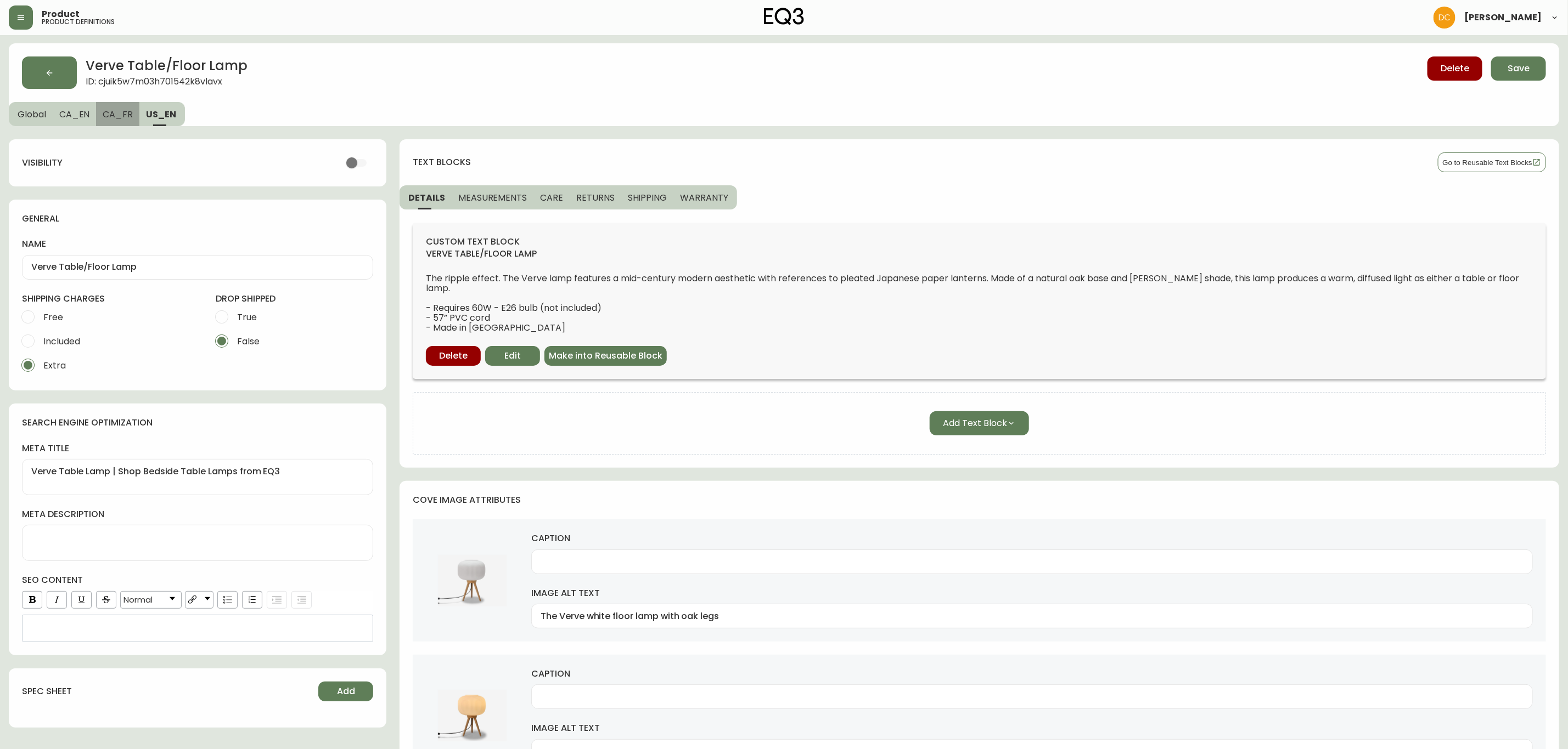
drag, startPoint x: 120, startPoint y: 109, endPoint x: 94, endPoint y: 112, distance: 26.2
click at [119, 109] on span "CA_FR" at bounding box center [118, 114] width 30 height 11
checkbox input "true"
type input "Lampe de table et sur pied Verve"
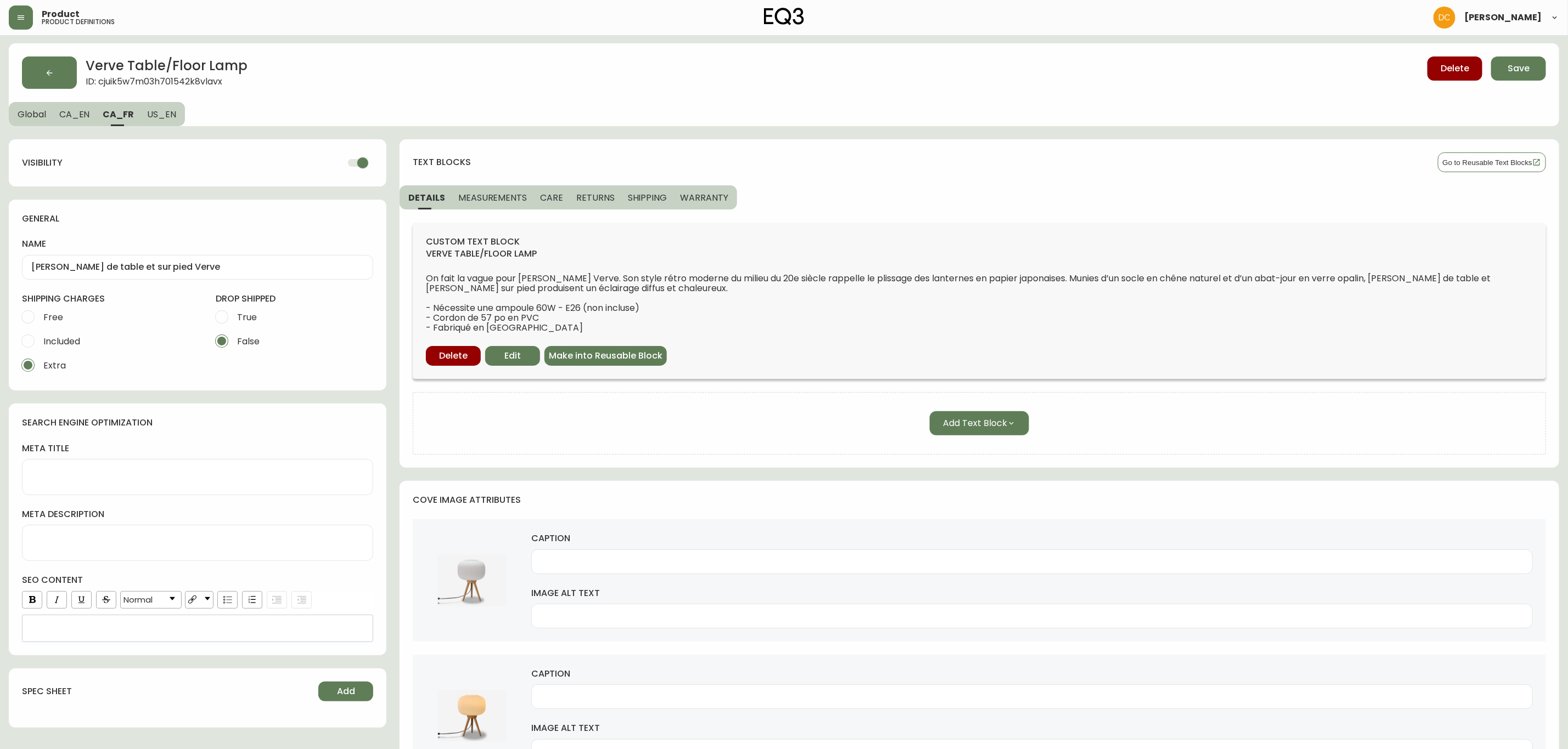
click at [91, 112] on button "CA_EN" at bounding box center [74, 114] width 44 height 24
type input "Verve Table/Floor Lamp"
type textarea "Verve Table Lamp | Shop Side Table Lamps from EQ3"
type input "The Verve rustic floor lamp in white and oak"
type input "White lamp with oak legs on floor of bright room"
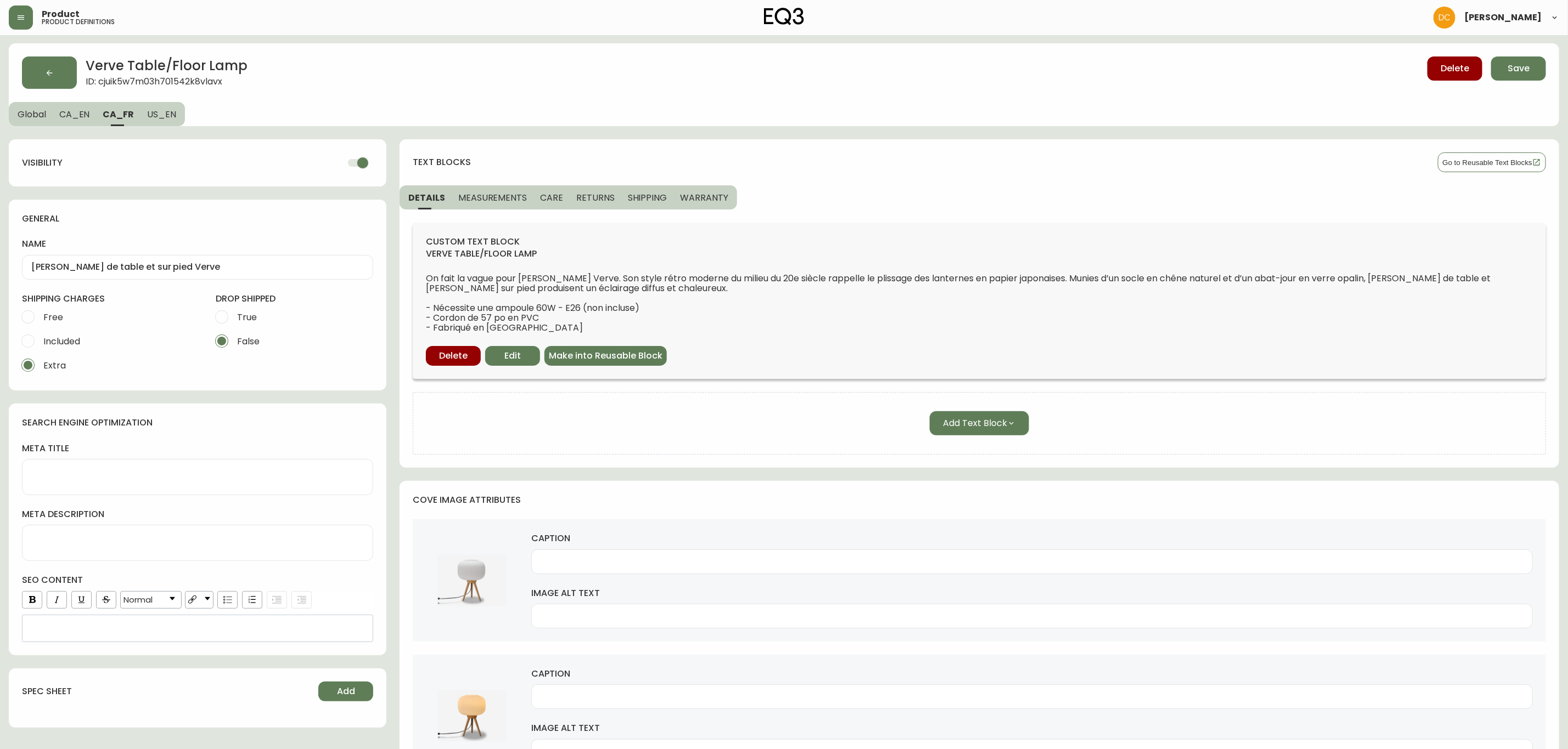
type input "Bright white lamp with oak legs on floor of dark room"
type input "Lamp with white shade and oak legs in corner of living room"
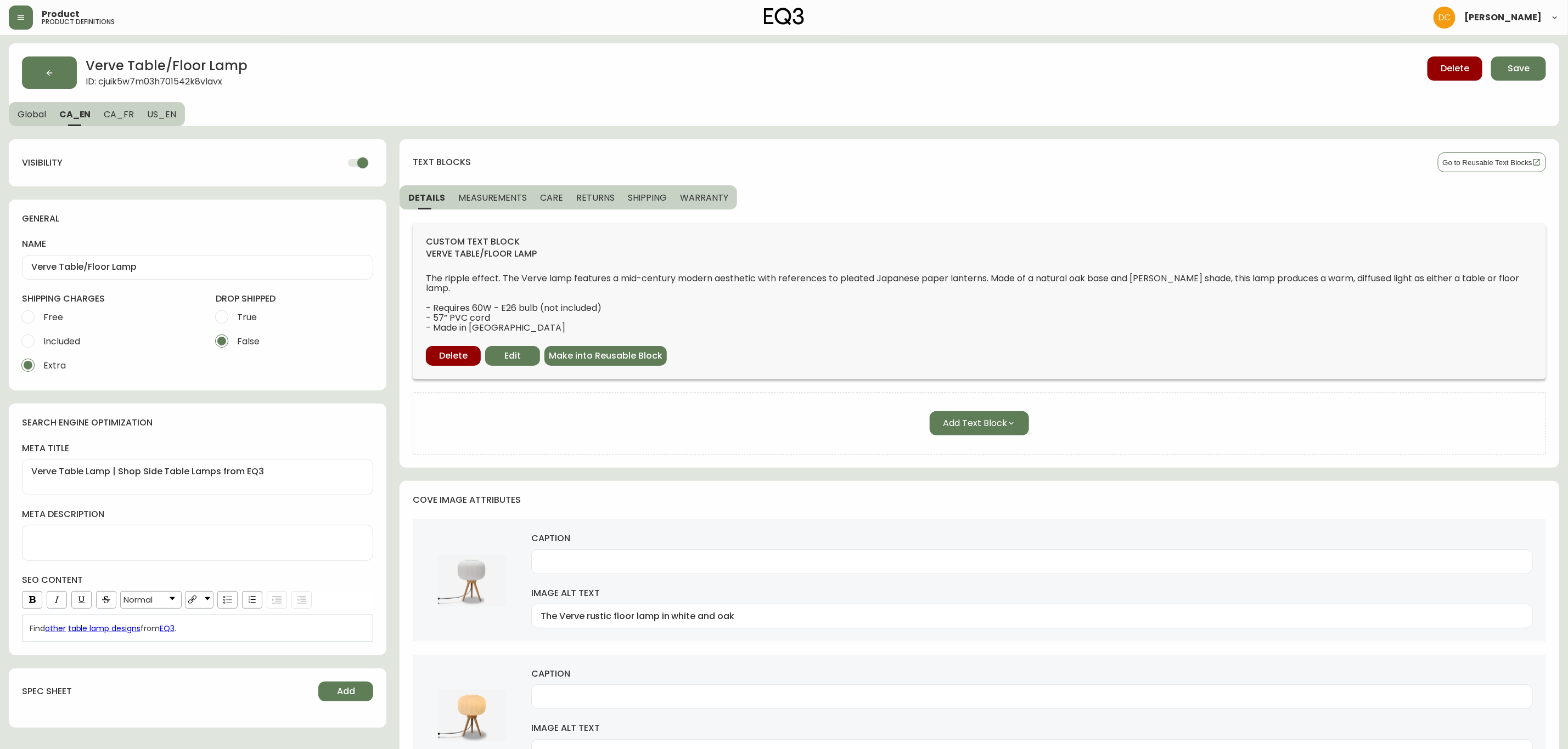
click at [122, 115] on span "CA_FR" at bounding box center [119, 114] width 30 height 11
type input "Lampe de table et sur pied Verve"
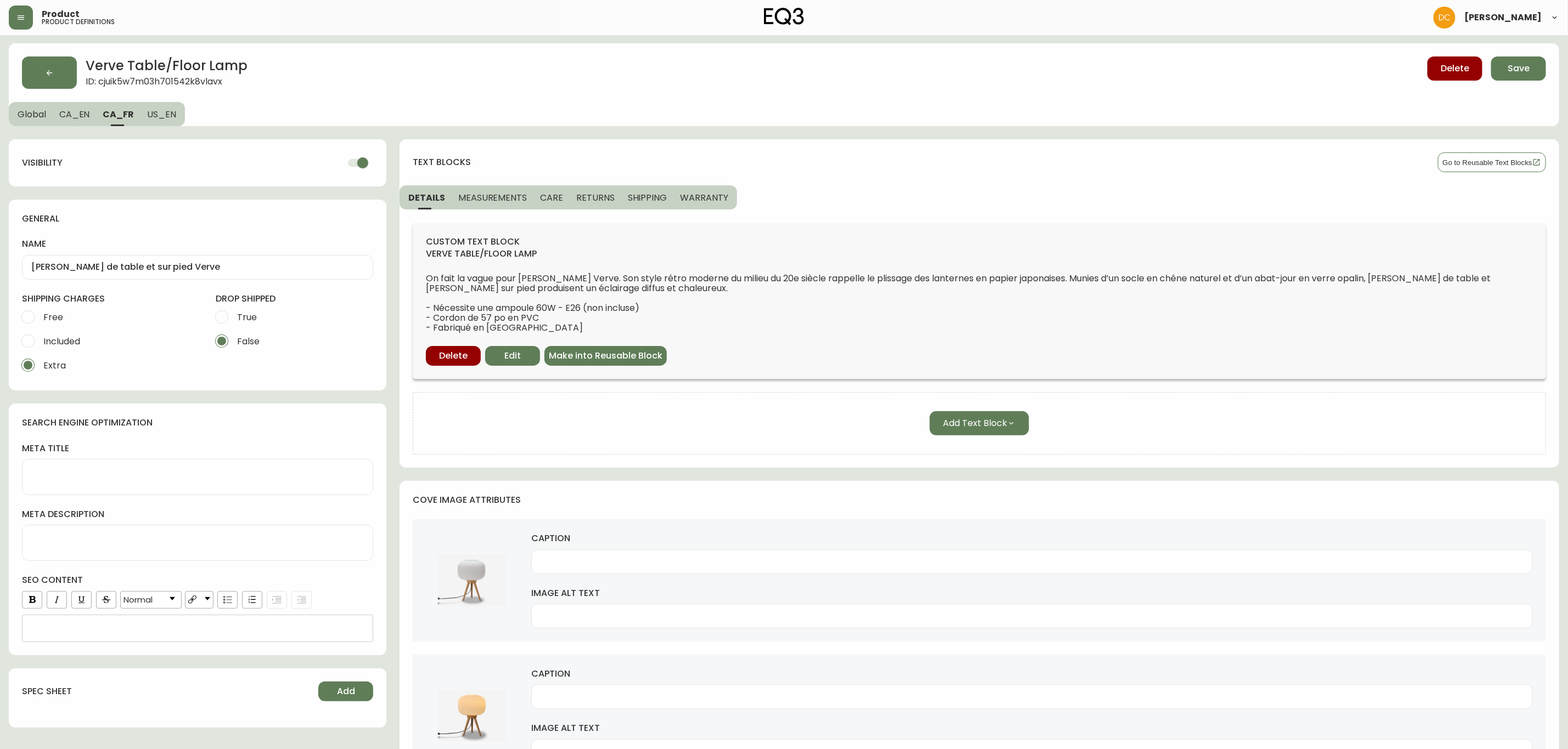
click at [162, 112] on span "US_EN" at bounding box center [162, 114] width 29 height 11
checkbox input "false"
type input "Verve Table/Floor Lamp"
type textarea "Verve Table Lamp | Shop Bedside Table Lamps from EQ3"
type input "The Verve white floor lamp with oak legs"
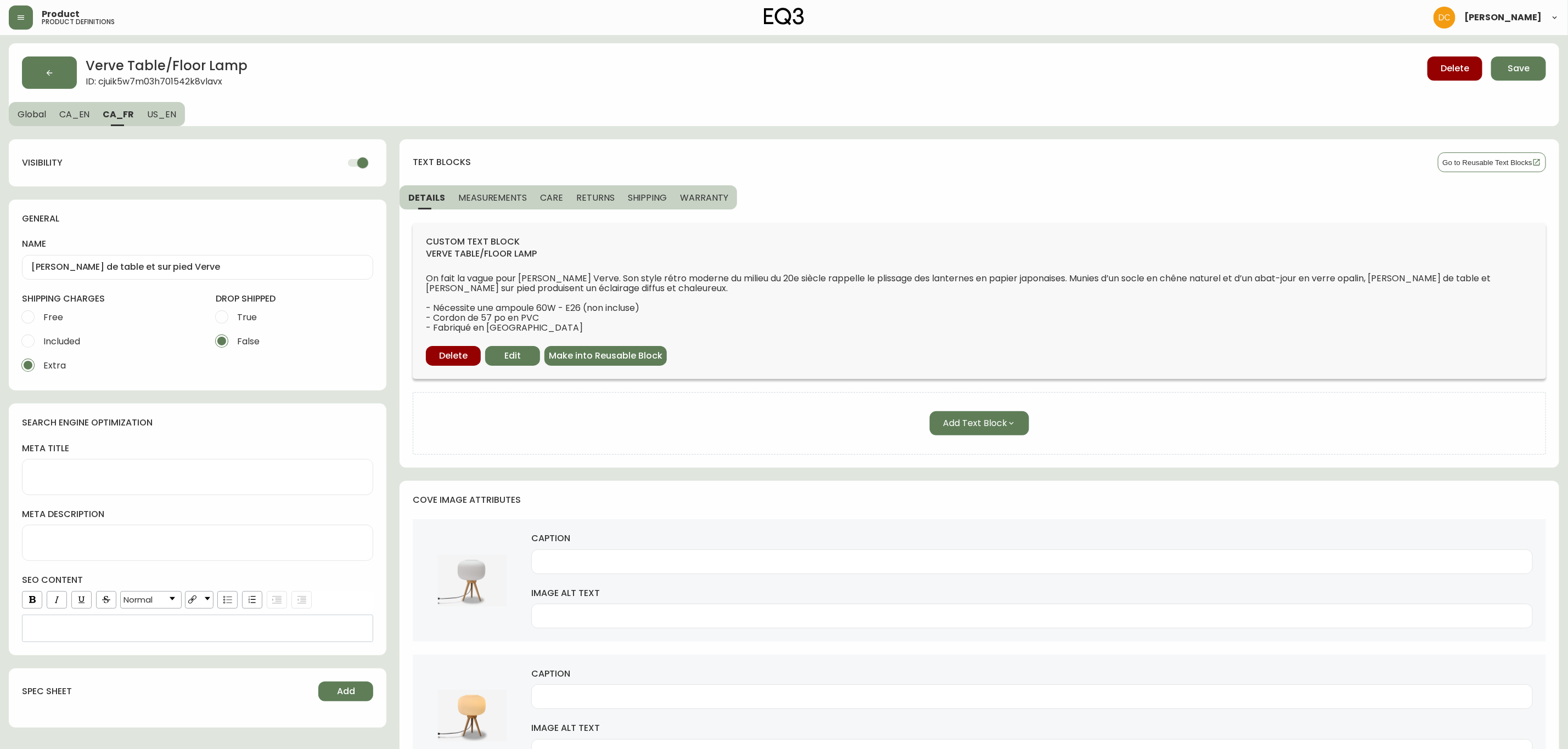
type input "Lamp with oak legs and white shade on floor of bright room"
type input "Lamp with oak legs and white shade on floor of dark room"
type input "Lamp with white shade and oak legs in corner of living space"
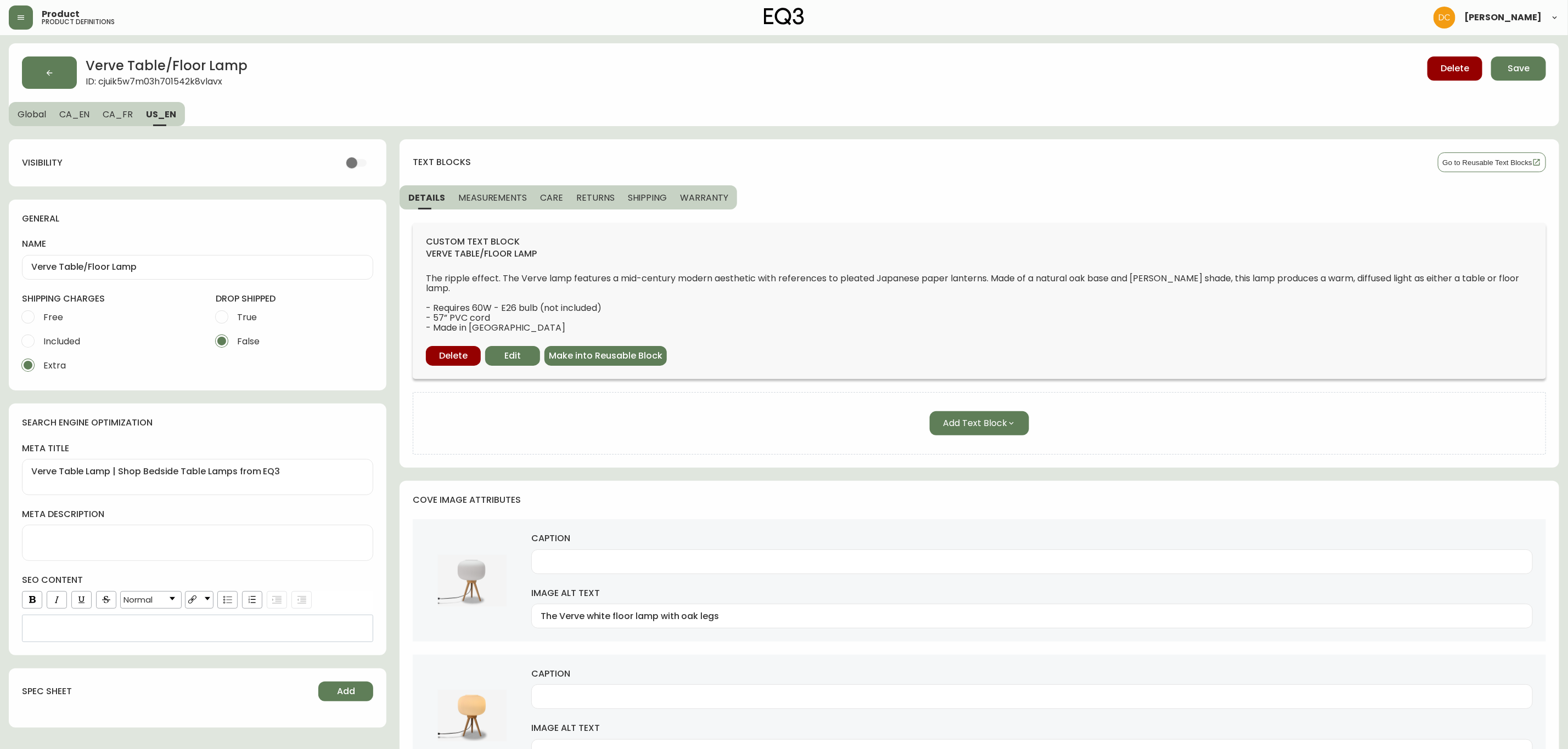
click at [135, 114] on button "CA_FR" at bounding box center [118, 114] width 43 height 24
checkbox input "true"
type input "Lampe de table et sur pied Verve"
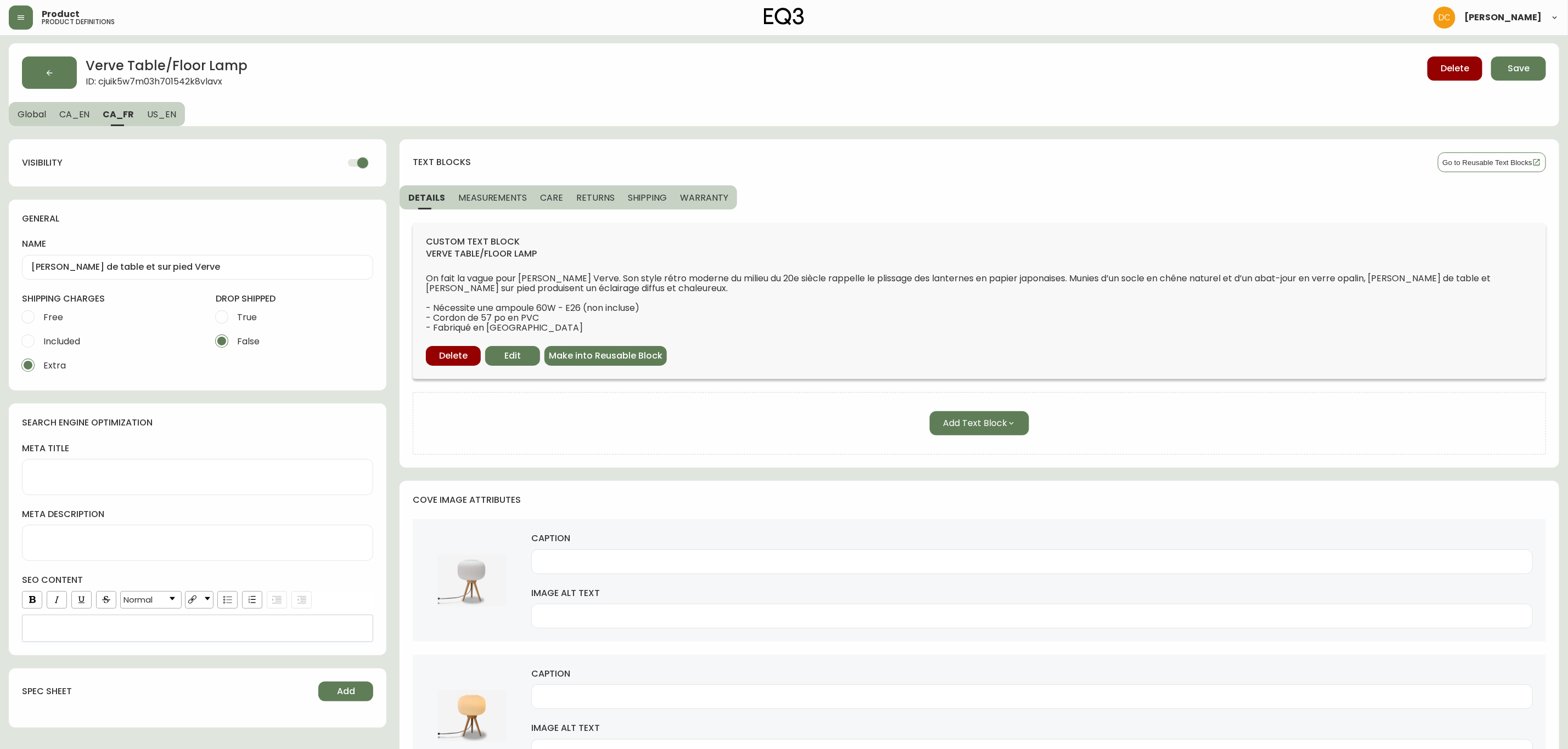
click at [84, 114] on span "CA_EN" at bounding box center [74, 114] width 31 height 11
type input "Verve Table/Floor Lamp"
type textarea "Verve Table Lamp | Shop Side Table Lamps from EQ3"
type input "The Verve rustic floor lamp in white and oak"
type input "White lamp with oak legs on floor of bright room"
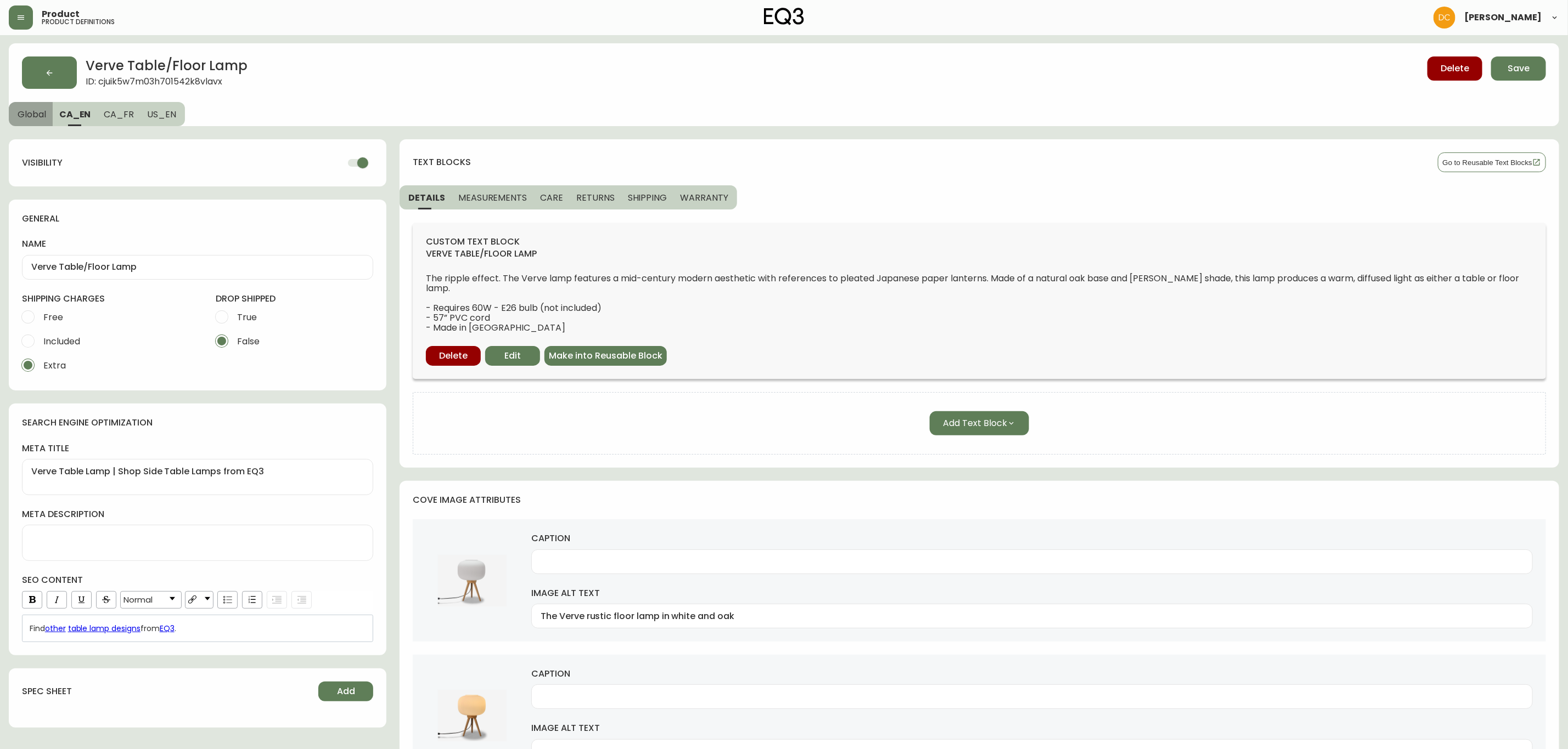
click at [29, 115] on span "Global" at bounding box center [32, 114] width 29 height 11
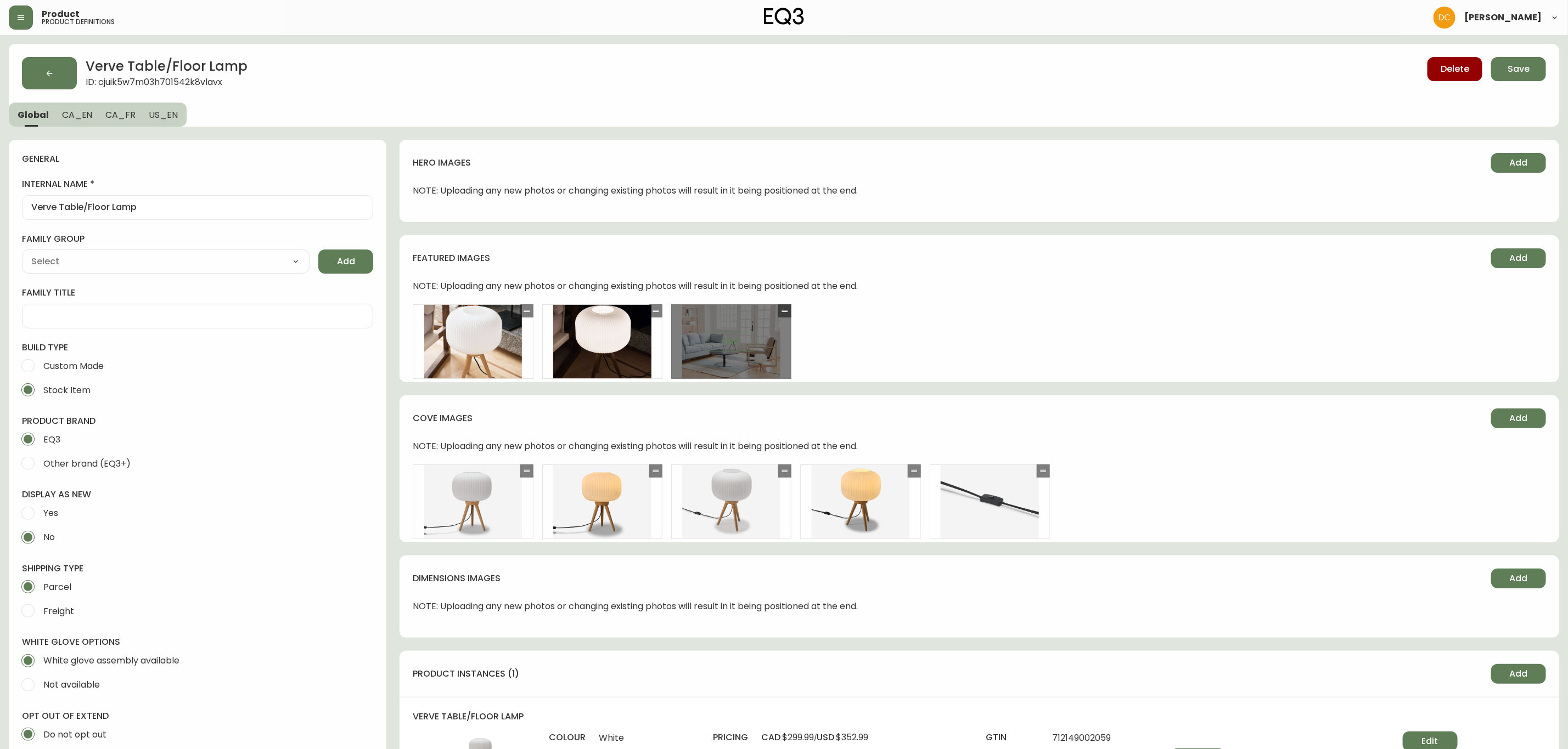
drag, startPoint x: 716, startPoint y: 601, endPoint x: 688, endPoint y: 340, distance: 262.5
click at [1508, 68] on span "Save" at bounding box center [1519, 68] width 22 height 12
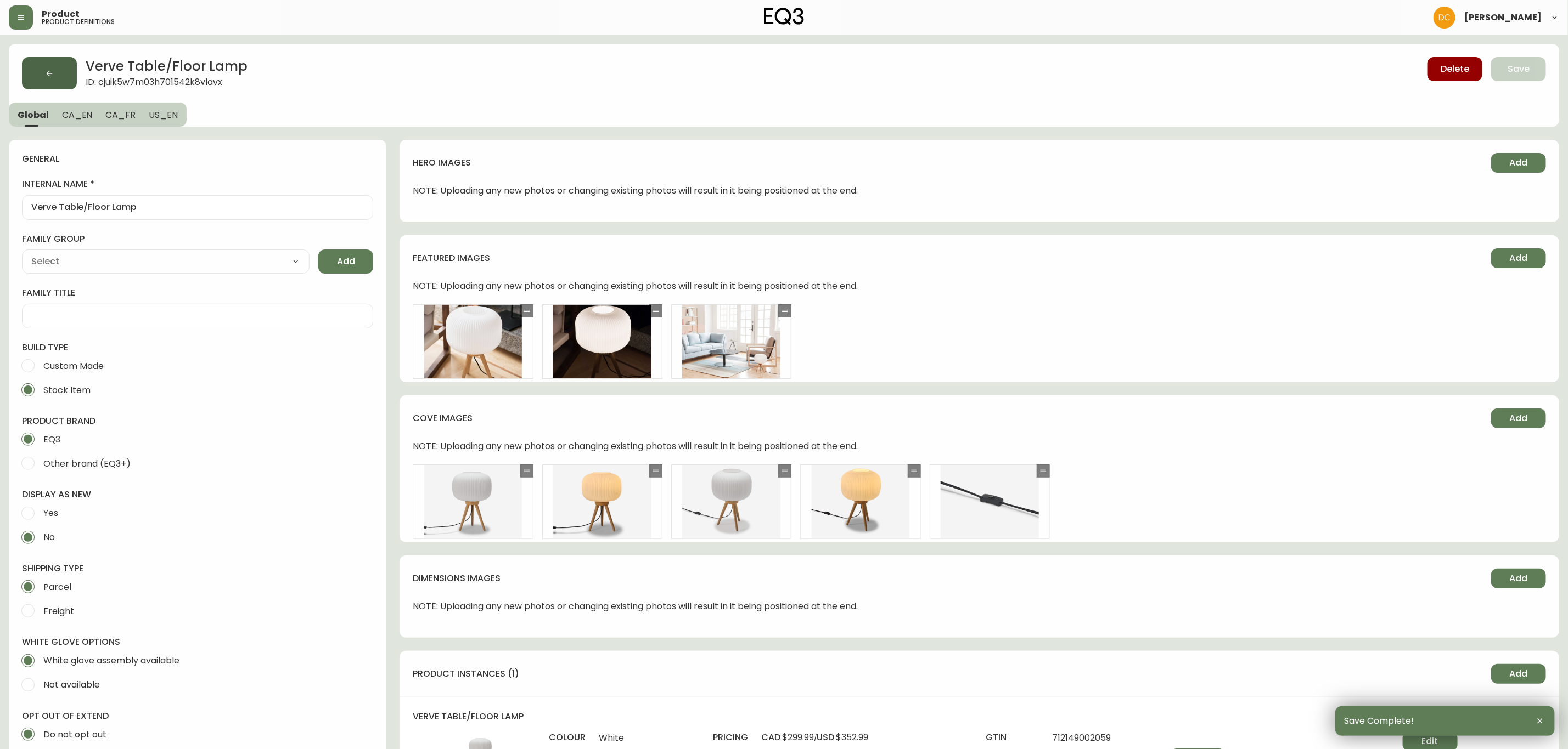
click at [61, 72] on button "button" at bounding box center [49, 73] width 55 height 33
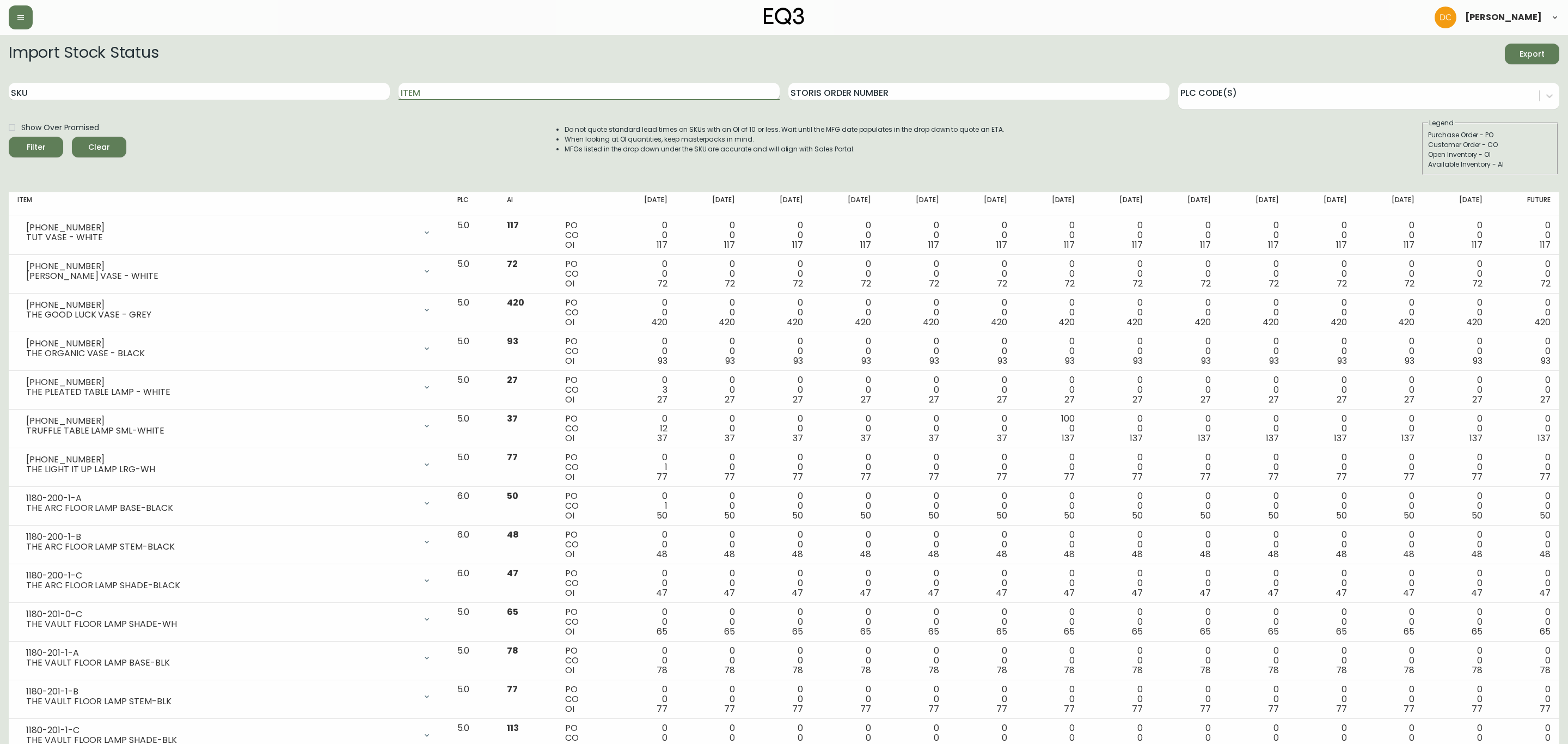
click at [489, 95] on input "Item" at bounding box center [589, 92] width 381 height 17
type input "Verve"
click at [31, 141] on icon "submit" at bounding box center [32, 146] width 11 height 11
